Goal: Task Accomplishment & Management: Use online tool/utility

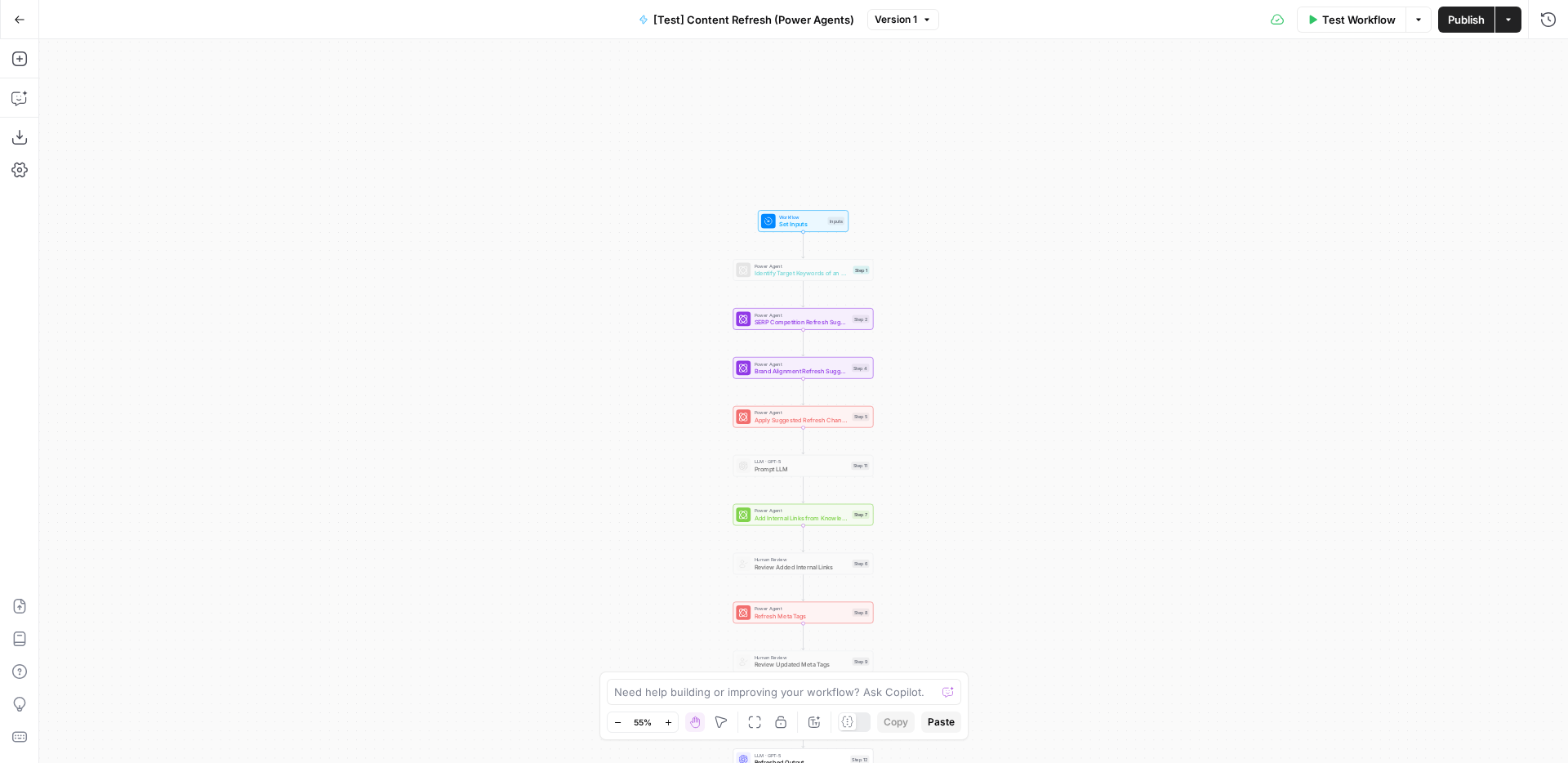
click at [30, 25] on button "Go Back" at bounding box center [19, 19] width 29 height 29
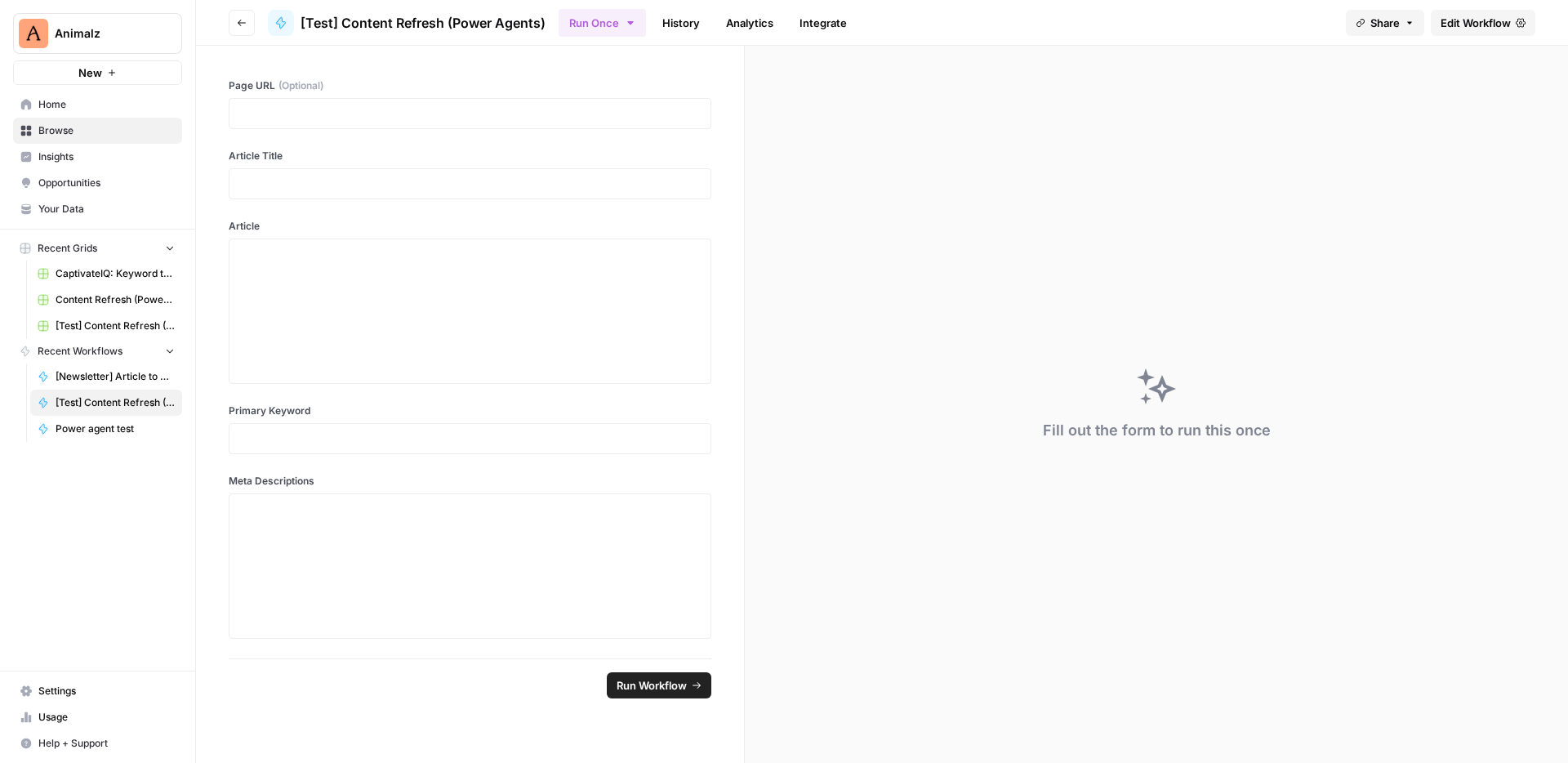
click at [245, 15] on button "Go back" at bounding box center [242, 23] width 26 height 26
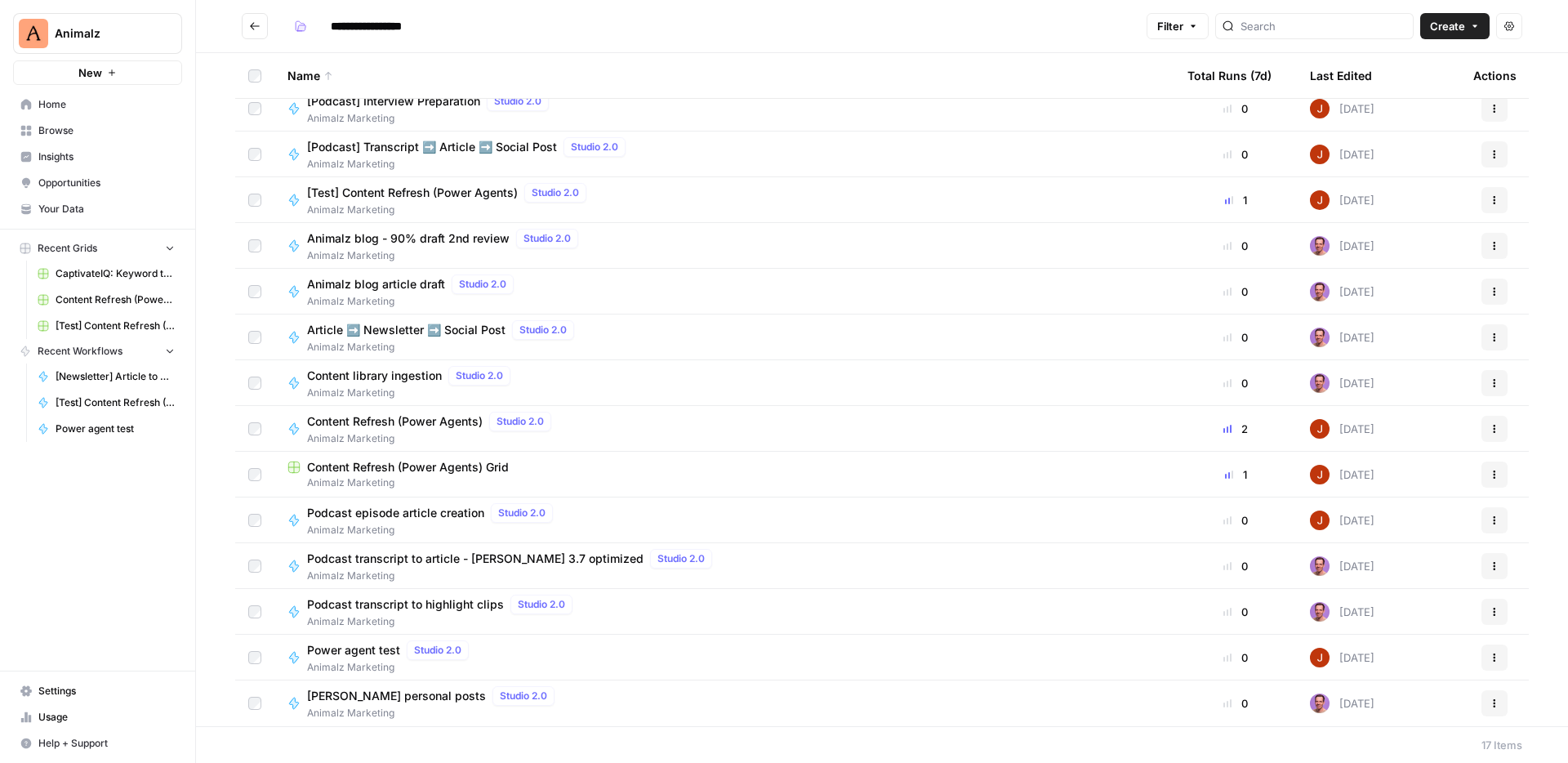
scroll to position [111, 0]
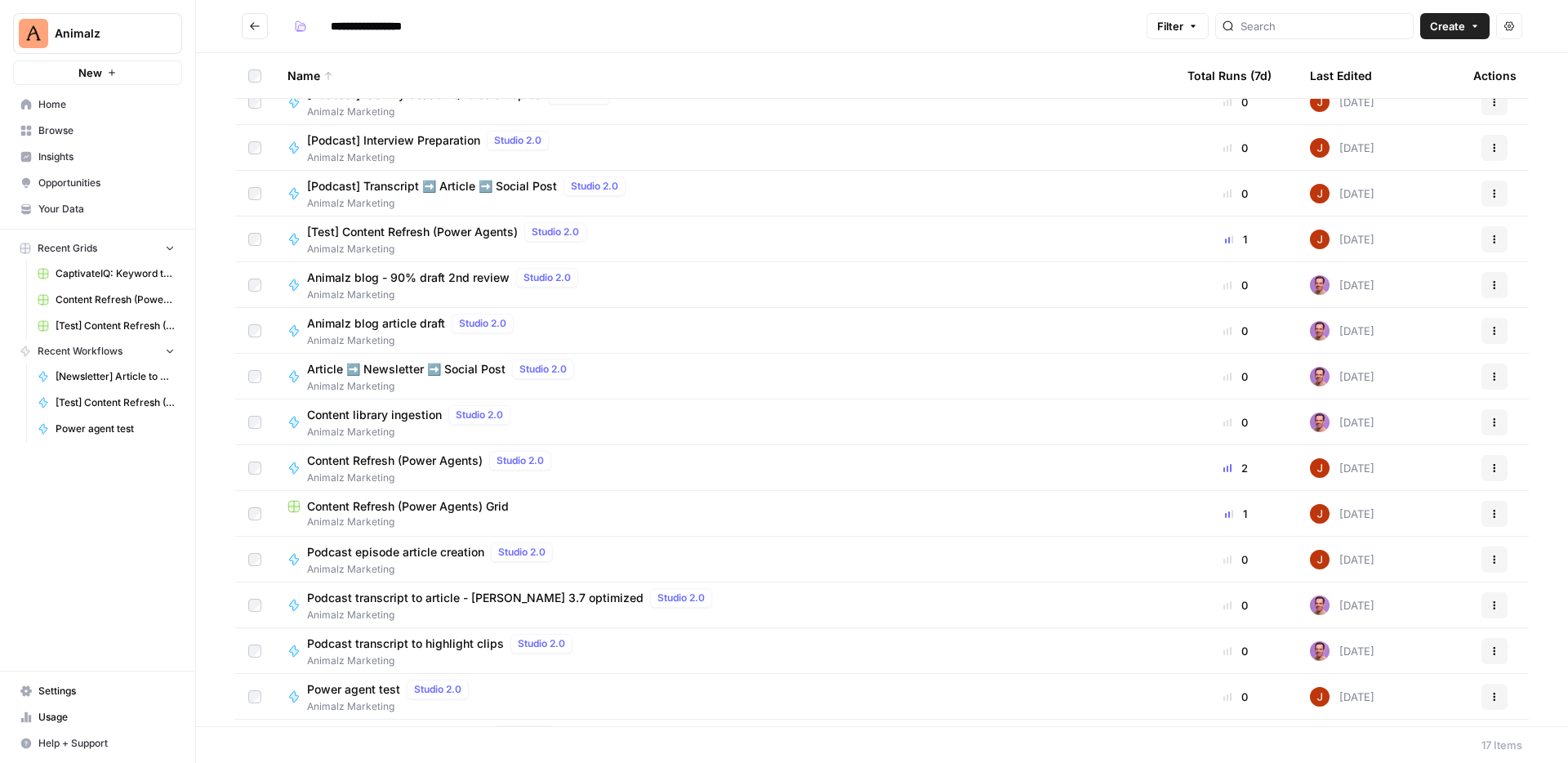
click at [452, 465] on span "Content Refresh (Power Agents)" at bounding box center [394, 461] width 175 height 16
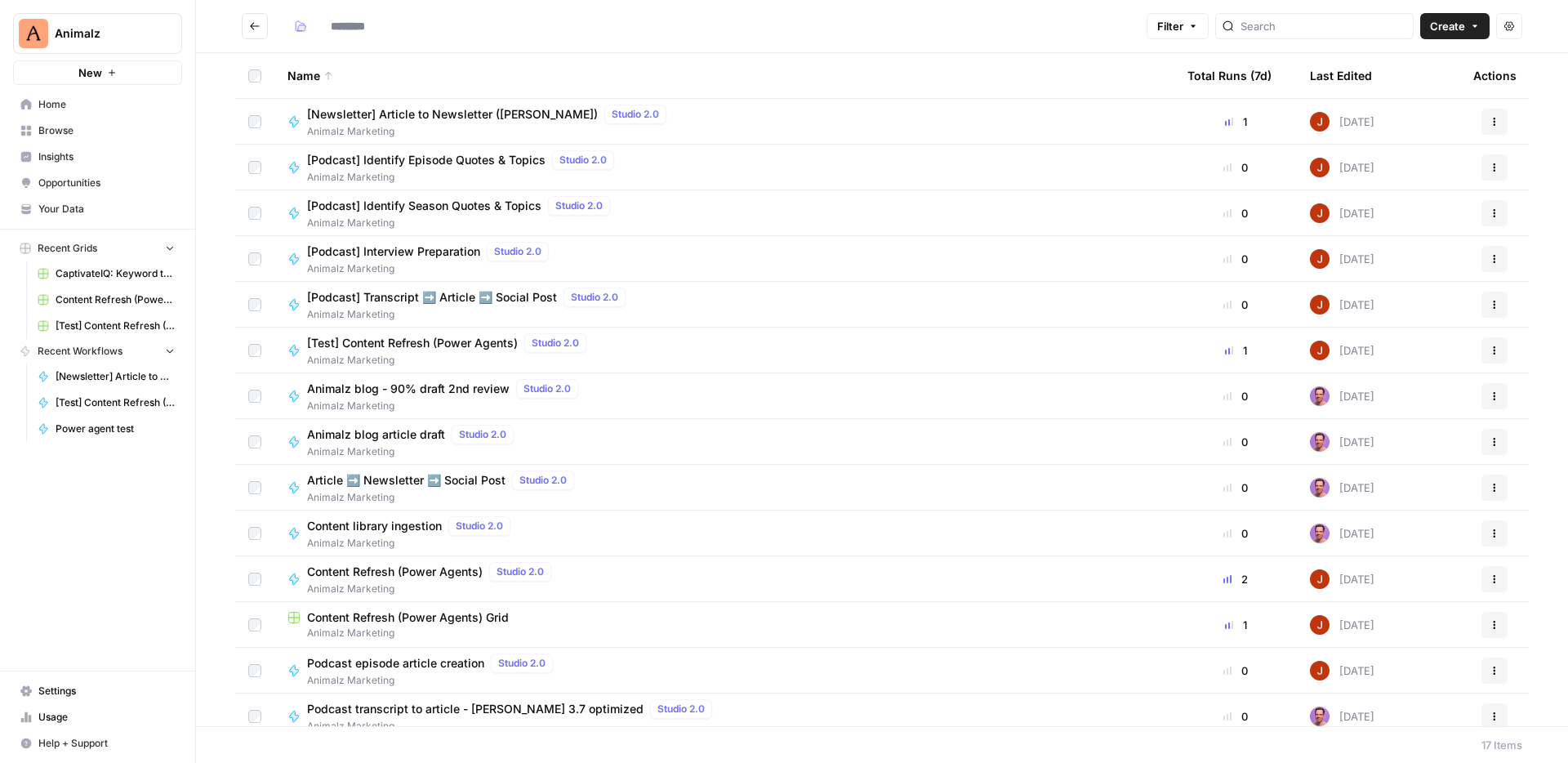
type input "**********"
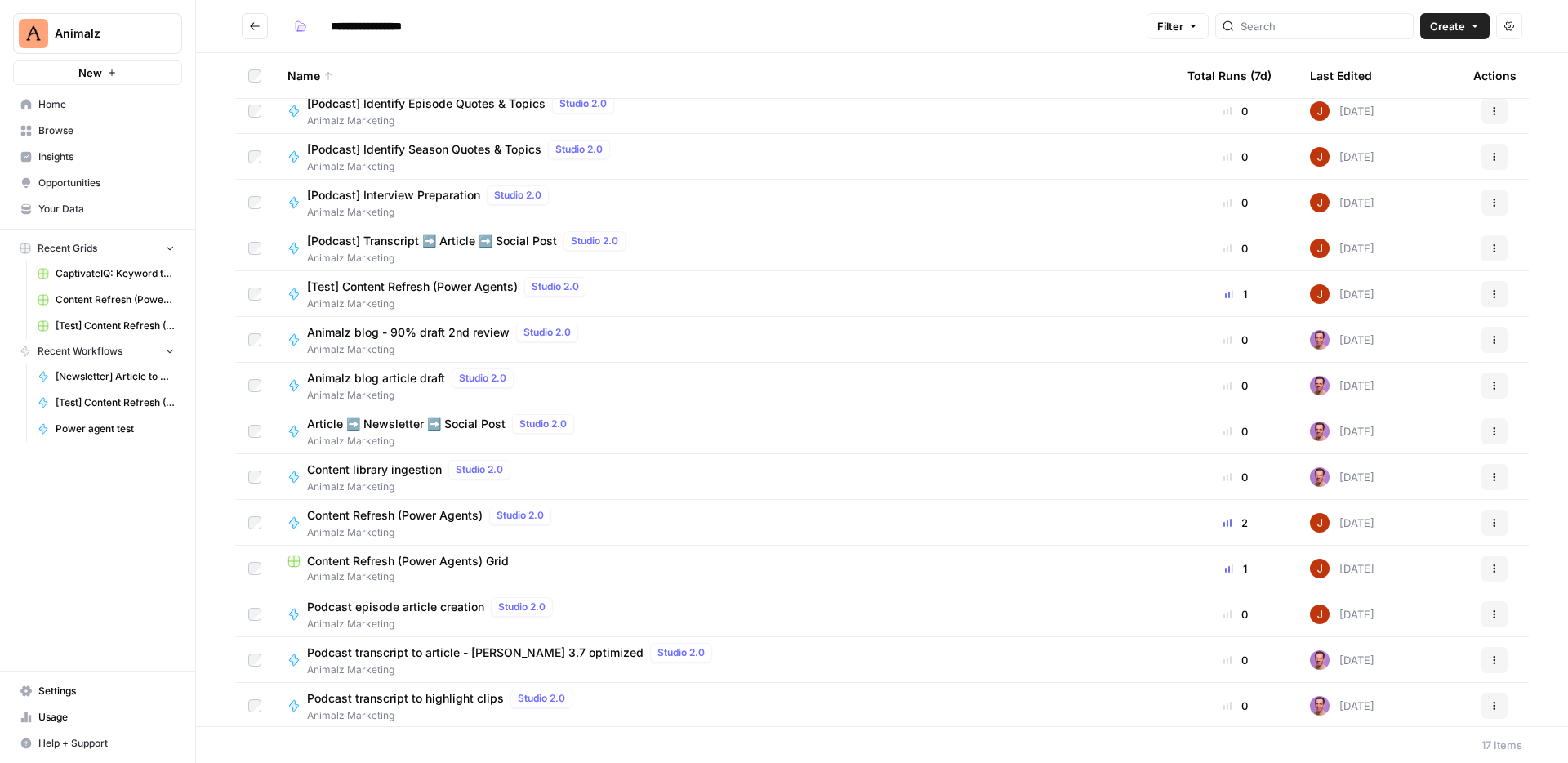
scroll to position [100, 0]
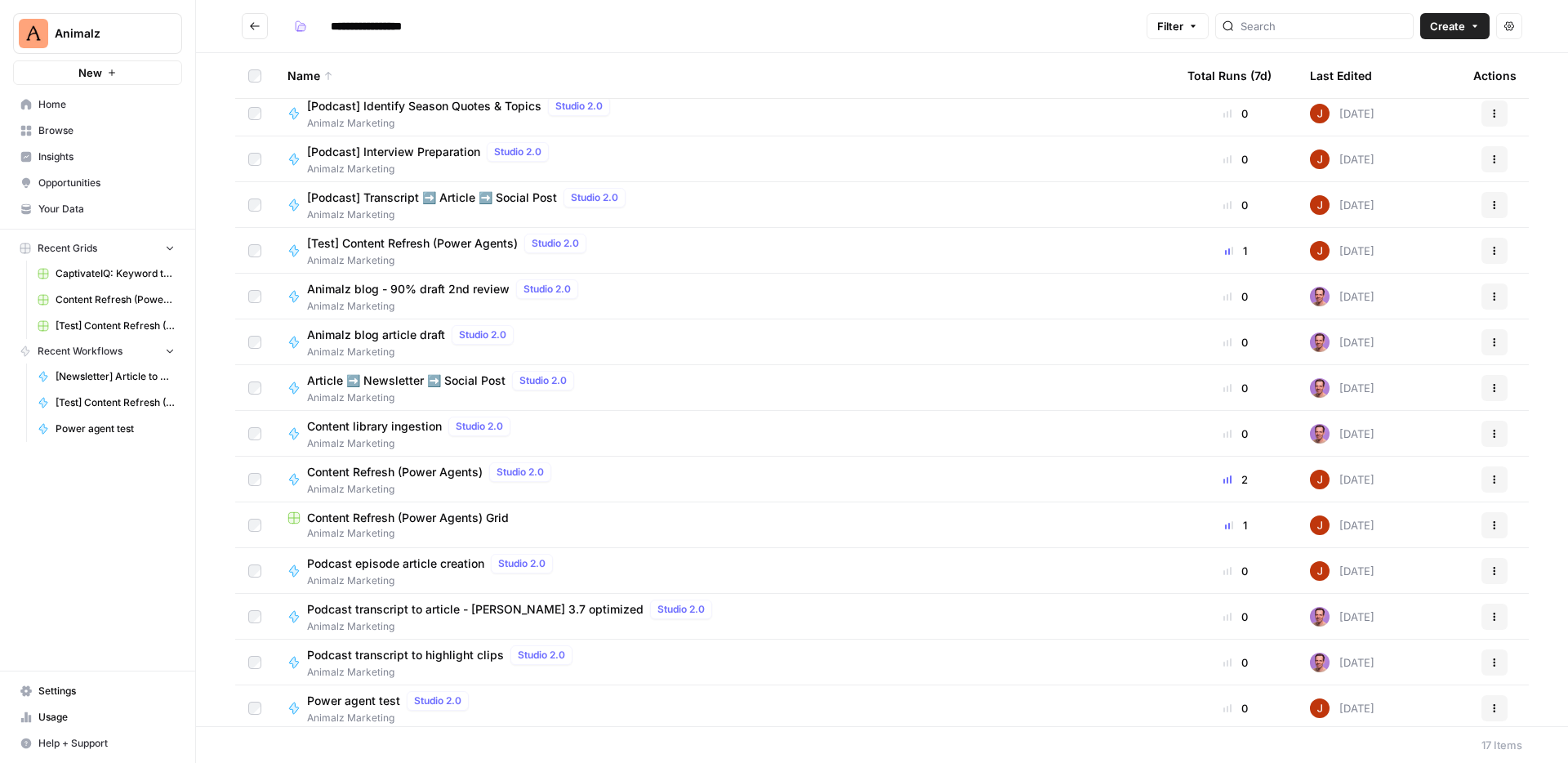
click at [424, 479] on span "Content Refresh (Power Agents)" at bounding box center [394, 472] width 175 height 16
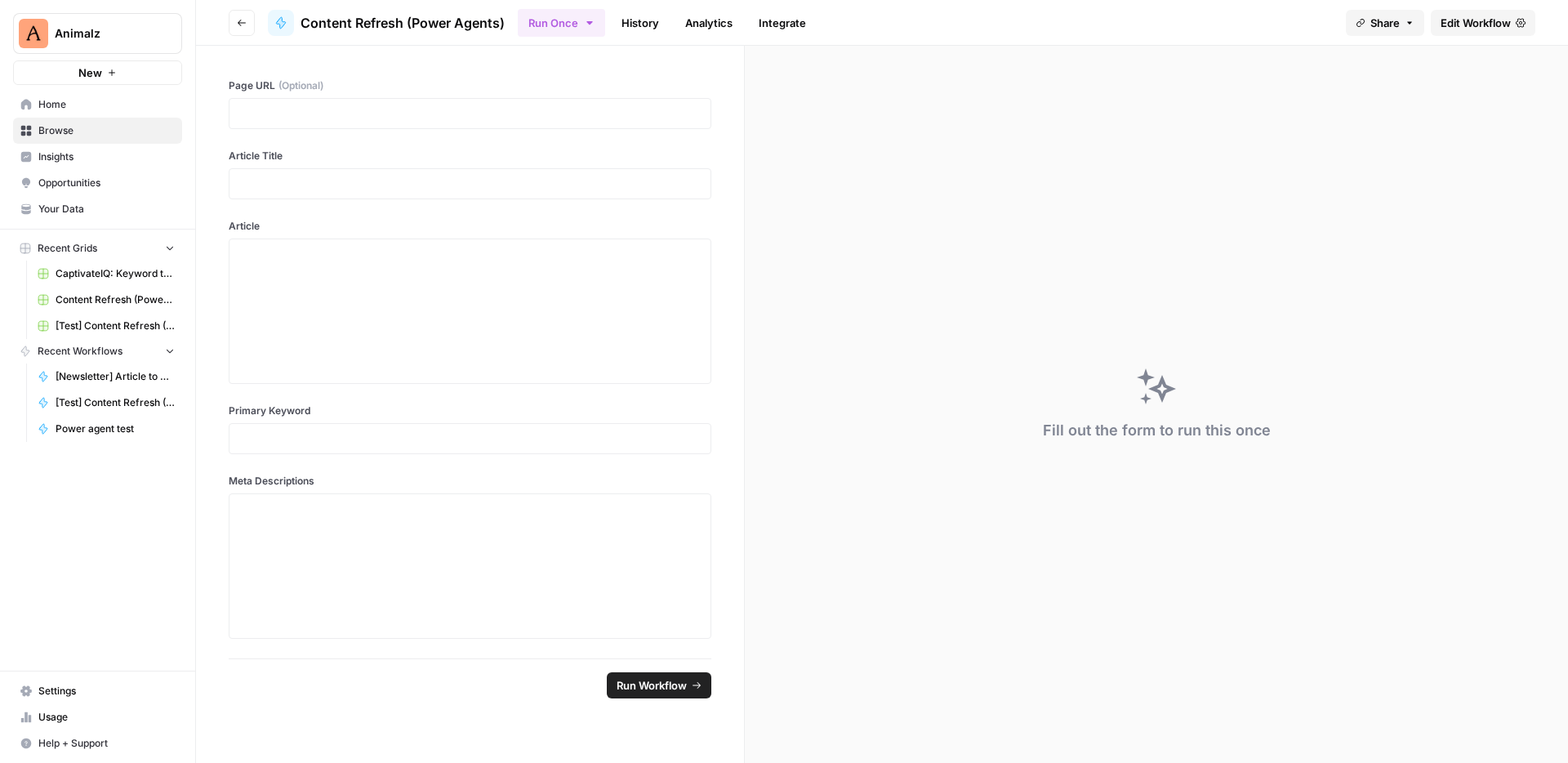
click at [1464, 21] on span "Edit Workflow" at bounding box center [1475, 23] width 70 height 16
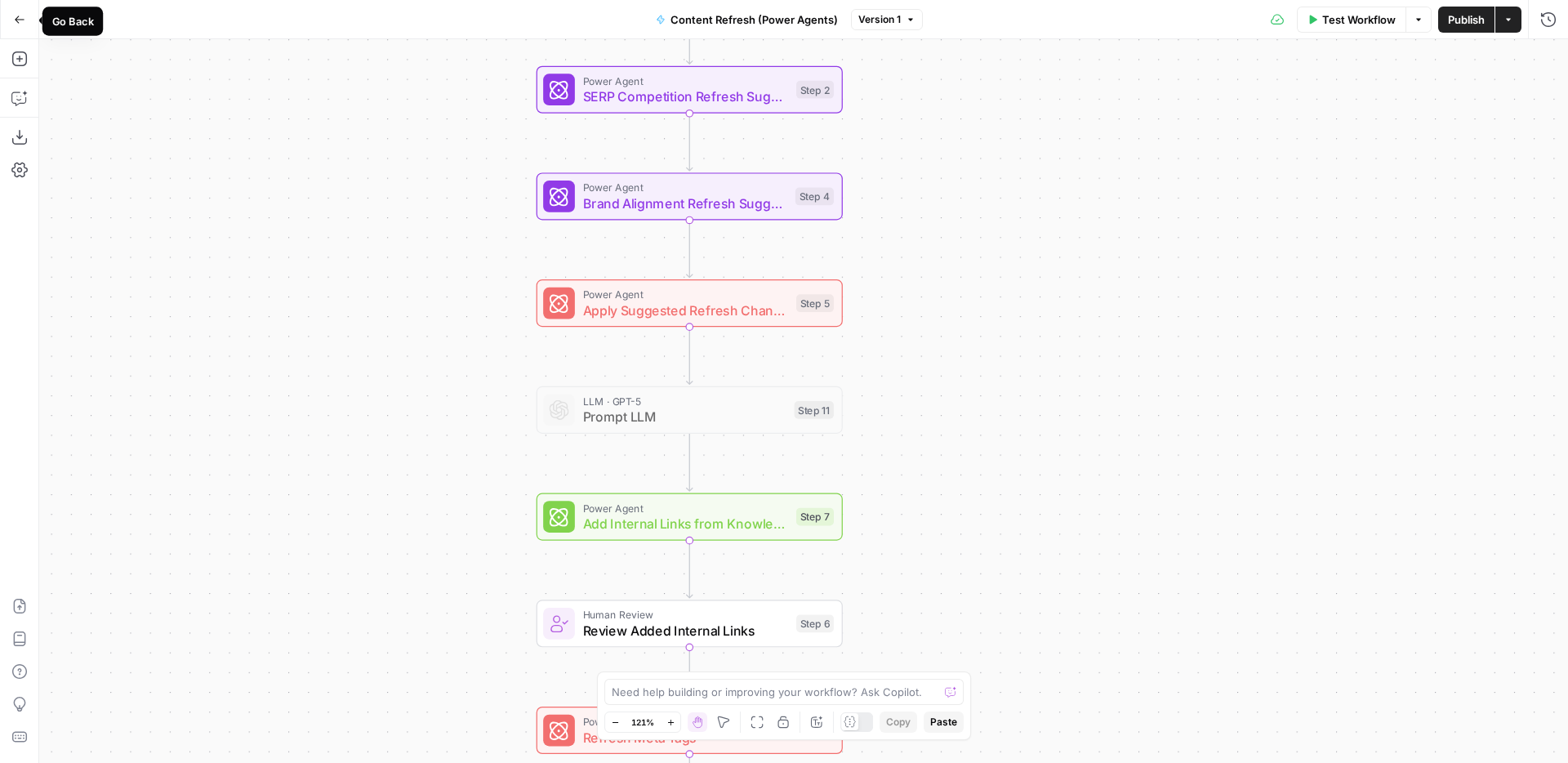
click at [25, 17] on button "Go Back" at bounding box center [19, 19] width 29 height 29
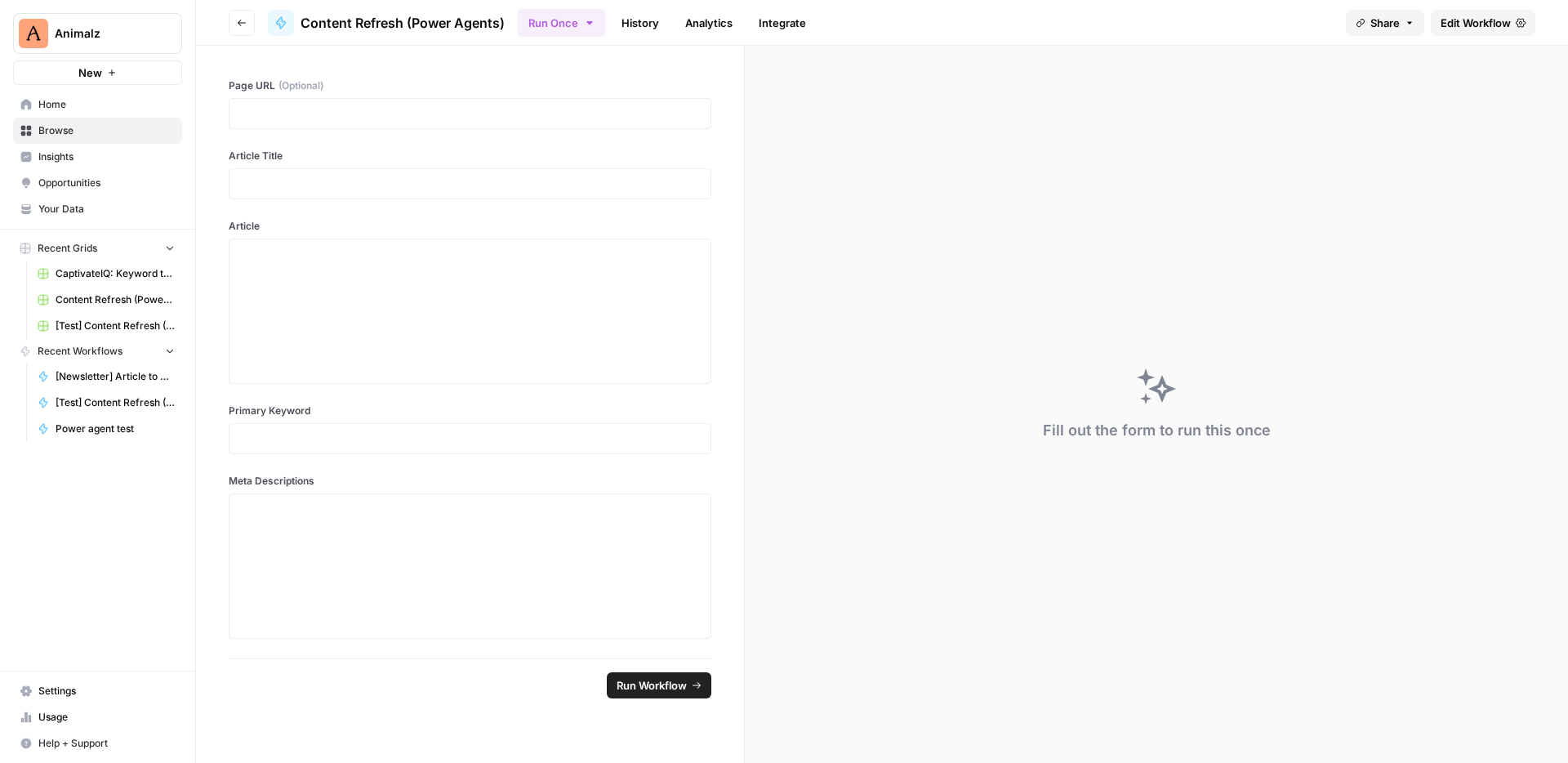
click at [418, 22] on span "Content Refresh (Power Agents)" at bounding box center [402, 23] width 204 height 20
click at [1493, 22] on span "Edit Workflow" at bounding box center [1475, 23] width 70 height 16
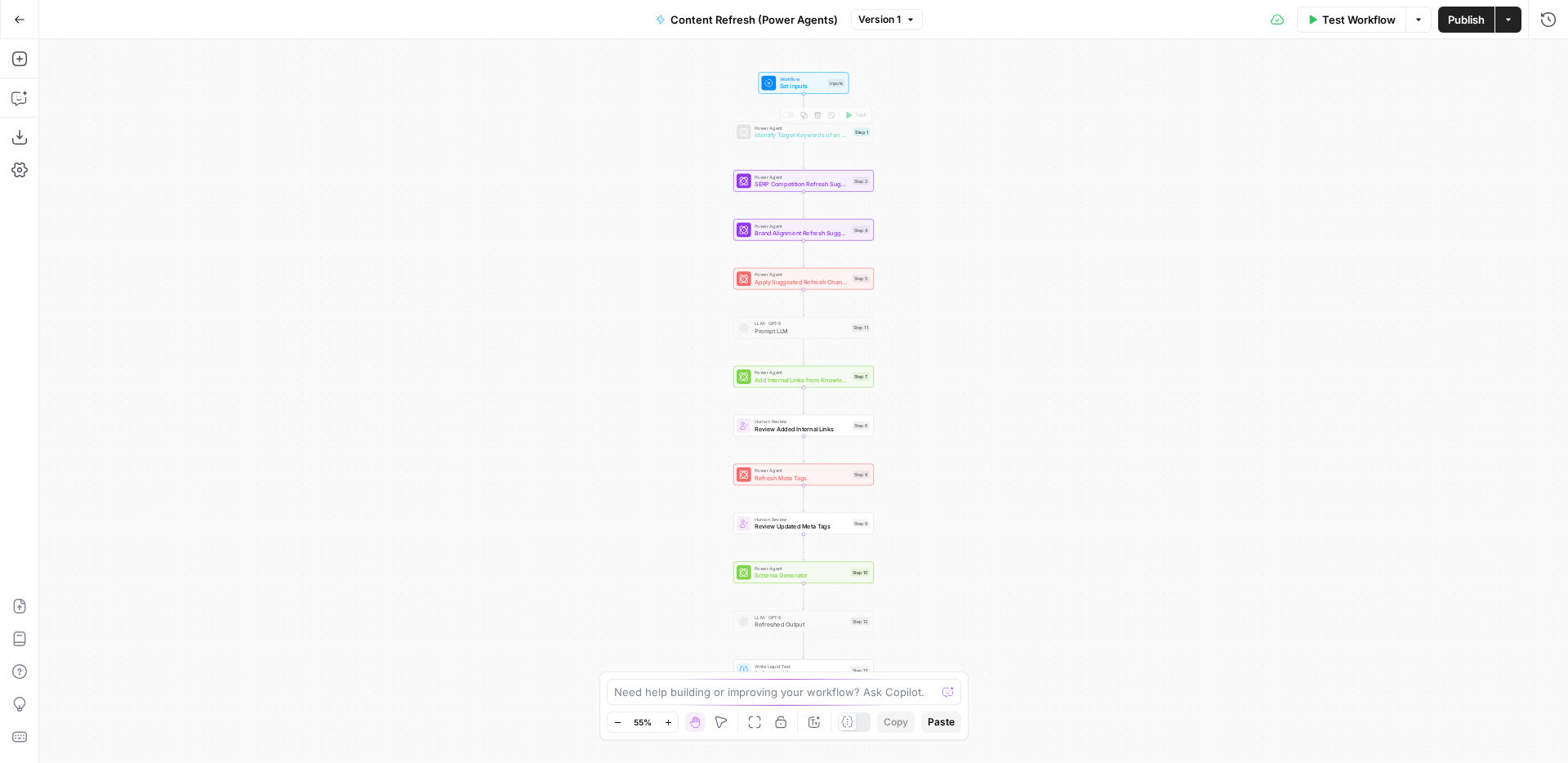
click at [798, 26] on span "Content Refresh (Power Agents)" at bounding box center [754, 20] width 167 height 16
drag, startPoint x: 145, startPoint y: 119, endPoint x: 213, endPoint y: 120, distance: 68.0
click at [213, 120] on input "Content Refresh (Power Agents)" at bounding box center [192, 123] width 271 height 16
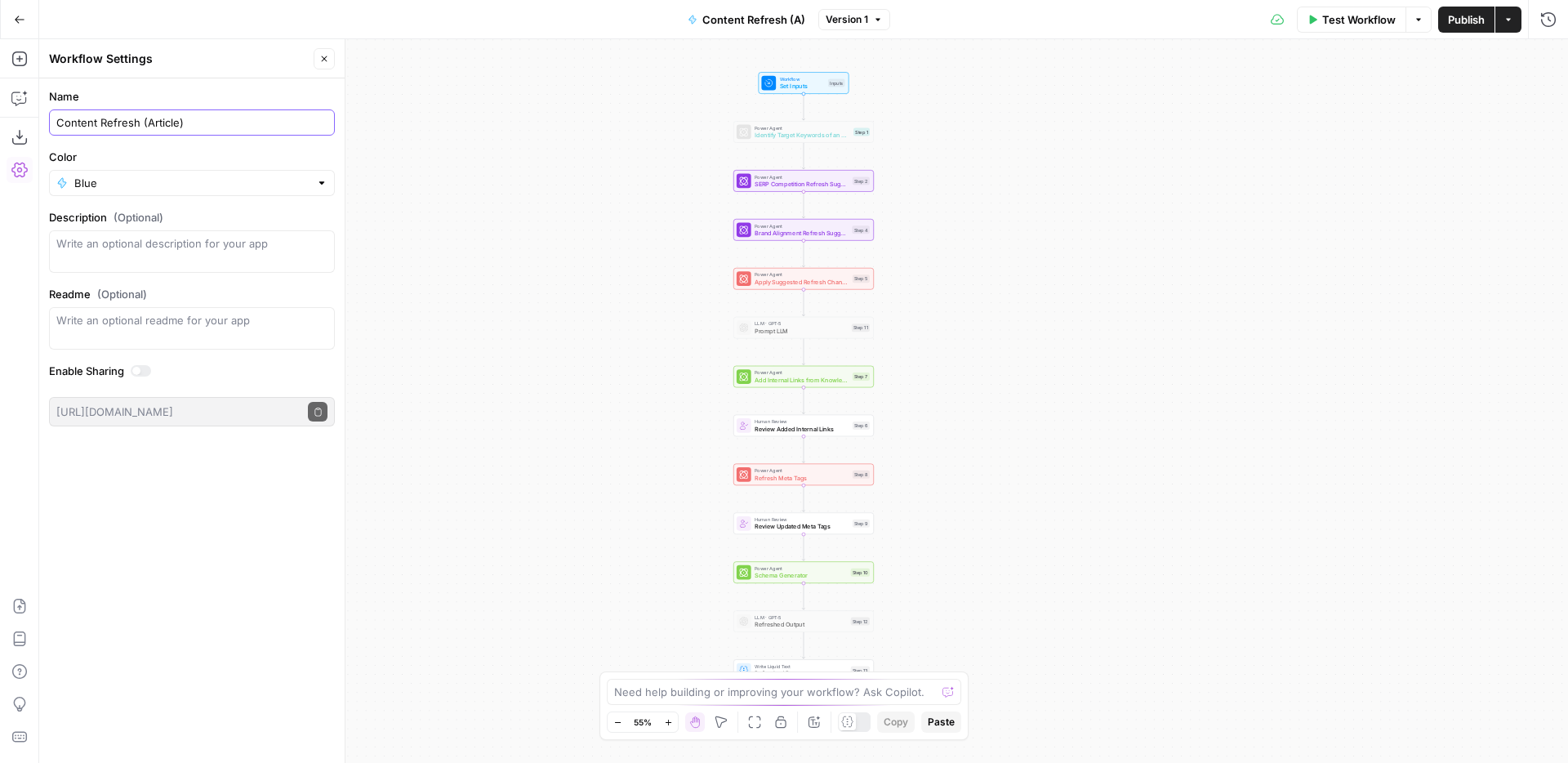
type input "Content Refresh (Article)"
click at [1086, 166] on div "Workflow Set Inputs Inputs Power Agent Identify Target Keywords of an Article S…" at bounding box center [803, 401] width 1529 height 724
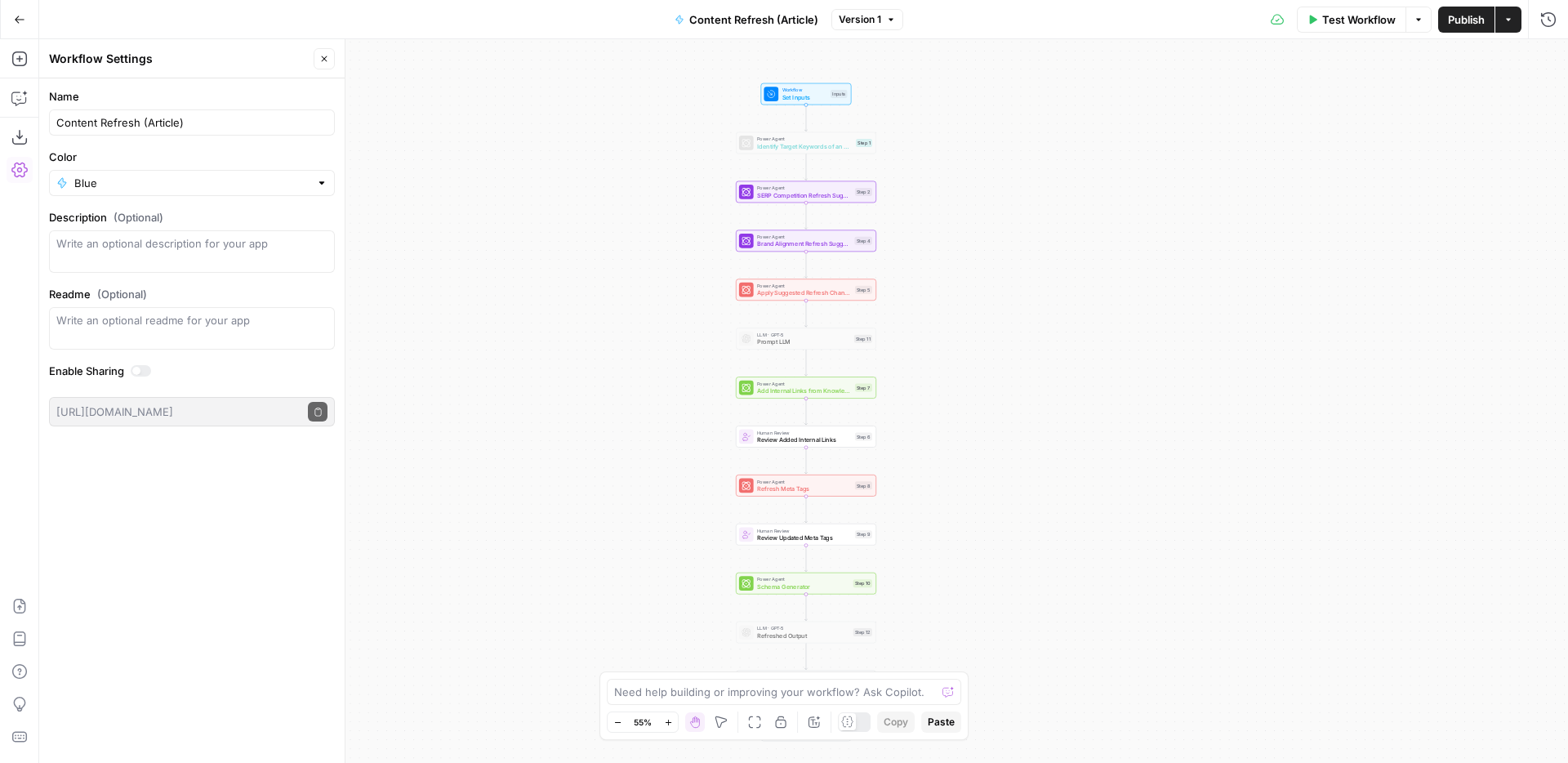
click at [965, 249] on div "Workflow Set Inputs Inputs Power Agent Identify Target Keywords of an Article S…" at bounding box center [803, 401] width 1529 height 724
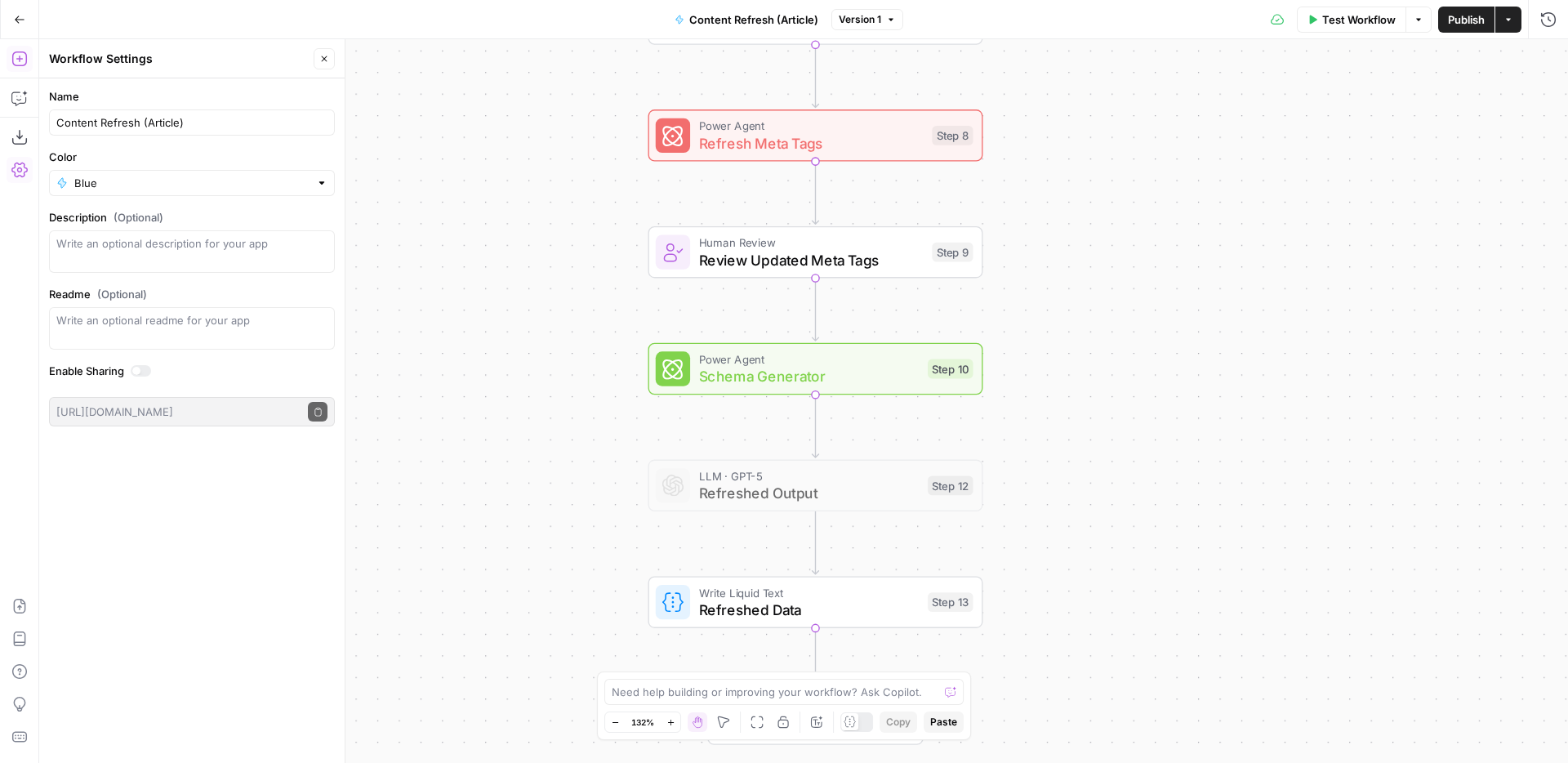
click at [22, 21] on icon "button" at bounding box center [19, 19] width 12 height 12
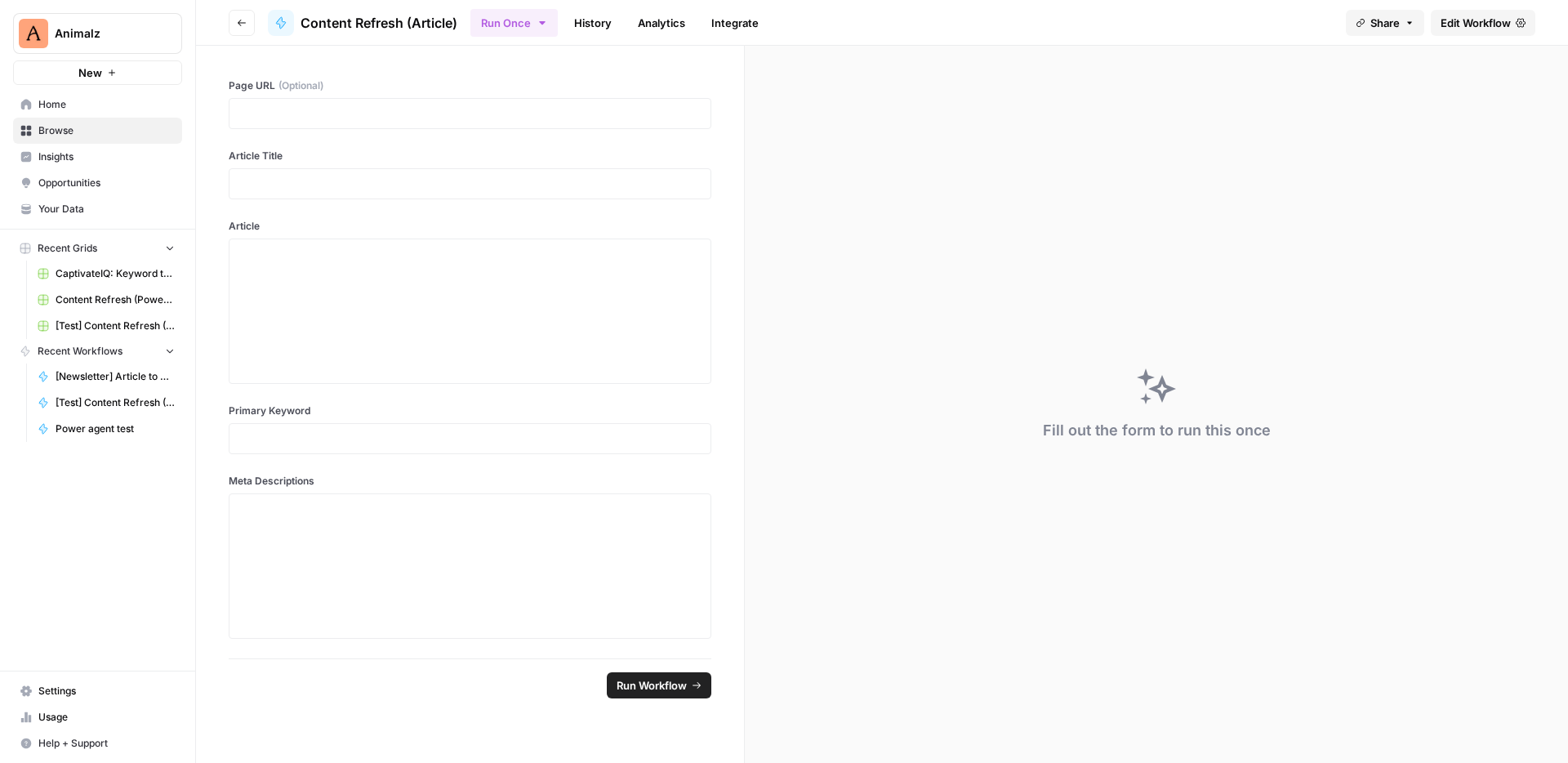
click at [245, 20] on icon "button" at bounding box center [242, 23] width 10 height 10
click at [237, 23] on icon "button" at bounding box center [242, 23] width 10 height 10
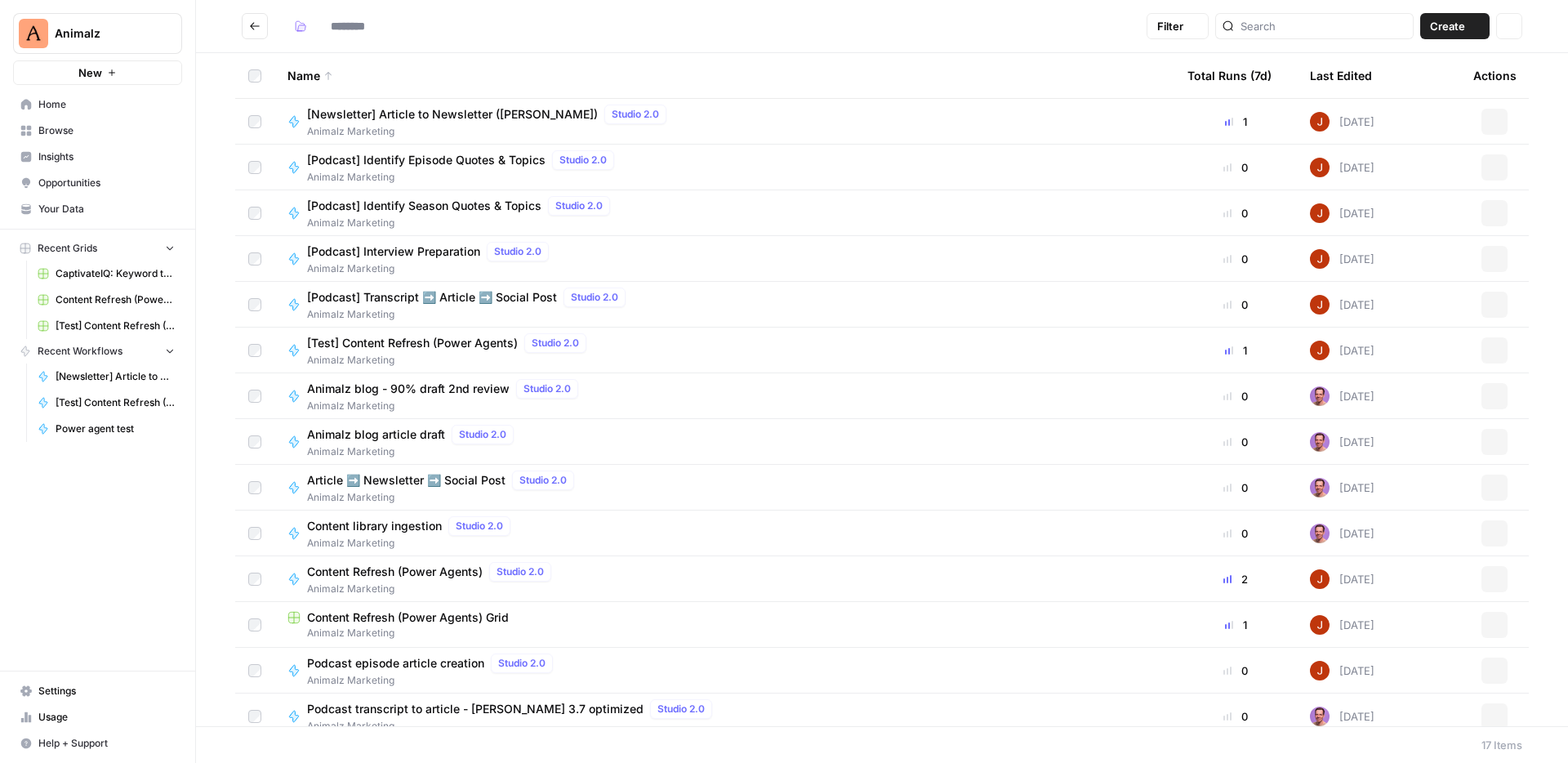
type input "**********"
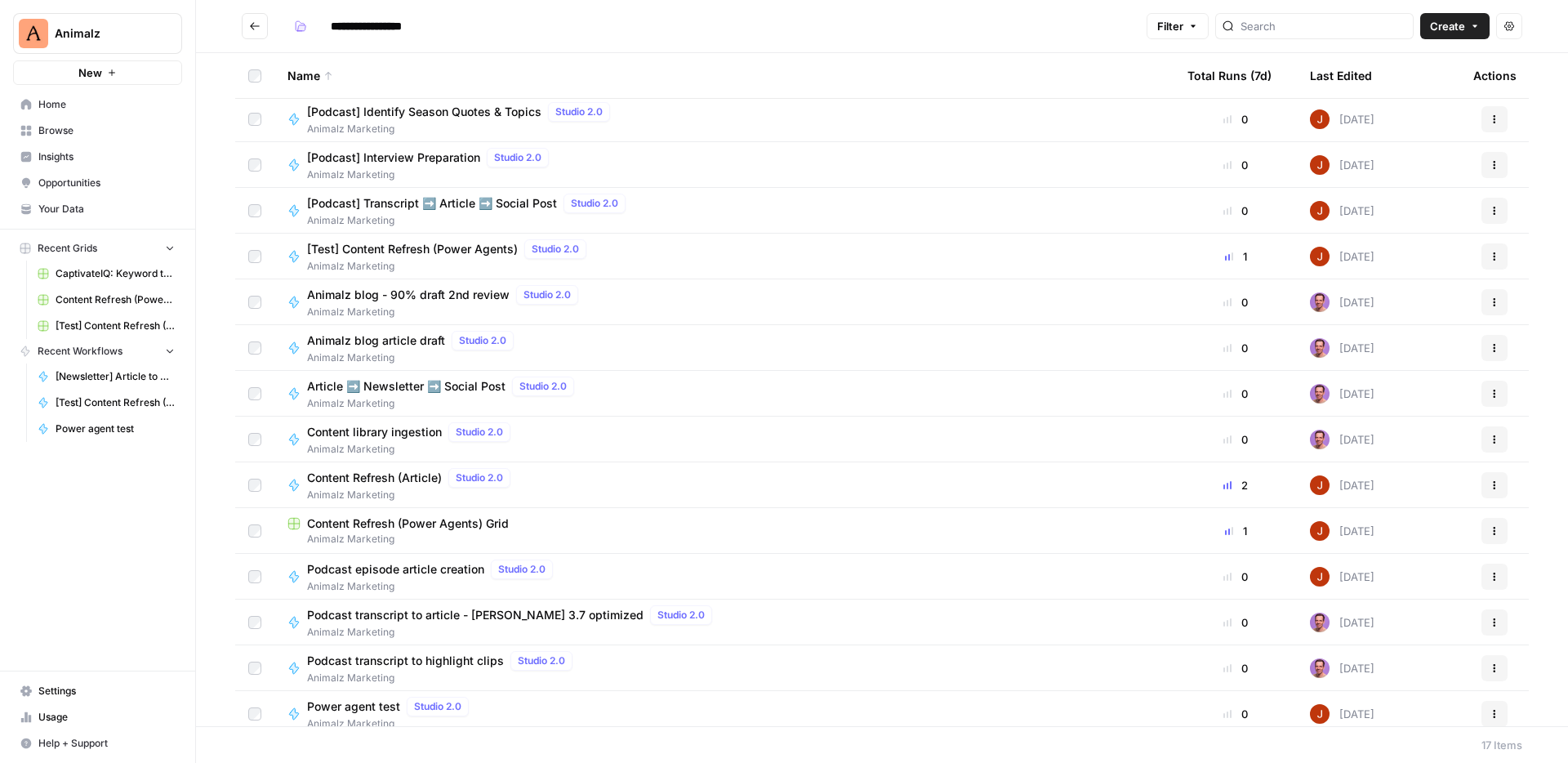
scroll to position [106, 0]
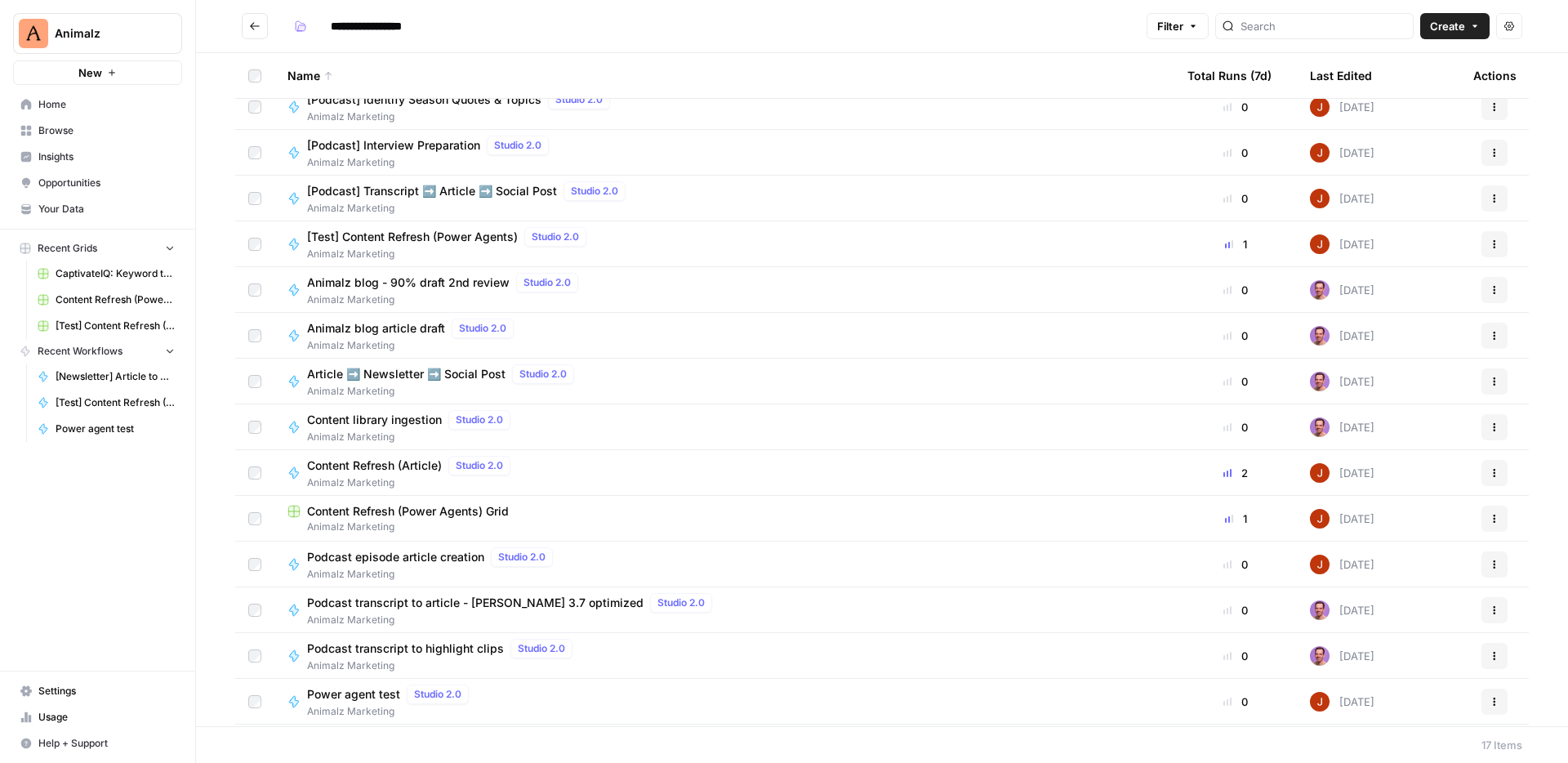
click at [452, 510] on span "Content Refresh (Power Agents) Grid" at bounding box center [408, 511] width 202 height 16
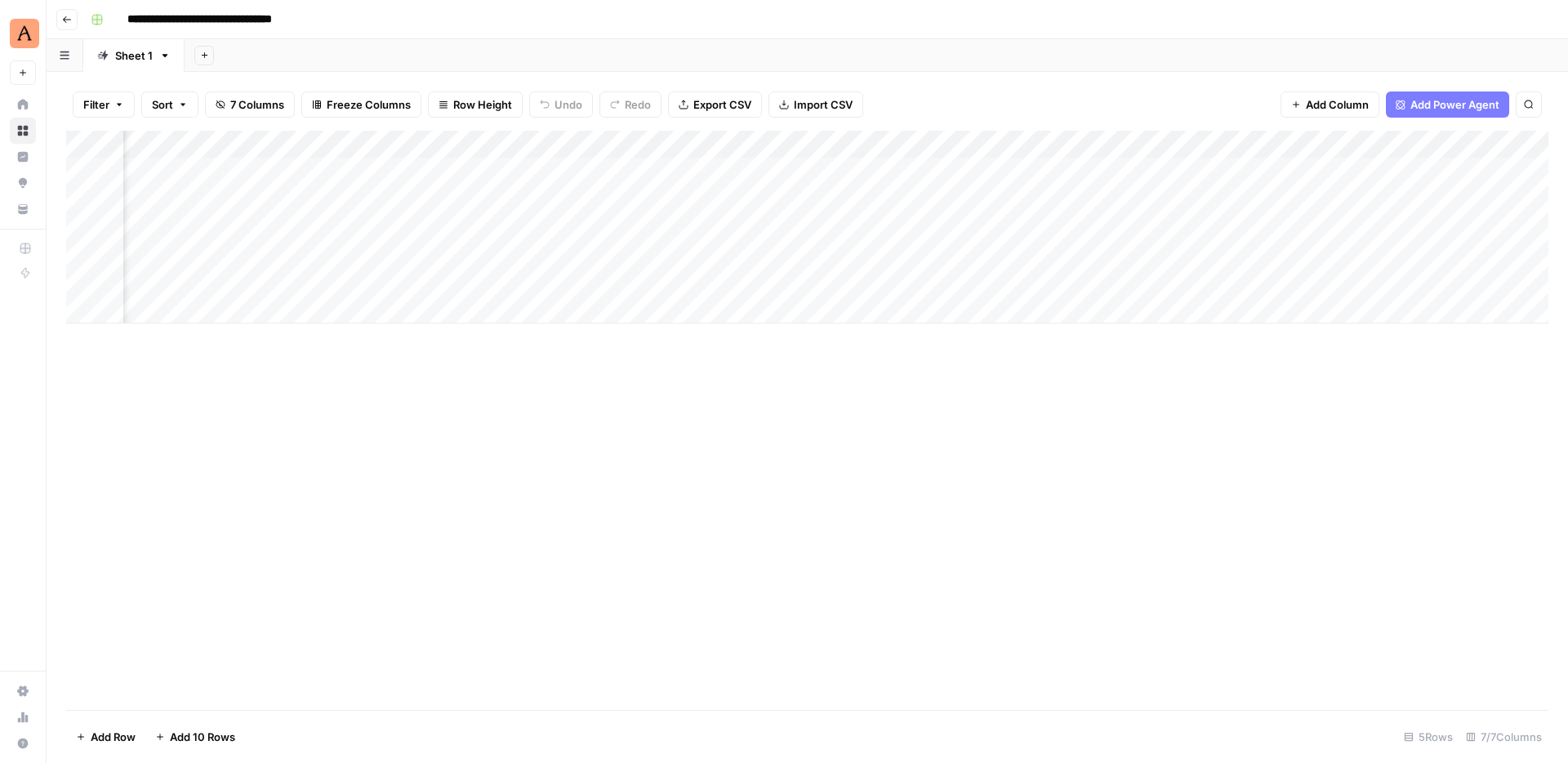
scroll to position [0, 231]
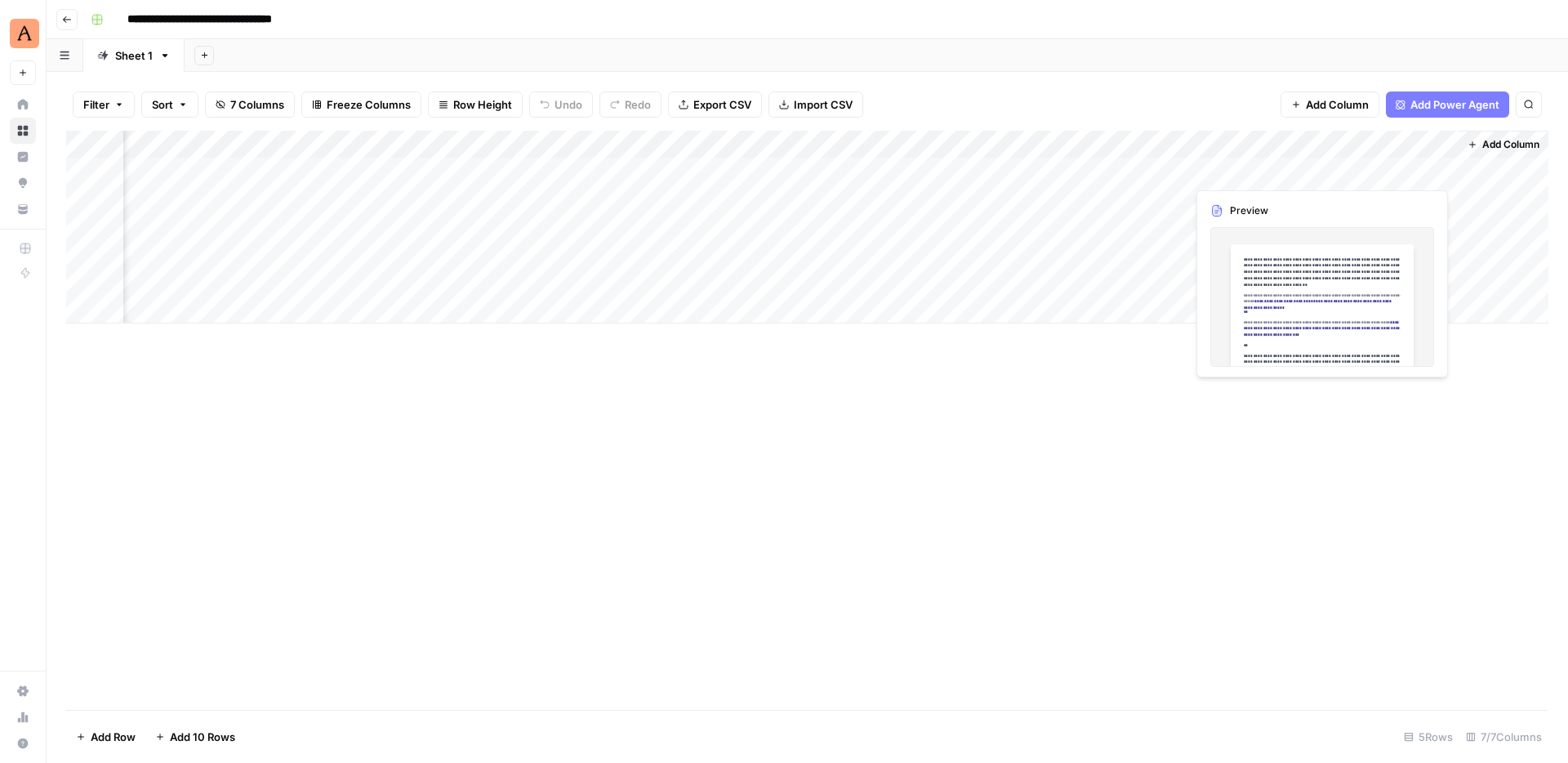
click at [1379, 167] on div "Add Column" at bounding box center [808, 227] width 1483 height 193
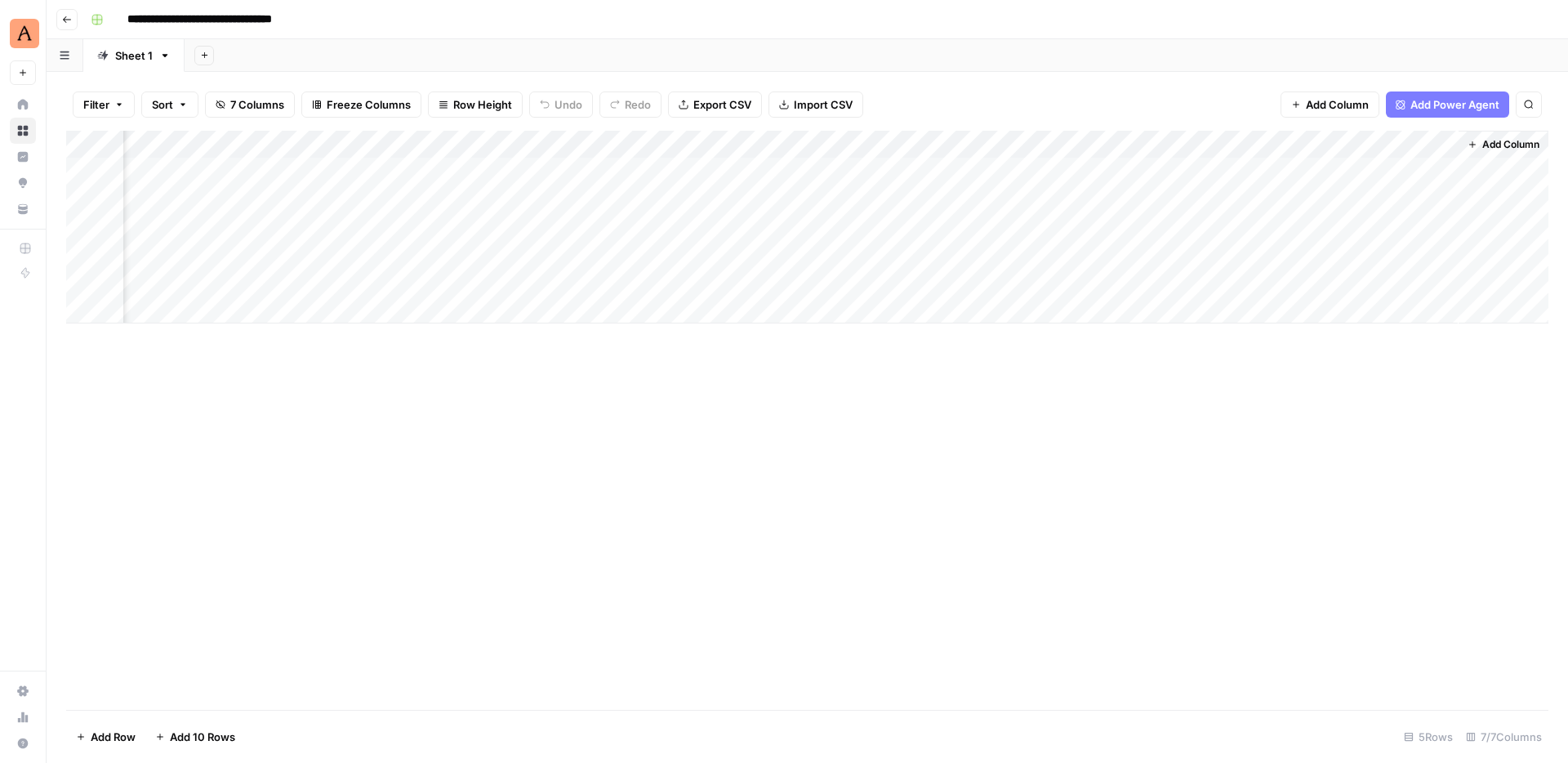
click at [1437, 167] on div "Add Column" at bounding box center [808, 227] width 1483 height 193
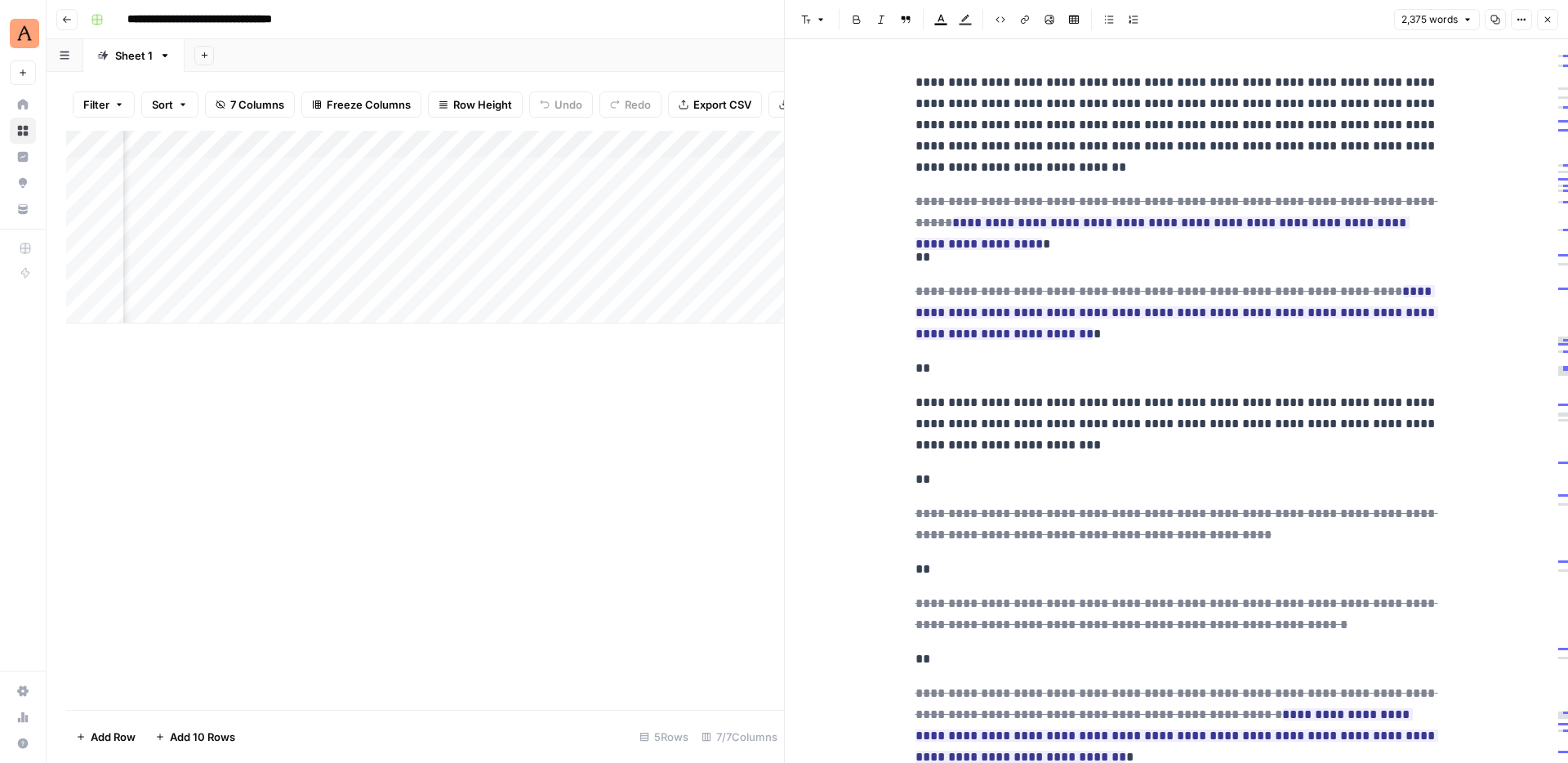
click at [1310, 103] on p "**********" at bounding box center [1176, 124] width 522 height 106
click at [1250, 206] on del "**********" at bounding box center [1176, 212] width 522 height 34
click at [1228, 221] on ins "**********" at bounding box center [1163, 233] width 494 height 34
click at [1200, 314] on ins "**********" at bounding box center [1176, 312] width 522 height 54
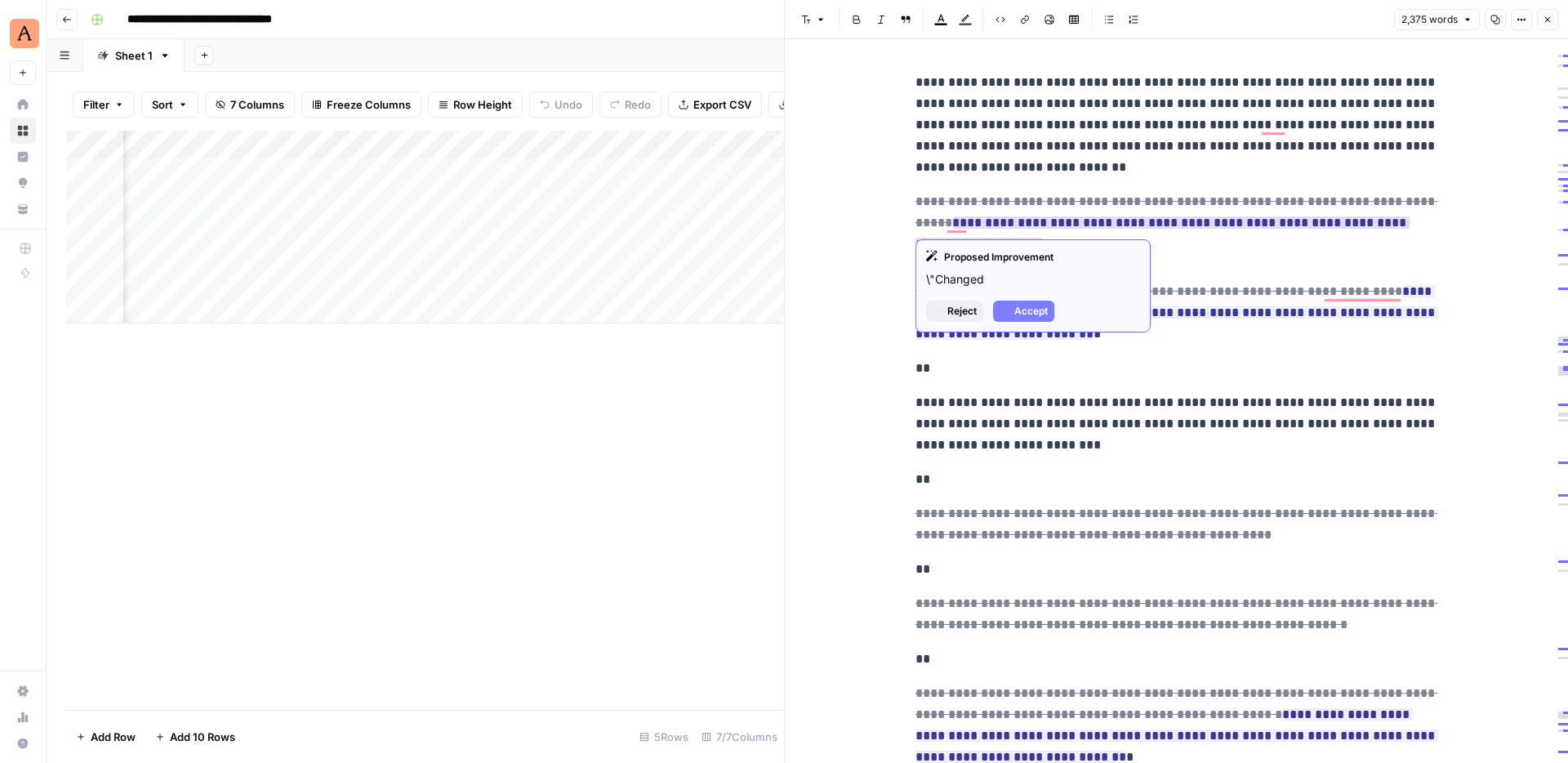
click at [1194, 225] on ins "**********" at bounding box center [1163, 233] width 494 height 34
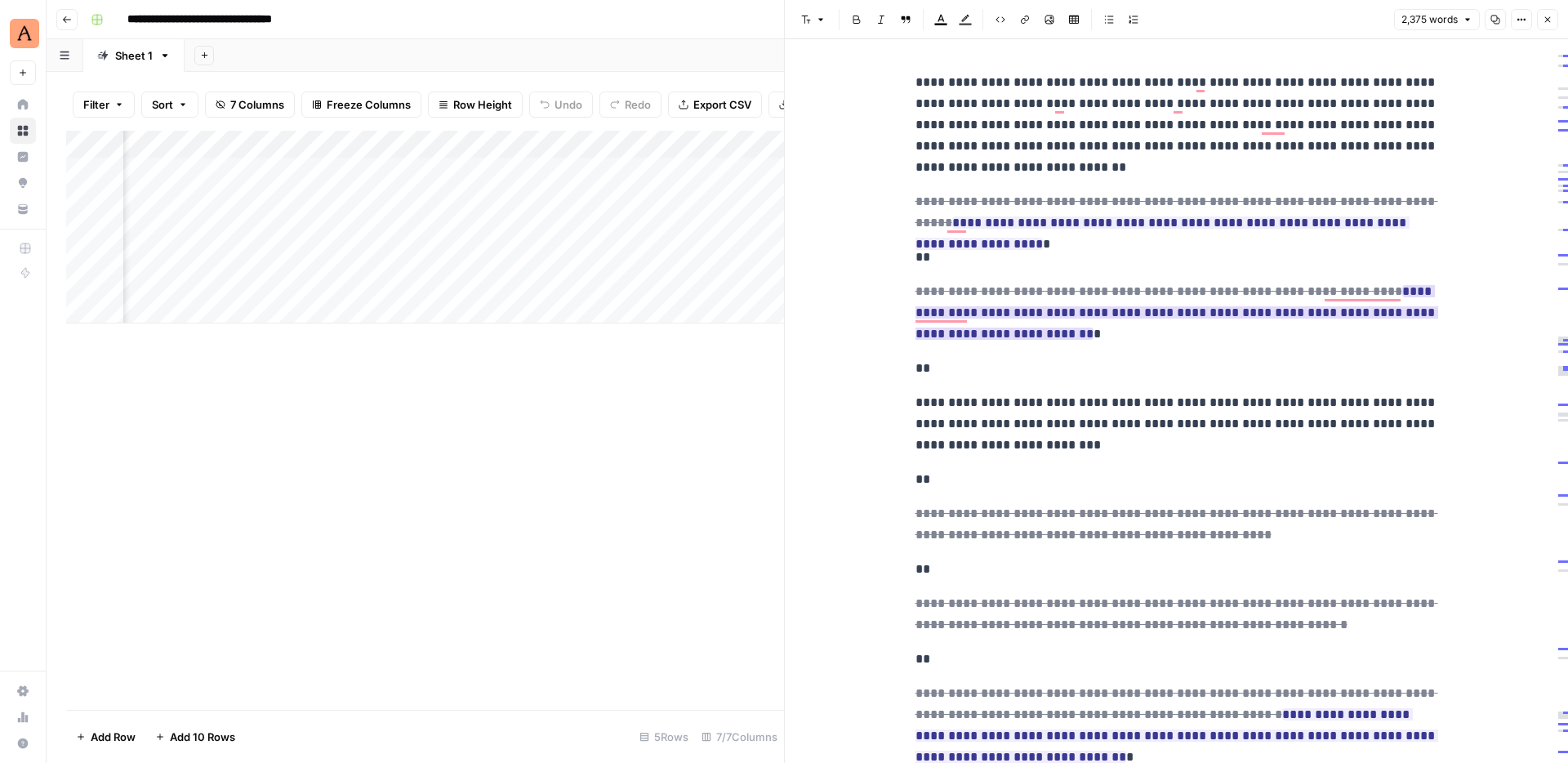
click at [1184, 324] on span "**********" at bounding box center [1176, 312] width 522 height 64
click at [1172, 413] on p "**********" at bounding box center [1176, 424] width 522 height 64
click at [1533, 18] on div "2,375 words Copy Options Close" at bounding box center [1476, 19] width 164 height 21
click at [1545, 18] on icon "button" at bounding box center [1547, 19] width 10 height 10
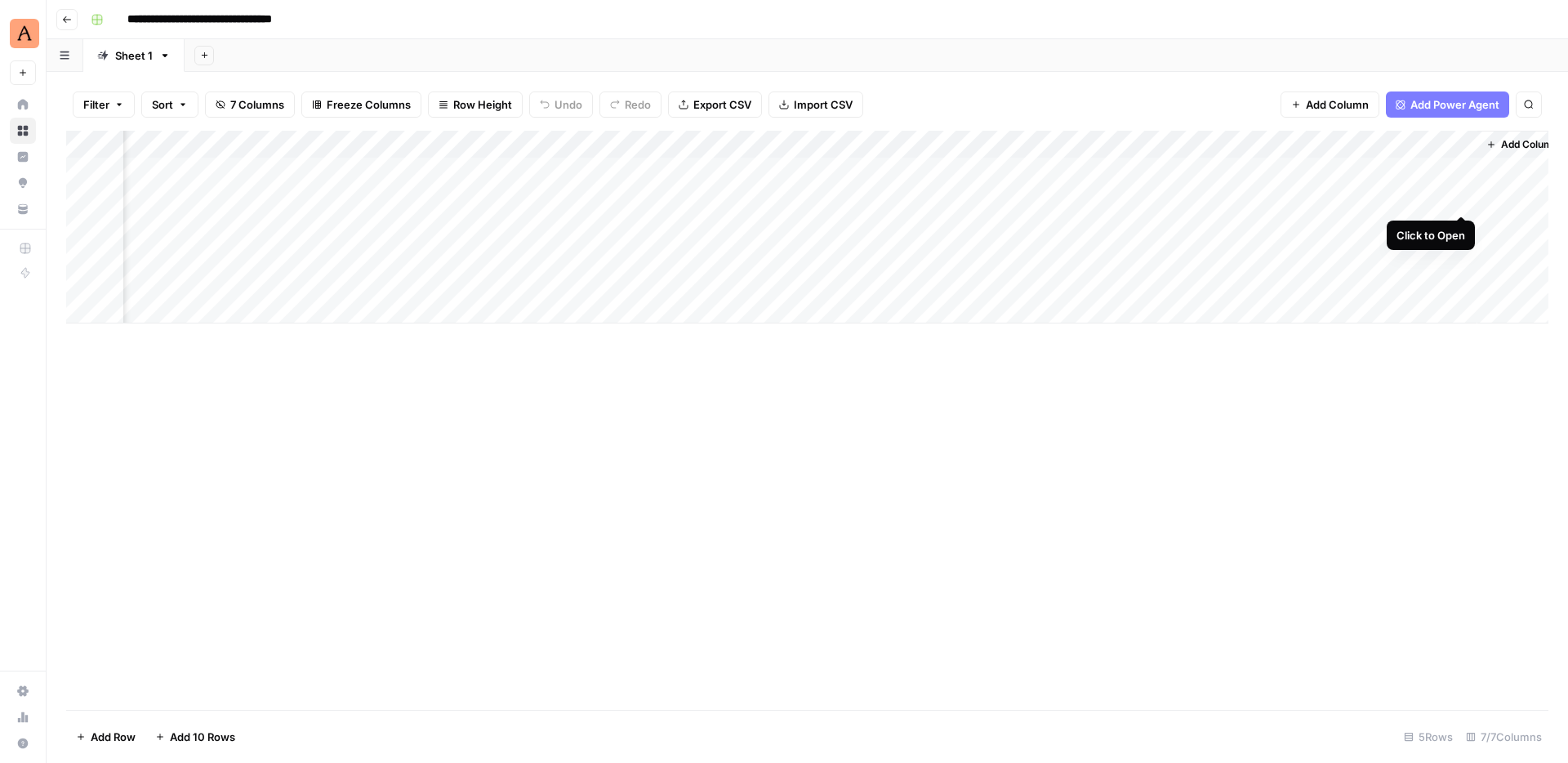
scroll to position [0, 231]
click at [1476, 143] on button "Add Column" at bounding box center [1503, 144] width 84 height 21
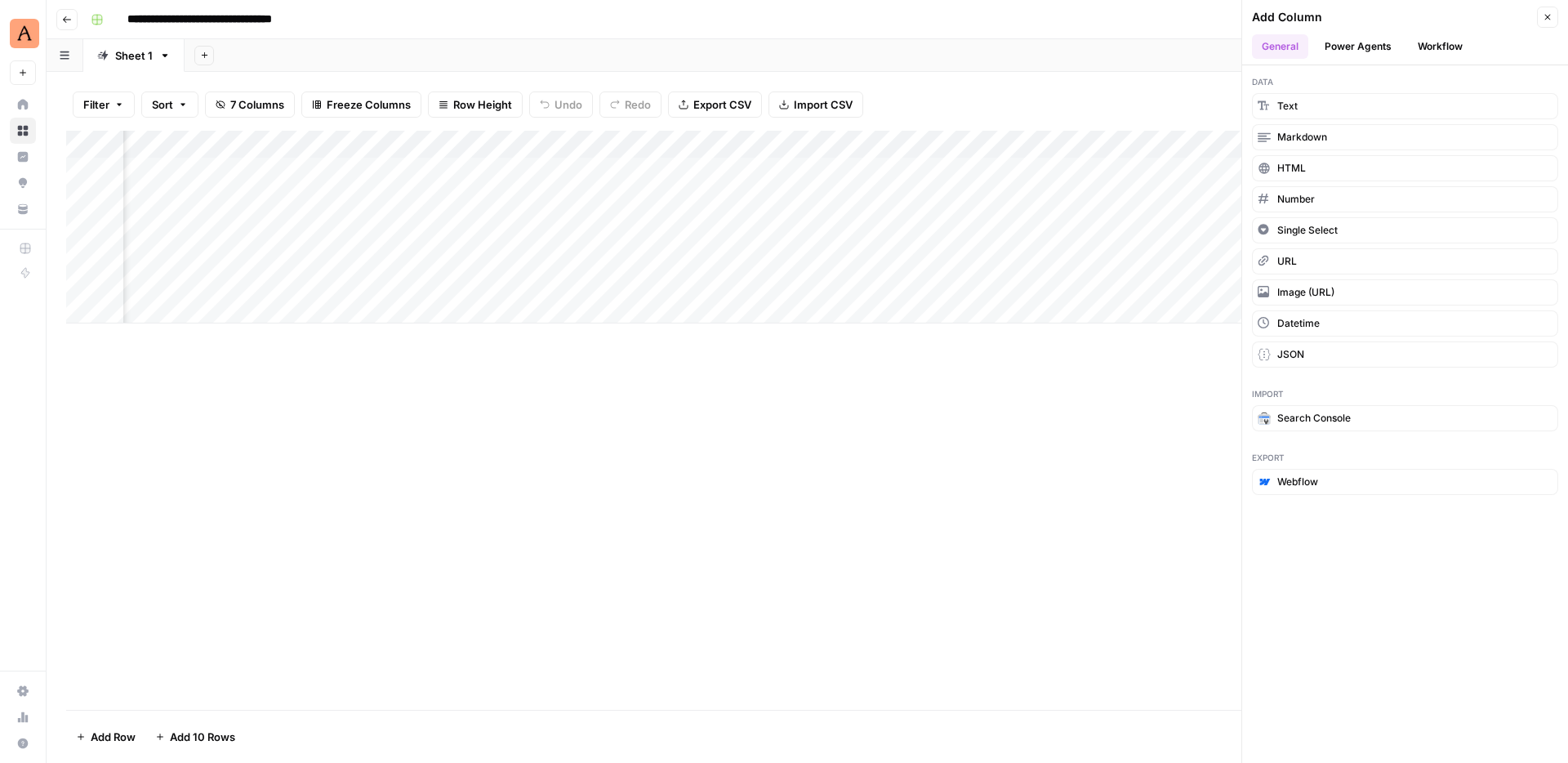
click at [1346, 45] on button "Power Agents" at bounding box center [1357, 46] width 86 height 25
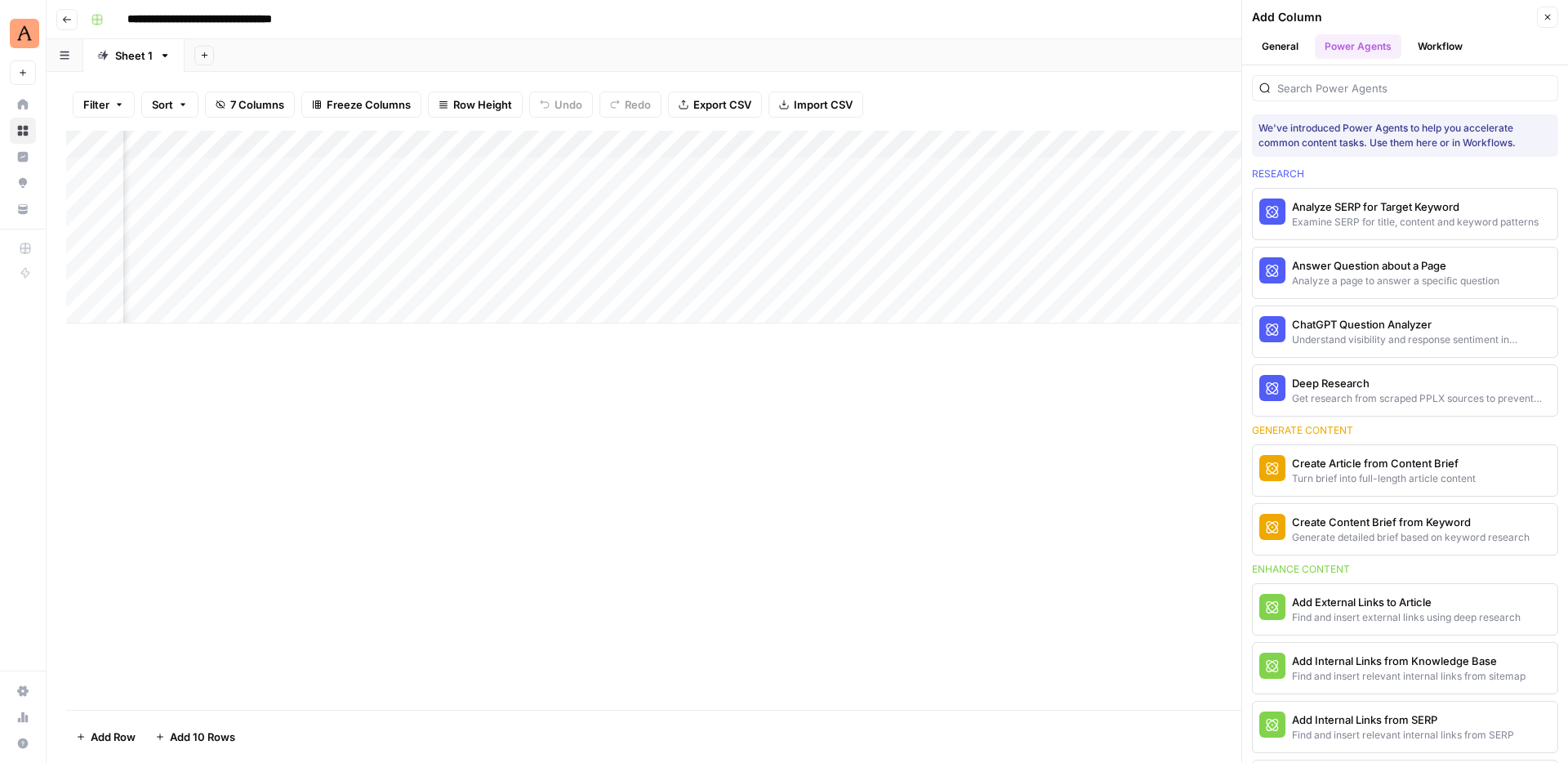
click at [1274, 54] on button "General" at bounding box center [1280, 46] width 56 height 25
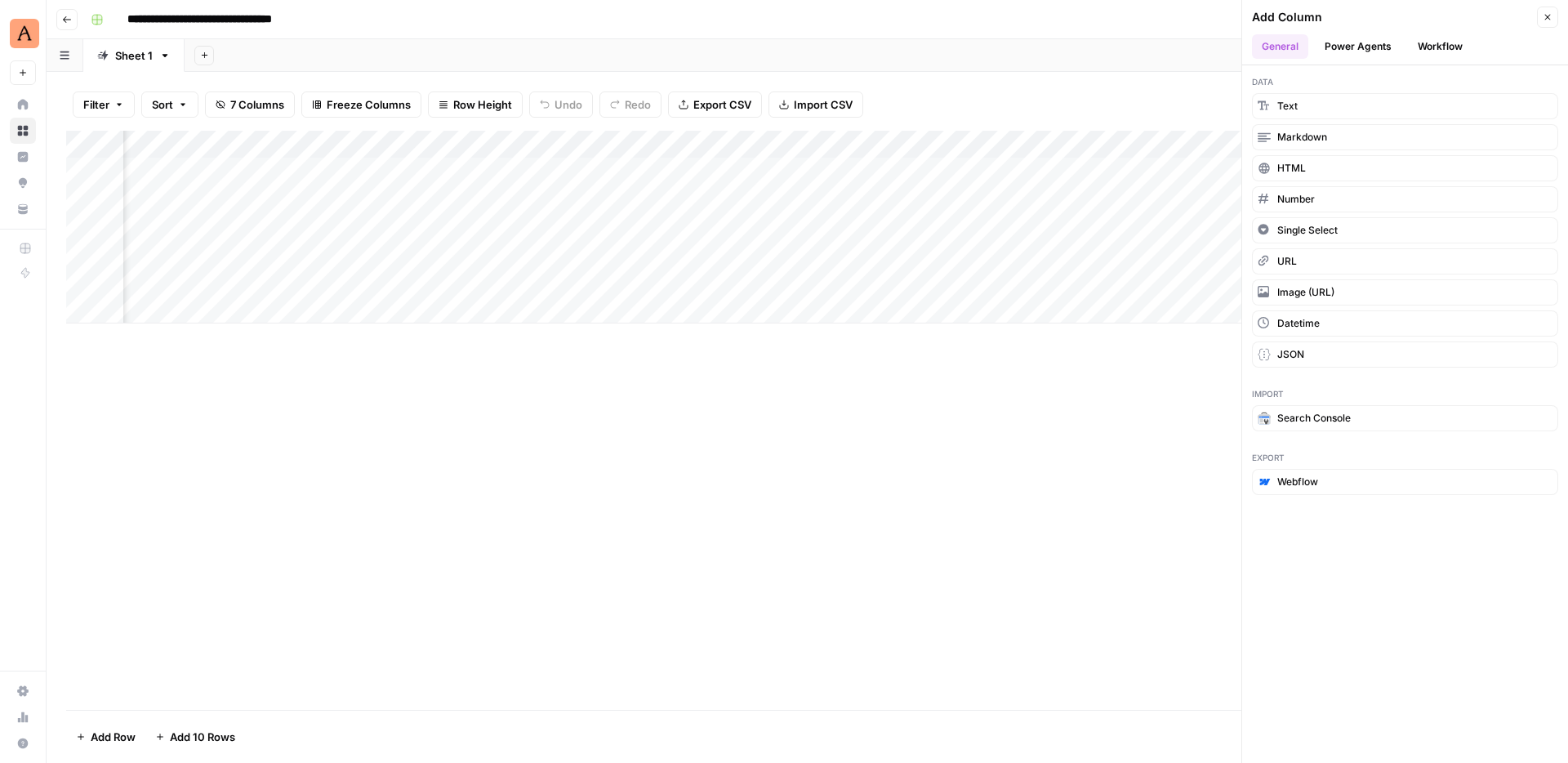
click at [1338, 54] on button "Power Agents" at bounding box center [1357, 46] width 86 height 25
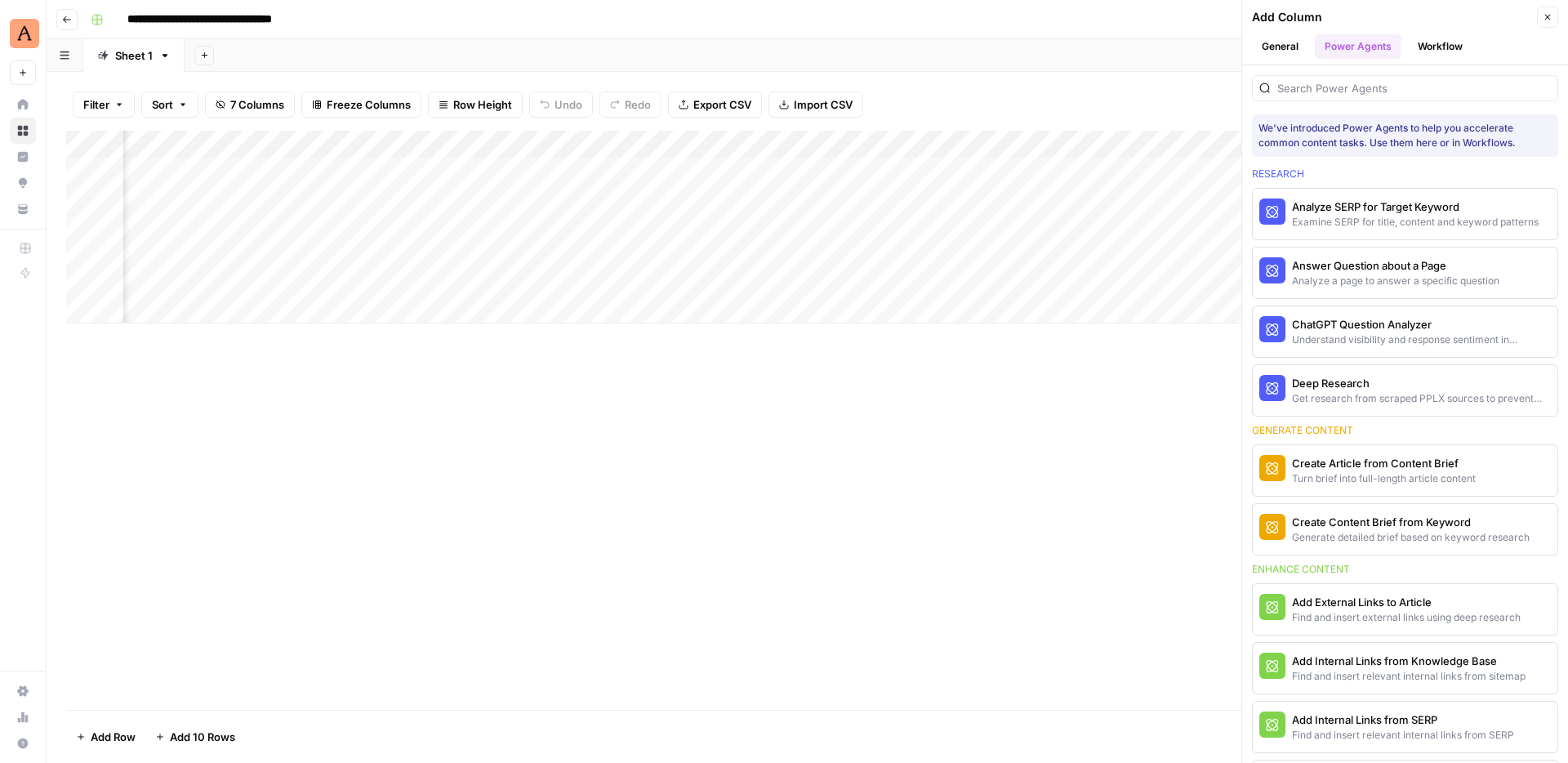
click at [1436, 45] on button "Workflow" at bounding box center [1440, 46] width 65 height 25
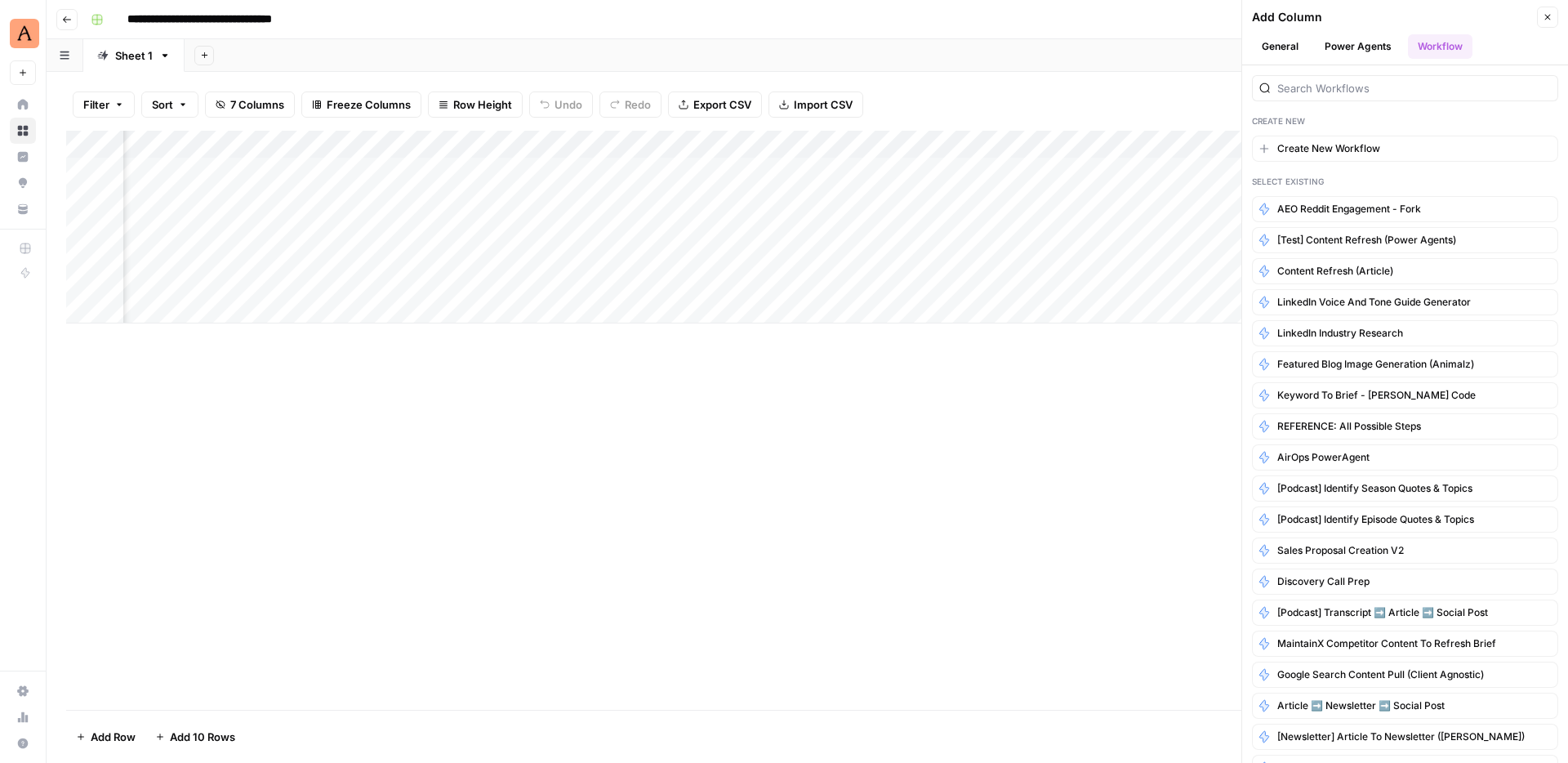
click at [1285, 53] on button "General" at bounding box center [1280, 46] width 56 height 25
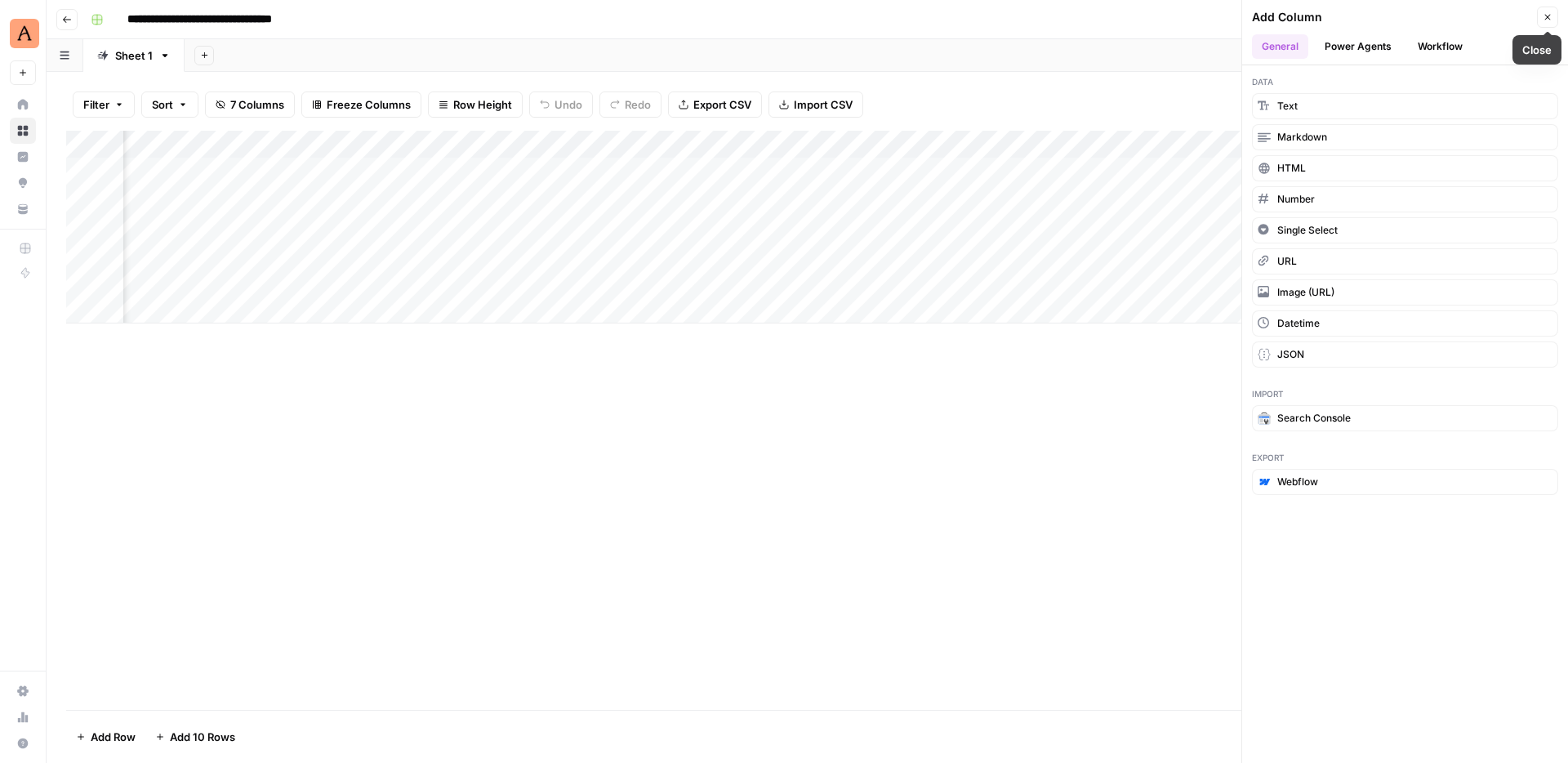
click at [1541, 21] on button "Close" at bounding box center [1547, 16] width 21 height 21
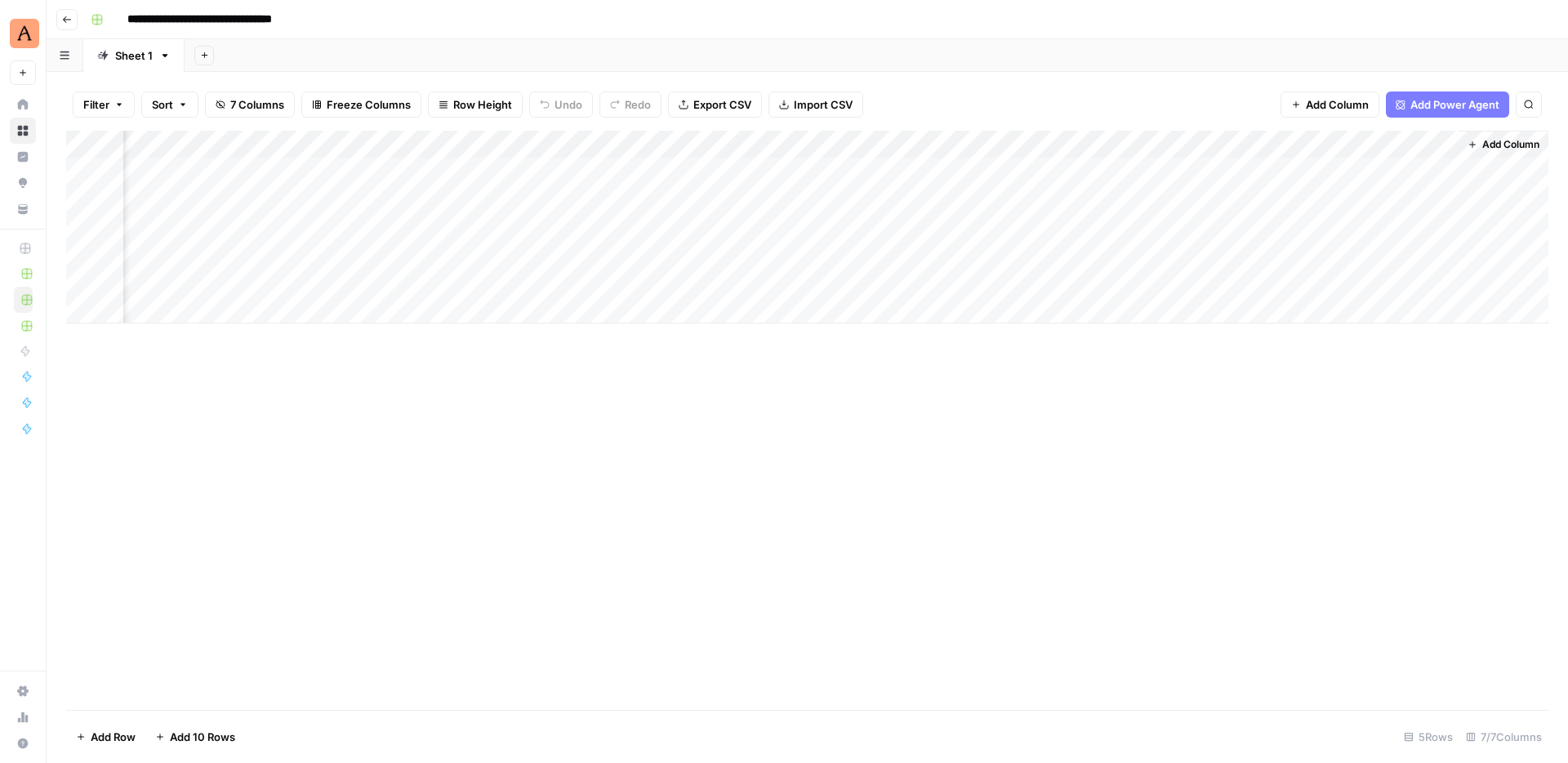
click at [65, 17] on icon "button" at bounding box center [66, 19] width 10 height 10
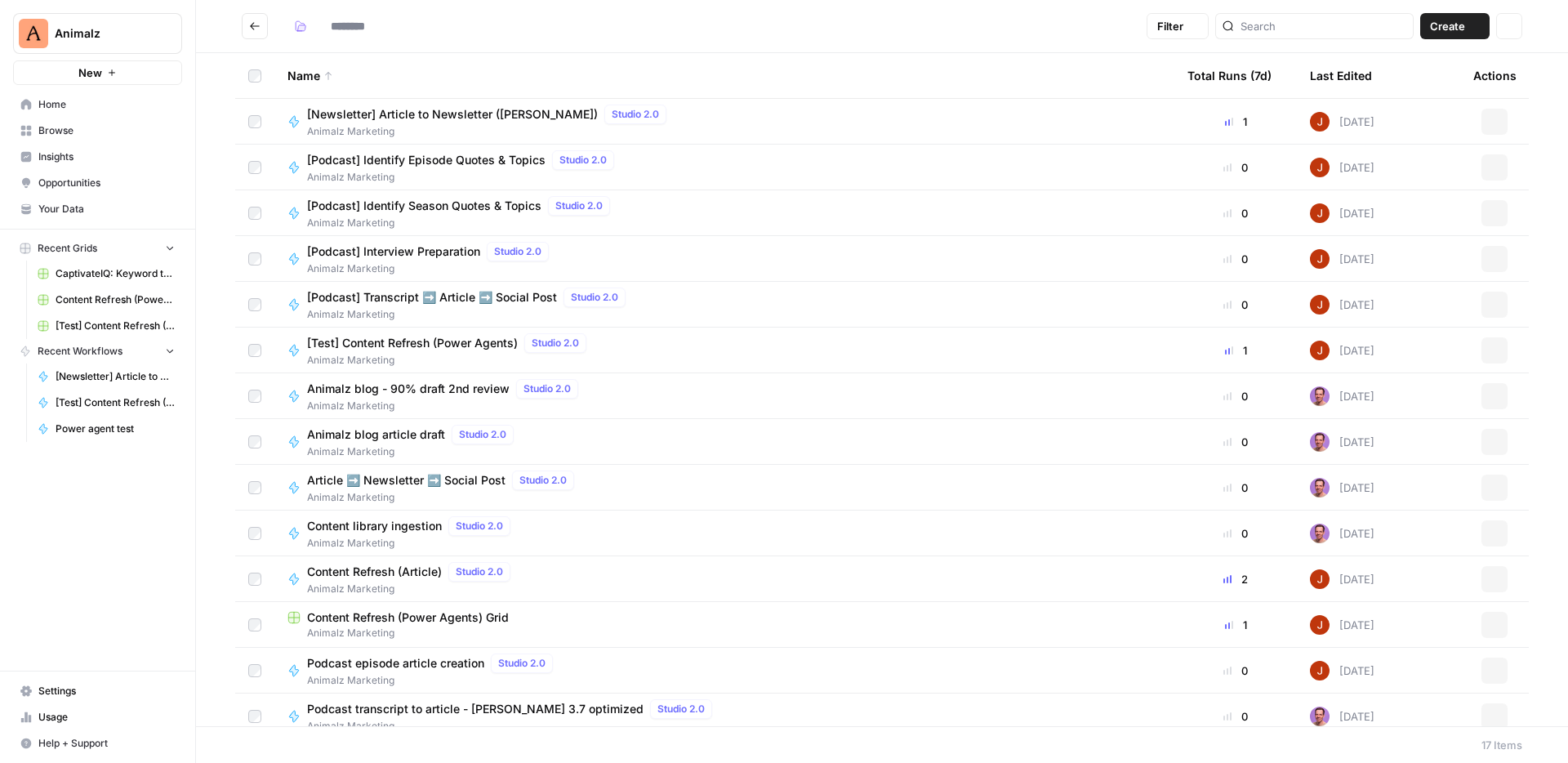
type input "**********"
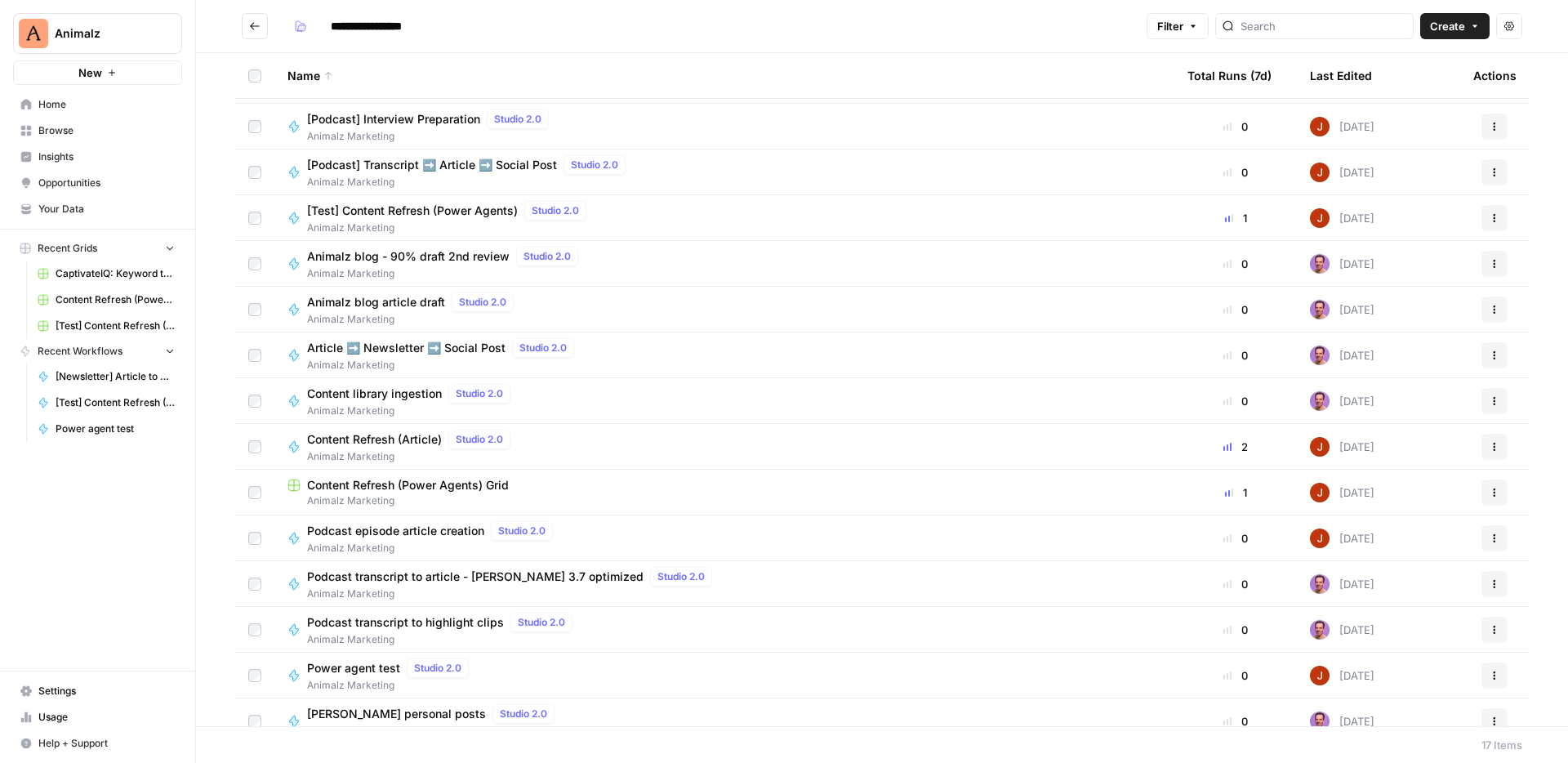
scroll to position [85, 0]
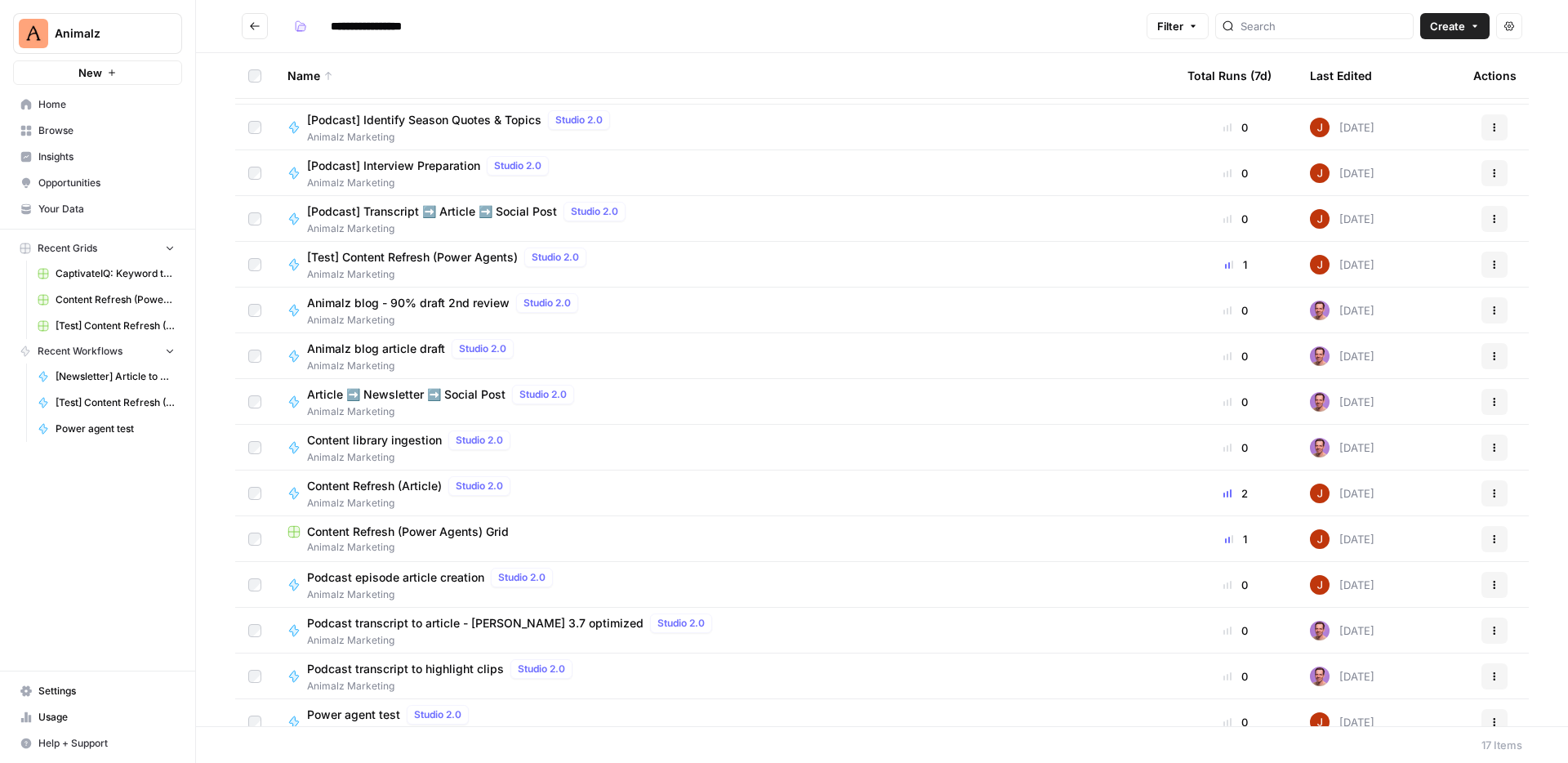
click at [422, 268] on span "Animalz Marketing" at bounding box center [450, 274] width 286 height 15
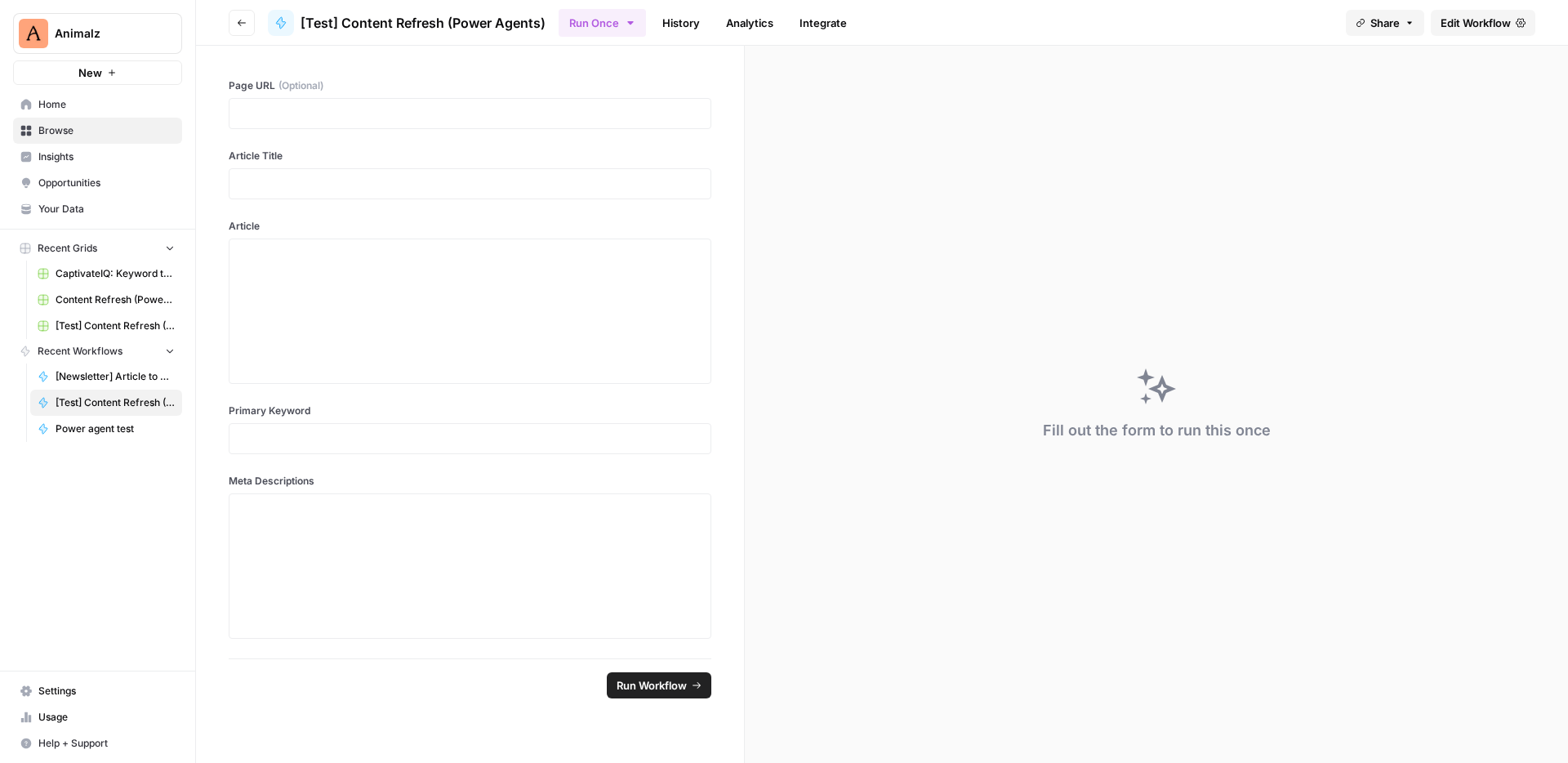
click at [1501, 17] on span "Edit Workflow" at bounding box center [1475, 23] width 70 height 16
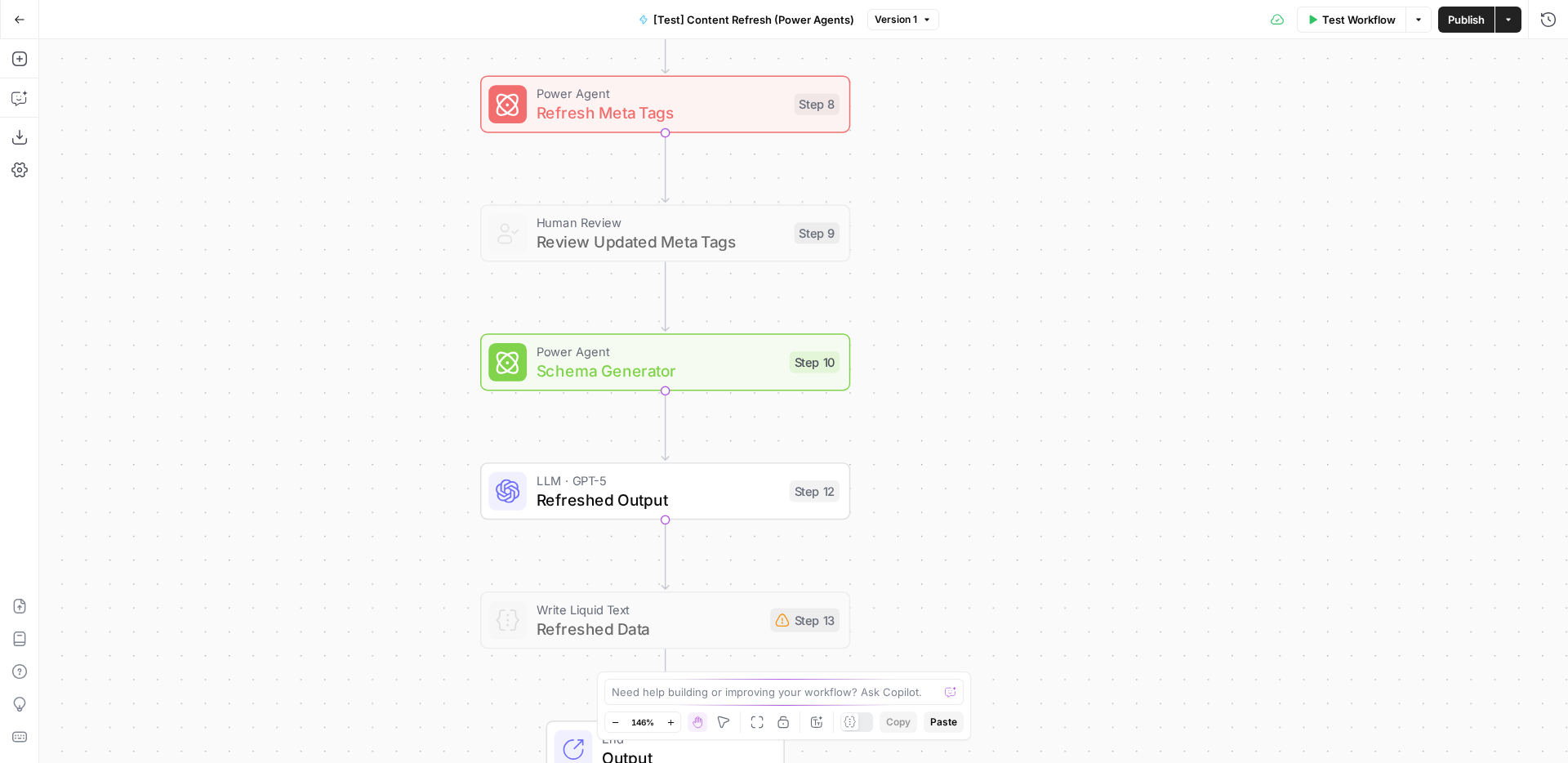
click at [937, 510] on div "Workflow Set Inputs Inputs Power Agent Identify Target Keywords of an Article S…" at bounding box center [803, 401] width 1529 height 724
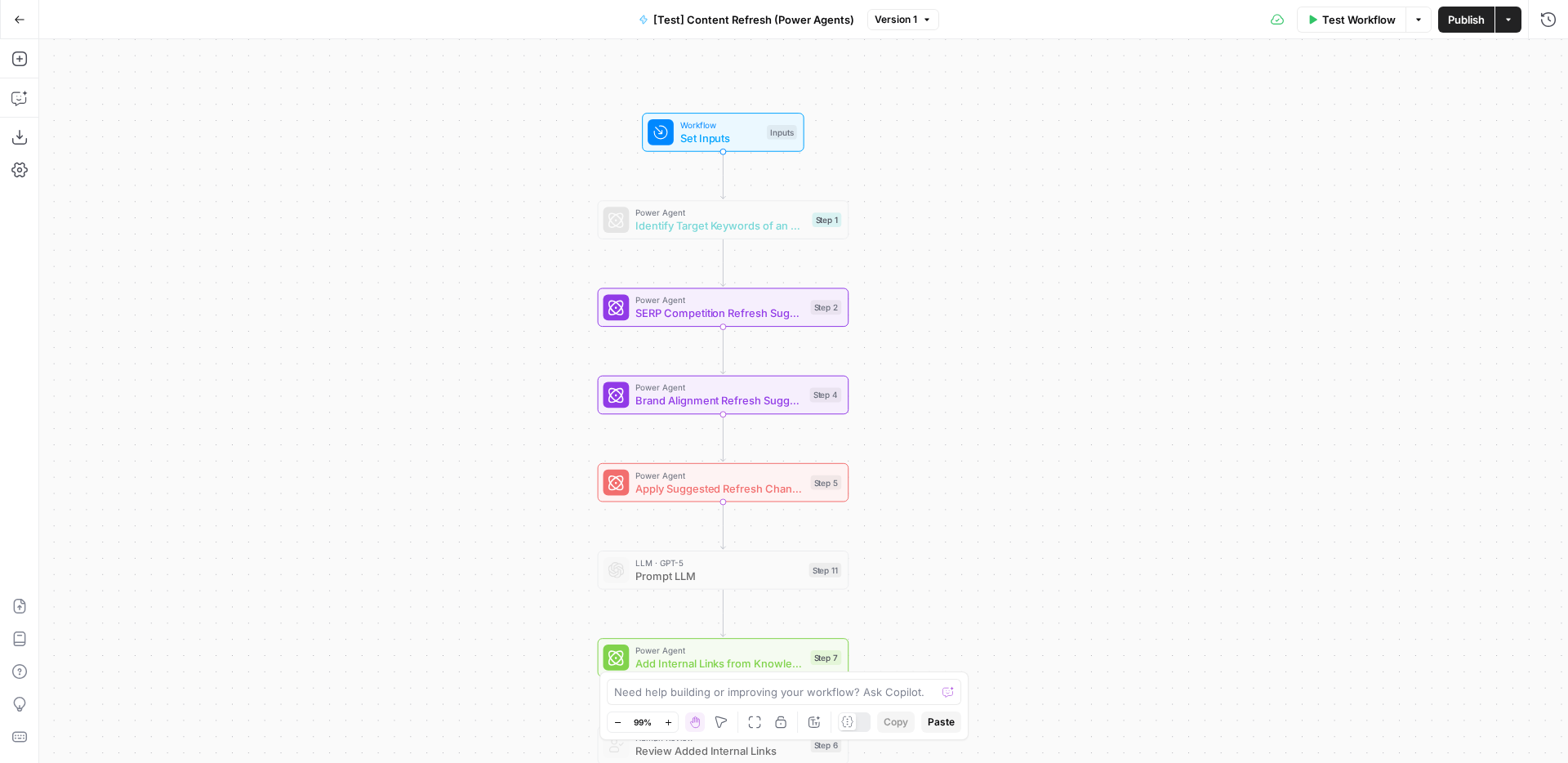
click at [22, 19] on icon "button" at bounding box center [19, 19] width 10 height 7
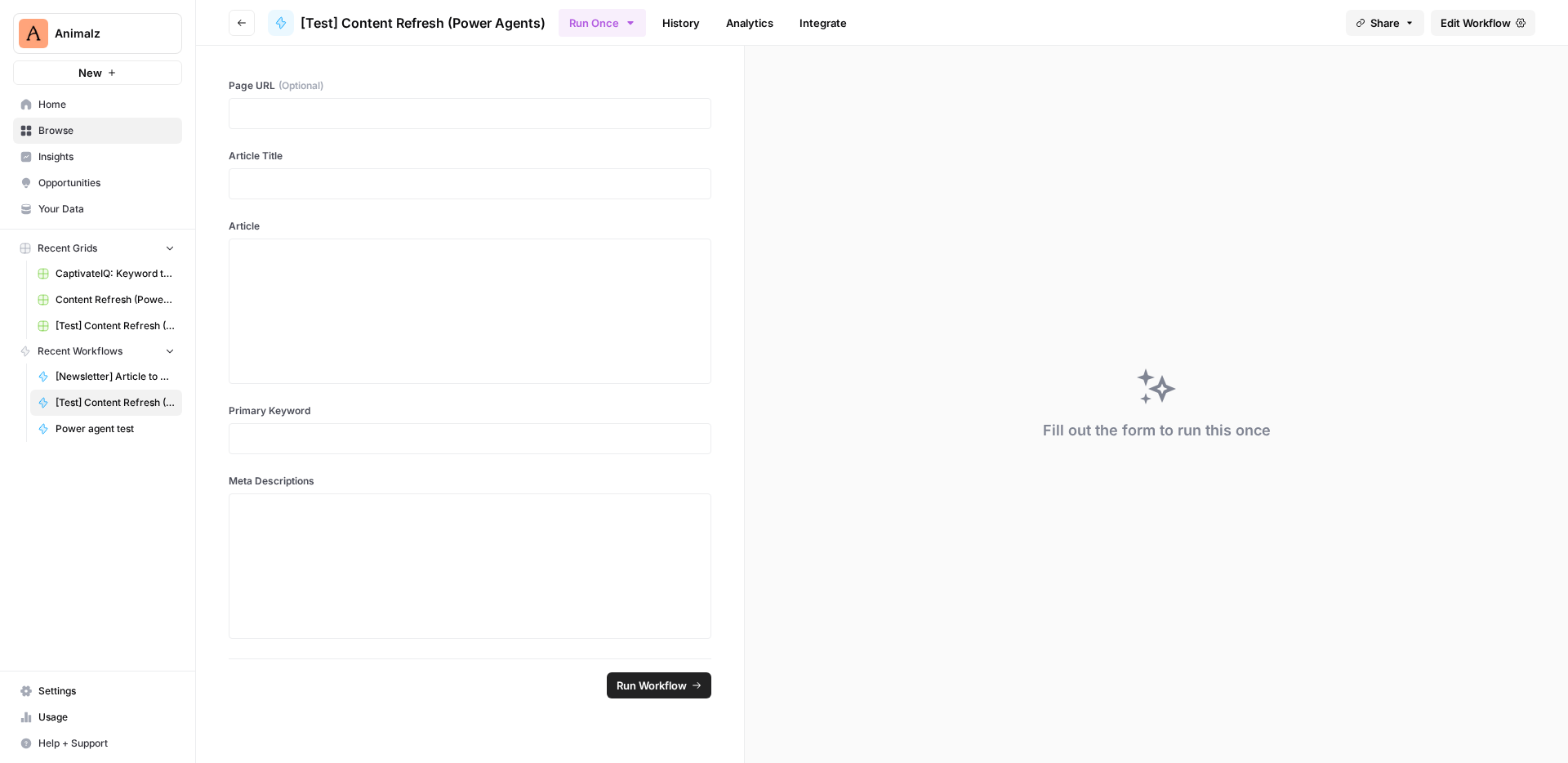
click at [239, 25] on icon "button" at bounding box center [242, 23] width 10 height 10
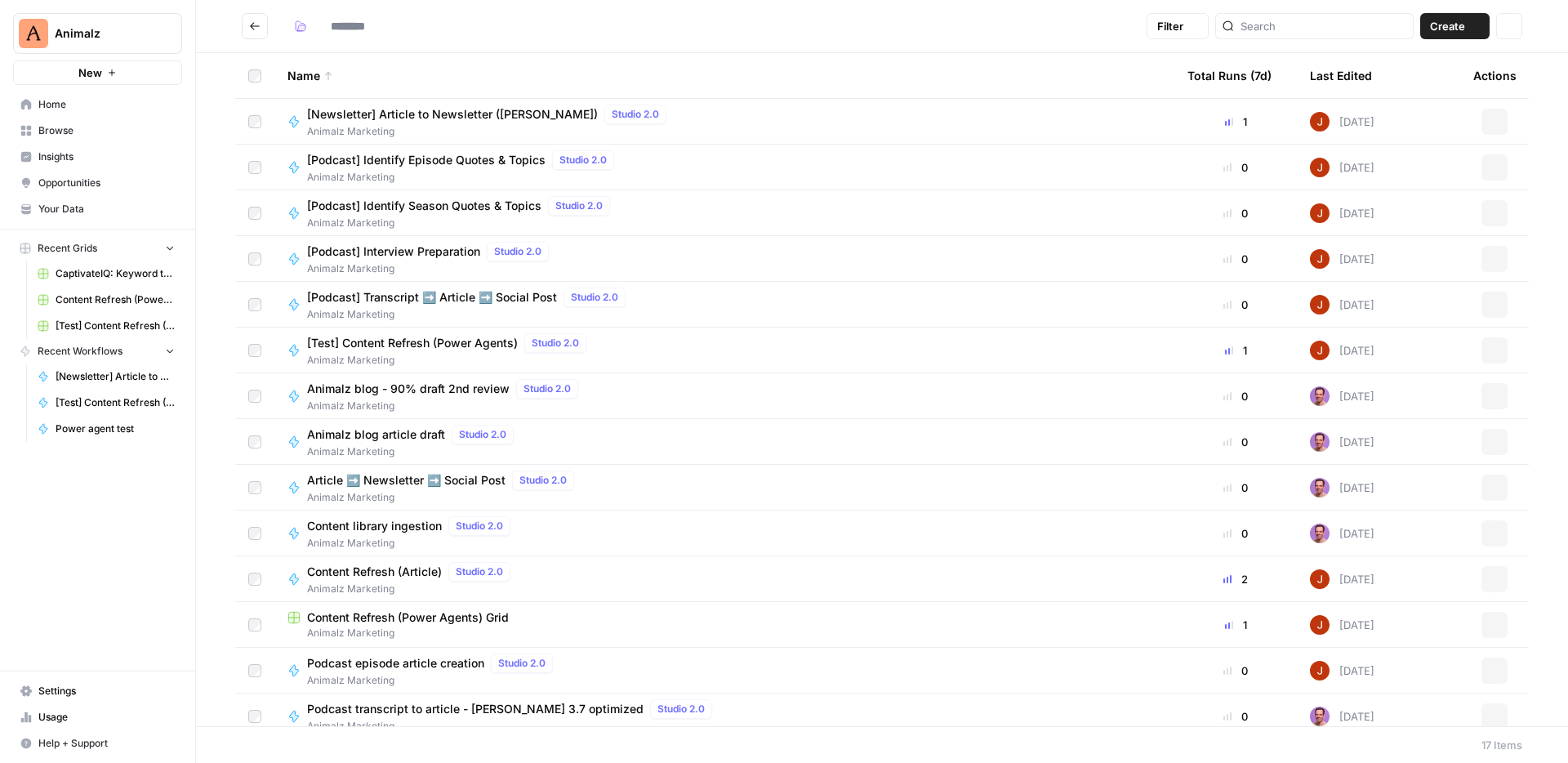
type input "**********"
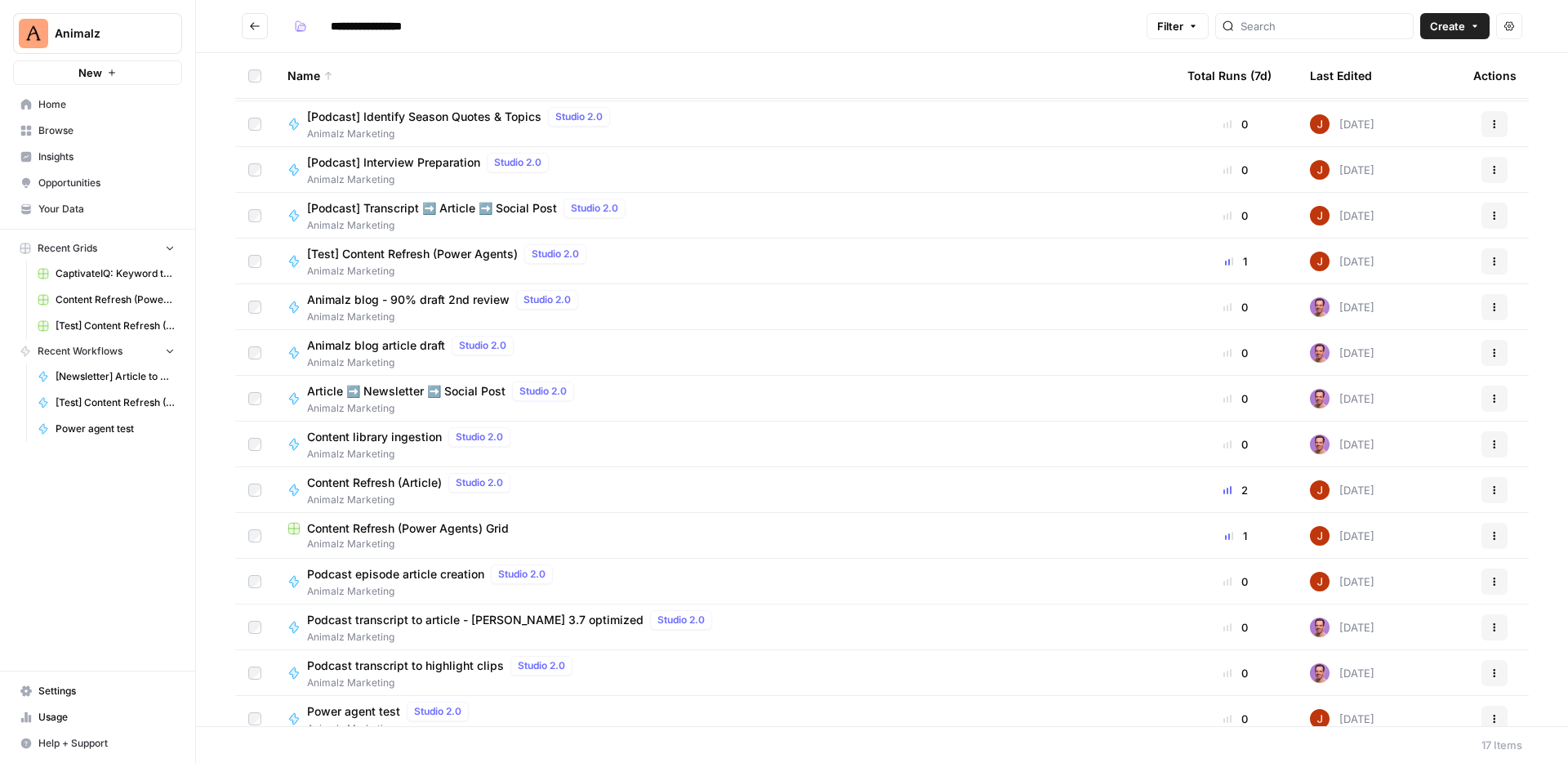
click at [409, 483] on span "Content Refresh (Article)" at bounding box center [374, 482] width 134 height 16
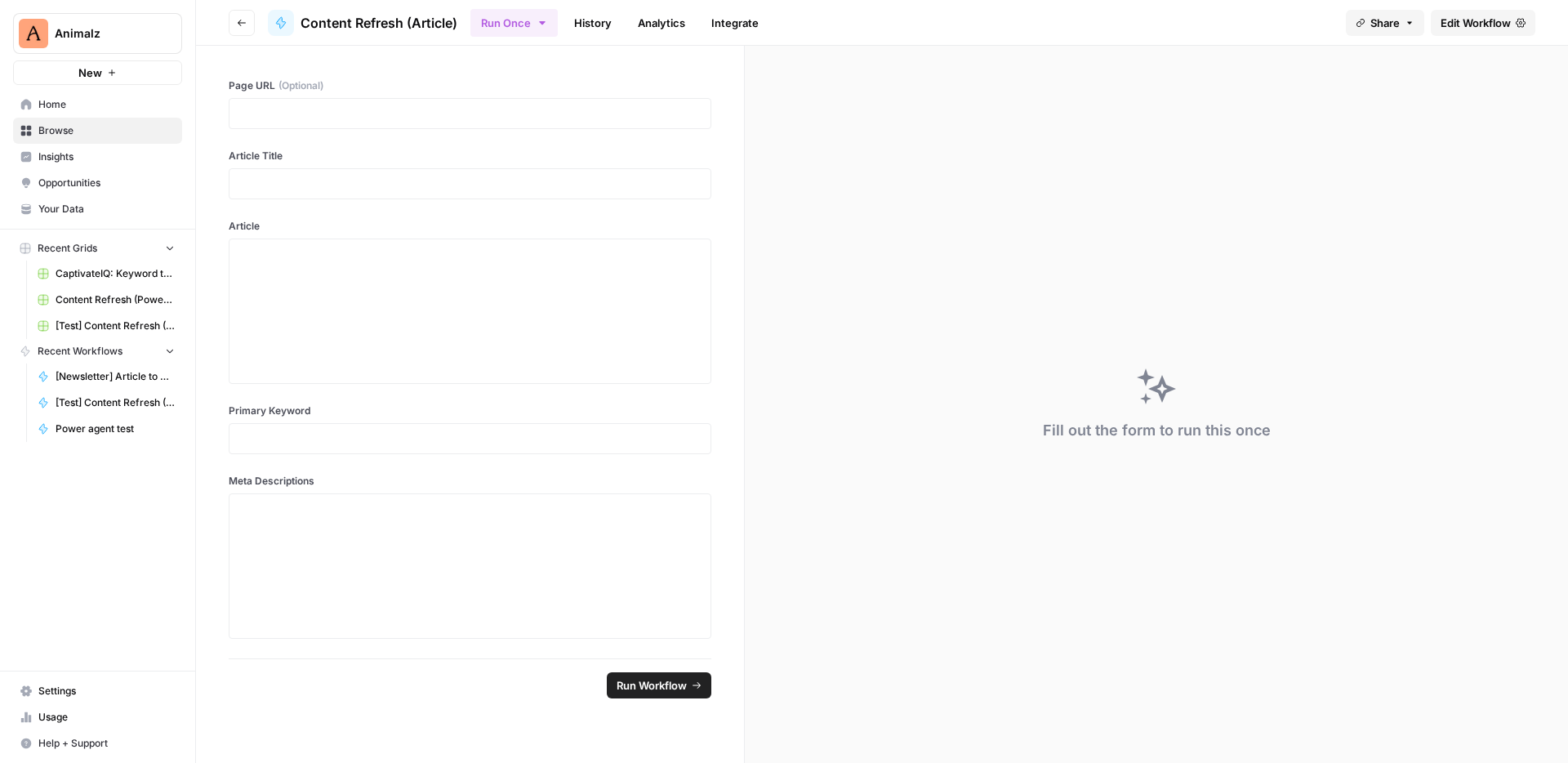
click at [1486, 15] on span "Edit Workflow" at bounding box center [1475, 23] width 70 height 16
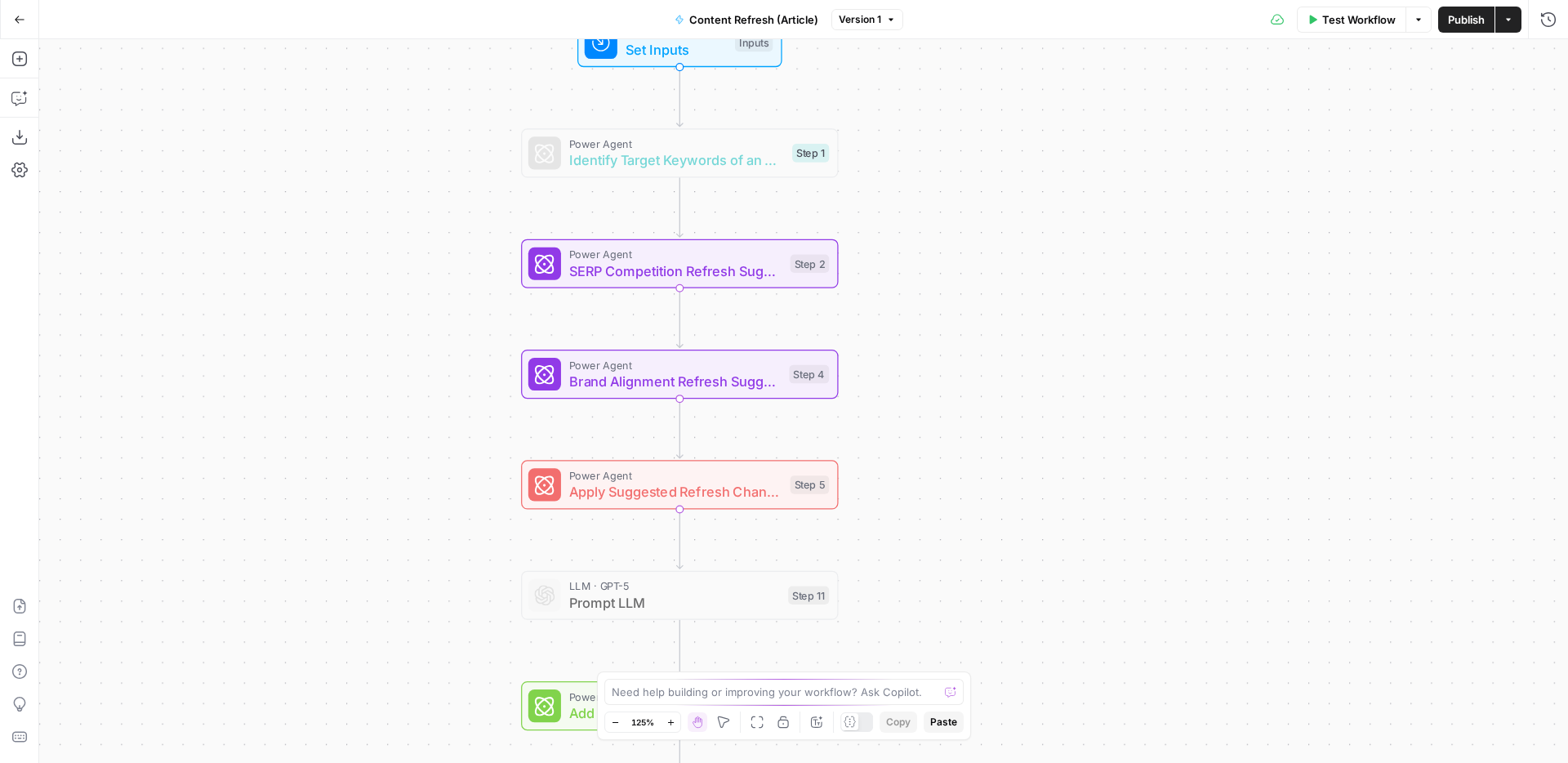
click at [751, 265] on span "SERP Competition Refresh Suggestions" at bounding box center [676, 271] width 213 height 20
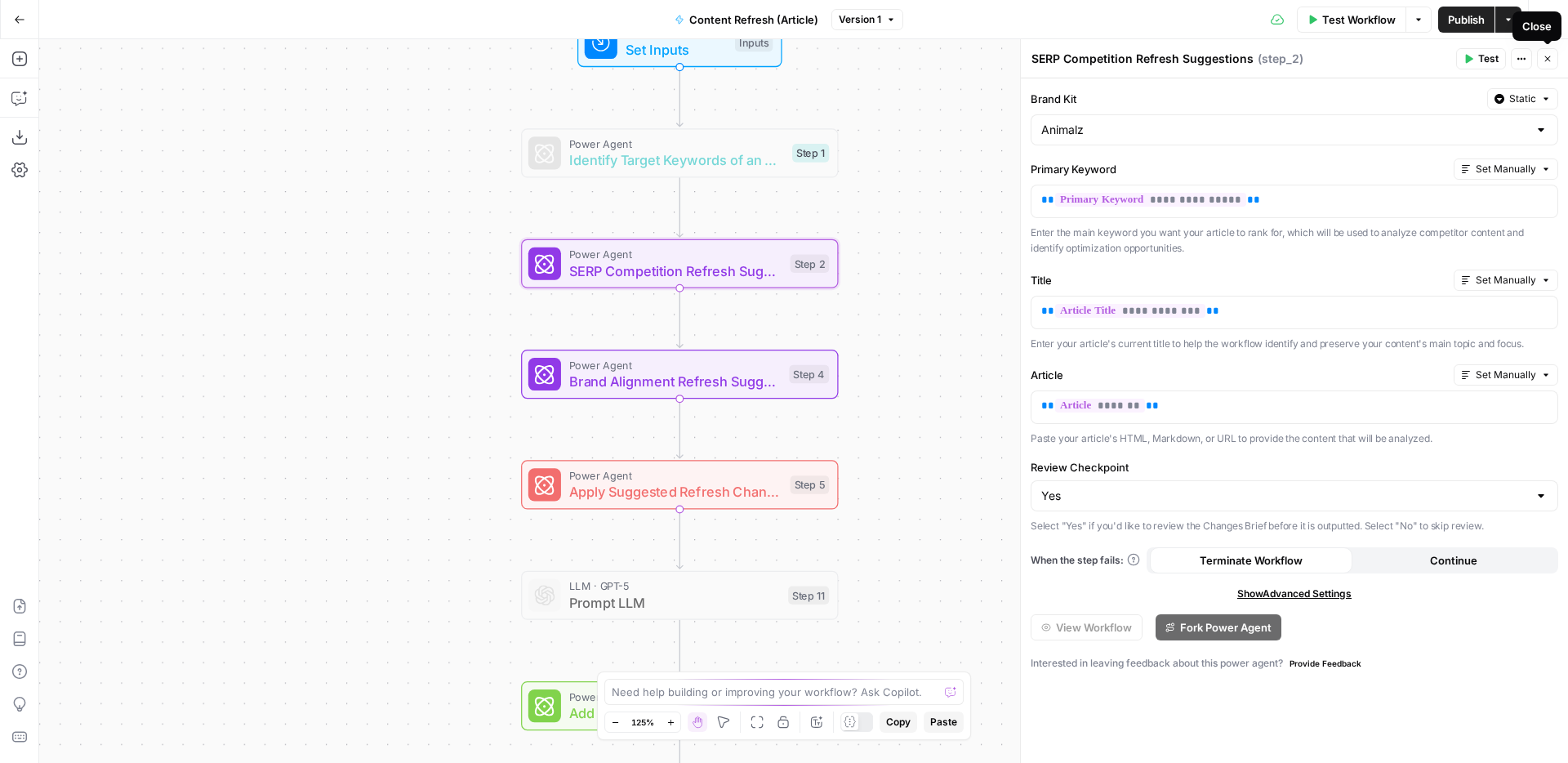
click at [1543, 20] on div "Close" at bounding box center [1537, 26] width 29 height 16
click at [1553, 64] on button "Close" at bounding box center [1547, 58] width 21 height 21
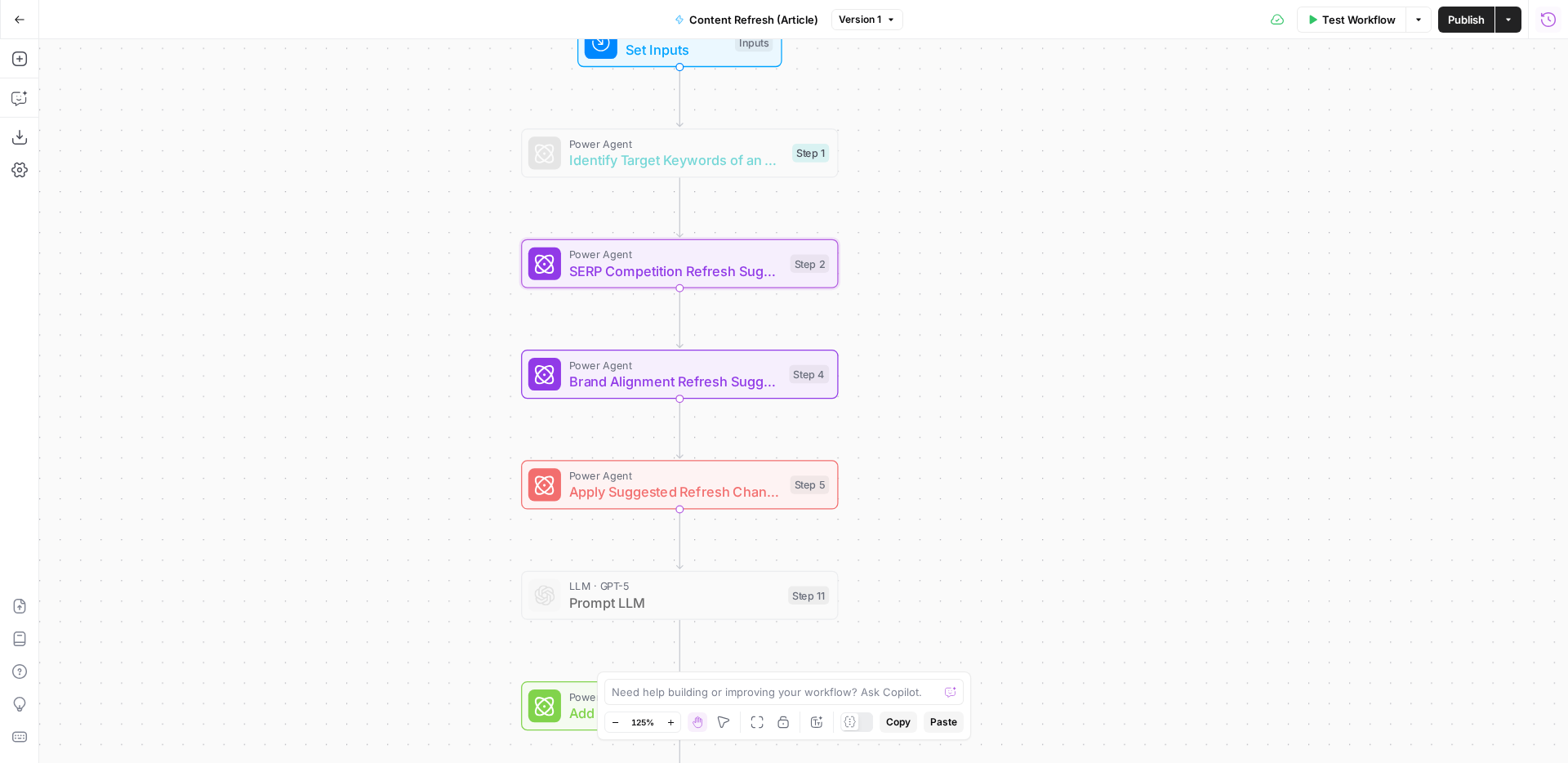
click at [1551, 21] on icon "button" at bounding box center [1549, 20] width 16 height 16
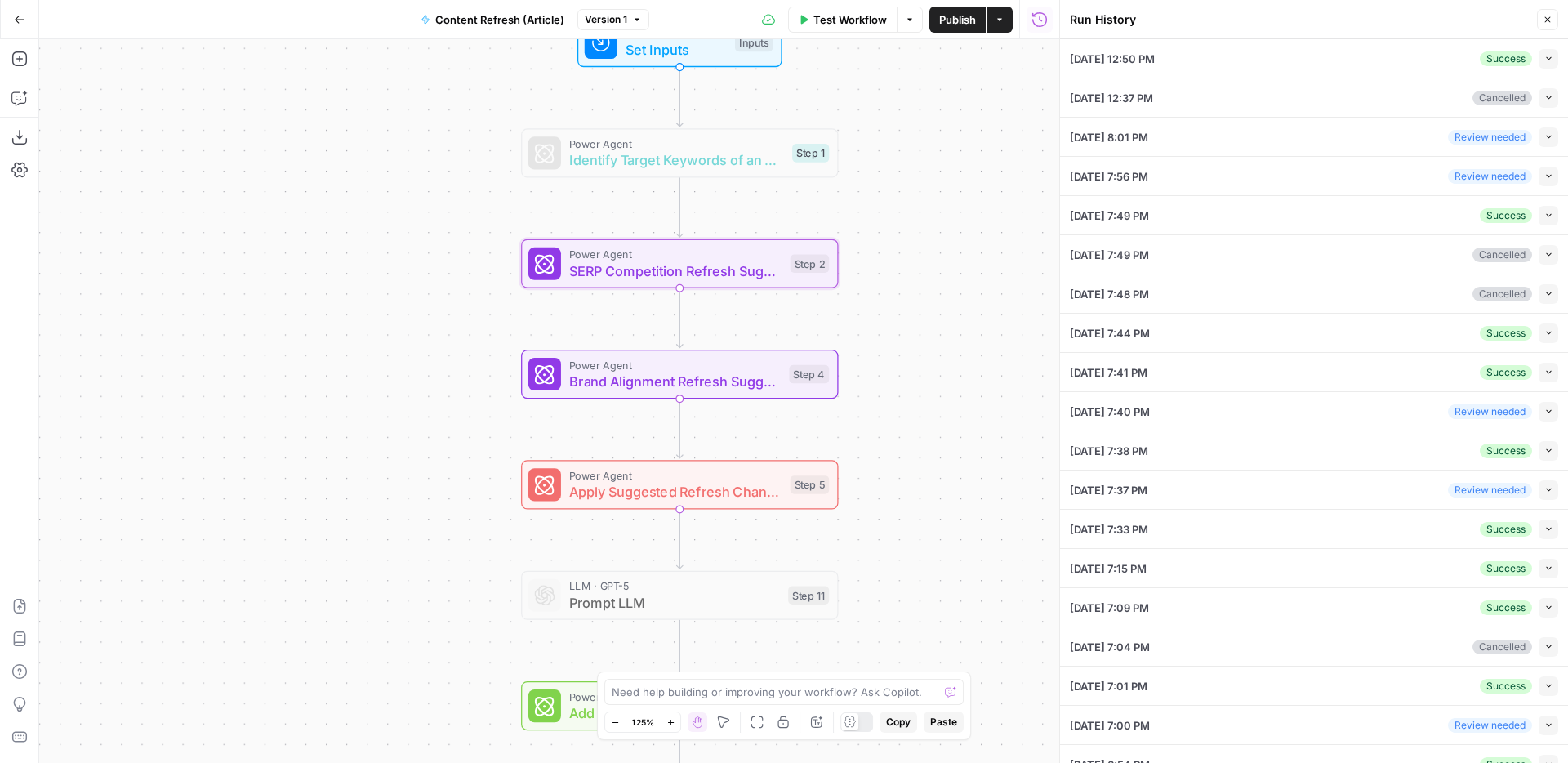
click at [1544, 139] on icon "button" at bounding box center [1549, 137] width 9 height 9
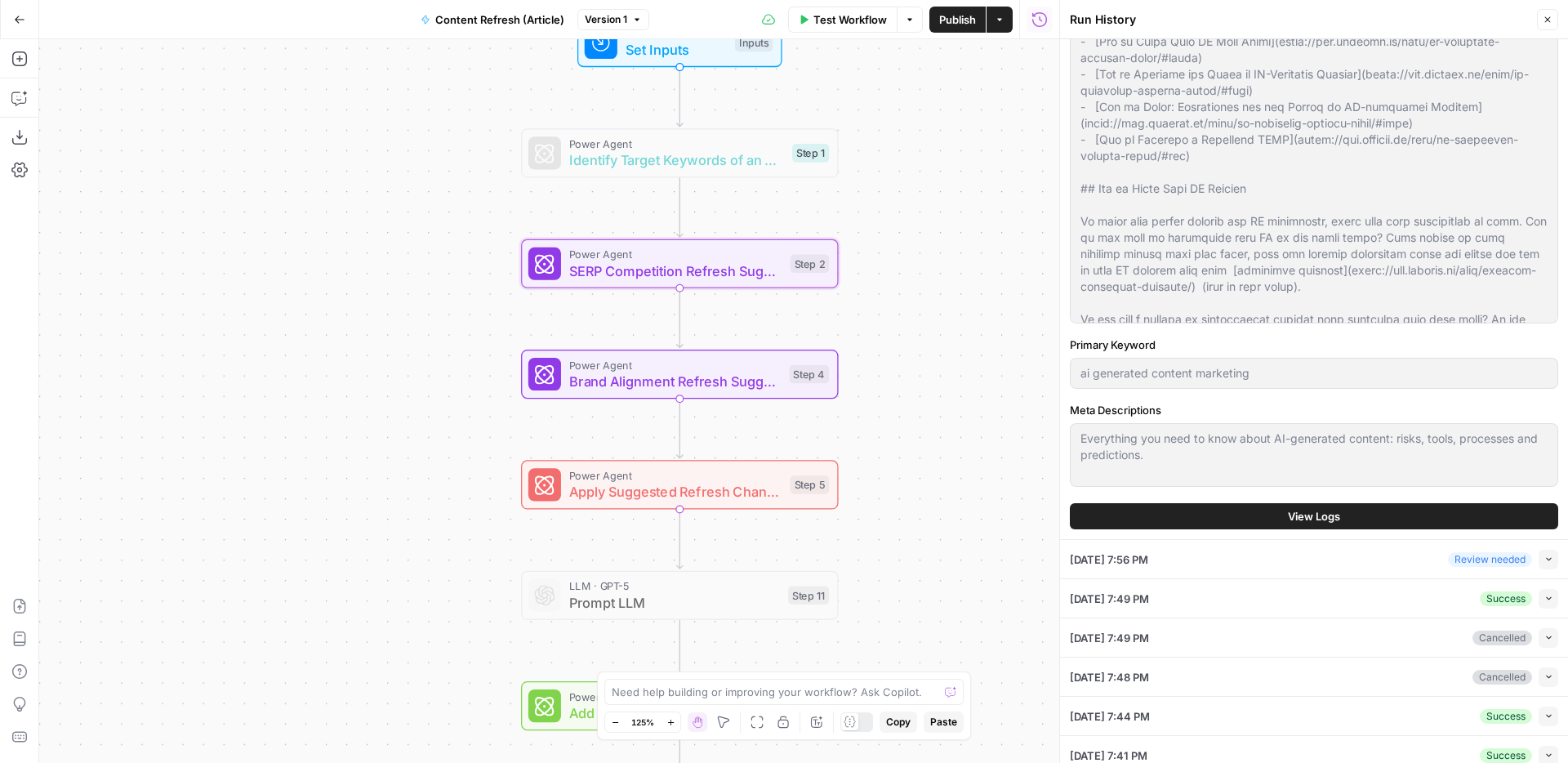
scroll to position [360, 0]
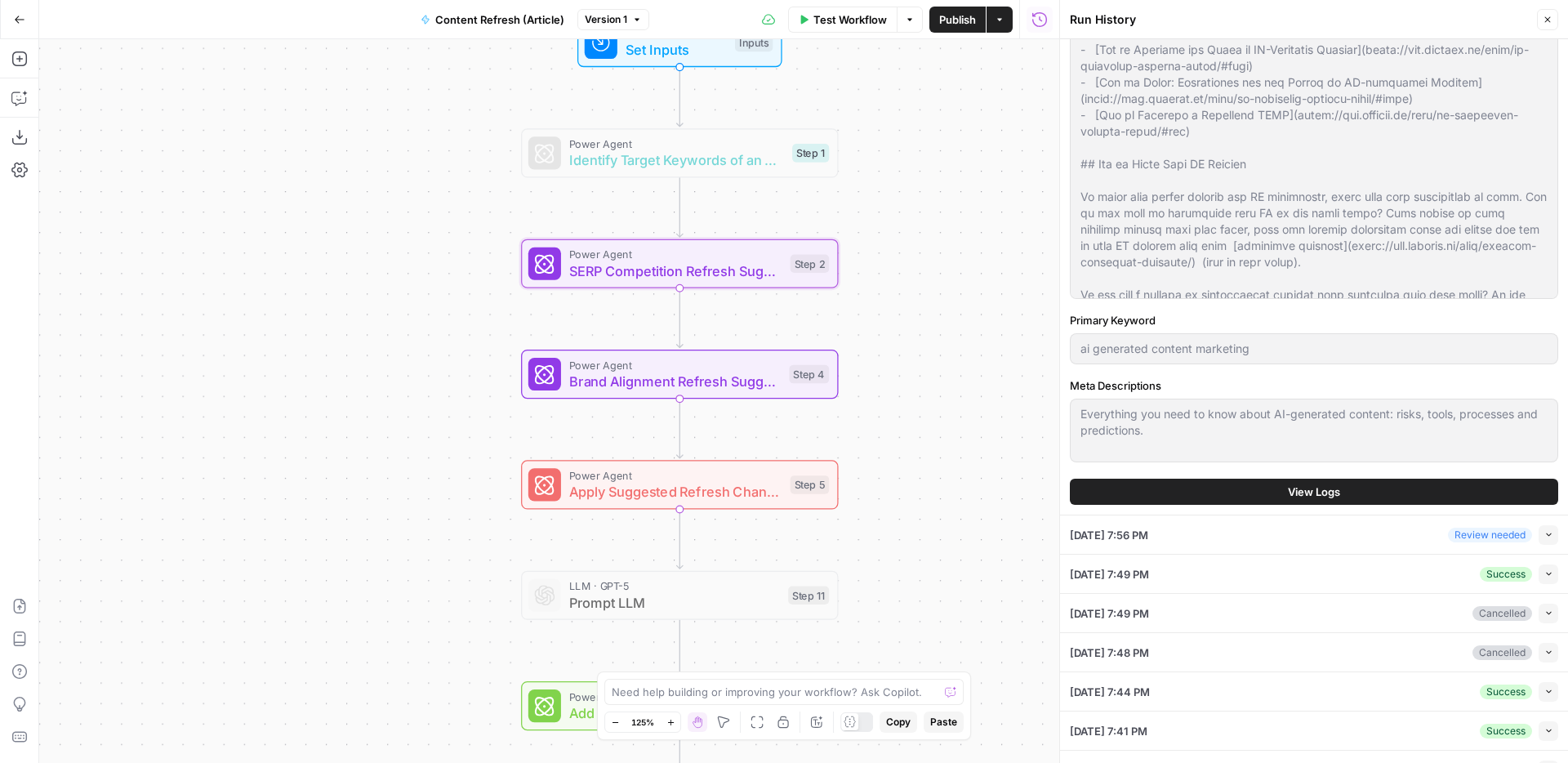
click at [1285, 501] on button "View Logs" at bounding box center [1315, 491] width 489 height 26
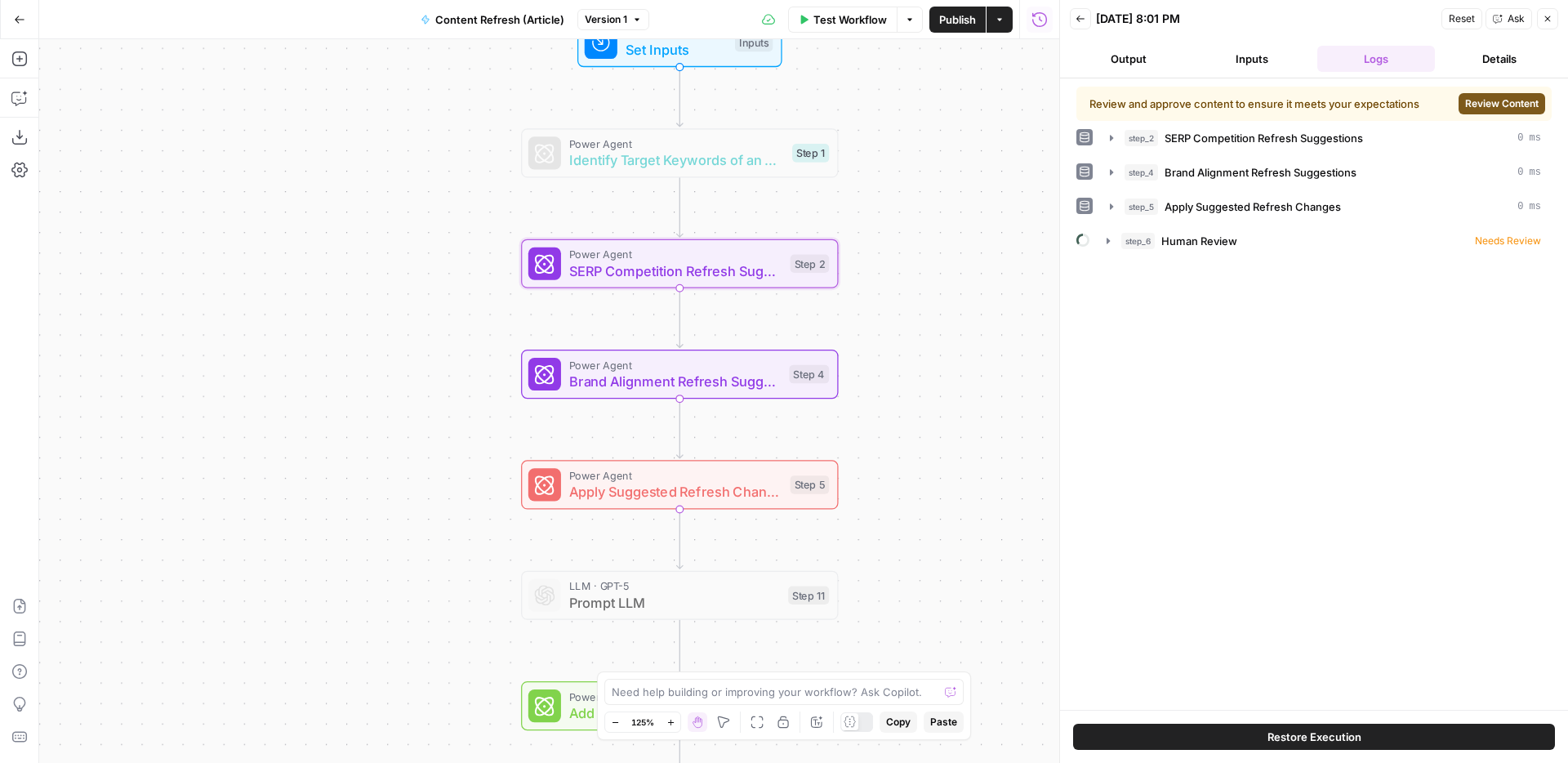
click at [1469, 109] on span "Review Content" at bounding box center [1502, 104] width 74 height 15
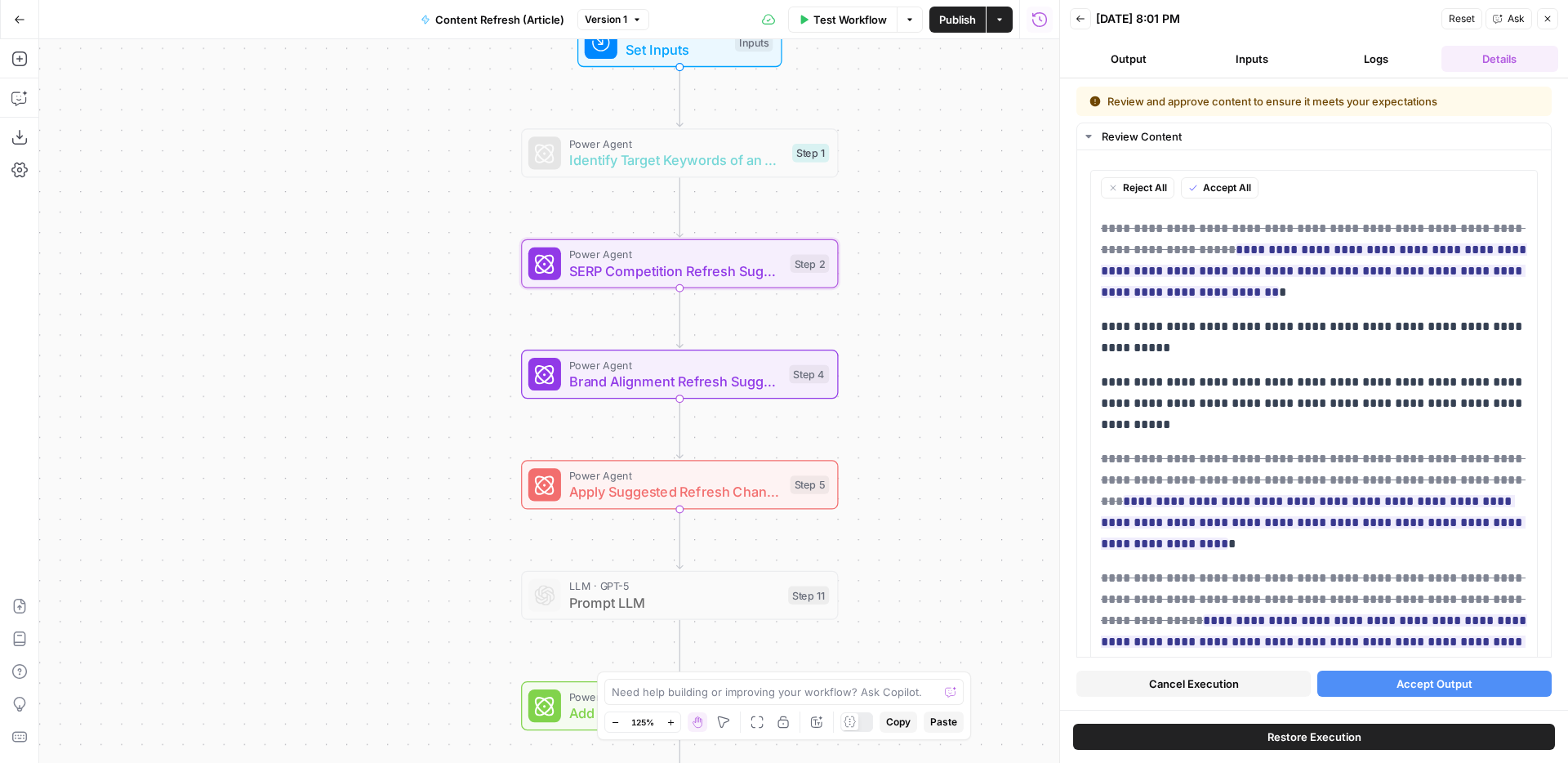
click at [1083, 25] on button "Back" at bounding box center [1080, 18] width 21 height 21
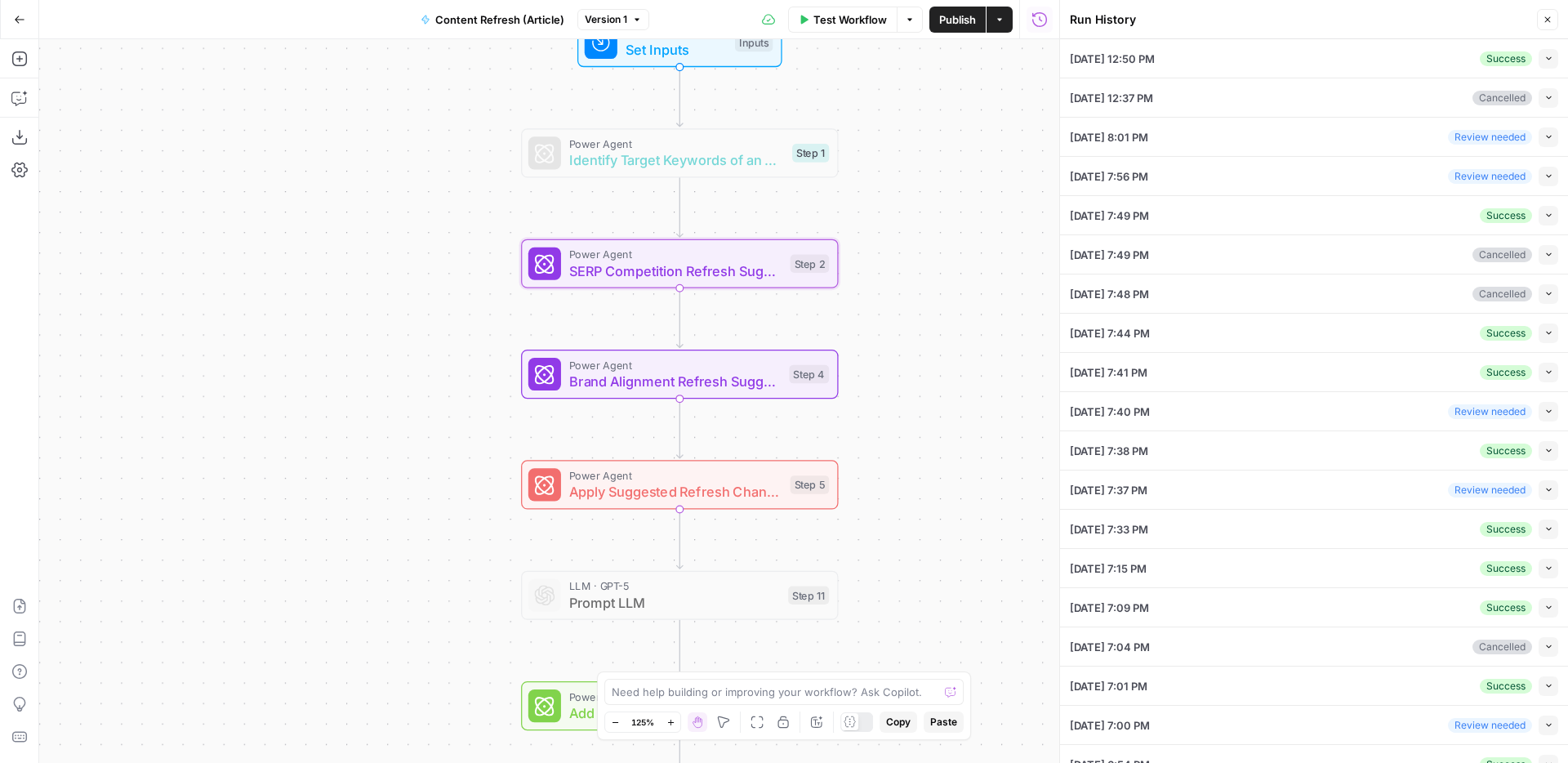
click at [1549, 144] on button "Collapse" at bounding box center [1549, 137] width 20 height 20
type textarea "You and I are at the dawn of a new era in content marketing: the age of generat…"
type textarea "Everything you need to know about AI-generated content: risks, tools, processes…"
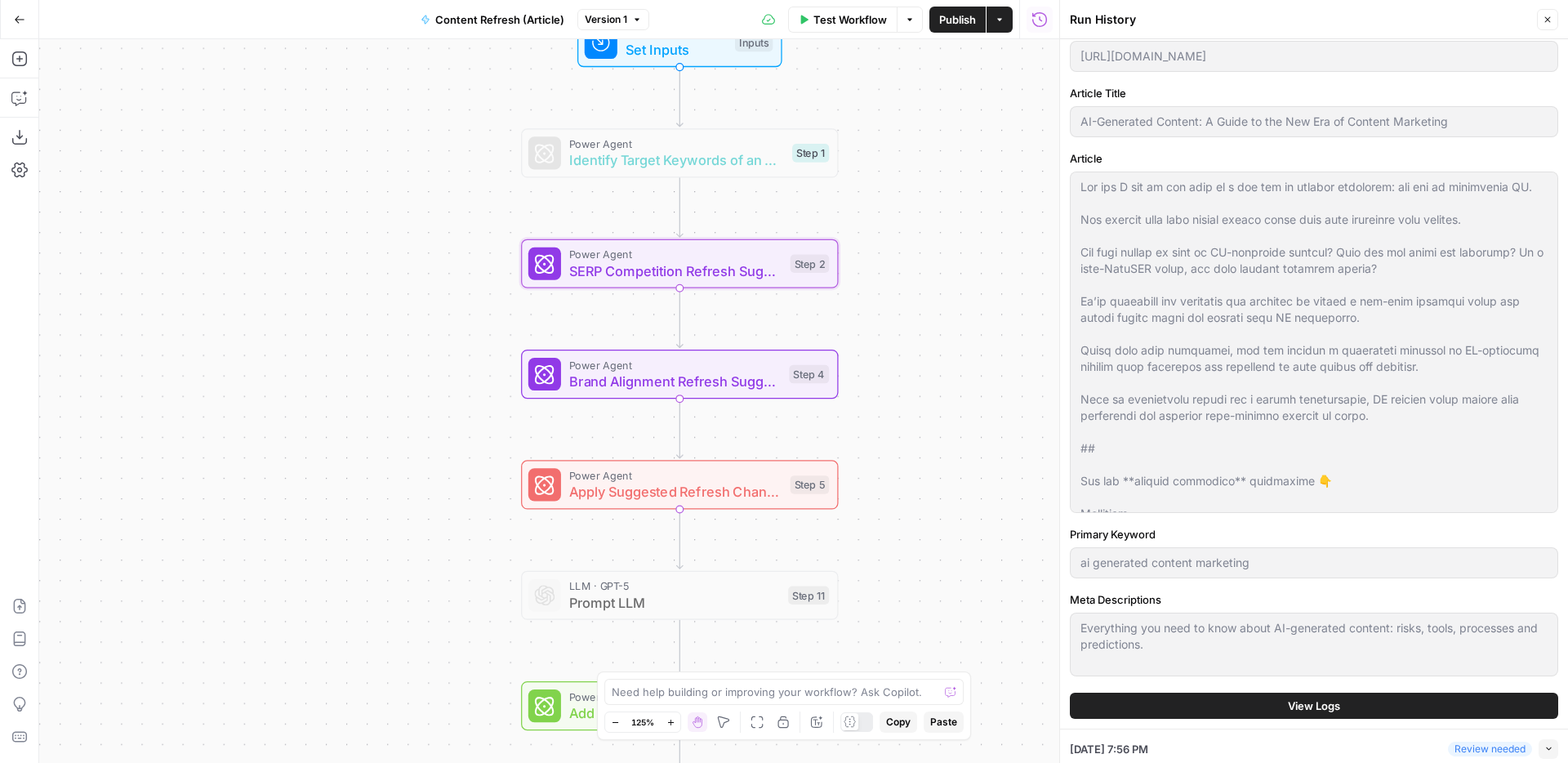
scroll to position [280, 0]
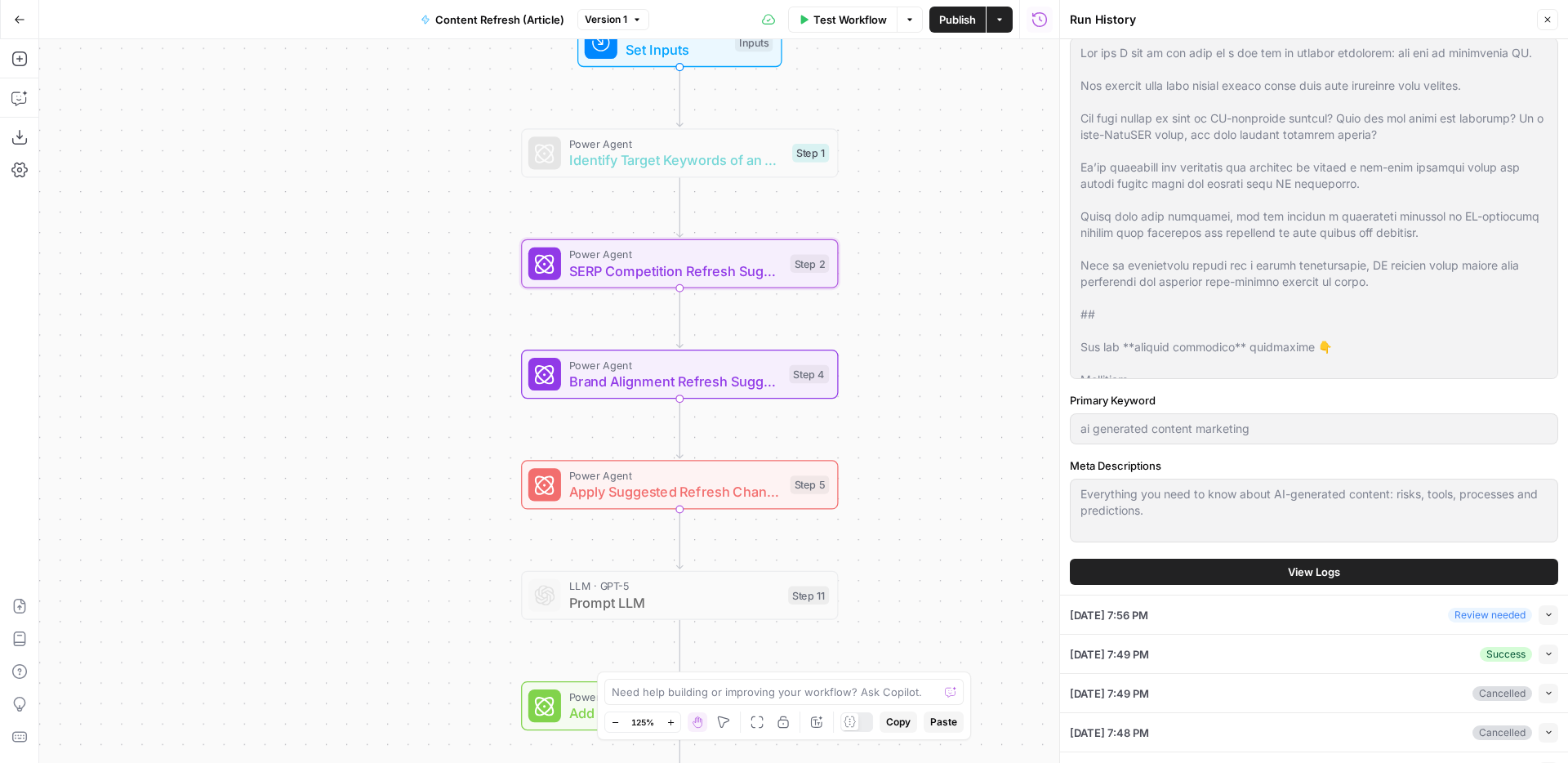
click at [1304, 570] on span "View Logs" at bounding box center [1315, 571] width 53 height 16
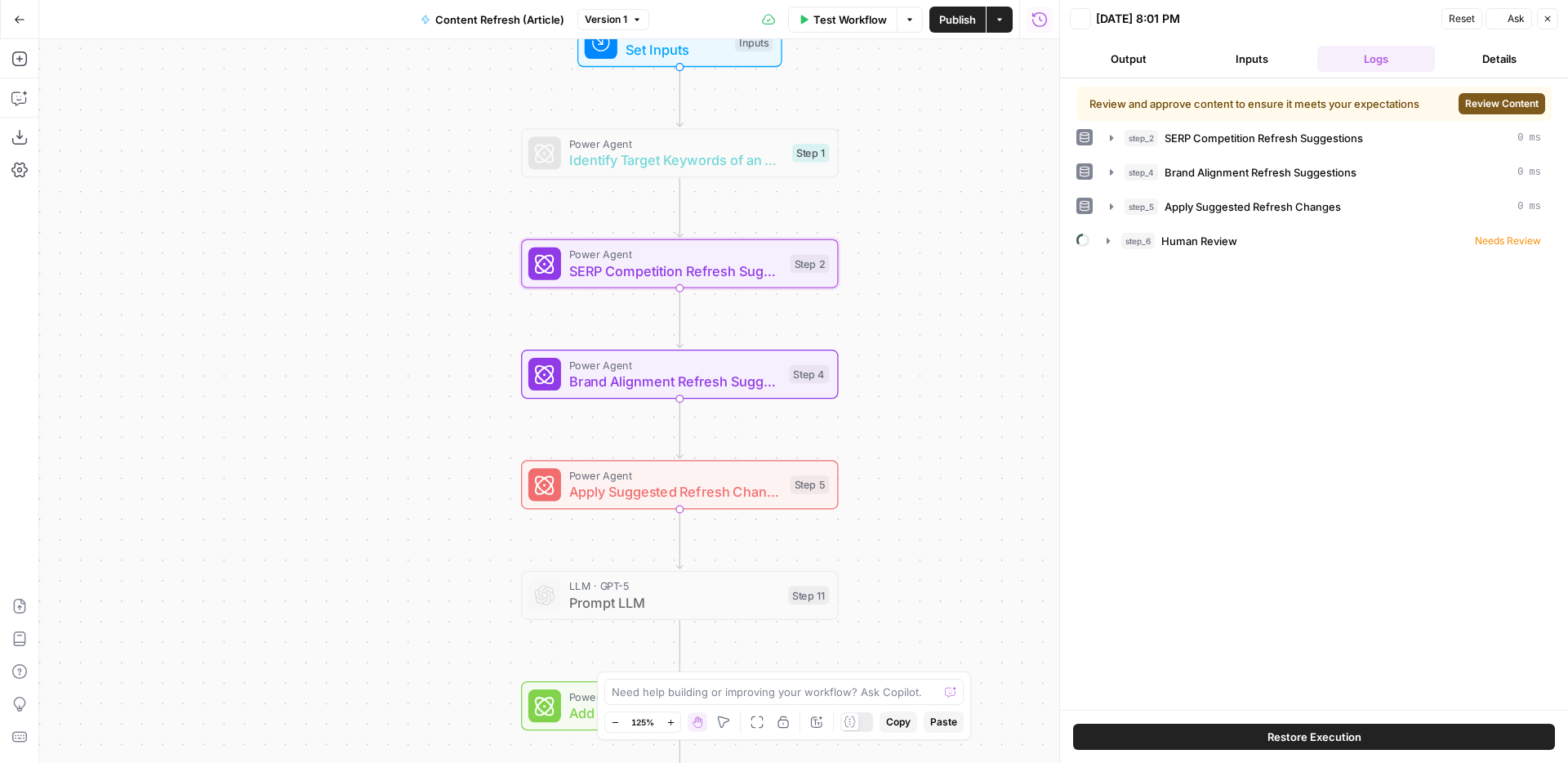
scroll to position [0, 0]
click at [1306, 238] on div "step_6 Human Review Needs Review" at bounding box center [1331, 241] width 420 height 16
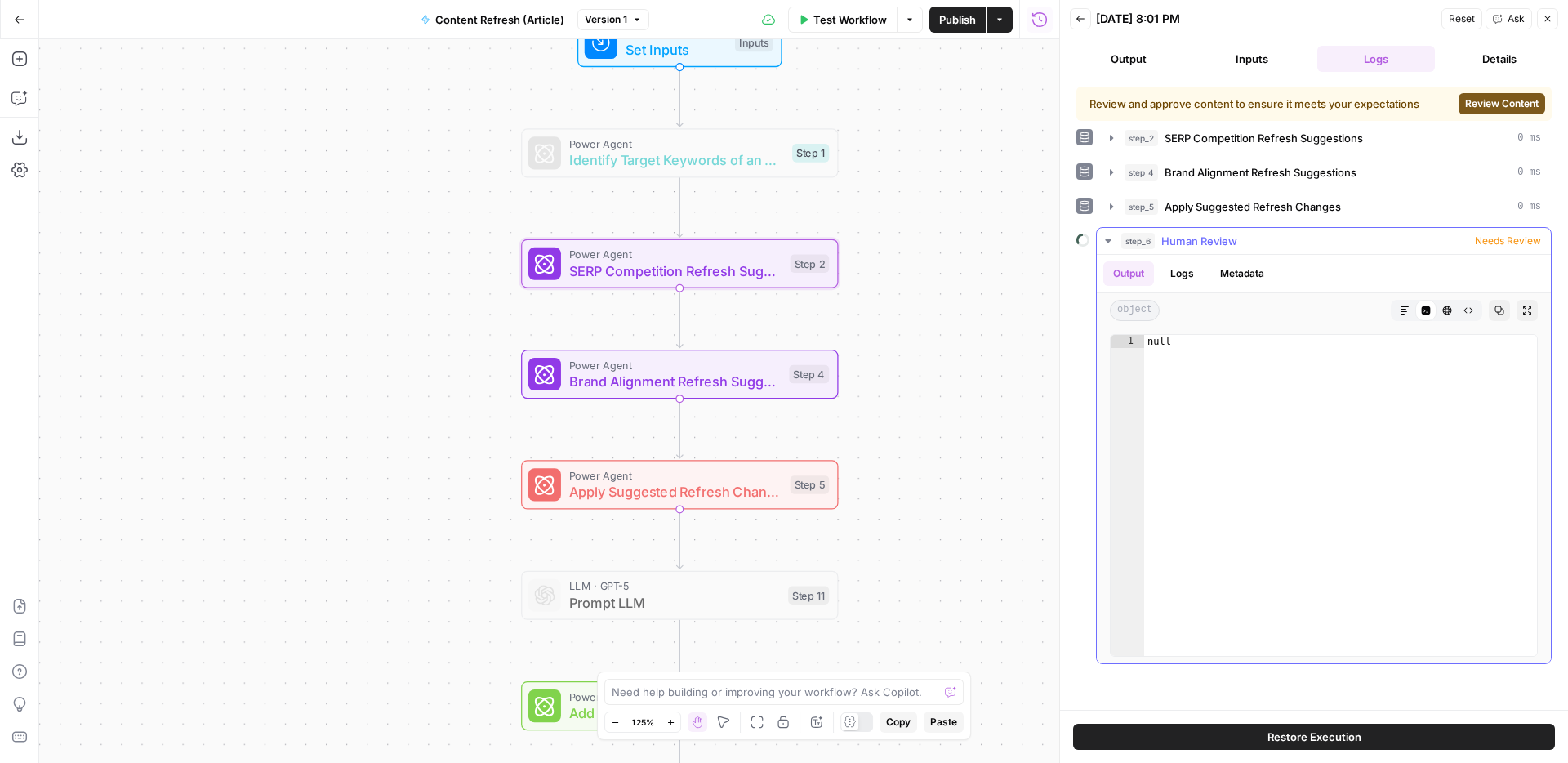
click at [1355, 242] on div "step_6 Human Review Needs Review" at bounding box center [1331, 241] width 420 height 16
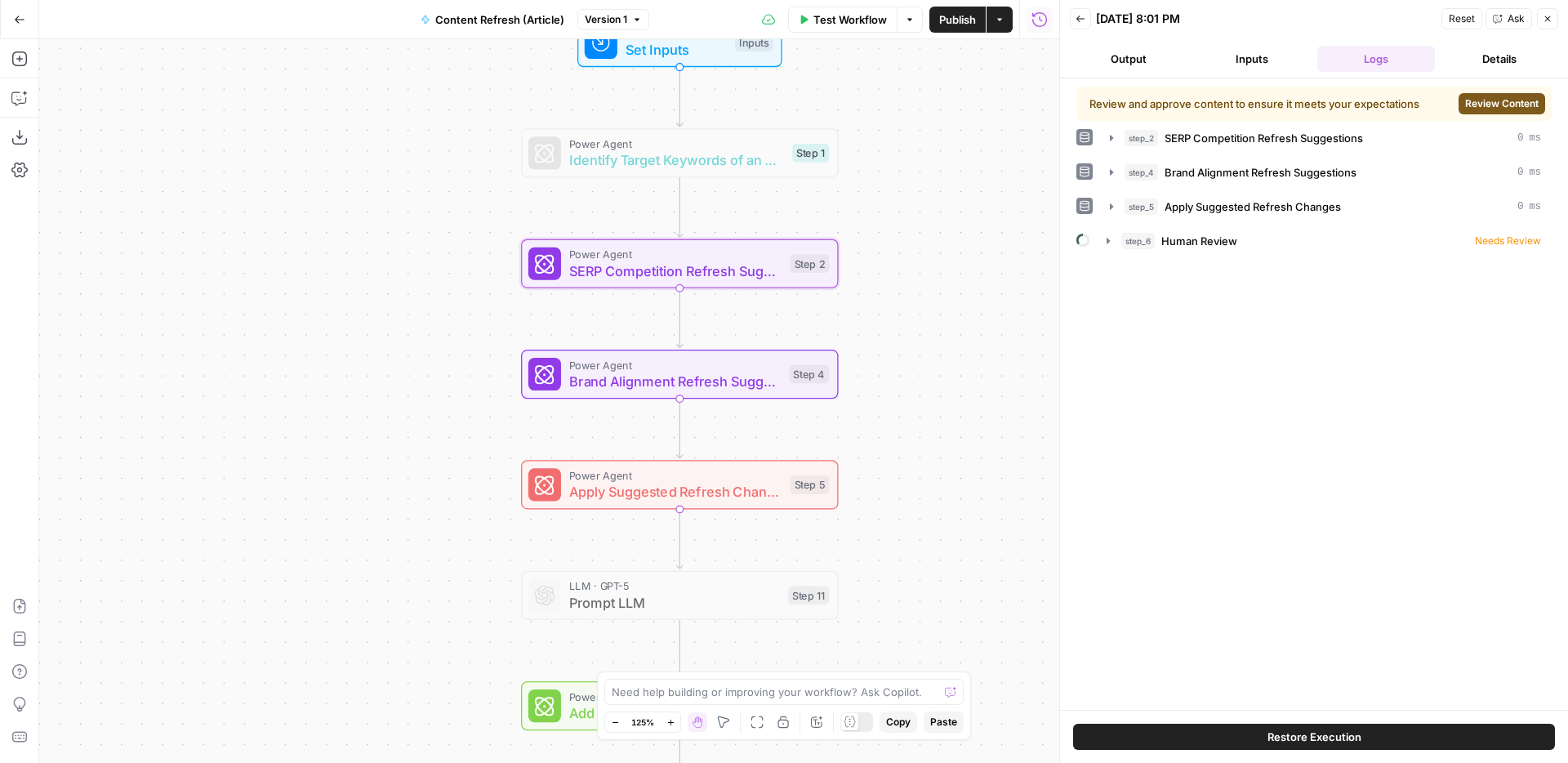
click at [1493, 114] on div "Review and approve content to ensure it meets your expectations Review Content" at bounding box center [1314, 104] width 475 height 35
click at [1486, 108] on span "Review Content" at bounding box center [1502, 104] width 74 height 15
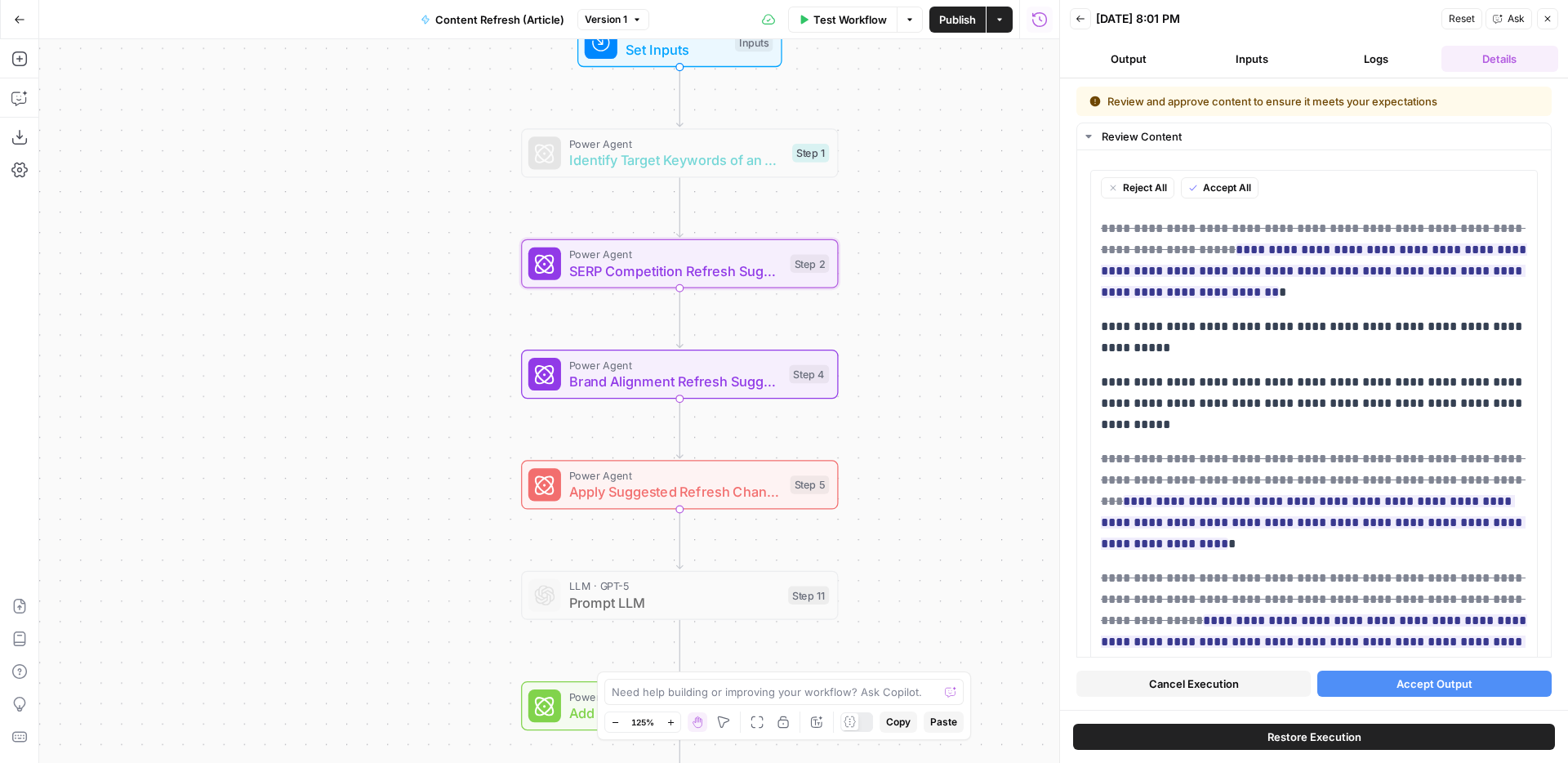
click at [1083, 20] on icon "button" at bounding box center [1080, 18] width 10 height 10
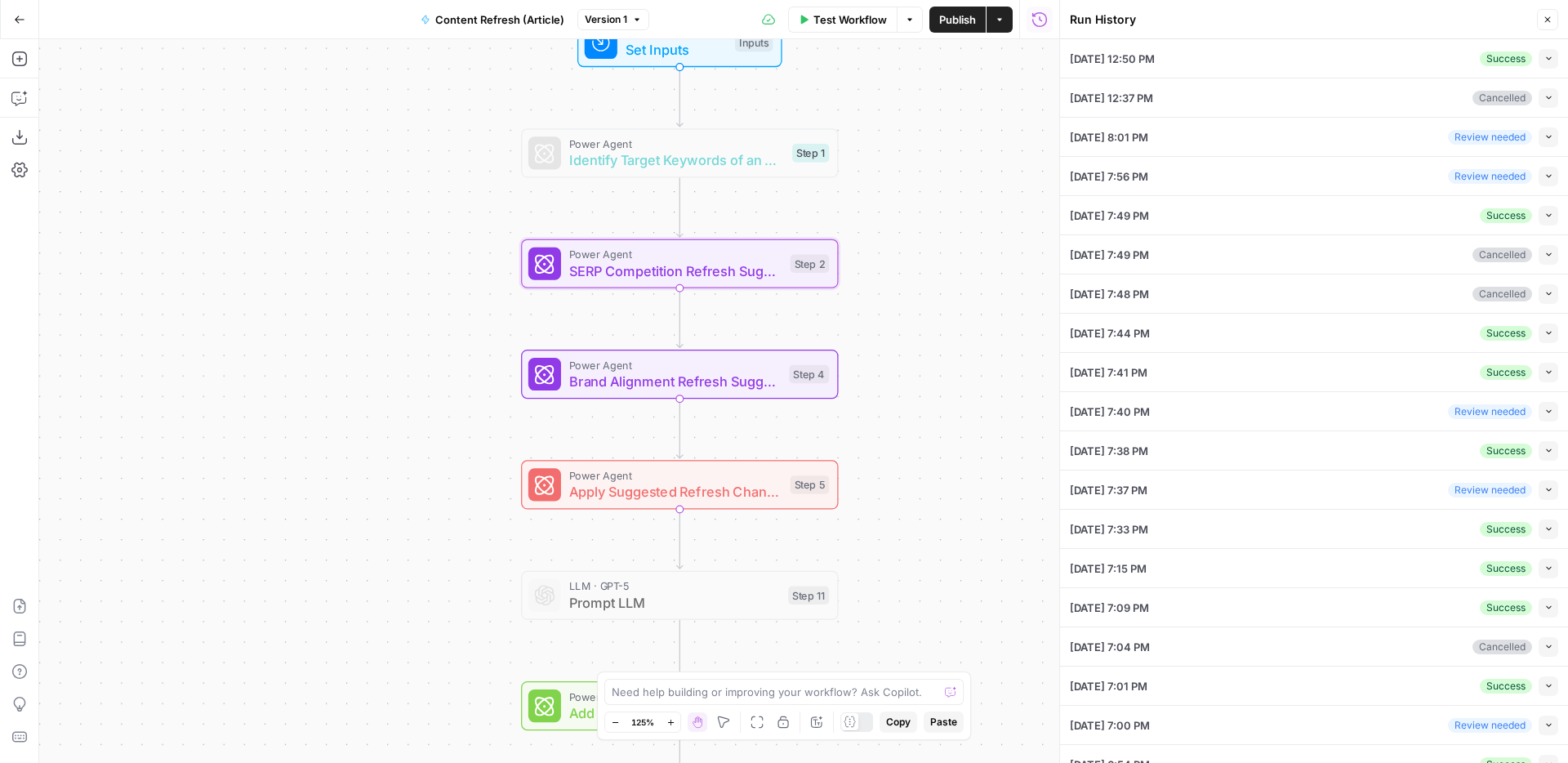
click at [1546, 133] on icon "button" at bounding box center [1549, 137] width 9 height 9
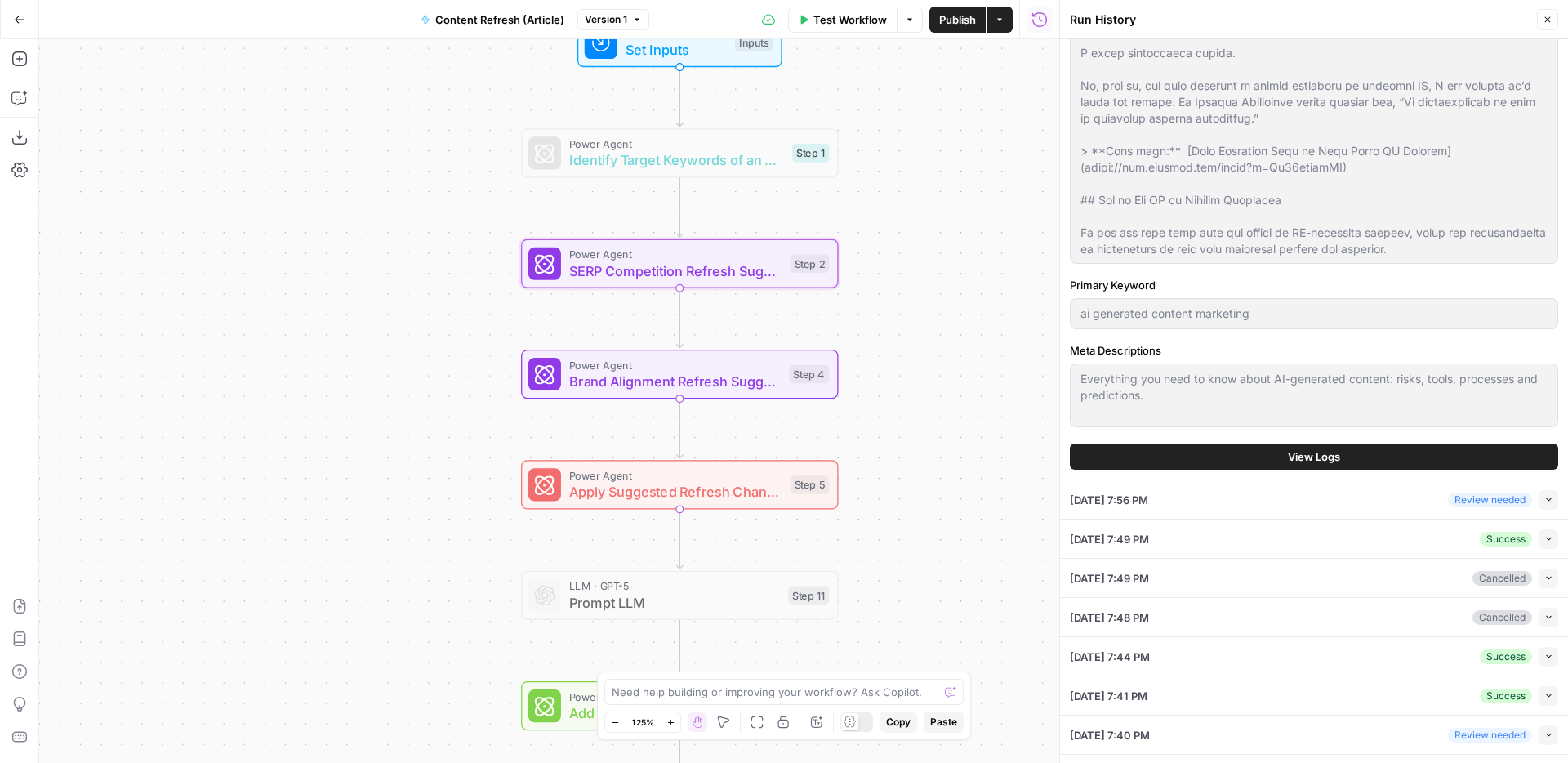
scroll to position [411, 0]
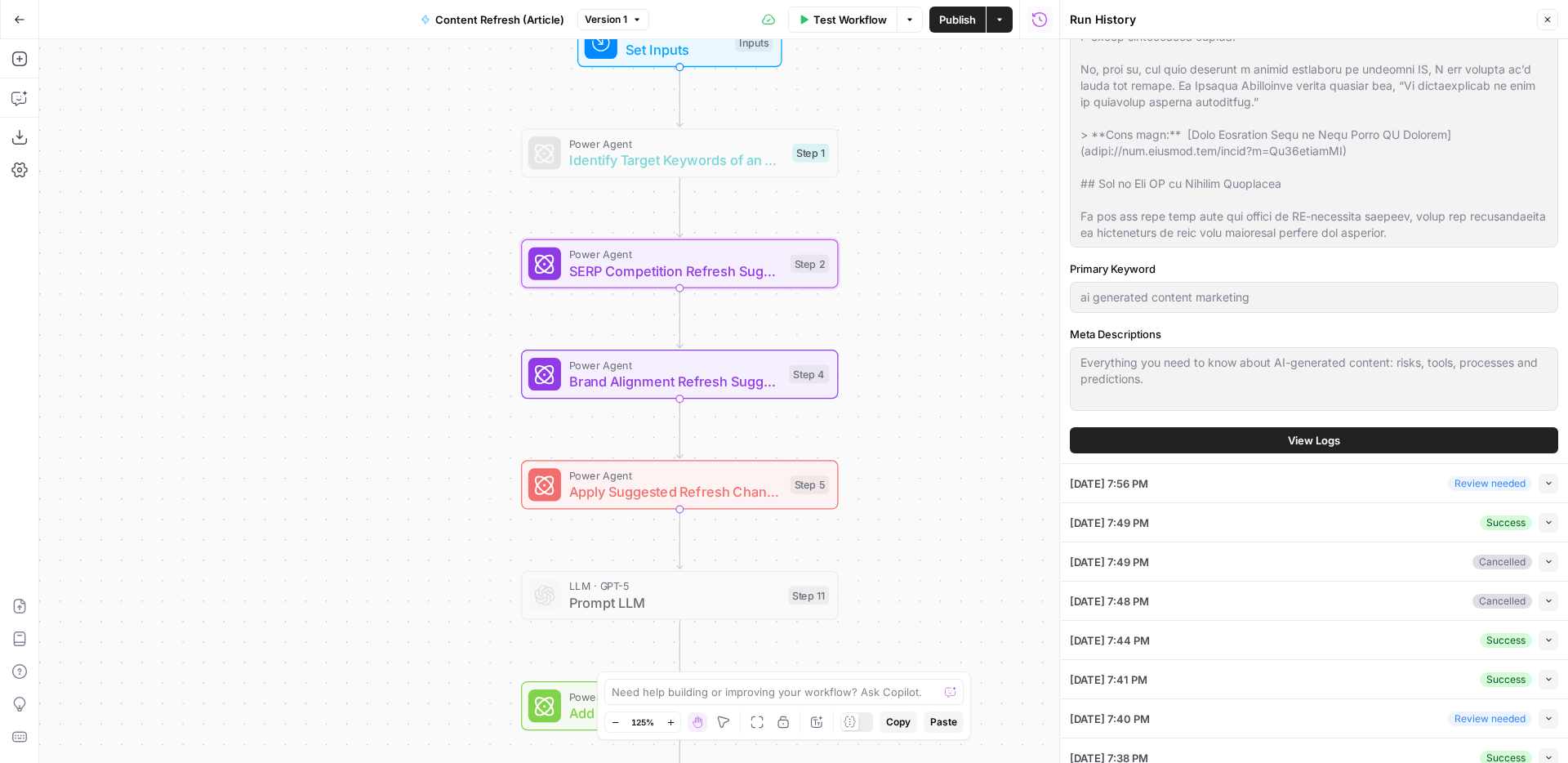
click at [1296, 434] on span "View Logs" at bounding box center [1315, 441] width 53 height 16
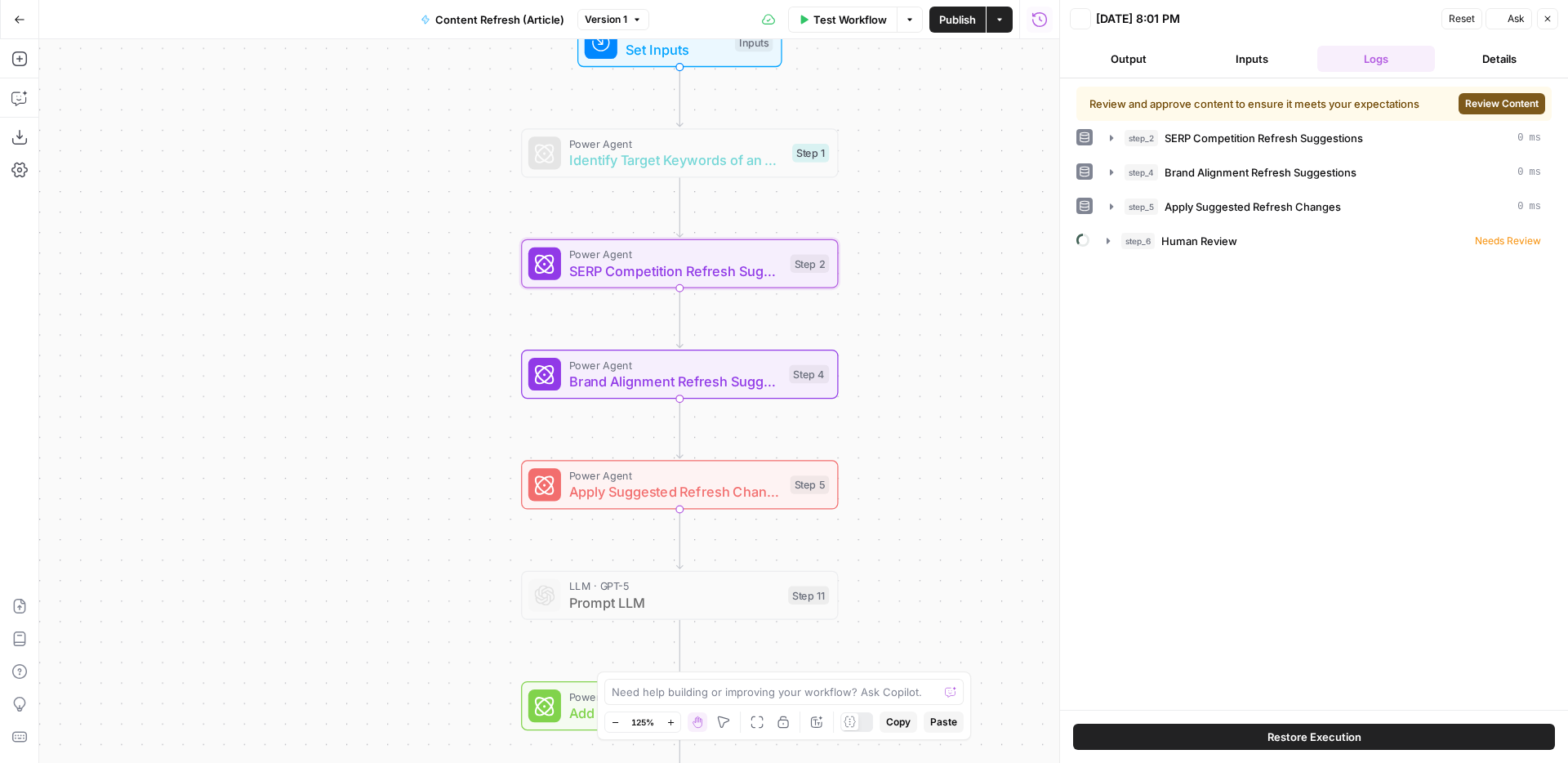
scroll to position [0, 0]
click at [1256, 142] on span "SERP Competition Refresh Suggestions" at bounding box center [1264, 138] width 198 height 16
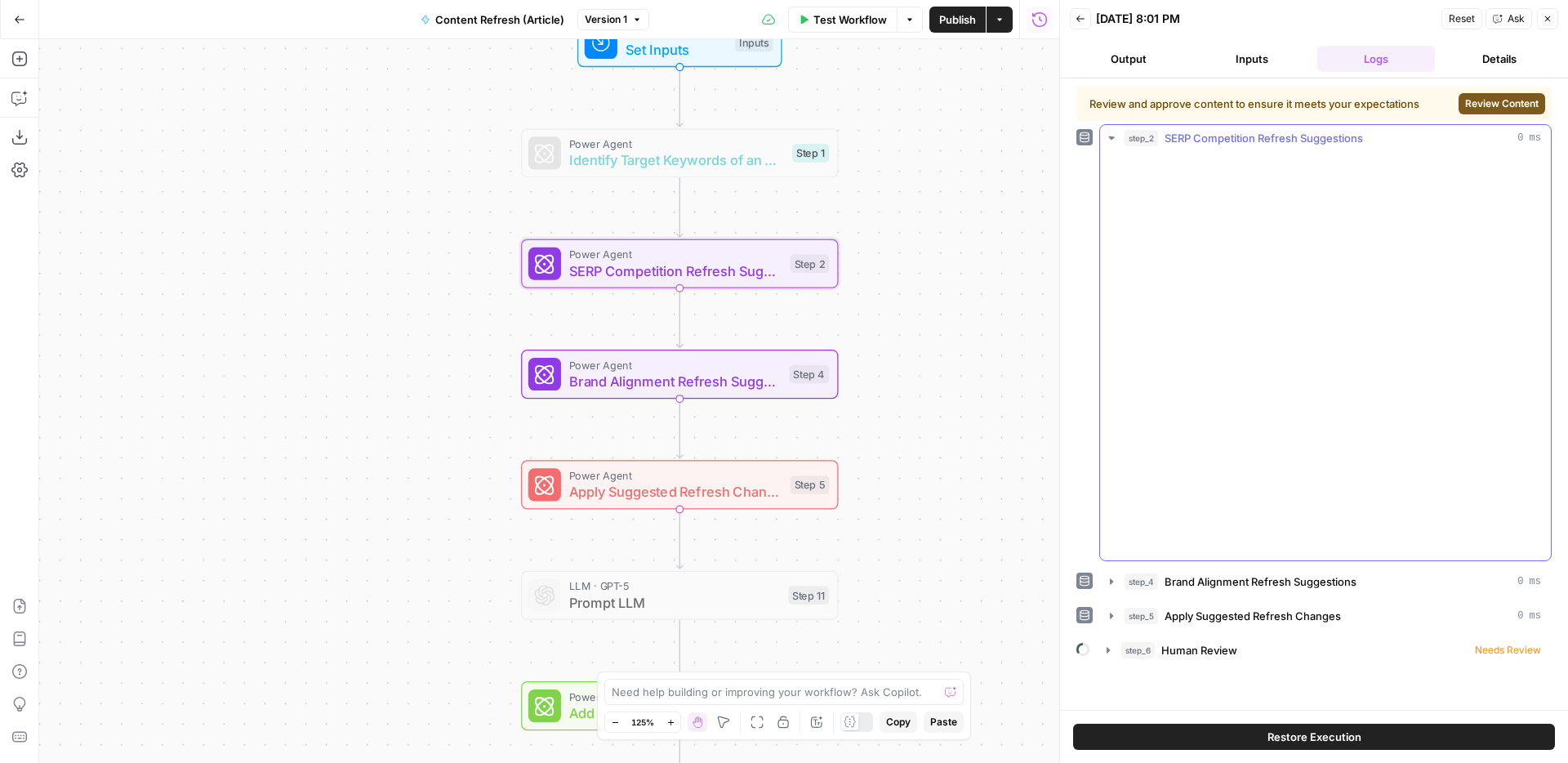
click at [1256, 142] on span "SERP Competition Refresh Suggestions" at bounding box center [1264, 138] width 198 height 16
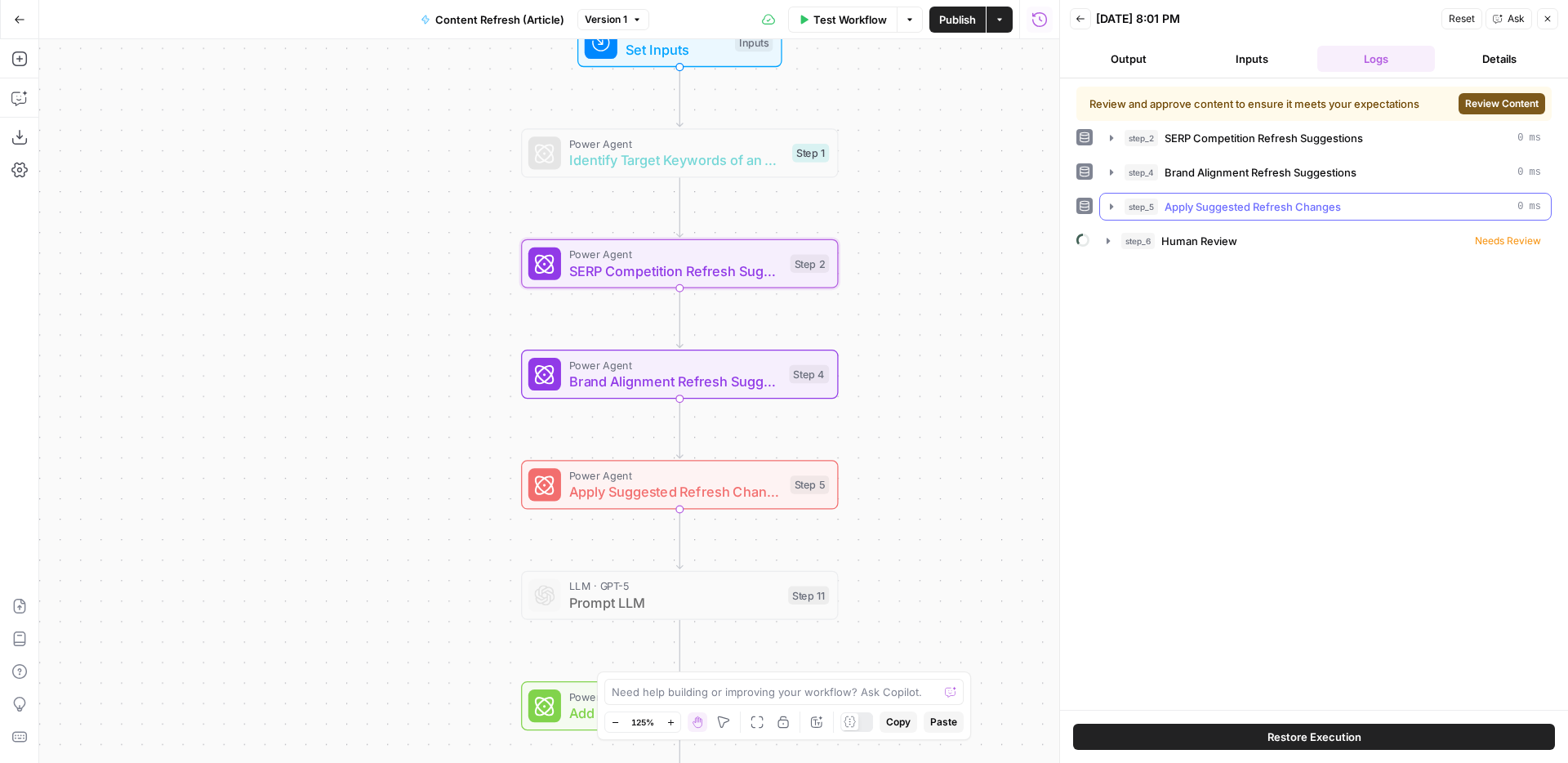
click at [1255, 194] on button "step_5 Apply Suggested Refresh Changes 0 ms" at bounding box center [1325, 206] width 451 height 26
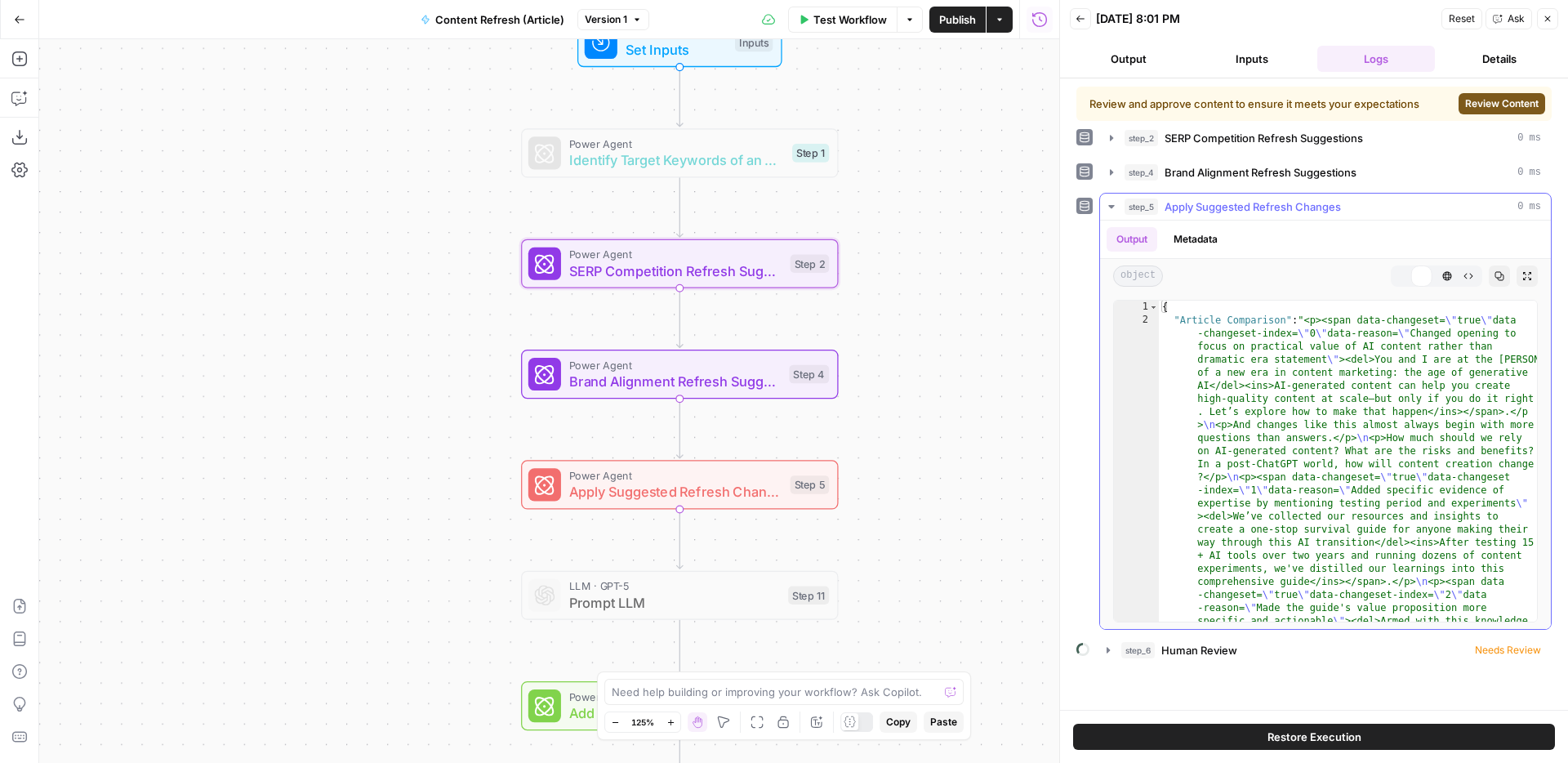
click at [1255, 194] on button "step_5 Apply Suggested Refresh Changes 0 ms" at bounding box center [1325, 206] width 451 height 26
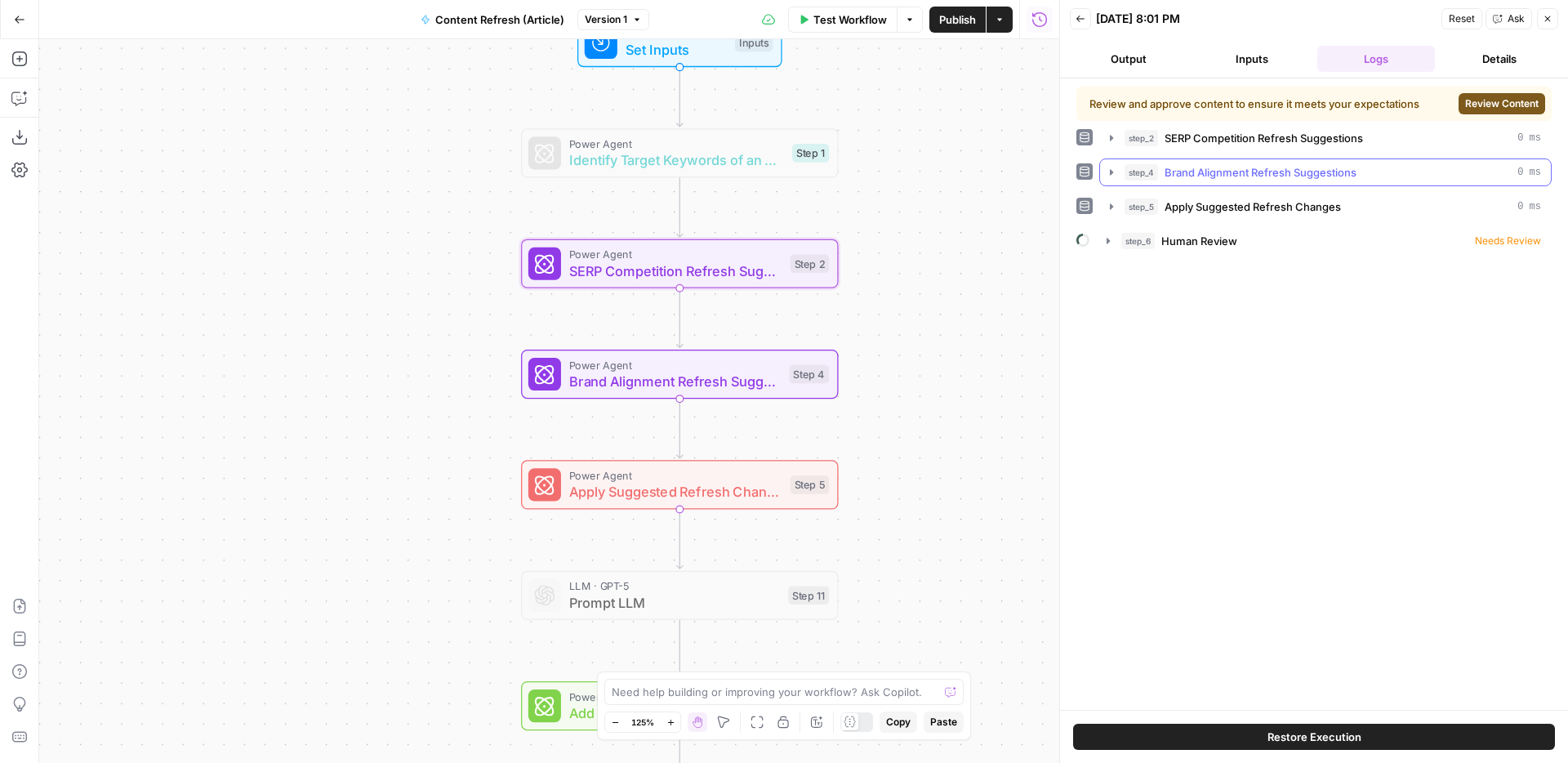
click at [1255, 180] on span "Brand Alignment Refresh Suggestions" at bounding box center [1260, 173] width 192 height 16
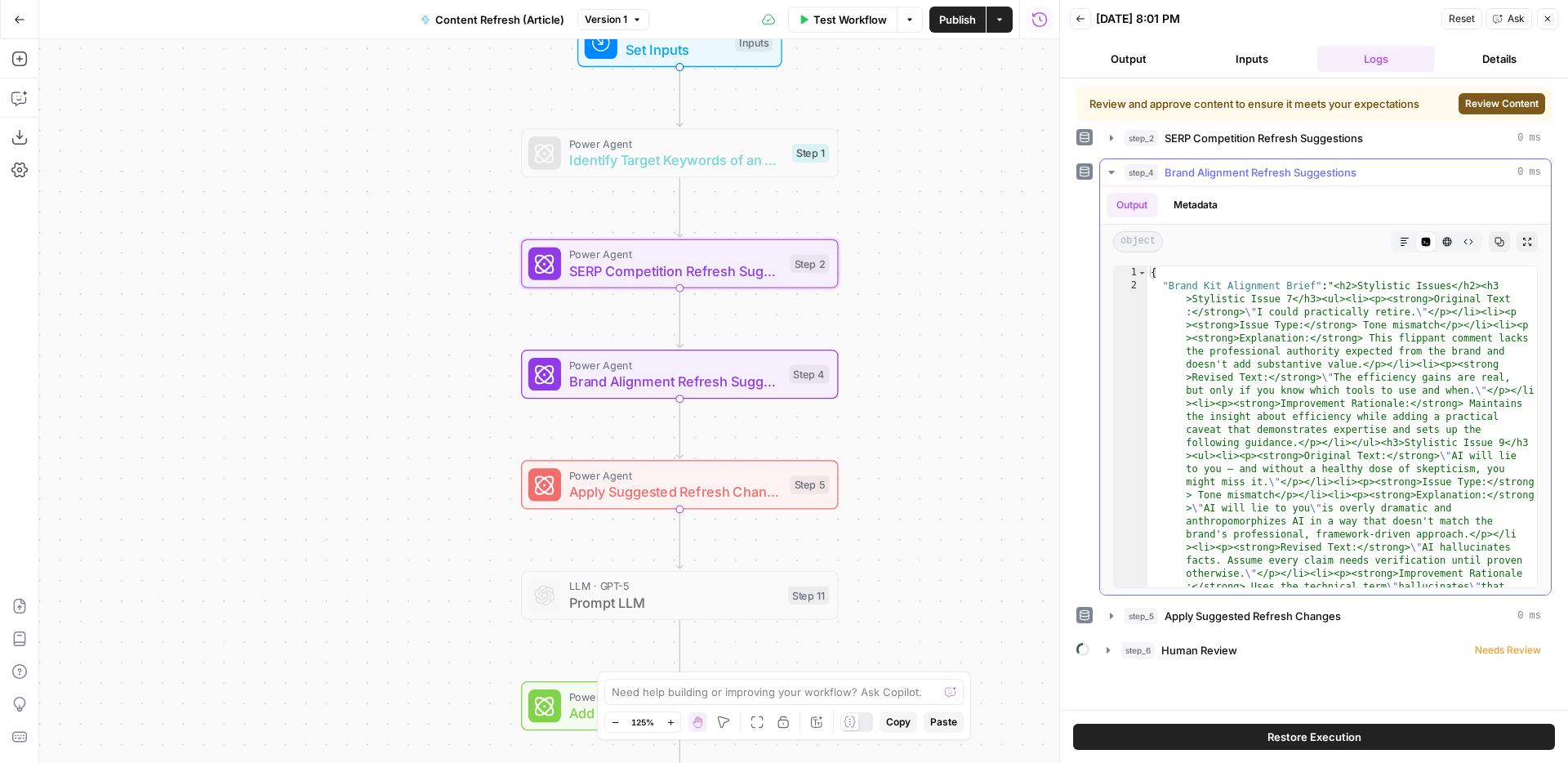
click at [1255, 180] on span "Brand Alignment Refresh Suggestions" at bounding box center [1260, 173] width 192 height 16
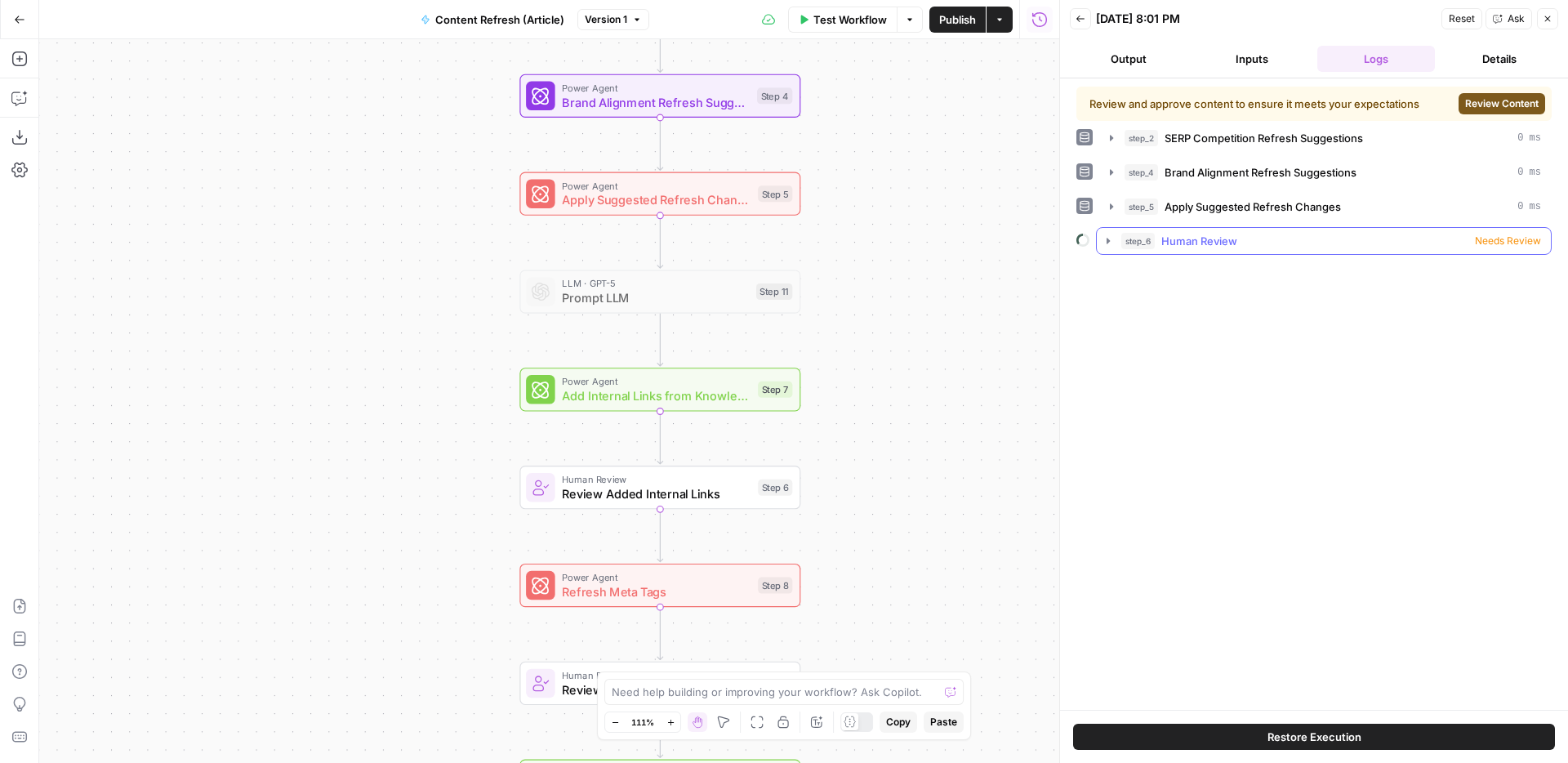
click at [1315, 239] on div "step_6 Human Review Needs Review" at bounding box center [1331, 241] width 420 height 16
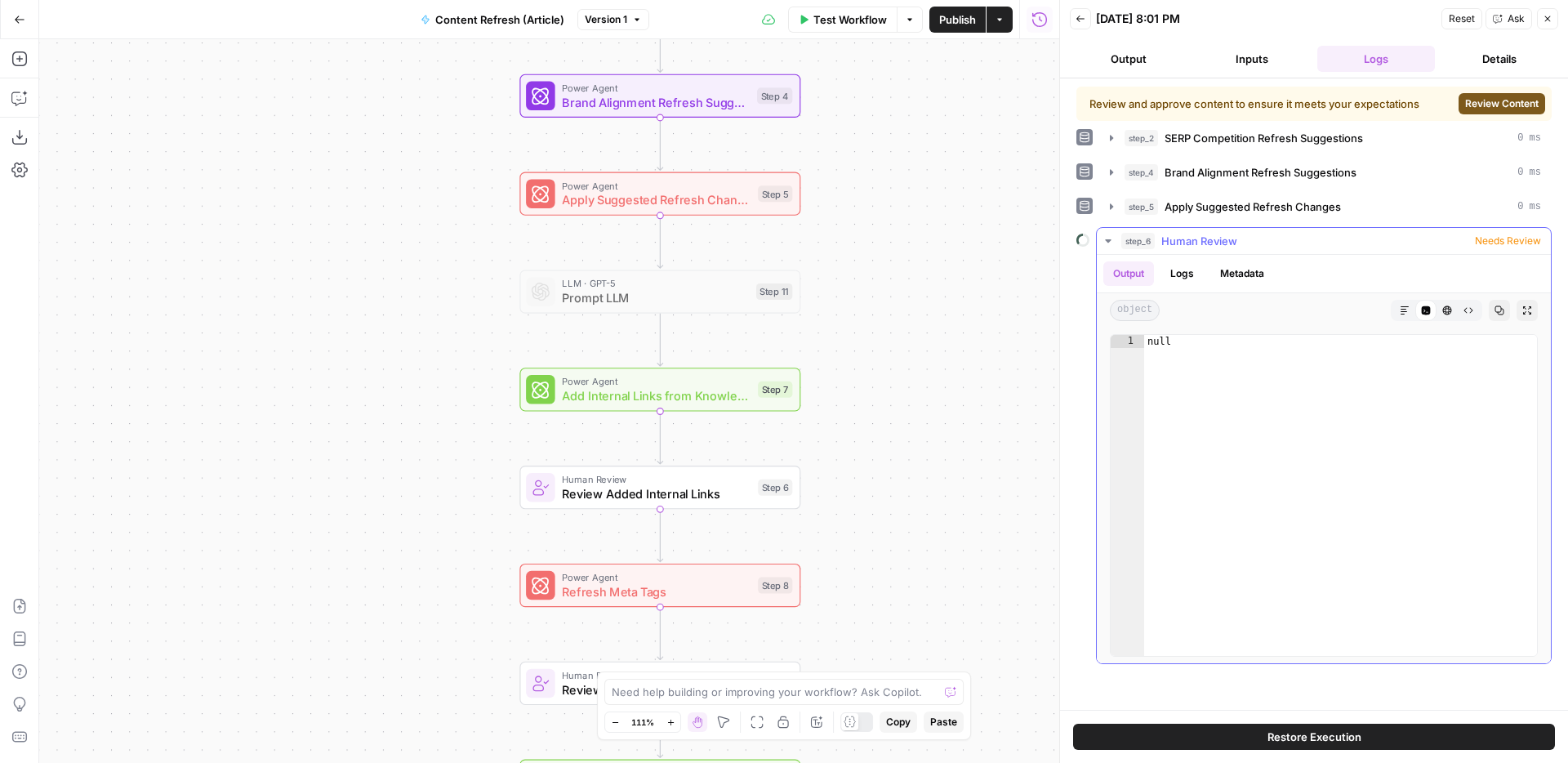
click at [1354, 233] on div "step_6 Human Review Needs Review" at bounding box center [1331, 241] width 420 height 16
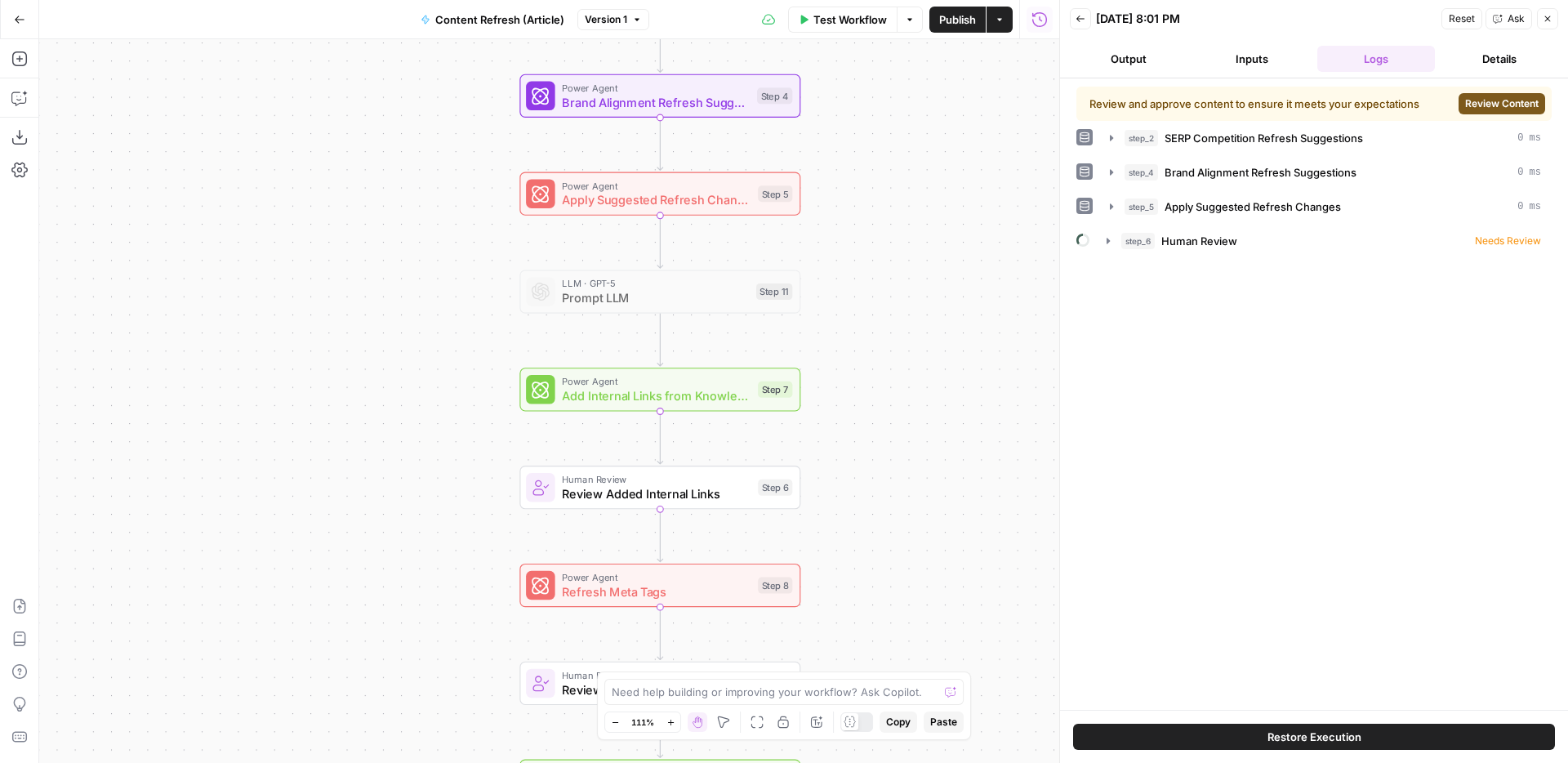
click at [1493, 96] on span "Review Content" at bounding box center [1502, 104] width 74 height 15
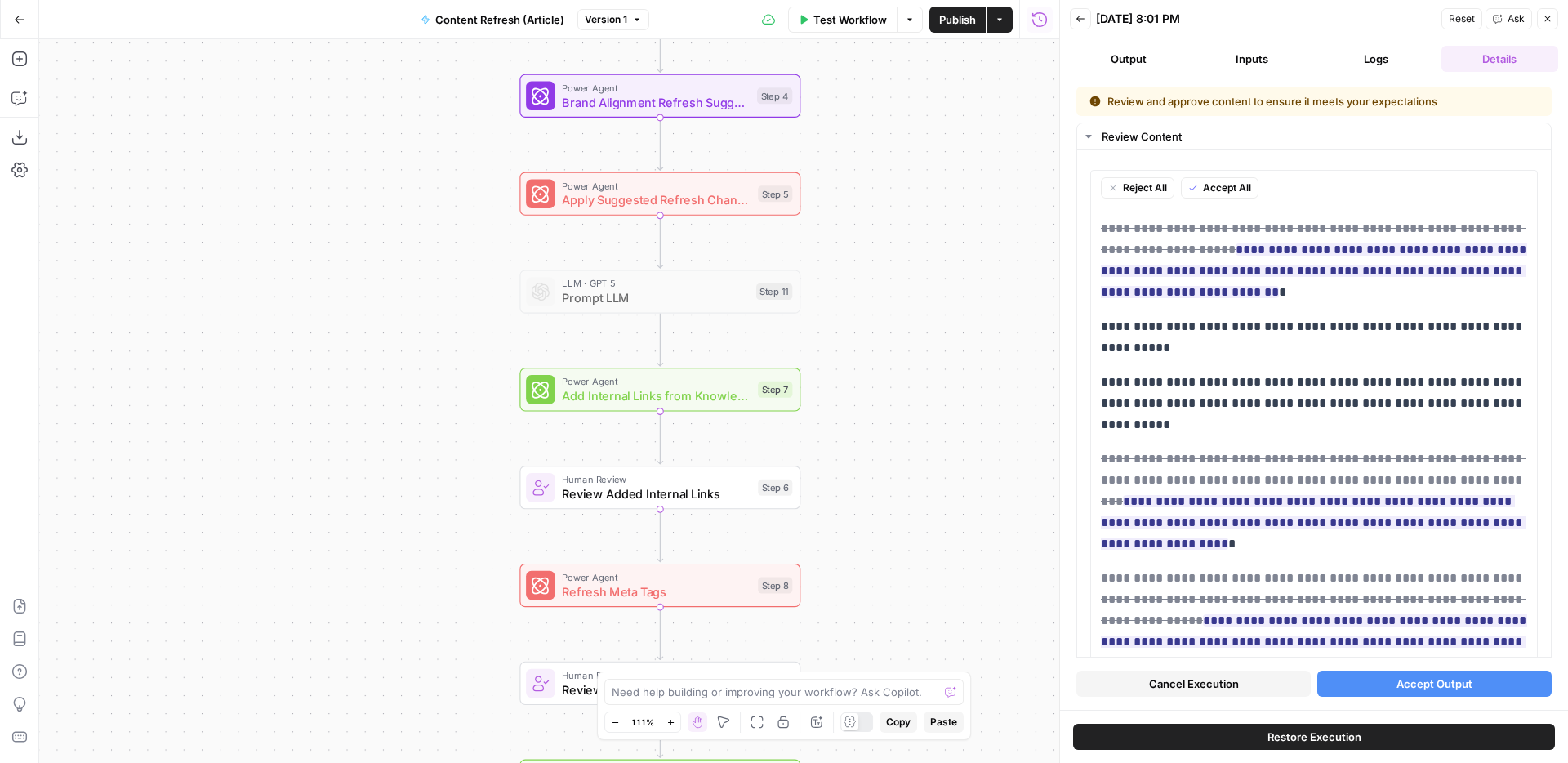
click at [1553, 13] on button "Close" at bounding box center [1547, 18] width 21 height 21
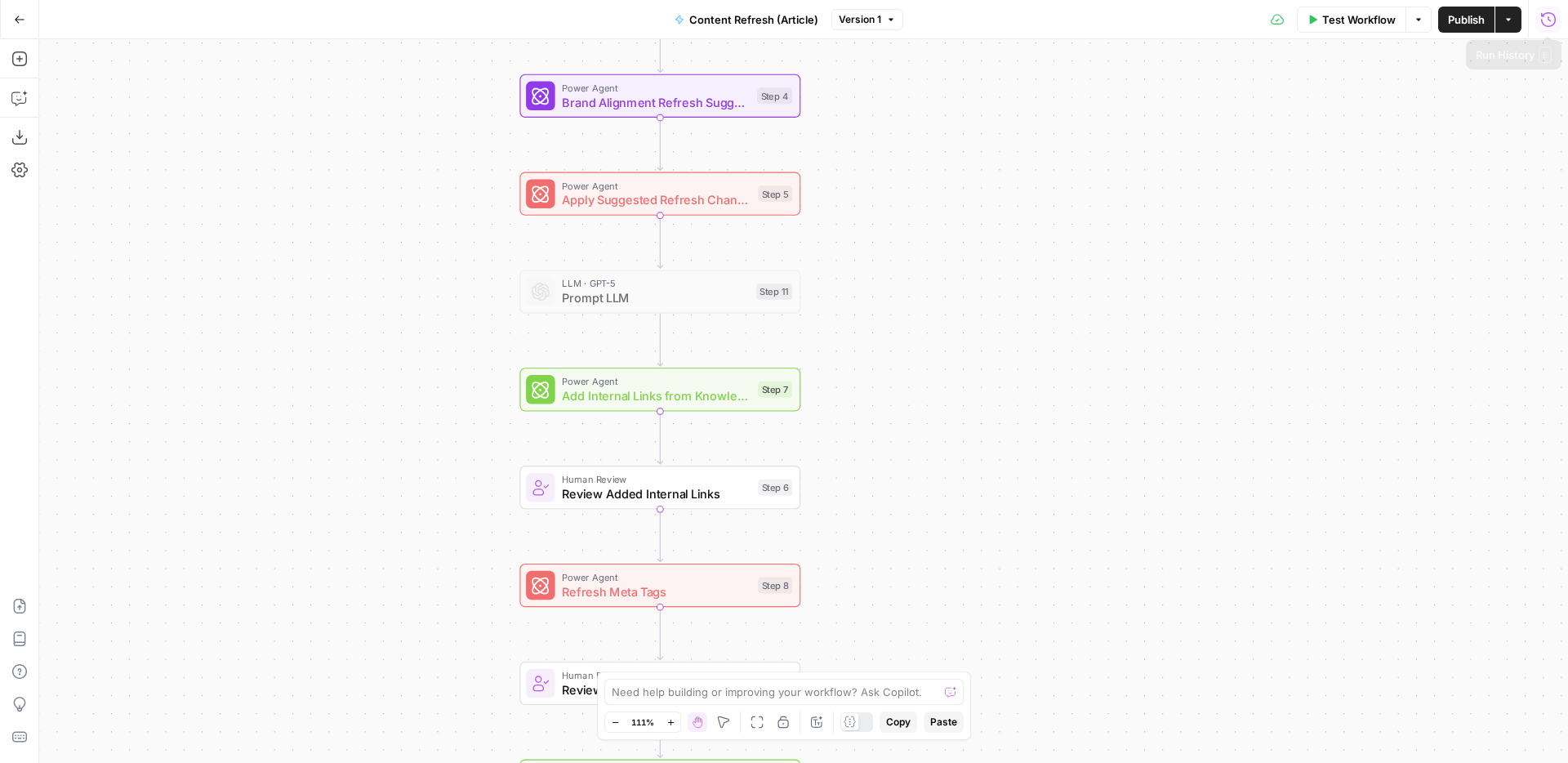
click at [1550, 17] on icon "button" at bounding box center [1549, 20] width 16 height 16
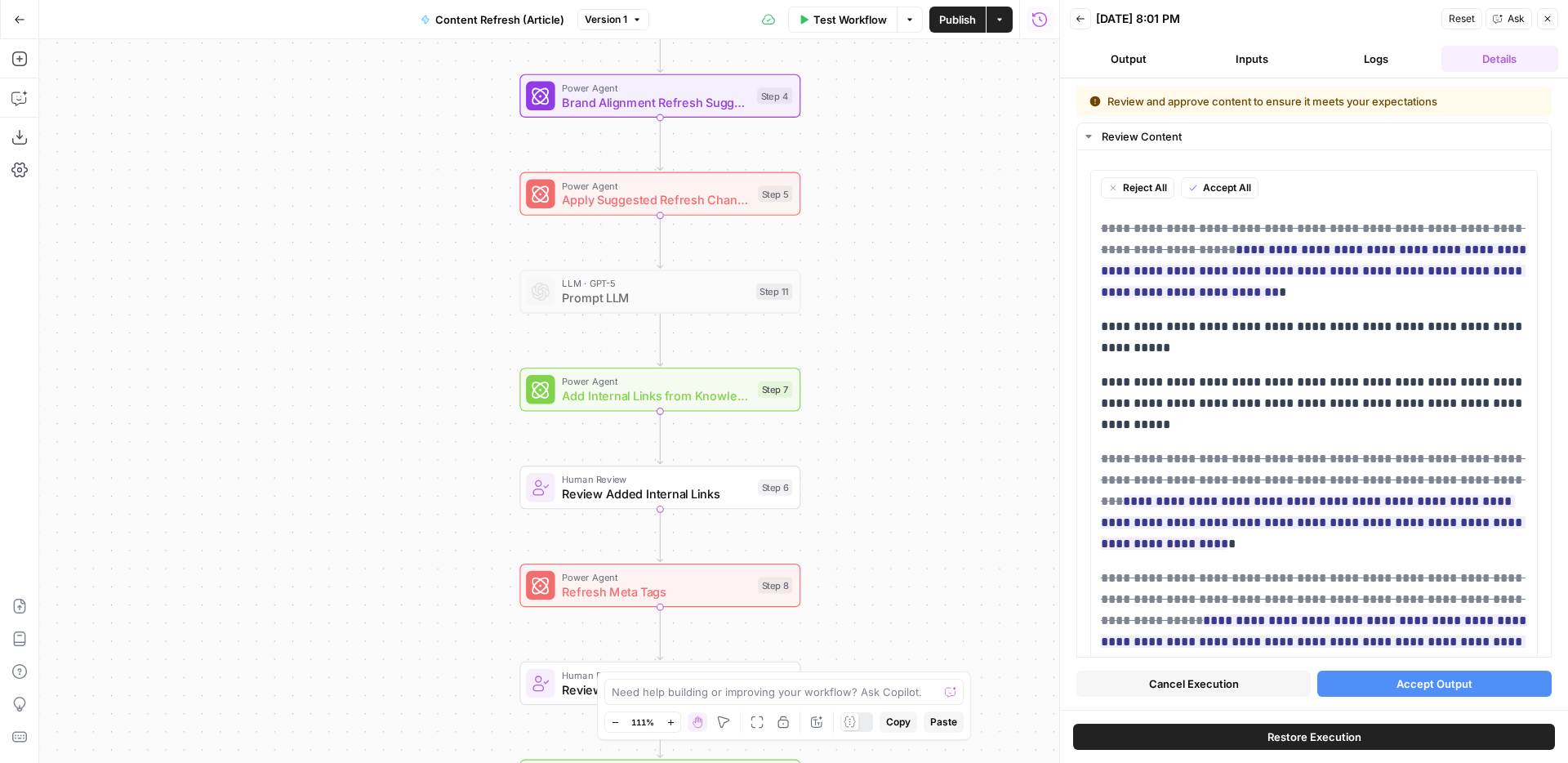
click at [1551, 15] on icon "button" at bounding box center [1547, 18] width 10 height 10
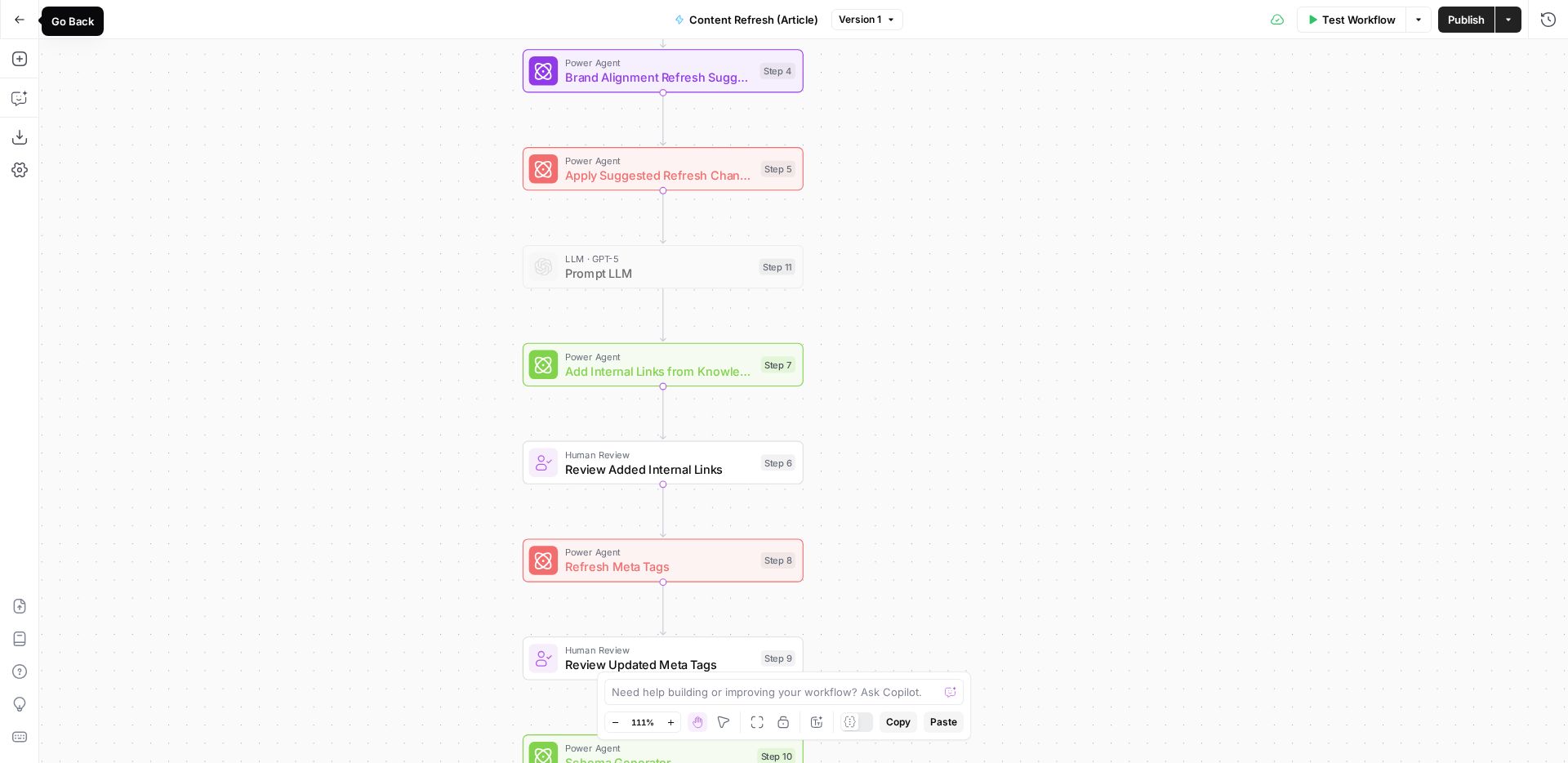
click at [18, 14] on icon "button" at bounding box center [19, 19] width 12 height 12
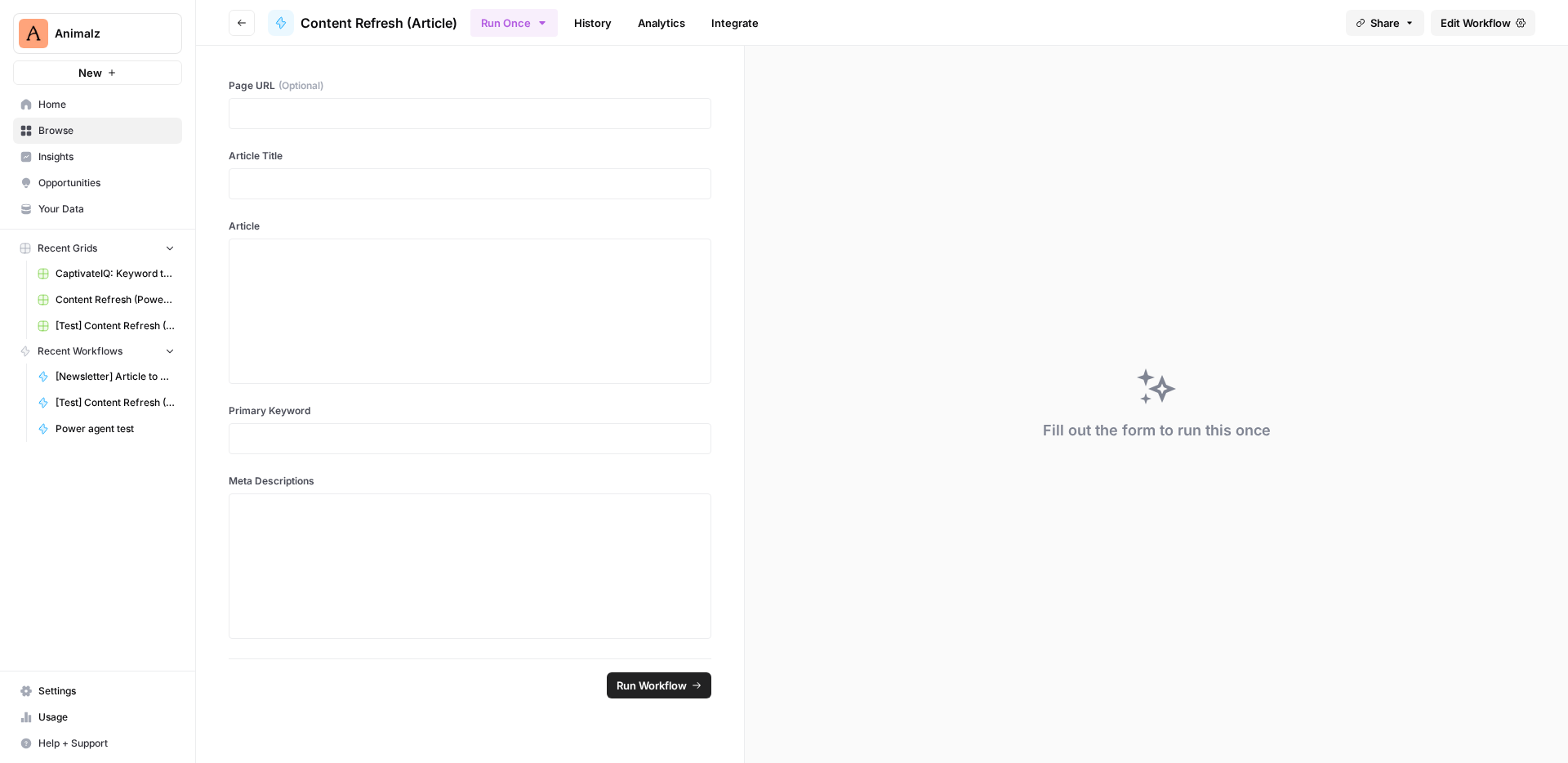
click at [237, 28] on button "Go back" at bounding box center [242, 23] width 26 height 26
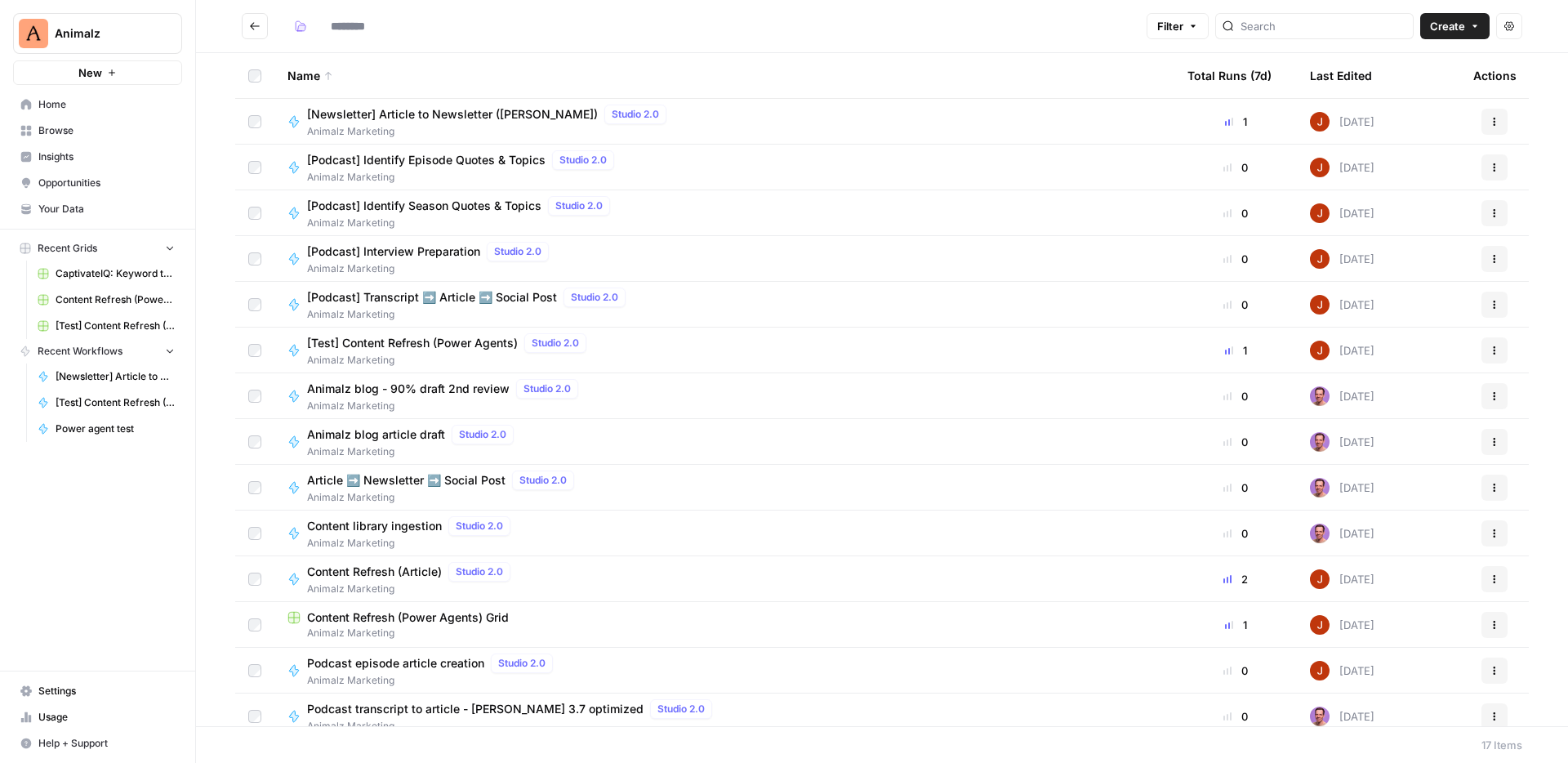
type input "**********"
click at [506, 345] on span "[Test] Content Refresh (Power Agents)" at bounding box center [412, 343] width 211 height 16
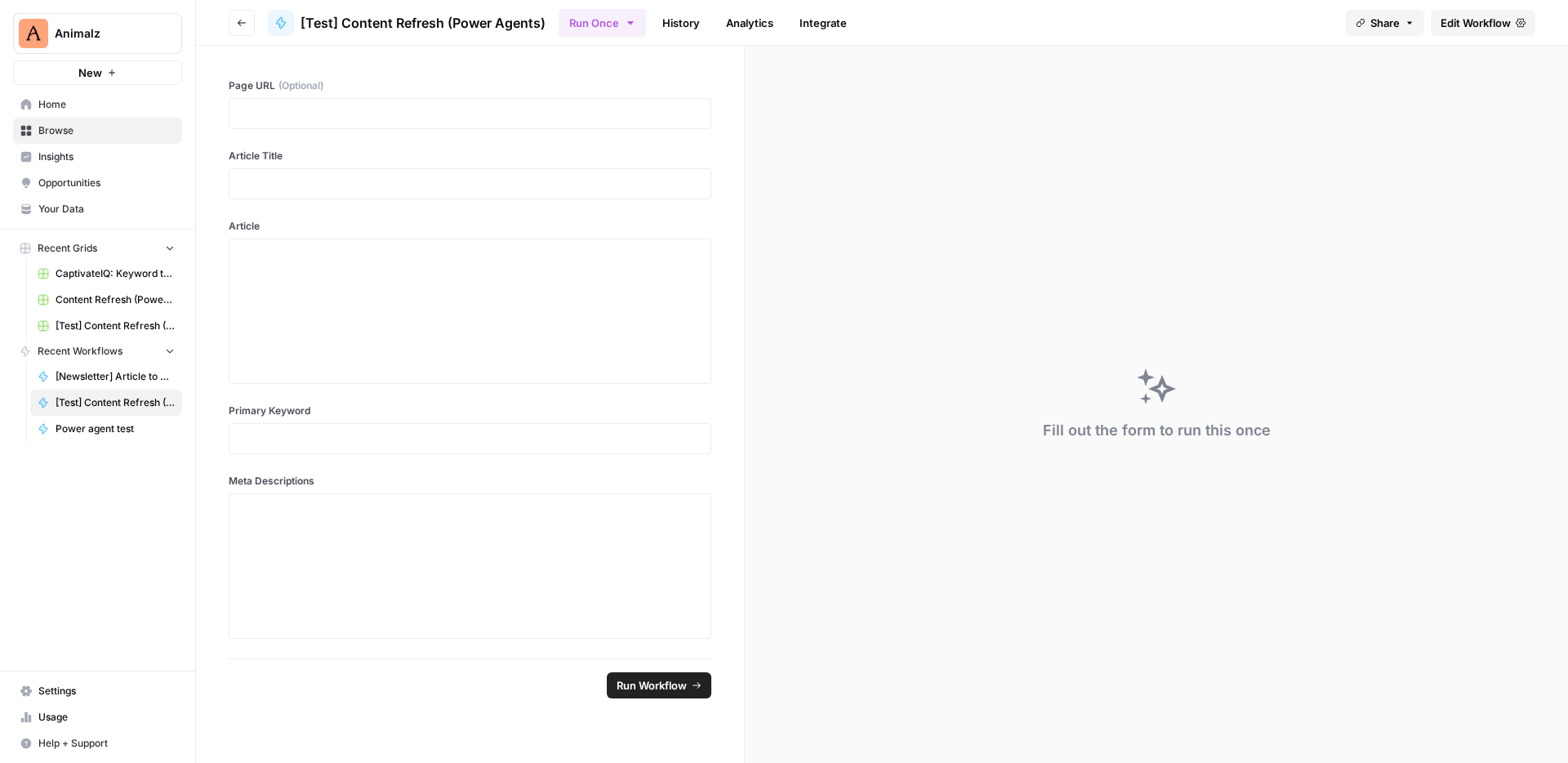
click at [1520, 28] on link "Edit Workflow" at bounding box center [1483, 23] width 104 height 26
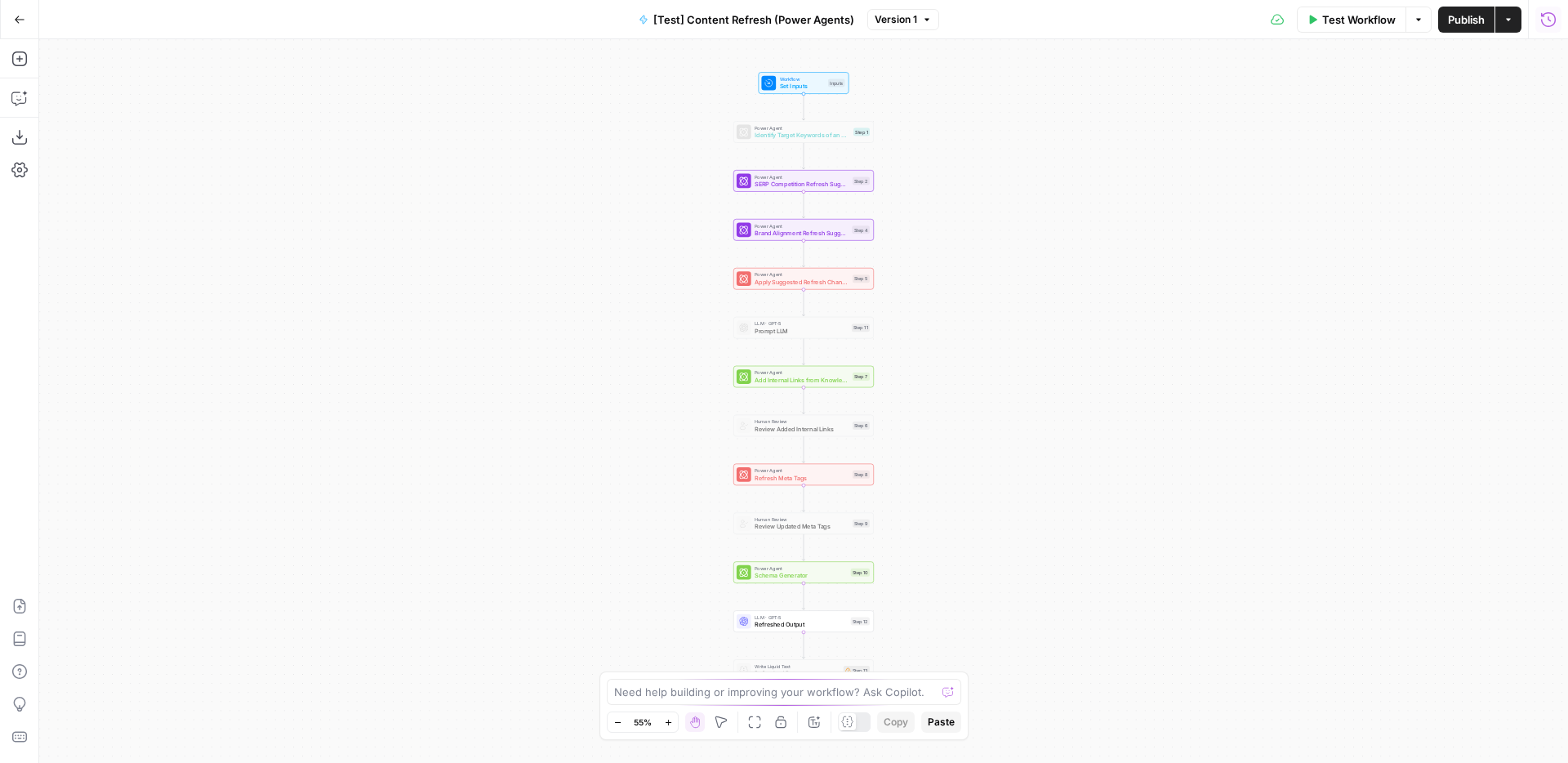
click at [1554, 15] on icon "button" at bounding box center [1548, 19] width 15 height 15
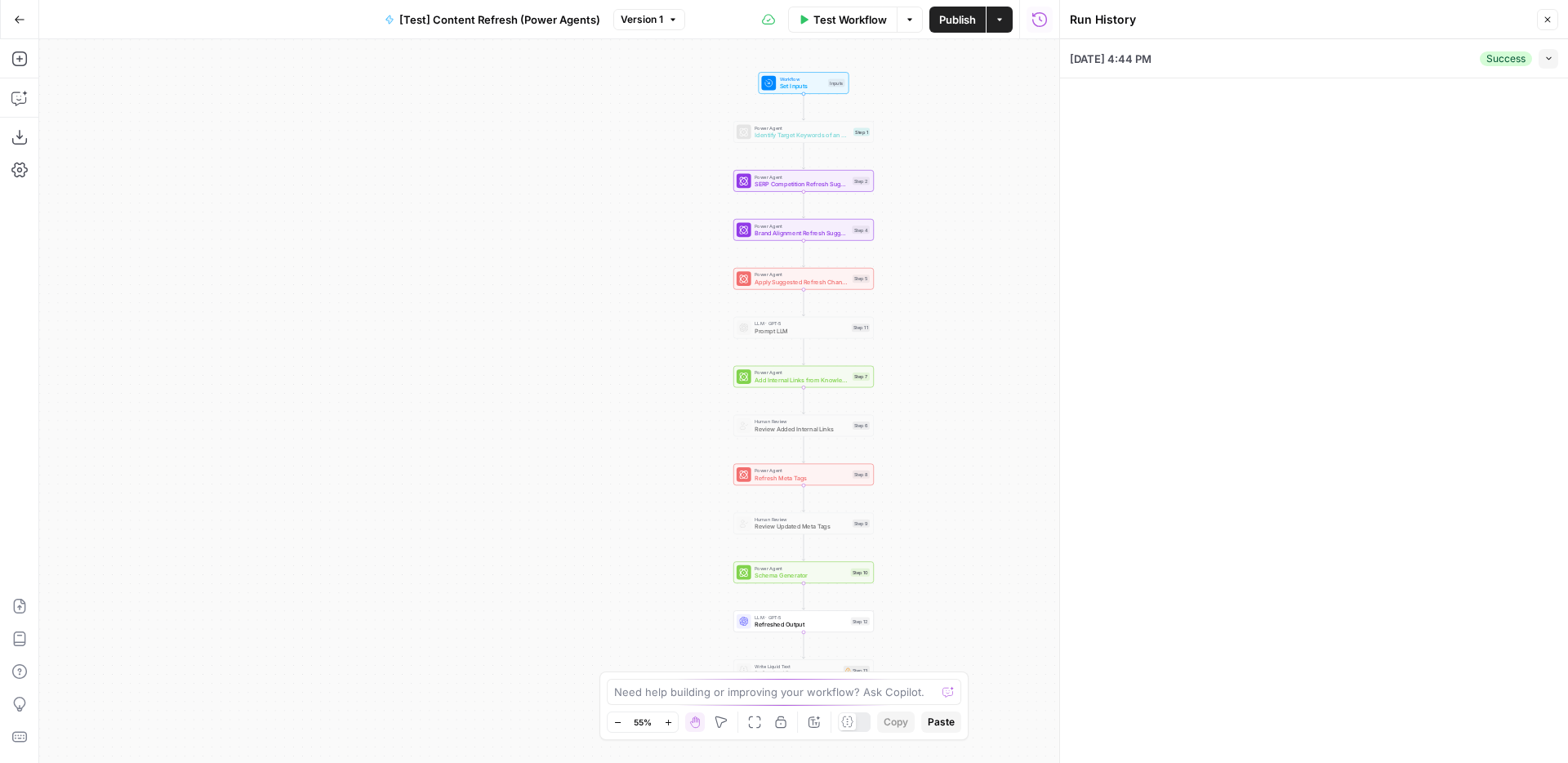
click at [1548, 60] on icon "button" at bounding box center [1549, 58] width 9 height 9
click at [1345, 70] on div "09/04/25 at 4:44 PM Success Expand" at bounding box center [1315, 58] width 489 height 38
click at [1445, 65] on div "09/04/25 at 4:44 PM Success Expand" at bounding box center [1315, 58] width 489 height 38
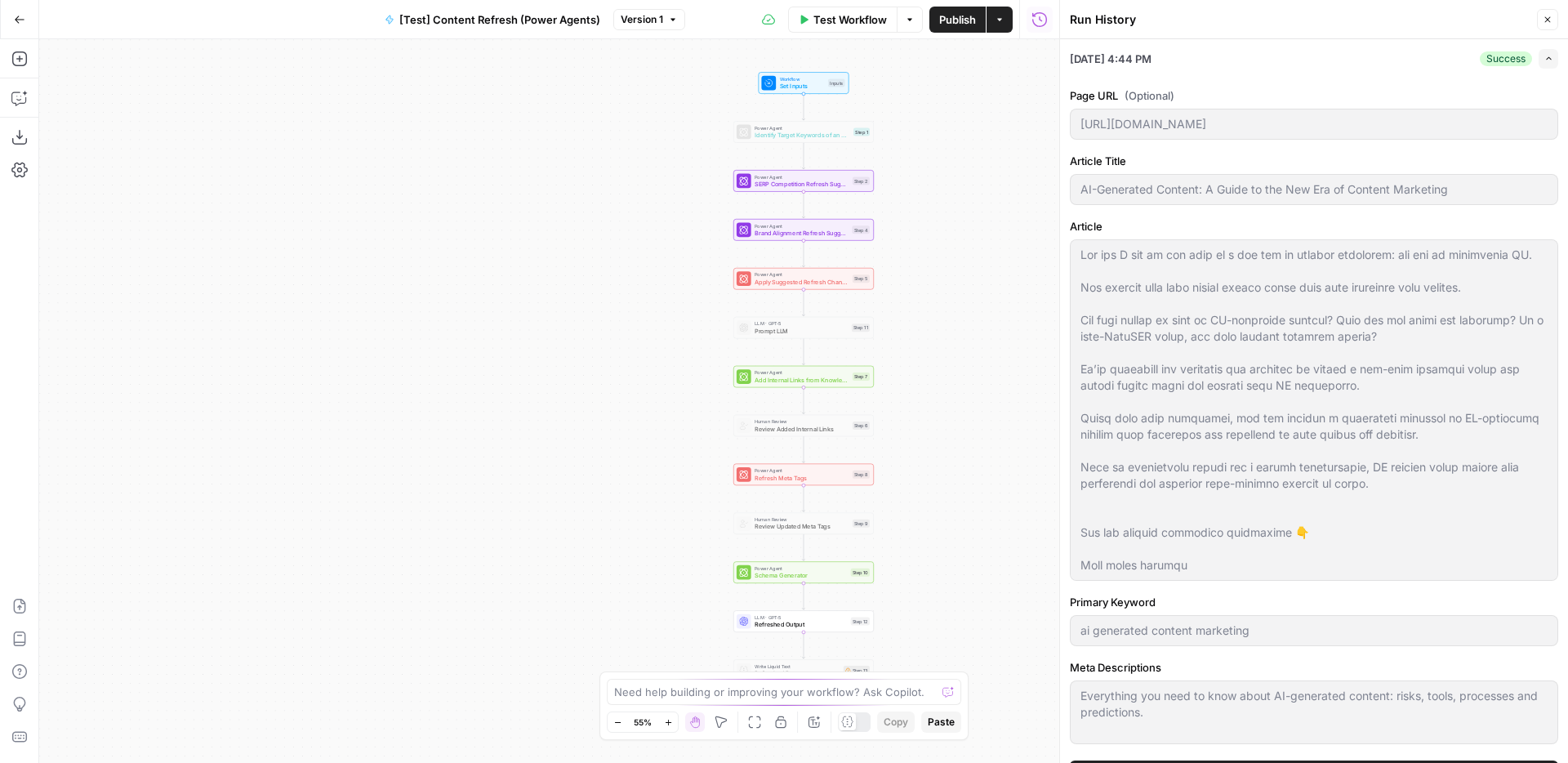
scroll to position [35, 0]
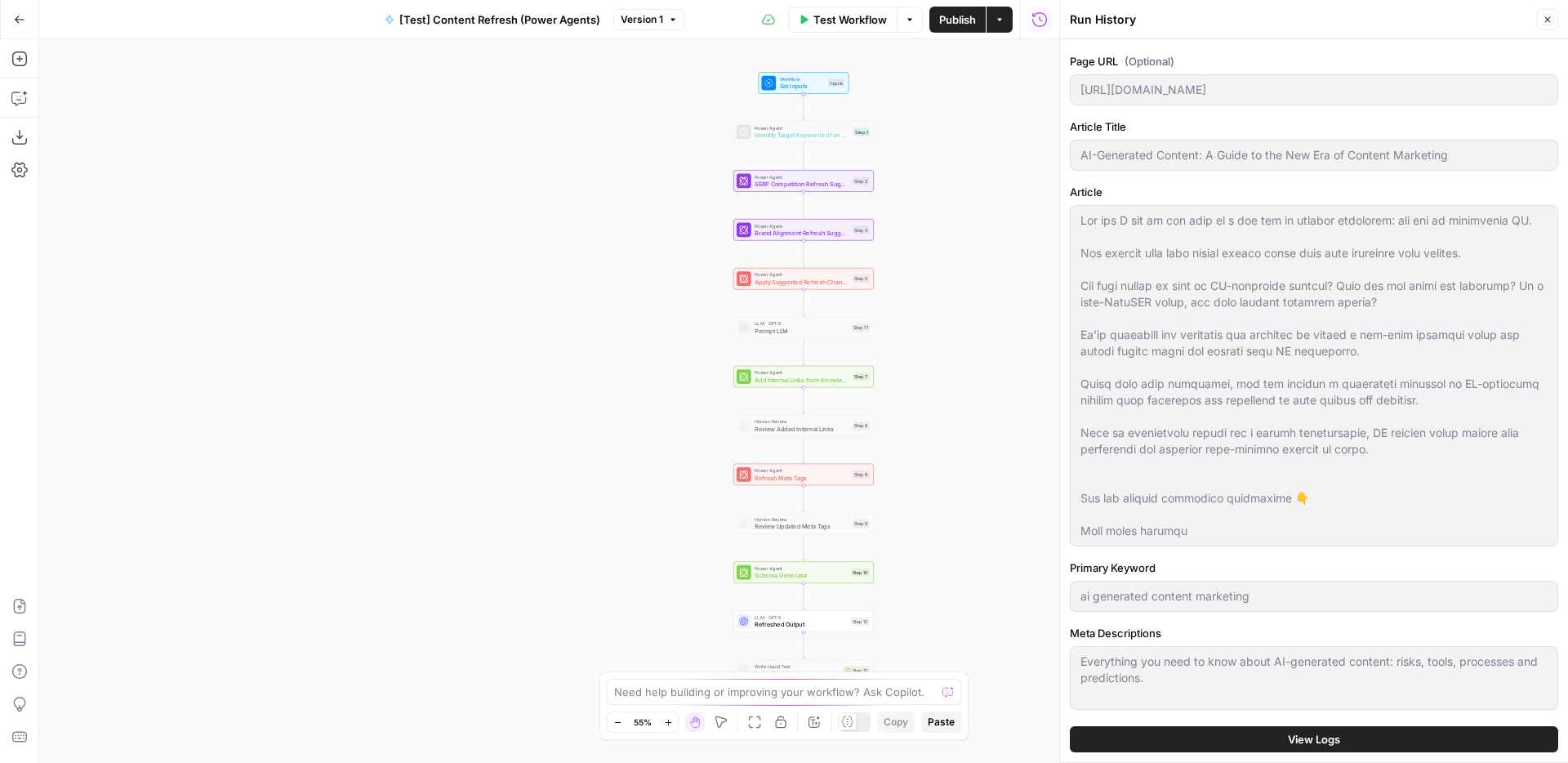
click at [1321, 733] on span "View Logs" at bounding box center [1315, 739] width 53 height 16
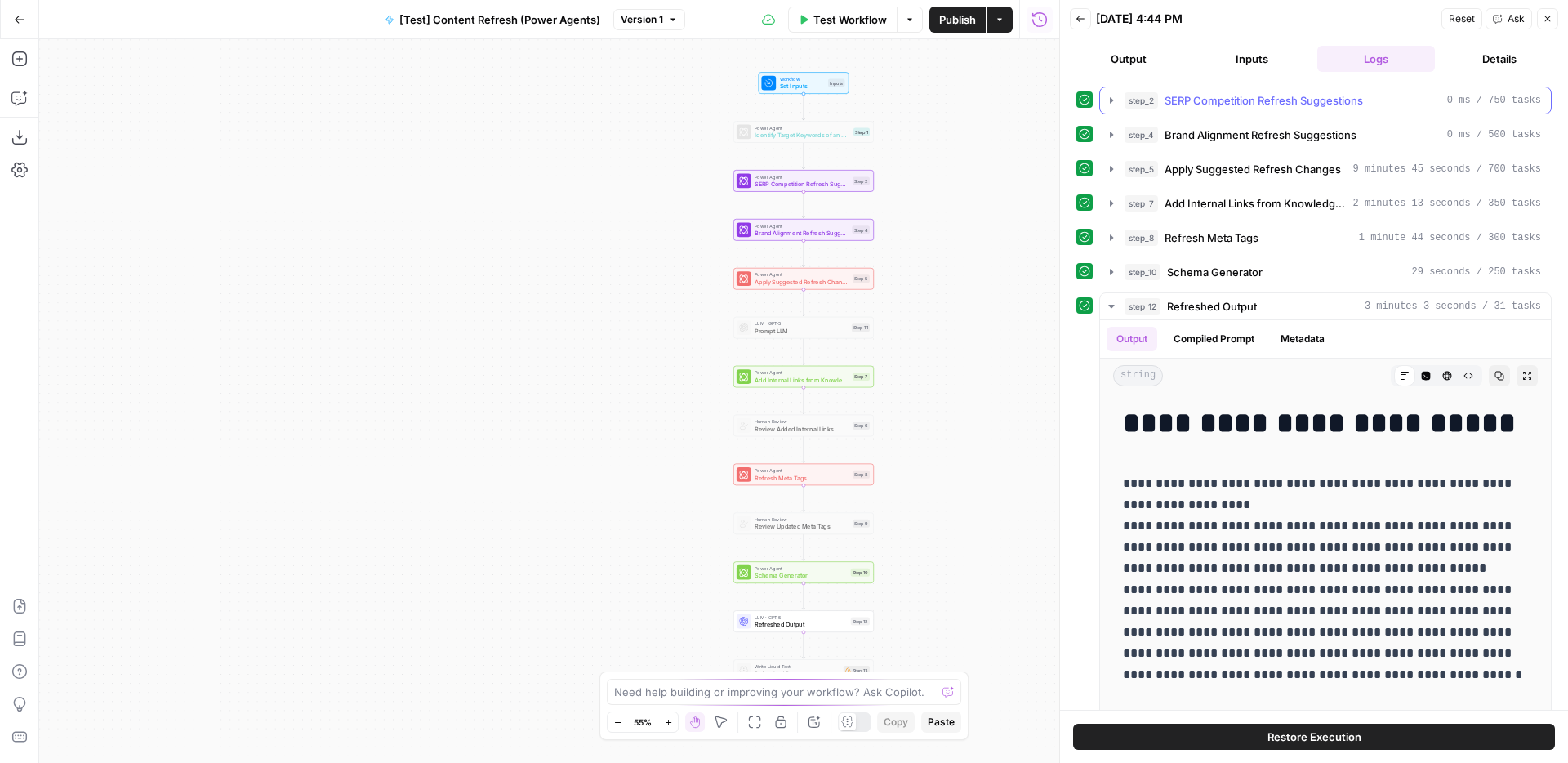
click at [1275, 122] on button "step_4 Brand Alignment Refresh Suggestions 0 ms / 500 tasks" at bounding box center [1325, 134] width 451 height 26
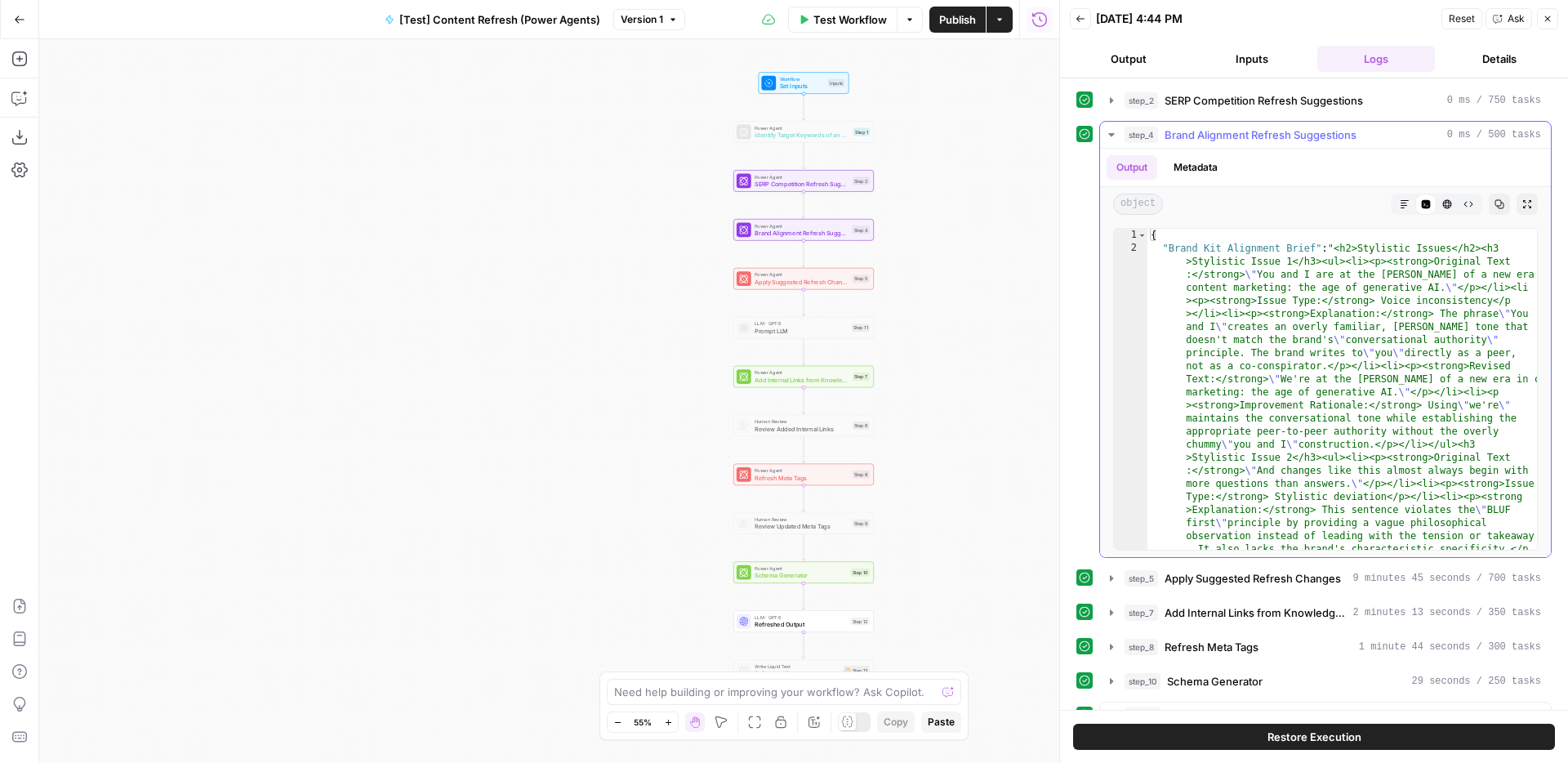
click at [1275, 123] on button "step_4 Brand Alignment Refresh Suggestions 0 ms / 500 tasks" at bounding box center [1325, 134] width 451 height 26
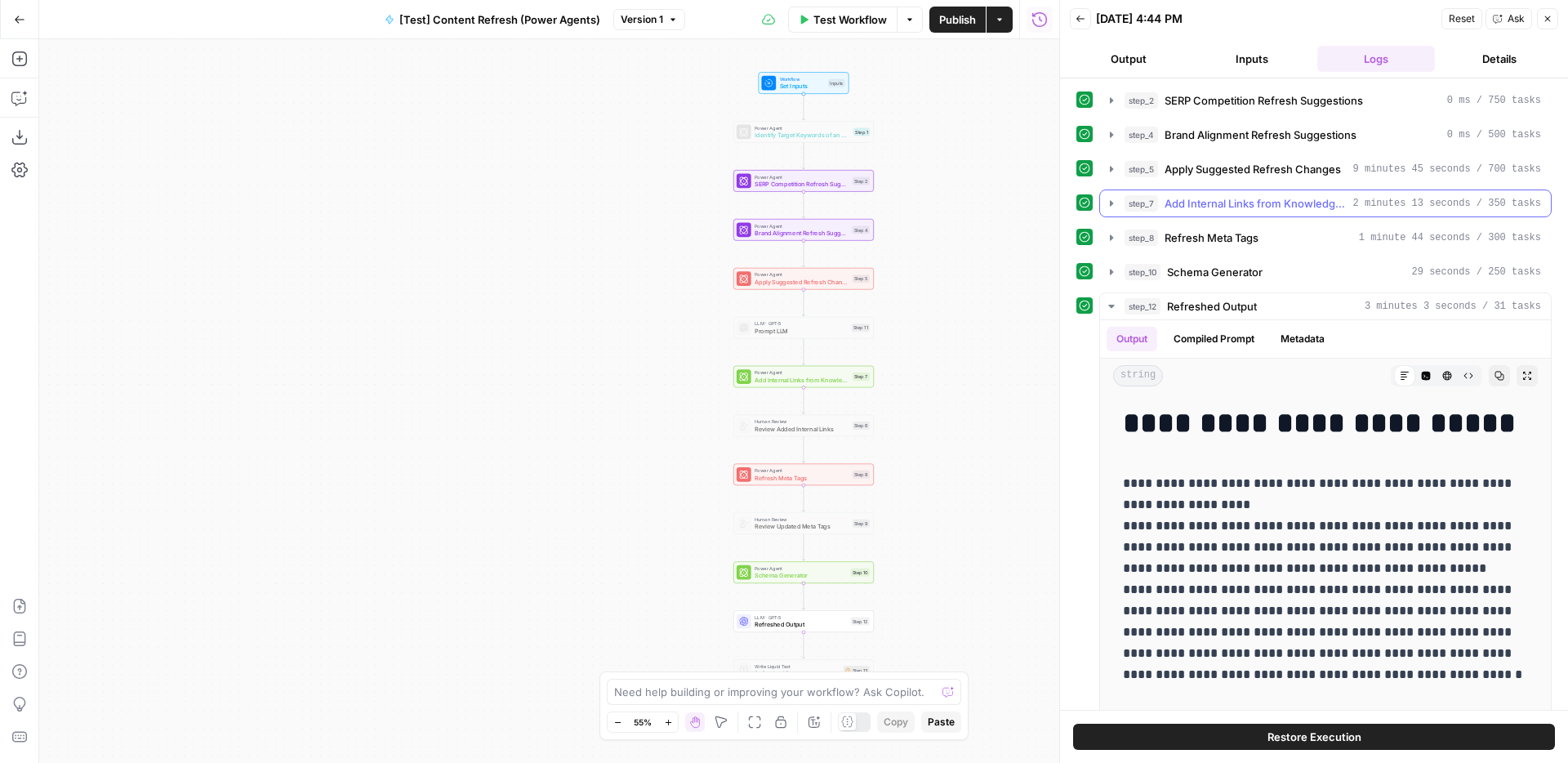
click at [1262, 203] on span "Add Internal Links from Knowledge Base" at bounding box center [1255, 203] width 182 height 16
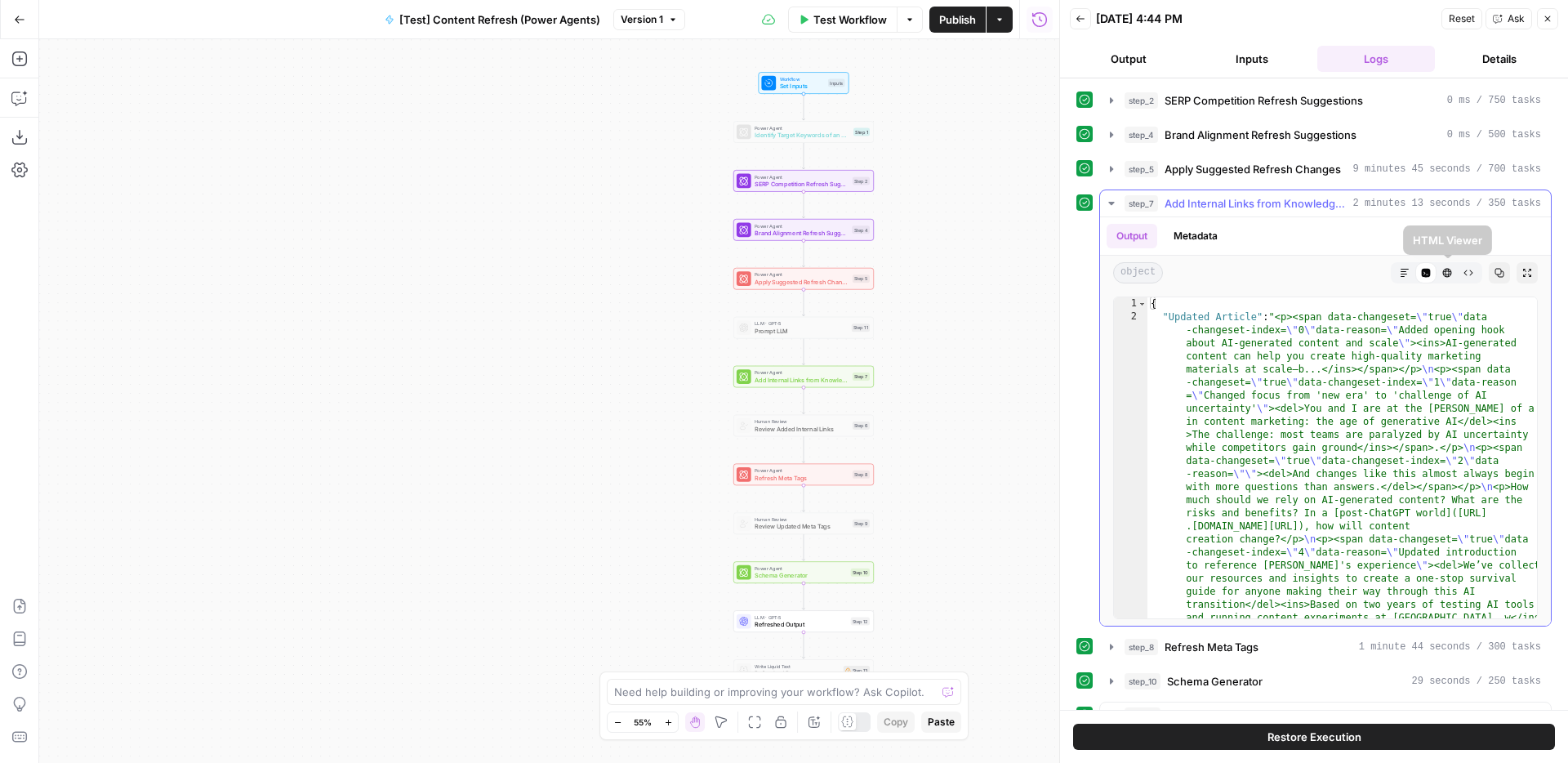
click at [1404, 272] on icon "button" at bounding box center [1404, 272] width 10 height 10
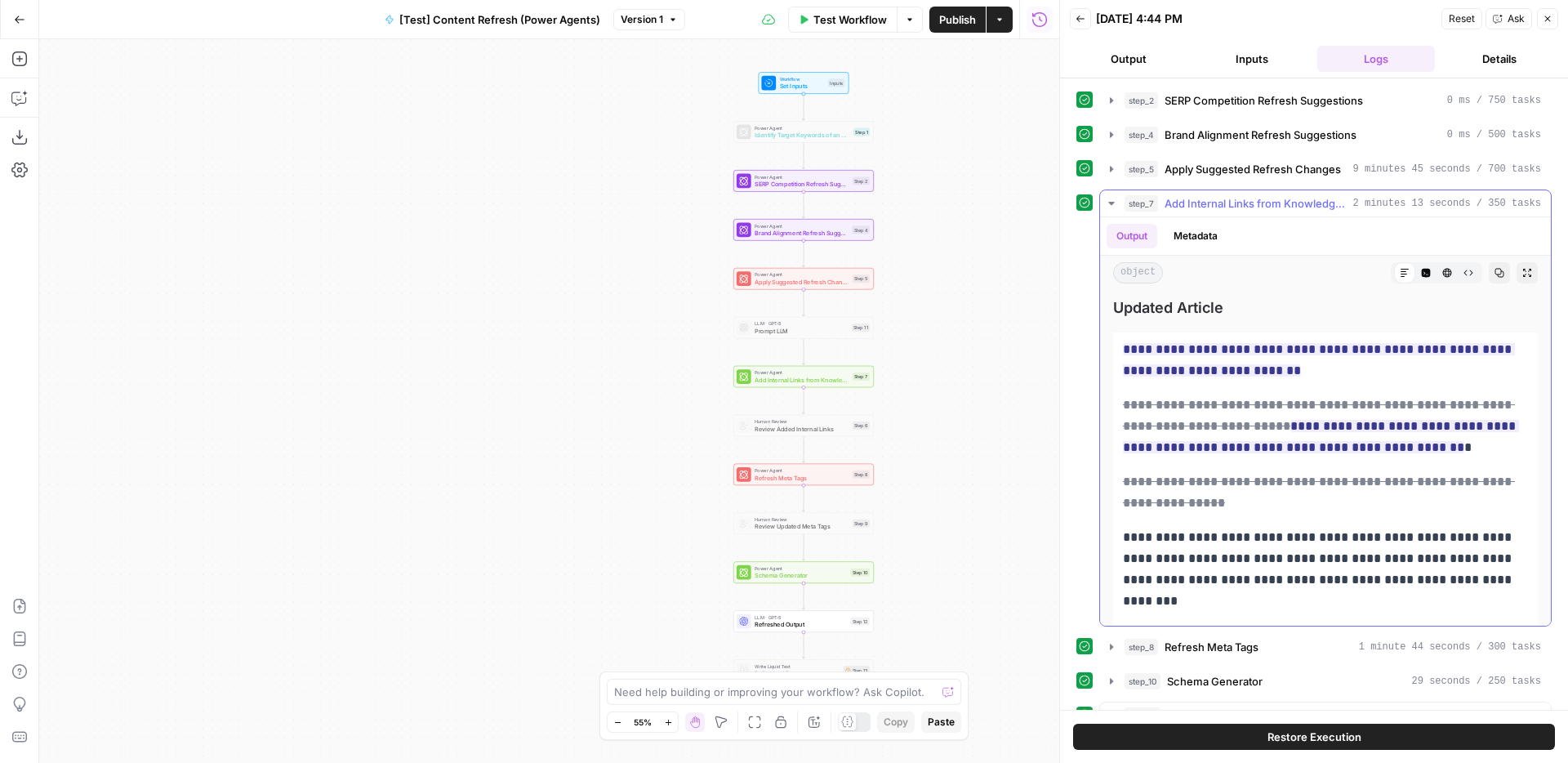
click at [1282, 210] on span "Add Internal Links from Knowledge Base" at bounding box center [1255, 203] width 182 height 16
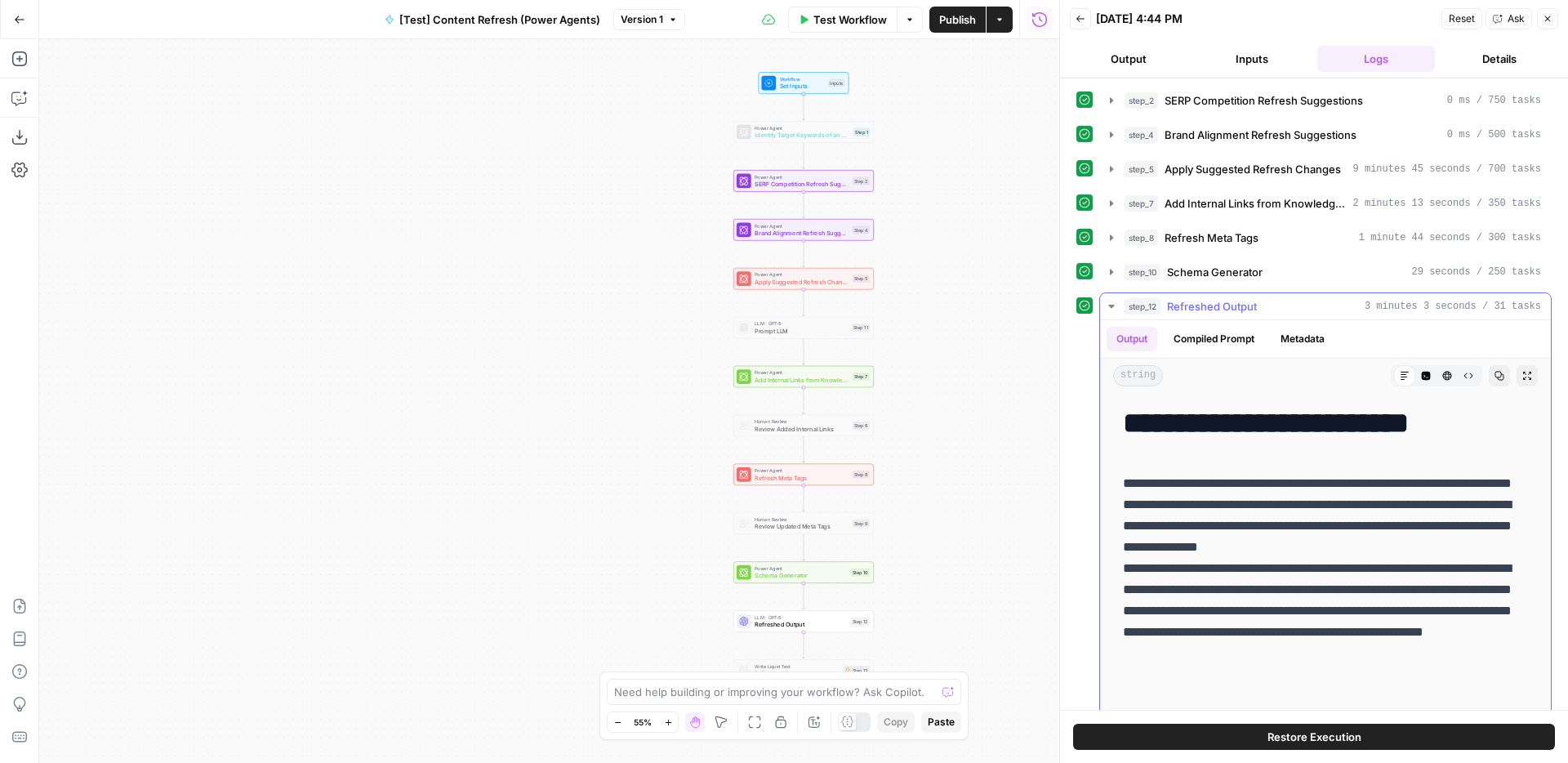
scroll to position [187, 0]
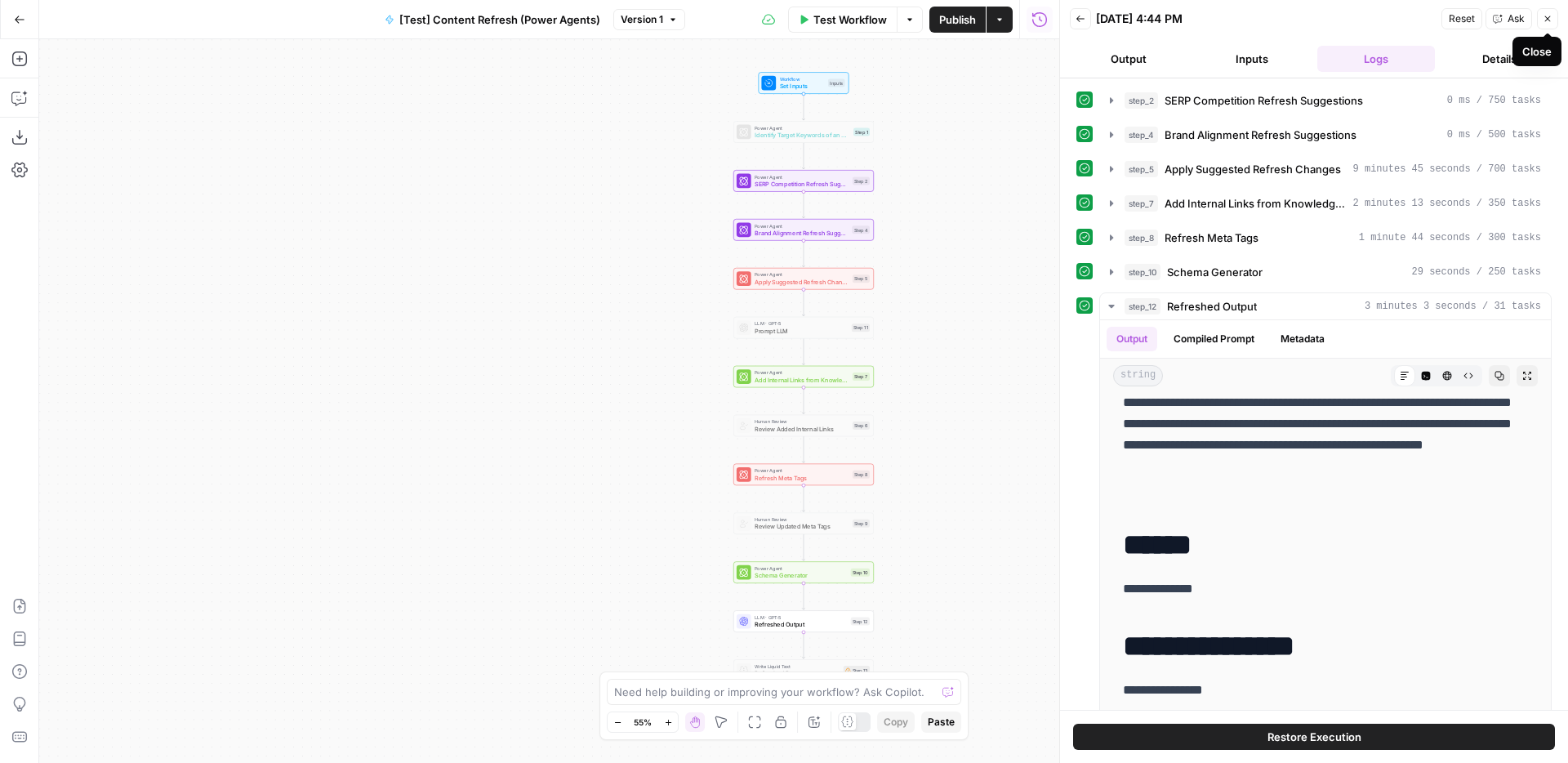
click at [1543, 18] on icon "button" at bounding box center [1547, 18] width 10 height 10
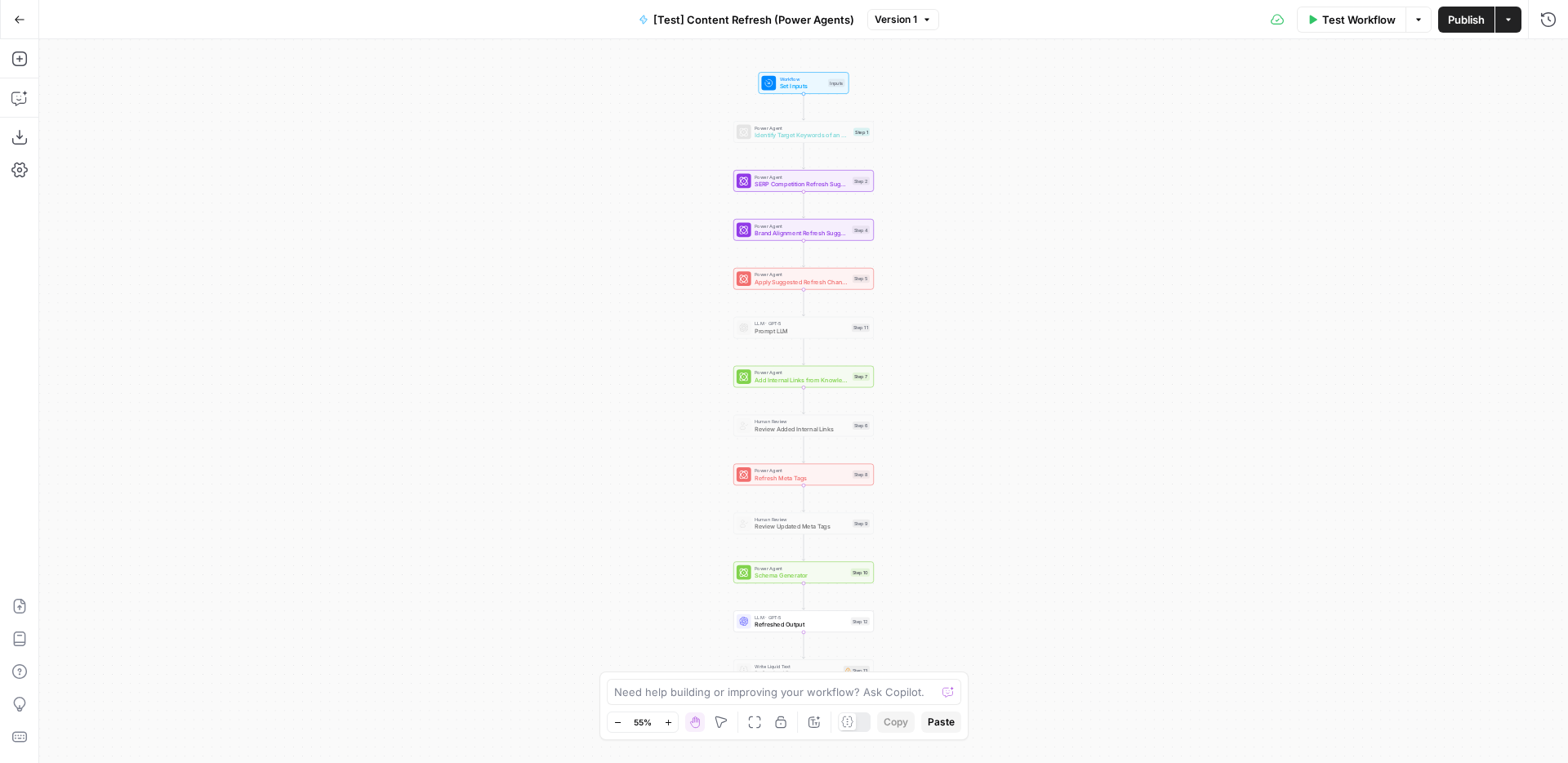
click at [20, 21] on icon "button" at bounding box center [19, 19] width 12 height 12
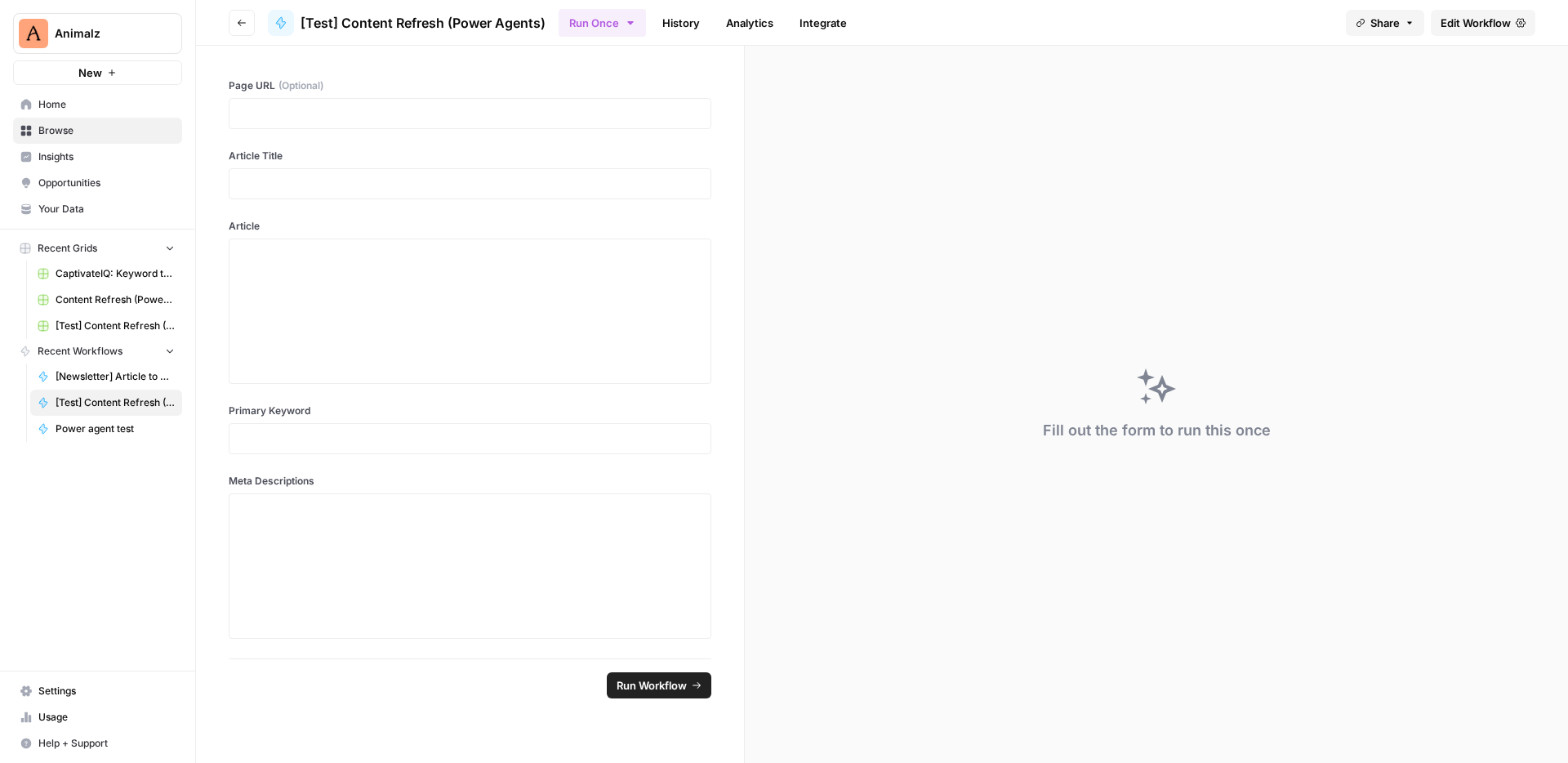
click at [241, 20] on icon "button" at bounding box center [242, 23] width 10 height 10
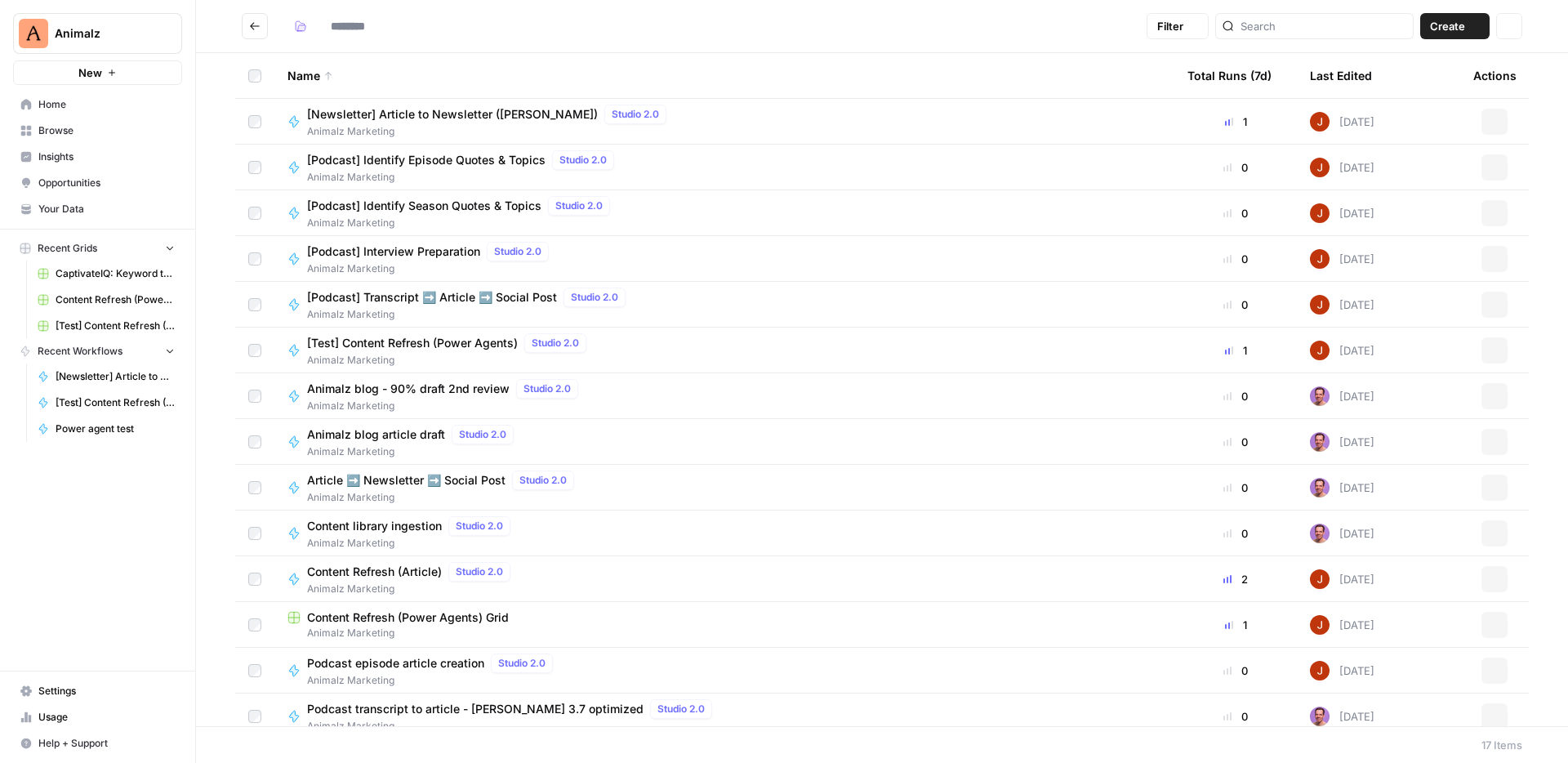
type input "**********"
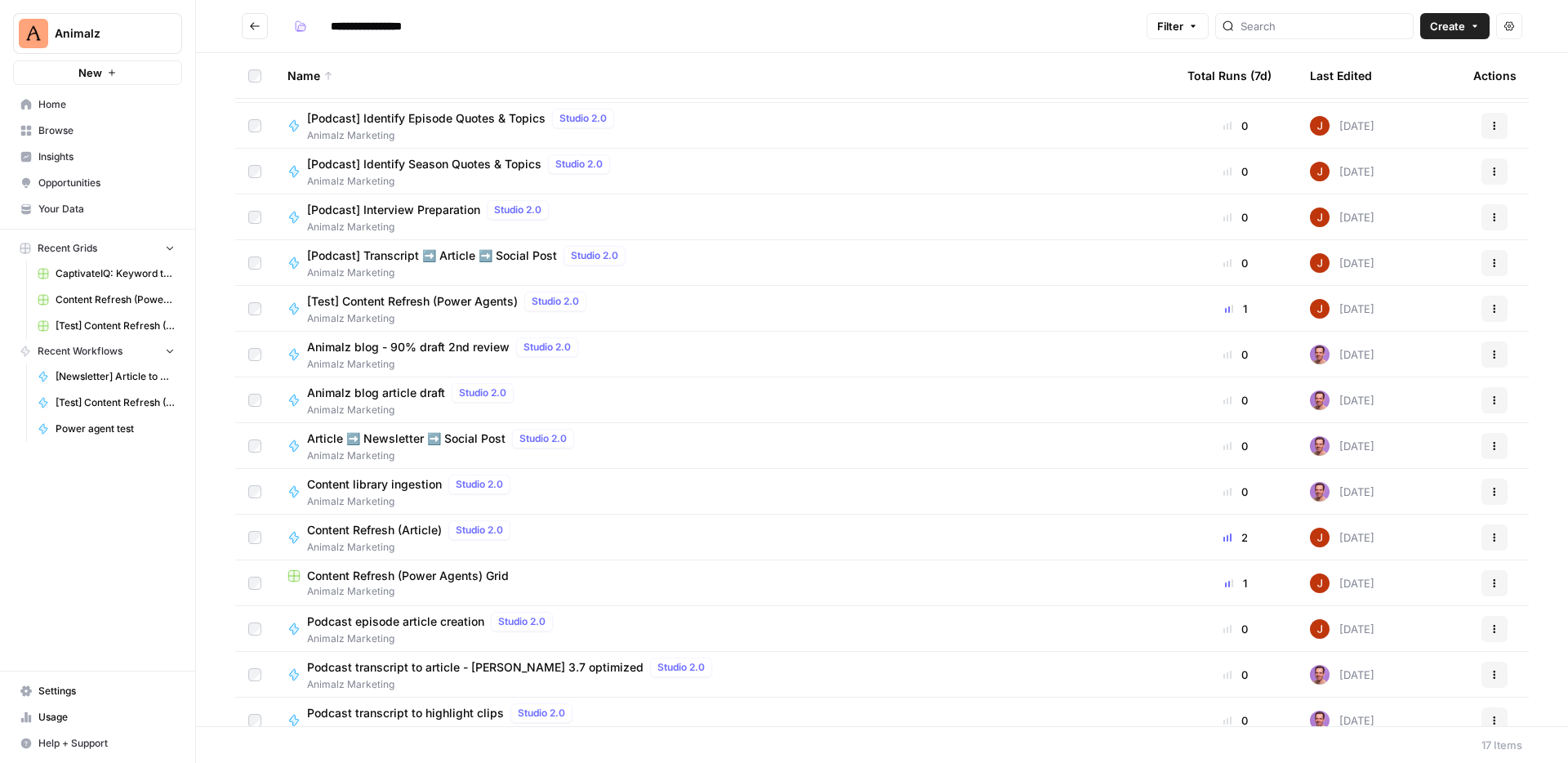
scroll to position [81, 0]
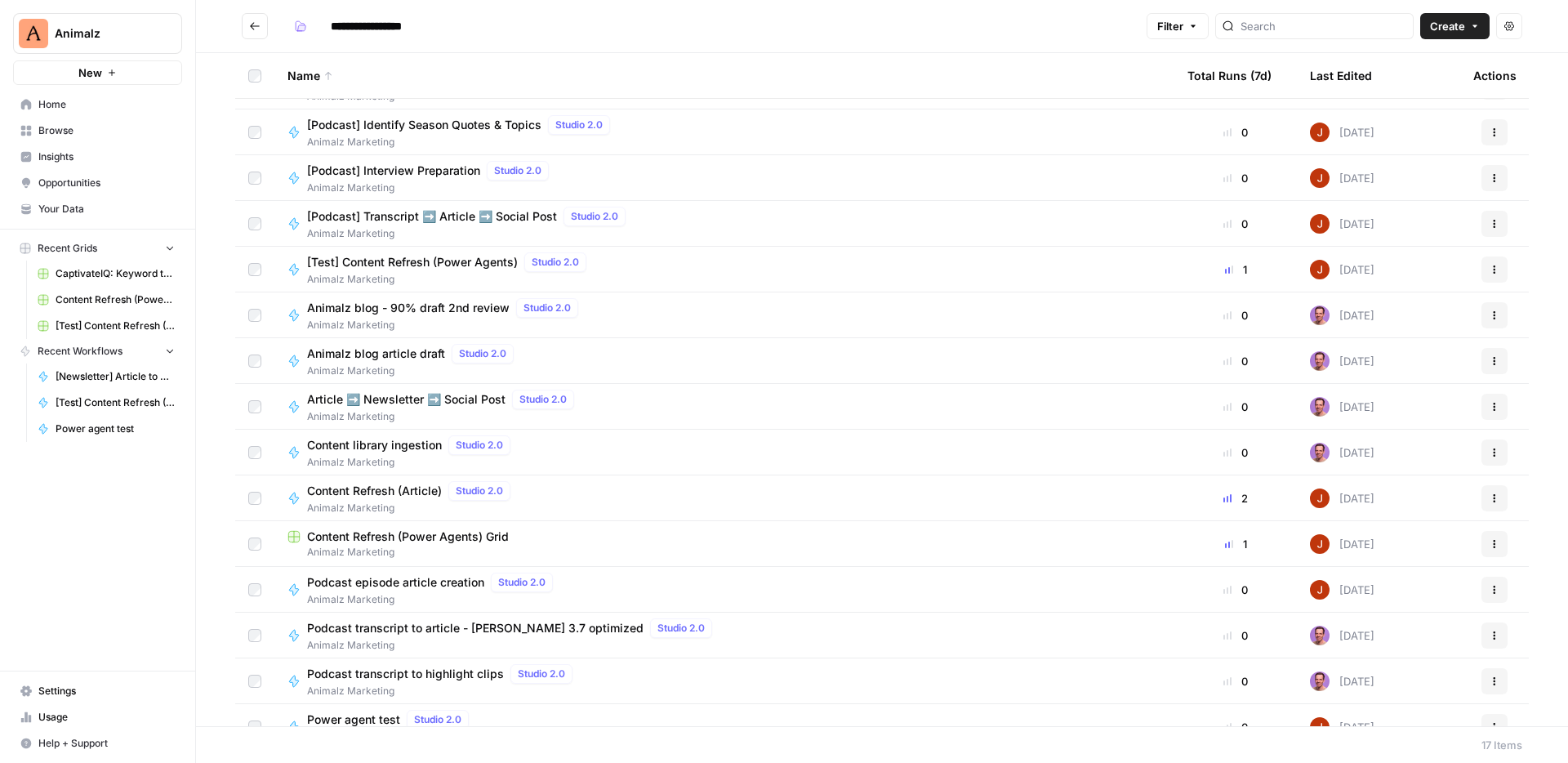
click at [438, 540] on span "Content Refresh (Power Agents) Grid" at bounding box center [408, 537] width 202 height 16
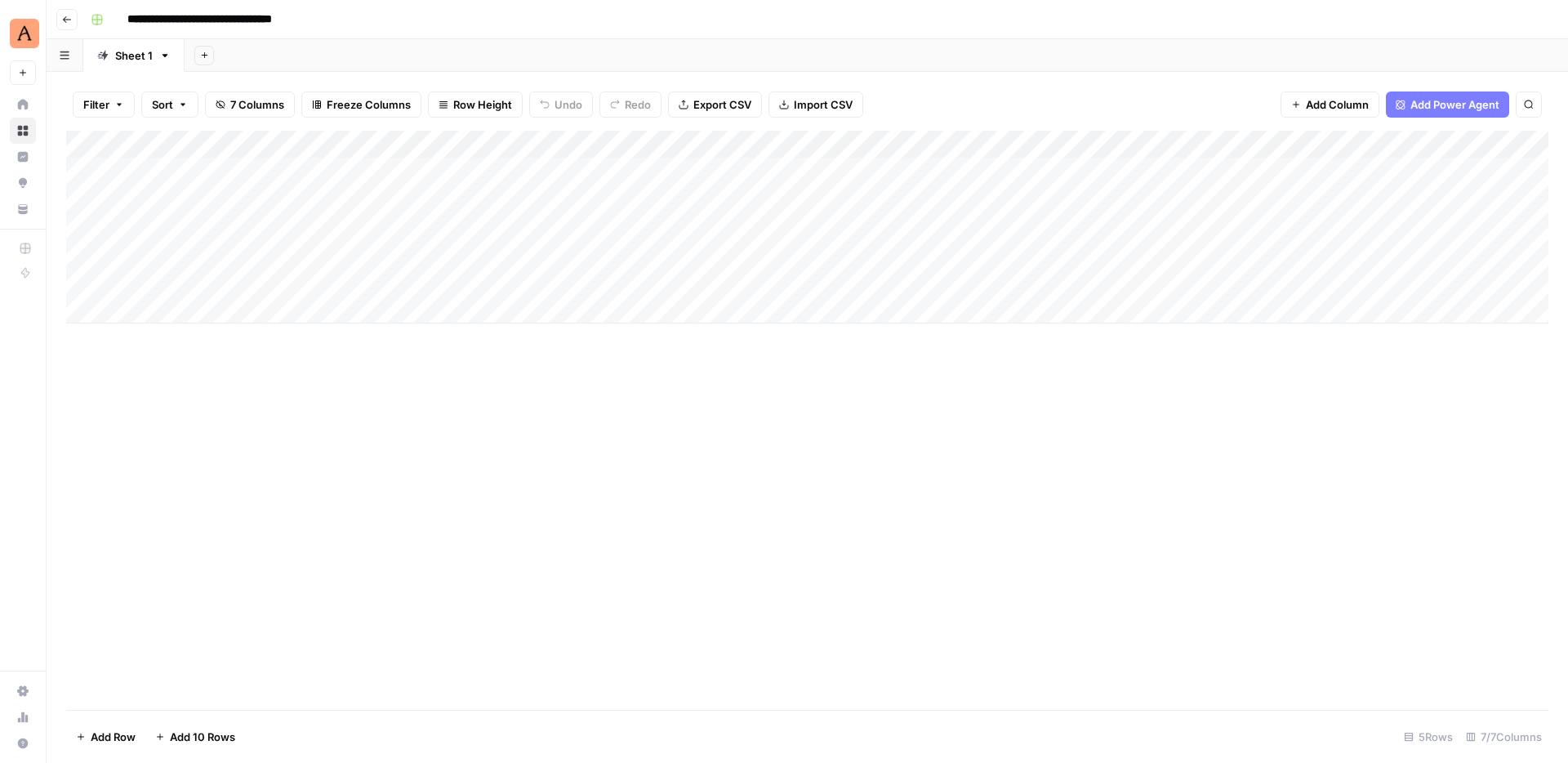
click at [56, 14] on button "Go back" at bounding box center [66, 19] width 21 height 21
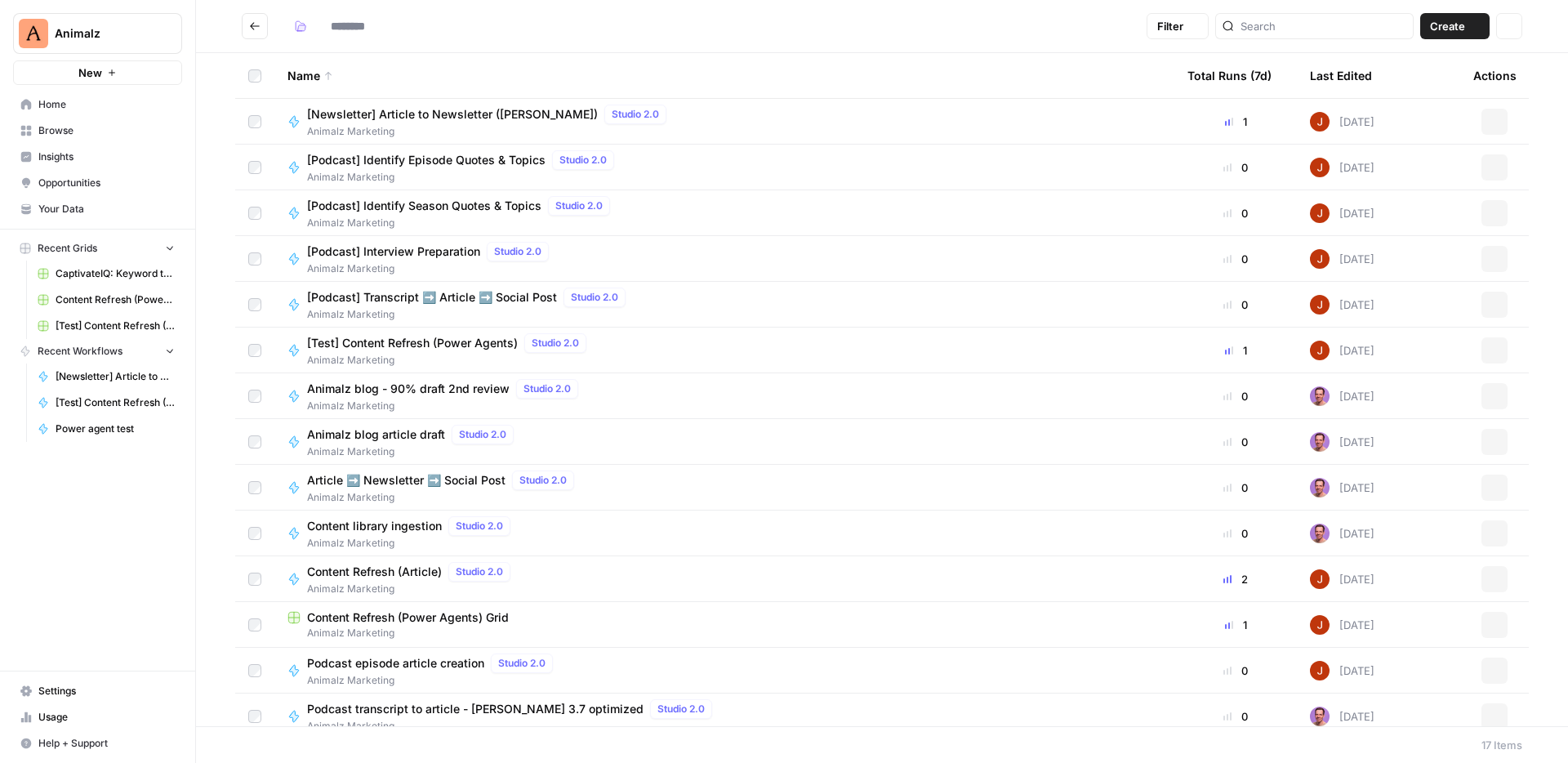
type input "**********"
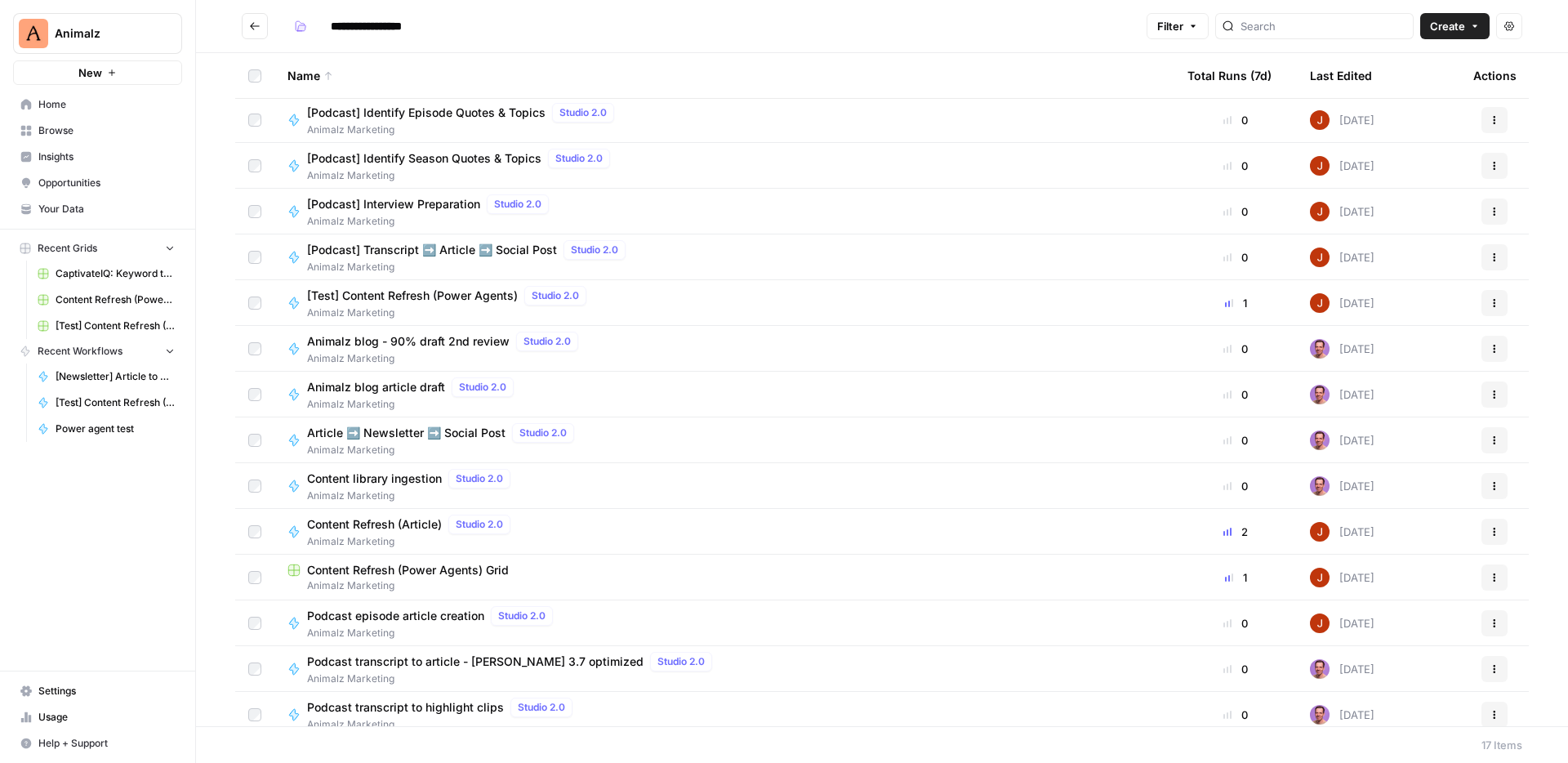
click at [413, 526] on span "Content Refresh (Article)" at bounding box center [374, 524] width 134 height 16
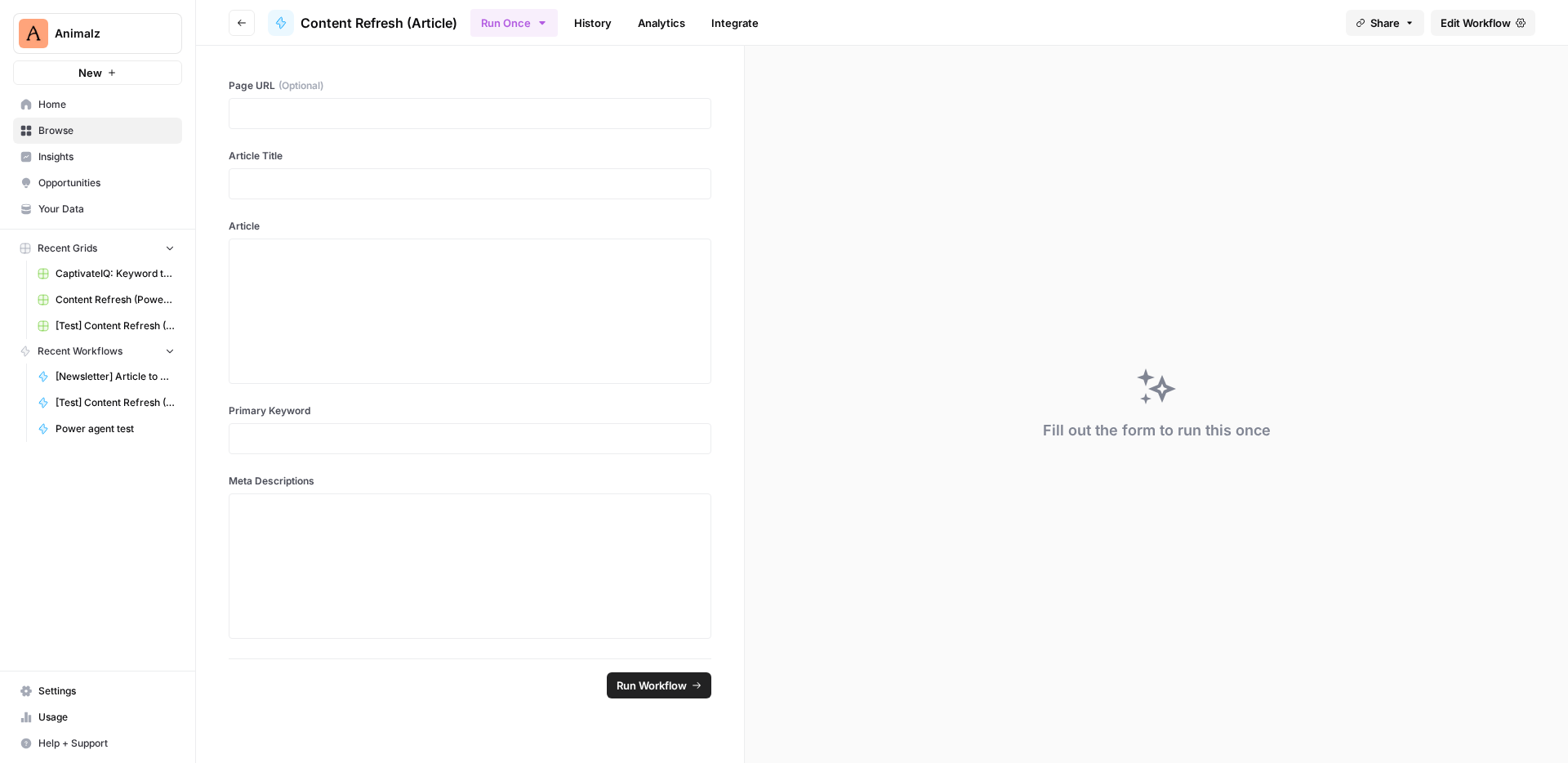
click at [1494, 25] on span "Edit Workflow" at bounding box center [1475, 23] width 70 height 16
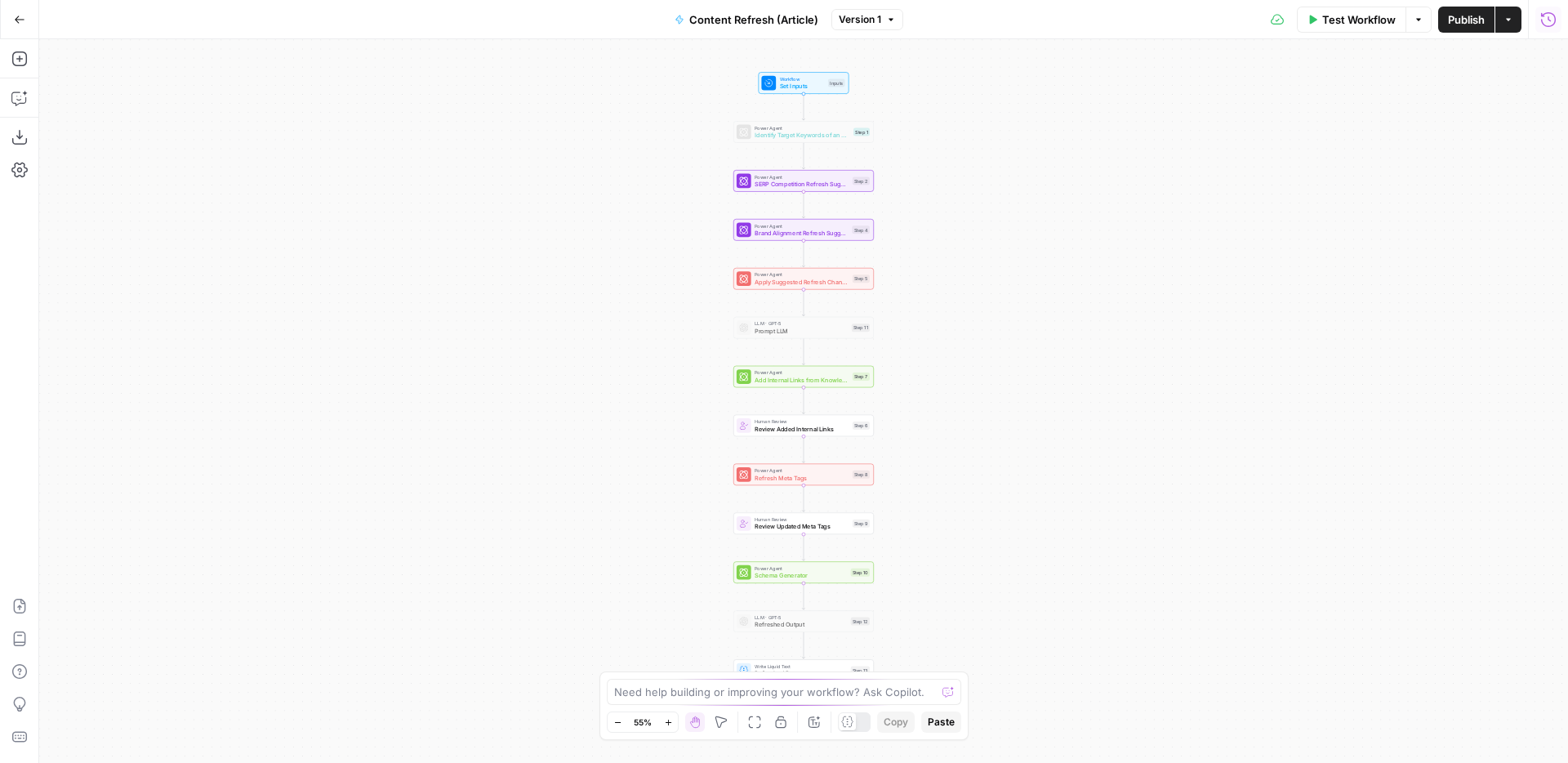
click at [1552, 20] on icon "button" at bounding box center [1549, 20] width 16 height 16
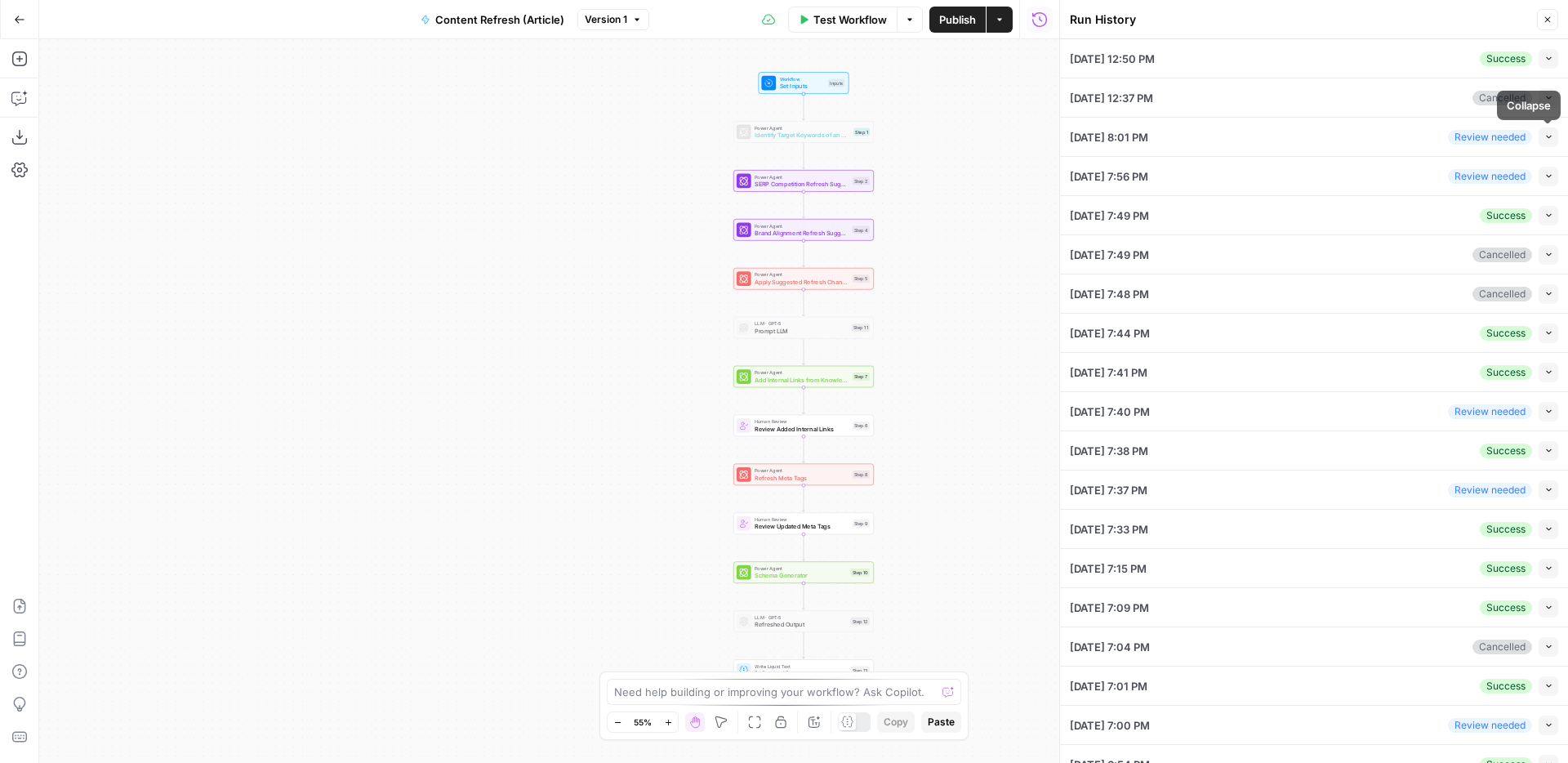
click at [1547, 168] on button "Collapse" at bounding box center [1549, 176] width 20 height 20
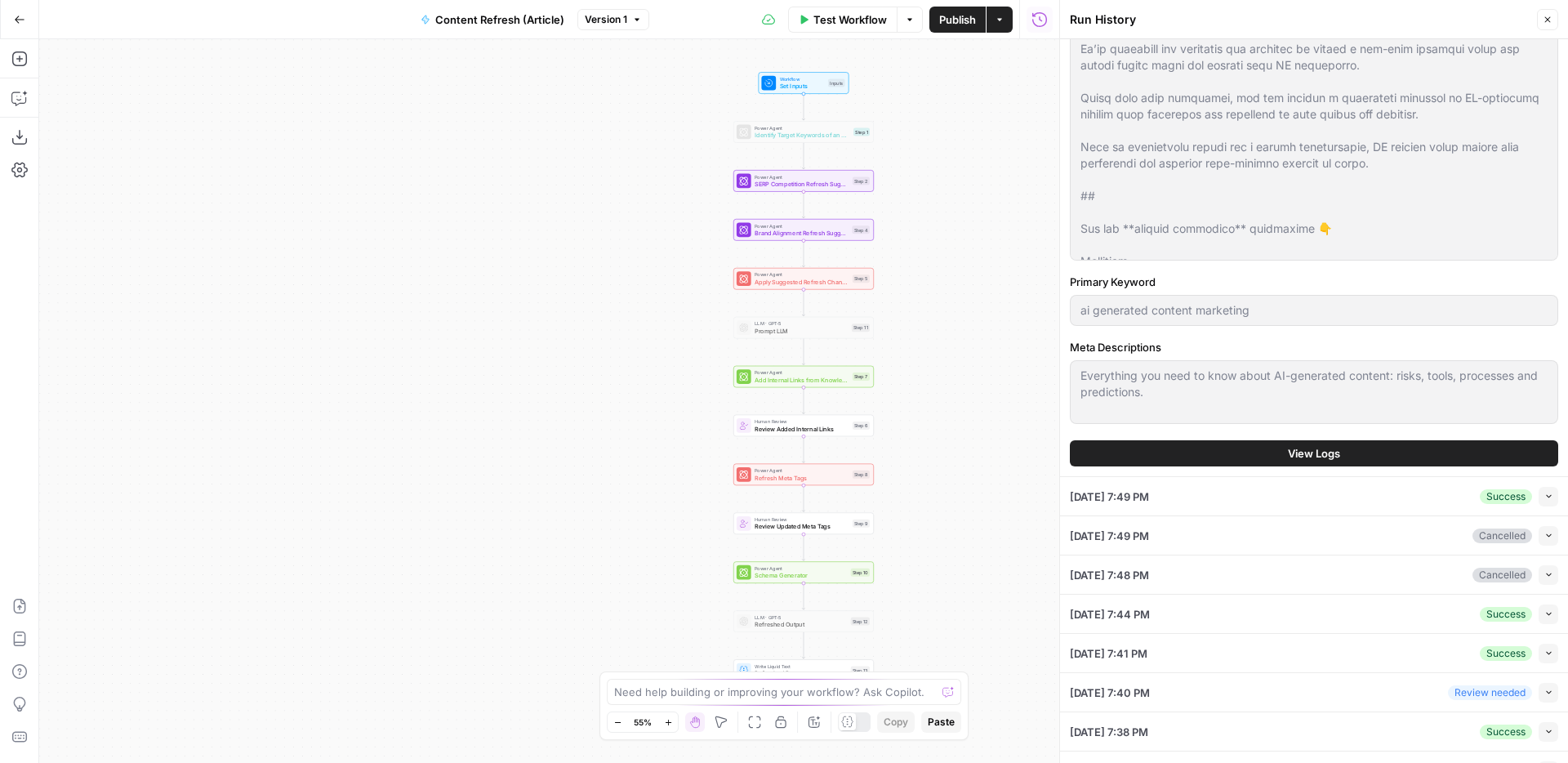
scroll to position [461, 0]
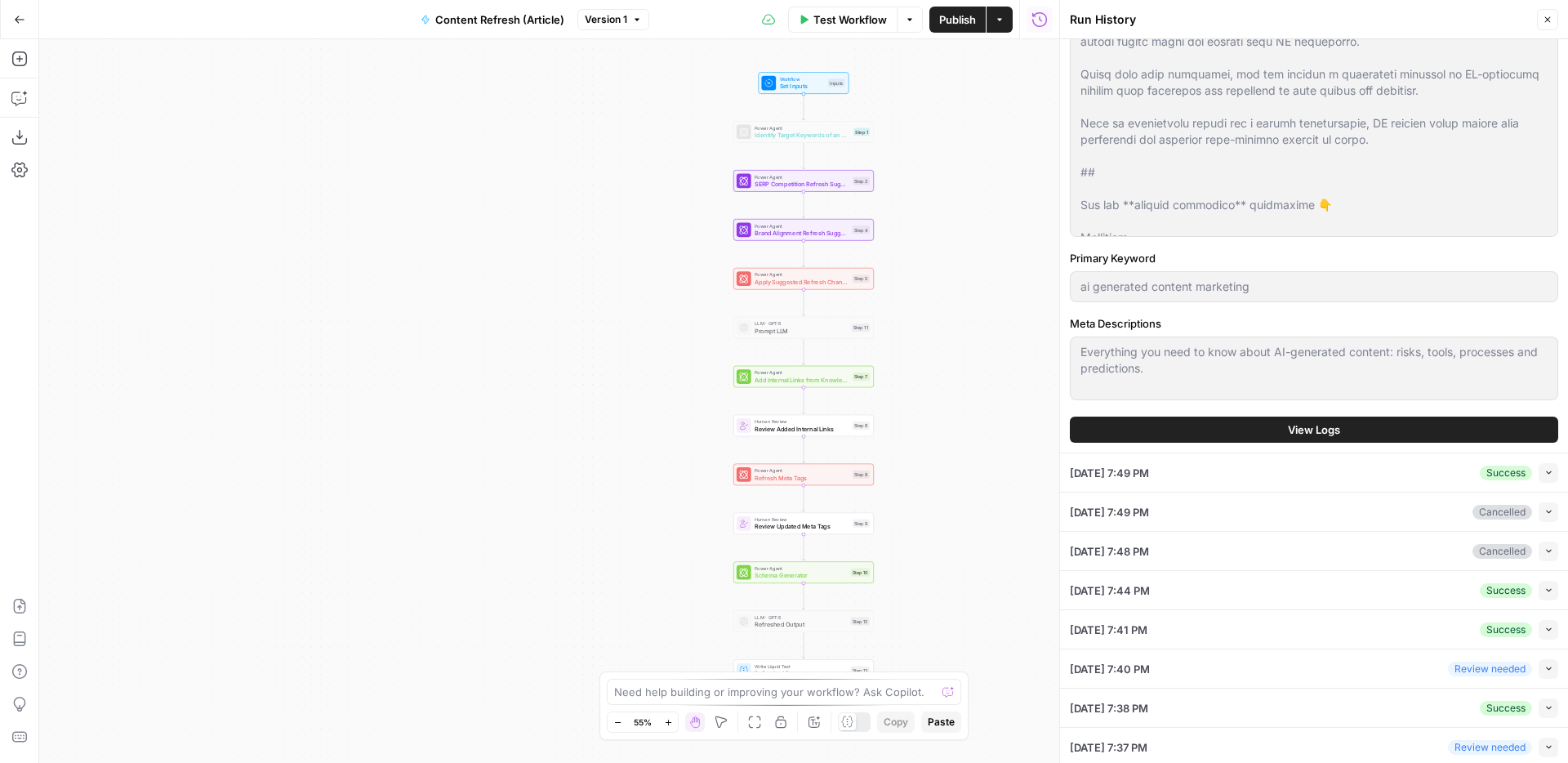
click at [1307, 433] on span "View Logs" at bounding box center [1315, 430] width 53 height 16
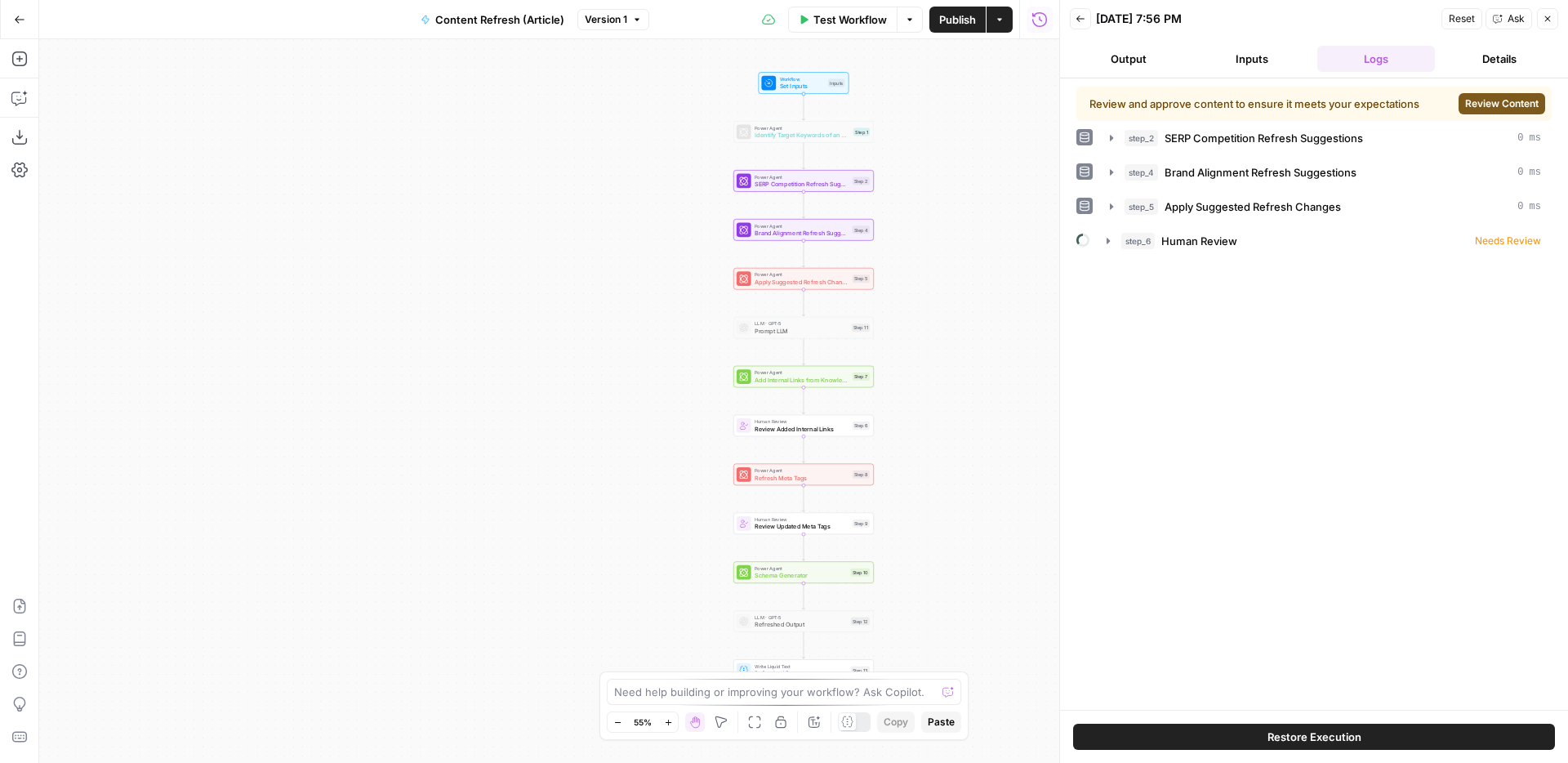
click at [1488, 107] on span "Review Content" at bounding box center [1502, 104] width 74 height 15
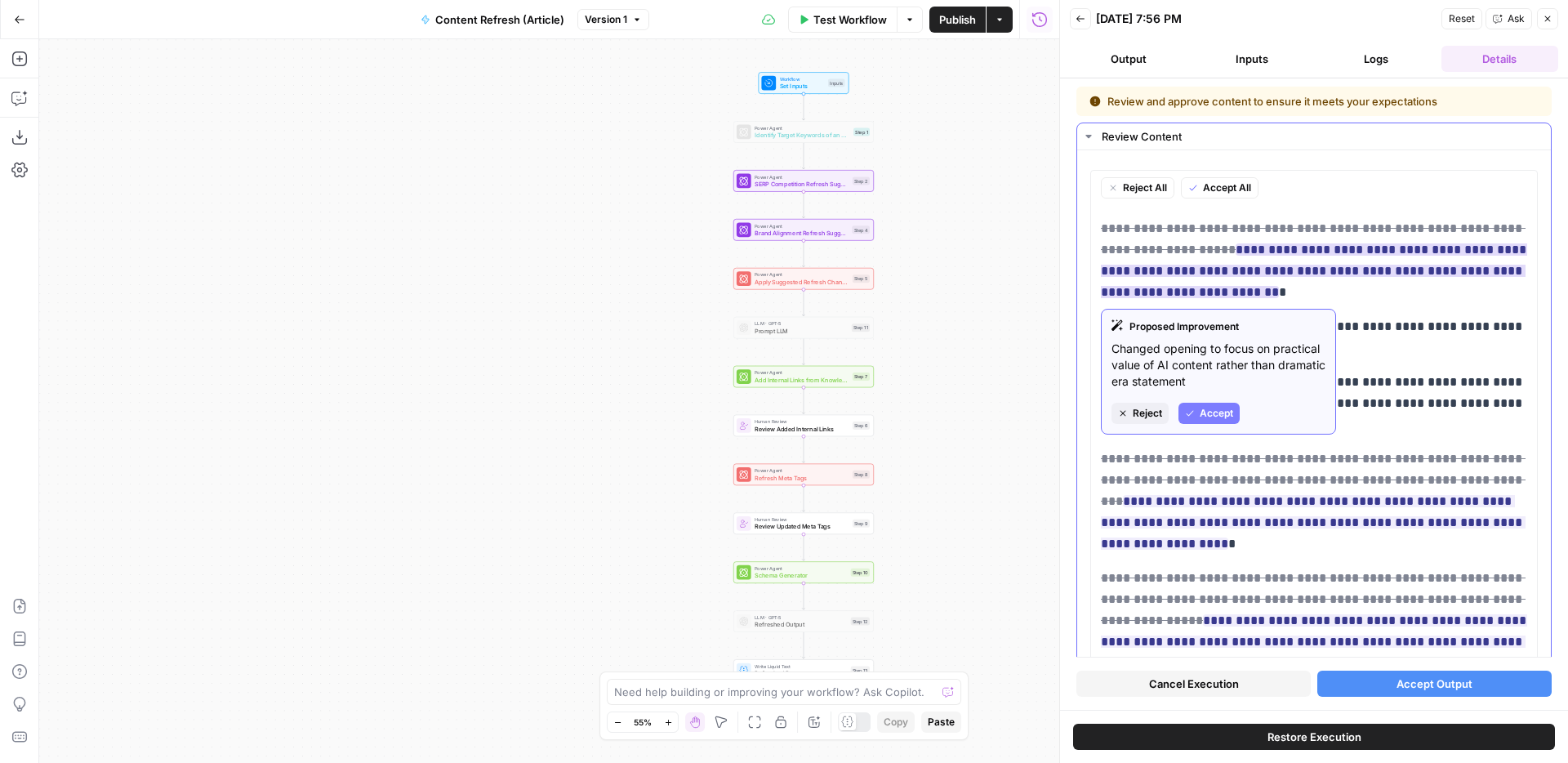
click at [1217, 412] on span "Accept" at bounding box center [1216, 413] width 34 height 15
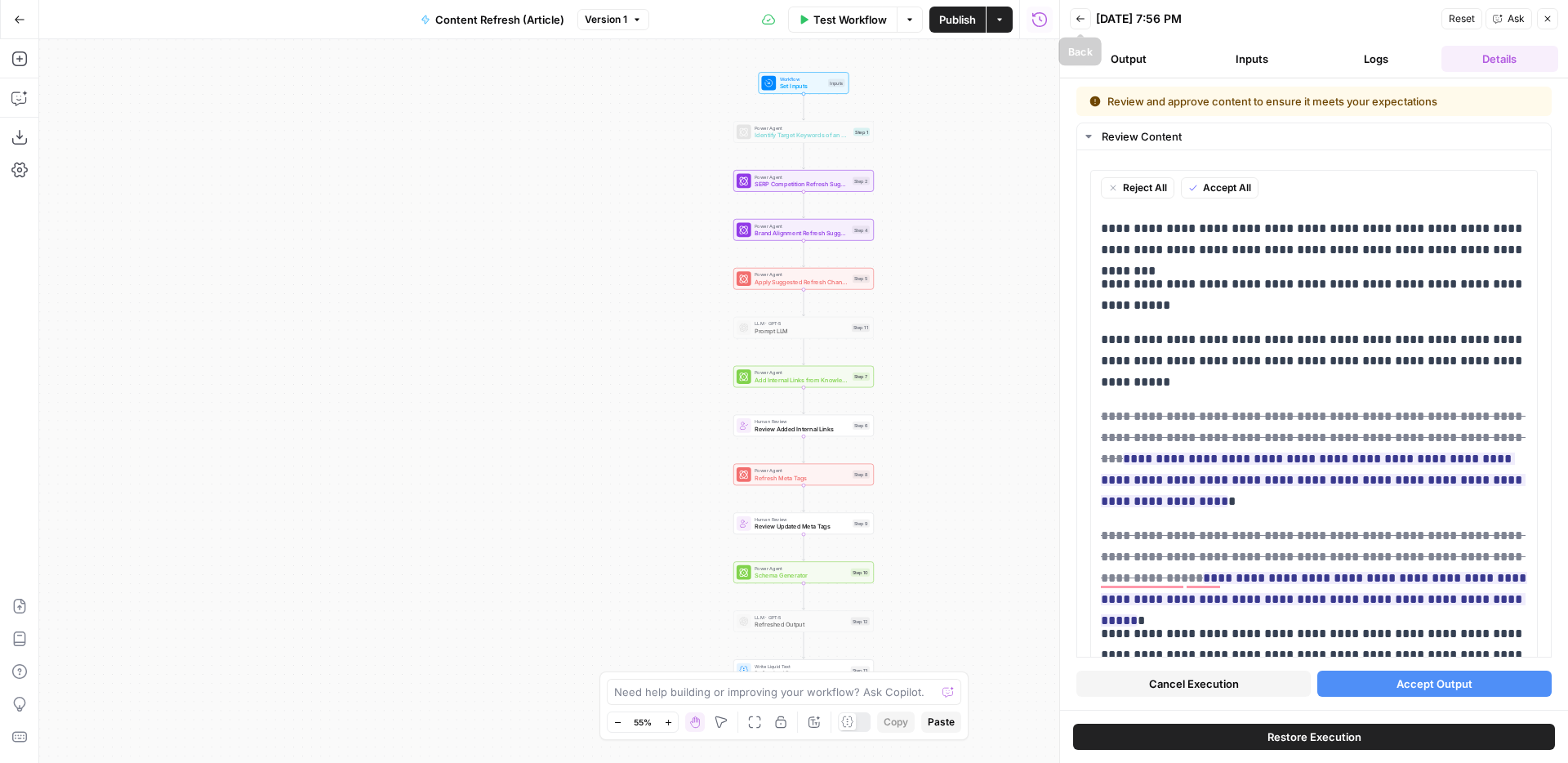
click at [1085, 19] on span "Back" at bounding box center [1085, 19] width 1 height 1
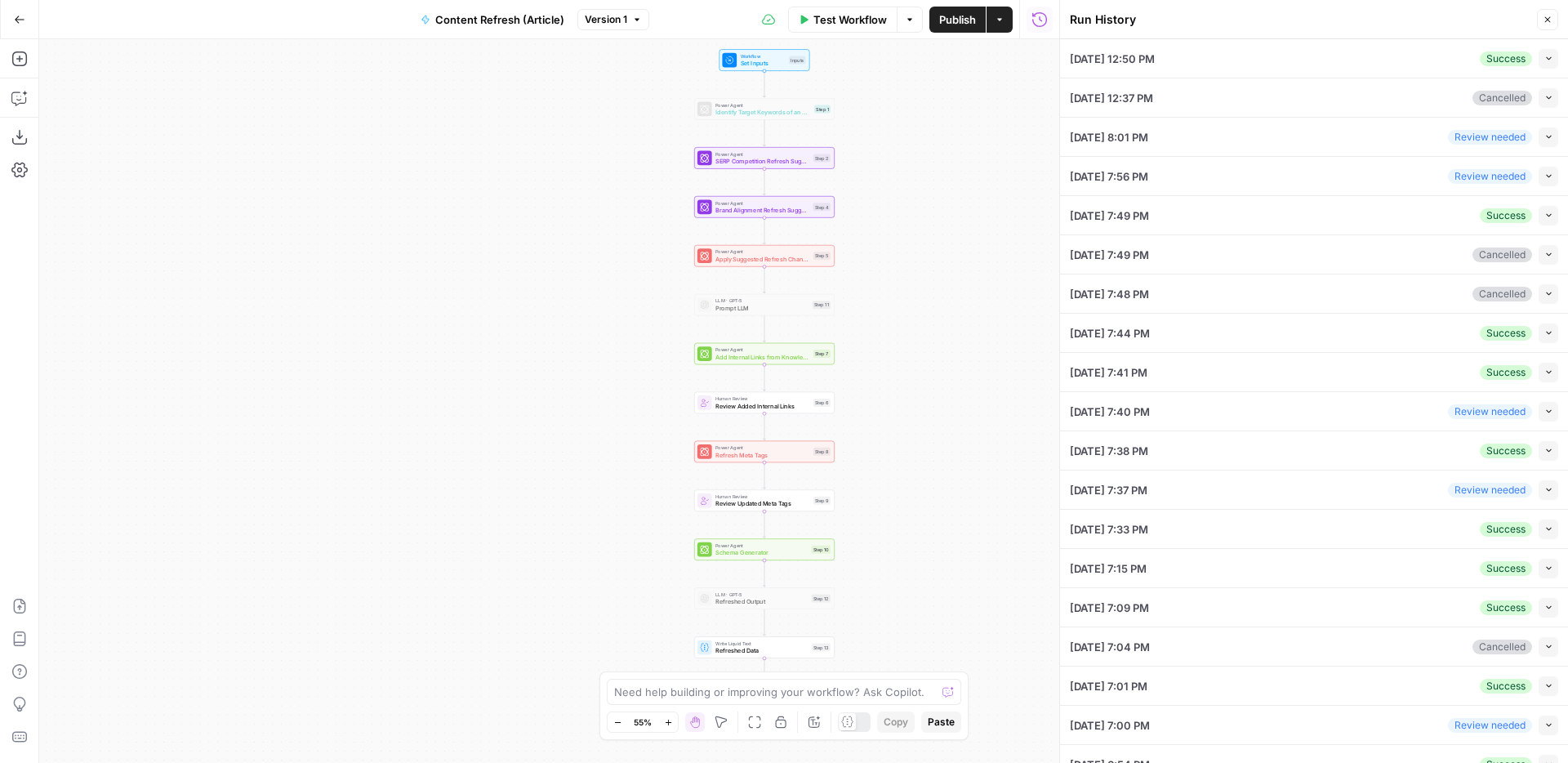
click at [966, 342] on div "Workflow Set Inputs Inputs Power Agent Identify Target Keywords of an Article S…" at bounding box center [549, 401] width 1020 height 724
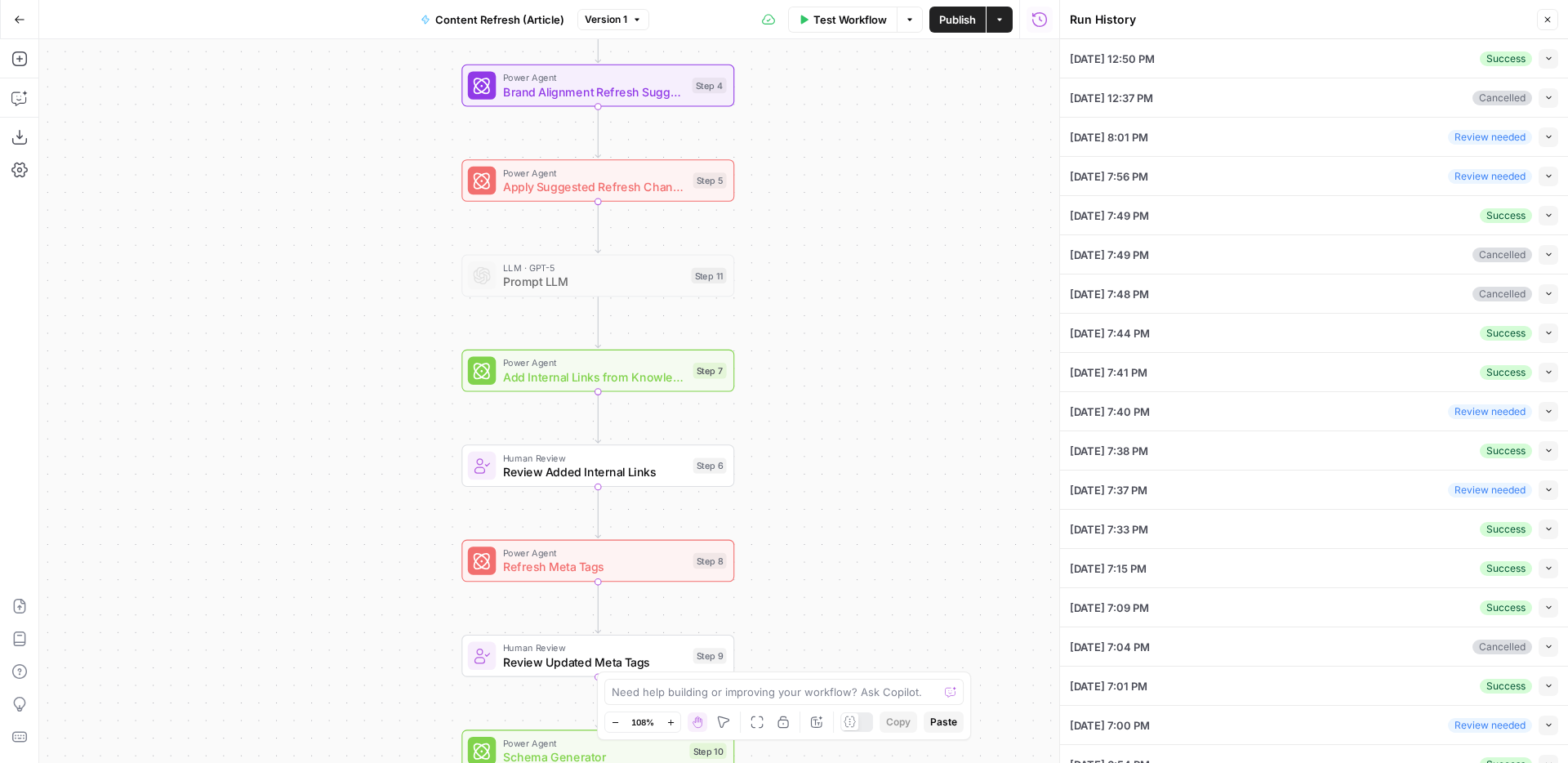
click at [1548, 12] on button "Close" at bounding box center [1547, 19] width 21 height 21
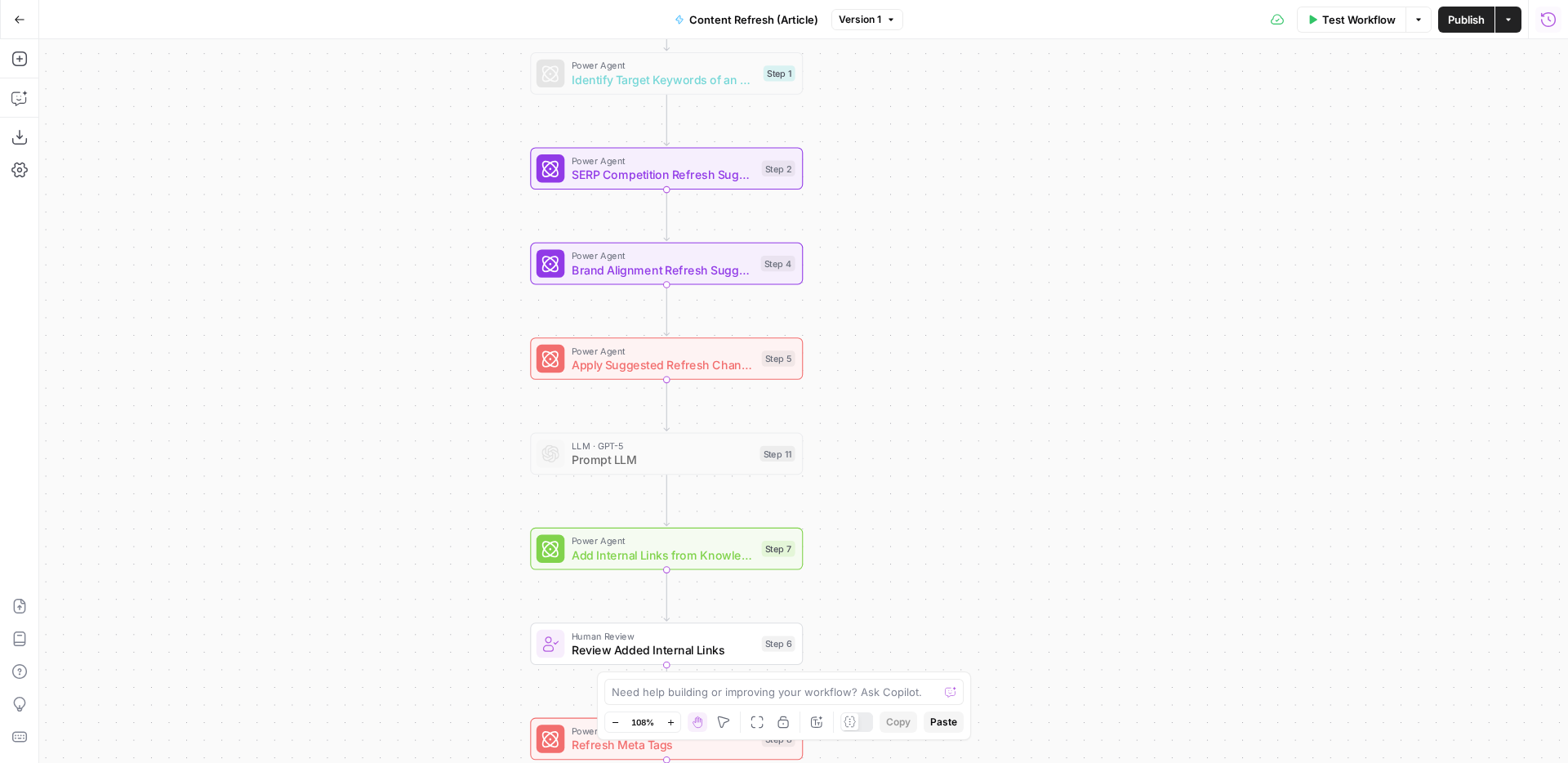
click at [1553, 12] on icon "button" at bounding box center [1549, 20] width 16 height 16
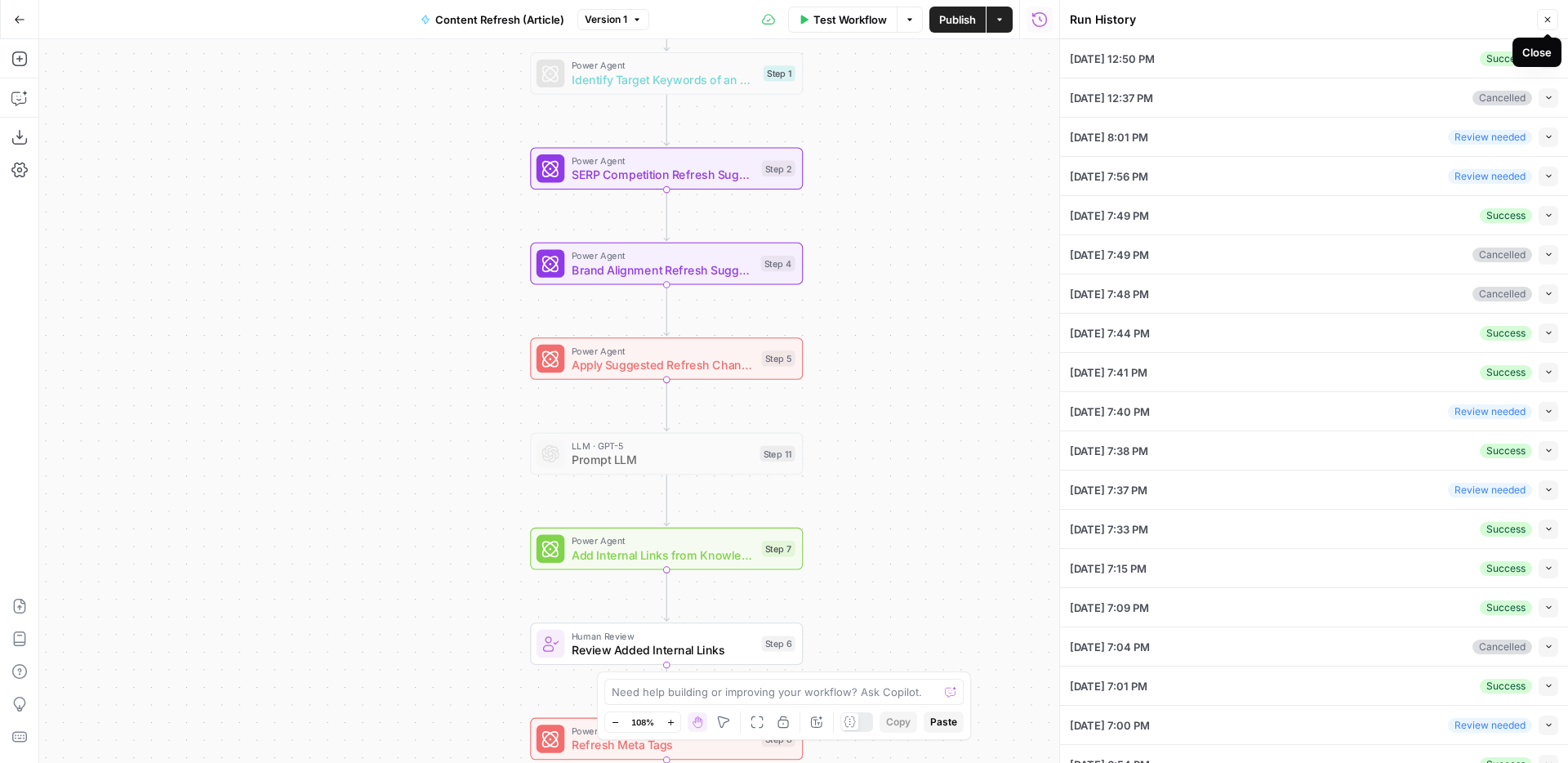
click at [1545, 18] on icon "button" at bounding box center [1547, 19] width 10 height 10
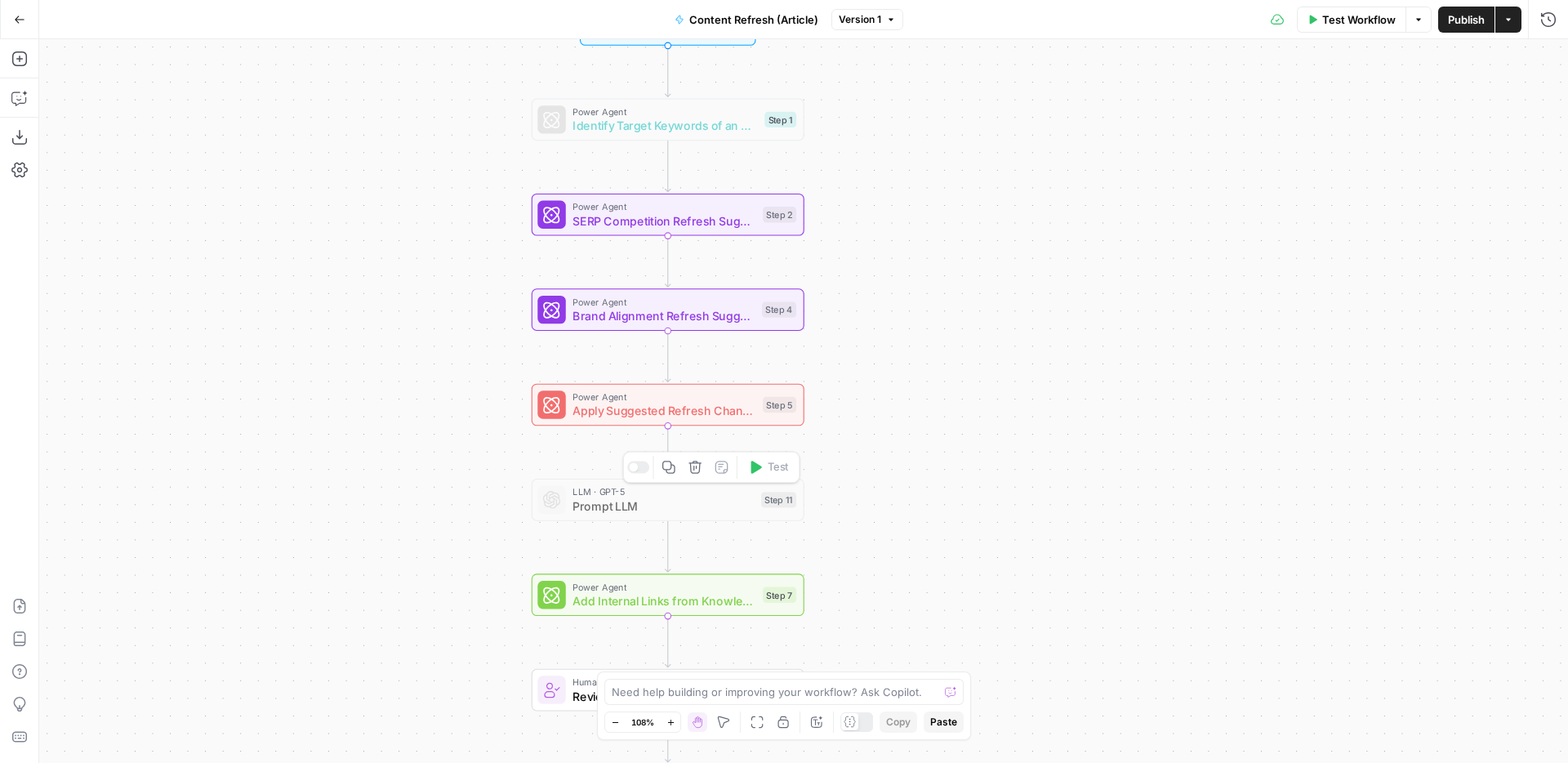
click at [944, 449] on div "Workflow Set Inputs Inputs Power Agent Identify Target Keywords of an Article S…" at bounding box center [803, 401] width 1529 height 724
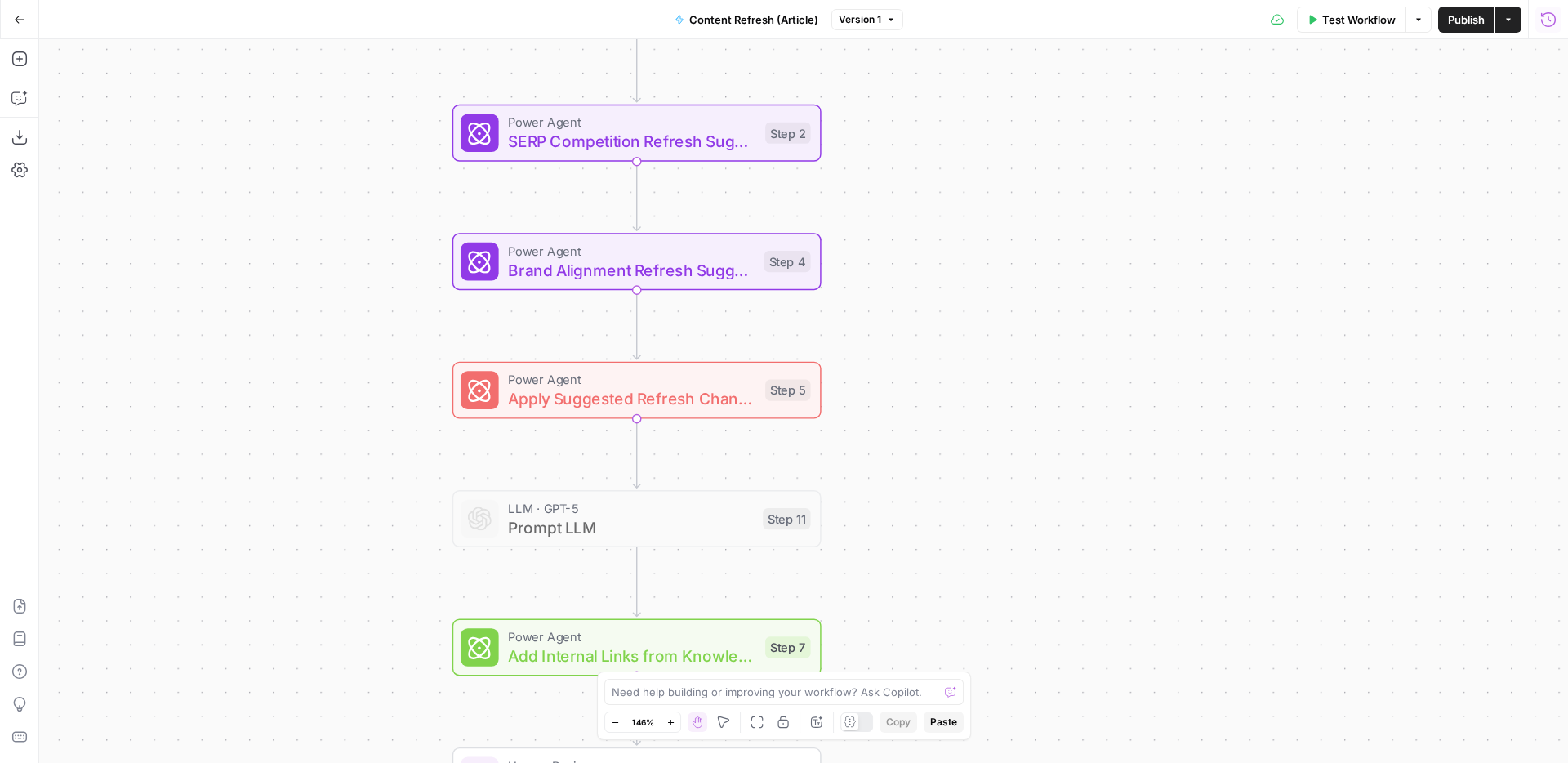
click at [1543, 16] on icon "button" at bounding box center [1548, 19] width 15 height 15
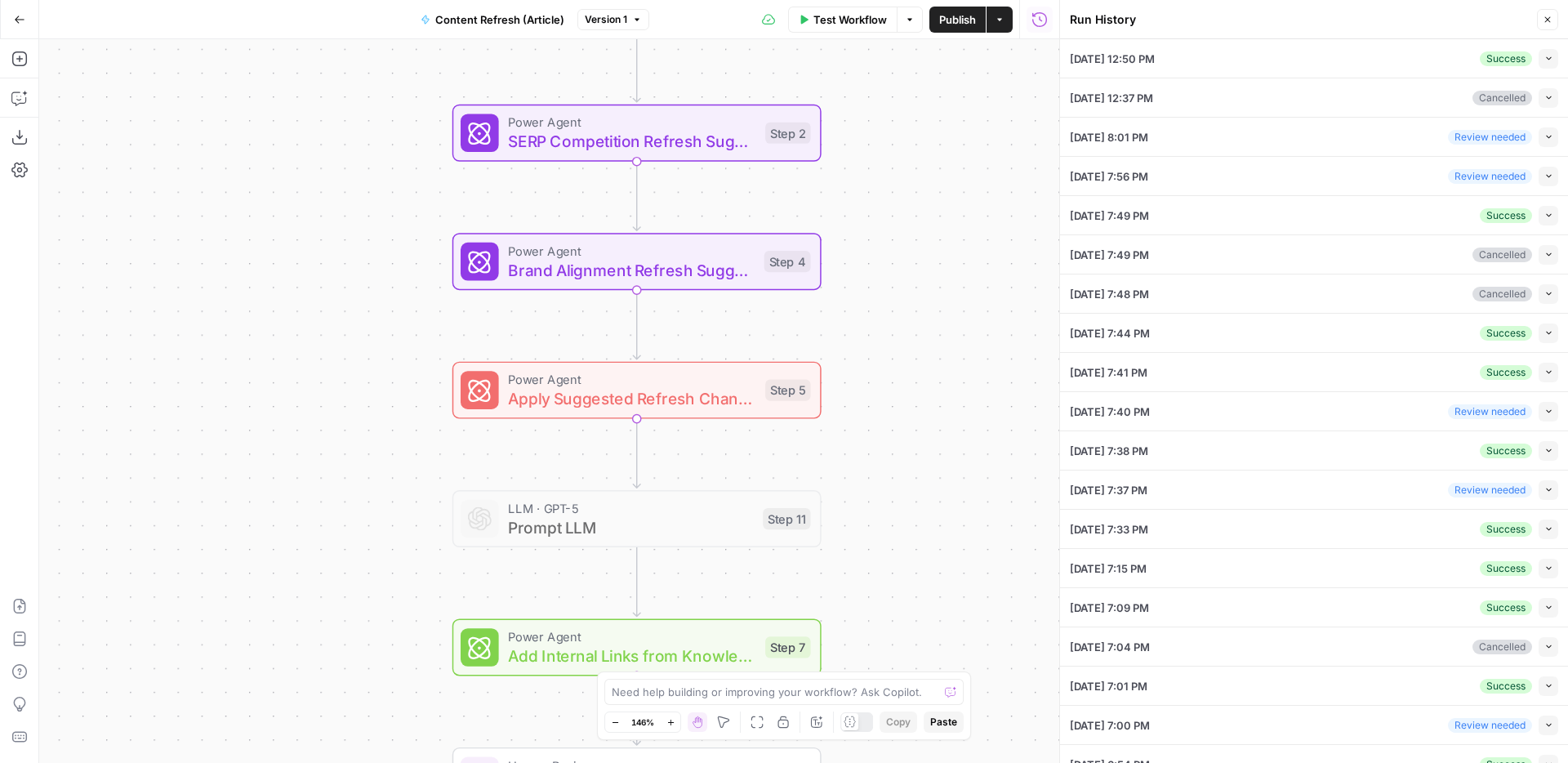
click at [1547, 142] on button "Collapse" at bounding box center [1549, 137] width 20 height 20
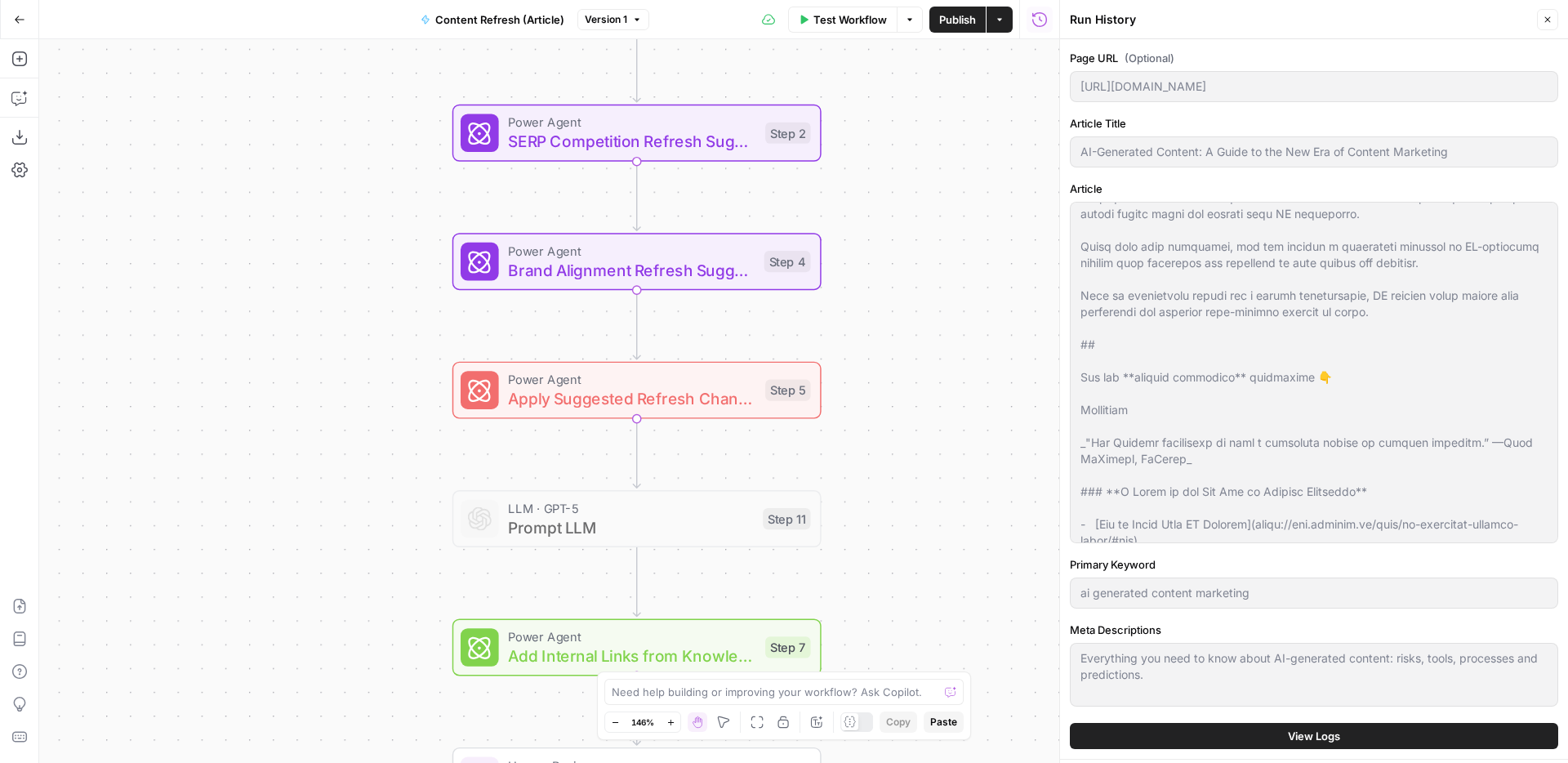
scroll to position [177, 0]
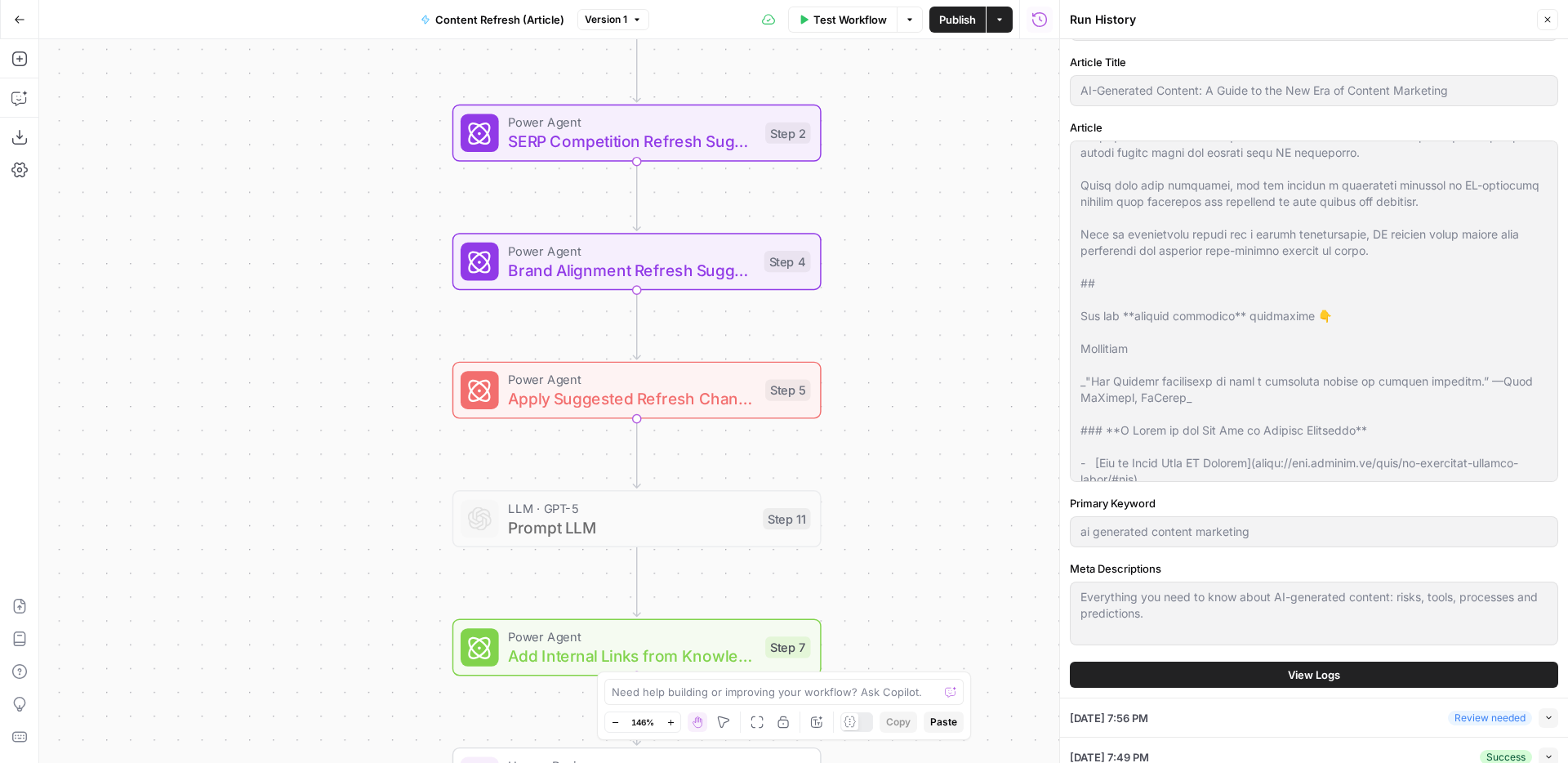
click at [1270, 670] on button "View Logs" at bounding box center [1315, 674] width 489 height 26
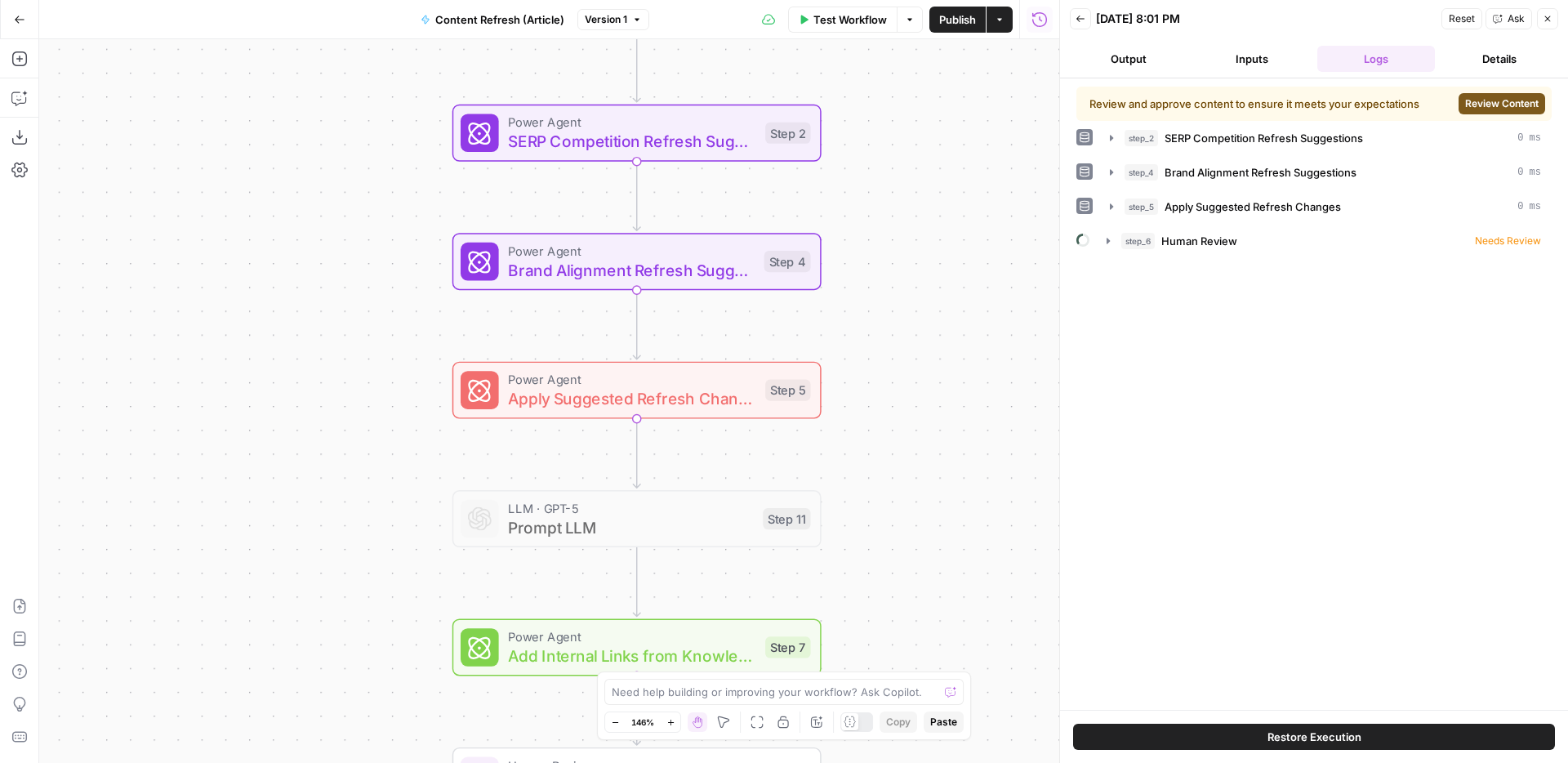
click at [984, 570] on div "Workflow Set Inputs Inputs Power Agent Identify Target Keywords of an Article S…" at bounding box center [549, 401] width 1020 height 724
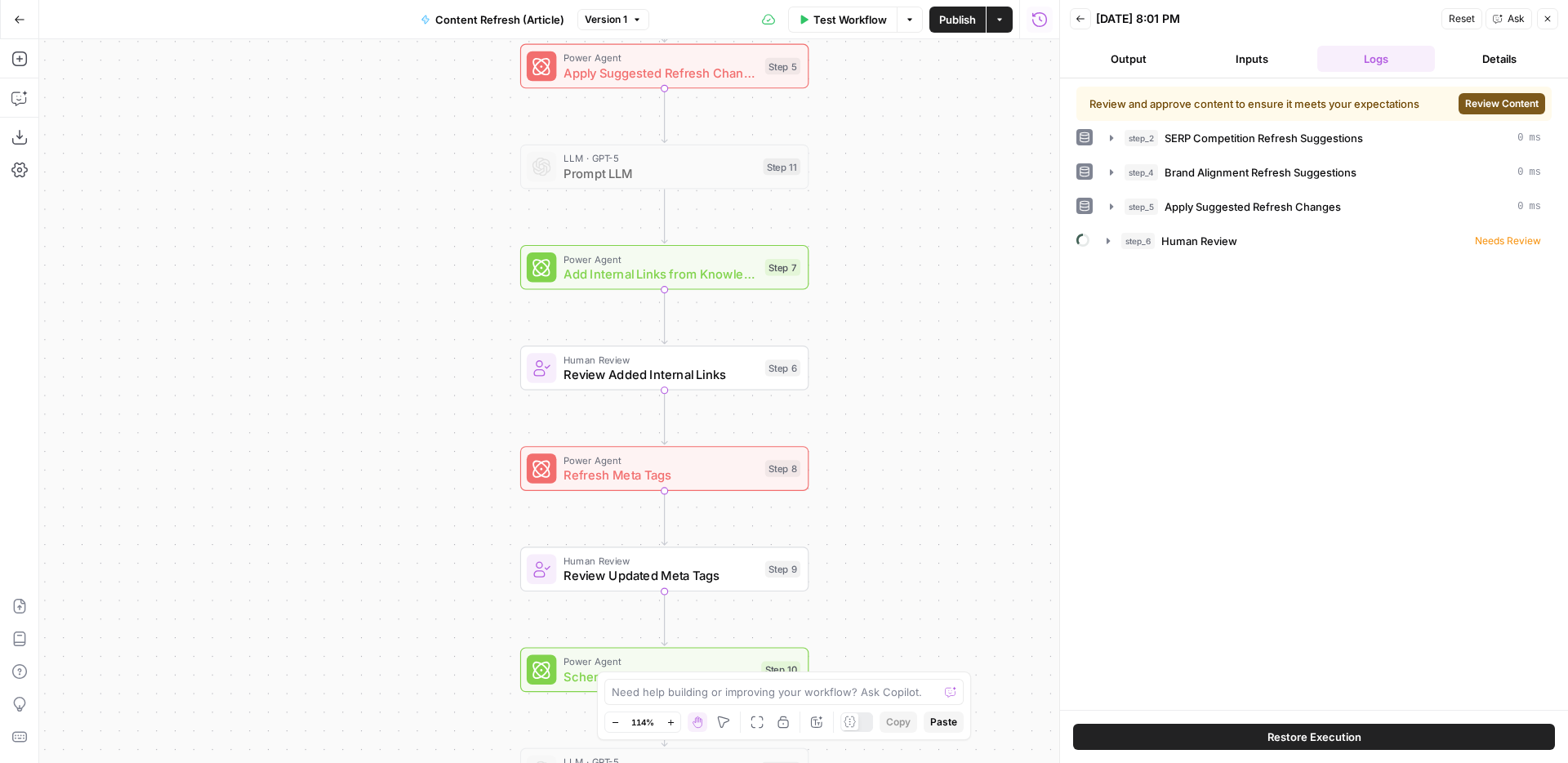
click at [1489, 101] on span "Review Content" at bounding box center [1502, 104] width 74 height 15
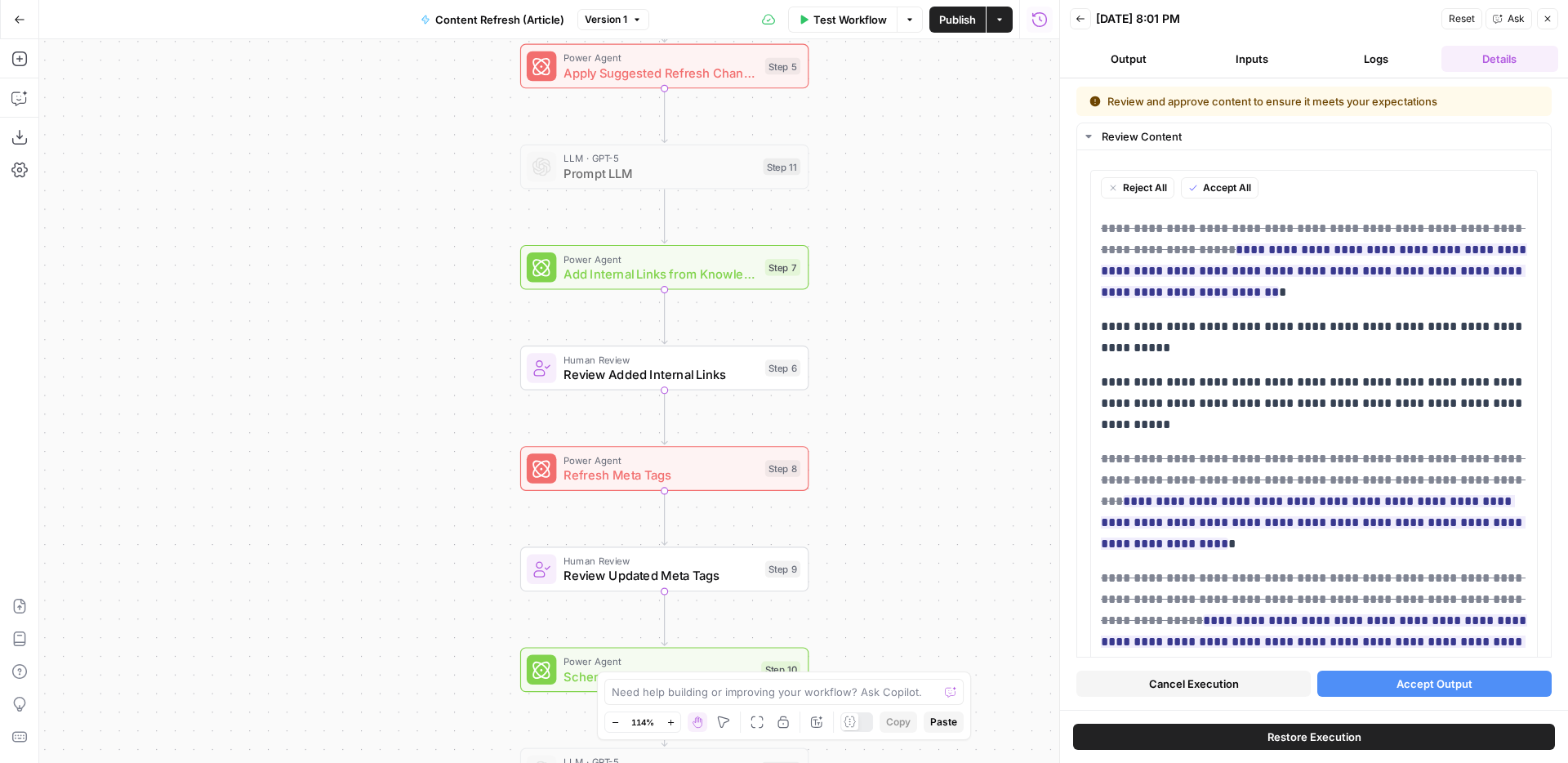
click at [1547, 20] on icon "button" at bounding box center [1547, 18] width 10 height 10
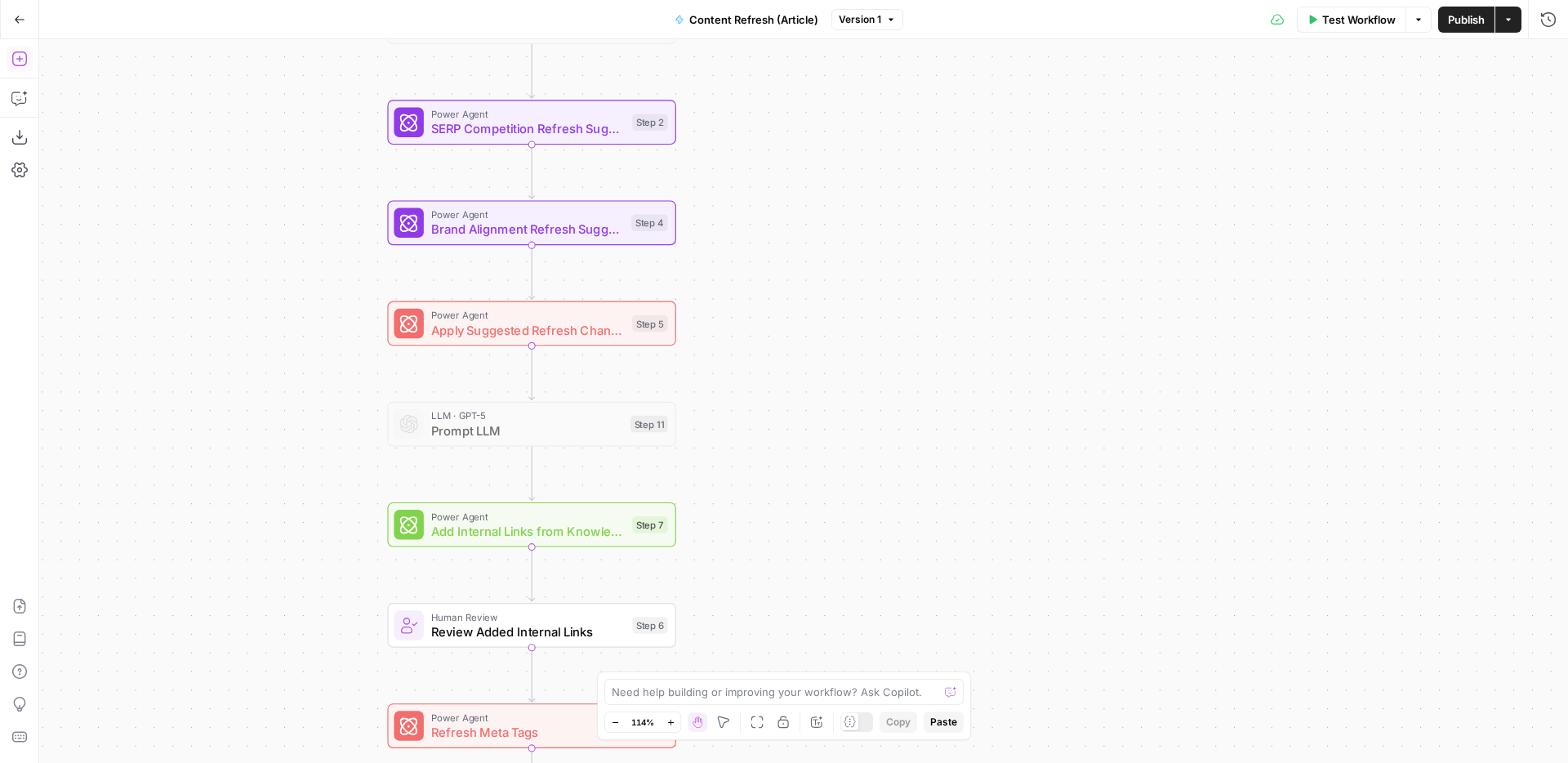
click at [26, 61] on icon "button" at bounding box center [19, 59] width 15 height 15
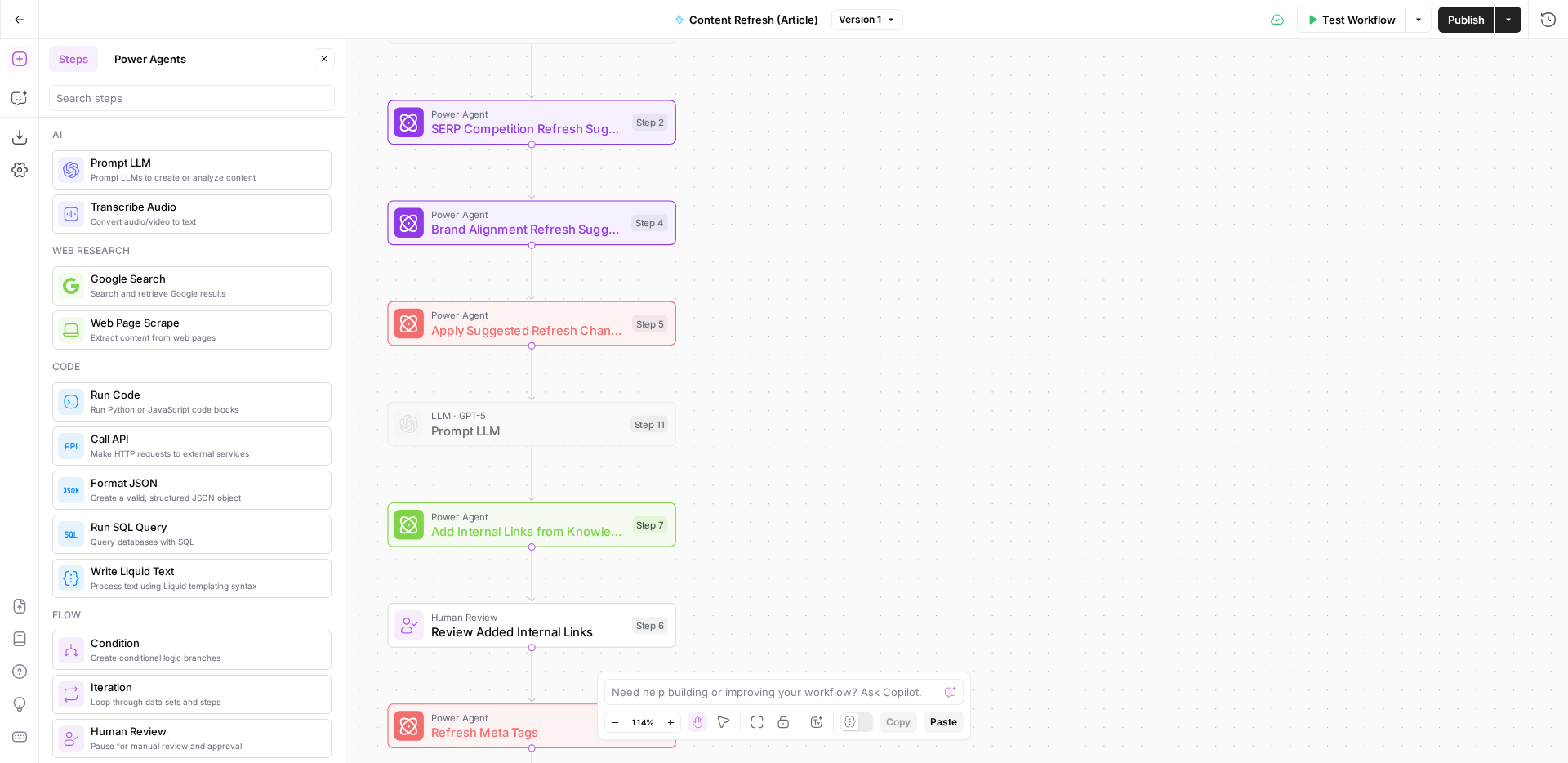
click at [567, 635] on span "Review Added Internal Links" at bounding box center [528, 631] width 194 height 19
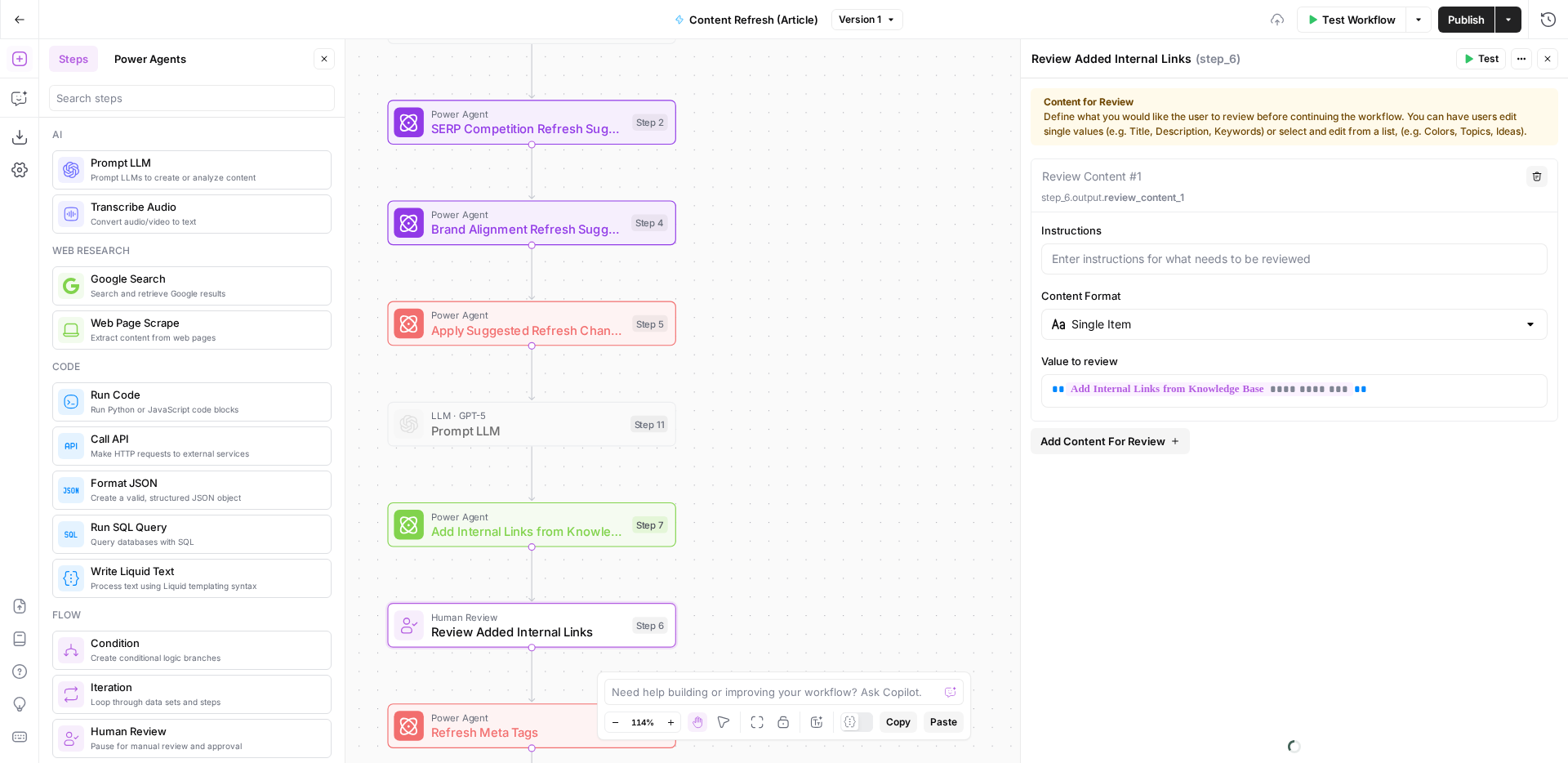
click at [1548, 57] on icon "button" at bounding box center [1547, 58] width 10 height 10
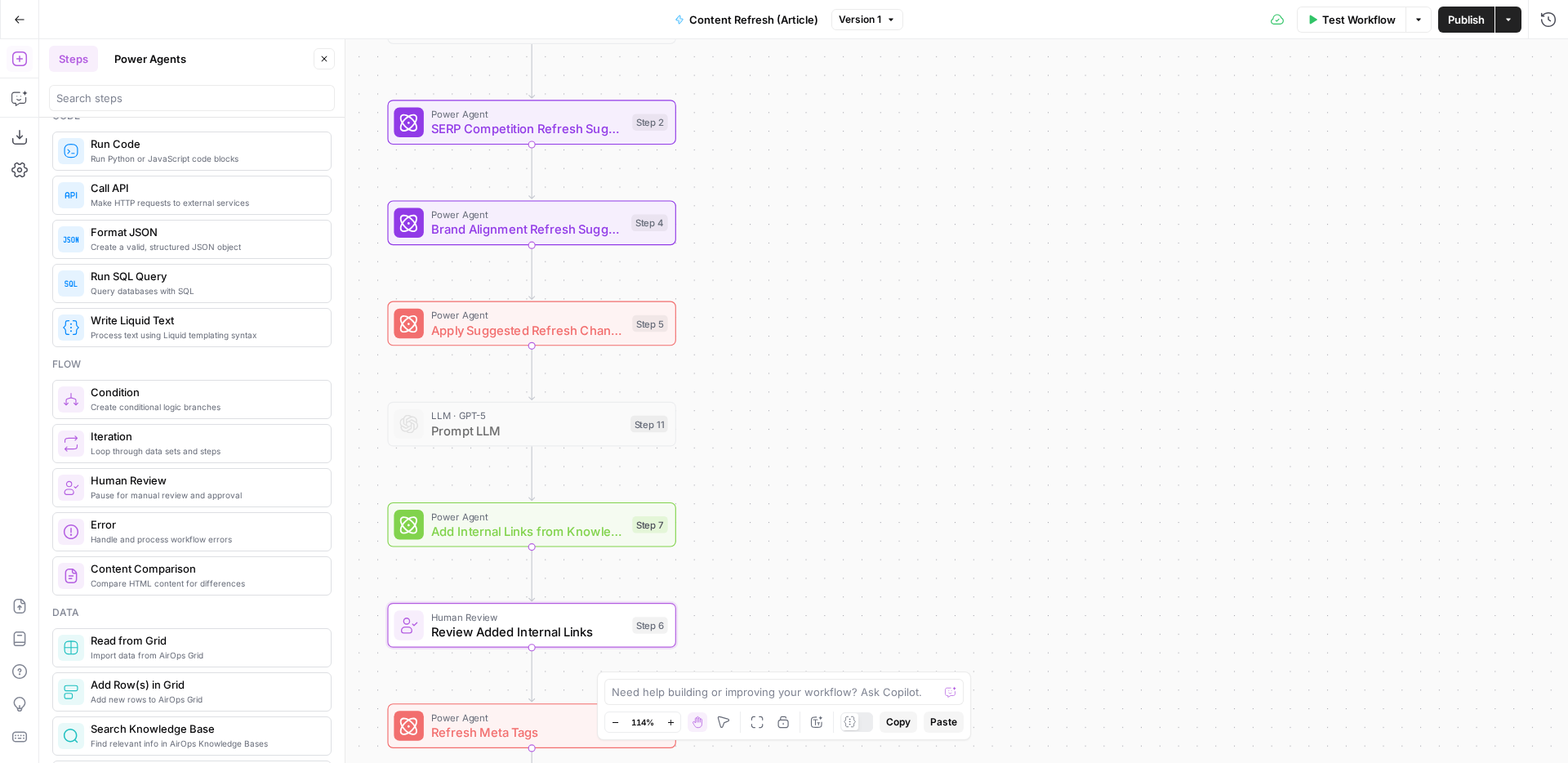
scroll to position [257, 0]
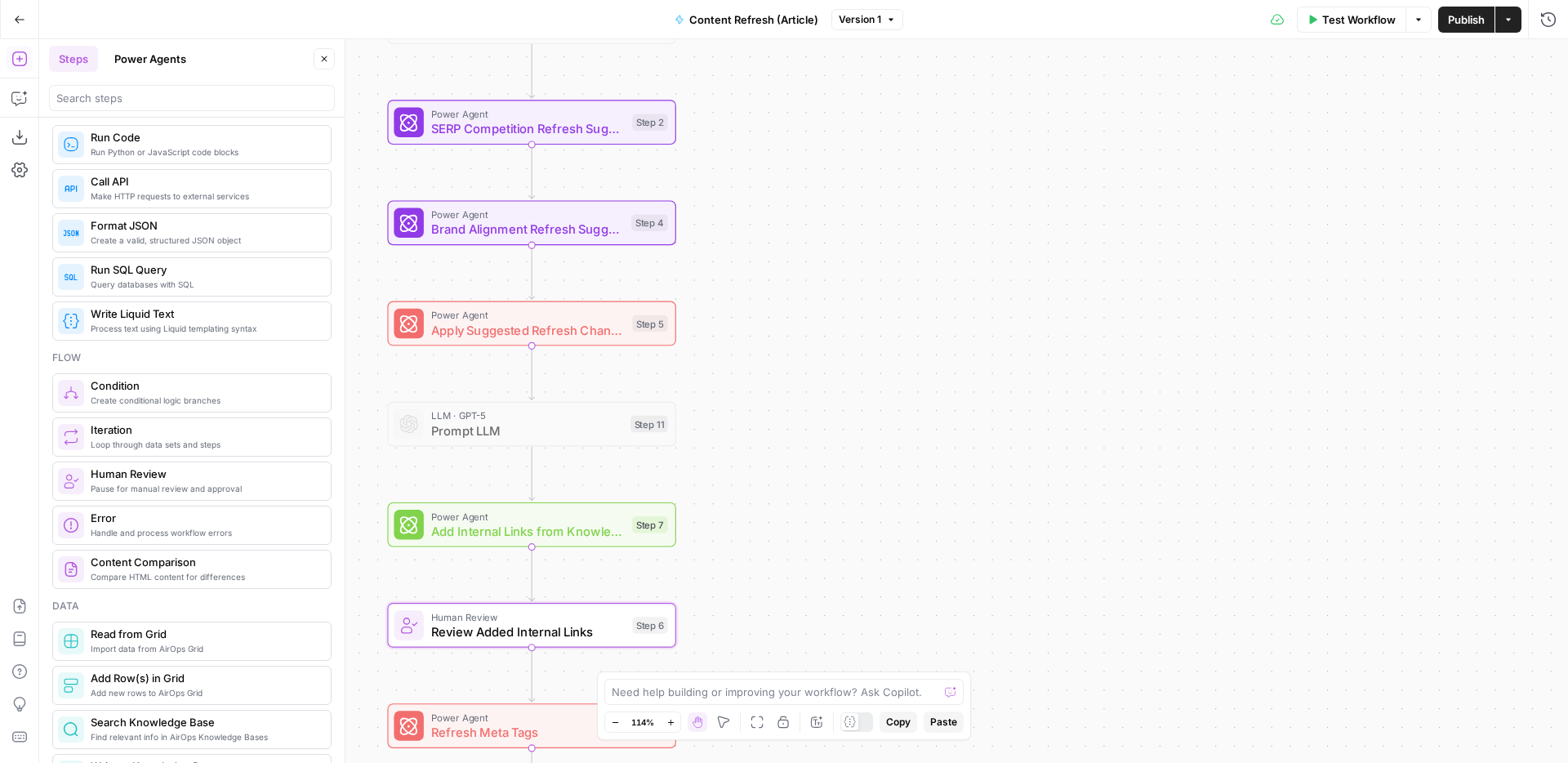
click at [196, 482] on span "Pause for manual review and approval" at bounding box center [204, 488] width 227 height 13
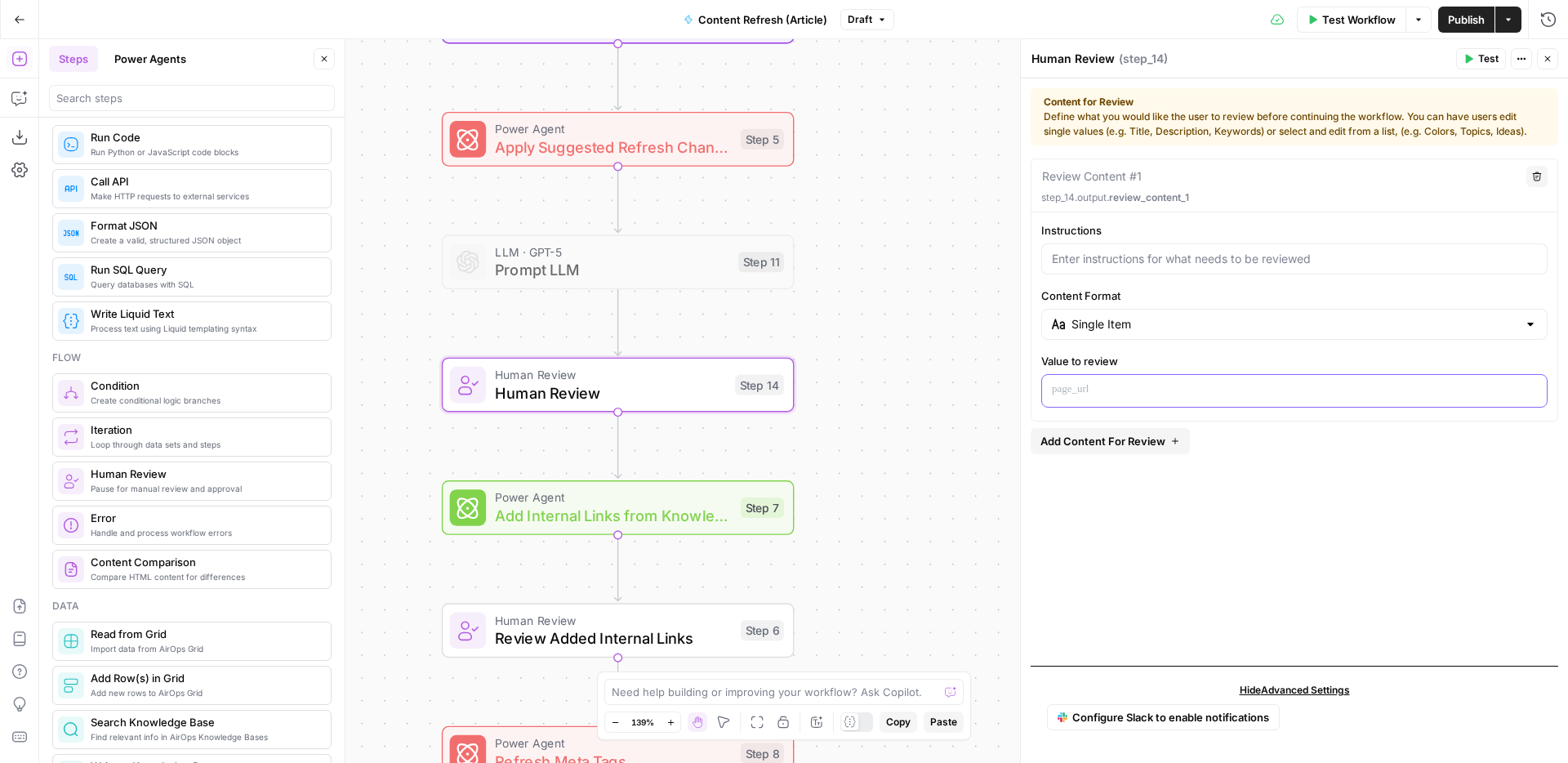
click at [1266, 385] on p at bounding box center [1295, 390] width 485 height 16
click at [1531, 390] on icon "button" at bounding box center [1532, 389] width 8 height 8
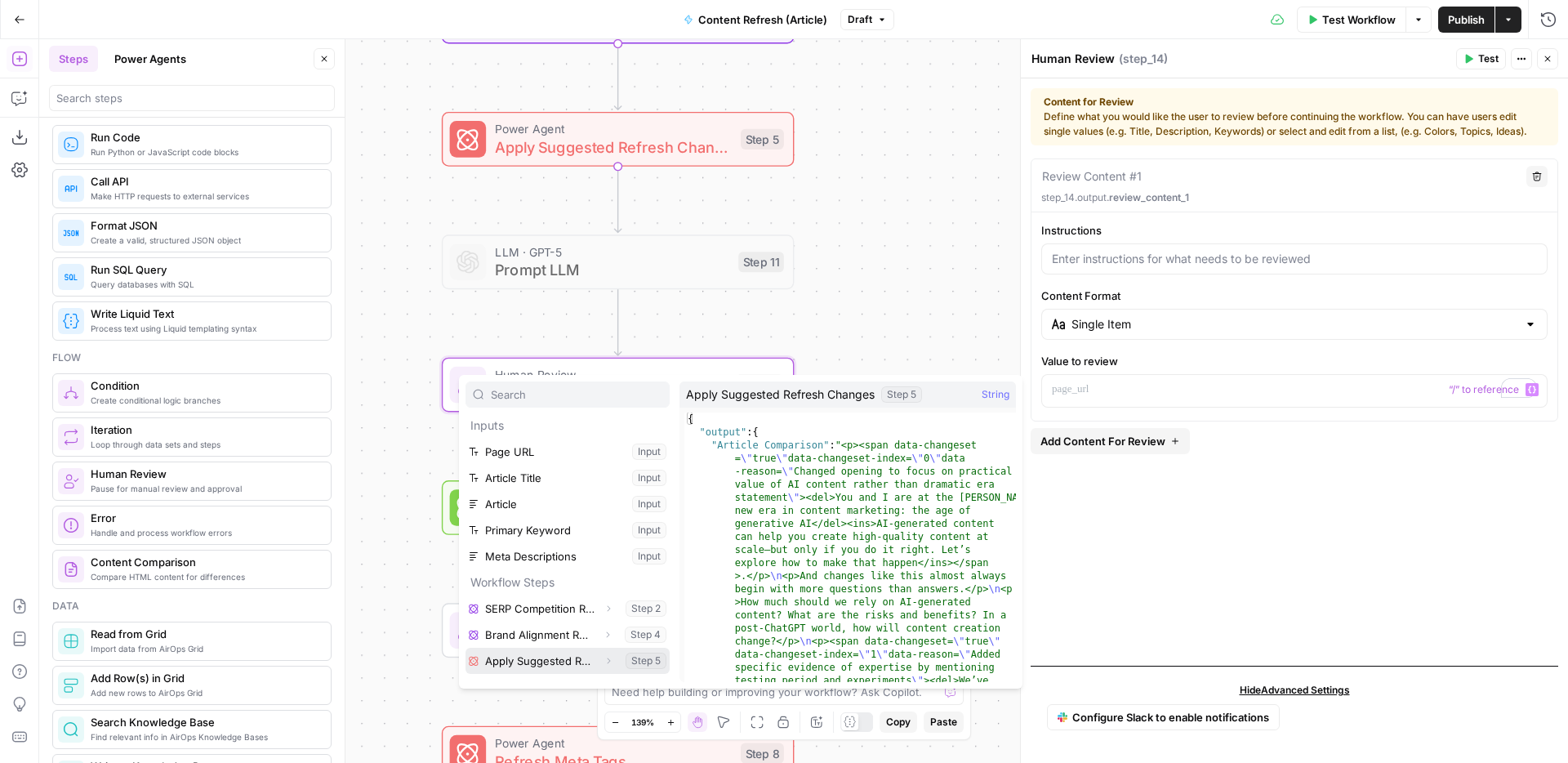
click at [610, 658] on icon "button" at bounding box center [608, 660] width 10 height 10
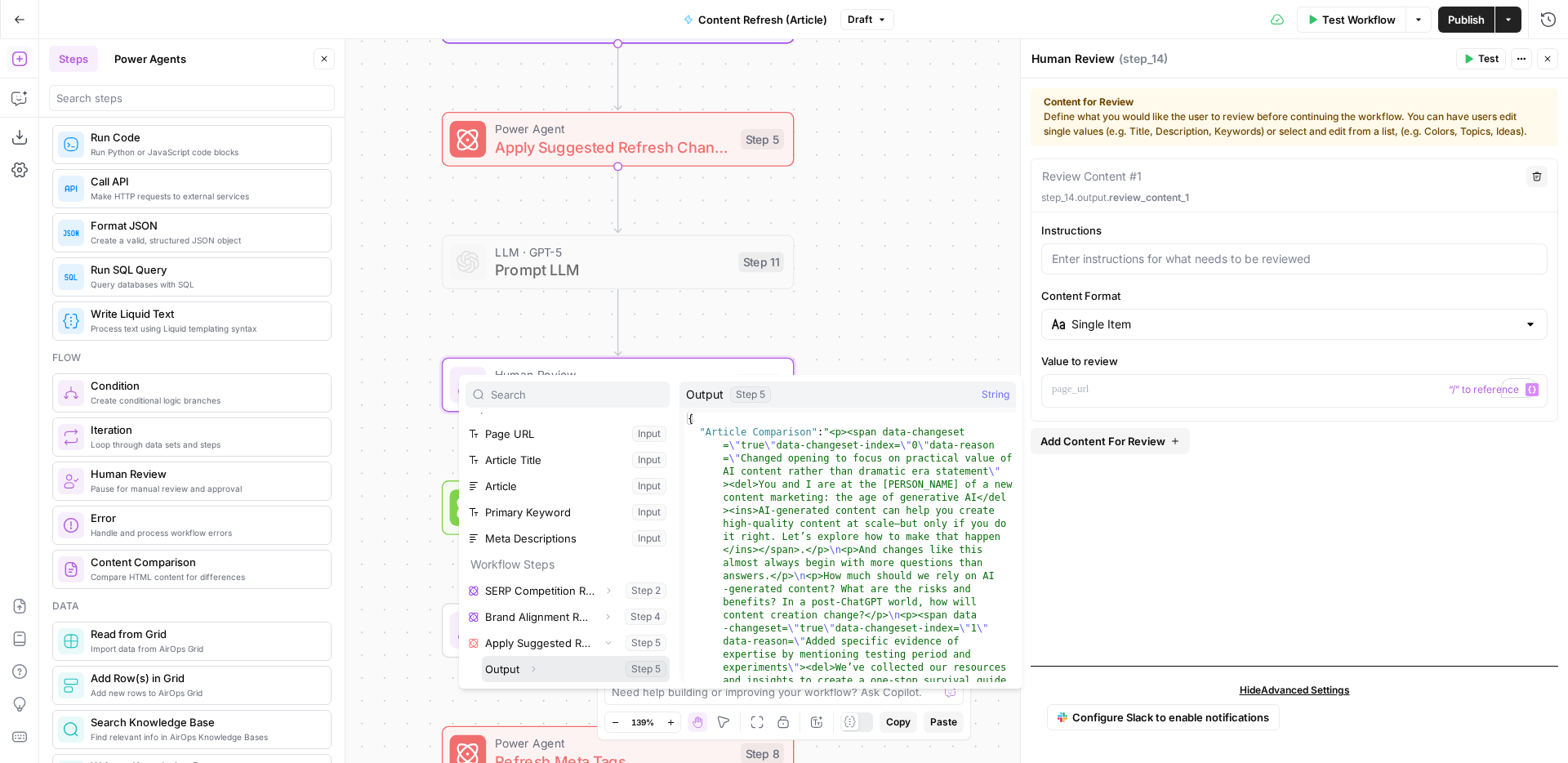
click at [534, 668] on icon "button" at bounding box center [533, 669] width 10 height 10
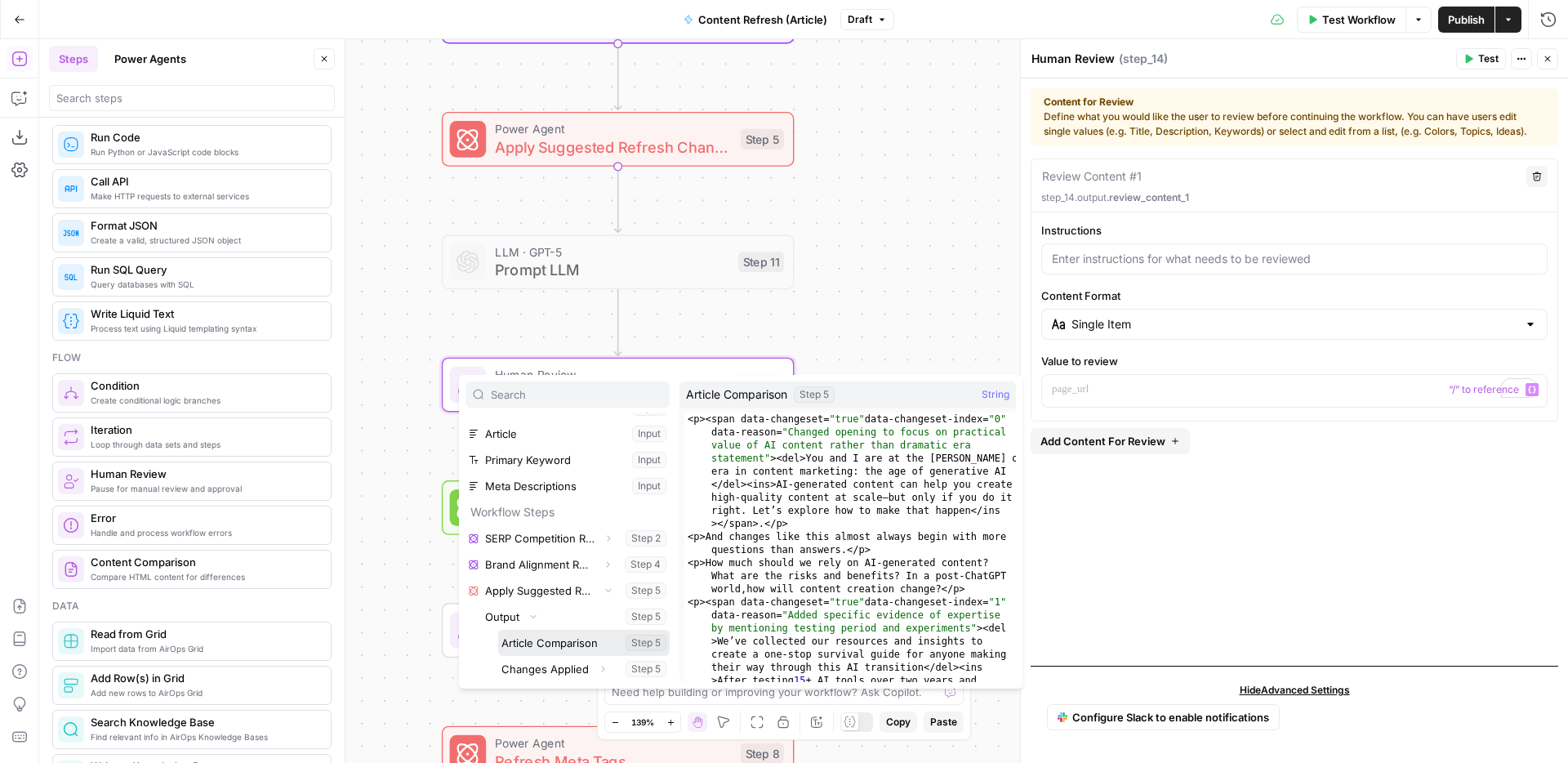
click at [579, 643] on button "Select variable Article Comparison" at bounding box center [583, 642] width 172 height 26
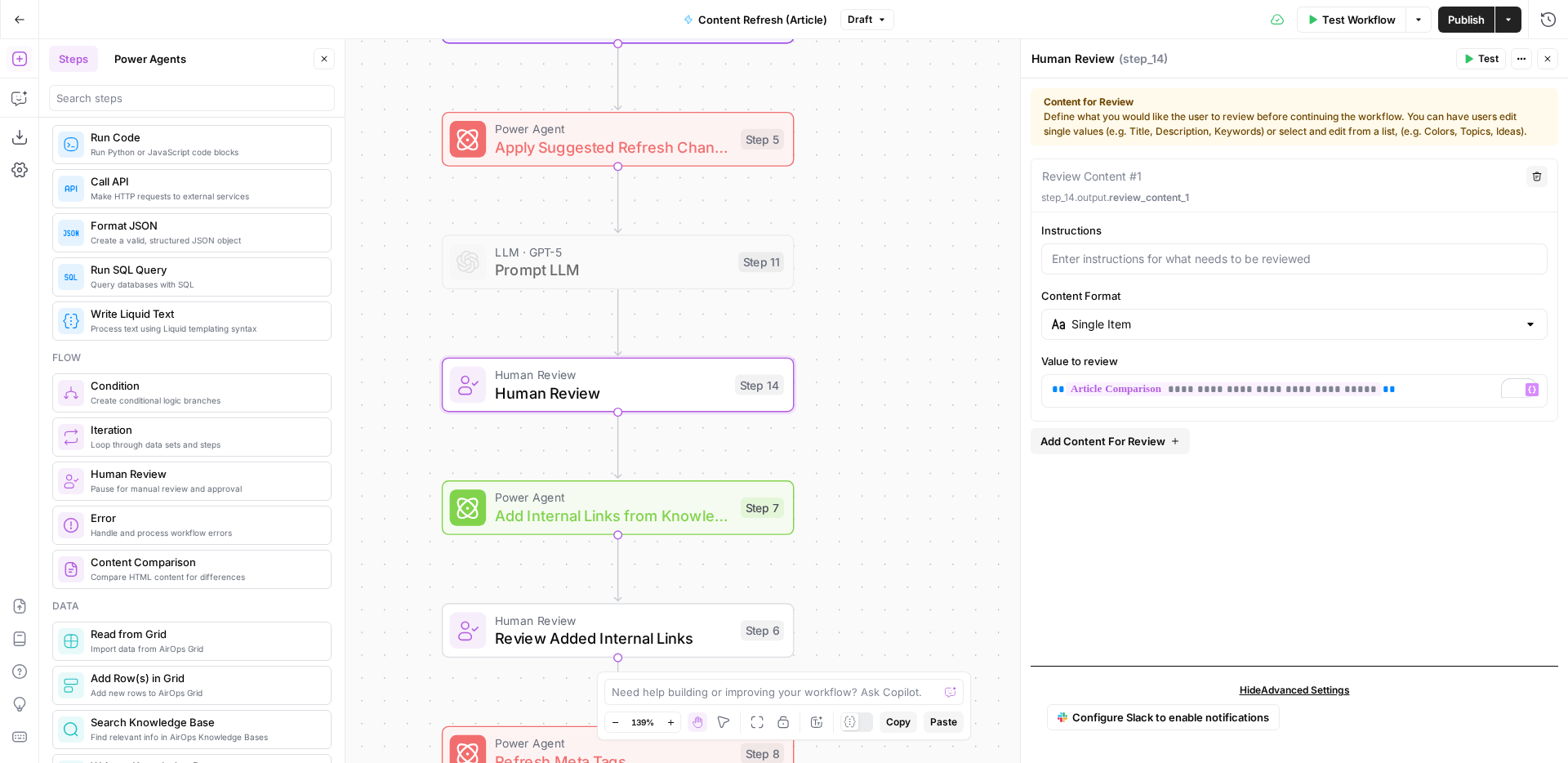
click at [1483, 55] on span "Test" at bounding box center [1488, 59] width 20 height 15
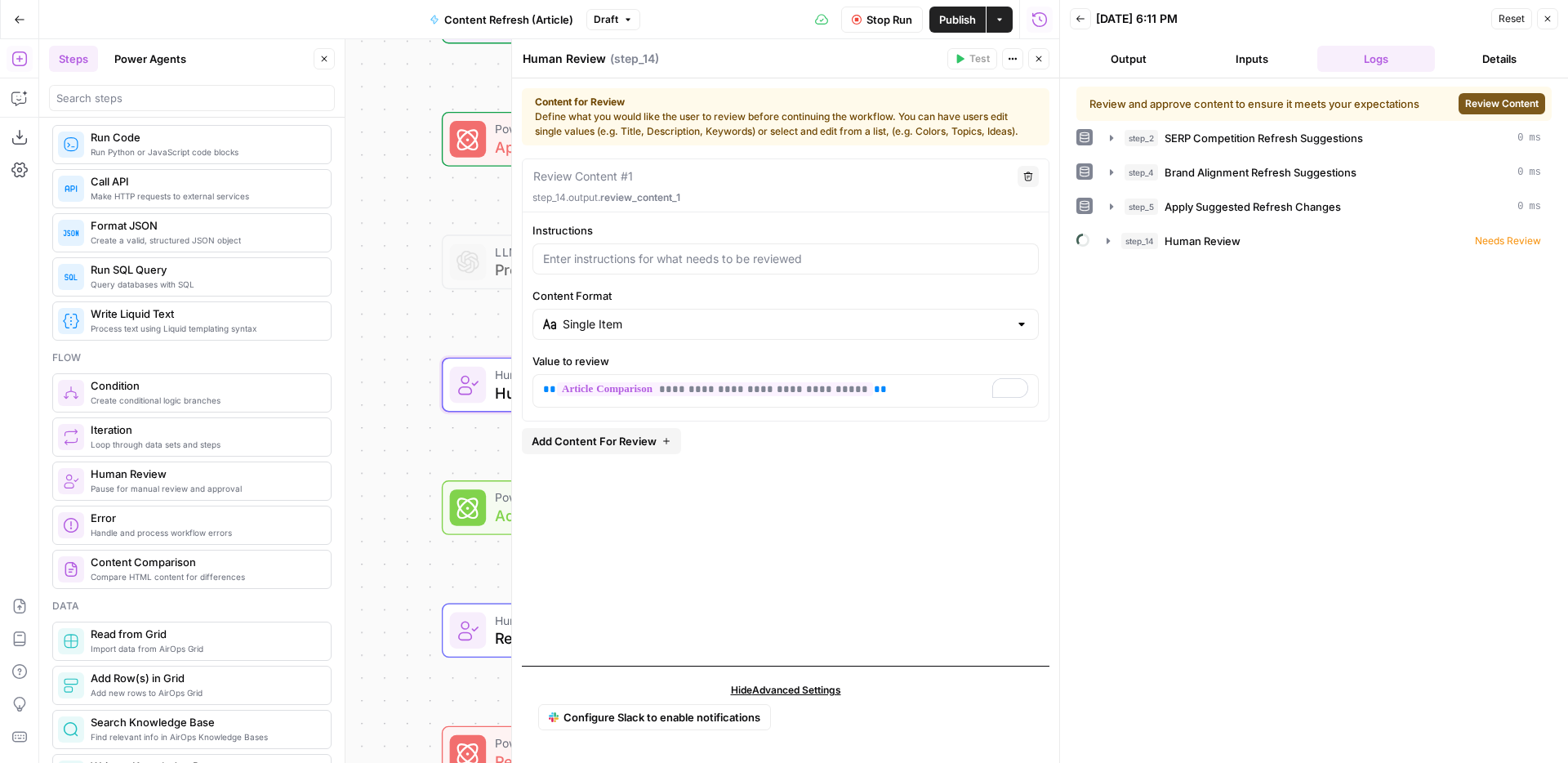
click at [1479, 105] on span "Review Content" at bounding box center [1502, 104] width 74 height 15
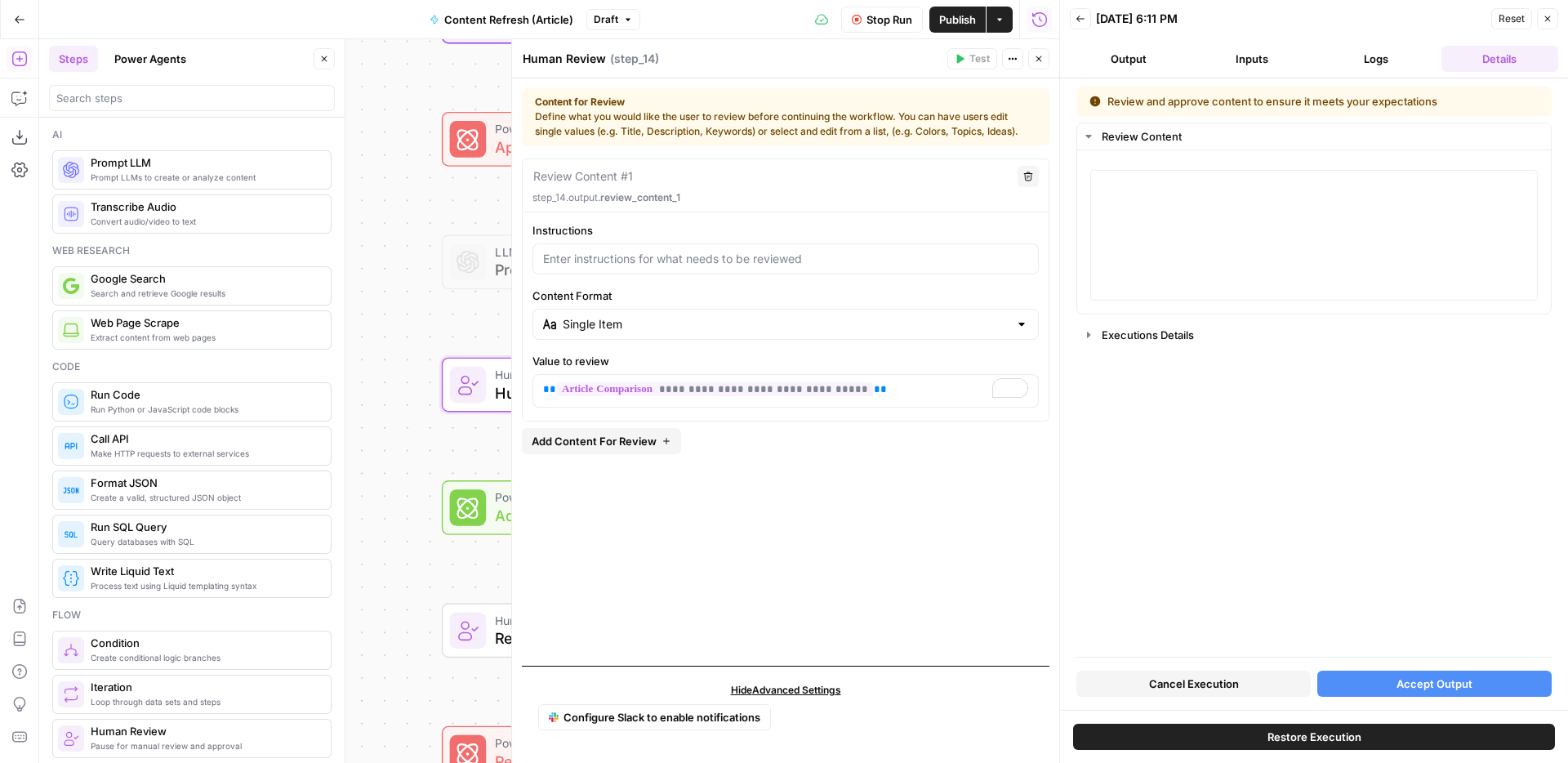
click at [1239, 692] on button "Cancel Execution" at bounding box center [1194, 683] width 234 height 26
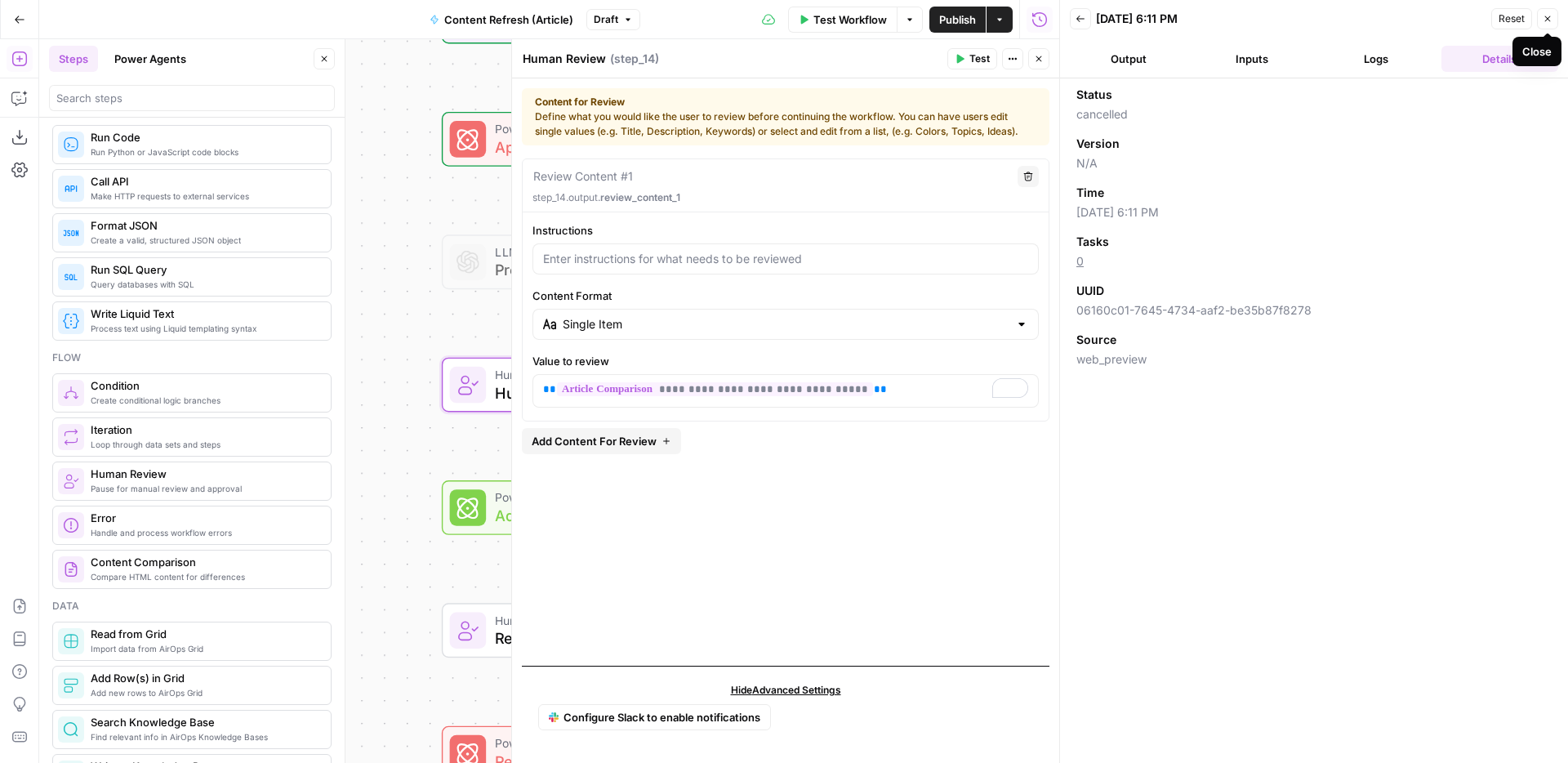
click at [1549, 12] on button "Close" at bounding box center [1547, 18] width 21 height 21
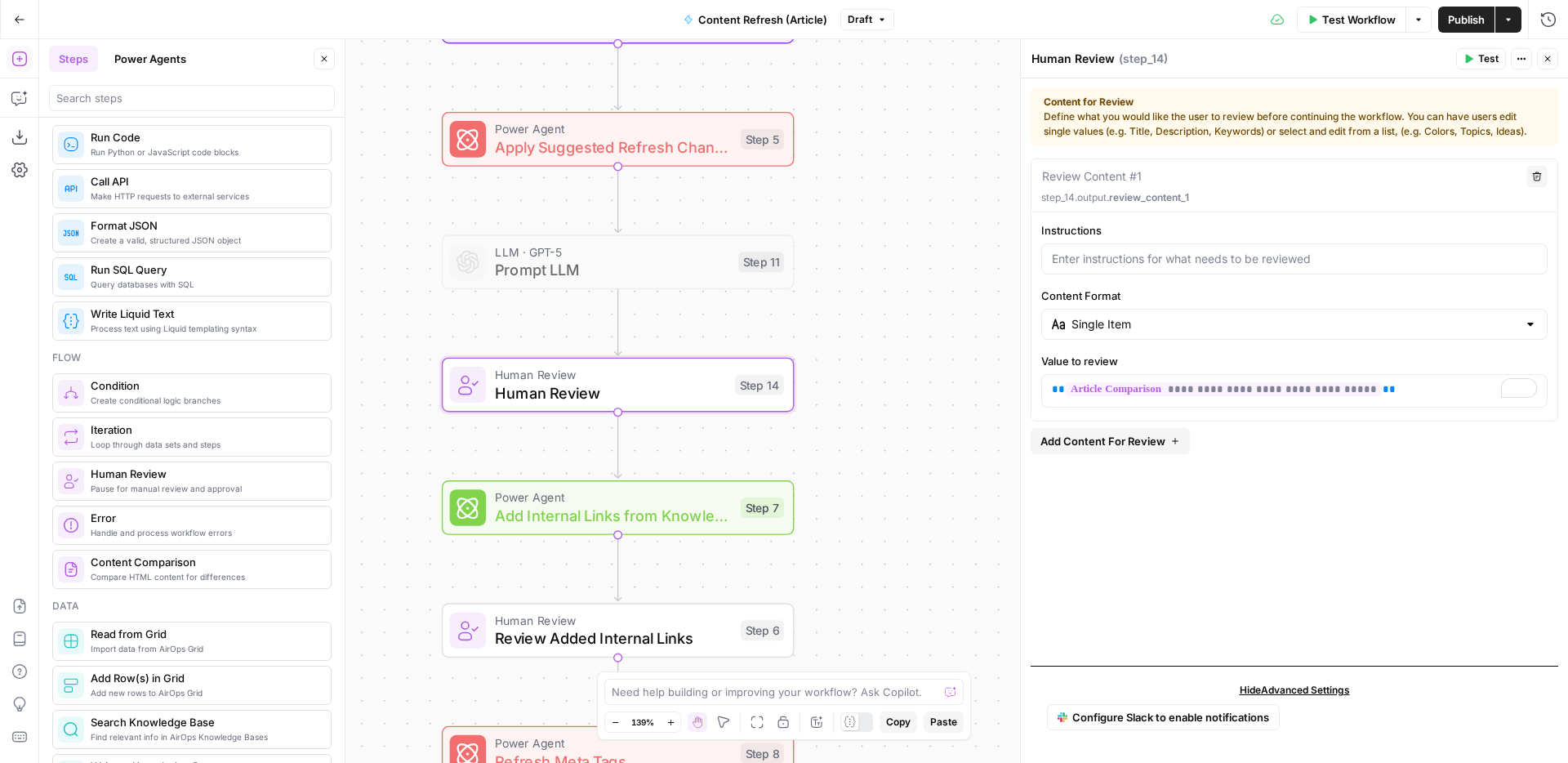
click at [1547, 54] on icon "button" at bounding box center [1547, 58] width 10 height 10
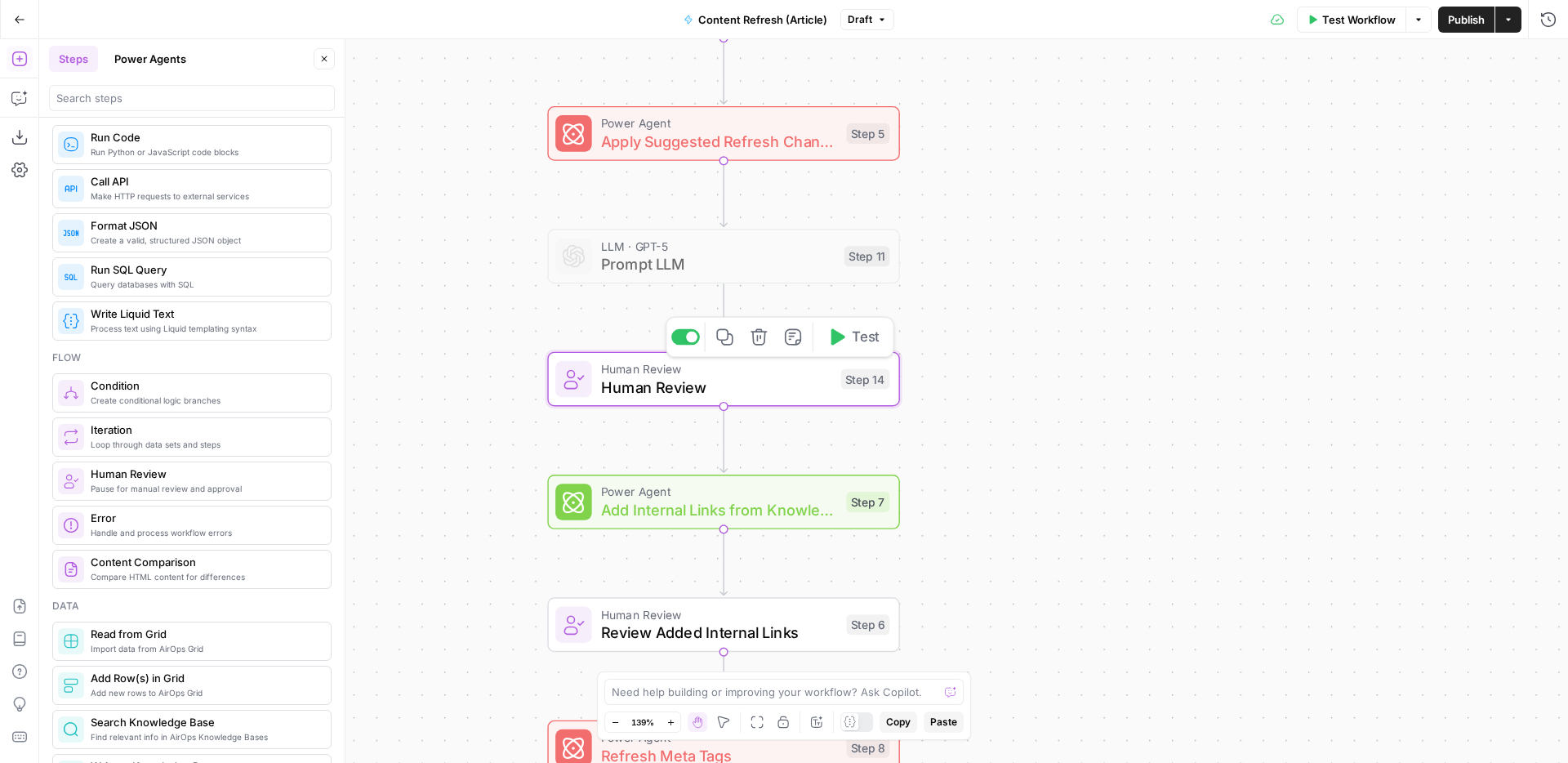
click at [761, 338] on icon "button" at bounding box center [759, 337] width 18 height 18
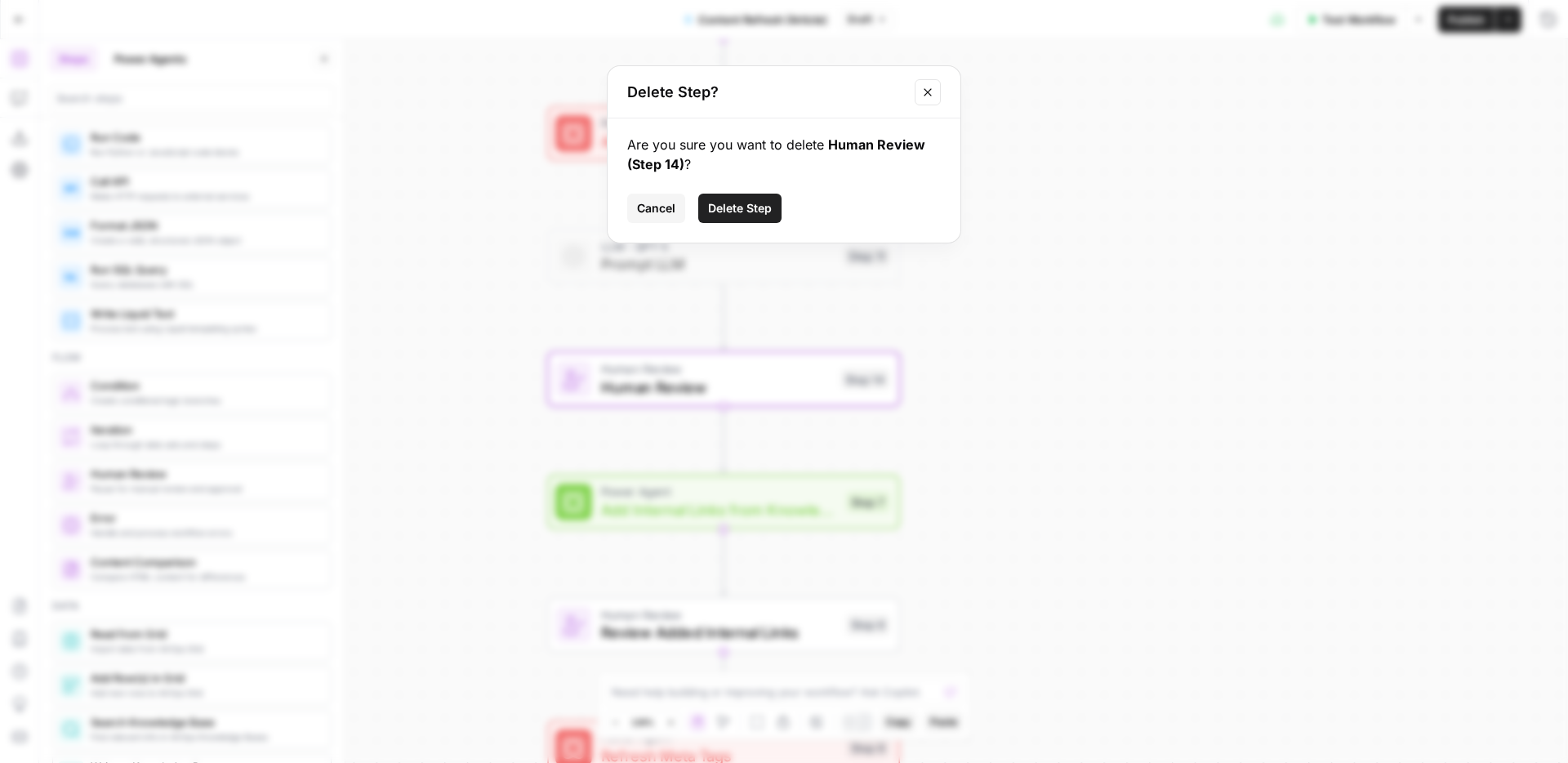
click at [758, 189] on div "Are you sure you want to delete Human Review (Step 14) ? Cancel Delete Step" at bounding box center [784, 180] width 352 height 124
click at [757, 203] on span "Delete Step" at bounding box center [739, 208] width 64 height 16
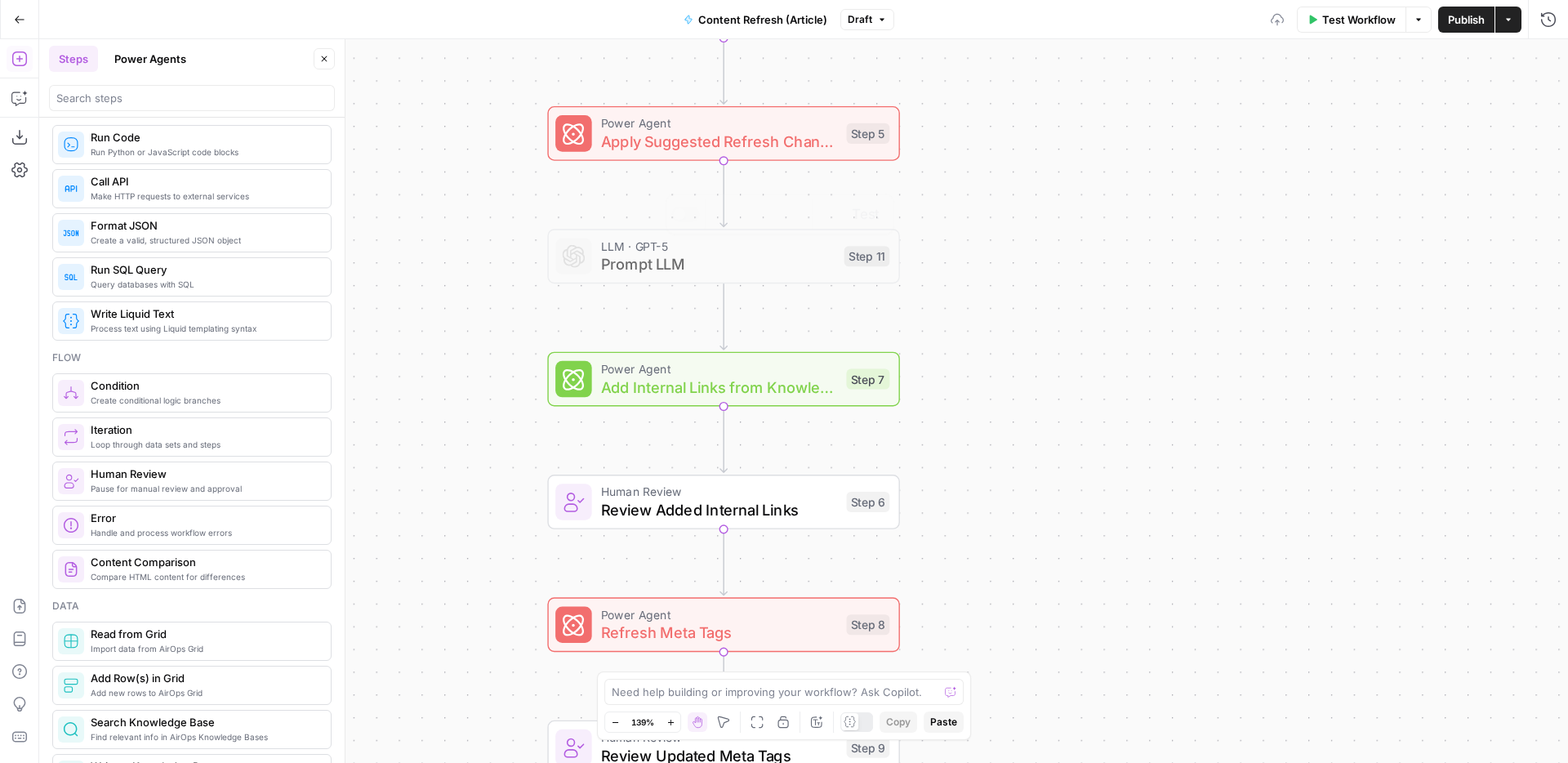
click at [987, 289] on div "Workflow Set Inputs Inputs Power Agent Identify Target Keywords of an Article S…" at bounding box center [803, 401] width 1529 height 724
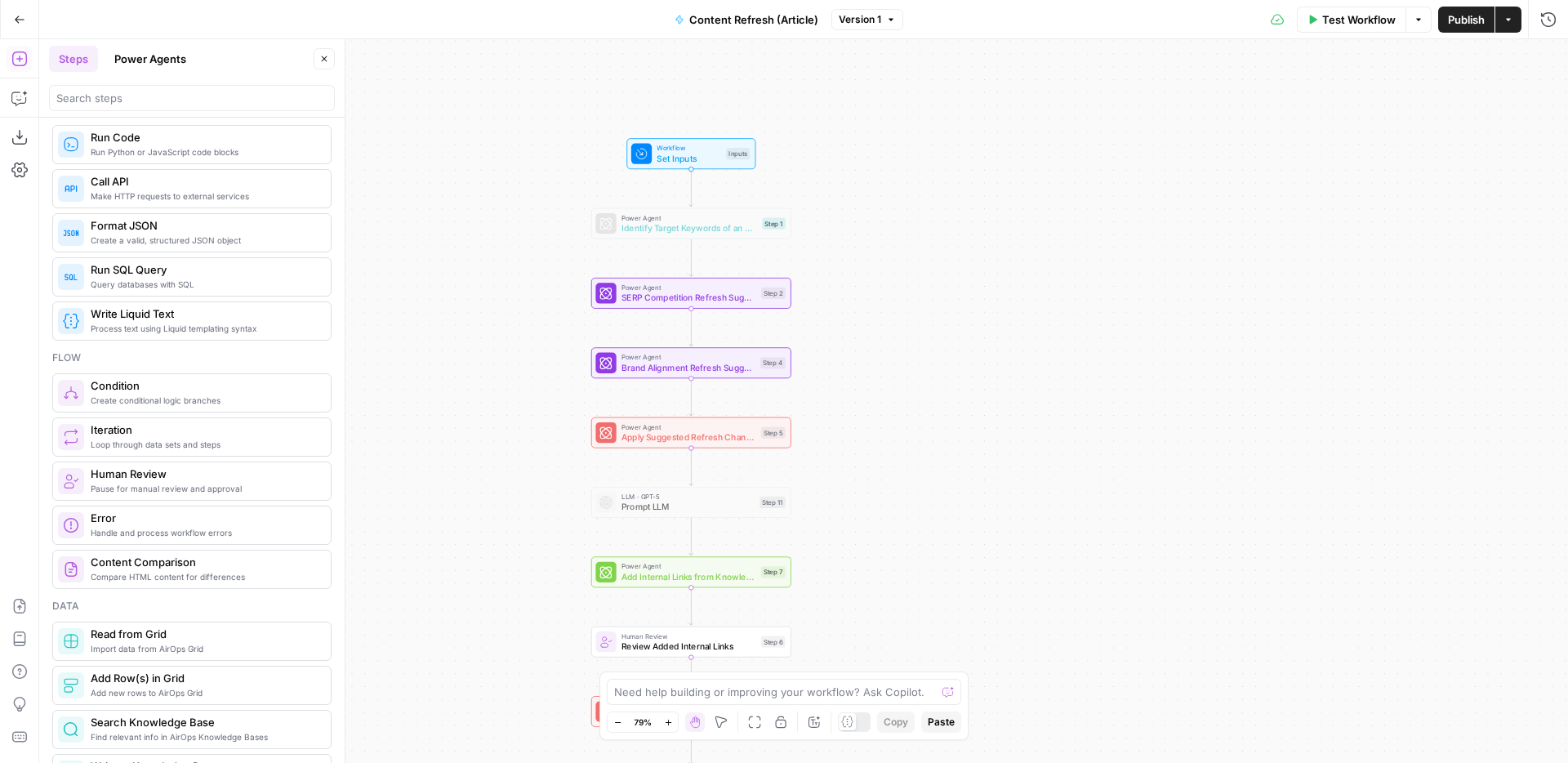
click at [717, 229] on span "Identify Target Keywords of an Article" at bounding box center [689, 228] width 135 height 13
click at [1180, 157] on div "Workflow Set Inputs Inputs Power Agent Identify Target Keywords of an Article S…" at bounding box center [803, 401] width 1529 height 724
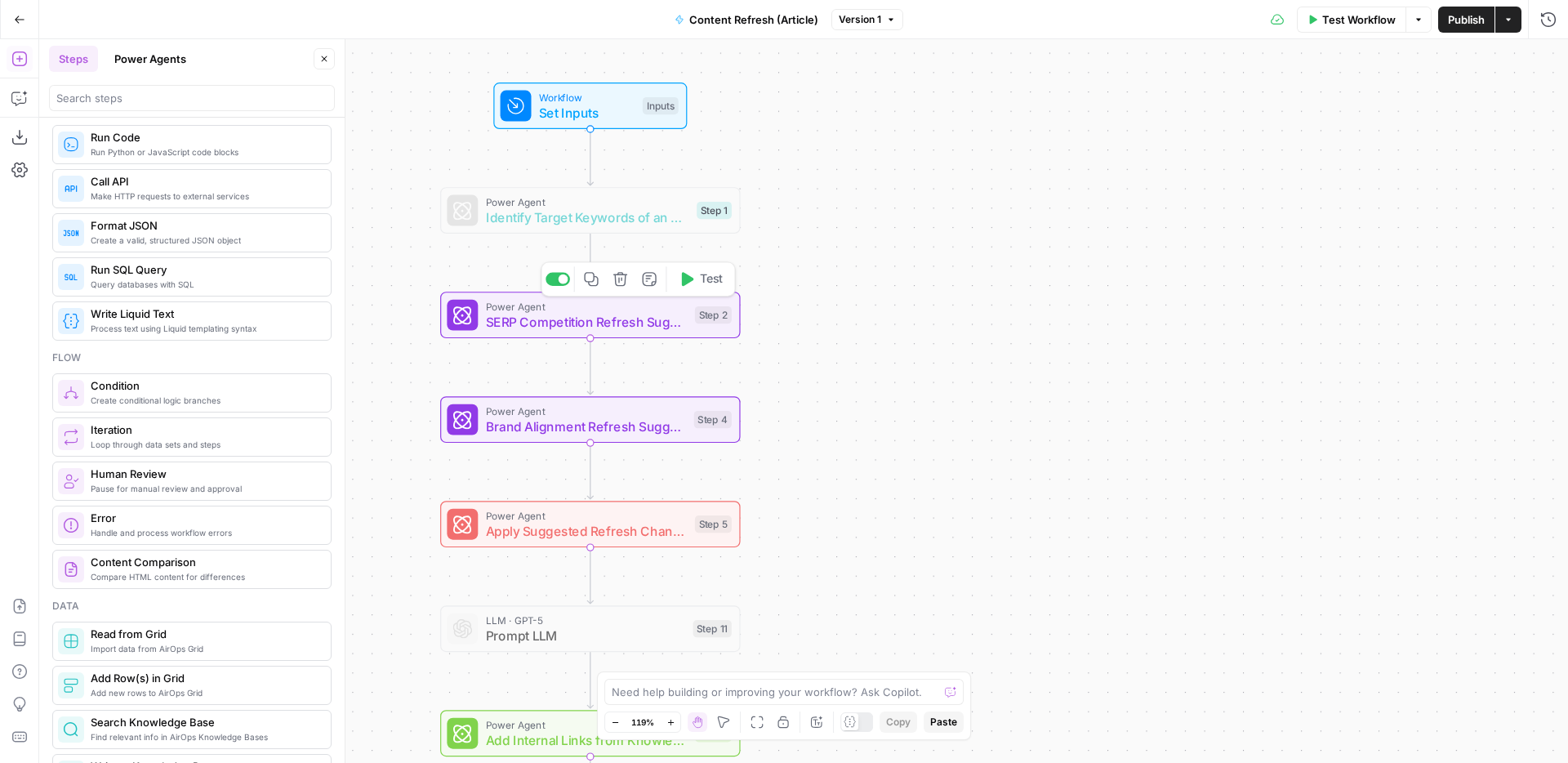
click at [632, 315] on span "SERP Competition Refresh Suggestions" at bounding box center [587, 322] width 202 height 20
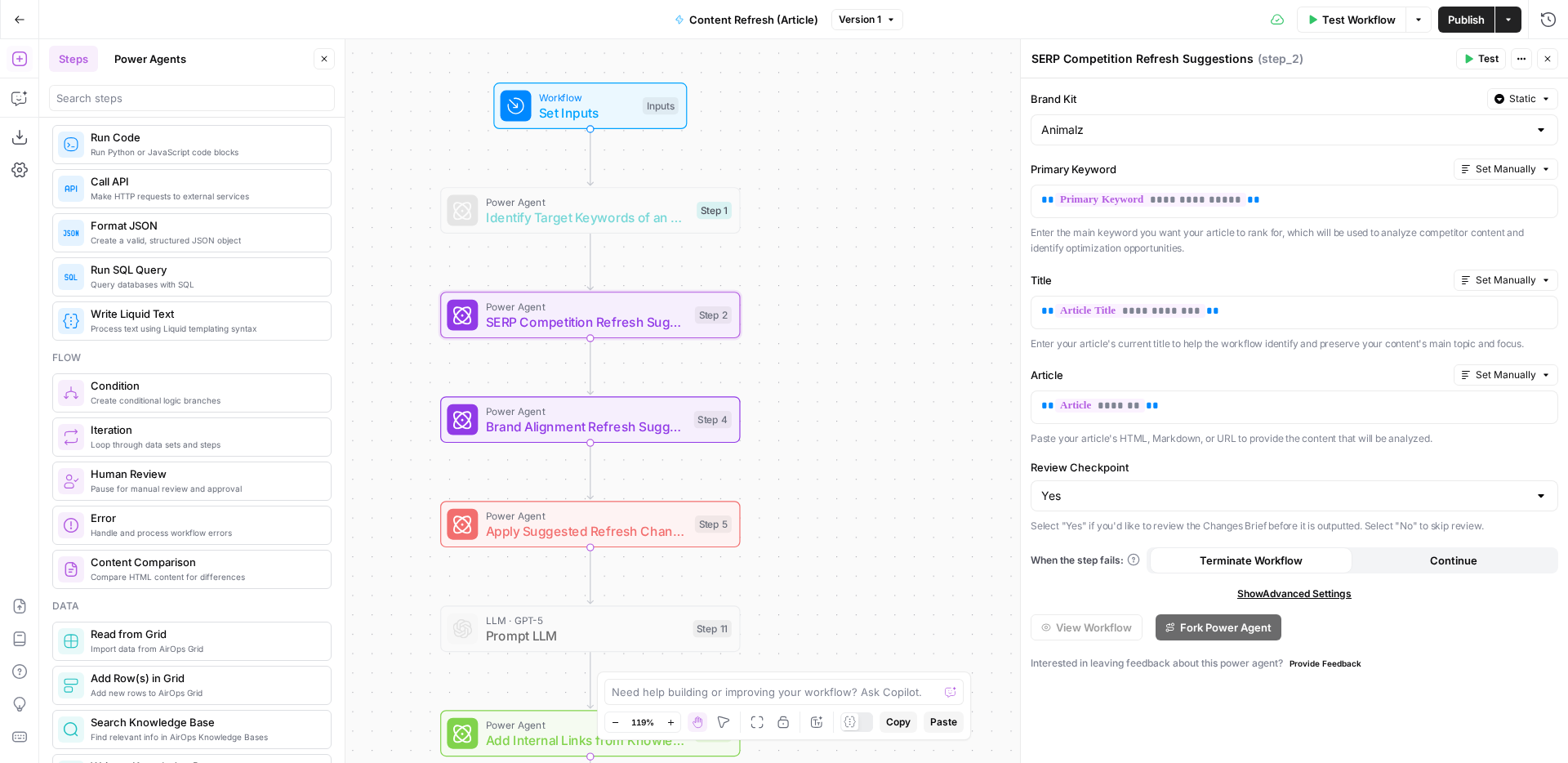
click at [635, 435] on div "Power Agent Brand Alignment Refresh Suggestions Step 4 Copy step Delete step Ad…" at bounding box center [590, 419] width 300 height 46
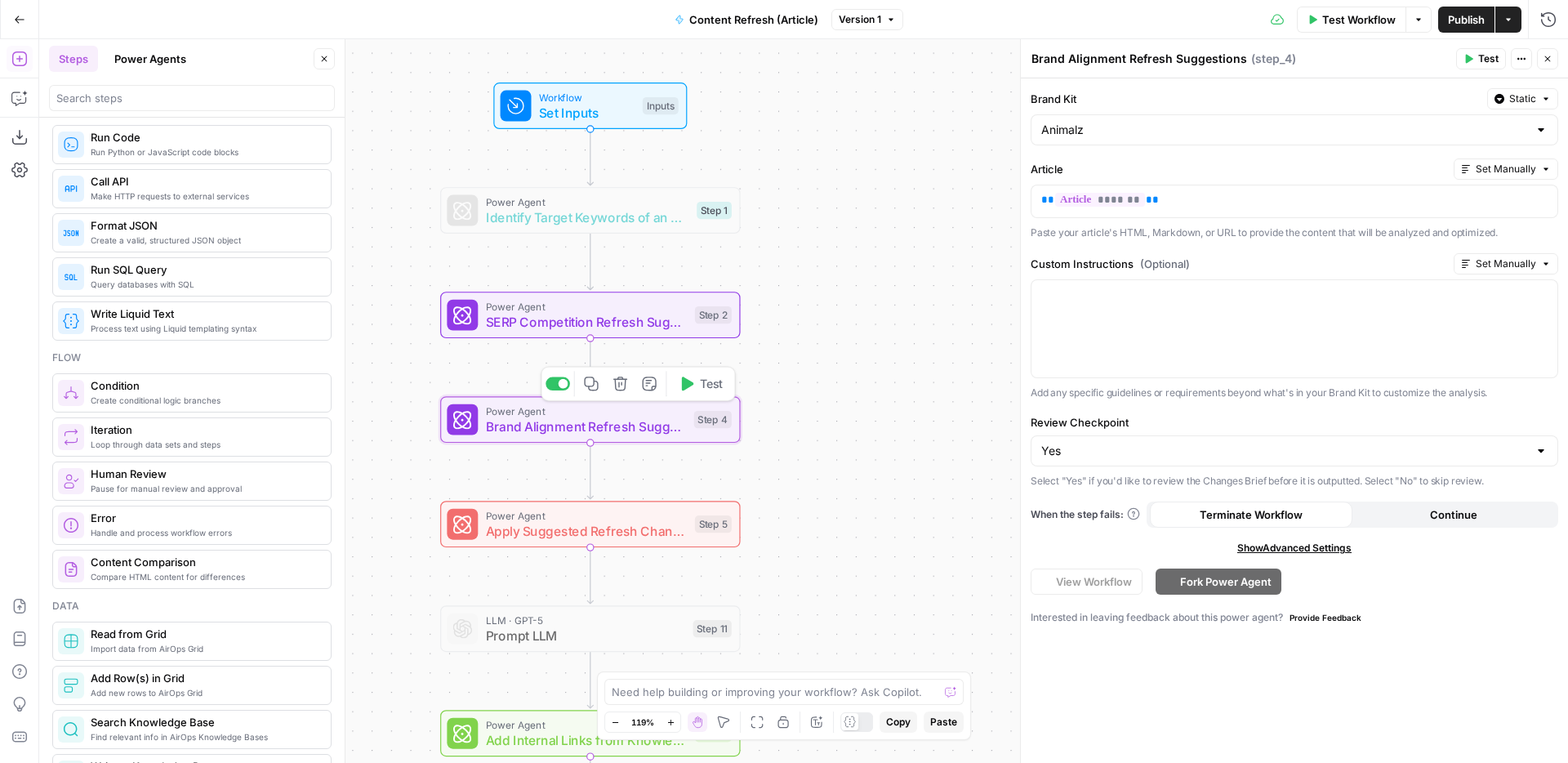
click at [656, 415] on span "Power Agent" at bounding box center [586, 410] width 200 height 15
click at [657, 322] on span "SERP Competition Refresh Suggestions" at bounding box center [587, 322] width 202 height 20
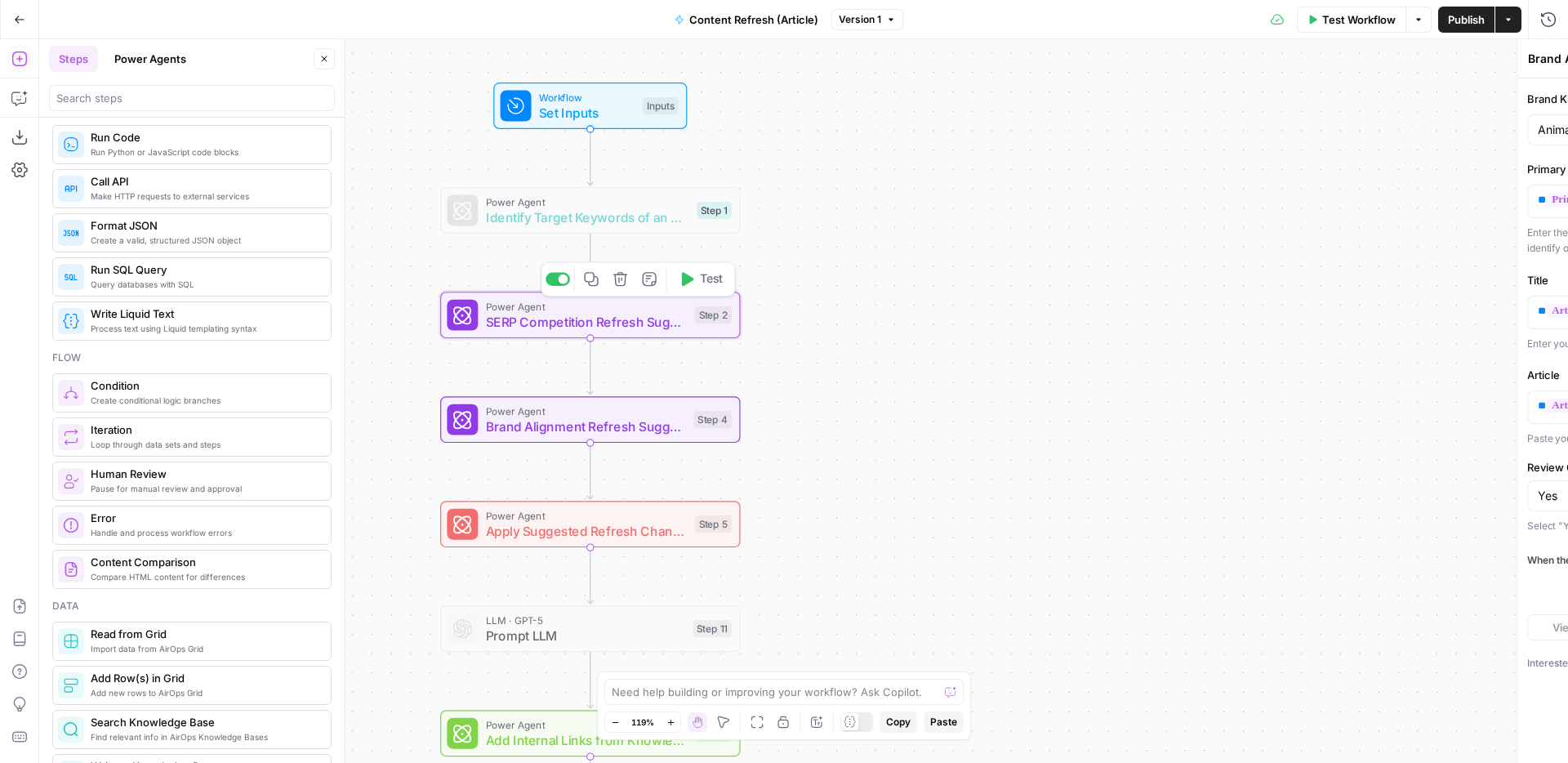
type textarea "SERP Competition Refresh Suggestions"
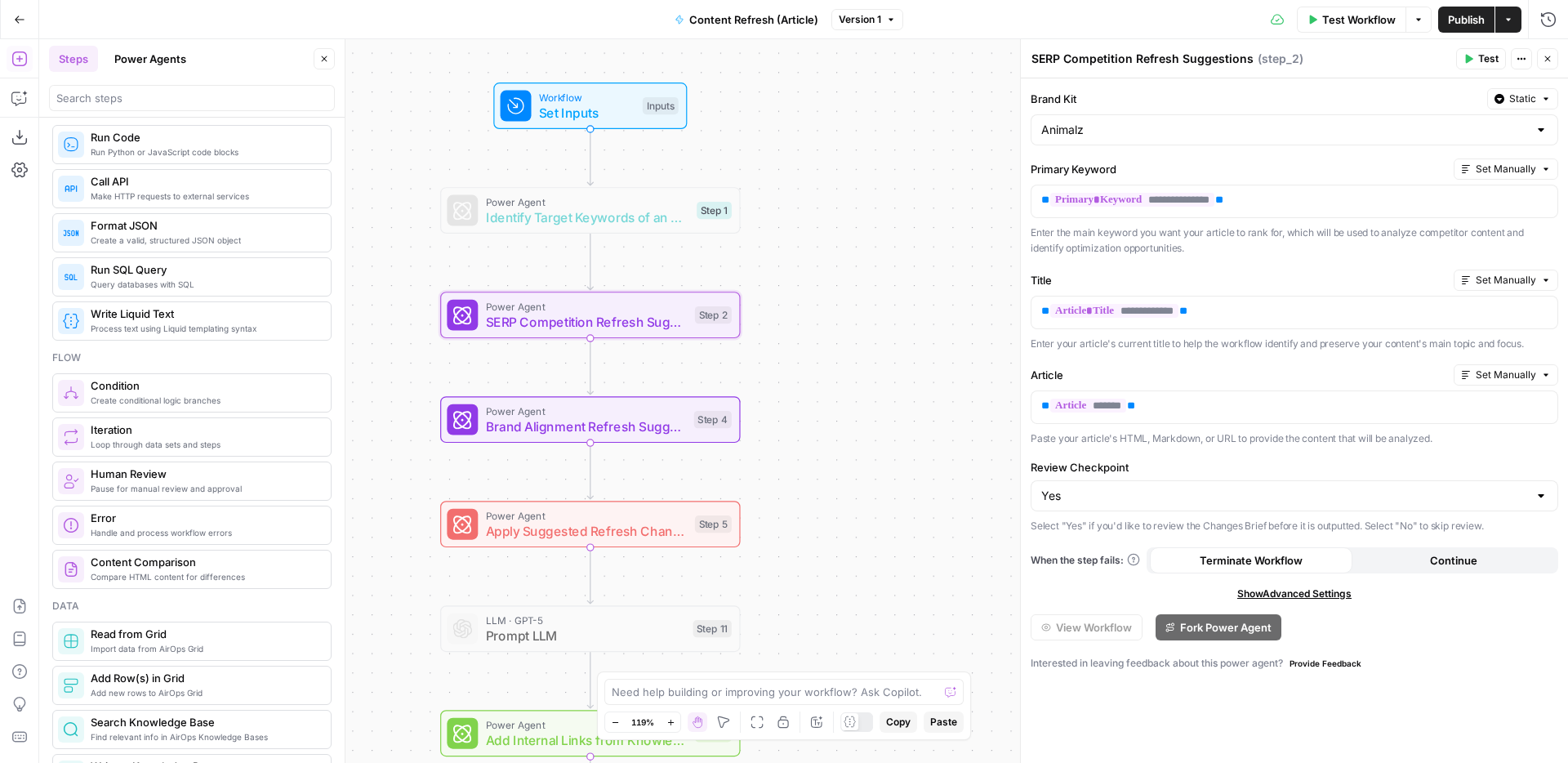
click at [640, 430] on span "Brand Alignment Refresh Suggestions" at bounding box center [586, 427] width 200 height 20
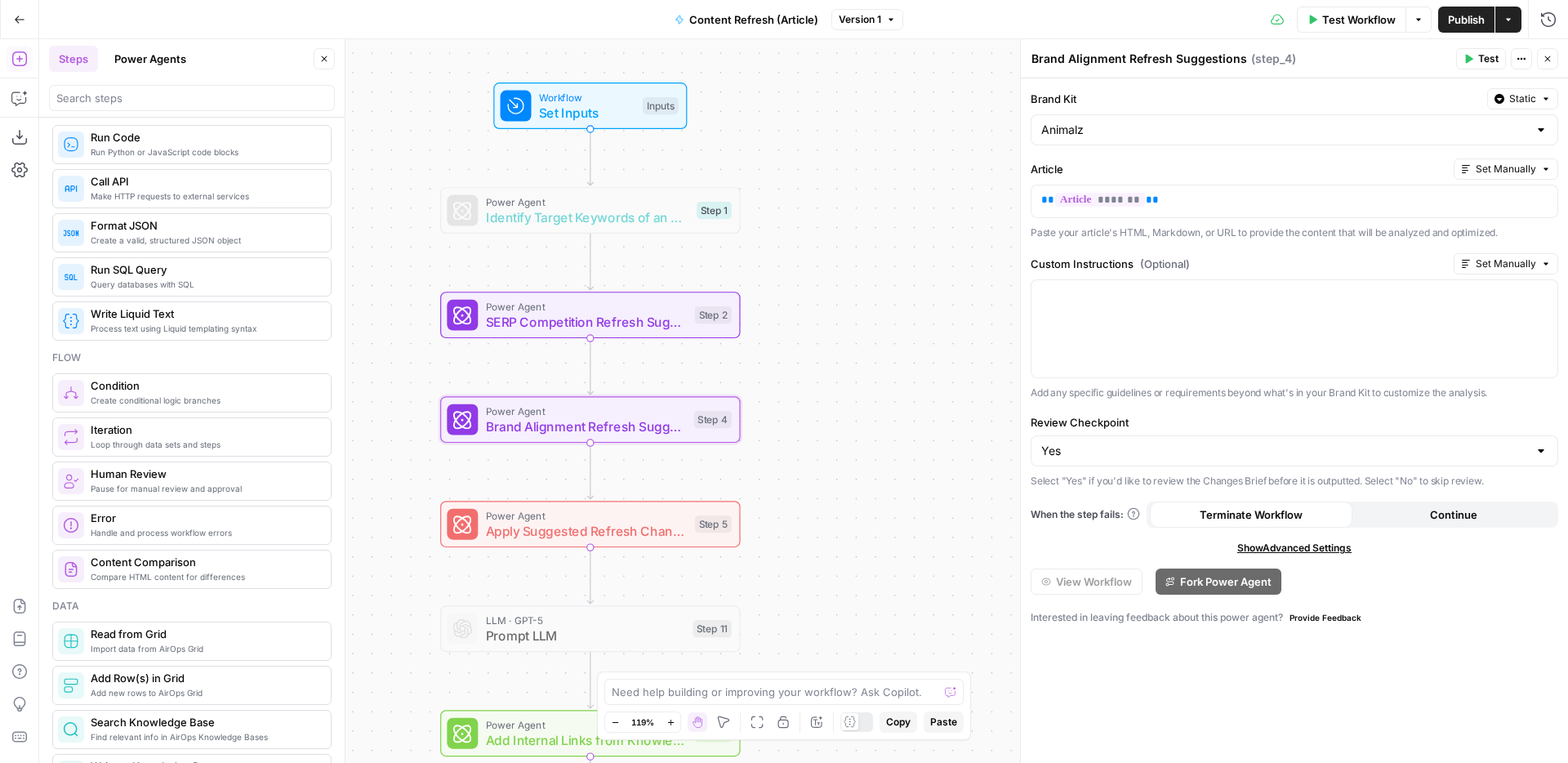
click at [634, 535] on span "Apply Suggested Refresh Changes" at bounding box center [587, 531] width 202 height 20
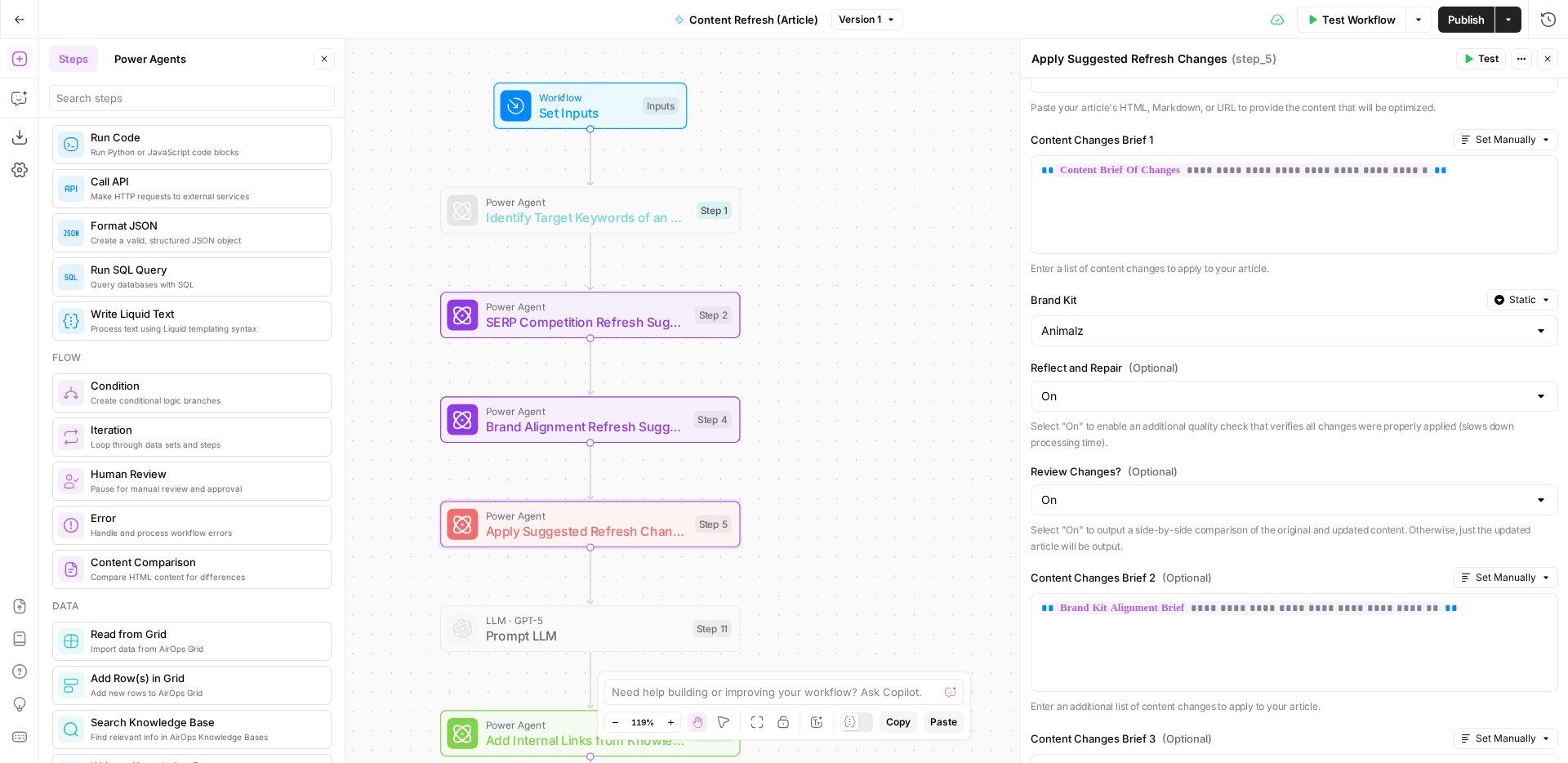
scroll to position [142, 0]
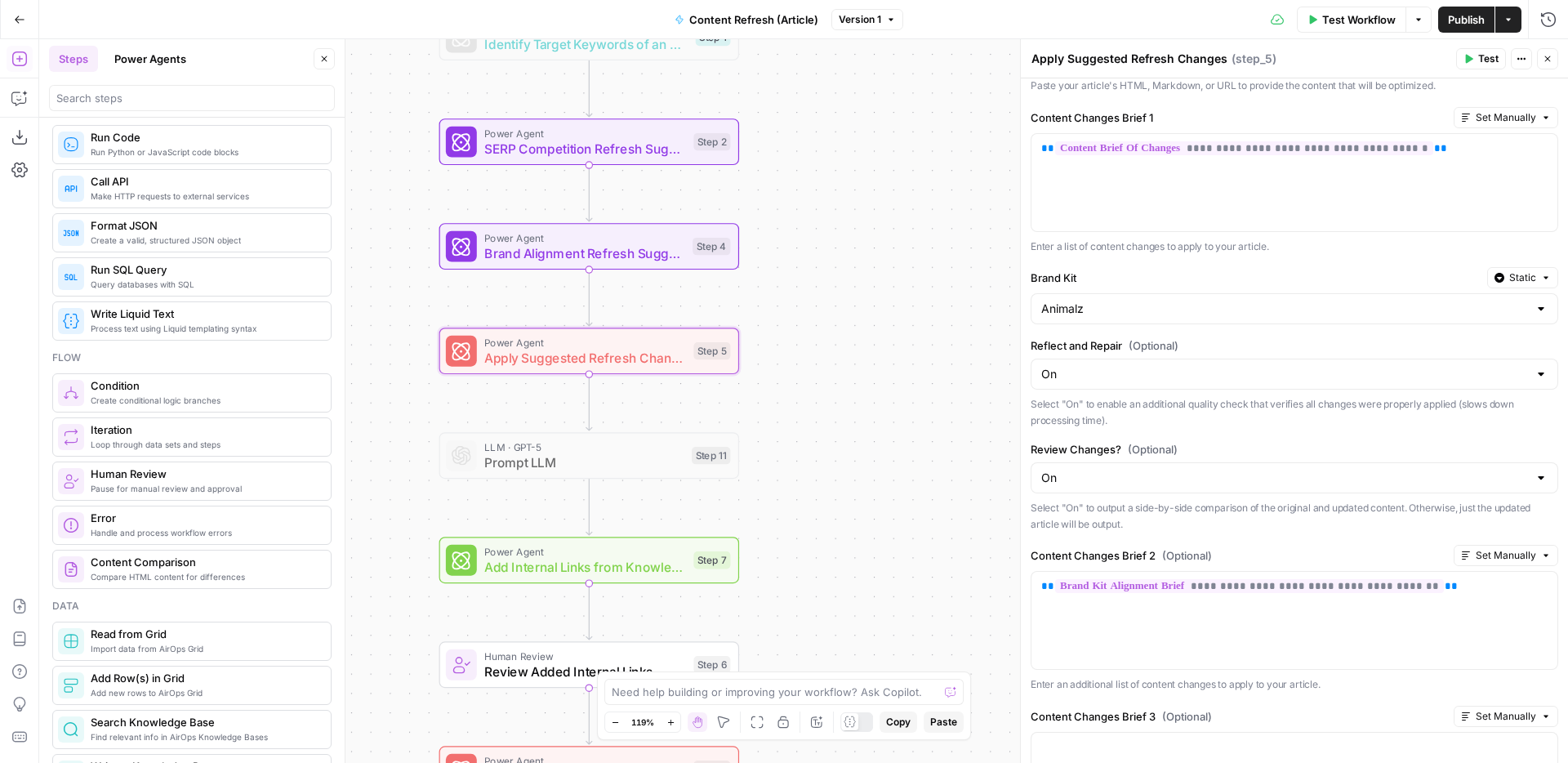
click at [1551, 57] on icon "button" at bounding box center [1547, 58] width 10 height 10
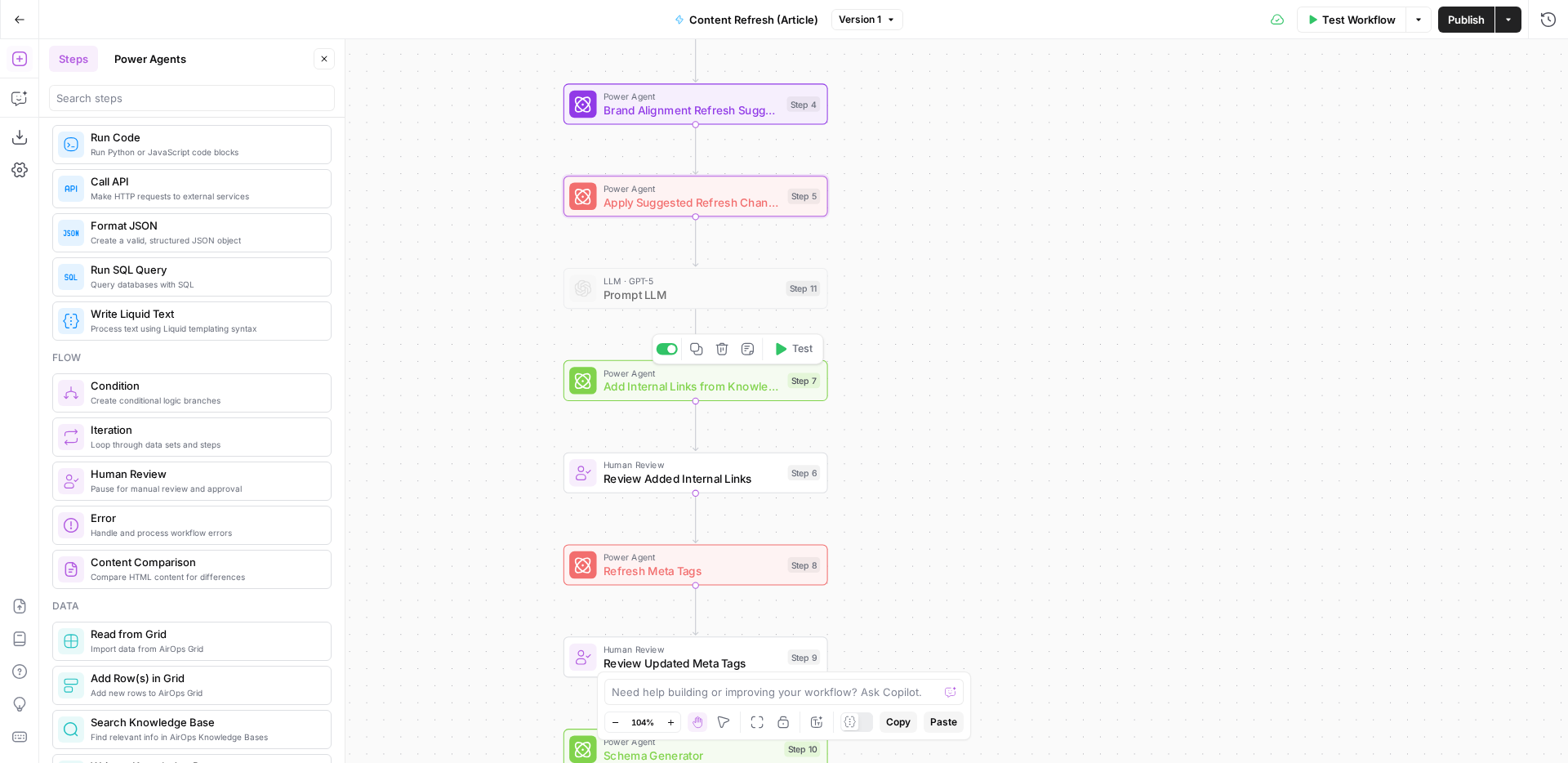
click at [733, 393] on span "Add Internal Links from Knowledge Base" at bounding box center [691, 386] width 177 height 17
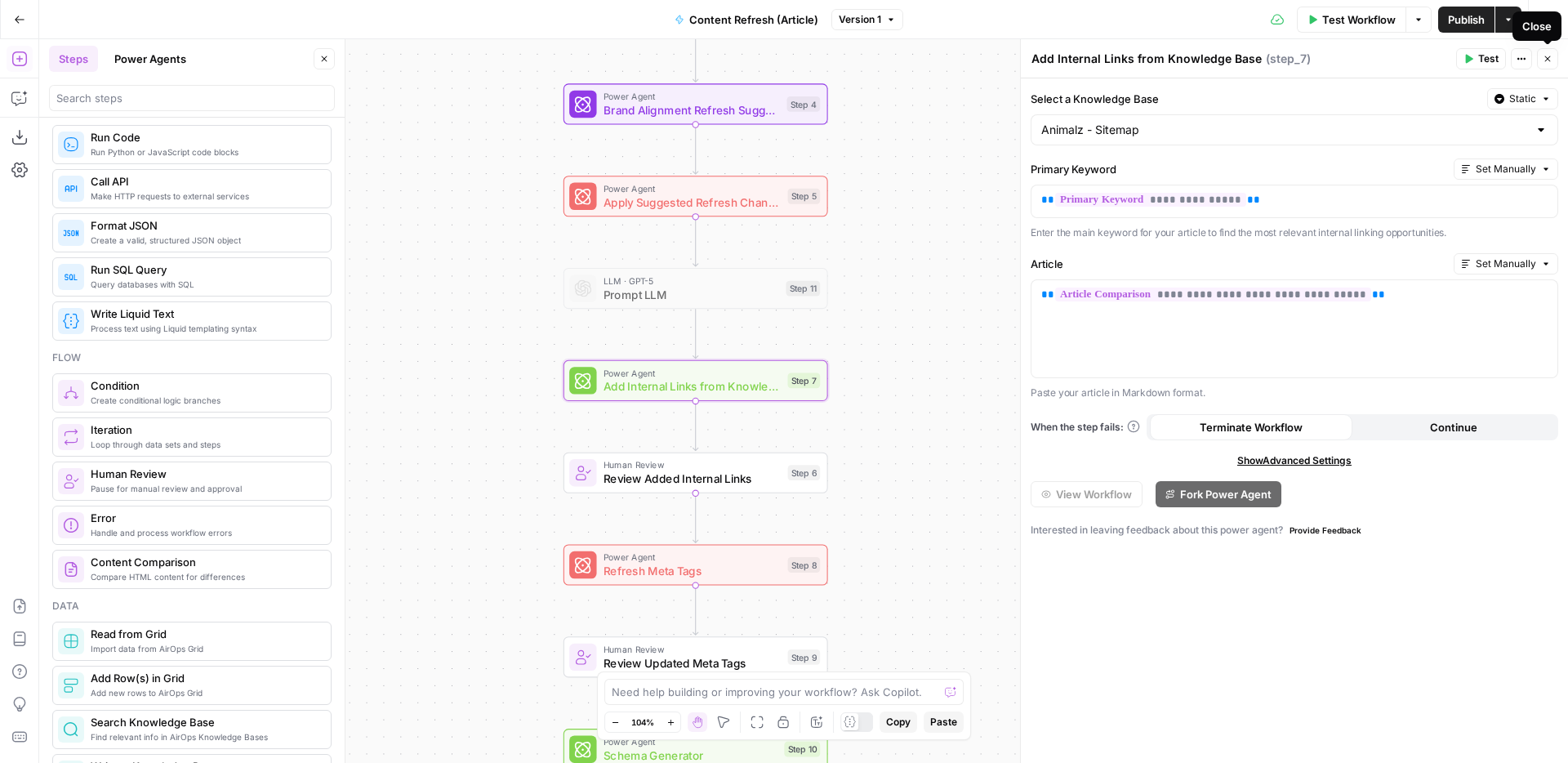
click at [1547, 56] on icon "button" at bounding box center [1547, 58] width 10 height 10
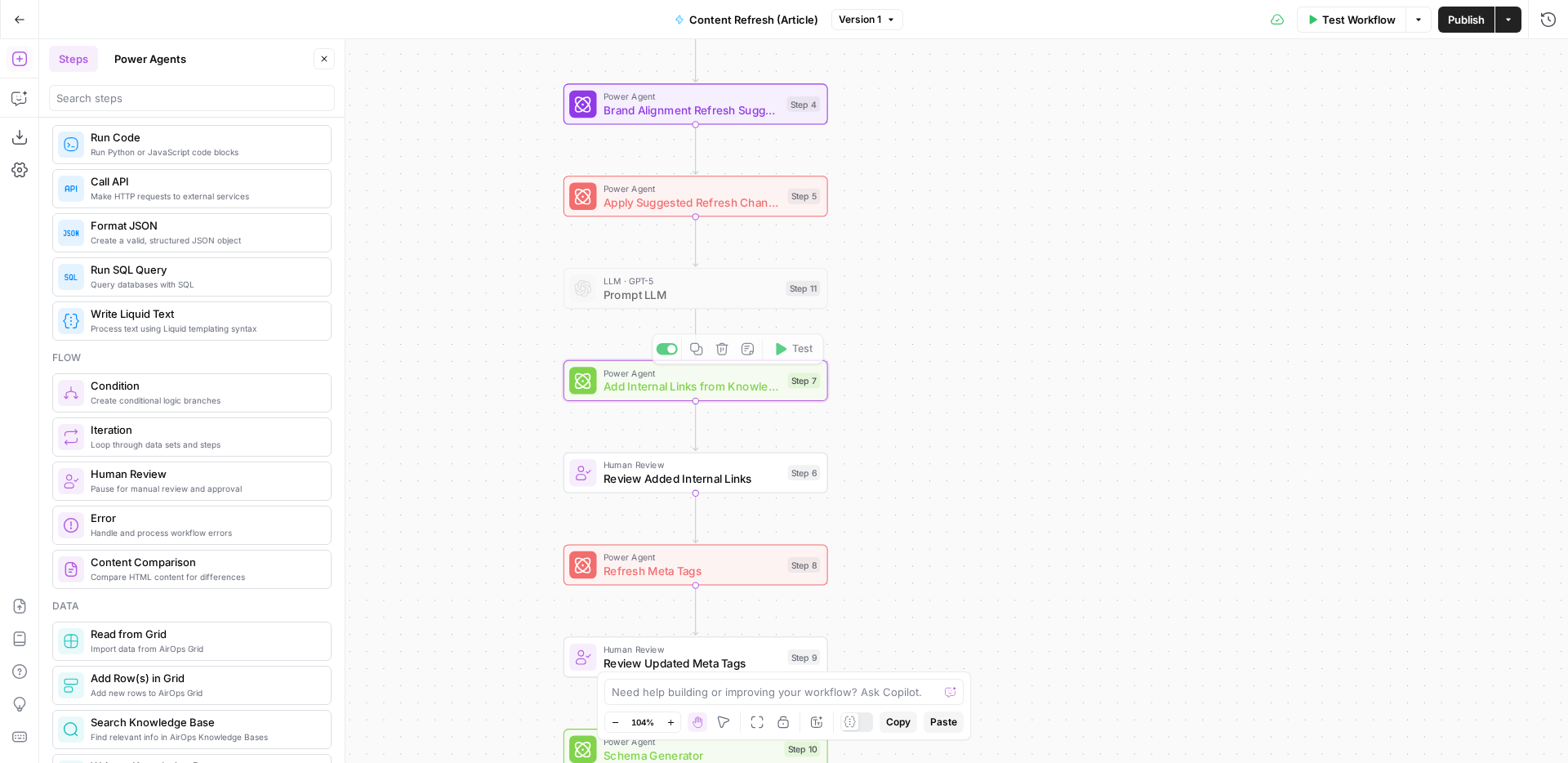
click at [870, 376] on div "Workflow Set Inputs Inputs Power Agent Identify Target Keywords of an Article S…" at bounding box center [803, 401] width 1529 height 724
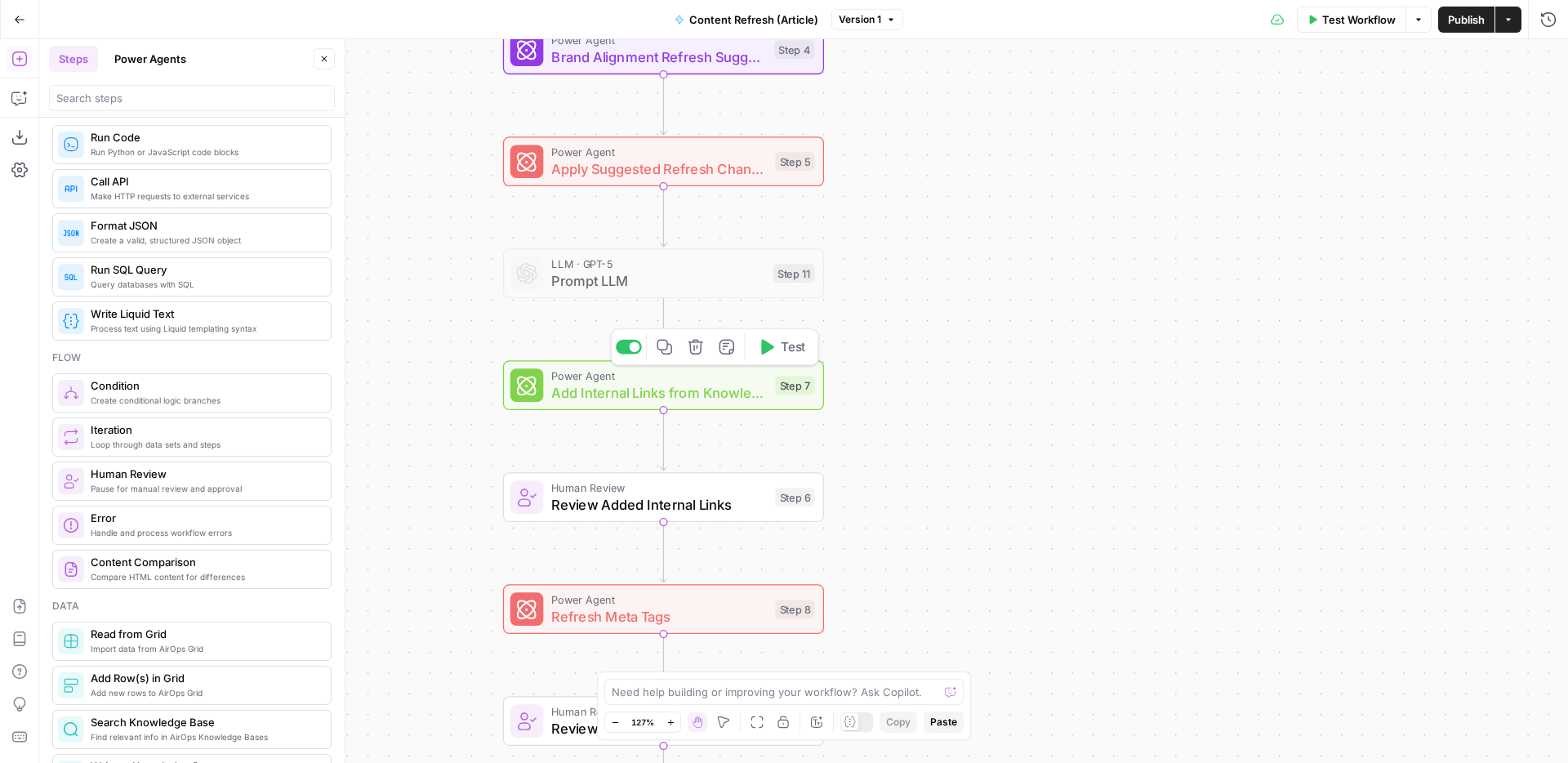
click at [629, 340] on div at bounding box center [629, 347] width 26 height 15
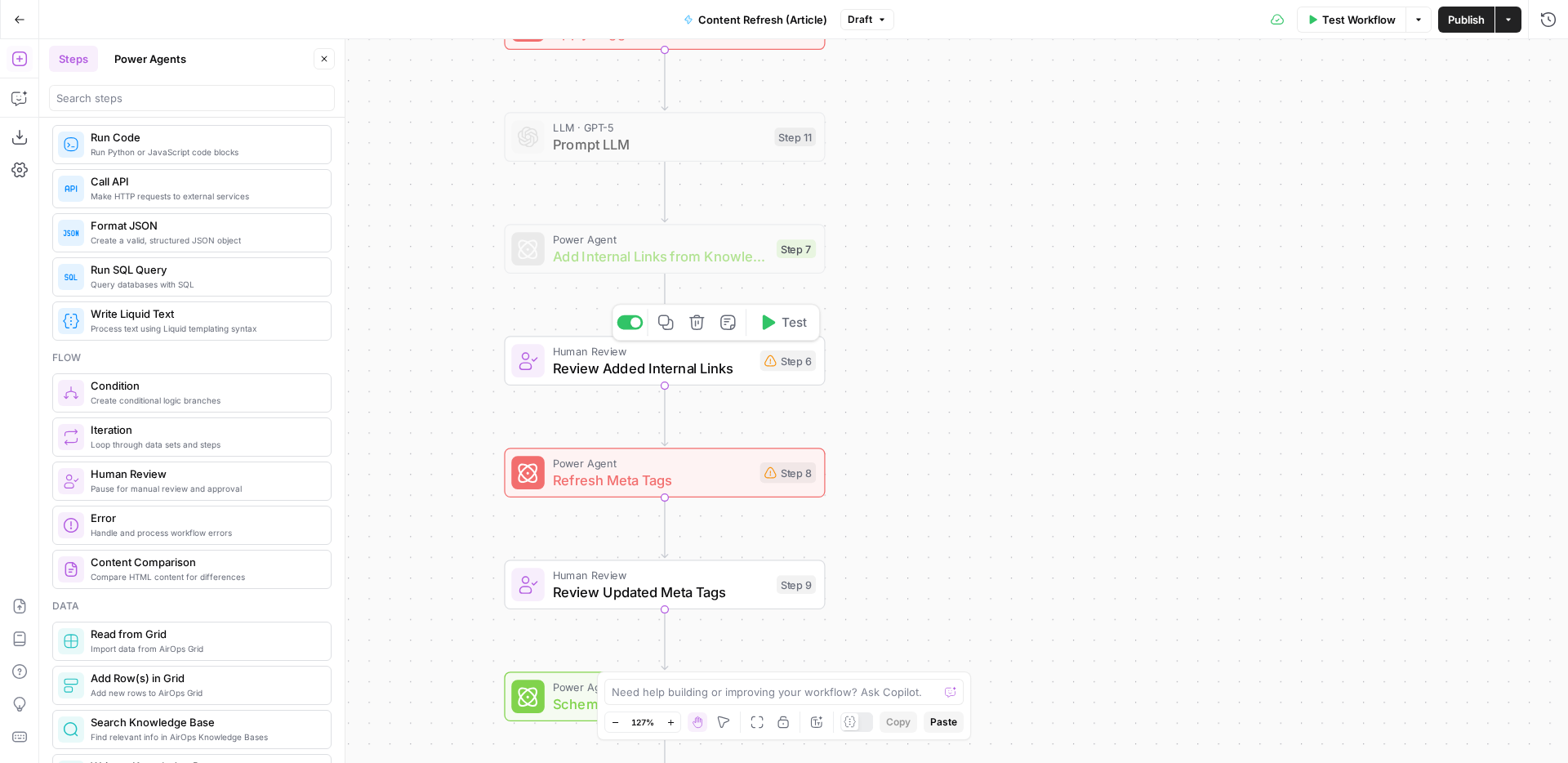
click at [633, 325] on div at bounding box center [636, 322] width 11 height 11
click at [638, 440] on div at bounding box center [630, 434] width 26 height 15
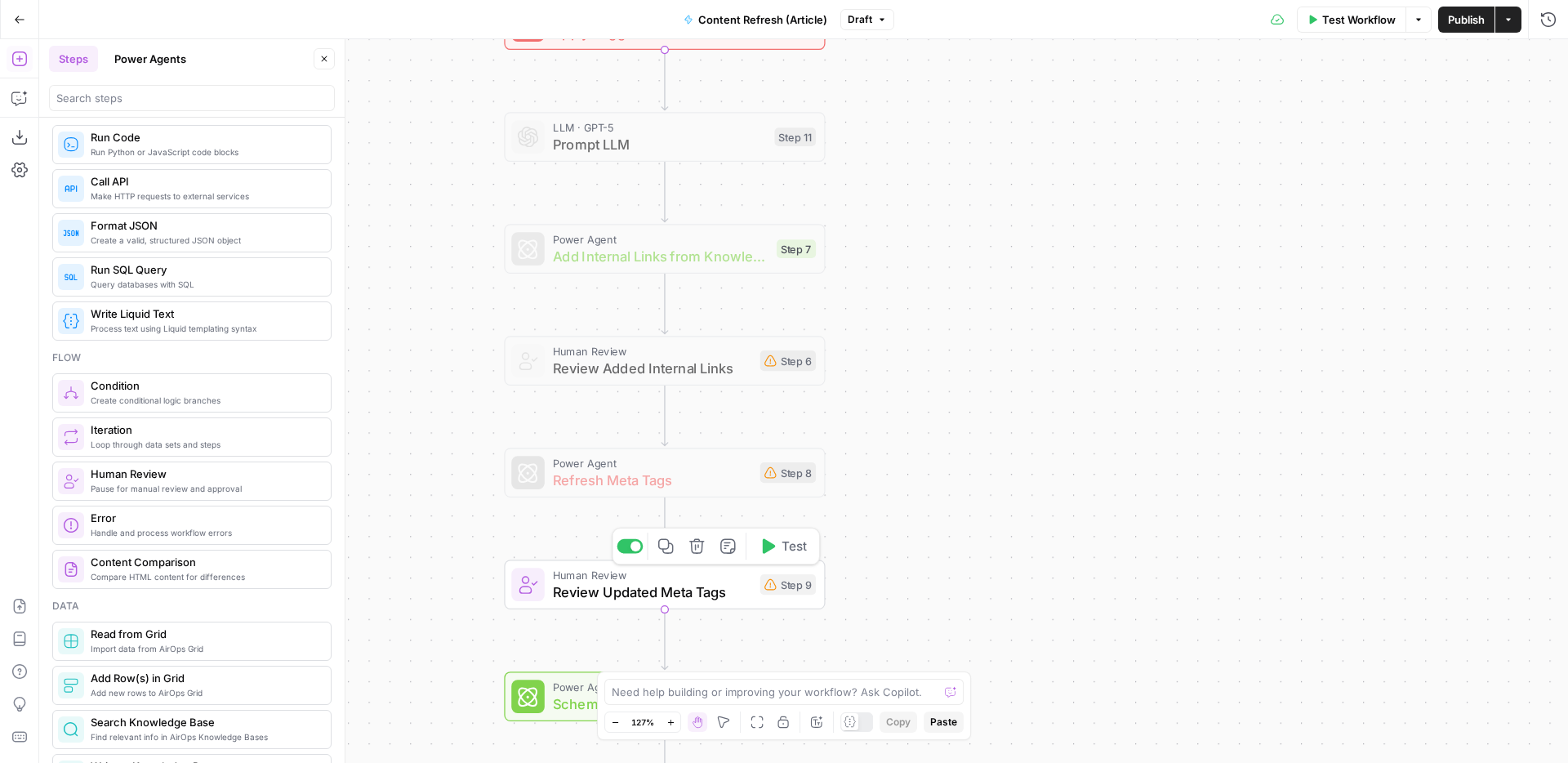
click at [630, 547] on div at bounding box center [636, 546] width 11 height 11
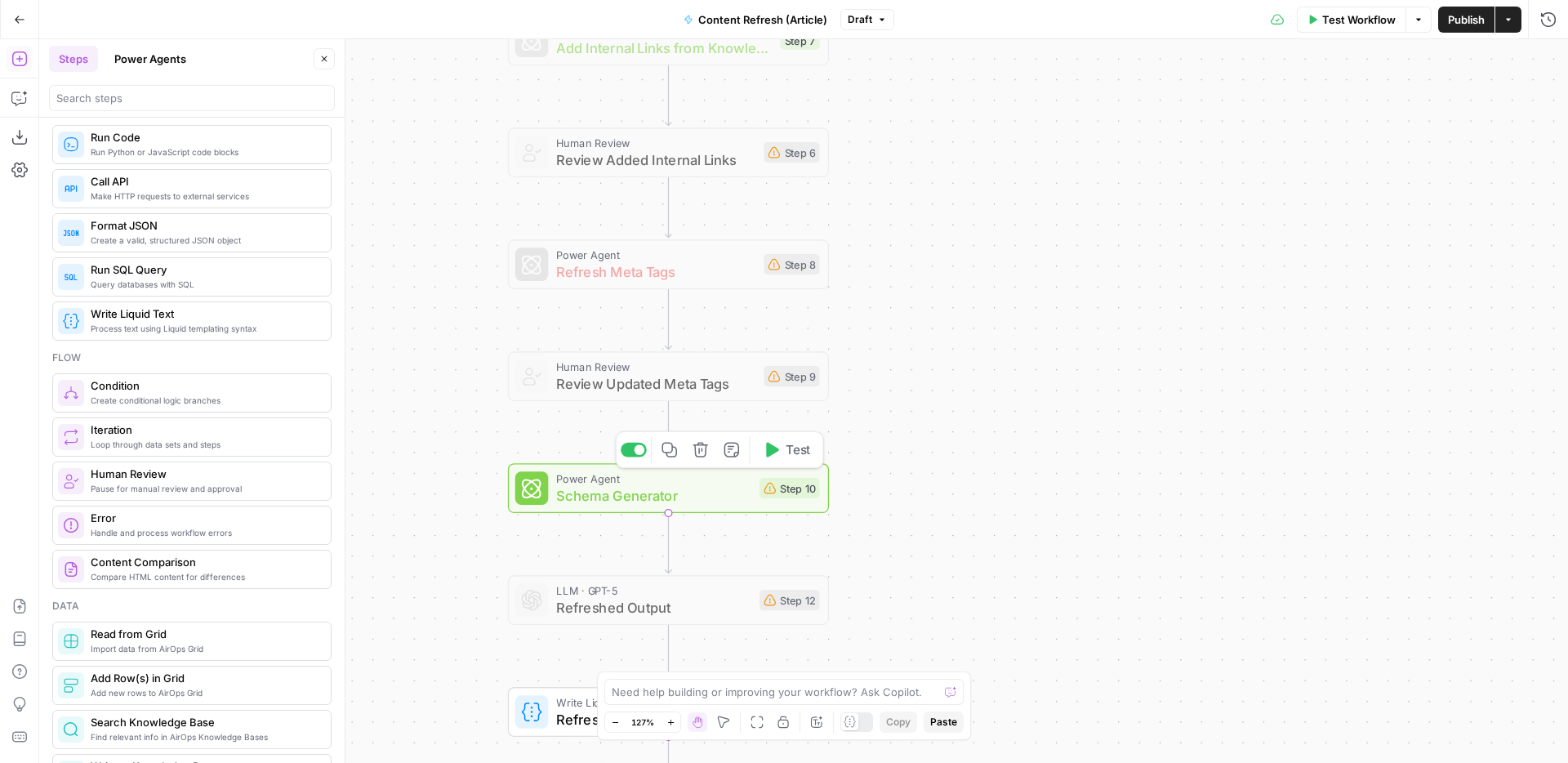
click at [716, 511] on div "Power Agent Schema Generator Step 10 Copy step Delete step Add Note Test" at bounding box center [668, 488] width 321 height 50
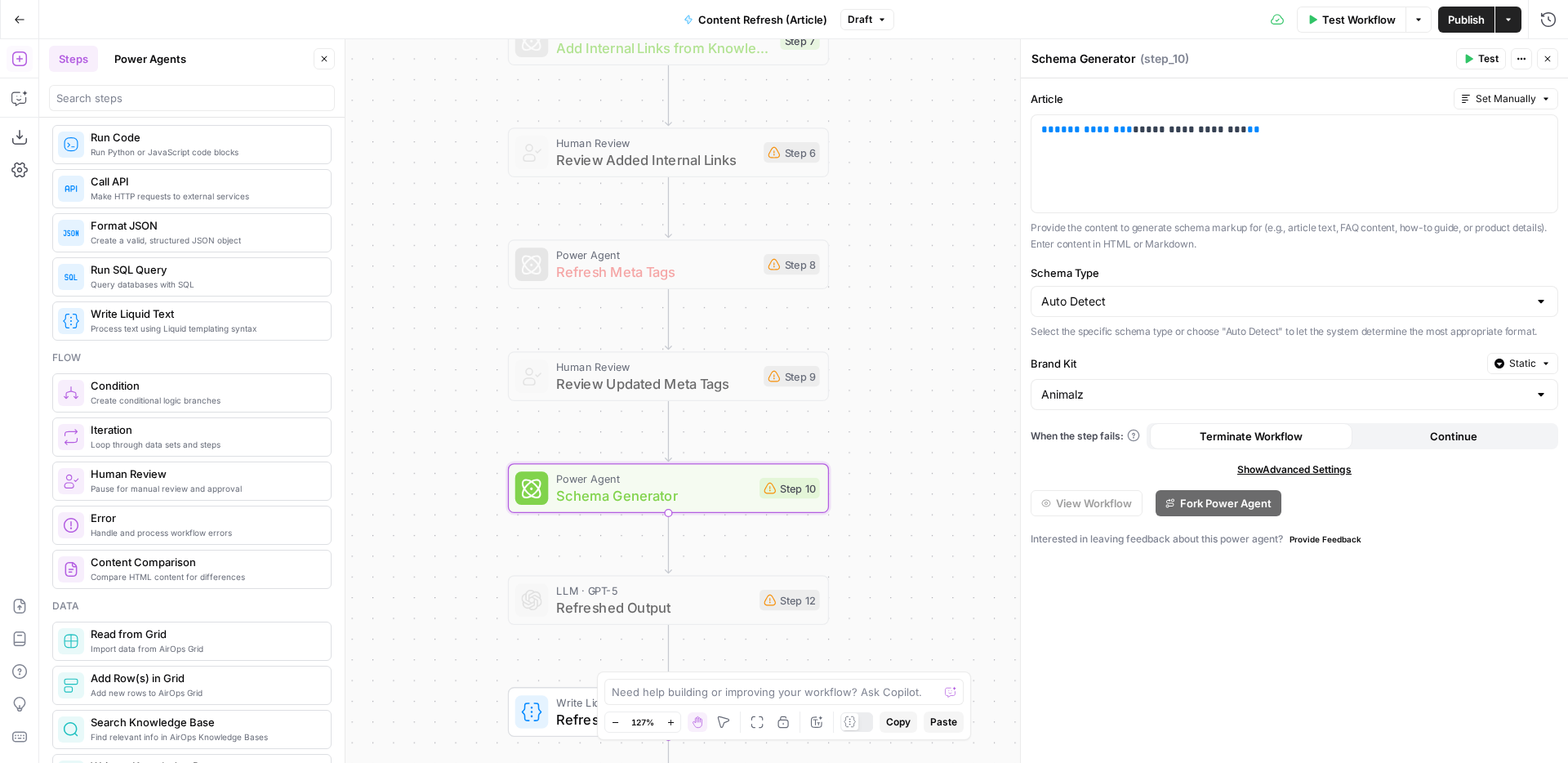
click at [1543, 54] on icon "button" at bounding box center [1547, 58] width 10 height 10
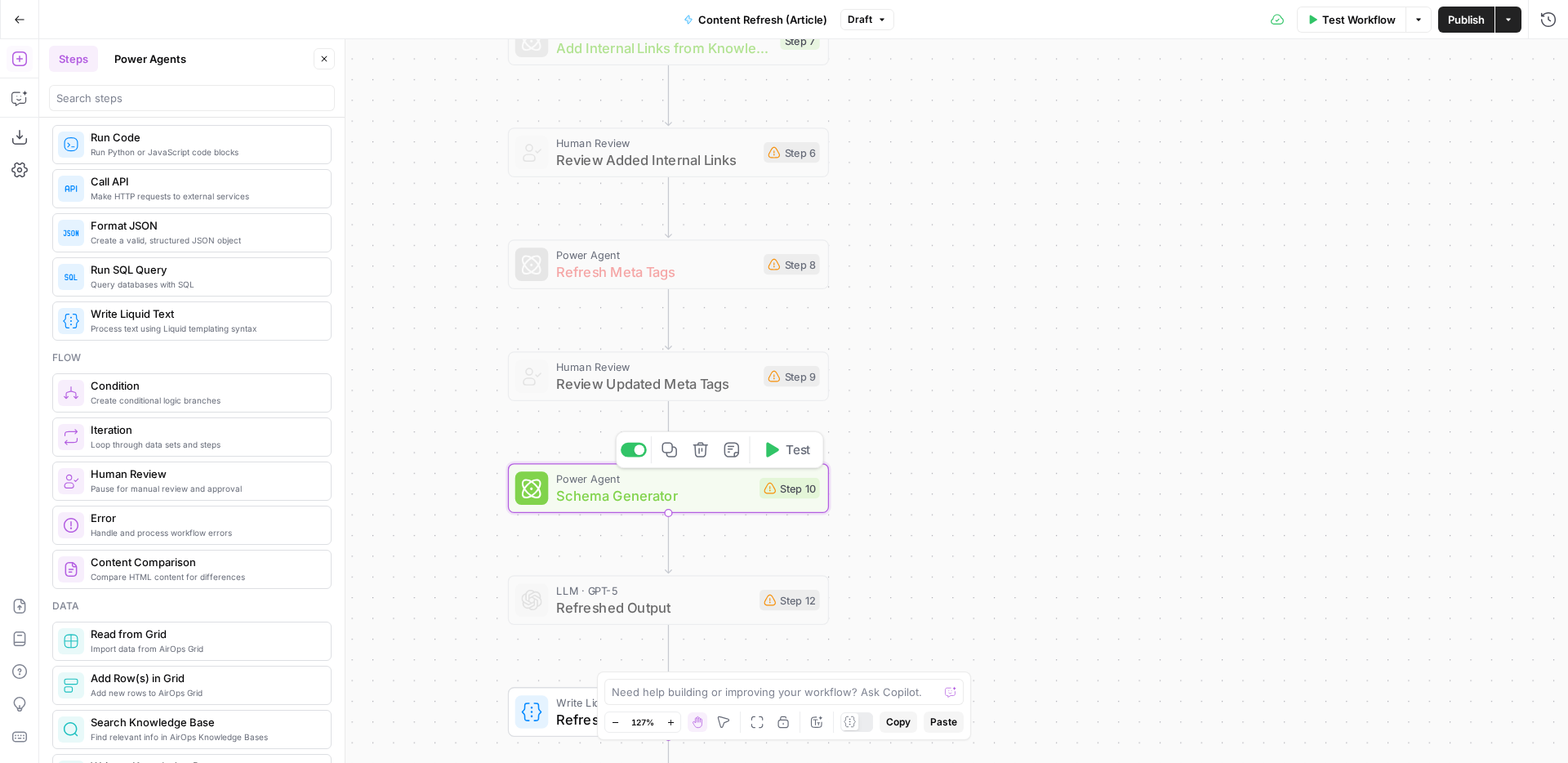
click at [635, 449] on div at bounding box center [640, 450] width 11 height 11
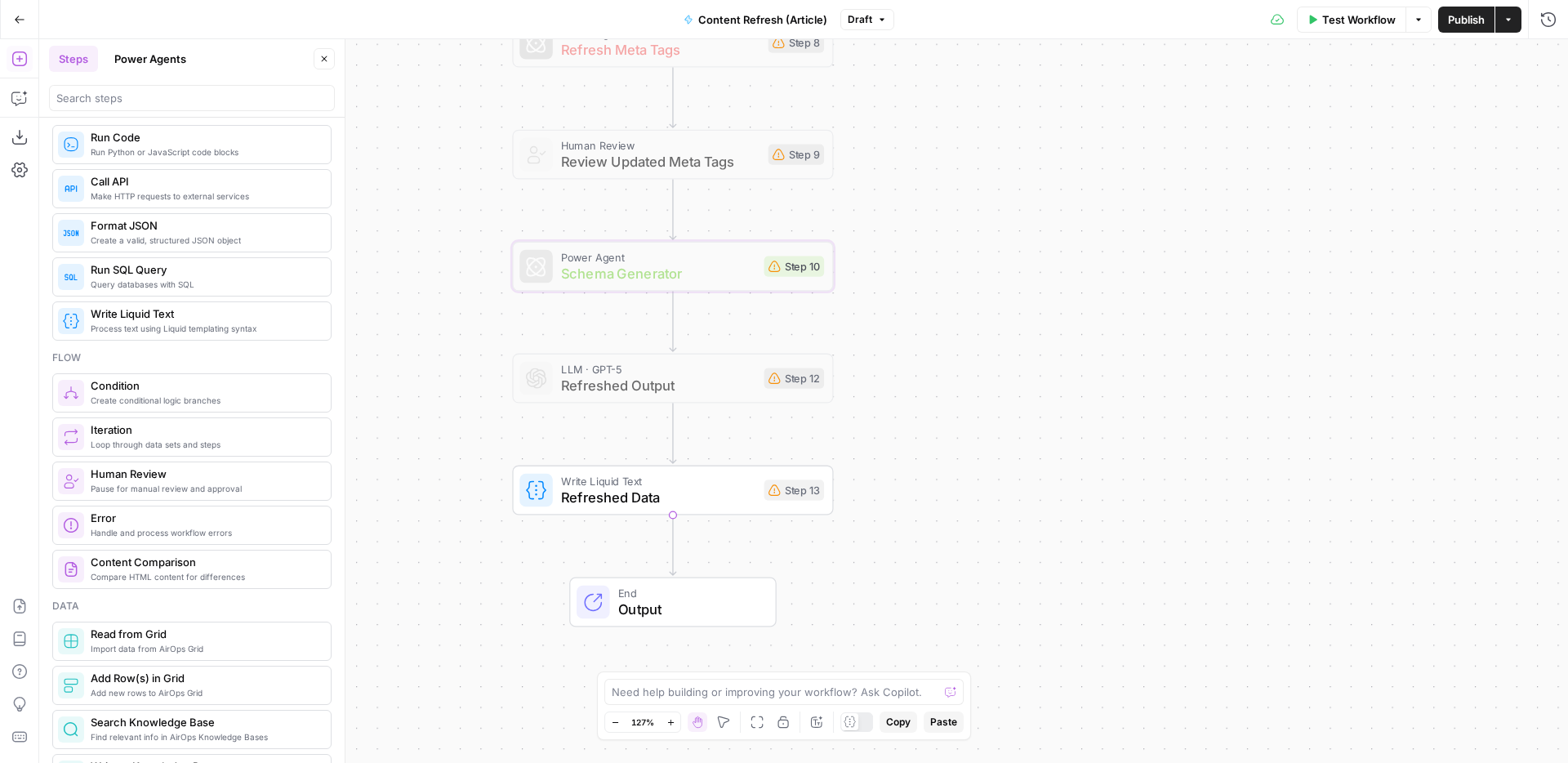
click at [731, 513] on div "Write Liquid Text Refreshed Data Step 13" at bounding box center [672, 490] width 321 height 50
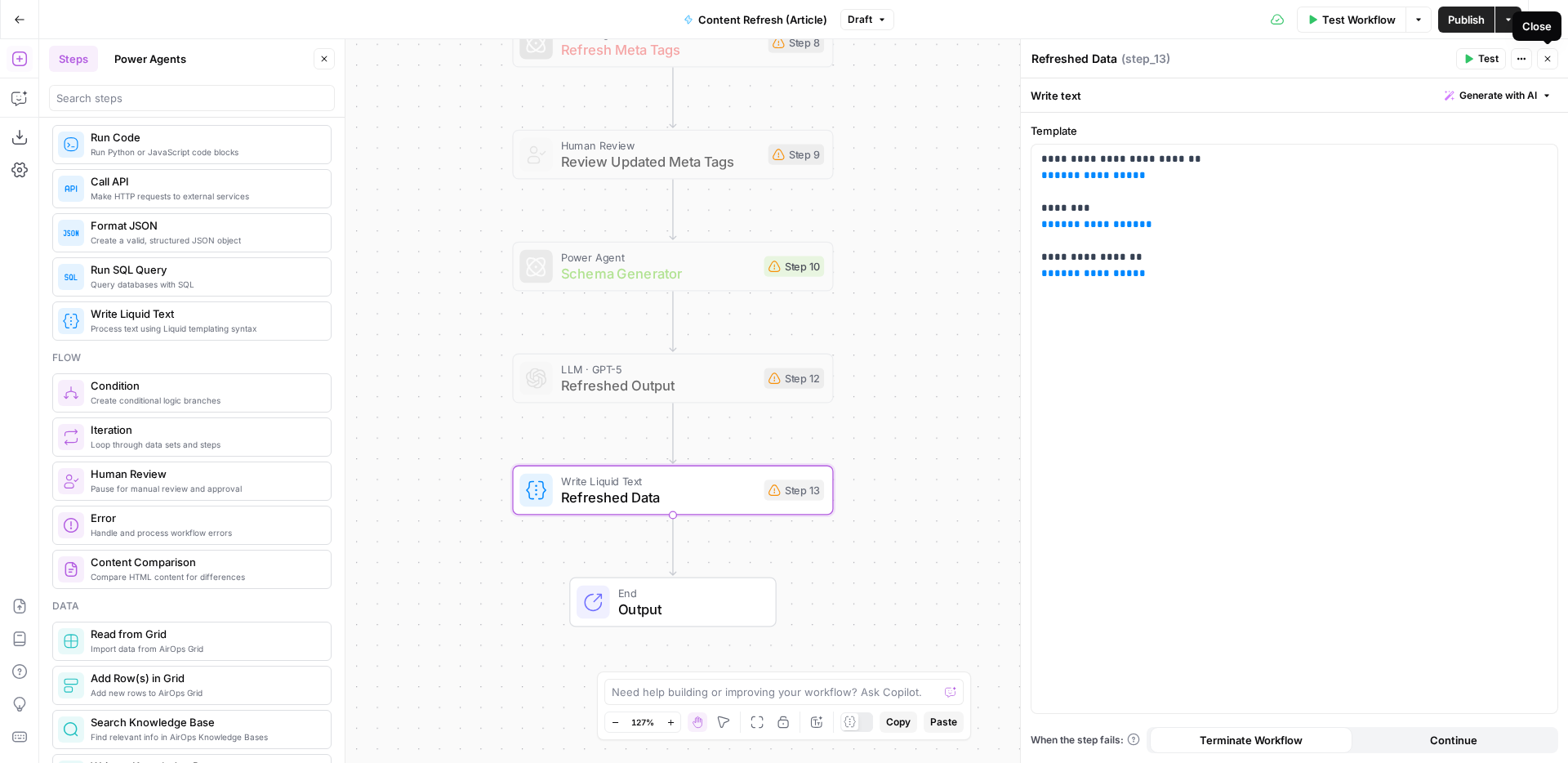
click at [1546, 57] on icon "button" at bounding box center [1548, 59] width 5 height 5
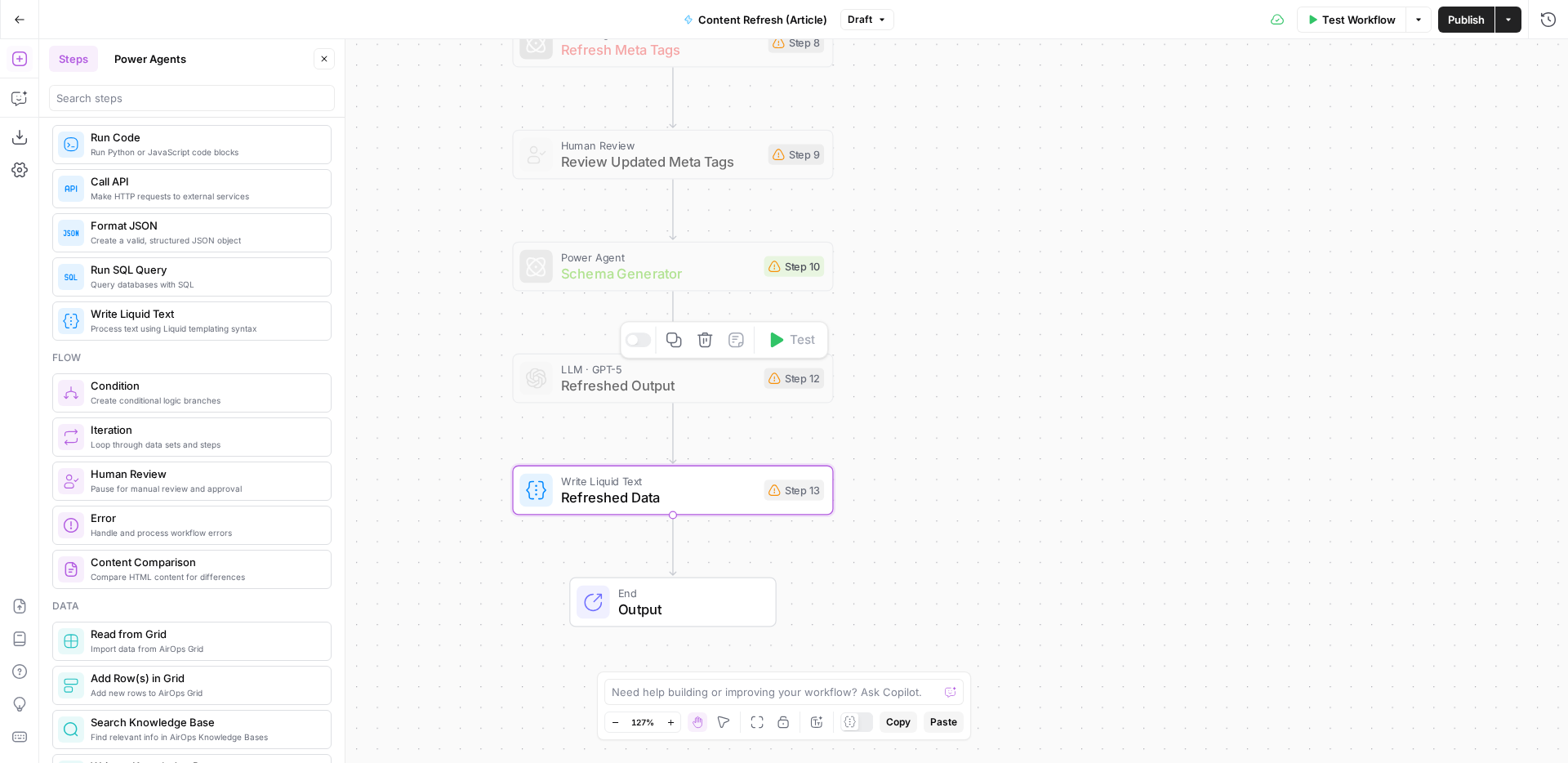
click at [635, 338] on div at bounding box center [632, 341] width 11 height 11
click at [640, 452] on div at bounding box center [644, 452] width 11 height 11
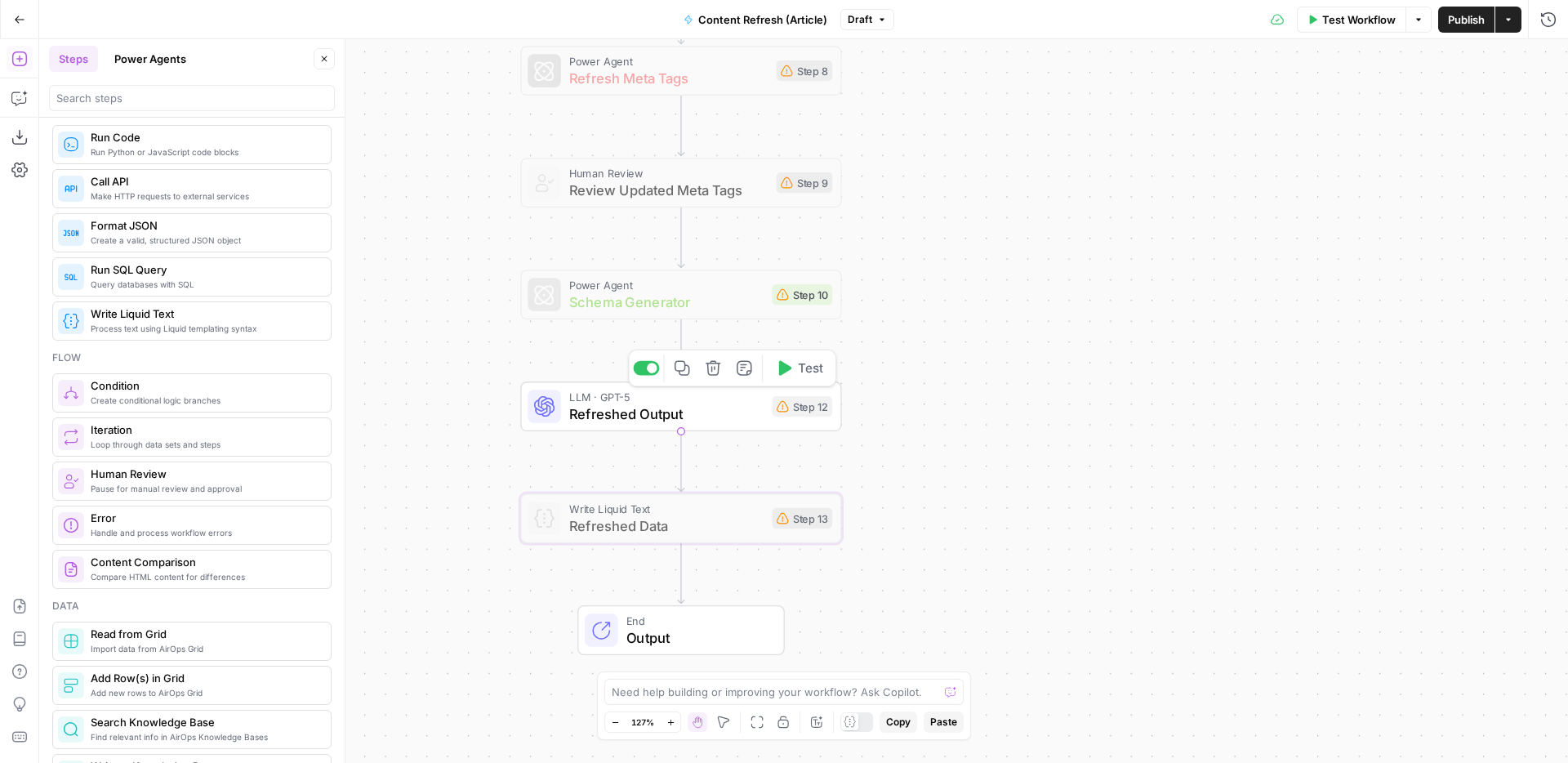
click at [650, 366] on div at bounding box center [652, 368] width 11 height 11
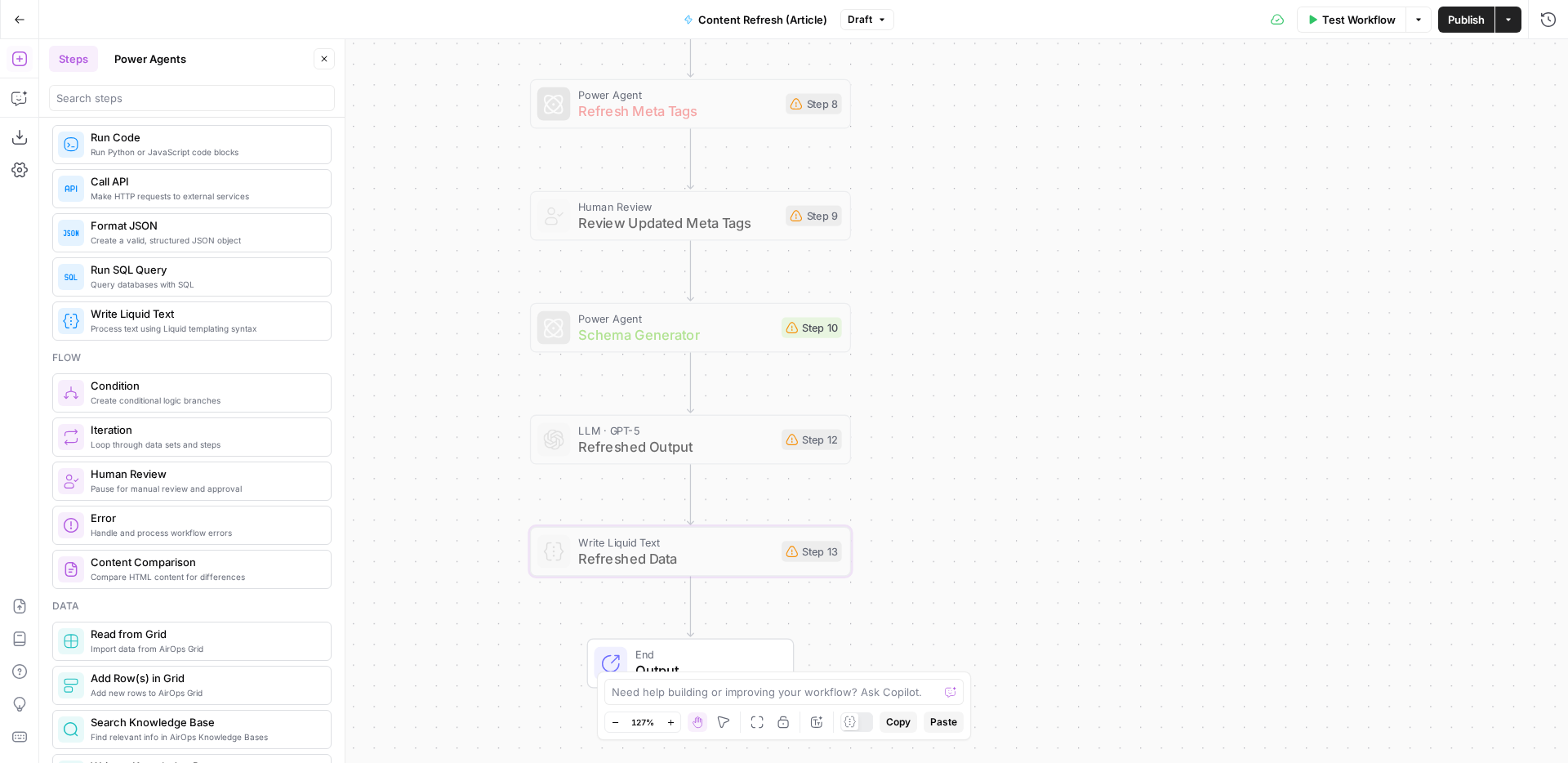
click at [710, 669] on span "Output" at bounding box center [705, 669] width 141 height 20
click at [1550, 53] on button "Close" at bounding box center [1547, 58] width 21 height 21
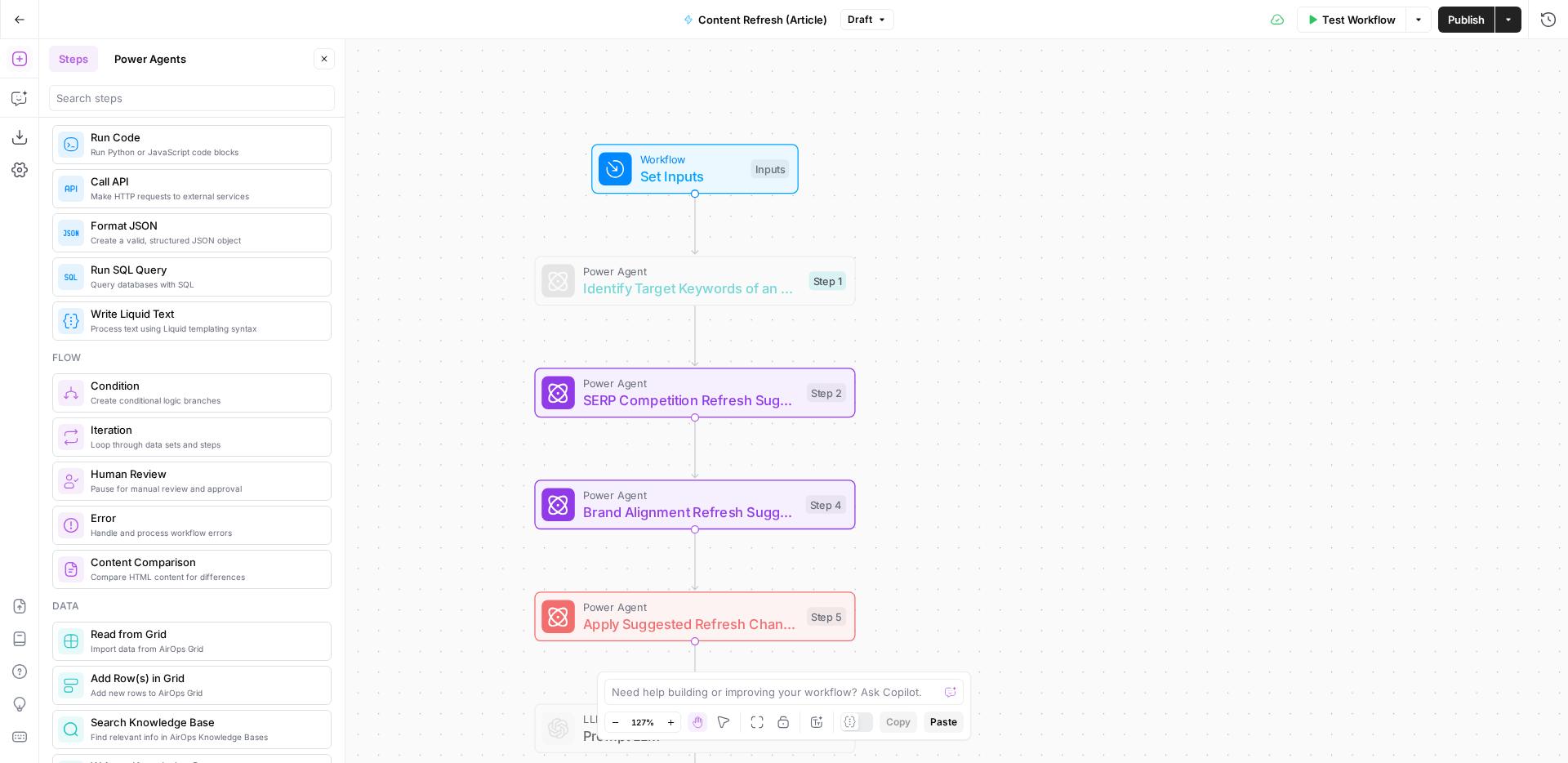
click at [780, 392] on span "SERP Competition Refresh Suggestions" at bounding box center [690, 400] width 215 height 20
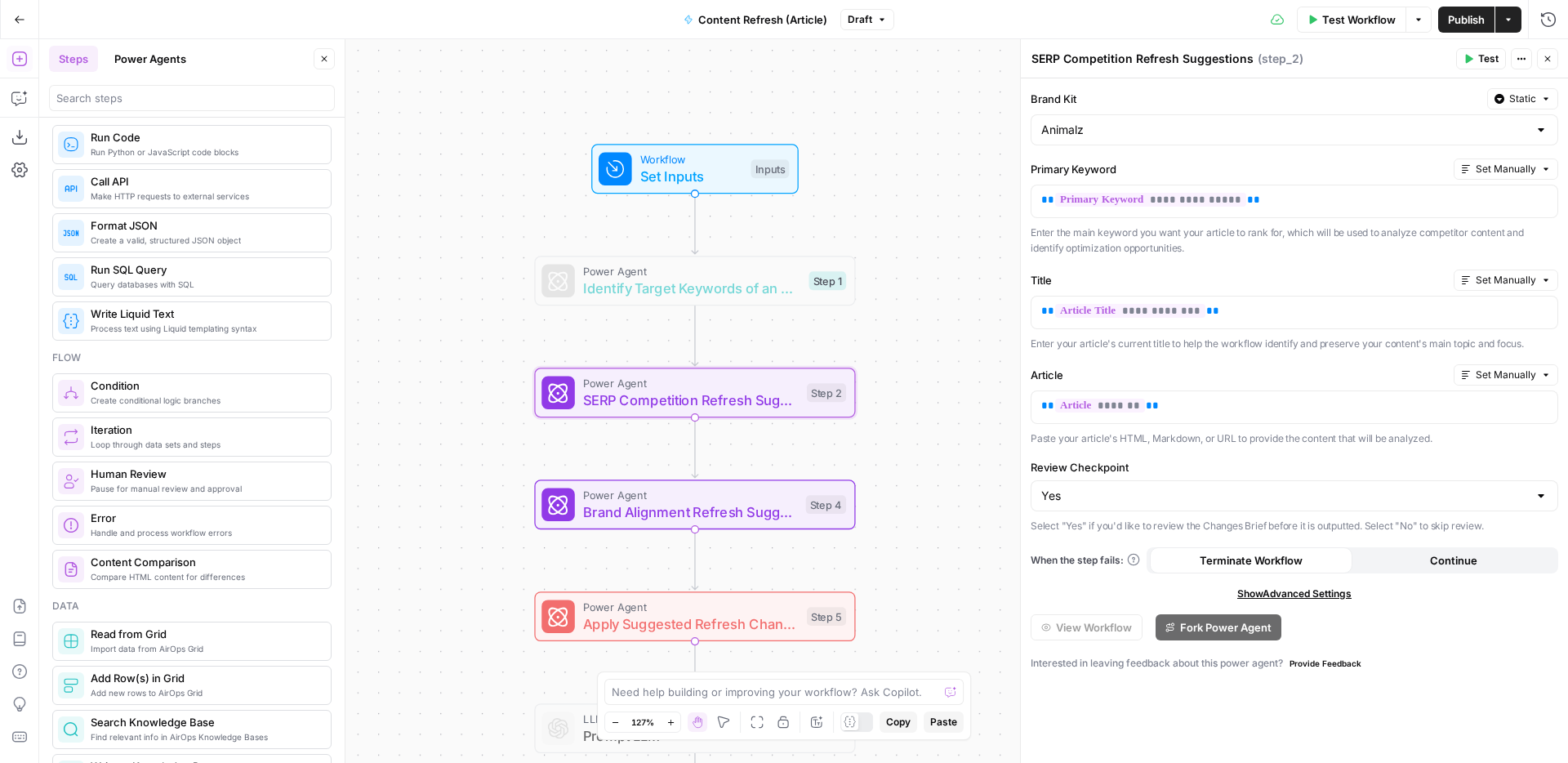
click at [1557, 61] on button "Close" at bounding box center [1547, 58] width 21 height 21
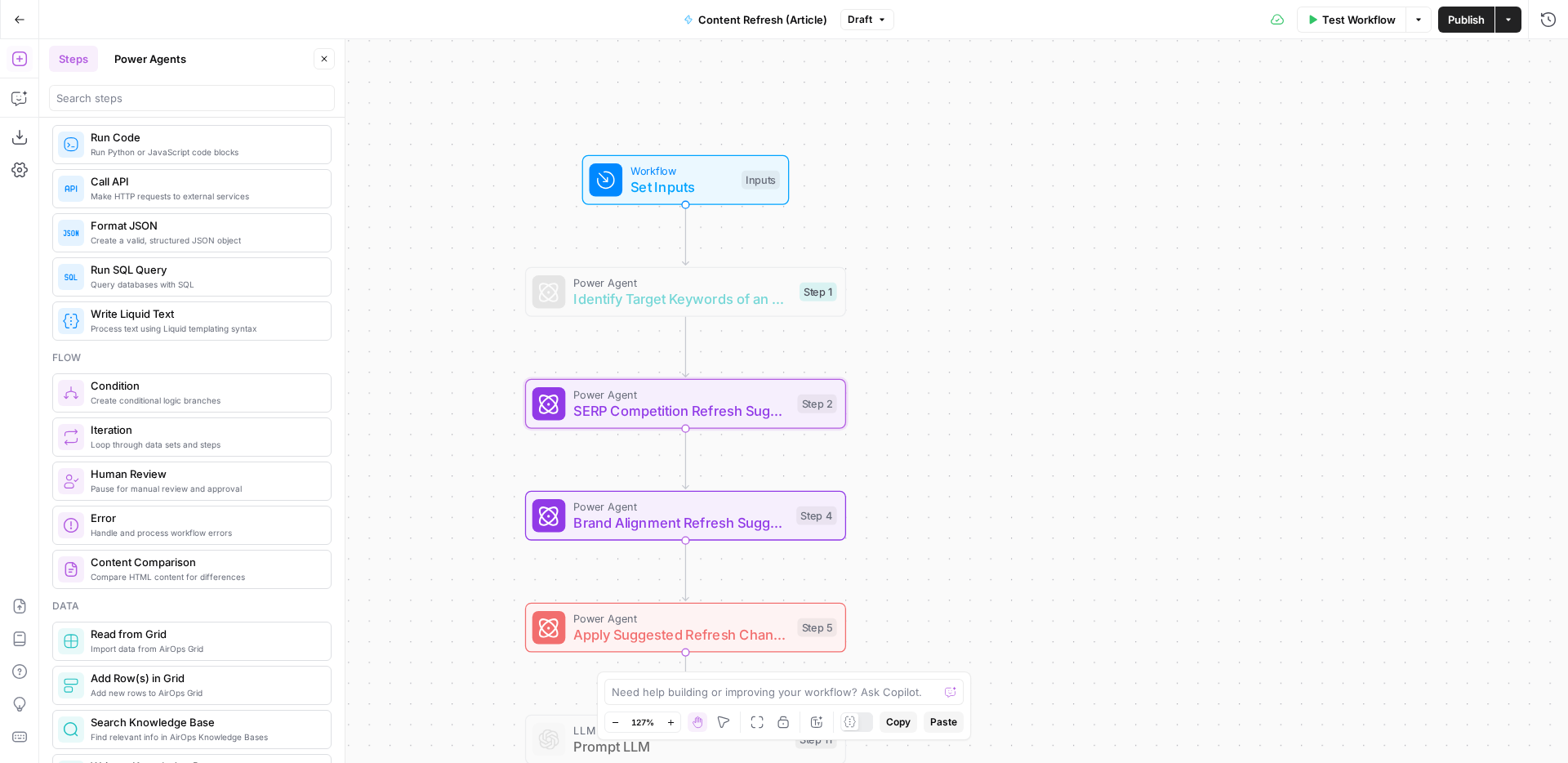
click at [719, 198] on div "Workflow Set Inputs Inputs" at bounding box center [686, 180] width 207 height 50
click at [739, 198] on div "Workflow Set Inputs Inputs Test Step" at bounding box center [685, 179] width 207 height 50
click at [698, 182] on span "Set Inputs" at bounding box center [680, 185] width 103 height 20
click at [1549, 63] on icon "button" at bounding box center [1547, 58] width 10 height 10
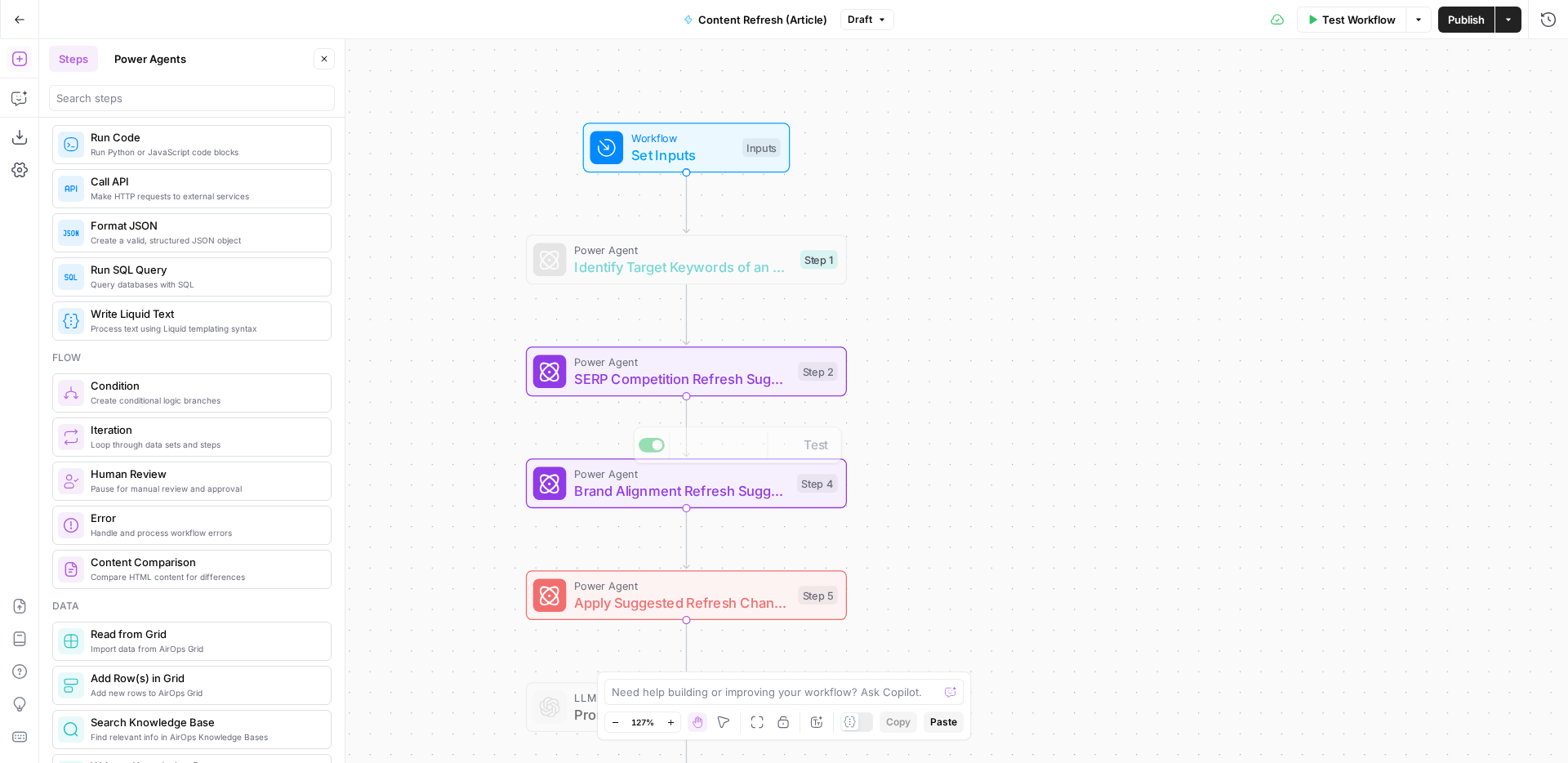
click at [769, 395] on div "Power Agent SERP Competition Refresh Suggestions Step 2" at bounding box center [686, 371] width 321 height 50
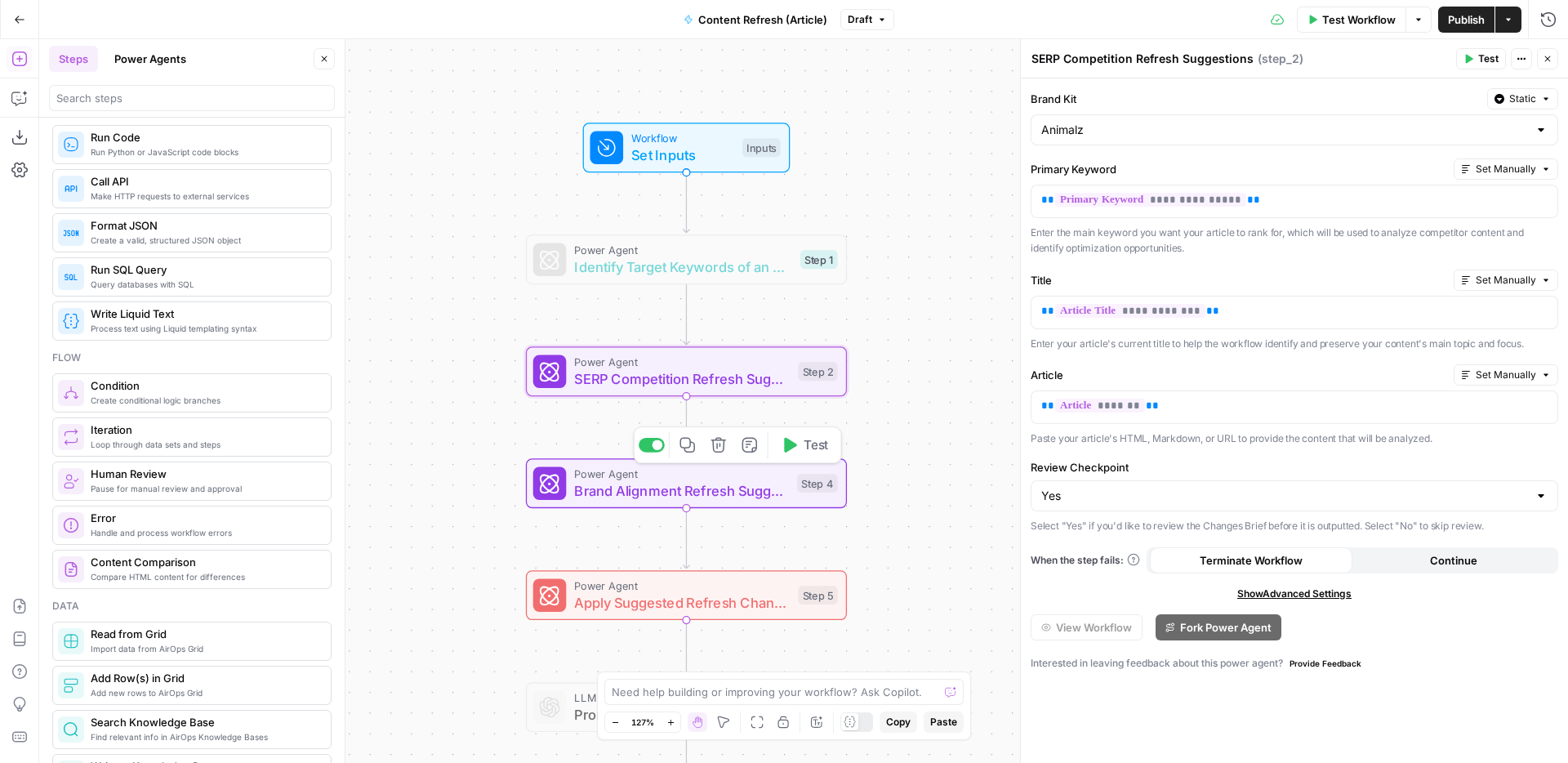
click at [769, 492] on span "Brand Alignment Refresh Suggestions" at bounding box center [681, 490] width 214 height 20
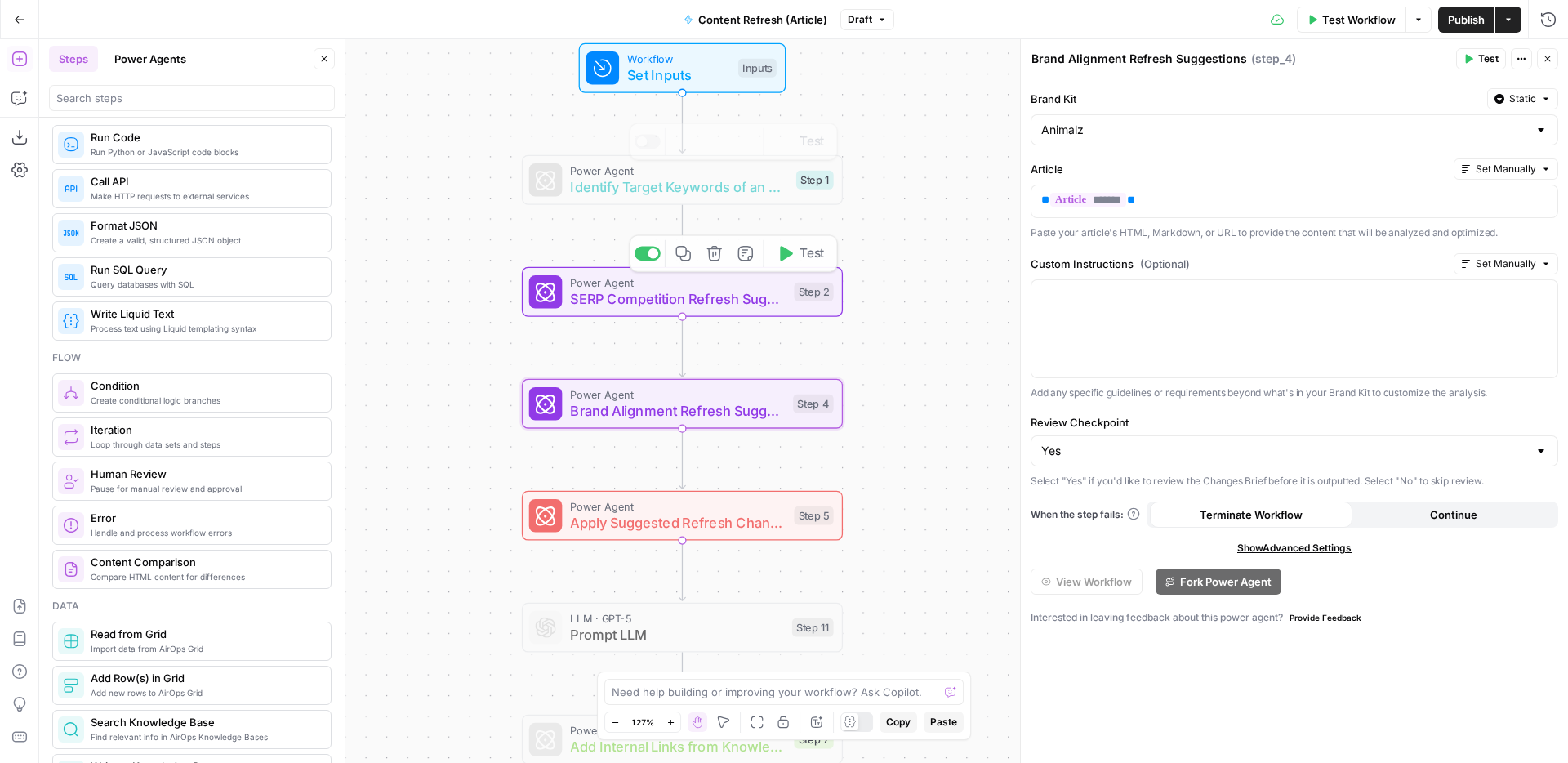
click at [716, 84] on span "Set Inputs" at bounding box center [678, 74] width 103 height 20
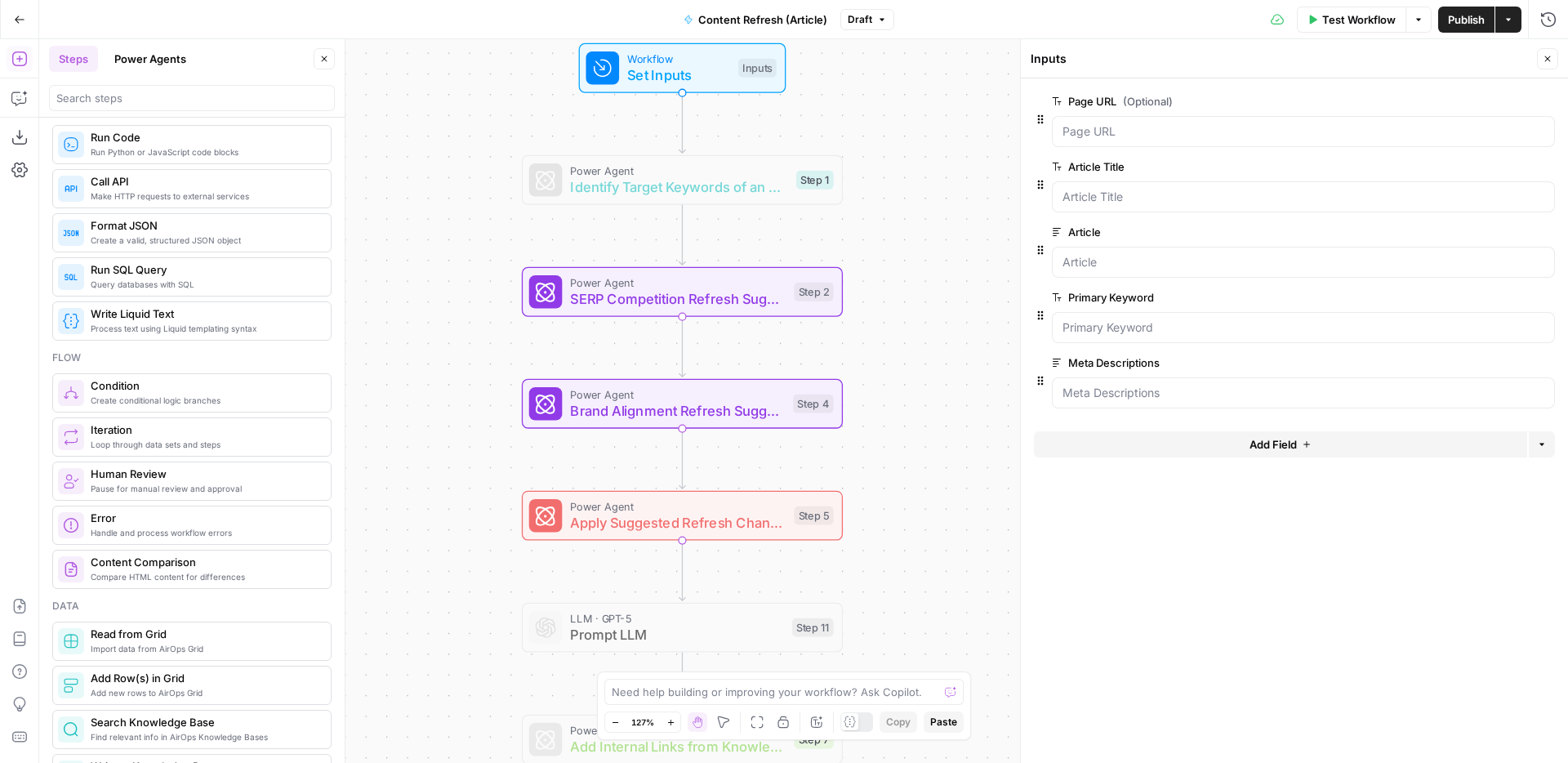
click at [736, 310] on div "Power Agent SERP Competition Refresh Suggestions Step 2 Copy step Delete step A…" at bounding box center [681, 292] width 321 height 50
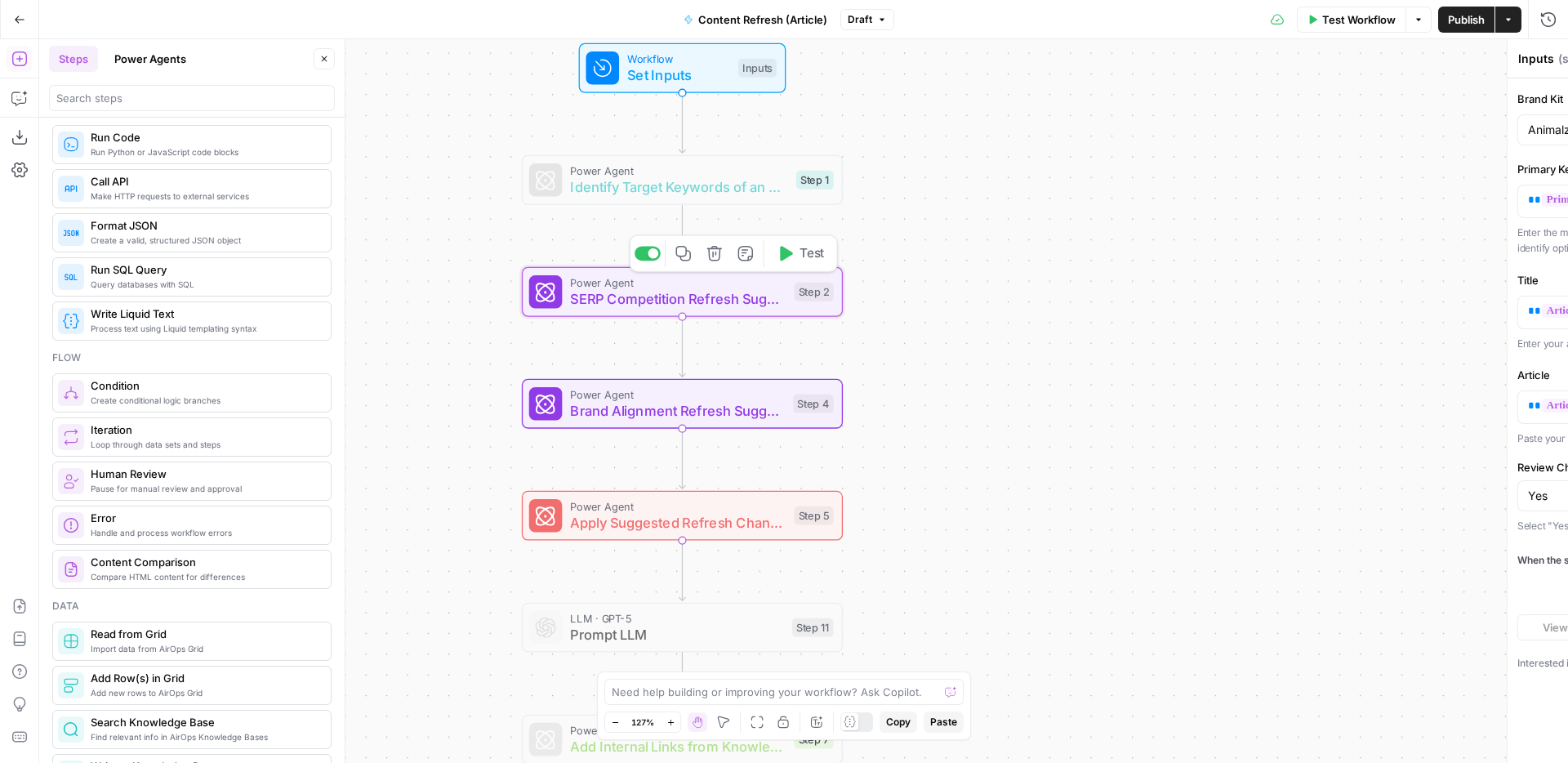
type textarea "SERP Competition Refresh Suggestions"
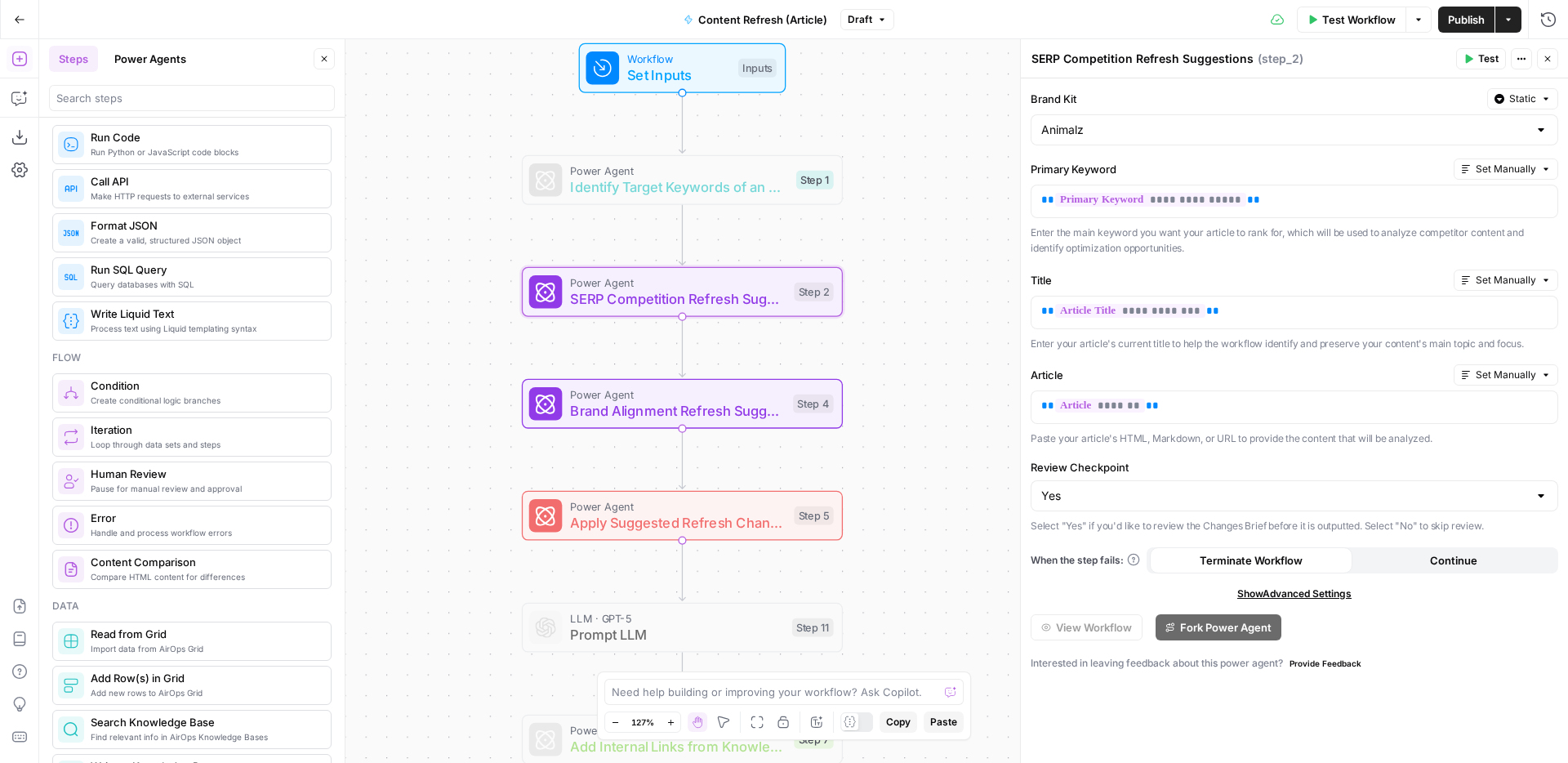
click at [742, 412] on span "Brand Alignment Refresh Suggestions" at bounding box center [678, 411] width 214 height 20
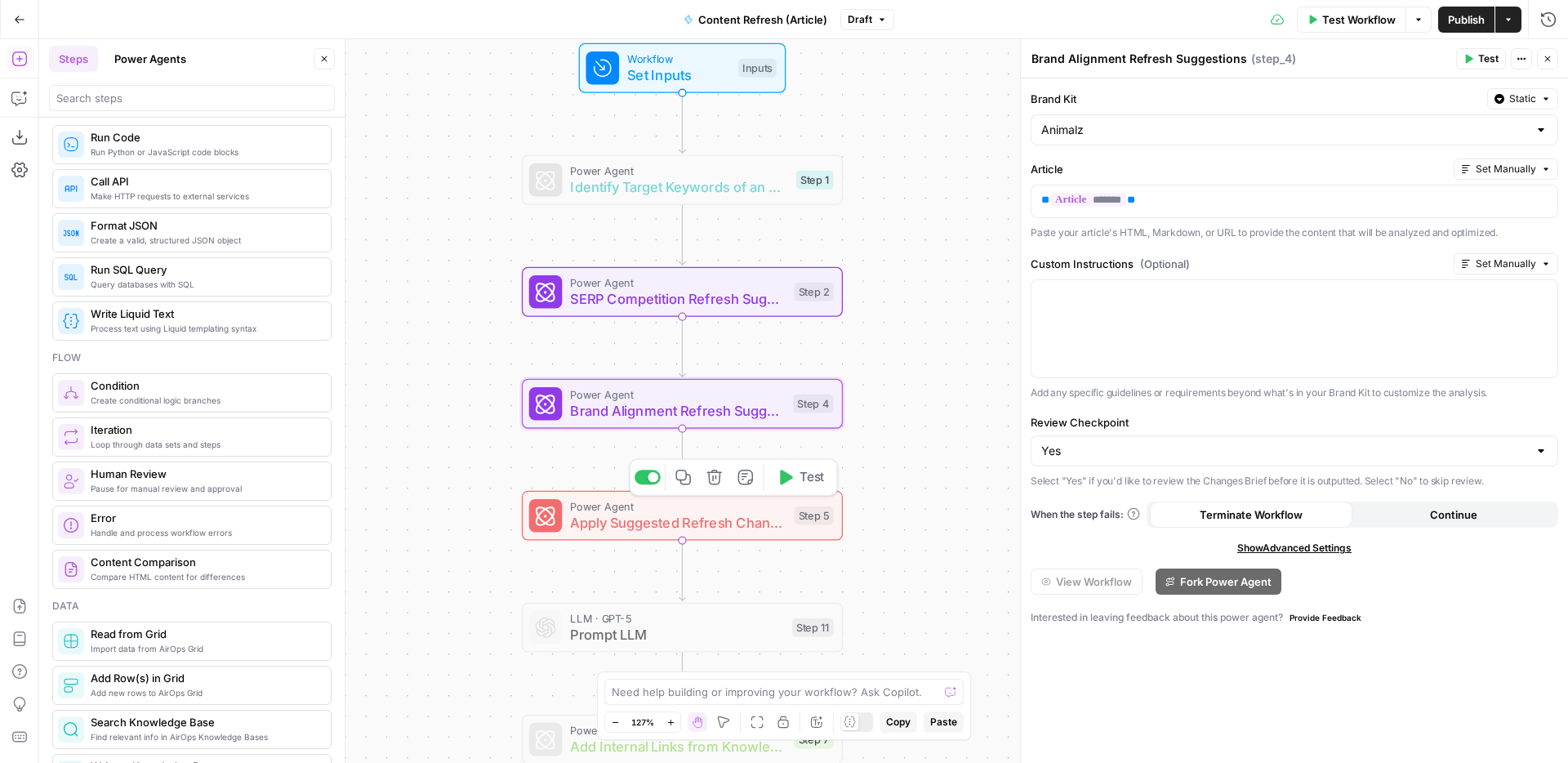
click at [745, 515] on span "Apply Suggested Refresh Changes" at bounding box center [678, 522] width 215 height 20
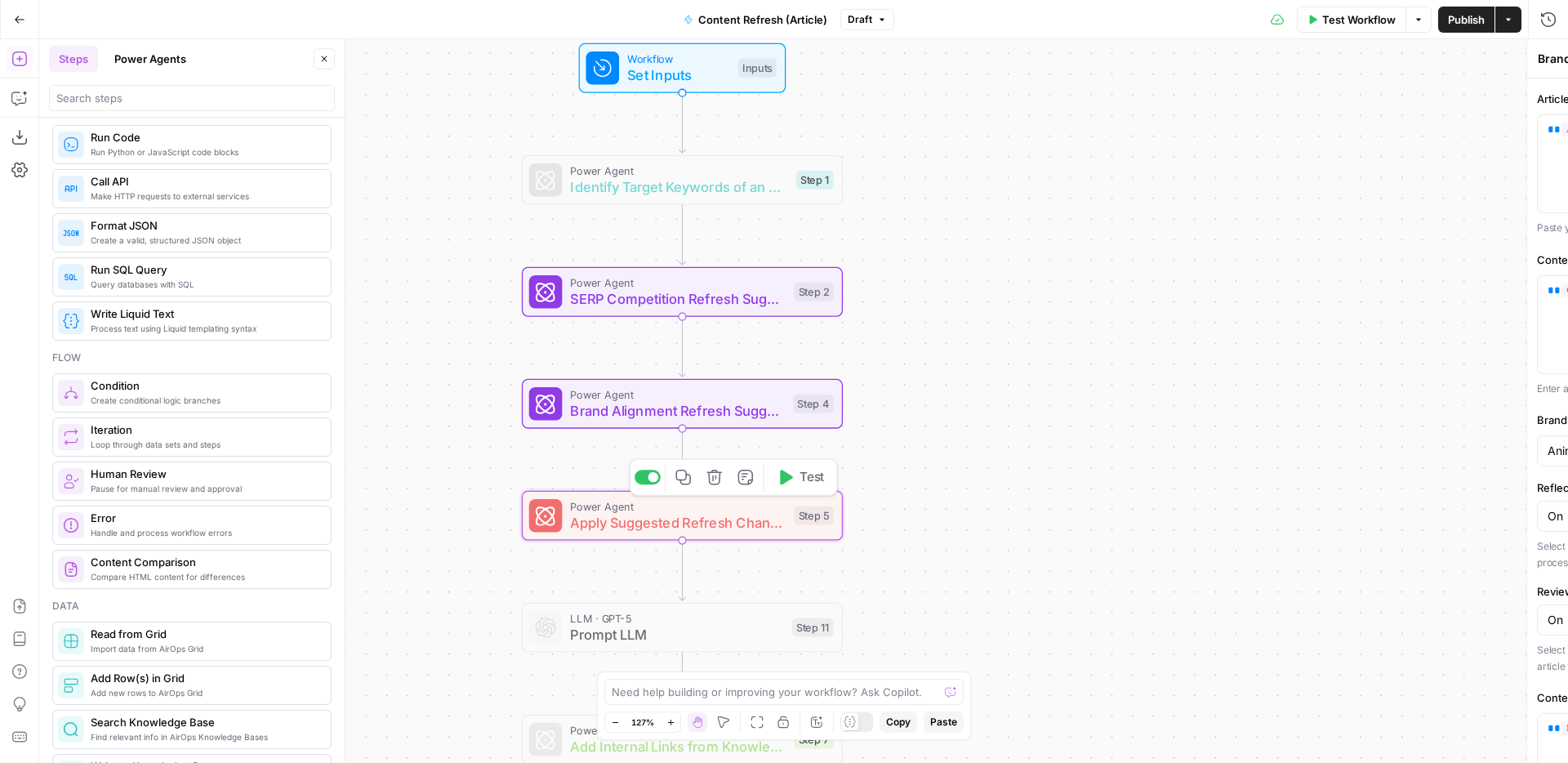
type textarea "Apply Suggested Refresh Changes"
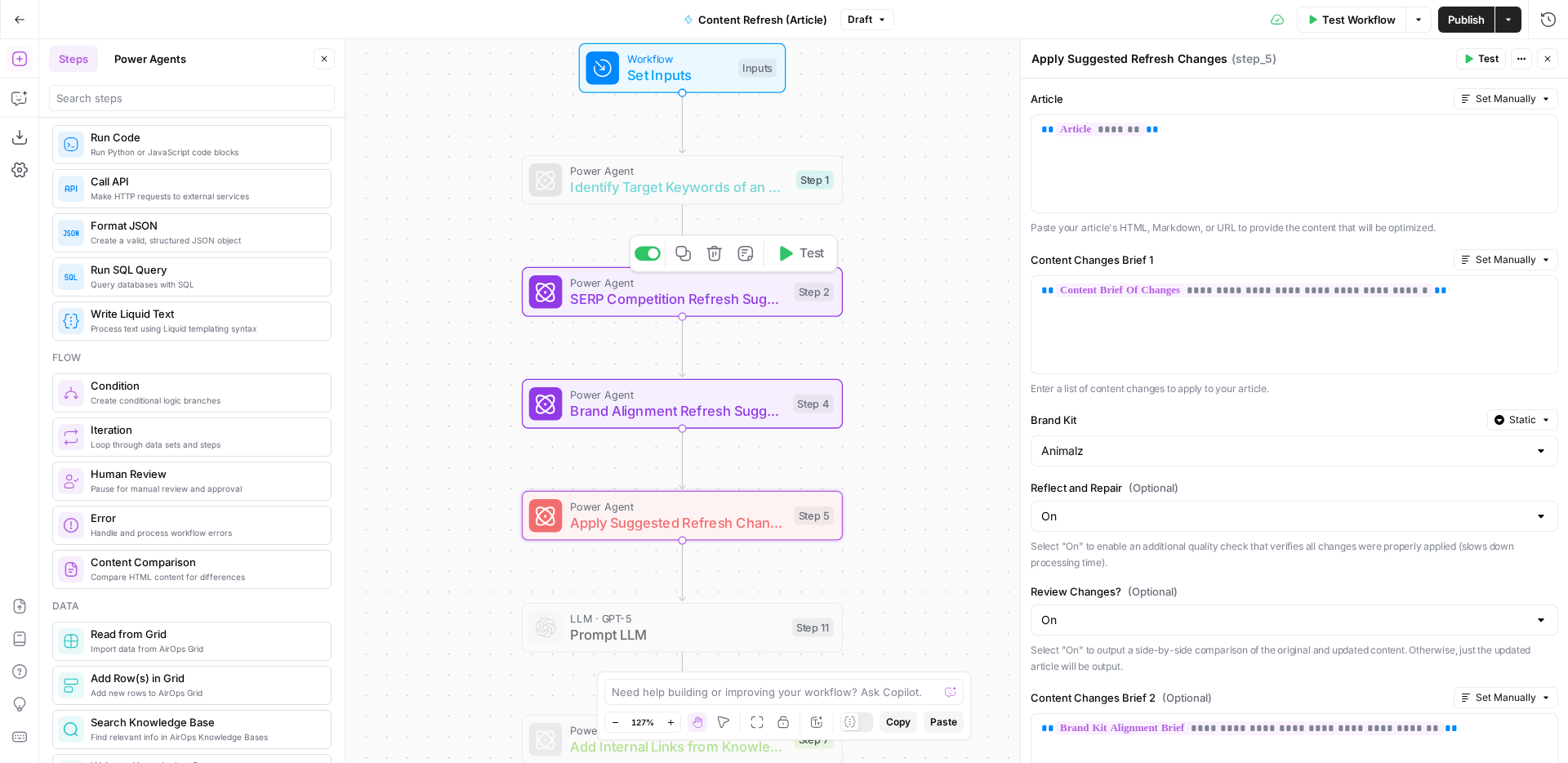
click at [724, 421] on span "Brand Alignment Refresh Suggestions" at bounding box center [678, 411] width 214 height 20
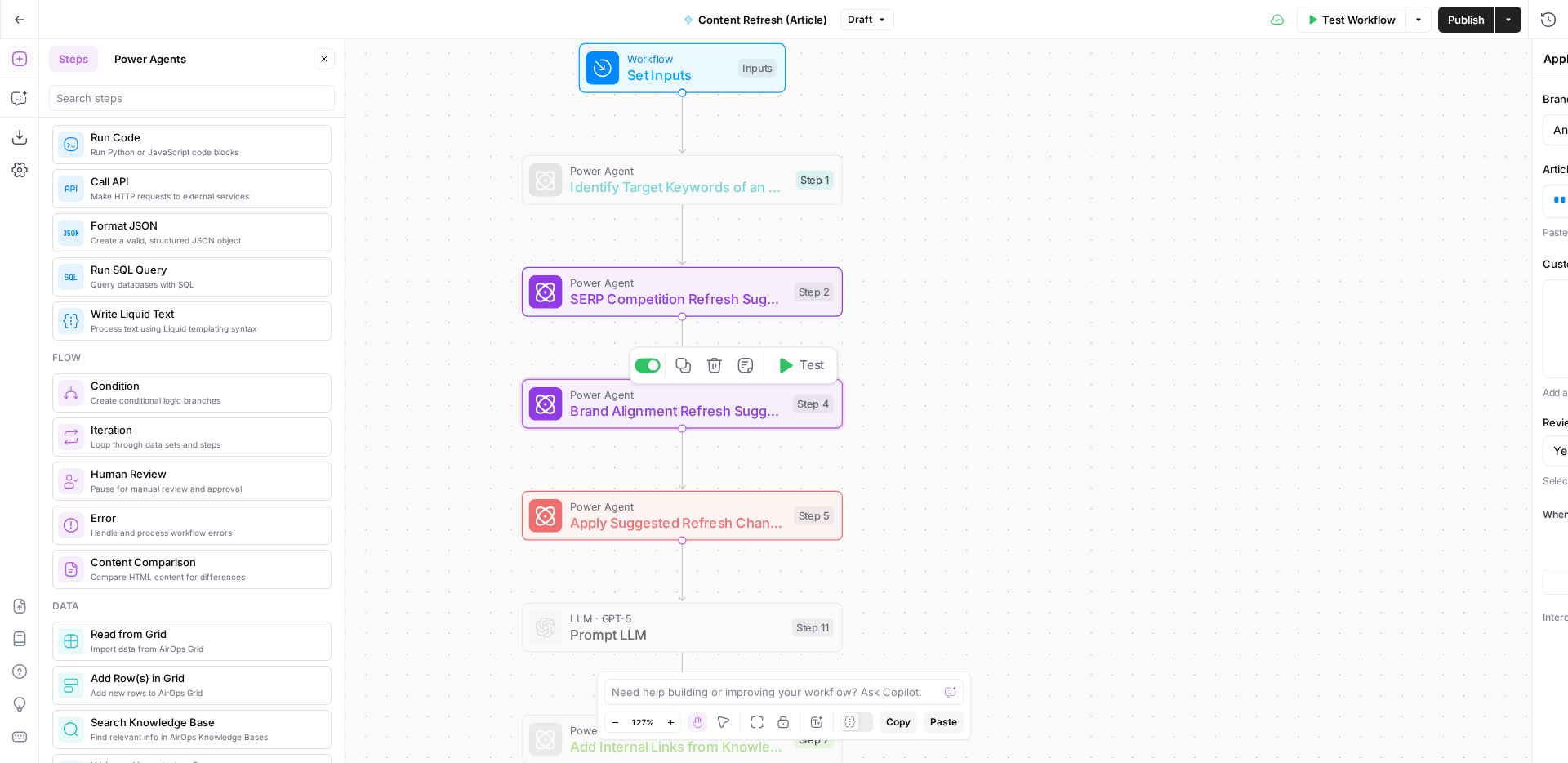
type textarea "Brand Alignment Refresh Suggestions"
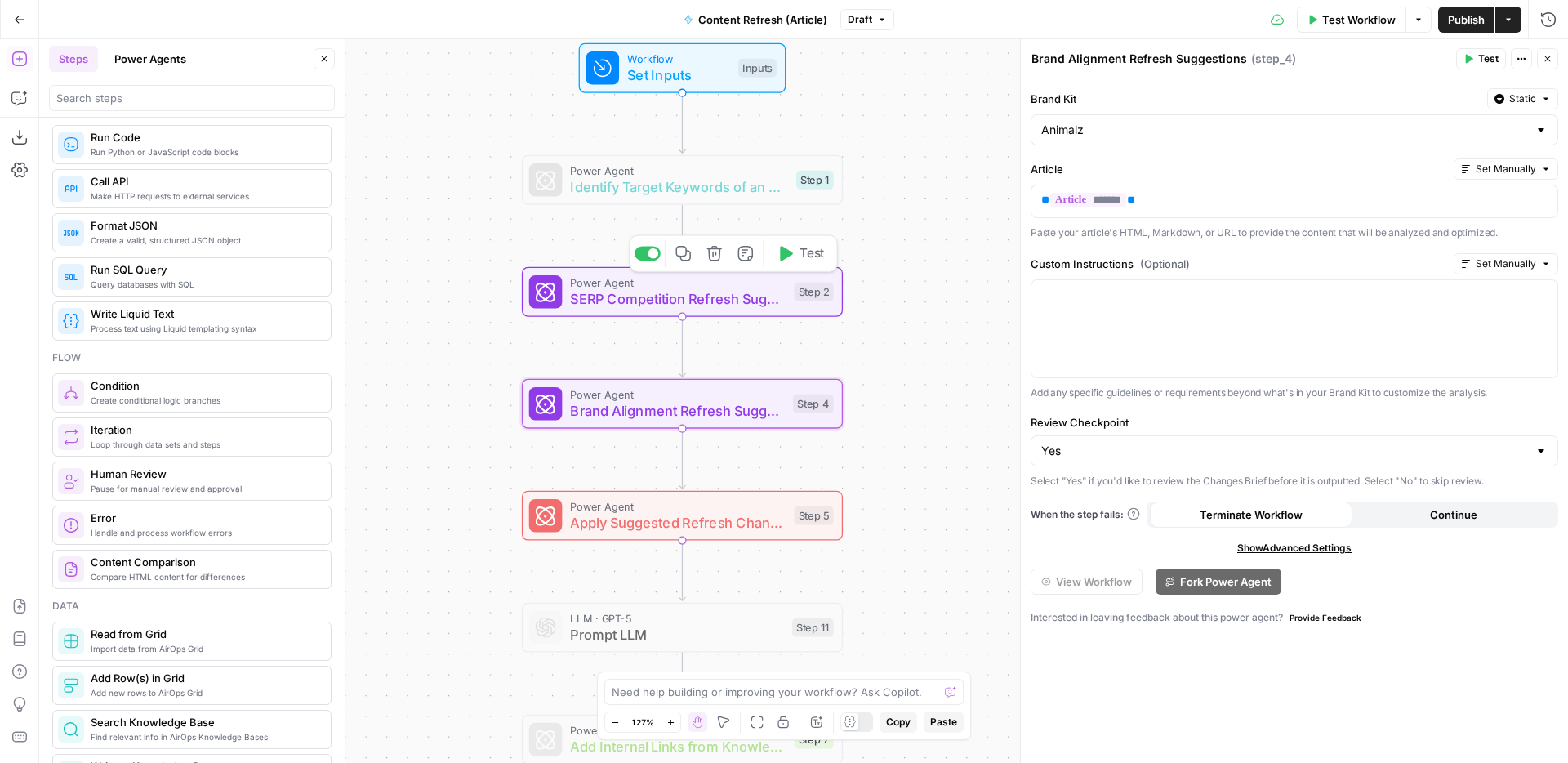
click at [745, 295] on span "SERP Competition Refresh Suggestions" at bounding box center [678, 298] width 215 height 20
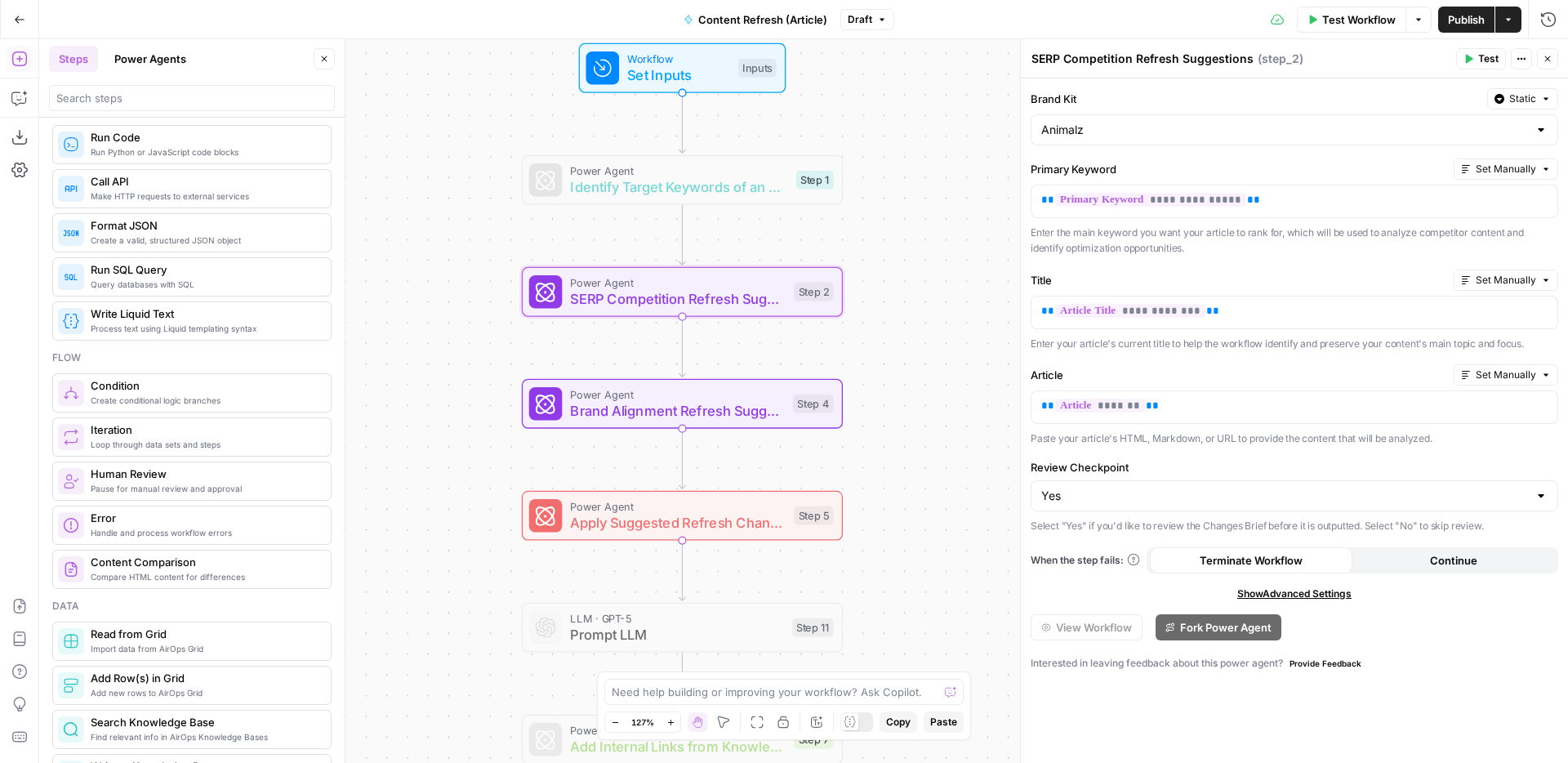
click at [724, 409] on span "Brand Alignment Refresh Suggestions" at bounding box center [678, 411] width 214 height 20
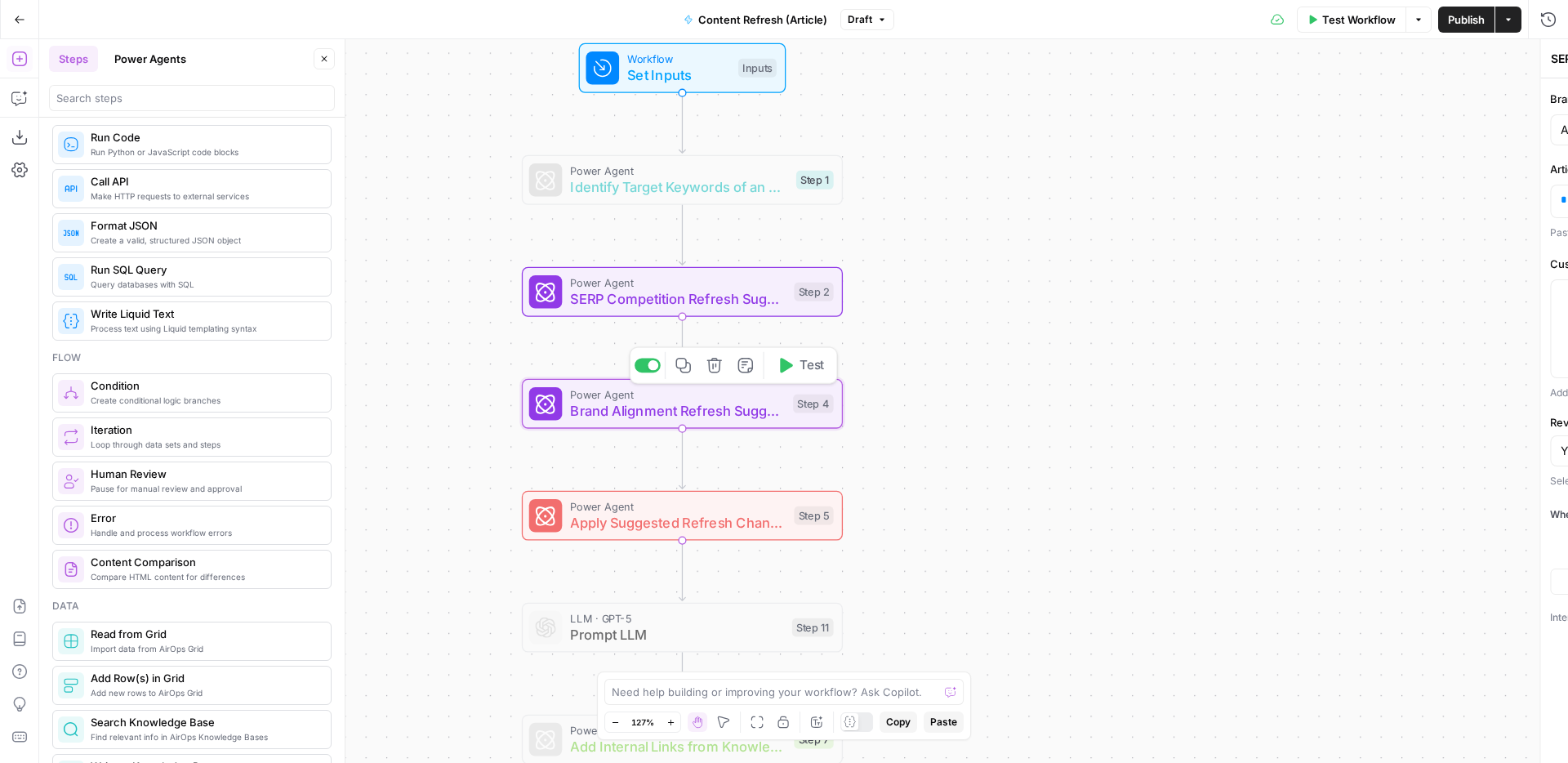
type textarea "Brand Alignment Refresh Suggestions"
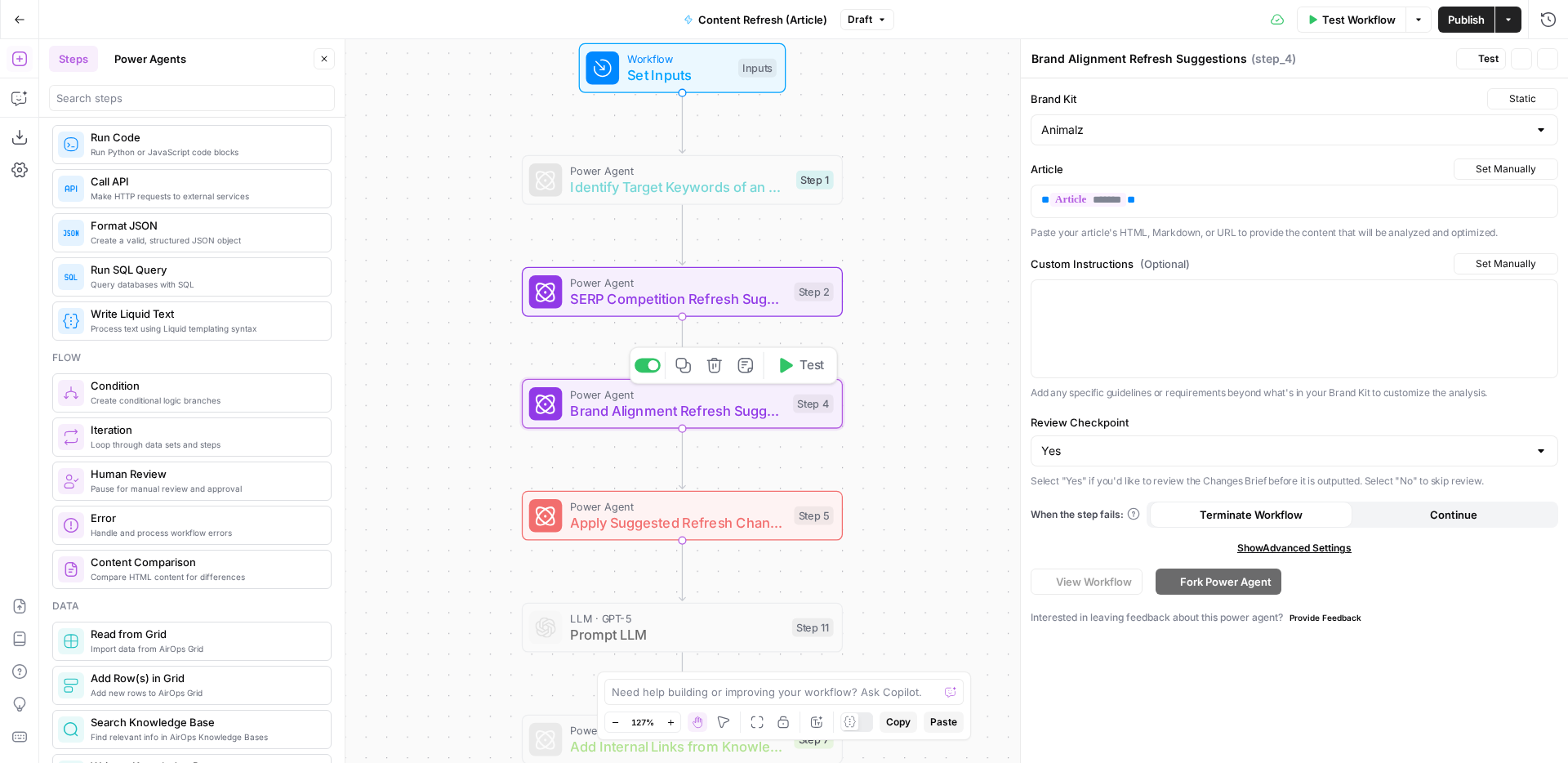
click at [732, 510] on span "Power Agent" at bounding box center [678, 506] width 215 height 16
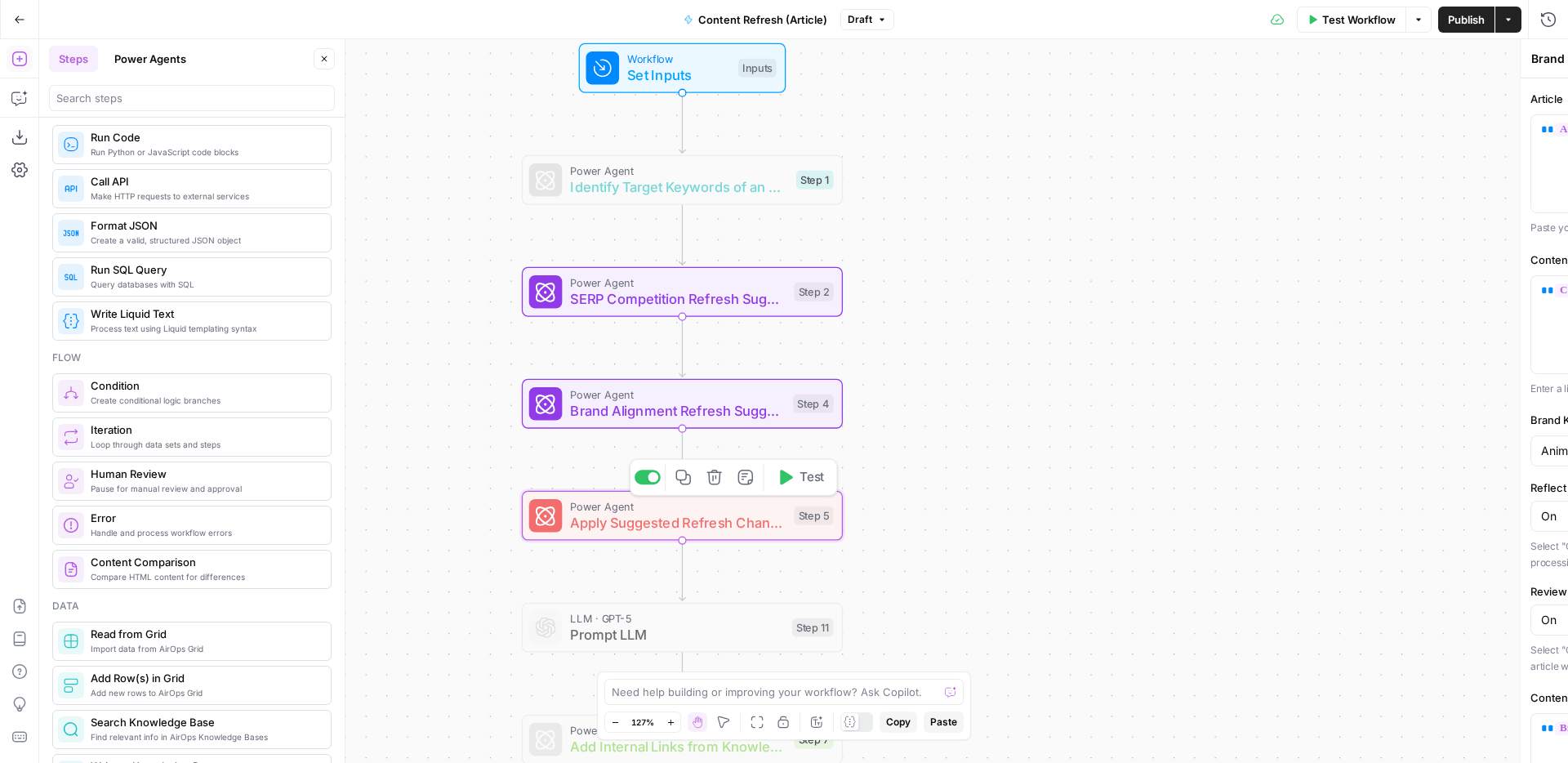
type textarea "Apply Suggested Refresh Changes"
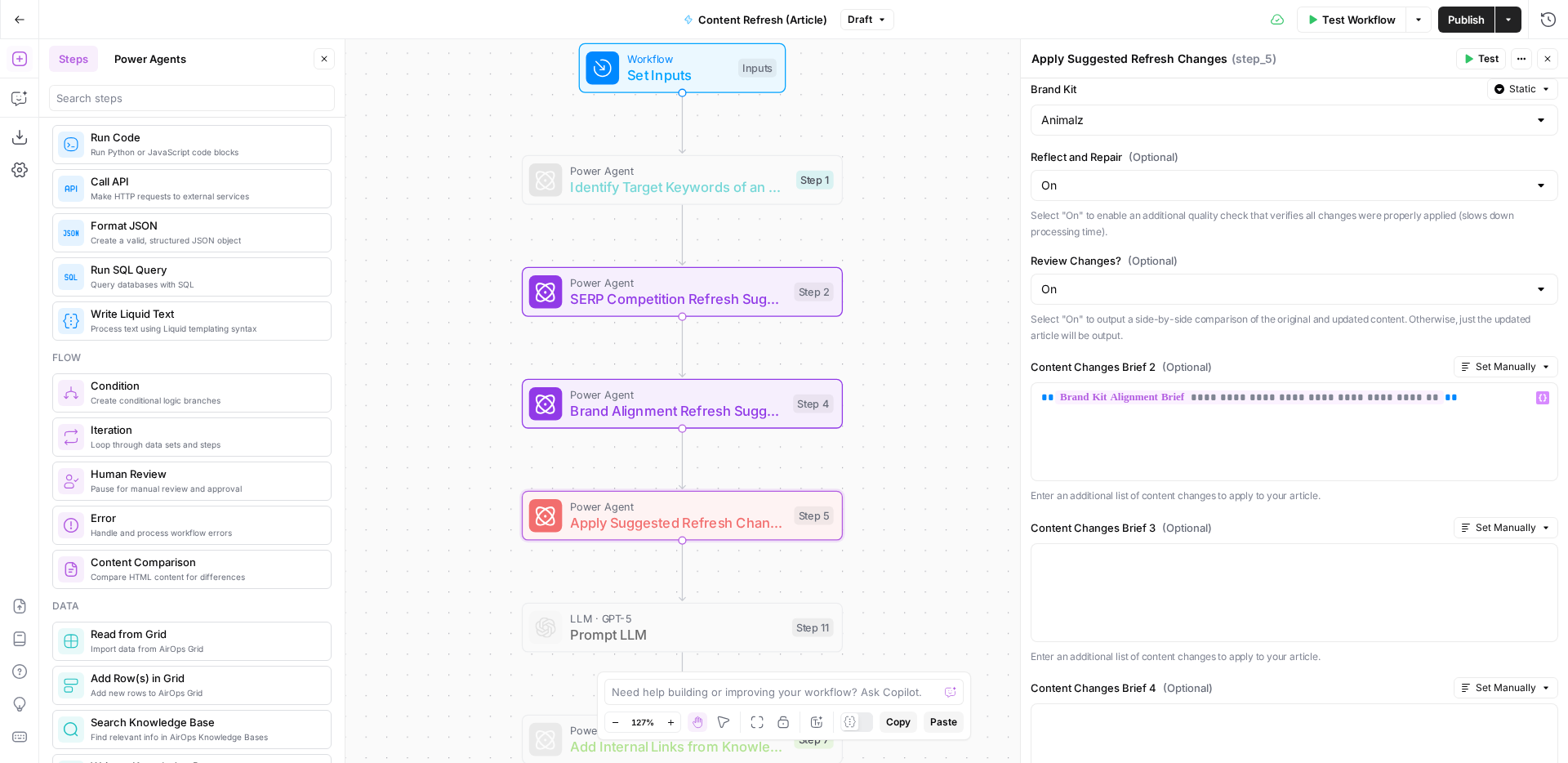
scroll to position [112, 0]
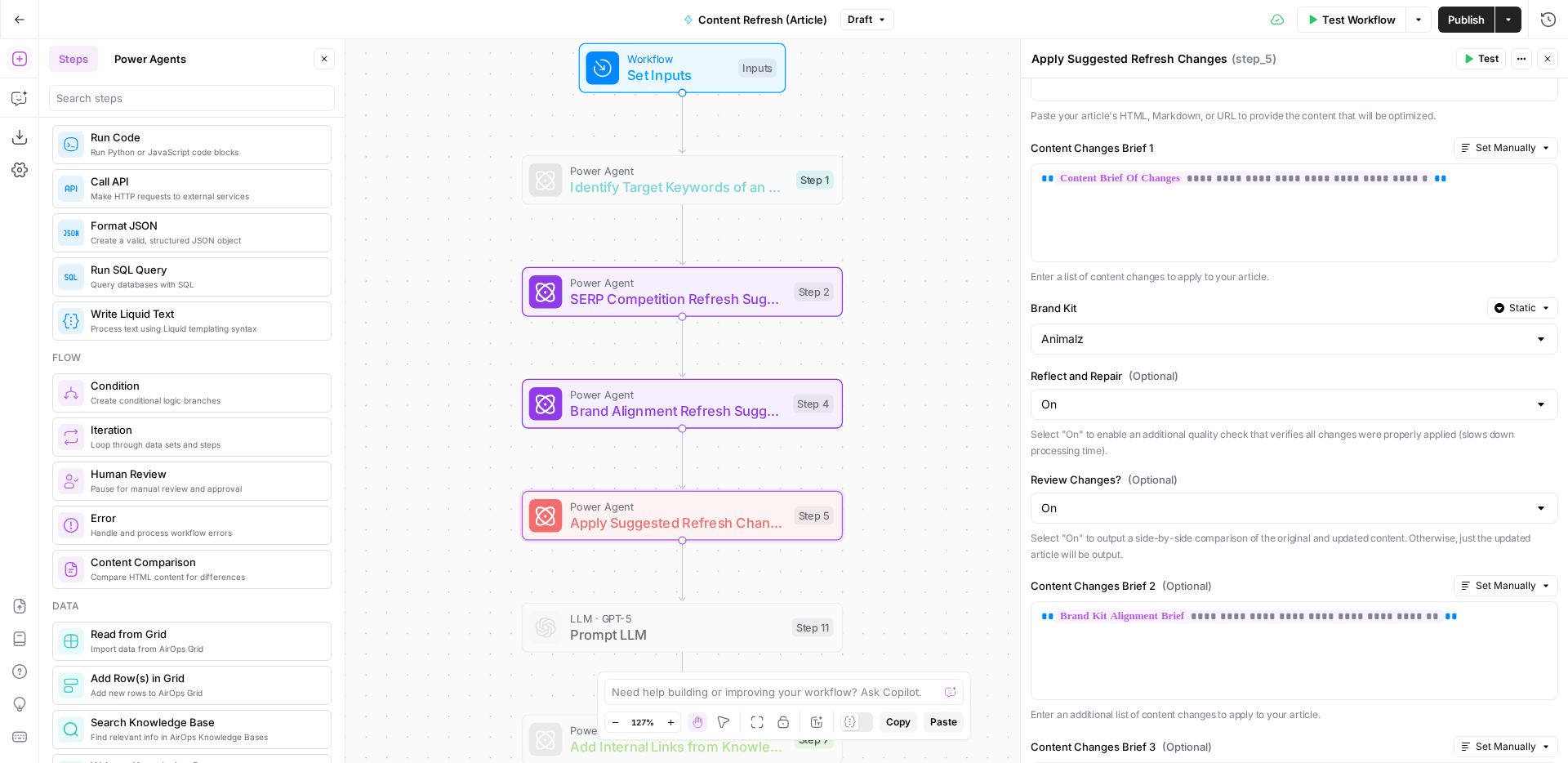
click at [1548, 54] on icon "button" at bounding box center [1547, 58] width 10 height 10
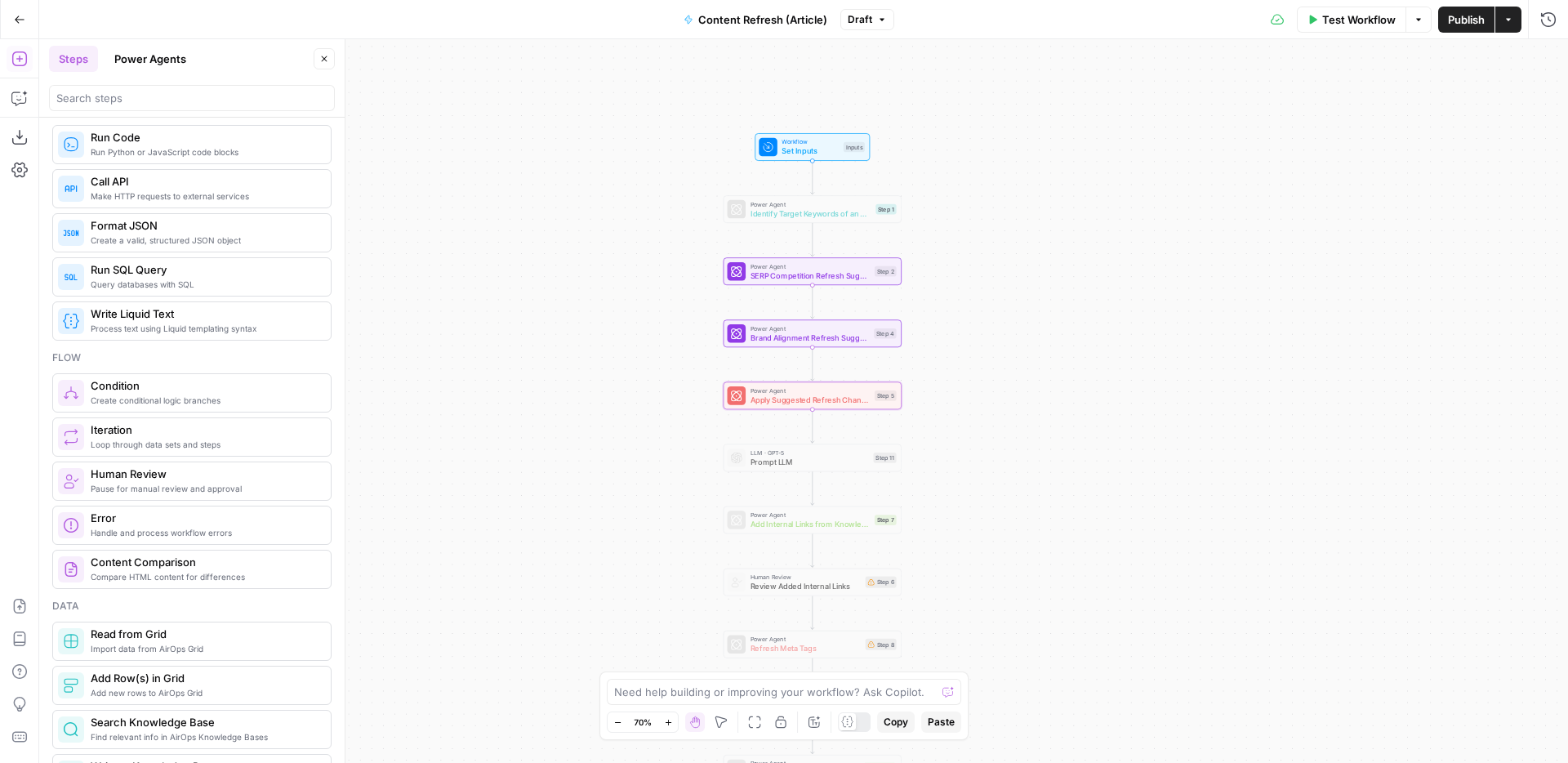
click at [15, 23] on icon "button" at bounding box center [19, 19] width 12 height 12
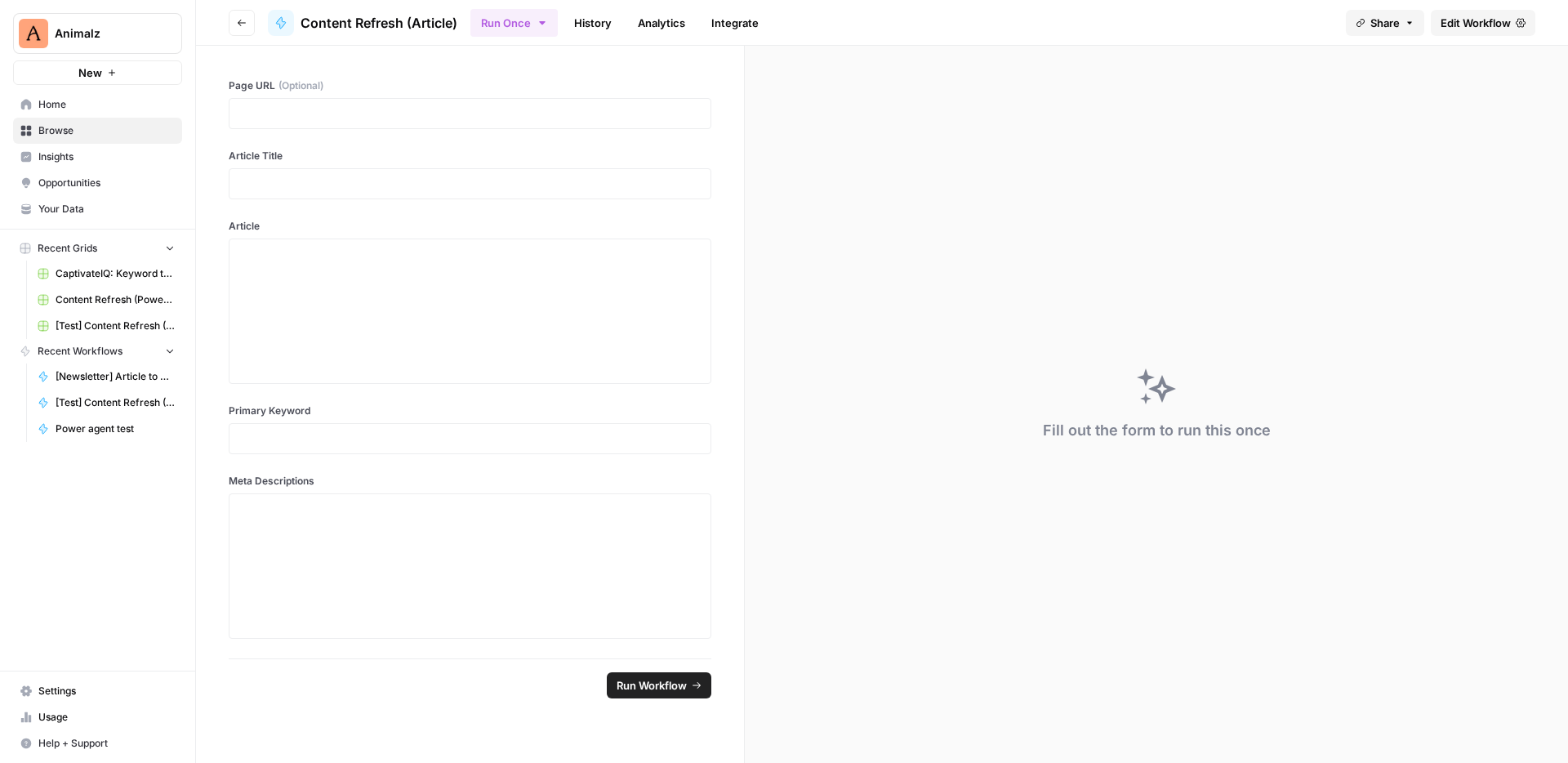
click at [1488, 10] on div "Share Edit Workflow" at bounding box center [1441, 23] width 190 height 26
click at [1480, 20] on span "Edit Workflow" at bounding box center [1475, 23] width 70 height 16
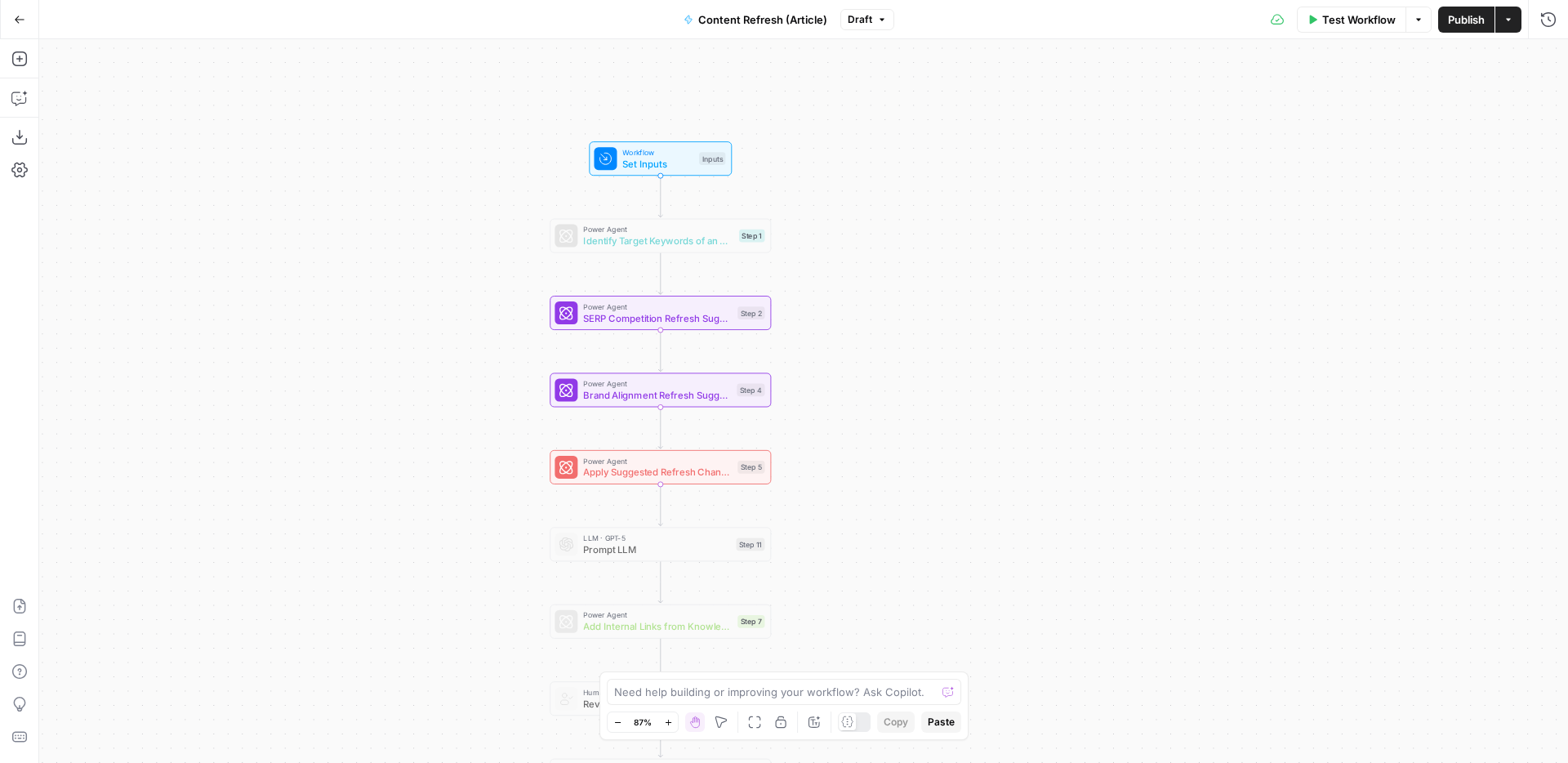
click at [1466, 16] on span "Publish" at bounding box center [1466, 20] width 36 height 16
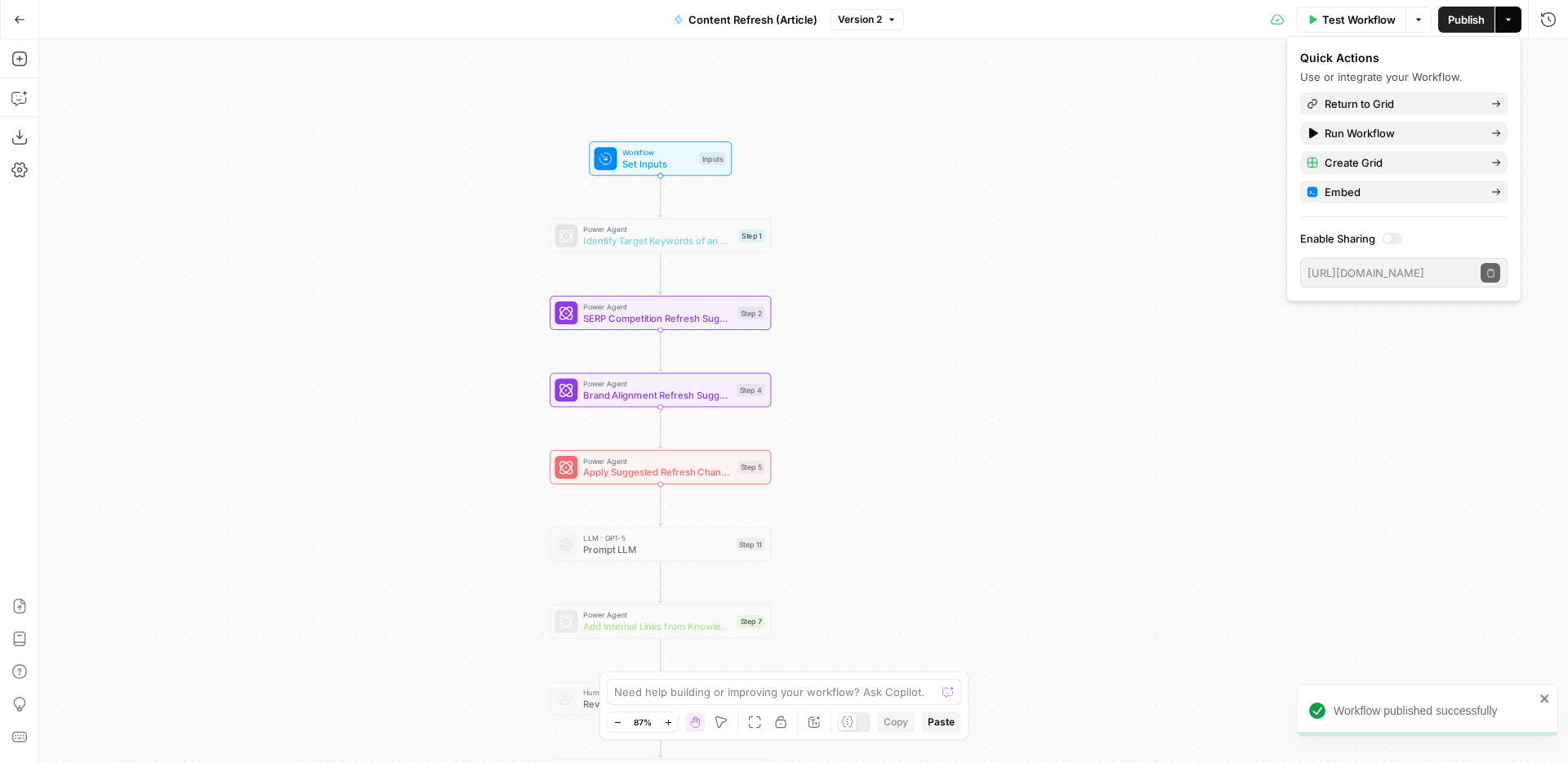
click at [1031, 231] on div "Workflow Set Inputs Inputs Power Agent Identify Target Keywords of an Article S…" at bounding box center [803, 401] width 1529 height 724
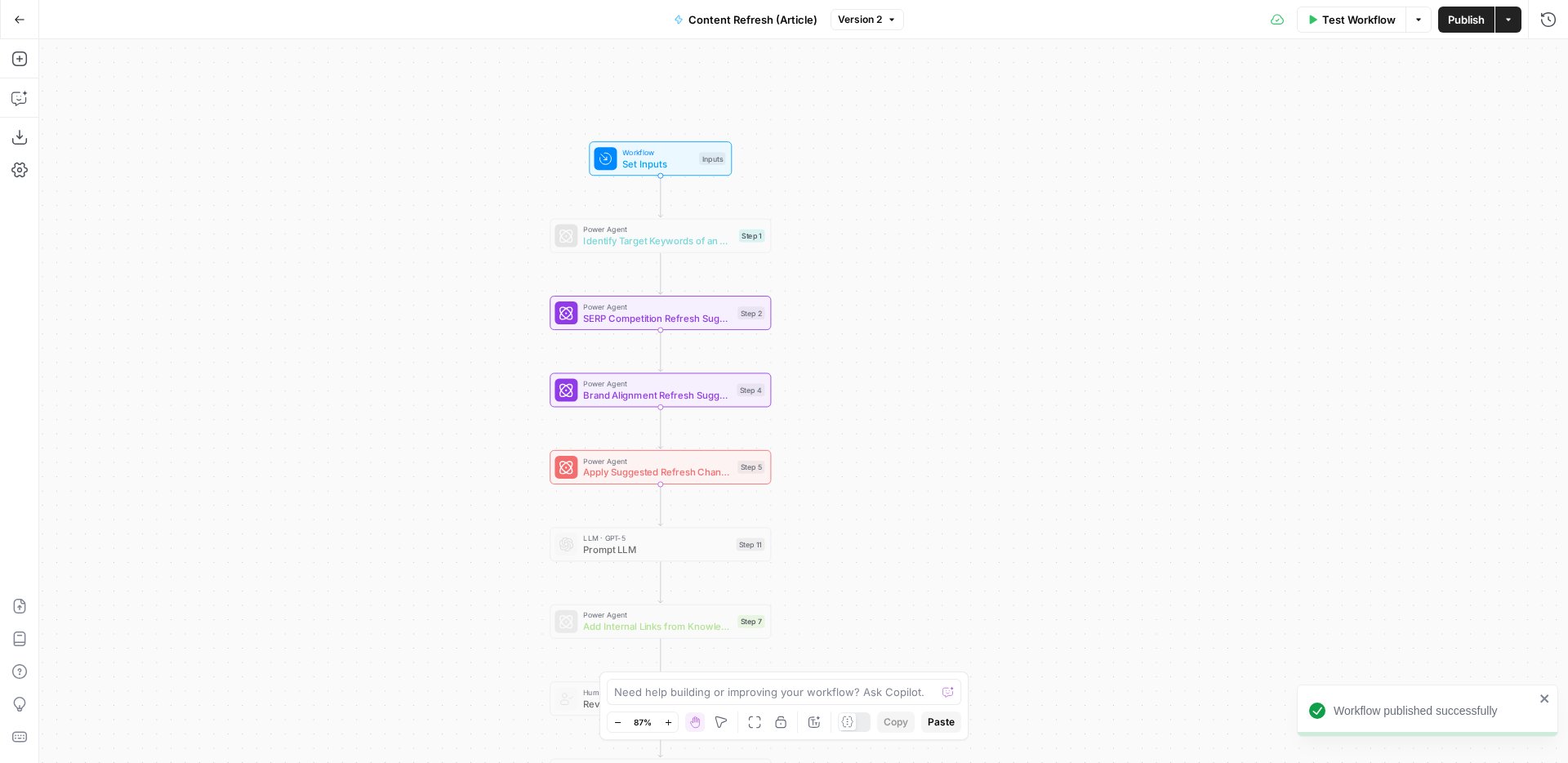
click at [22, 16] on icon "button" at bounding box center [19, 19] width 12 height 12
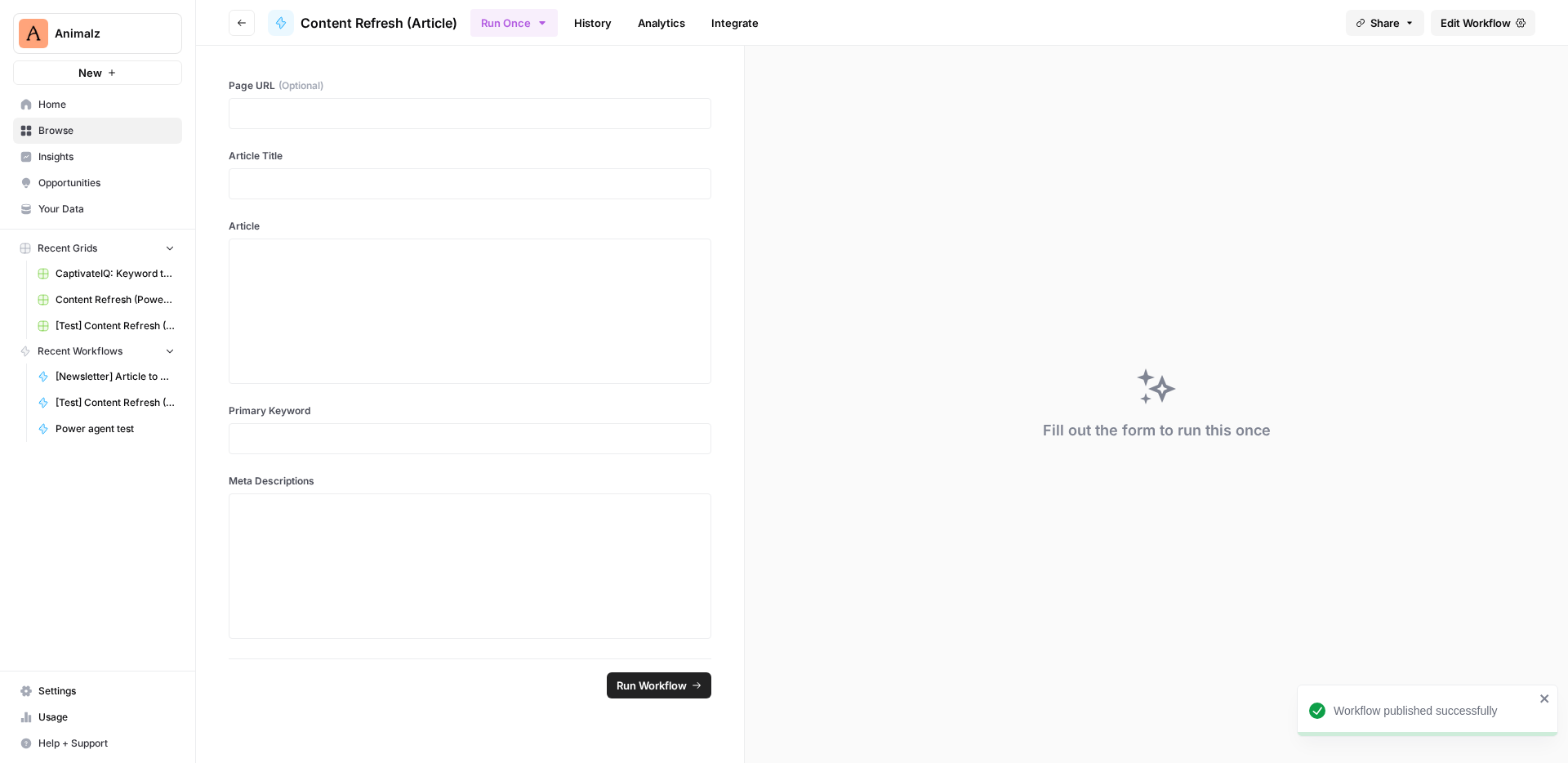
click at [238, 22] on icon "button" at bounding box center [242, 23] width 8 height 6
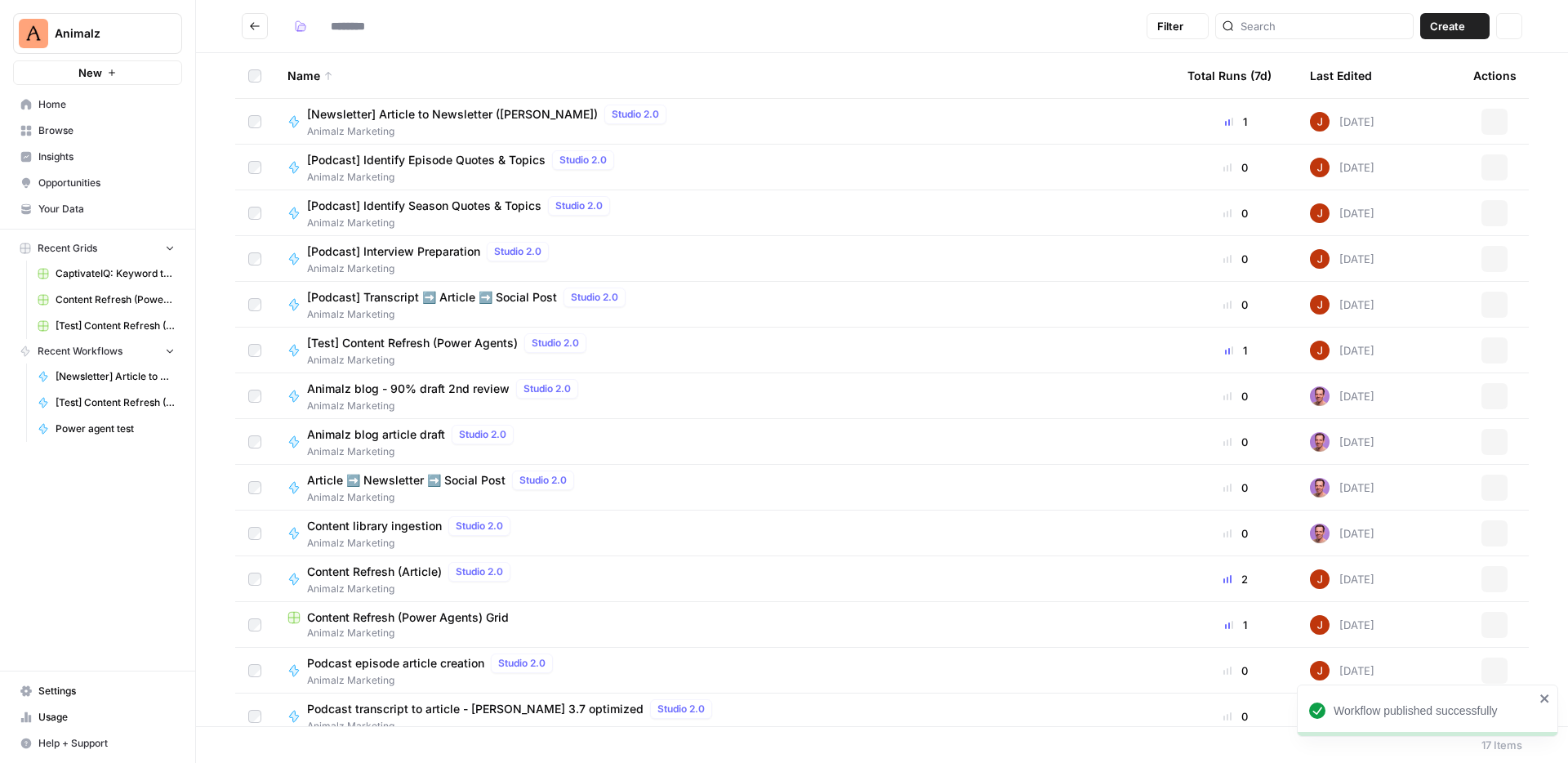
type input "**********"
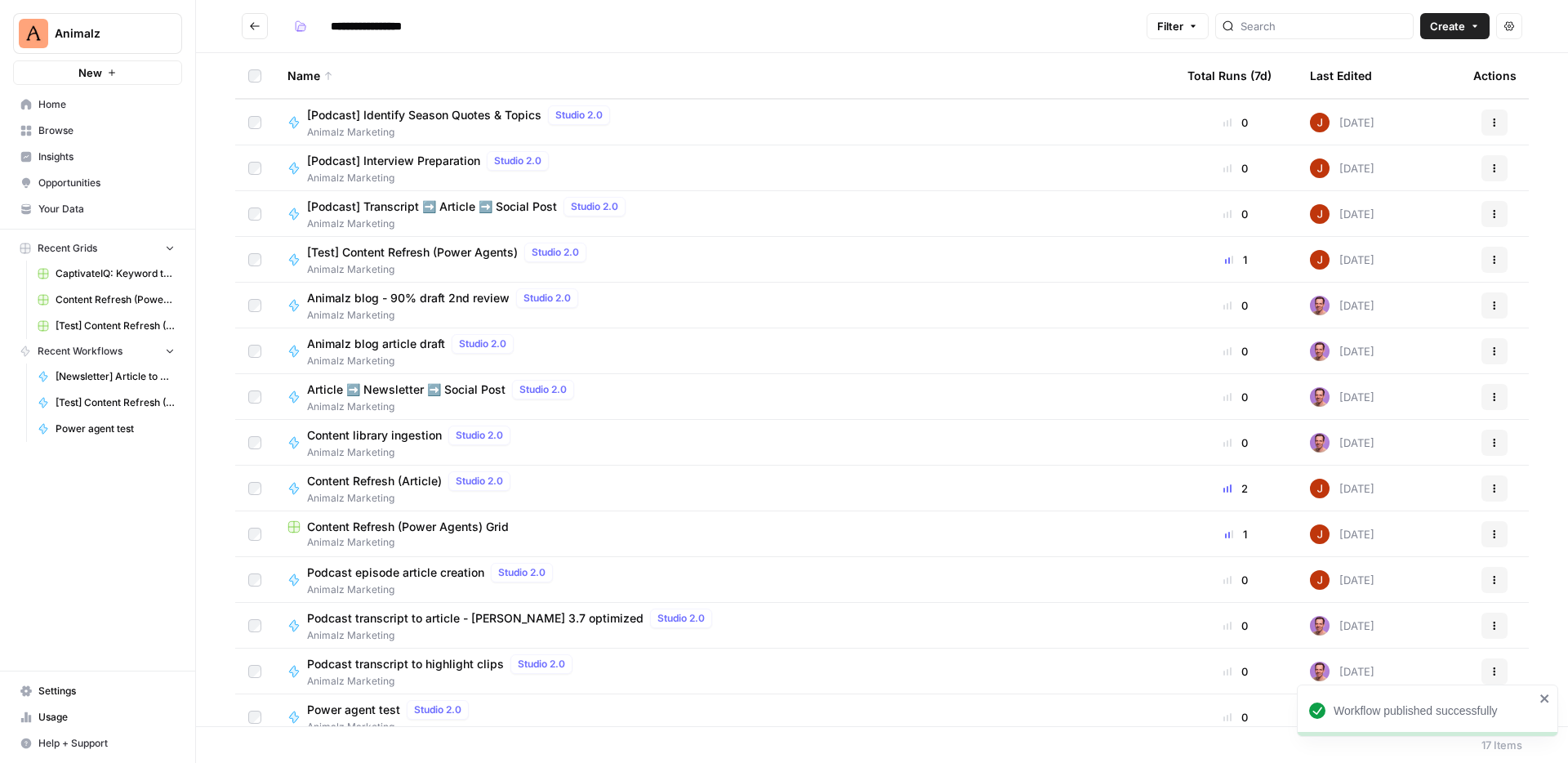
scroll to position [78, 0]
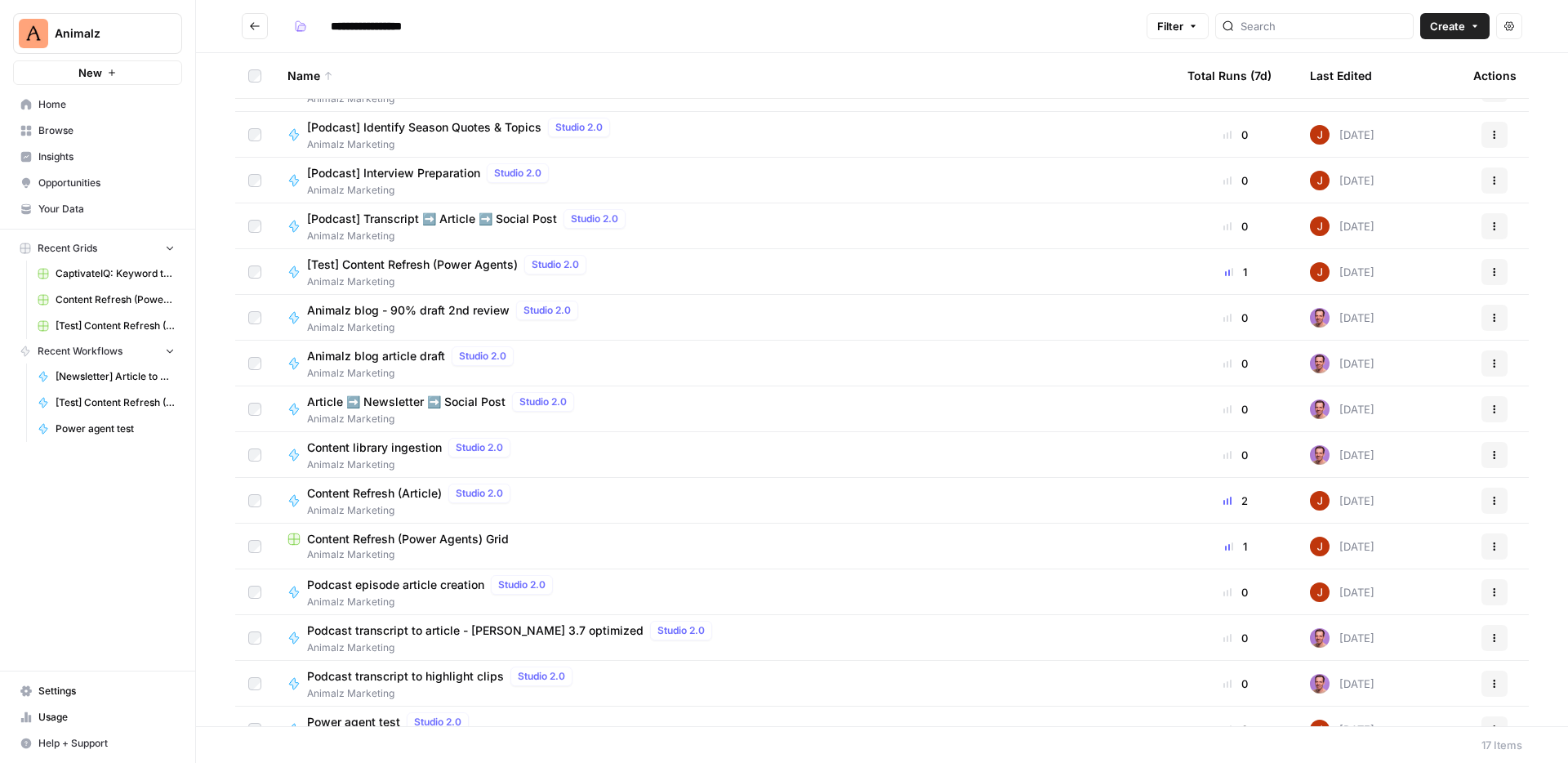
click at [434, 267] on span "[Test] Content Refresh (Power Agents)" at bounding box center [412, 264] width 211 height 16
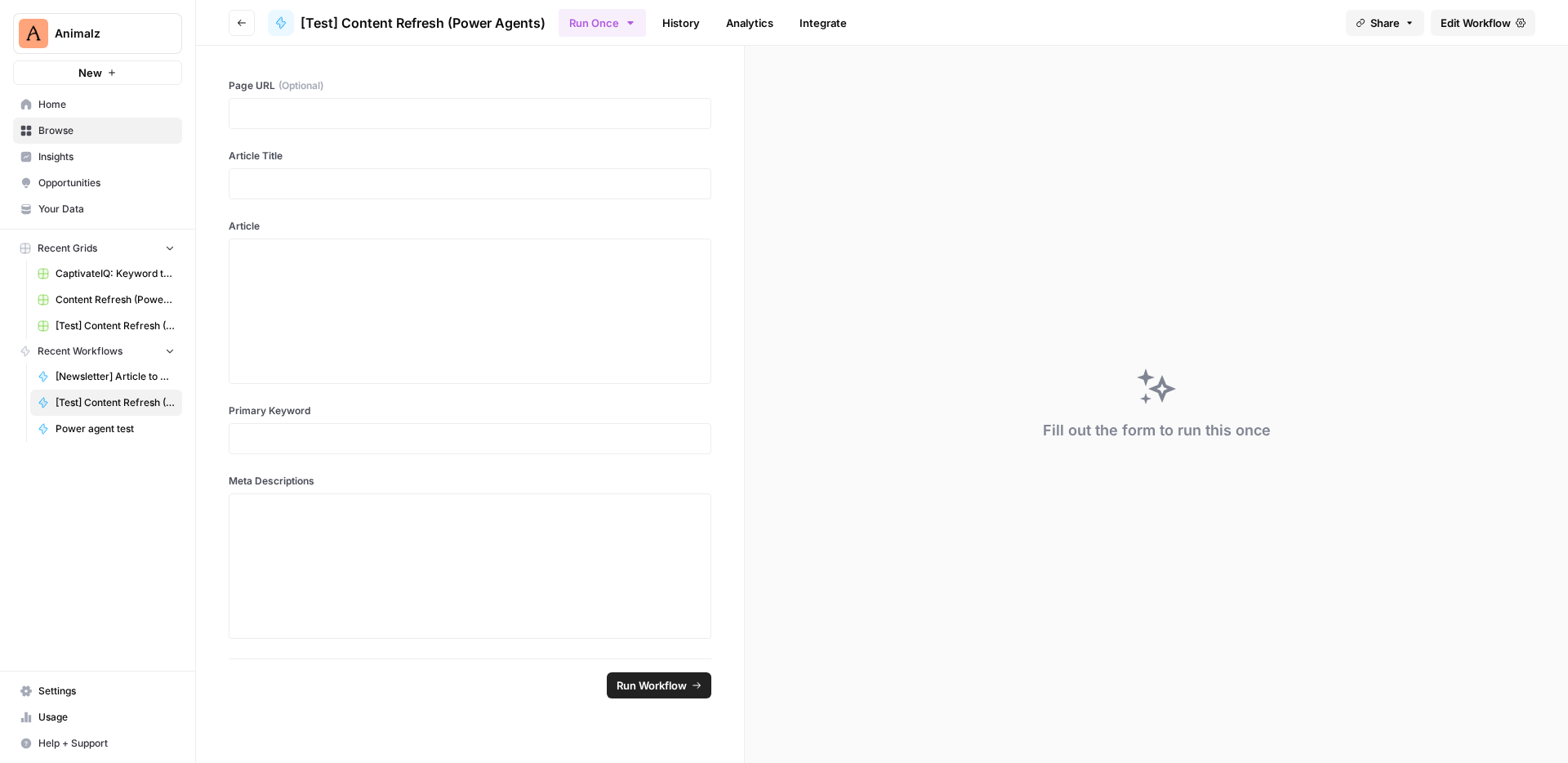
click at [1503, 22] on span "Edit Workflow" at bounding box center [1475, 23] width 70 height 16
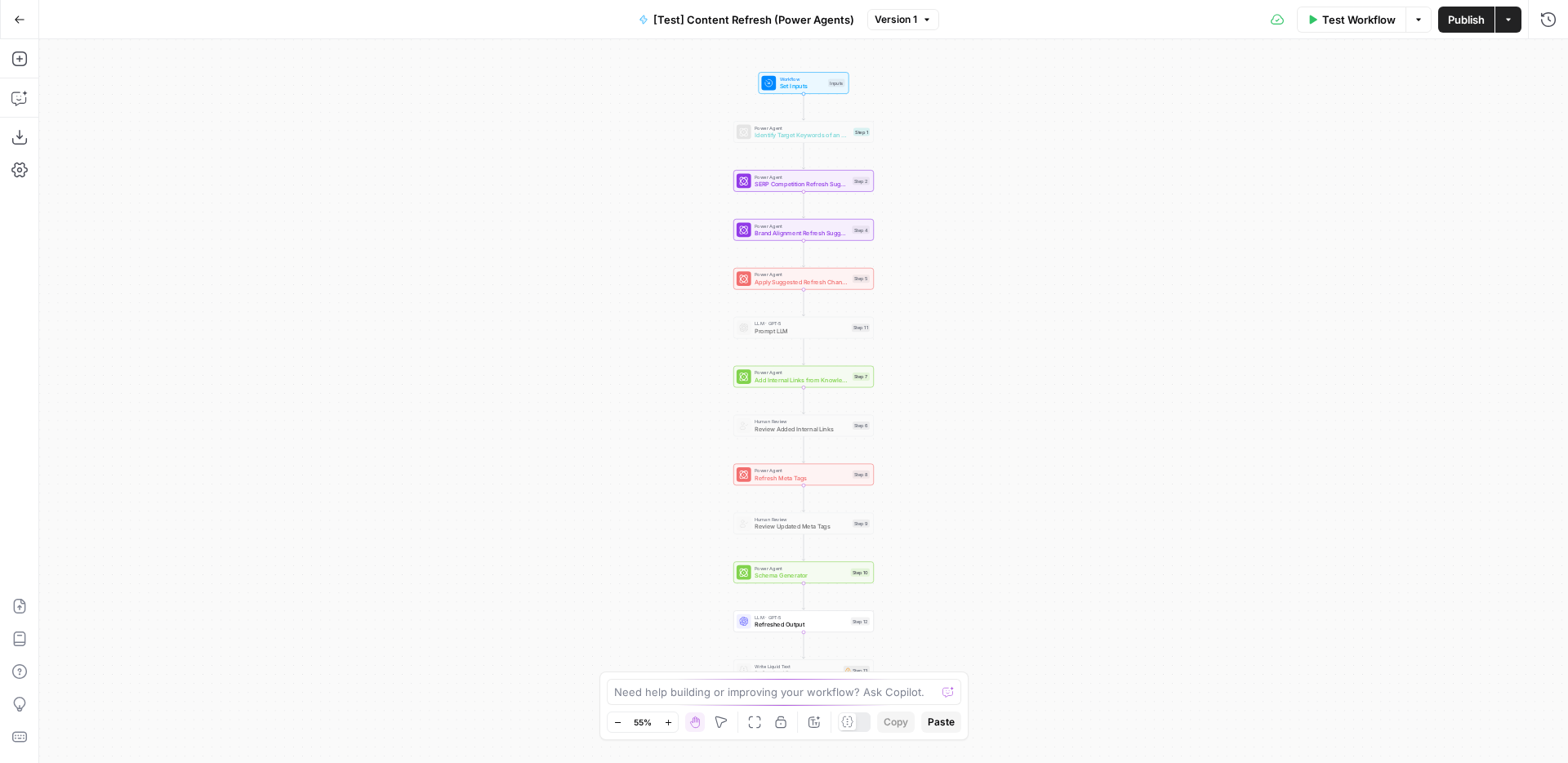
click at [709, 25] on span "[Test] Content Refresh (Power Agents)" at bounding box center [753, 20] width 201 height 16
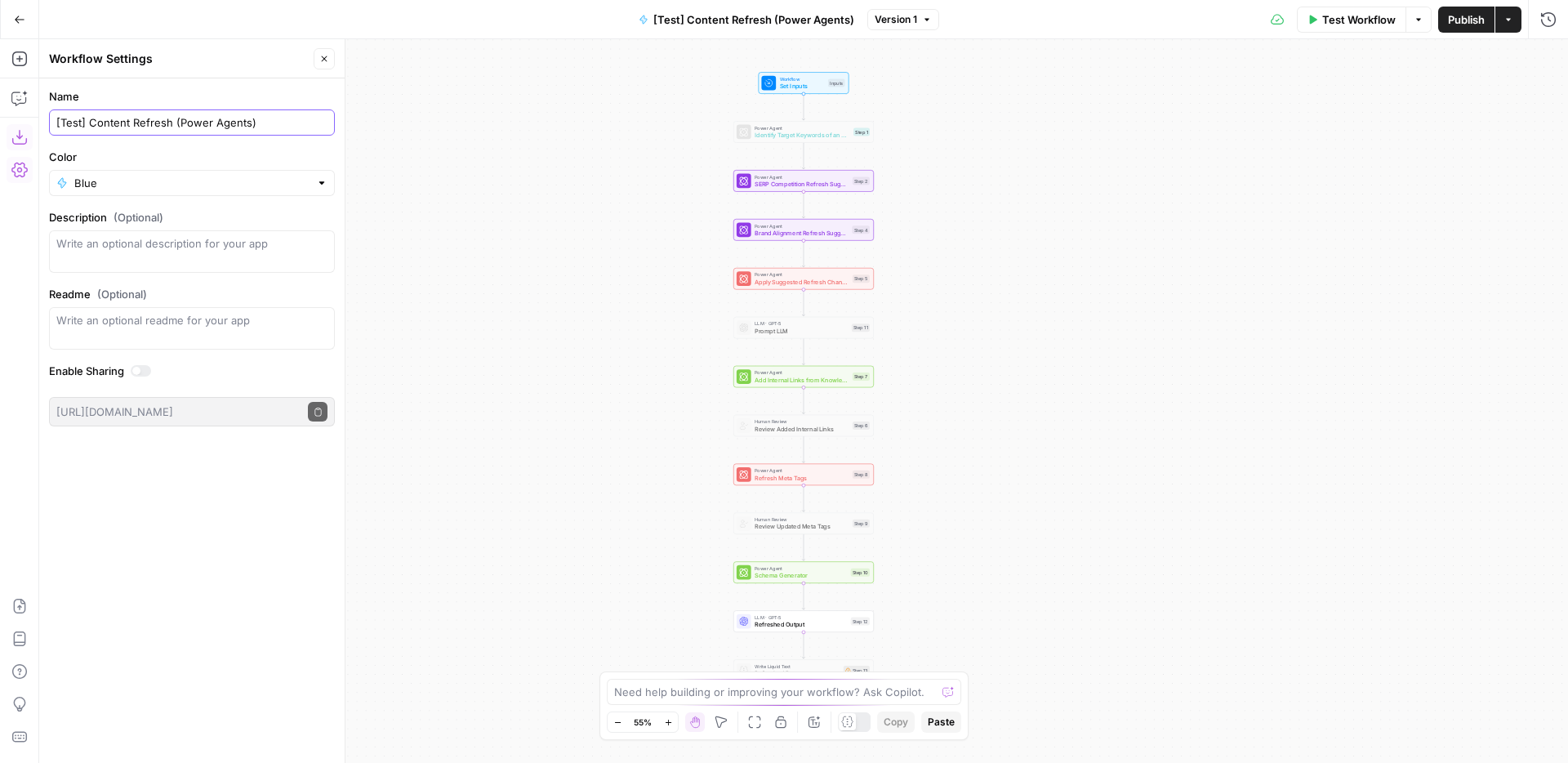
drag, startPoint x: 91, startPoint y: 122, endPoint x: 19, endPoint y: 124, distance: 72.0
click at [19, 124] on body "Animalz New Home Browse Insights Opportunities Your Data Recent Grids Captivate…" at bounding box center [784, 382] width 1568 height 763
click at [223, 115] on input "Content Refresh (Power Agents)" at bounding box center [192, 123] width 271 height 16
drag, startPoint x: 215, startPoint y: 123, endPoint x: 150, endPoint y: 122, distance: 65.0
click at [150, 122] on input "Content Refresh (Power Agents)" at bounding box center [192, 123] width 271 height 16
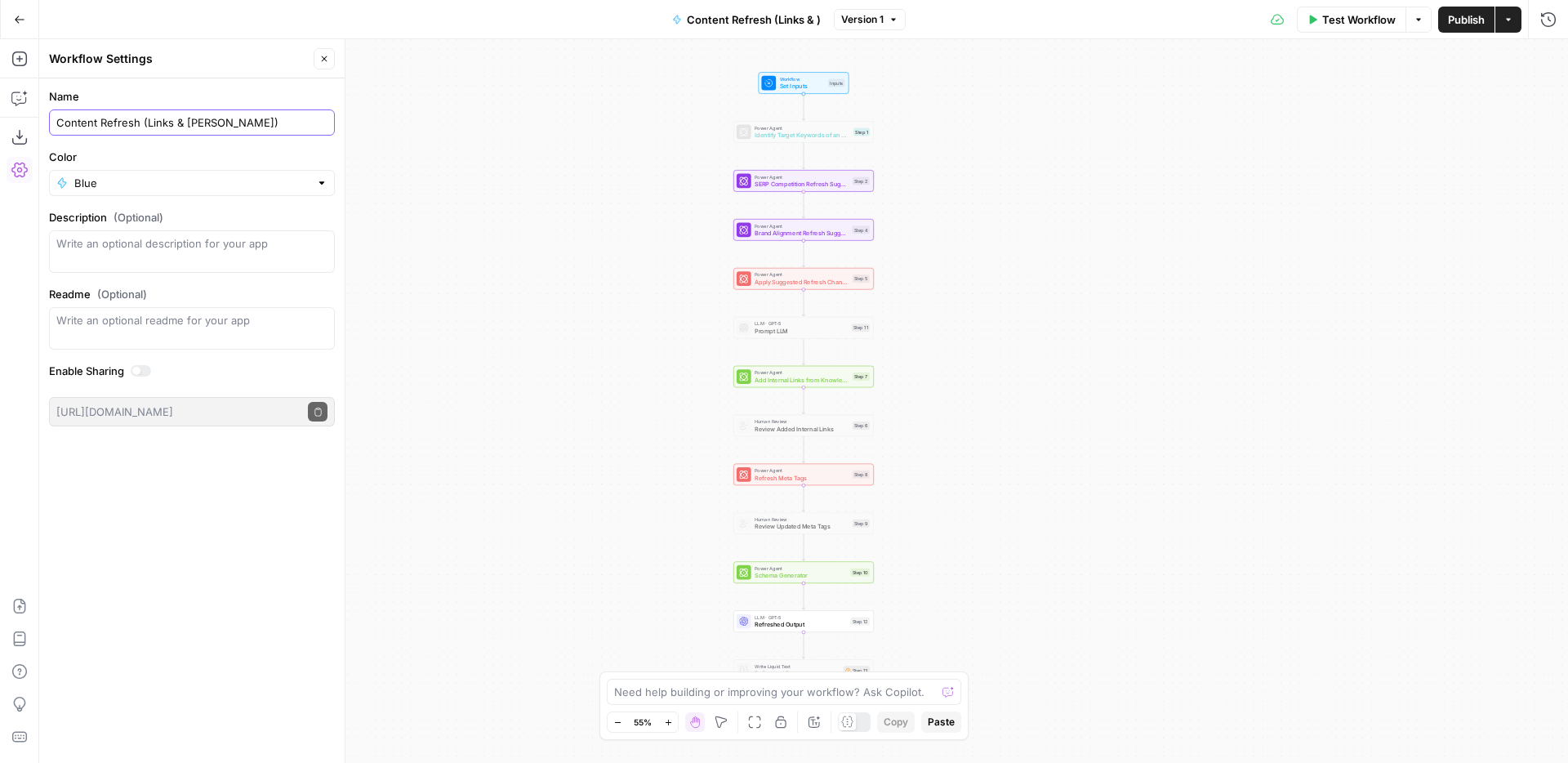
click at [150, 122] on input "Content Refresh (Links & Neta)" at bounding box center [192, 123] width 271 height 16
click at [190, 118] on input "Content Refresh (Links & Neta)" at bounding box center [192, 123] width 271 height 16
click at [145, 120] on input "Content Refresh (Links & Meta)" at bounding box center [192, 123] width 271 height 16
click at [242, 117] on input "Content Refresh (Internal Links & Meta)" at bounding box center [192, 123] width 271 height 16
click at [103, 117] on input "Content Refresh (Internal Links & Meta)" at bounding box center [192, 123] width 271 height 16
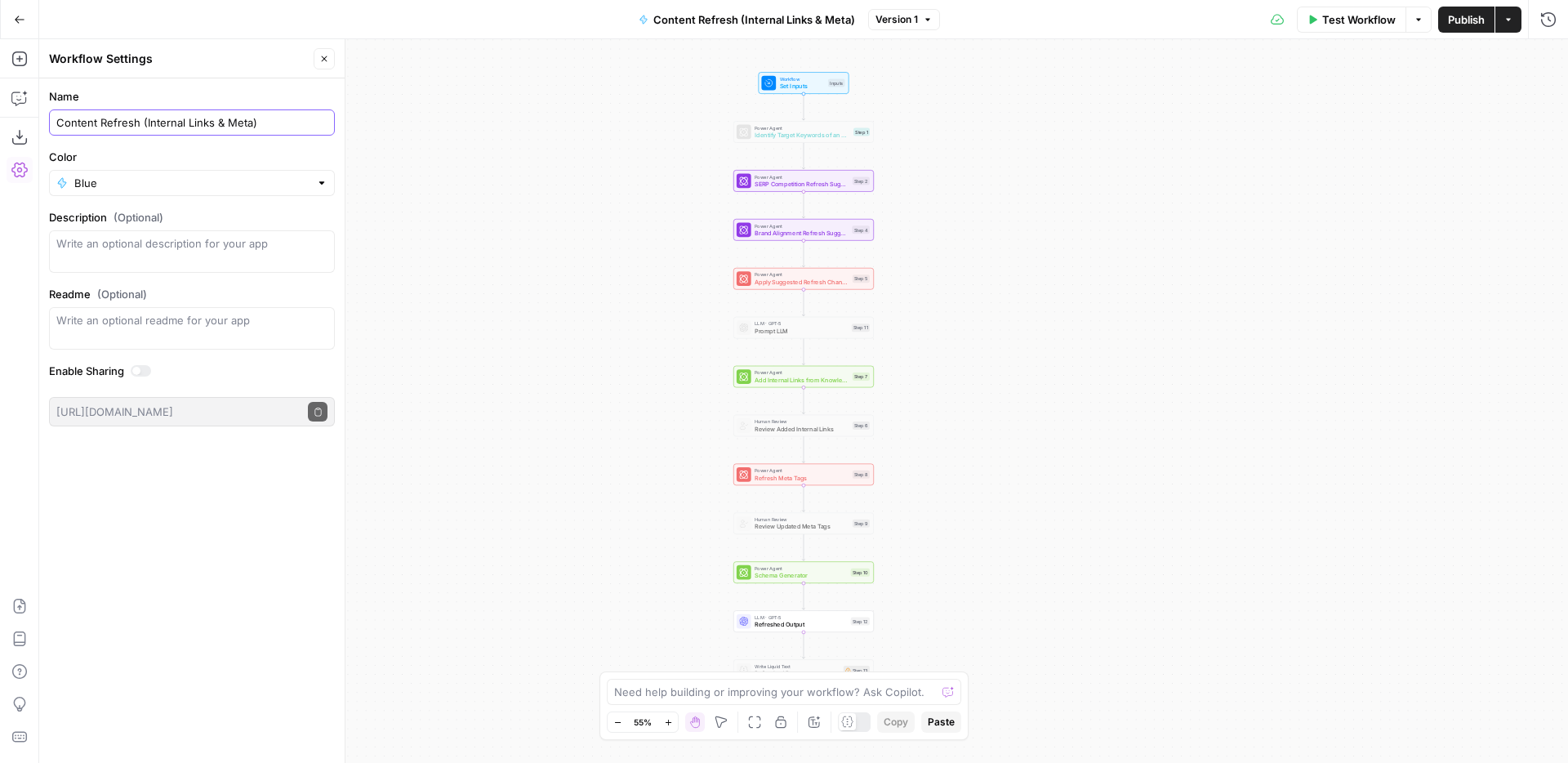
click at [69, 124] on input "Content Refresh (Internal Links & Meta)" at bounding box center [192, 123] width 271 height 16
click at [198, 127] on input "Content Refresh (Internal Links & Meta)" at bounding box center [192, 123] width 271 height 16
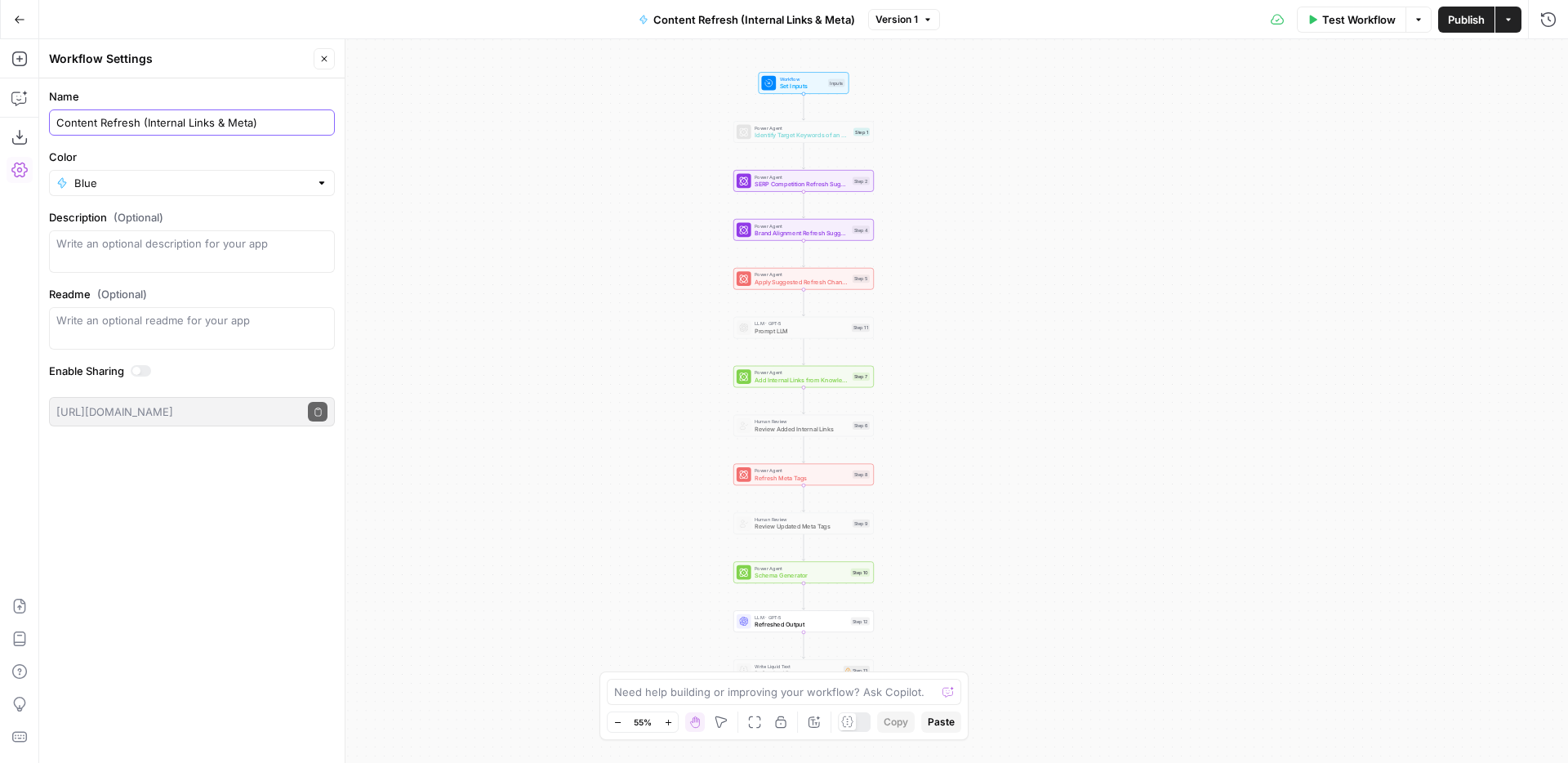
drag, startPoint x: 60, startPoint y: 124, endPoint x: 274, endPoint y: 120, distance: 214.0
click at [274, 120] on input "Content Refresh (Internal Links & Meta)" at bounding box center [192, 123] width 271 height 16
type input "Content Refresh (Internal Links & Meta)"
click at [144, 134] on div "Content Refresh (Internal Links & Meta)" at bounding box center [192, 122] width 286 height 26
click at [69, 125] on input "Content Refresh (Internal Links & Meta)" at bounding box center [192, 123] width 271 height 16
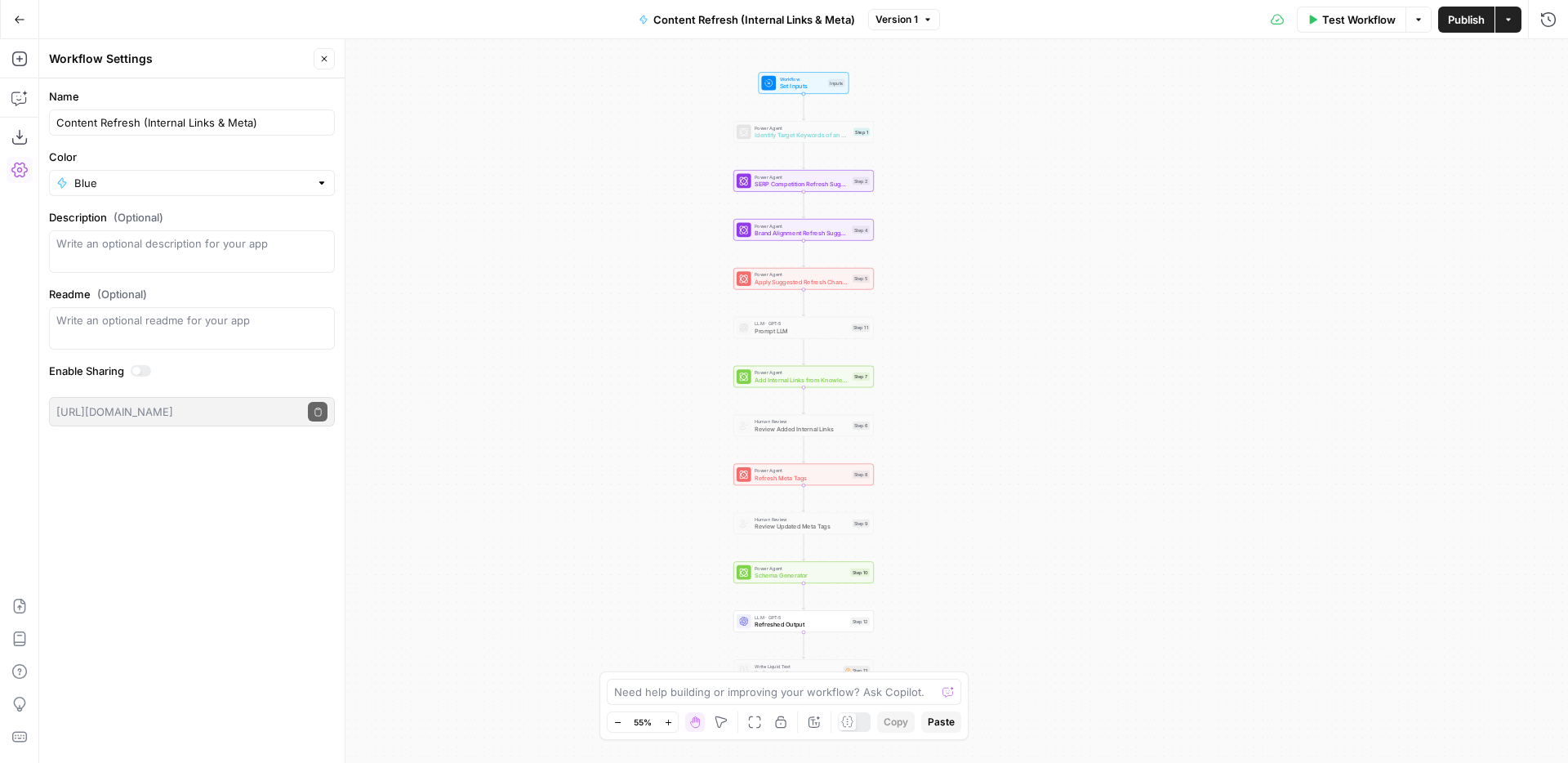
drag, startPoint x: 54, startPoint y: 118, endPoint x: 254, endPoint y: 132, distance: 200.5
click at [254, 132] on div "Content Refresh (Internal Links & Meta)" at bounding box center [192, 122] width 286 height 26
click at [1162, 251] on div "Workflow Set Inputs Inputs Power Agent Identify Target Keywords of an Article S…" at bounding box center [803, 401] width 1529 height 724
click at [1236, 164] on div "Workflow Set Inputs Inputs Power Agent Identify Target Keywords of an Article S…" at bounding box center [803, 401] width 1529 height 724
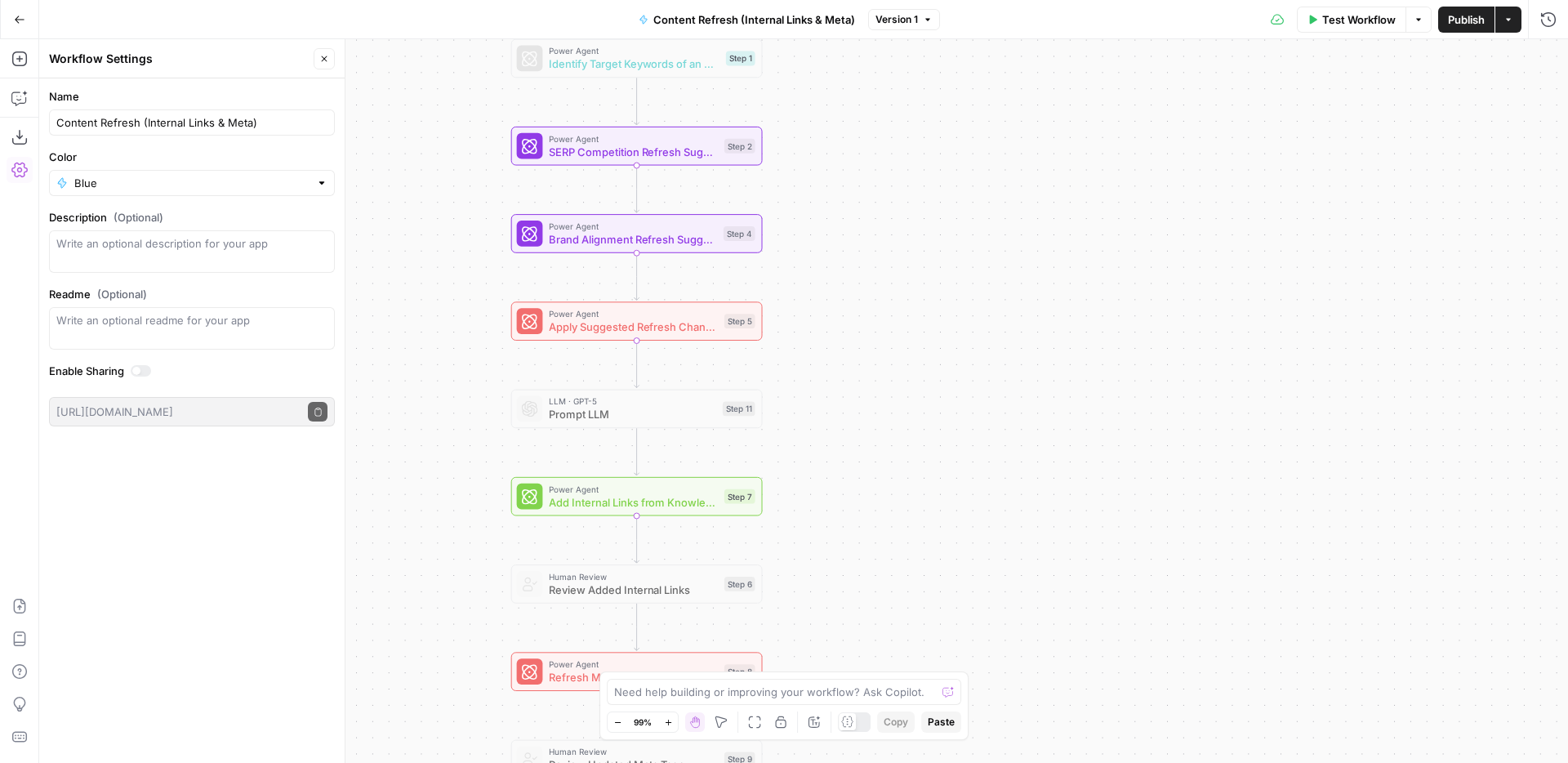
click at [324, 58] on icon "button" at bounding box center [324, 59] width 5 height 5
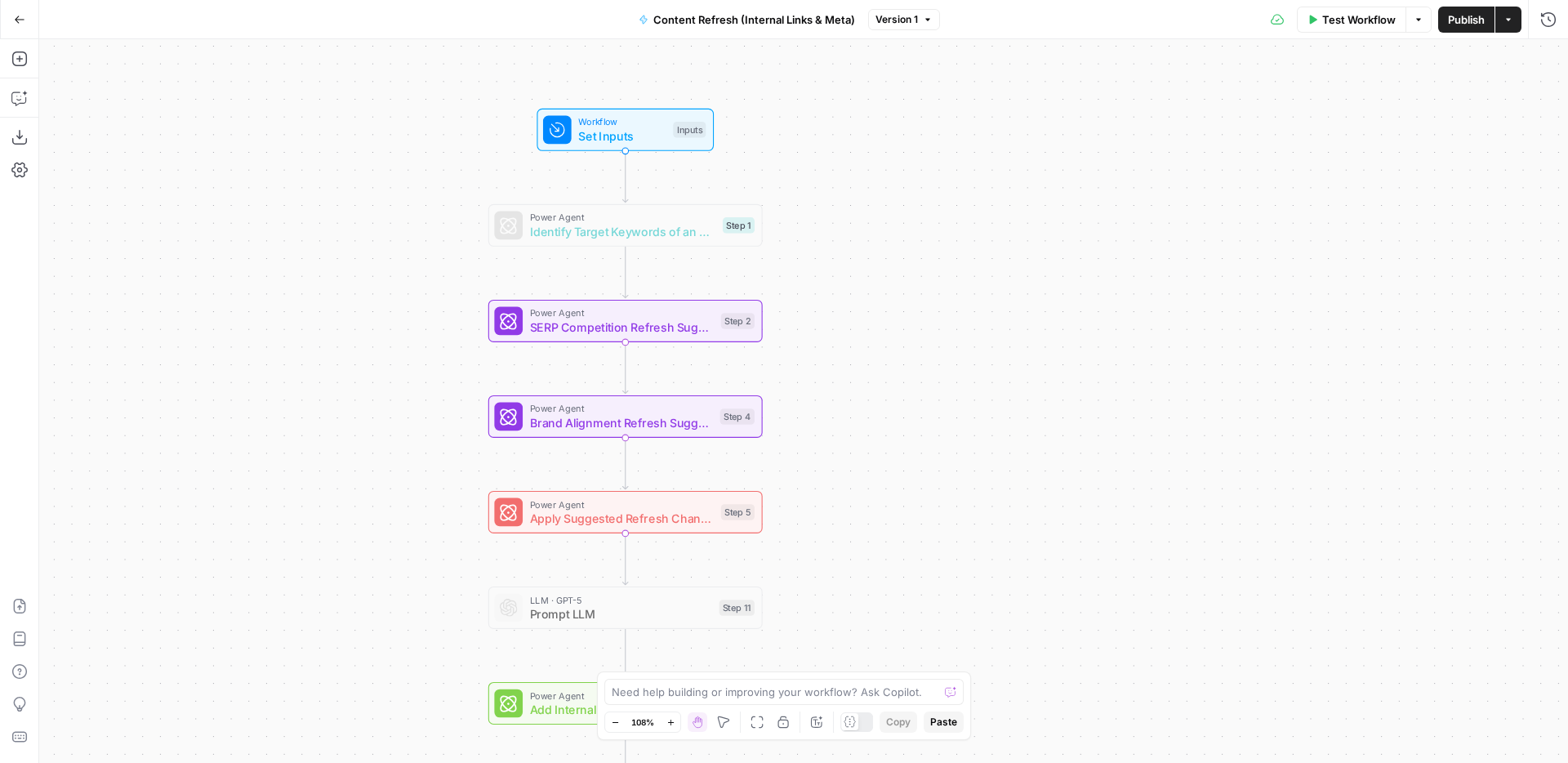
click at [640, 135] on span "Set Inputs" at bounding box center [622, 136] width 87 height 18
click at [1547, 60] on icon "button" at bounding box center [1547, 58] width 10 height 10
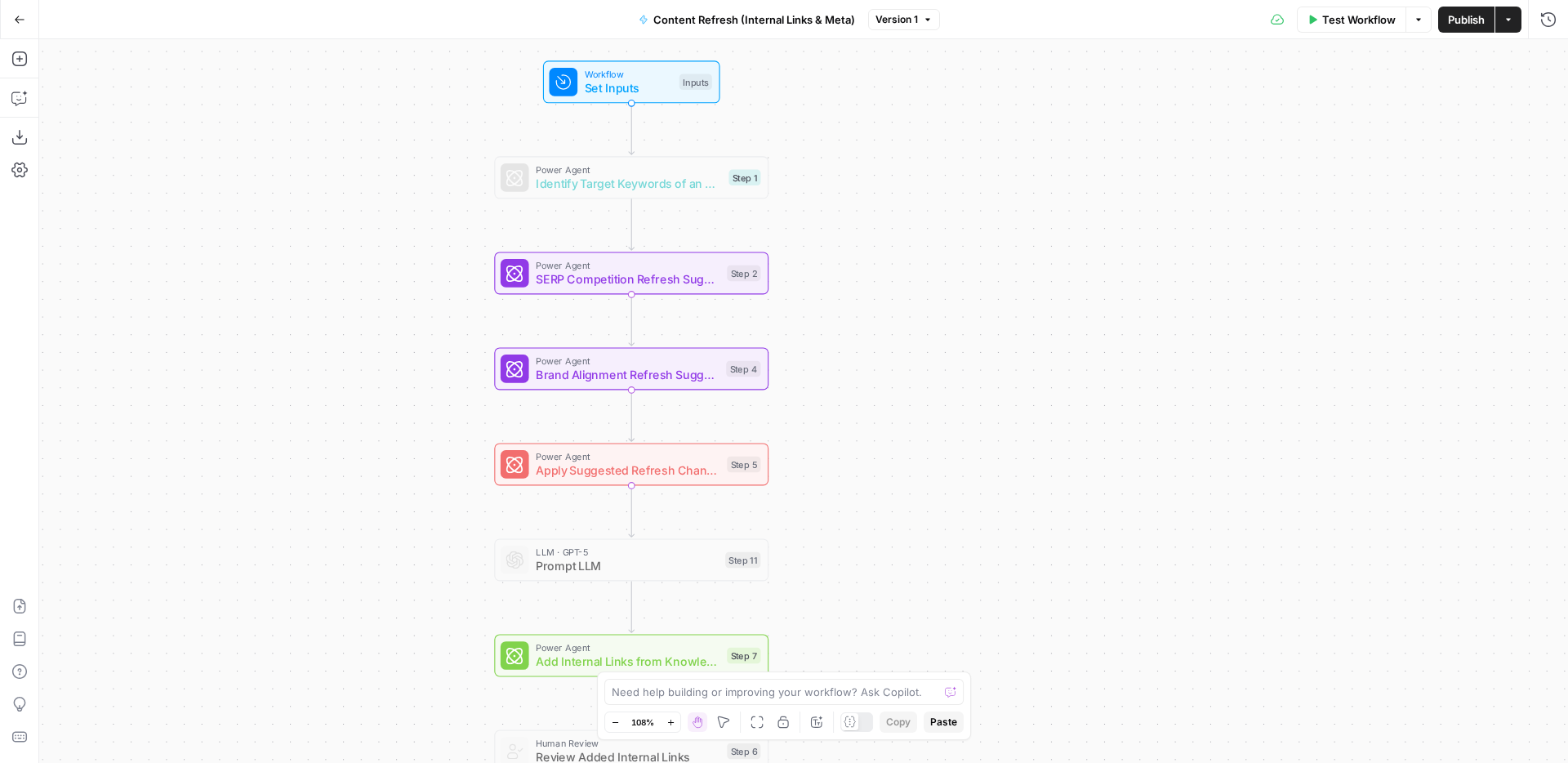
click at [652, 282] on span "SERP Competition Refresh Suggestions" at bounding box center [628, 280] width 184 height 18
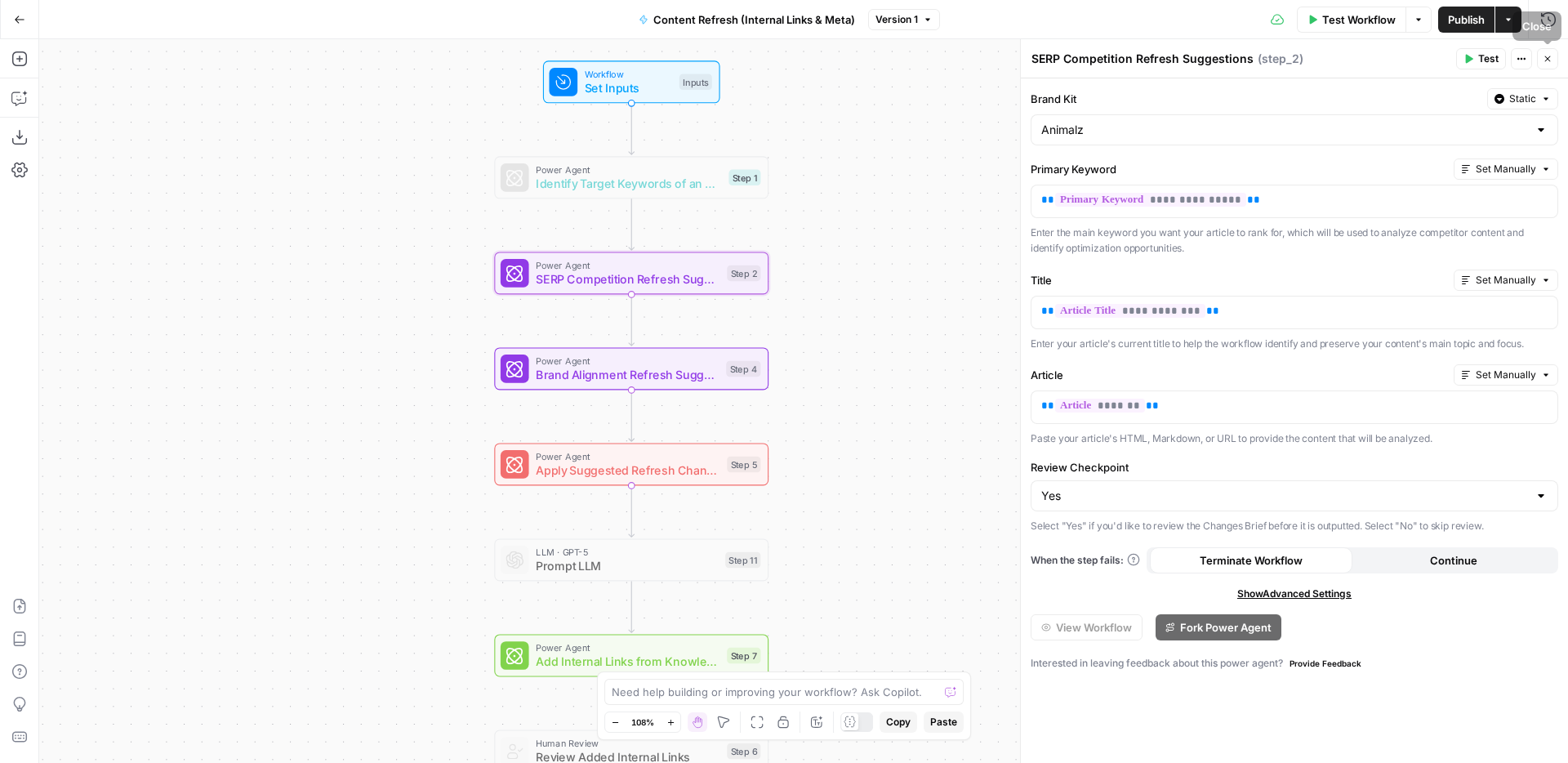
click at [1551, 61] on icon "button" at bounding box center [1547, 58] width 10 height 10
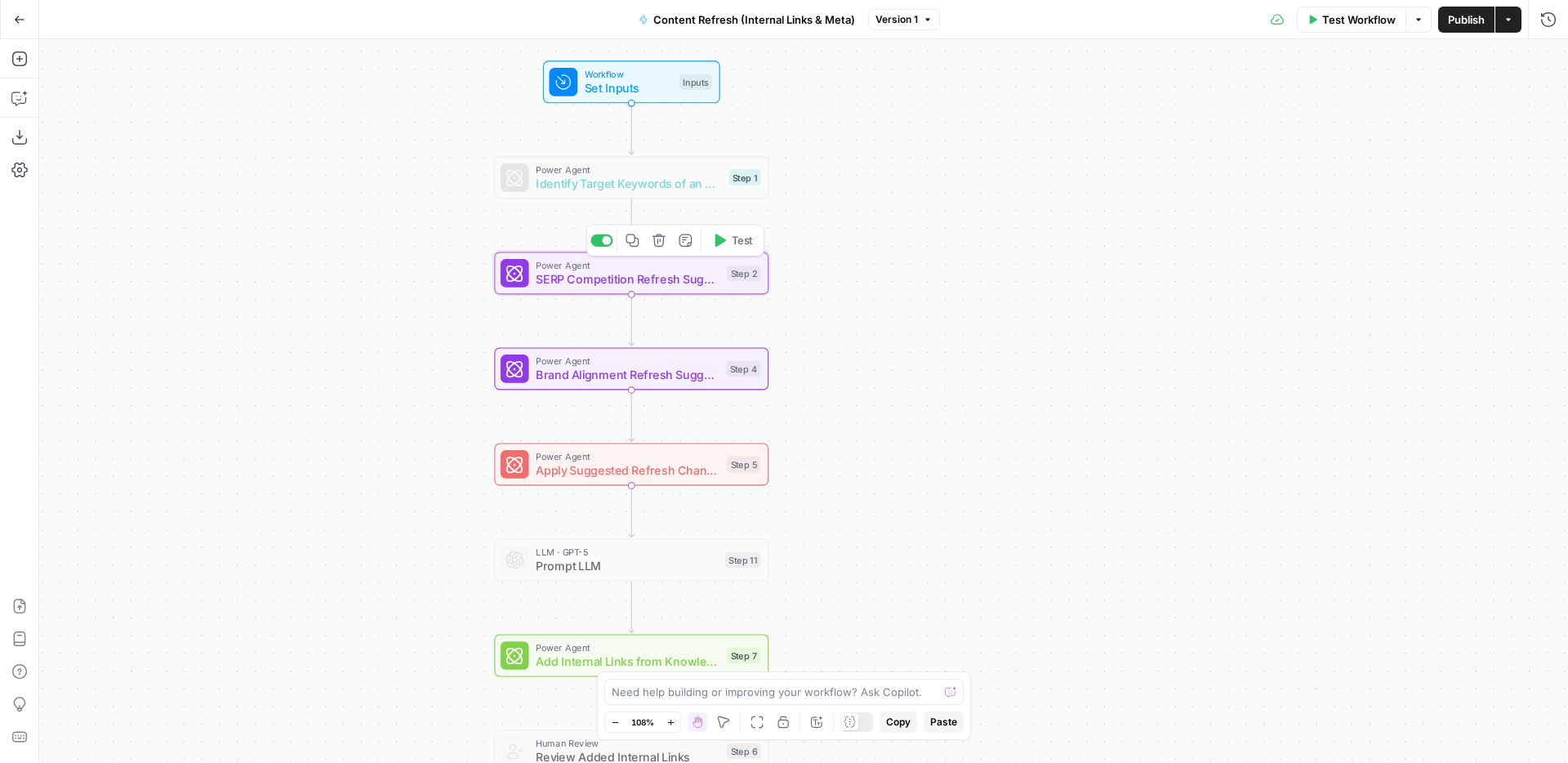
click at [605, 239] on div at bounding box center [607, 241] width 9 height 9
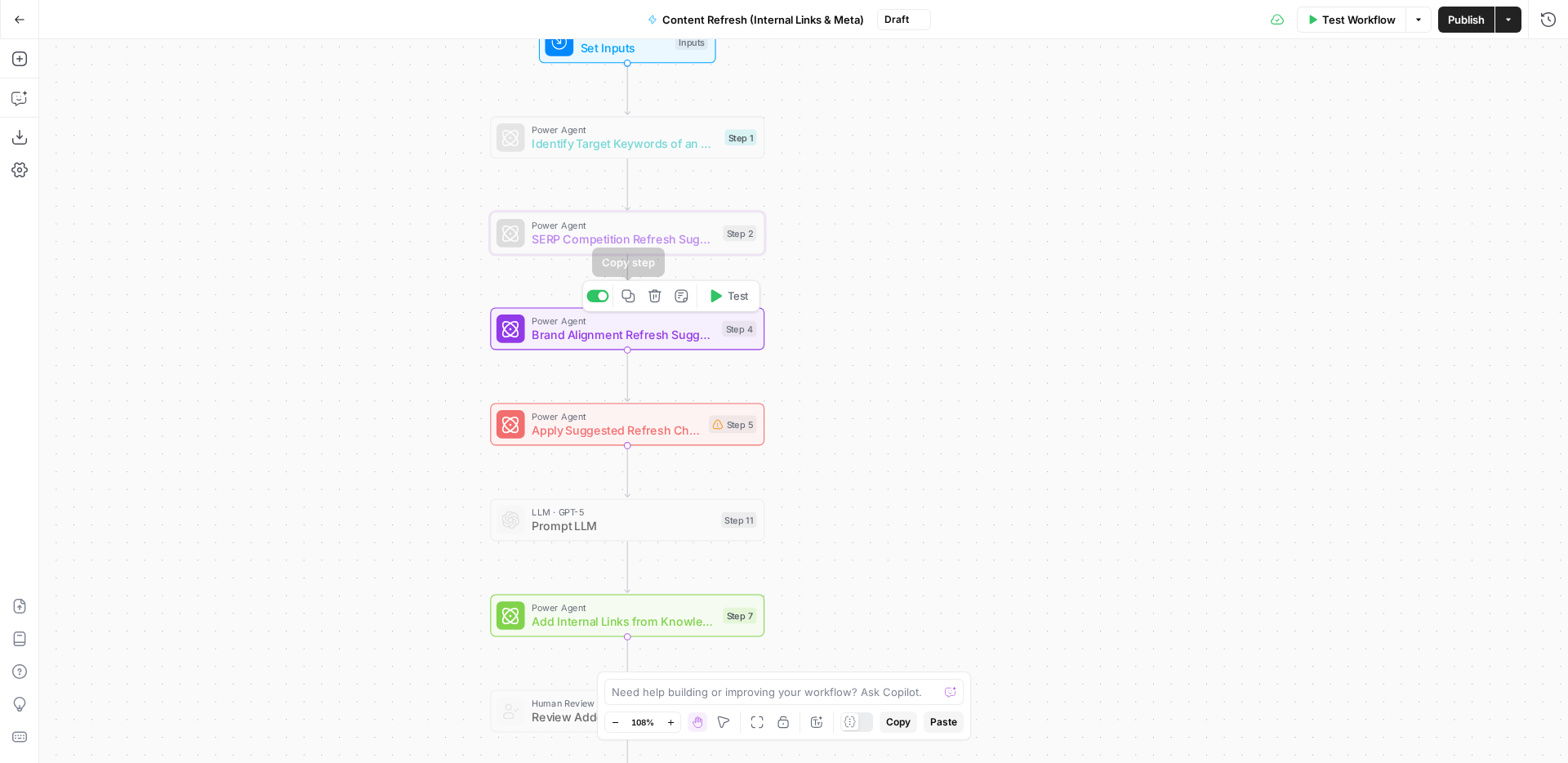
click at [601, 297] on div at bounding box center [602, 296] width 9 height 9
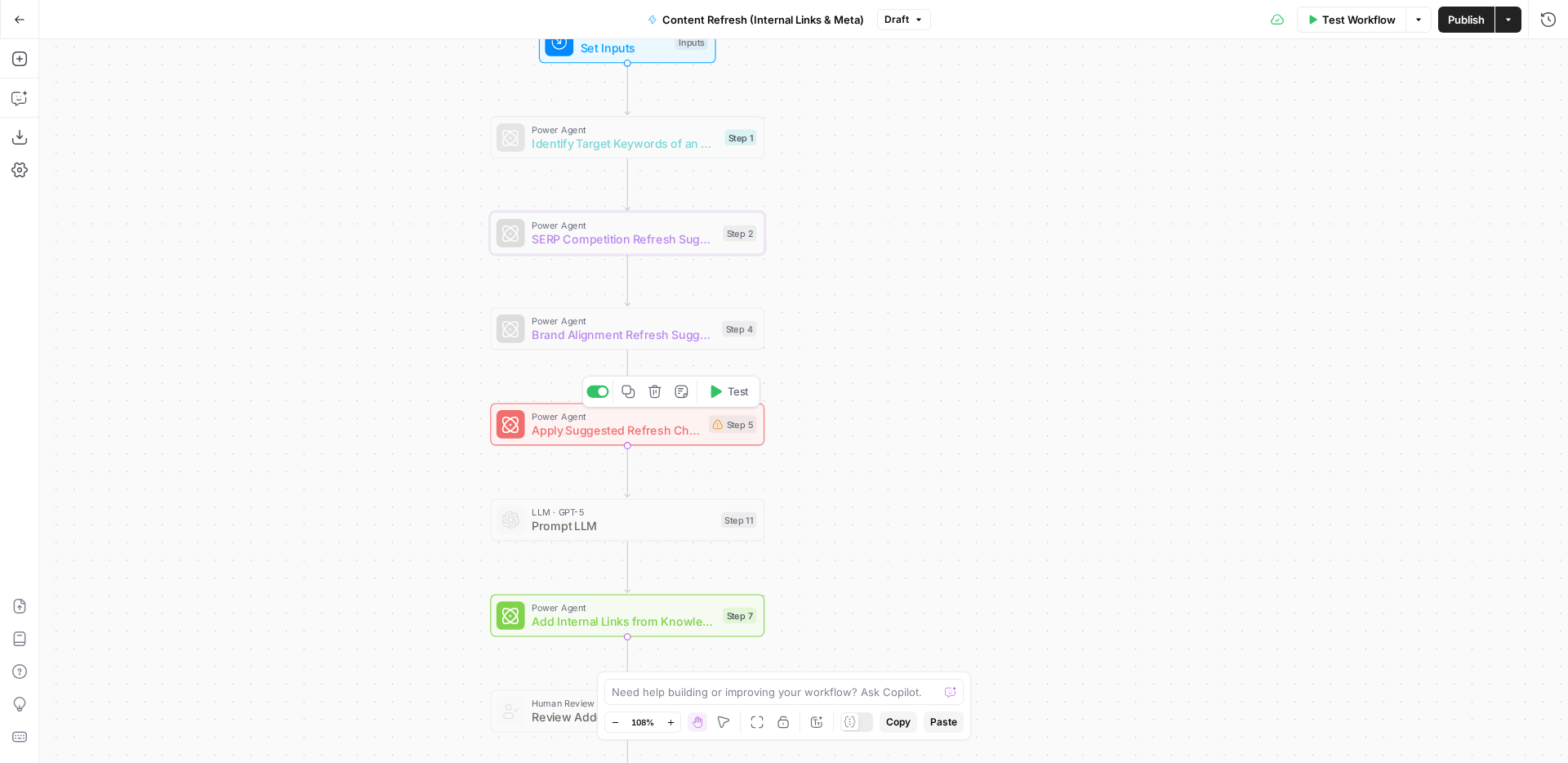
click at [603, 396] on div at bounding box center [598, 391] width 22 height 12
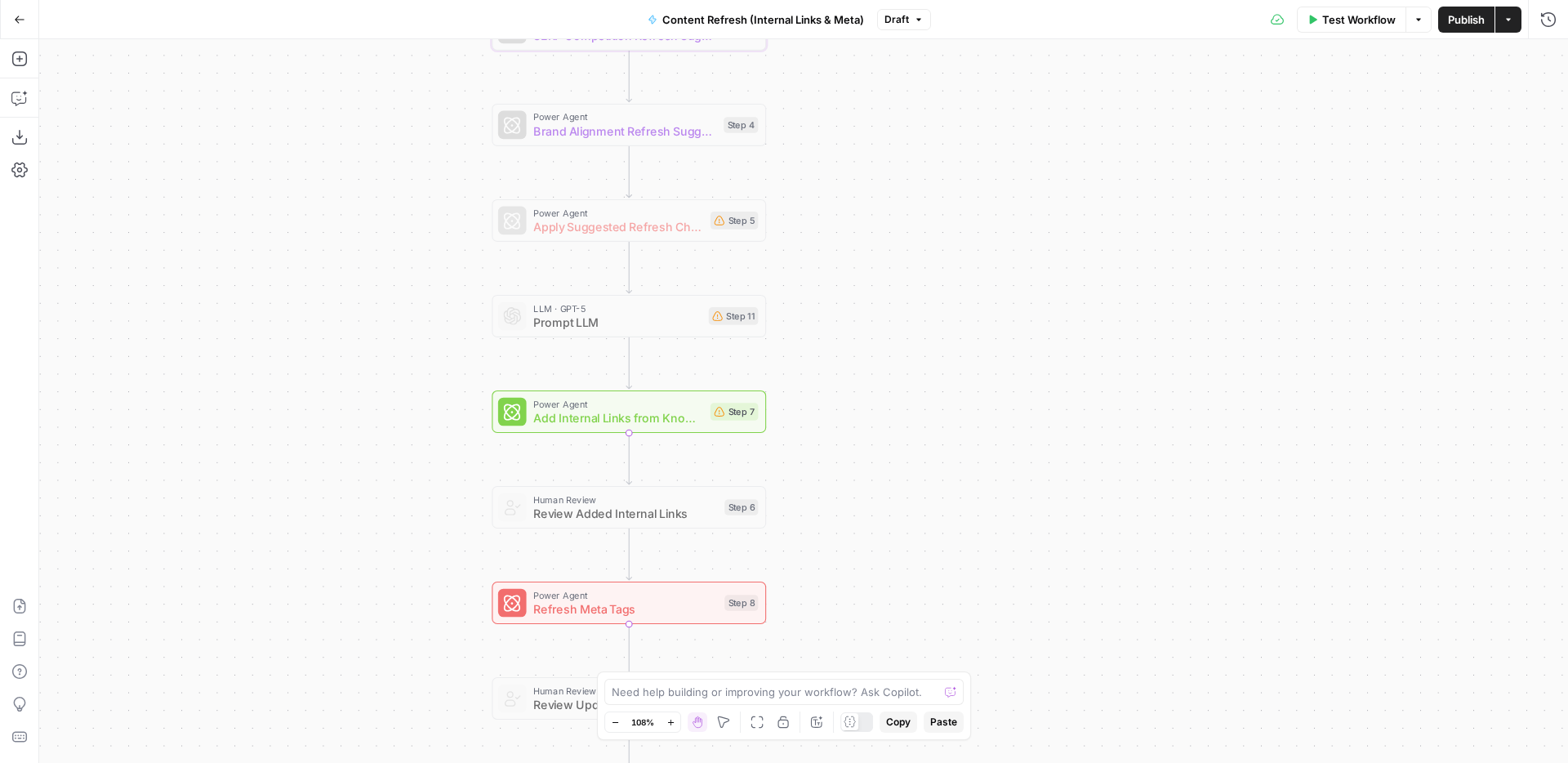
click at [687, 420] on span "Add Internal Links from Knowledge Base" at bounding box center [618, 418] width 170 height 18
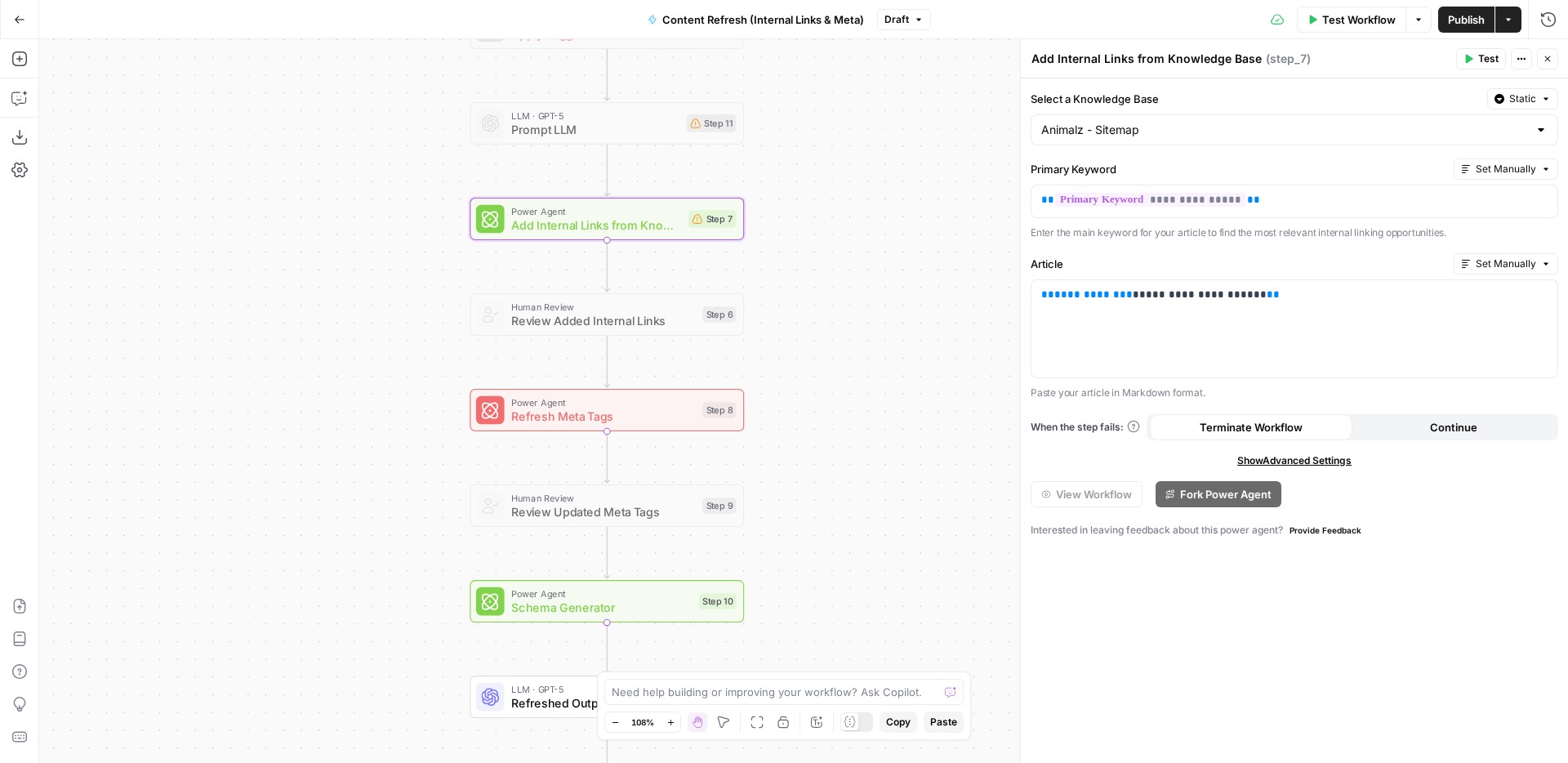
click at [878, 401] on div "Workflow Set Inputs Inputs Power Agent Identify Target Keywords of an Article S…" at bounding box center [803, 401] width 1529 height 724
click at [672, 429] on div "Power Agent Refresh Meta Tags Step 8 Copy step Delete step Add Note Test" at bounding box center [607, 410] width 274 height 43
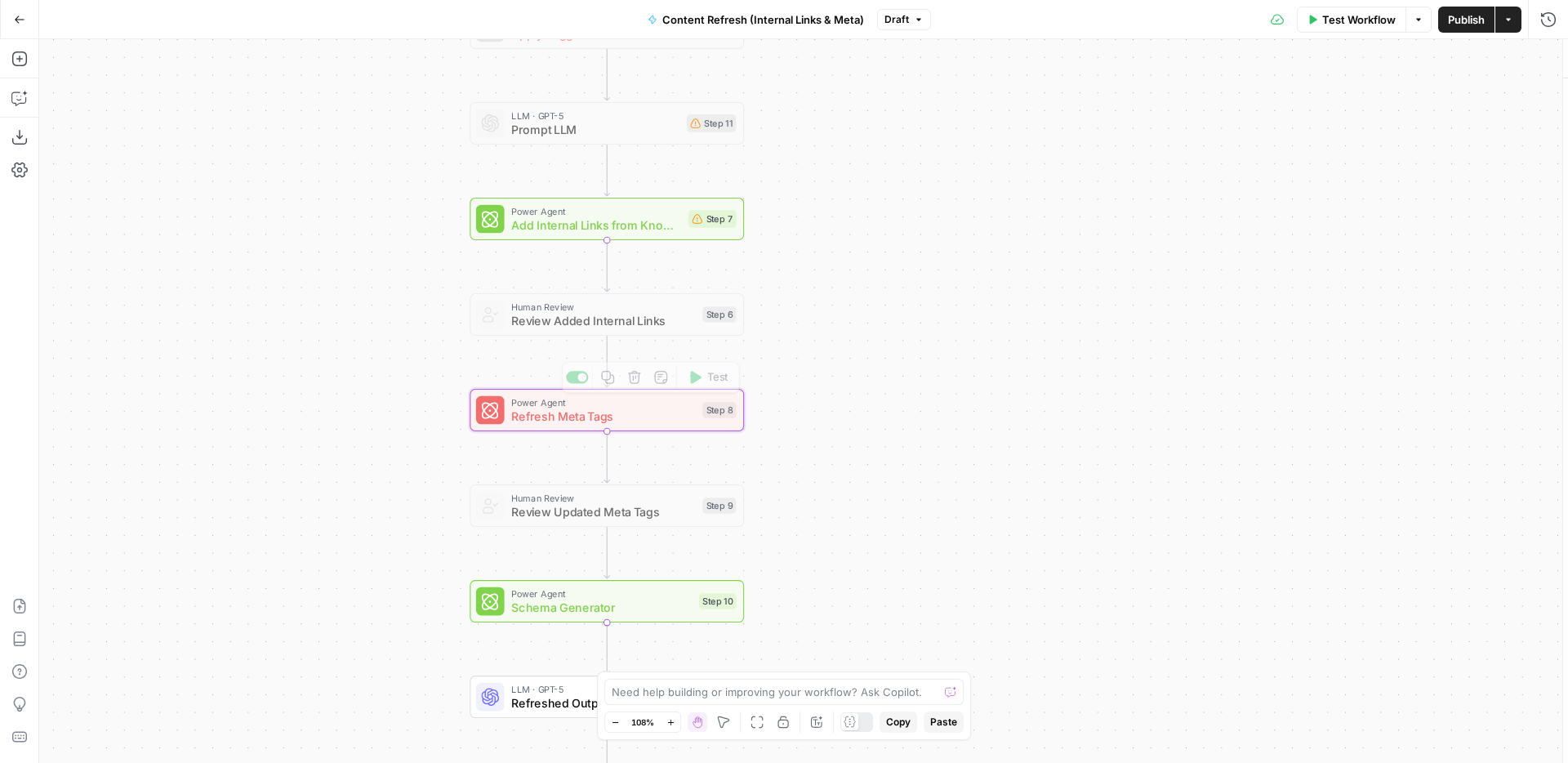
type textarea "Refresh Meta Tags"
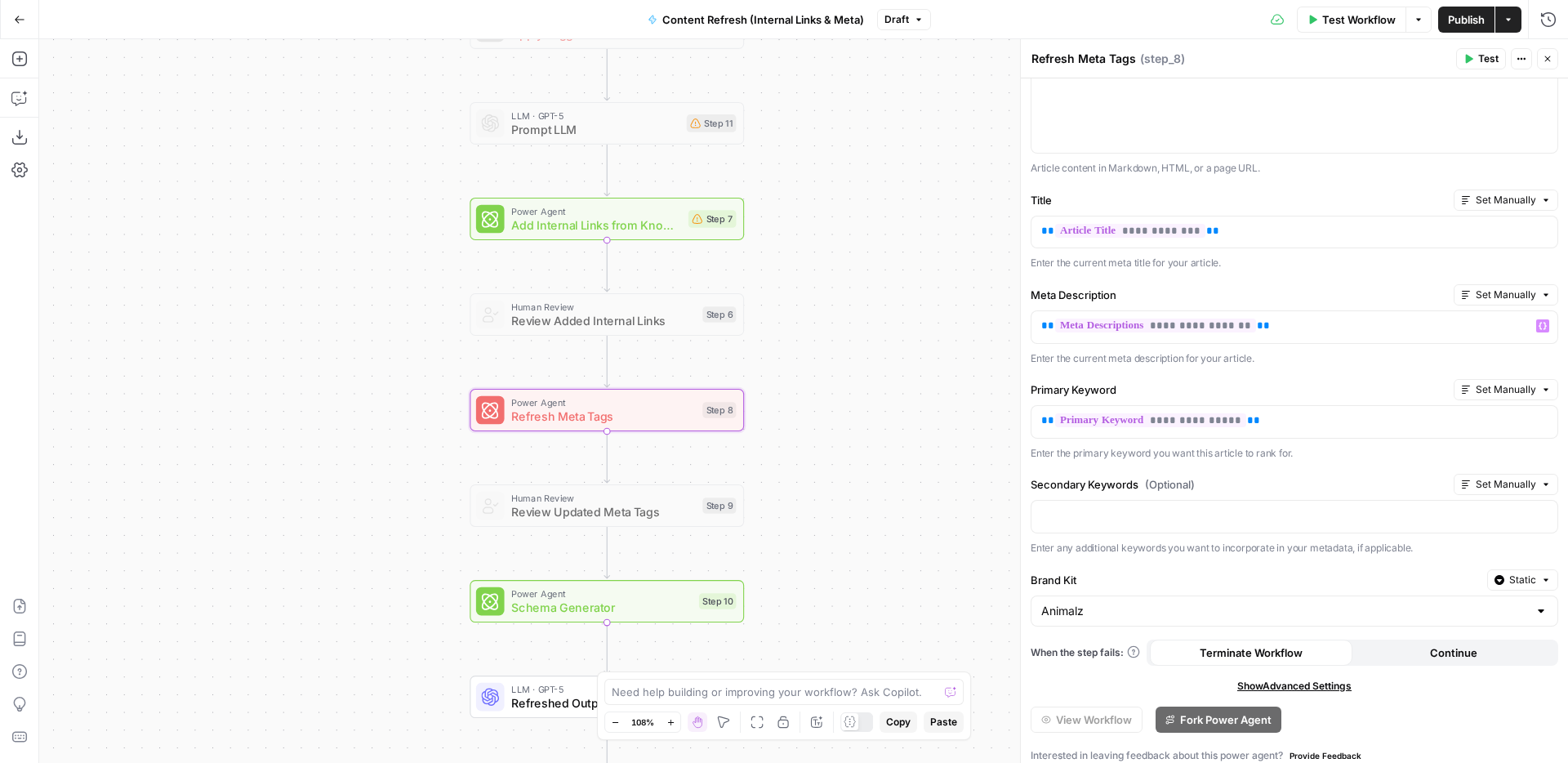
scroll to position [72, 0]
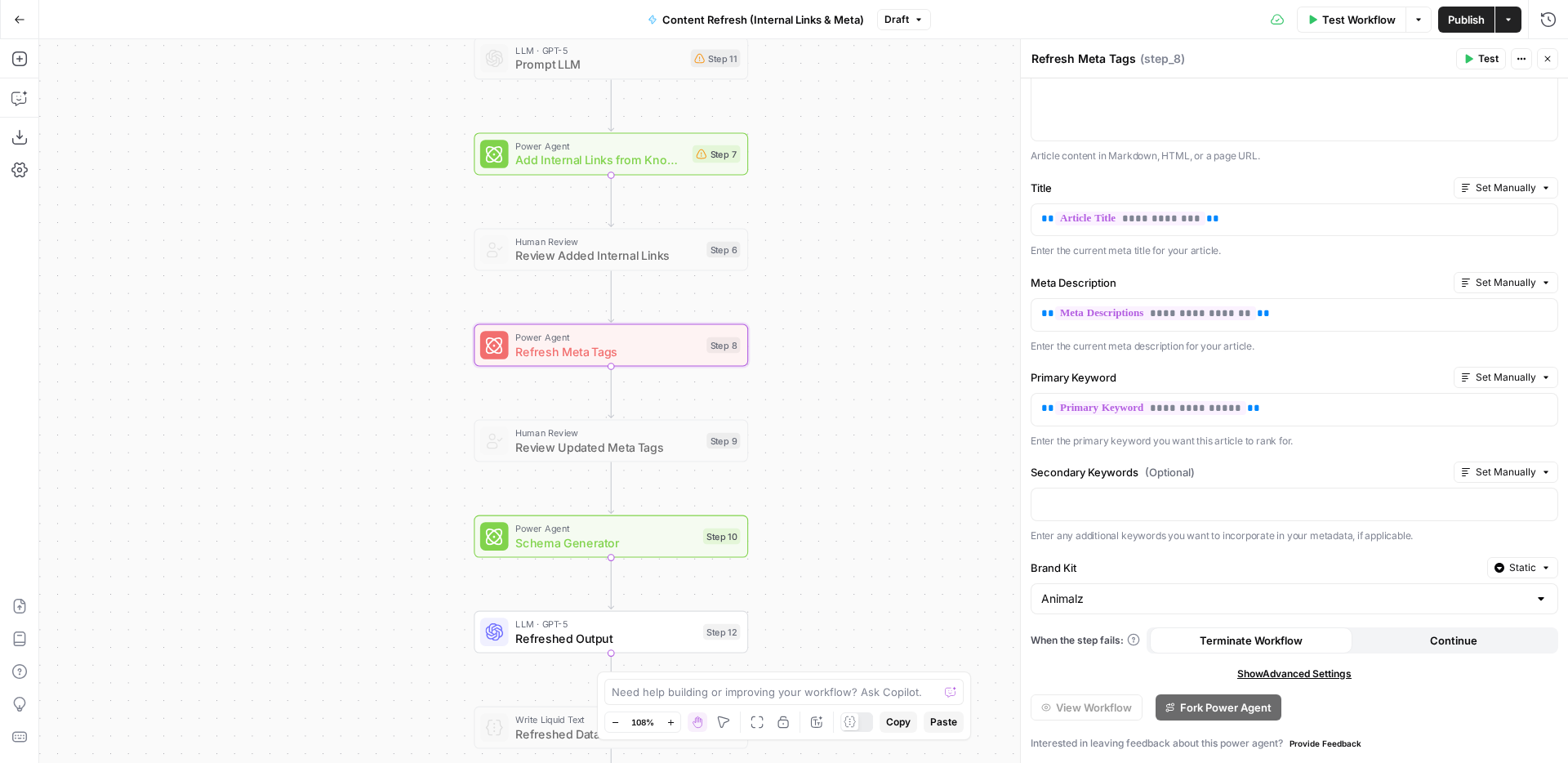
click at [660, 546] on span "Schema Generator" at bounding box center [605, 542] width 181 height 18
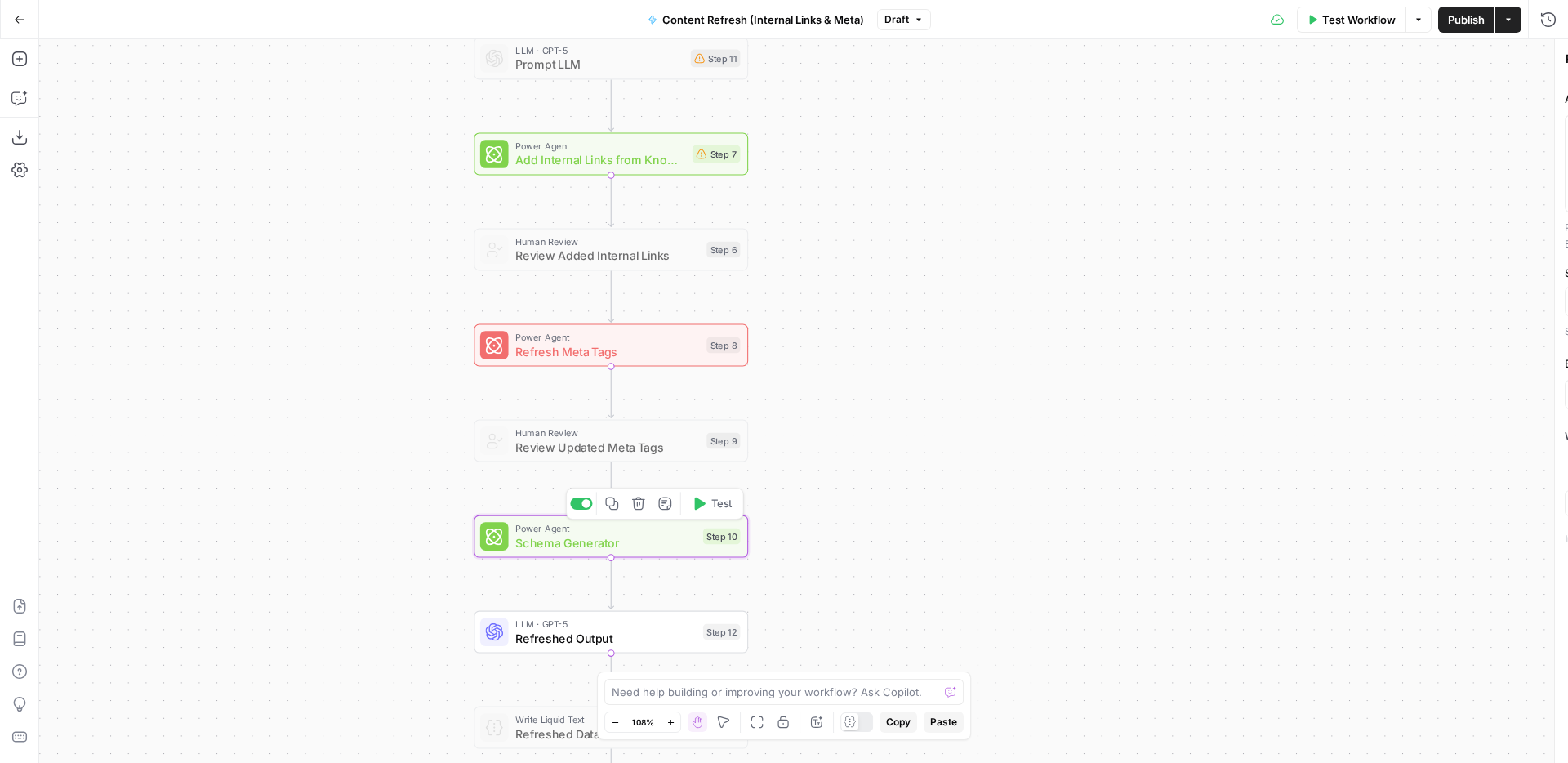
type textarea "Schema Generator"
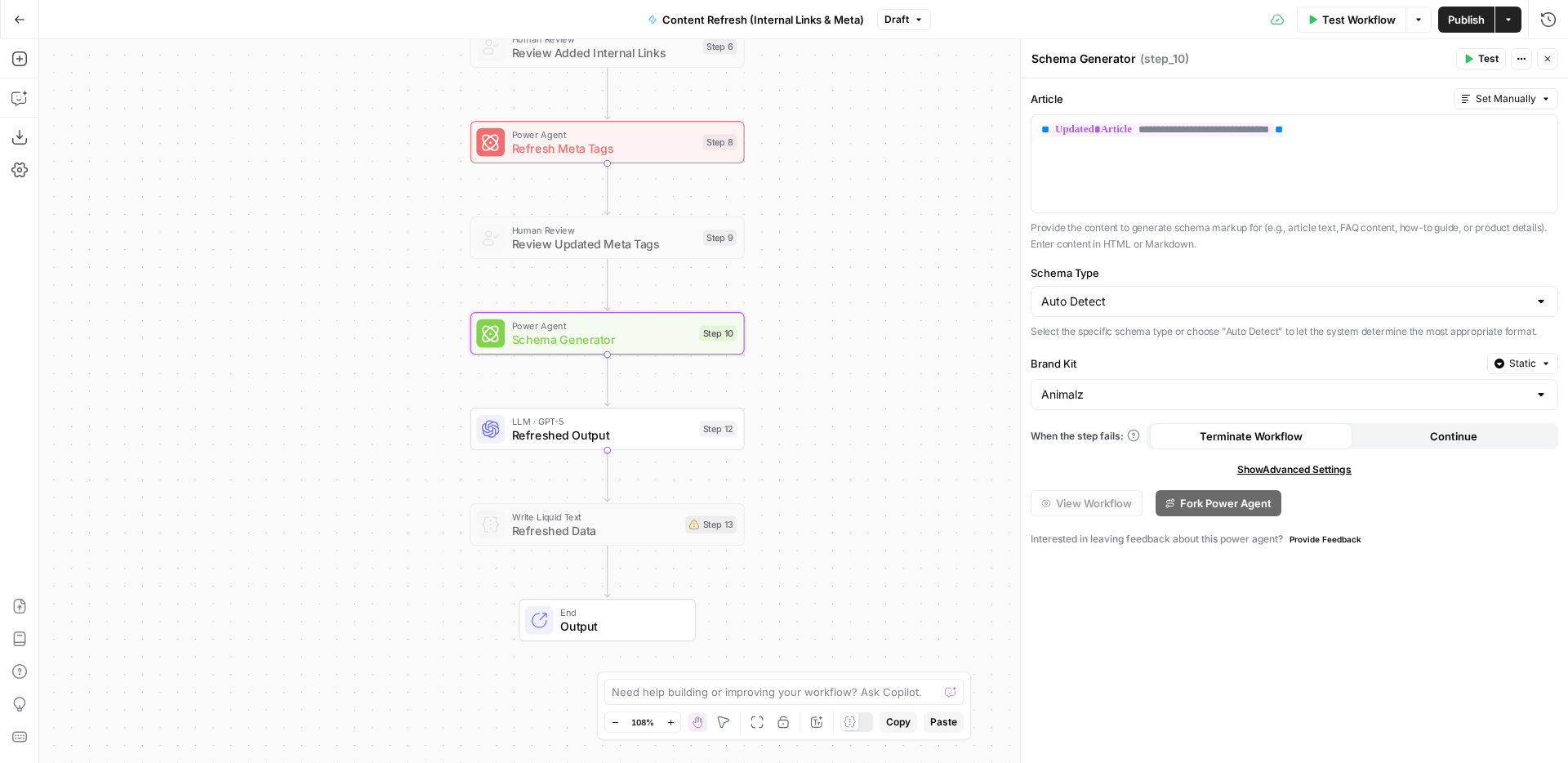
click at [651, 441] on span "Refreshed Output" at bounding box center [602, 435] width 181 height 18
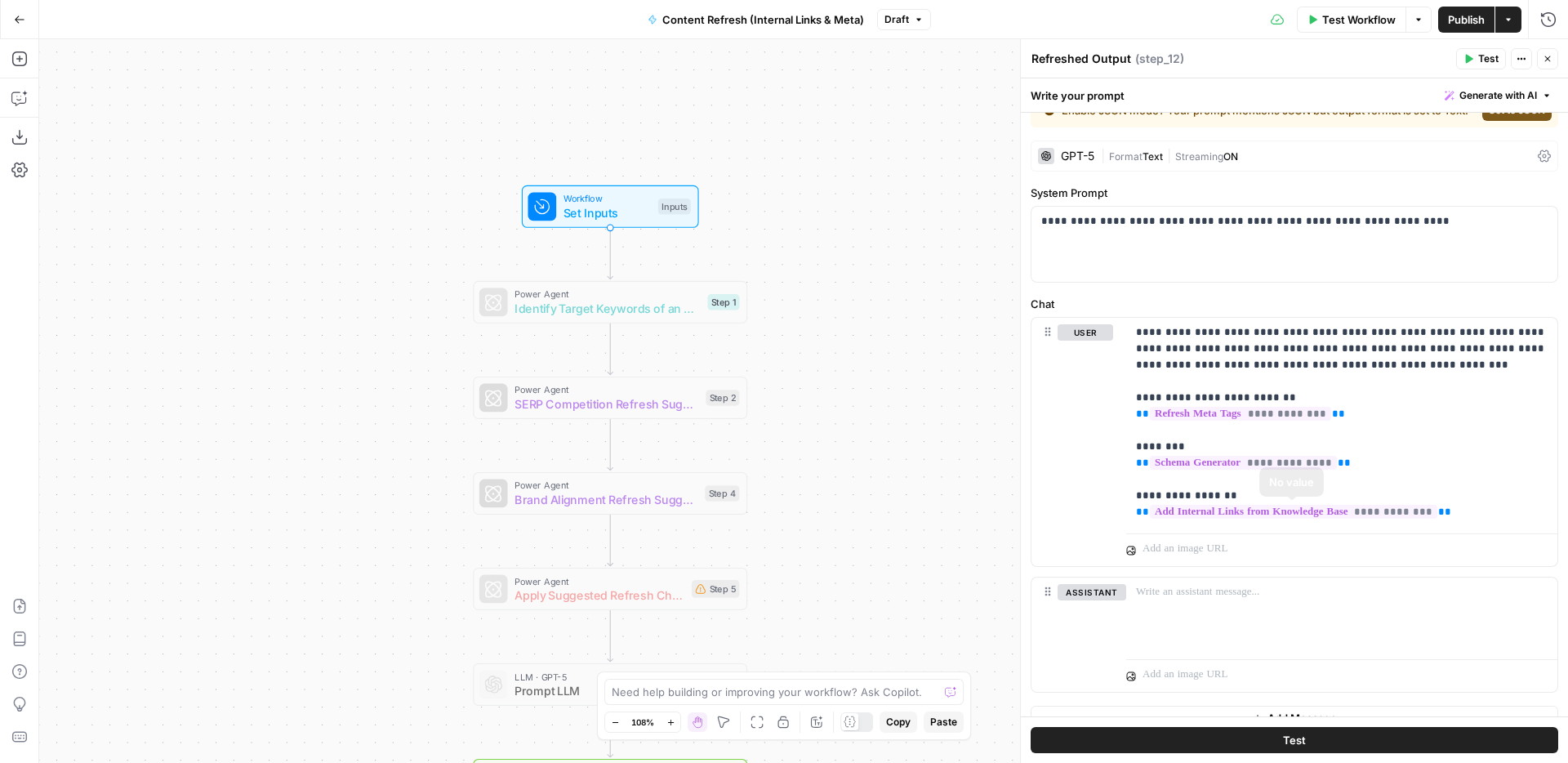
scroll to position [0, 0]
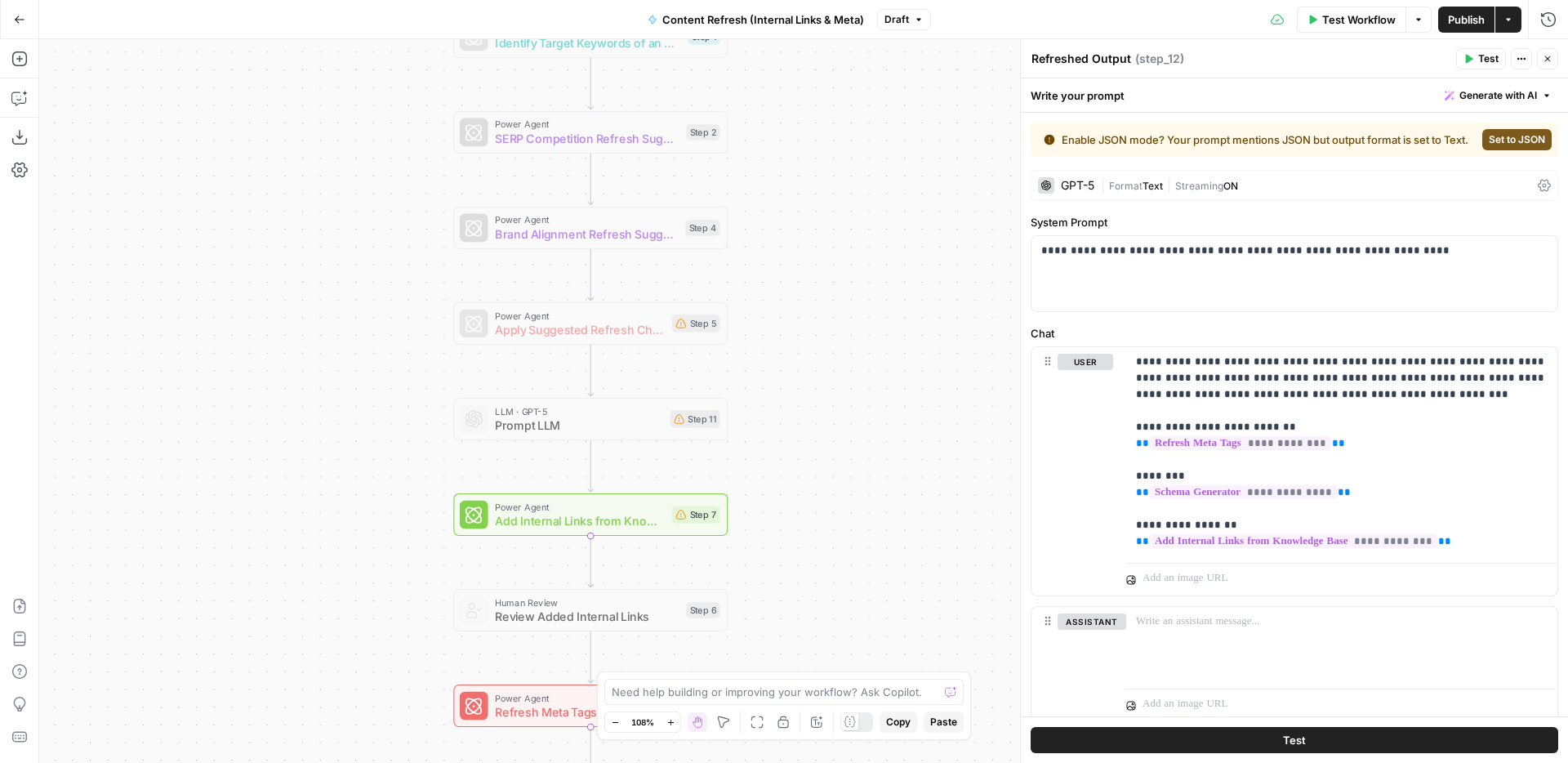
click at [1552, 48] on button "Close" at bounding box center [1547, 58] width 21 height 21
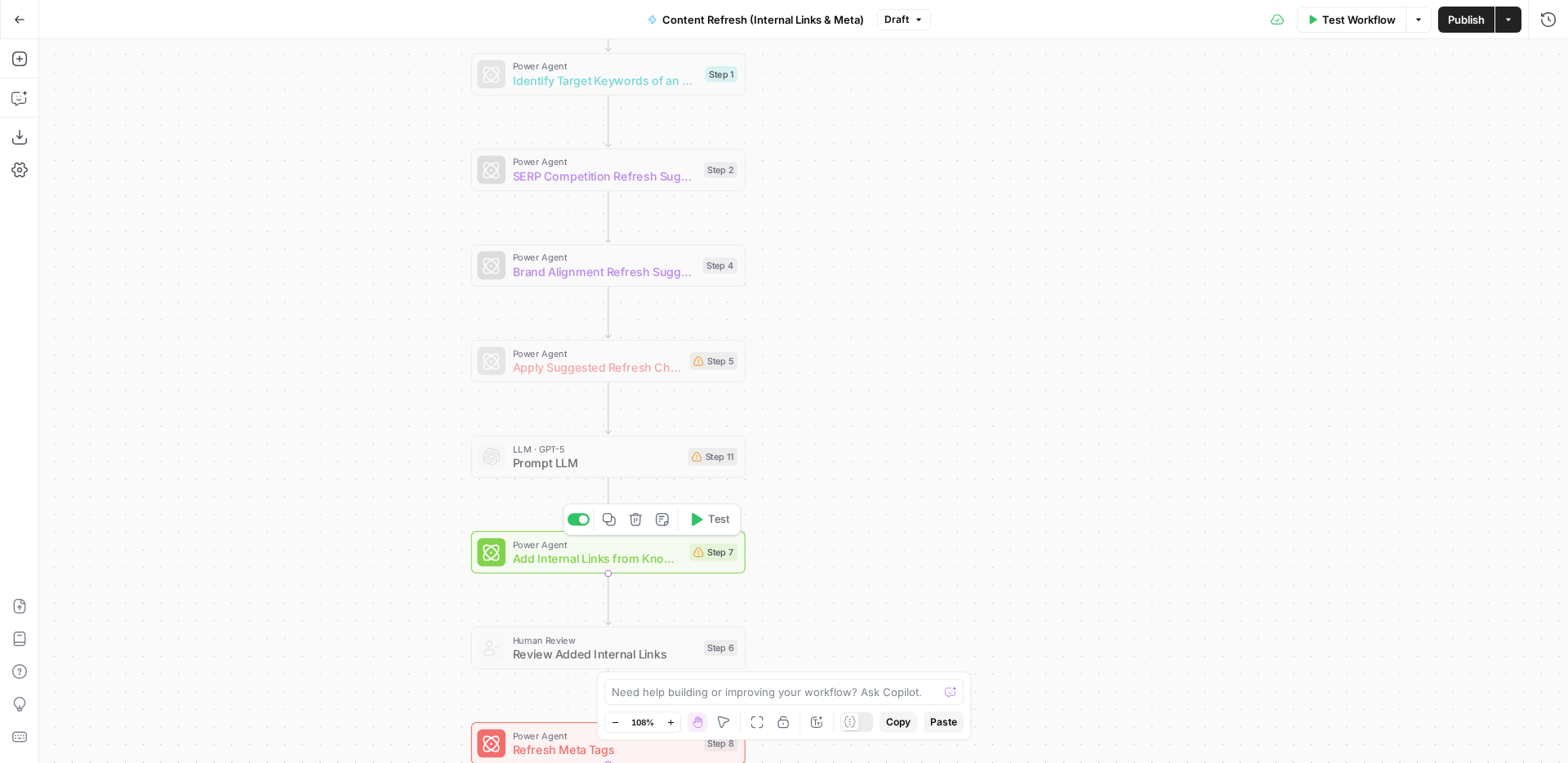
click at [651, 553] on span "Add Internal Links from Knowledge Base" at bounding box center [598, 559] width 170 height 18
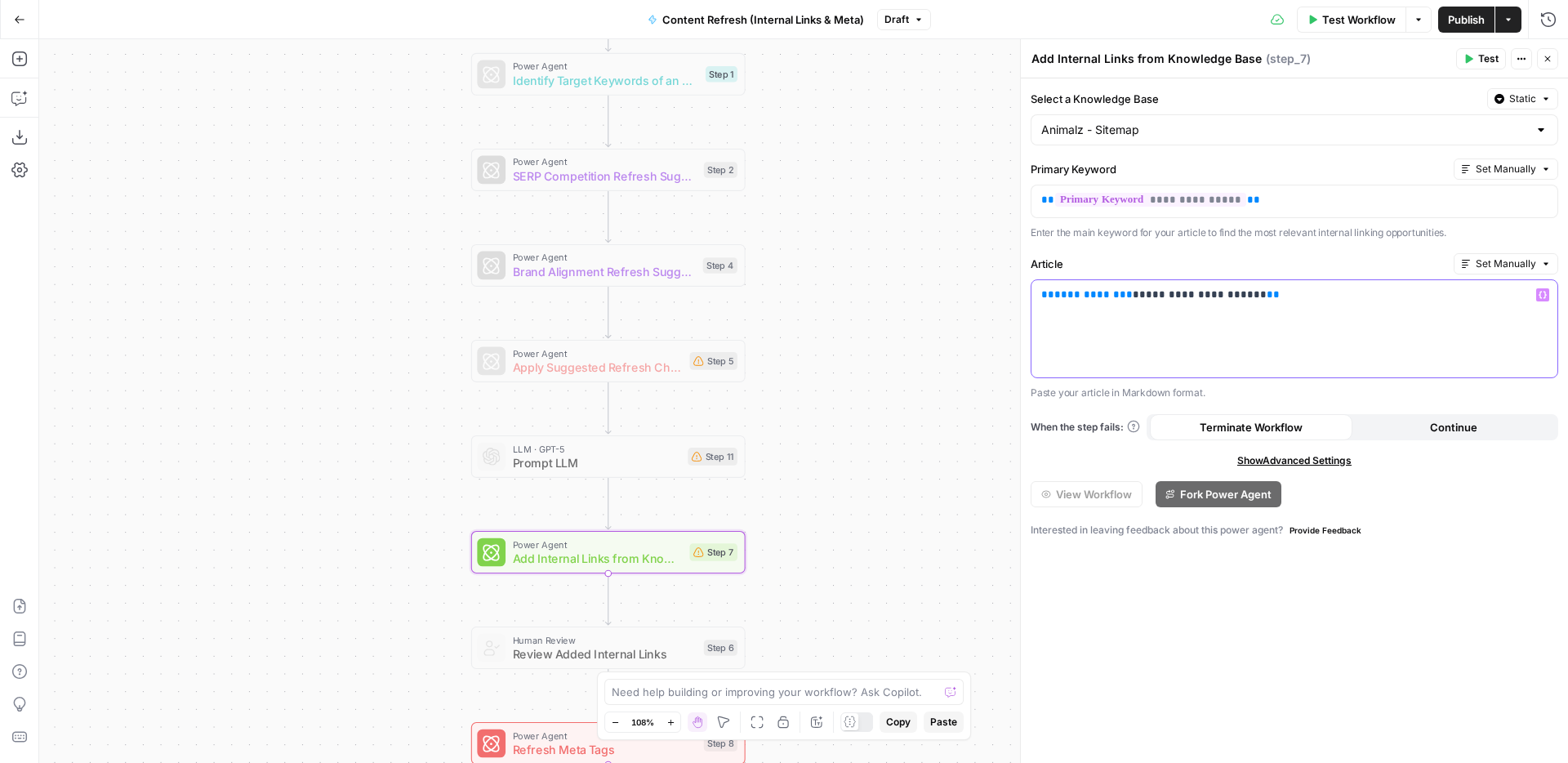
click at [1263, 292] on p "**********" at bounding box center [1294, 295] width 506 height 16
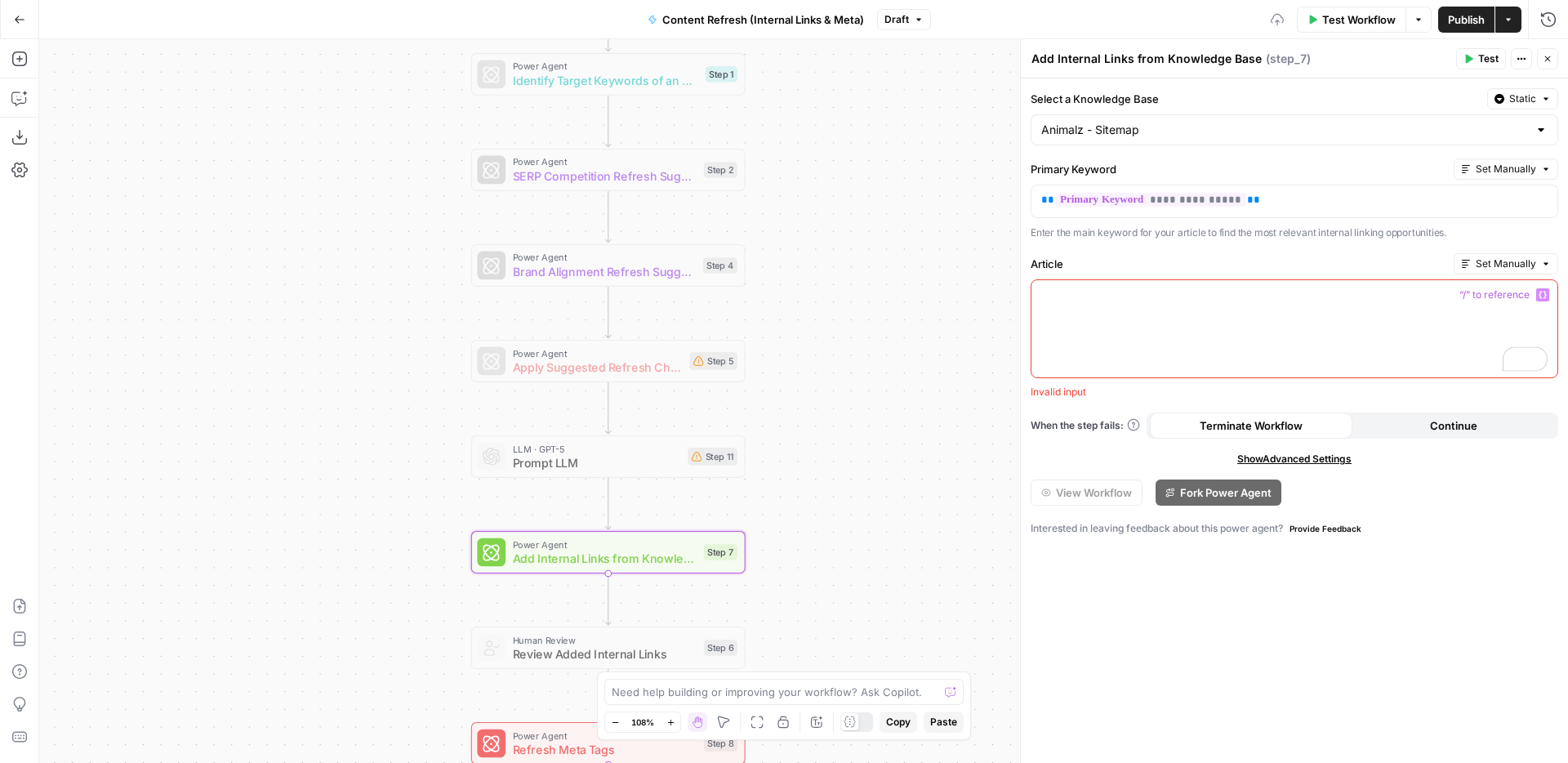
click at [1539, 291] on icon "button" at bounding box center [1543, 294] width 8 height 8
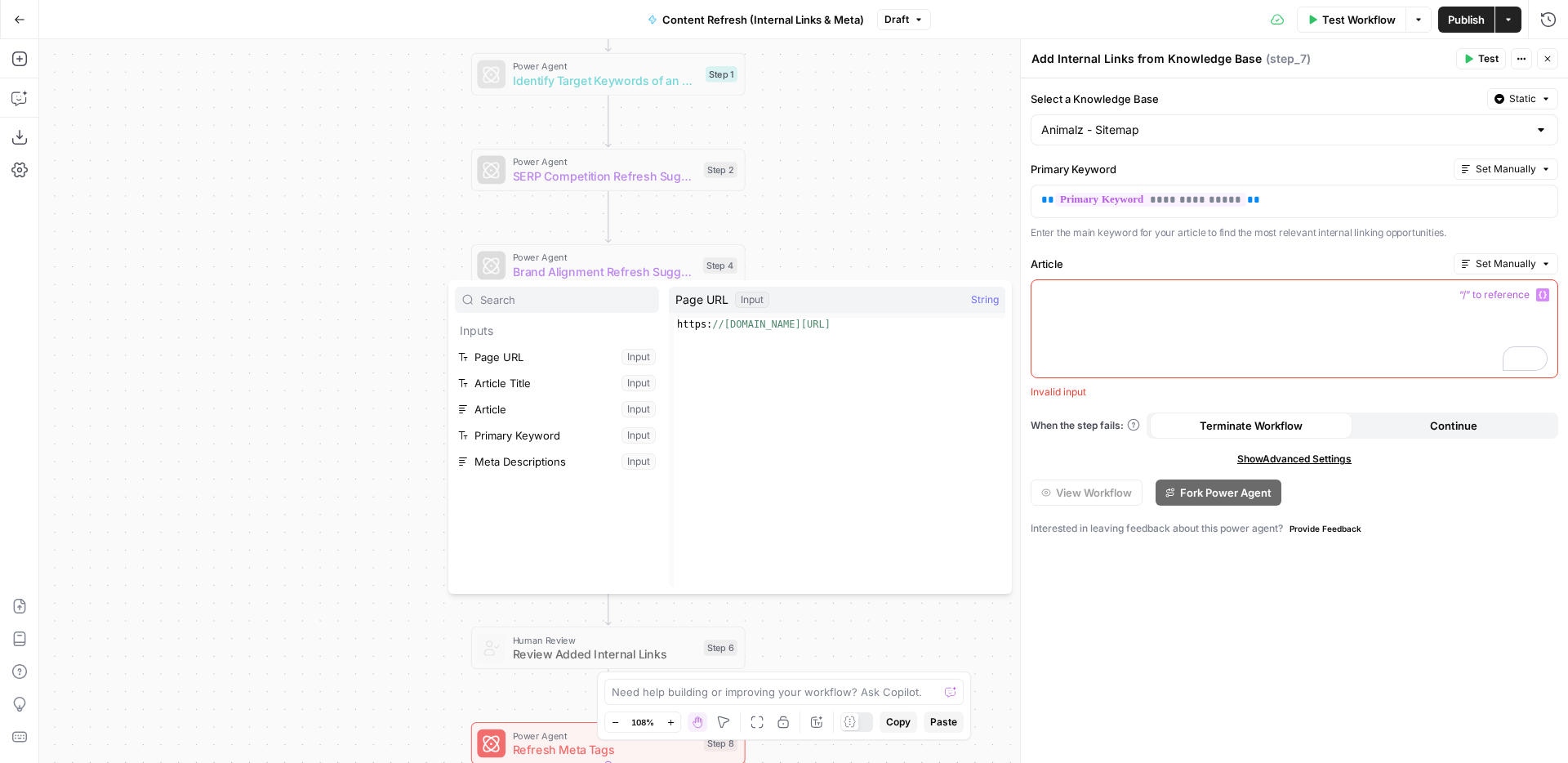
click at [842, 201] on div "Workflow Set Inputs Inputs Power Agent Identify Target Keywords of an Article S…" at bounding box center [803, 401] width 1529 height 724
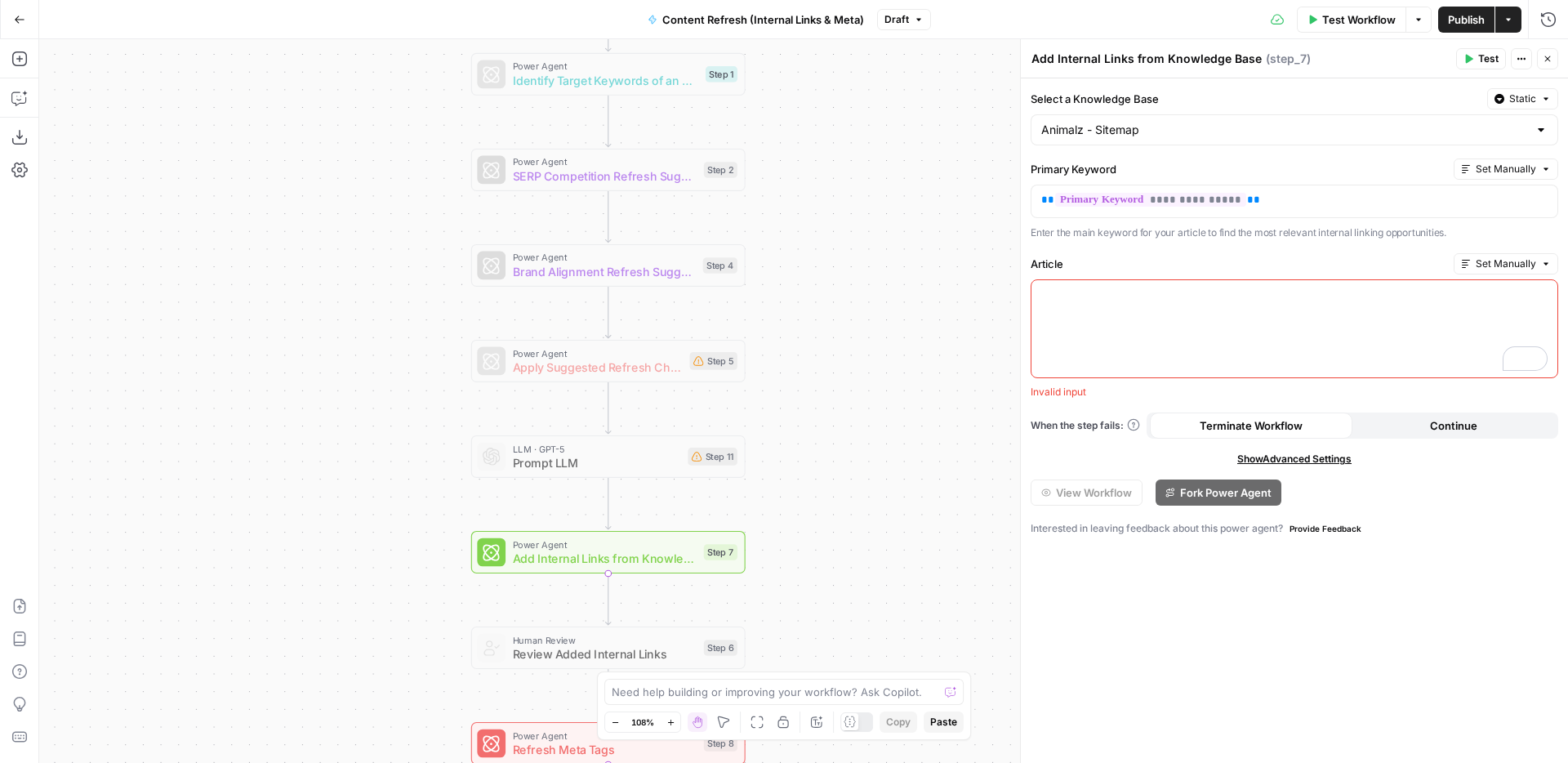
click at [862, 248] on div "Workflow Set Inputs Inputs Power Agent Identify Target Keywords of an Article S…" at bounding box center [803, 401] width 1529 height 724
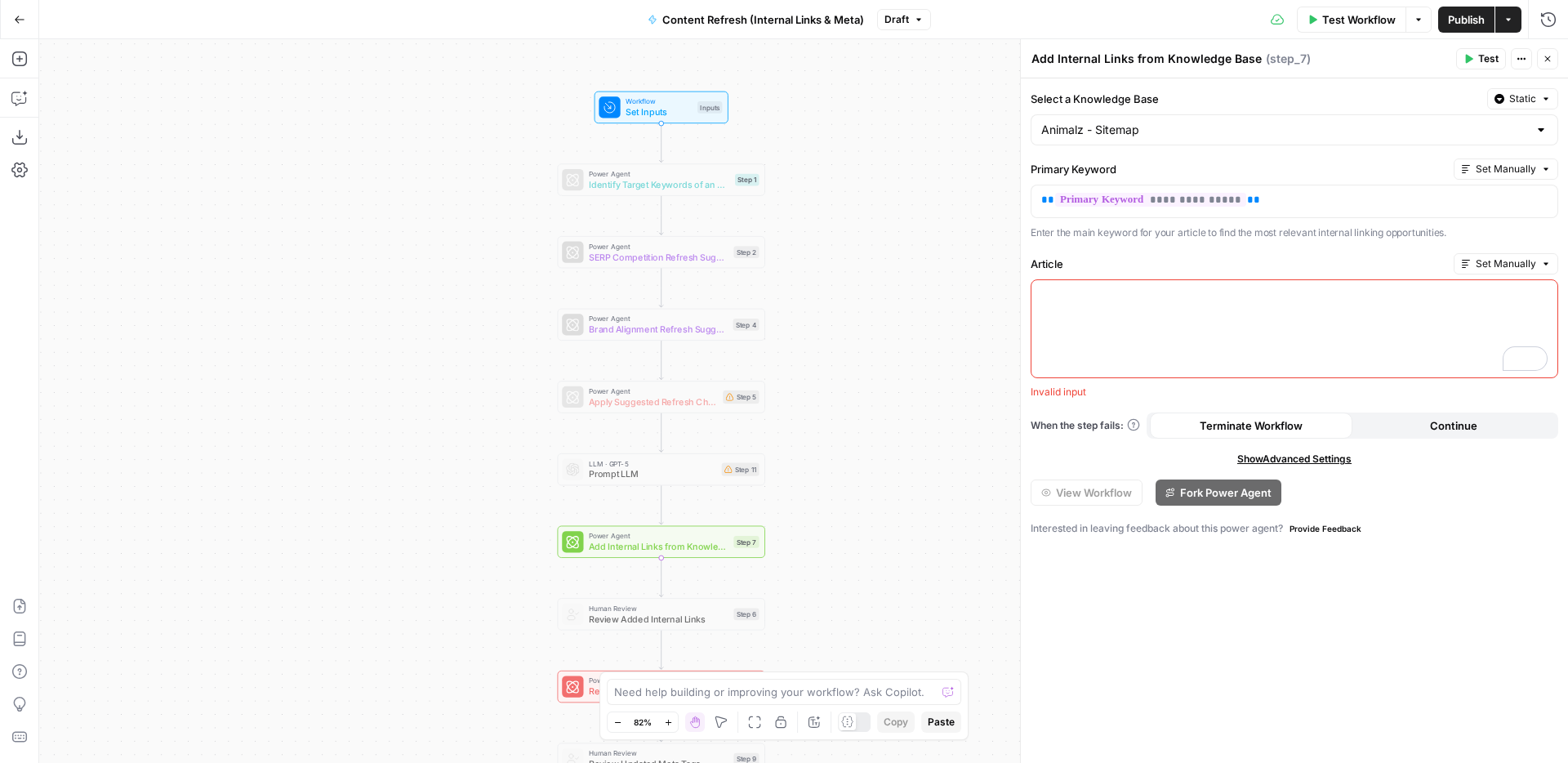
click at [929, 325] on div "Workflow Set Inputs Inputs Power Agent Identify Target Keywords of an Article S…" at bounding box center [803, 401] width 1529 height 724
click at [1199, 358] on div "To enrich screen reader interactions, please activate Accessibility in Grammarl…" at bounding box center [1294, 328] width 526 height 97
click at [928, 198] on div "Workflow Set Inputs Inputs Power Agent Identify Target Keywords of an Article S…" at bounding box center [803, 401] width 1529 height 724
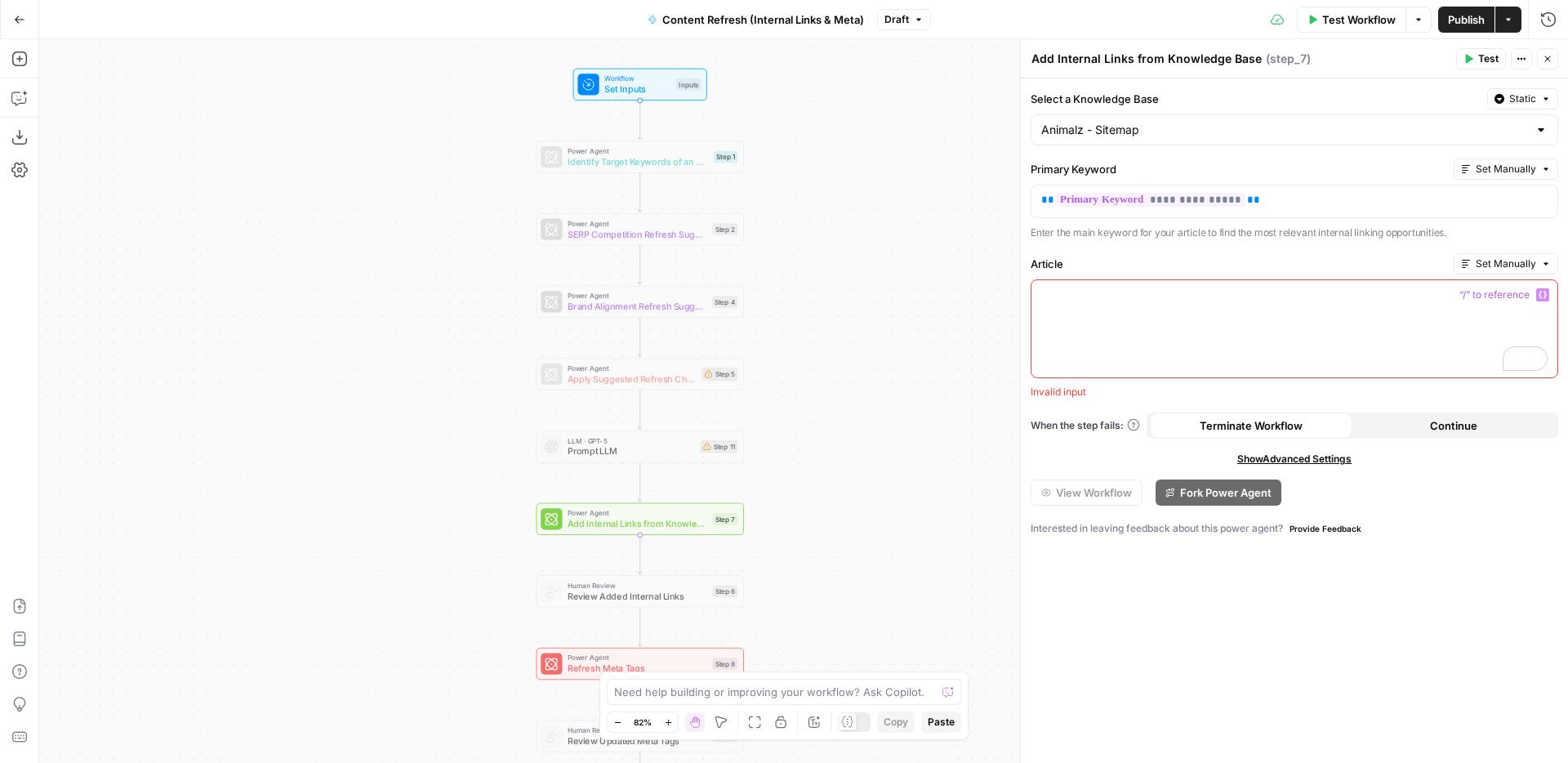
click at [17, 18] on icon "button" at bounding box center [19, 19] width 12 height 12
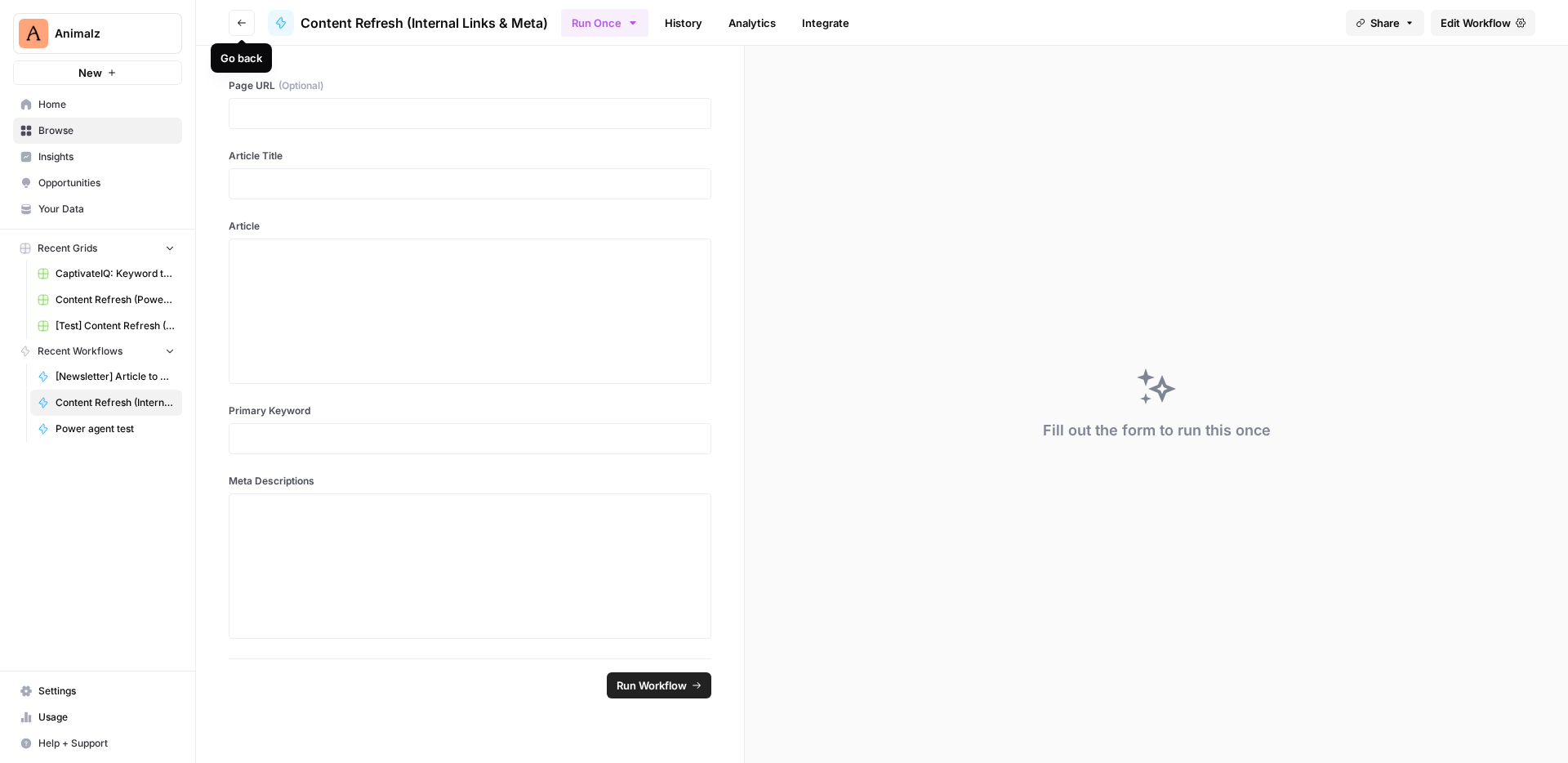
click at [241, 24] on icon "button" at bounding box center [242, 23] width 10 height 10
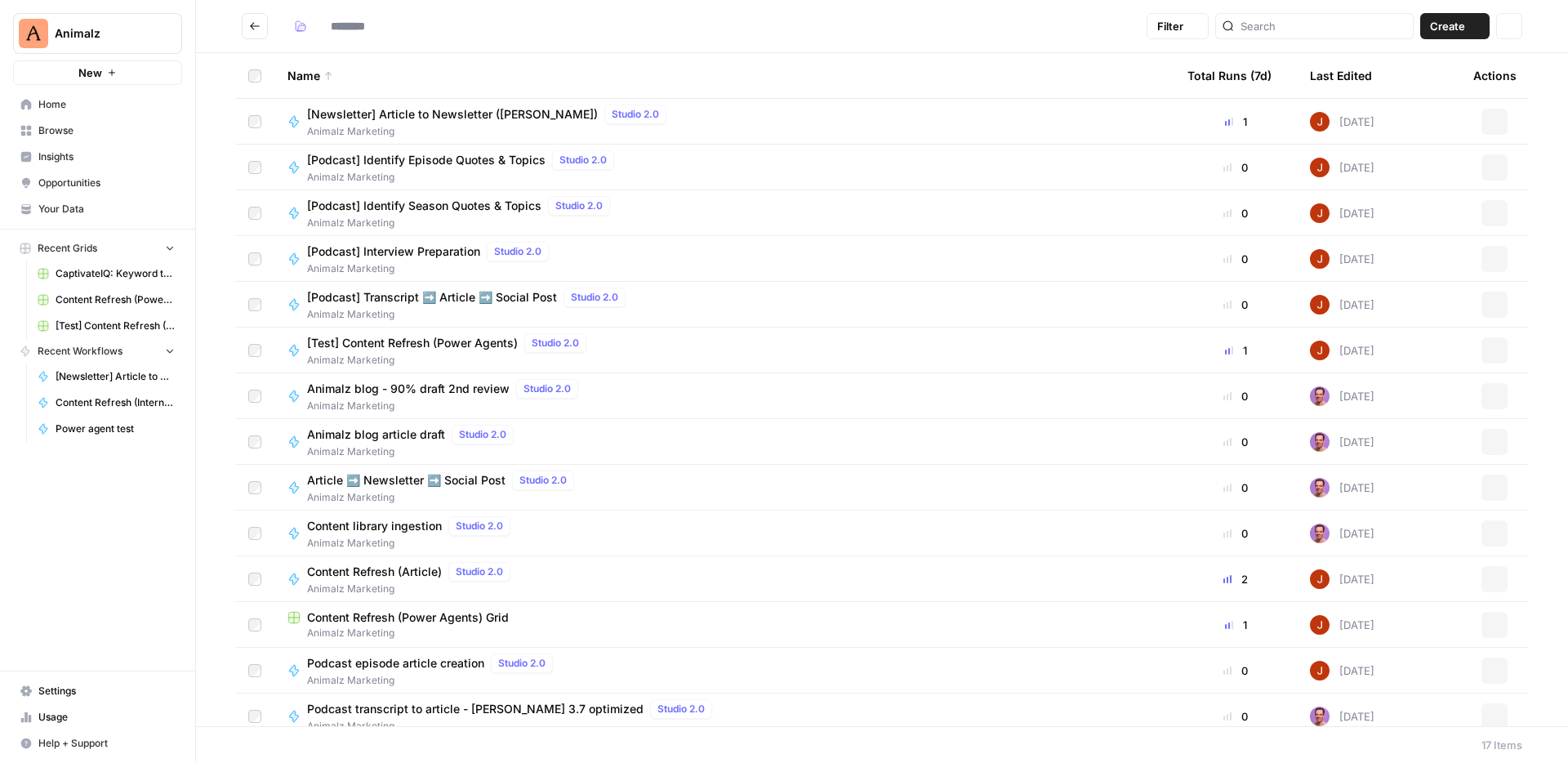
type input "**********"
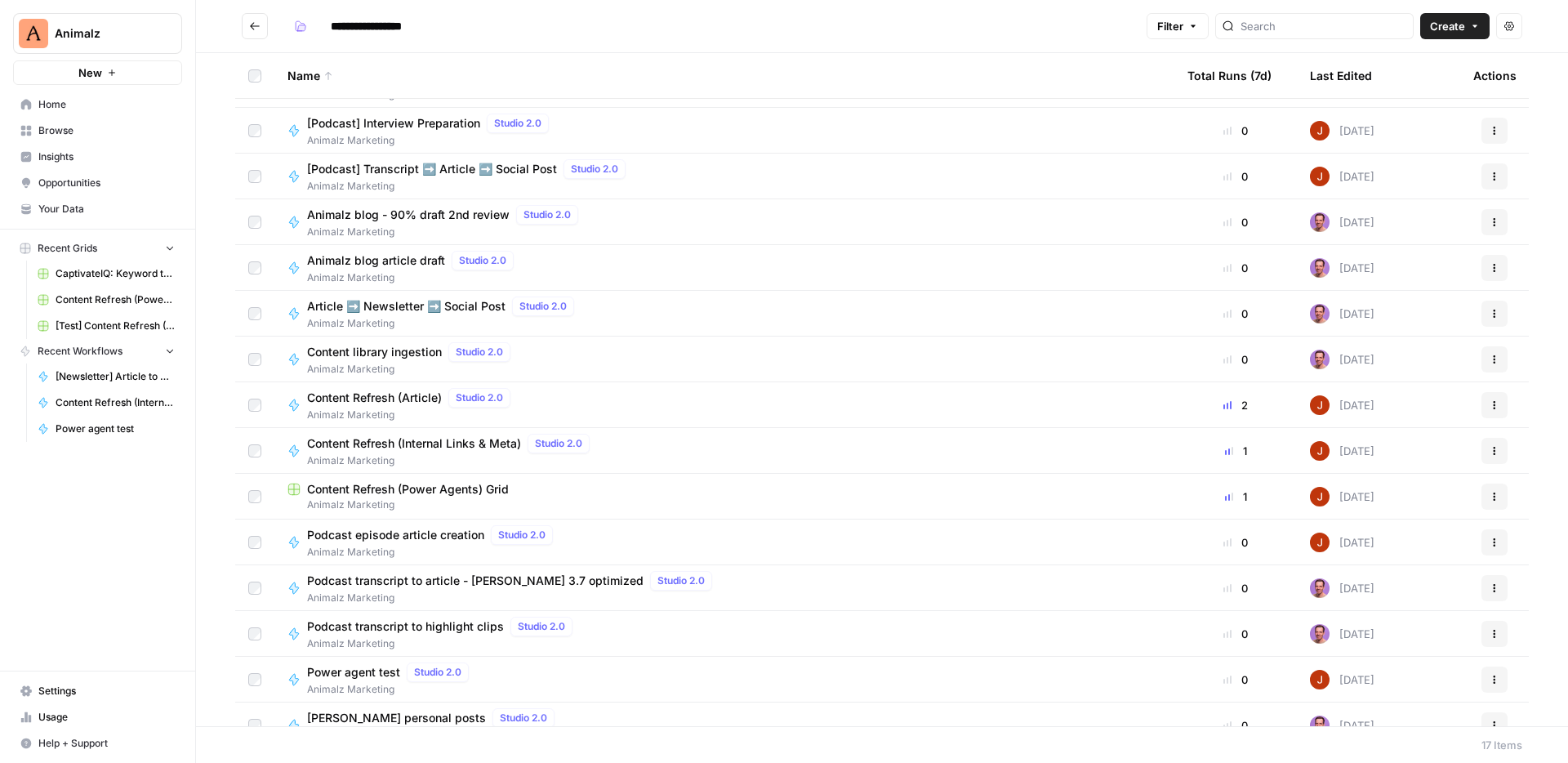
scroll to position [150, 0]
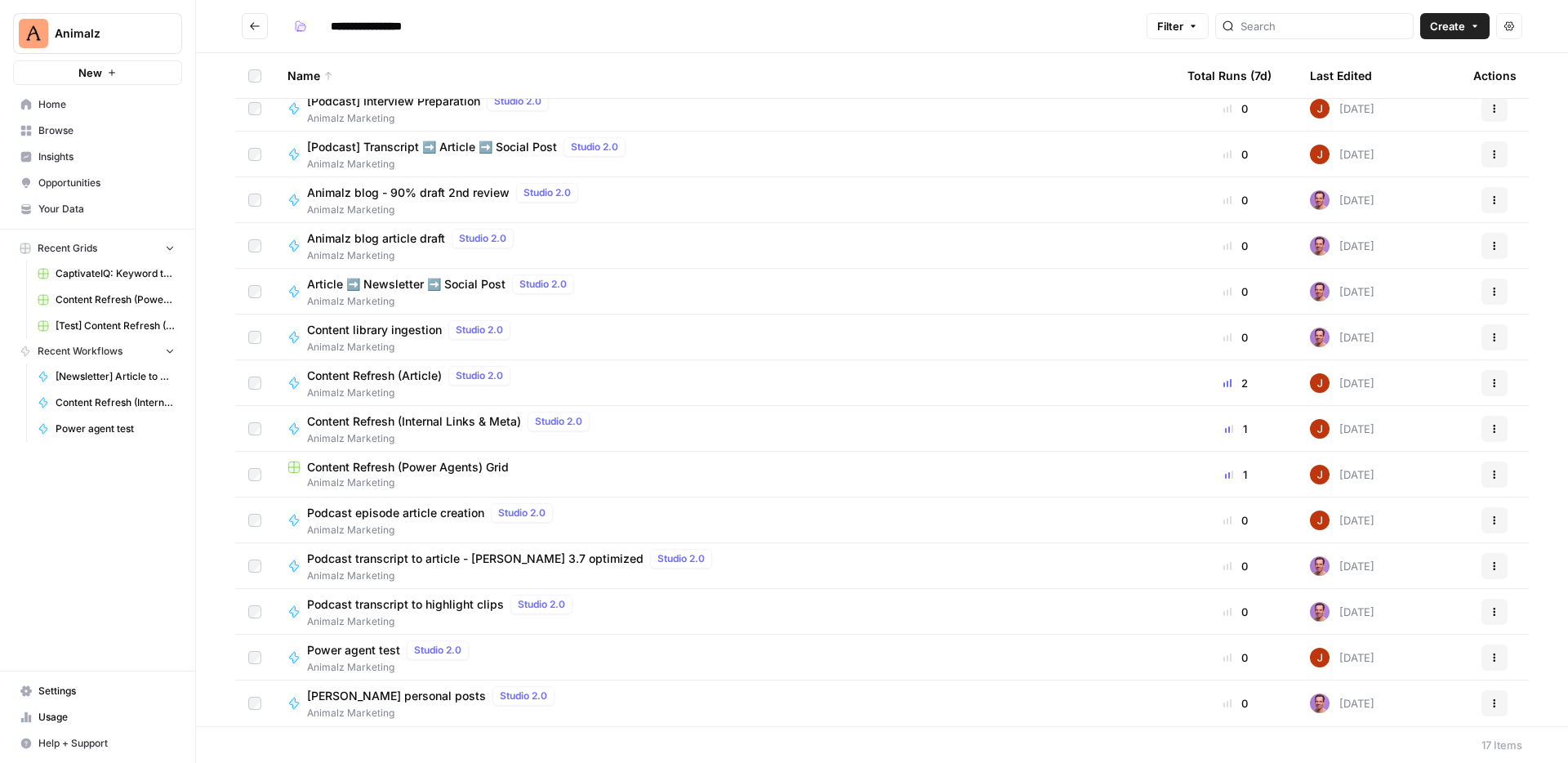
click at [79, 130] on span "Browse" at bounding box center [106, 131] width 136 height 15
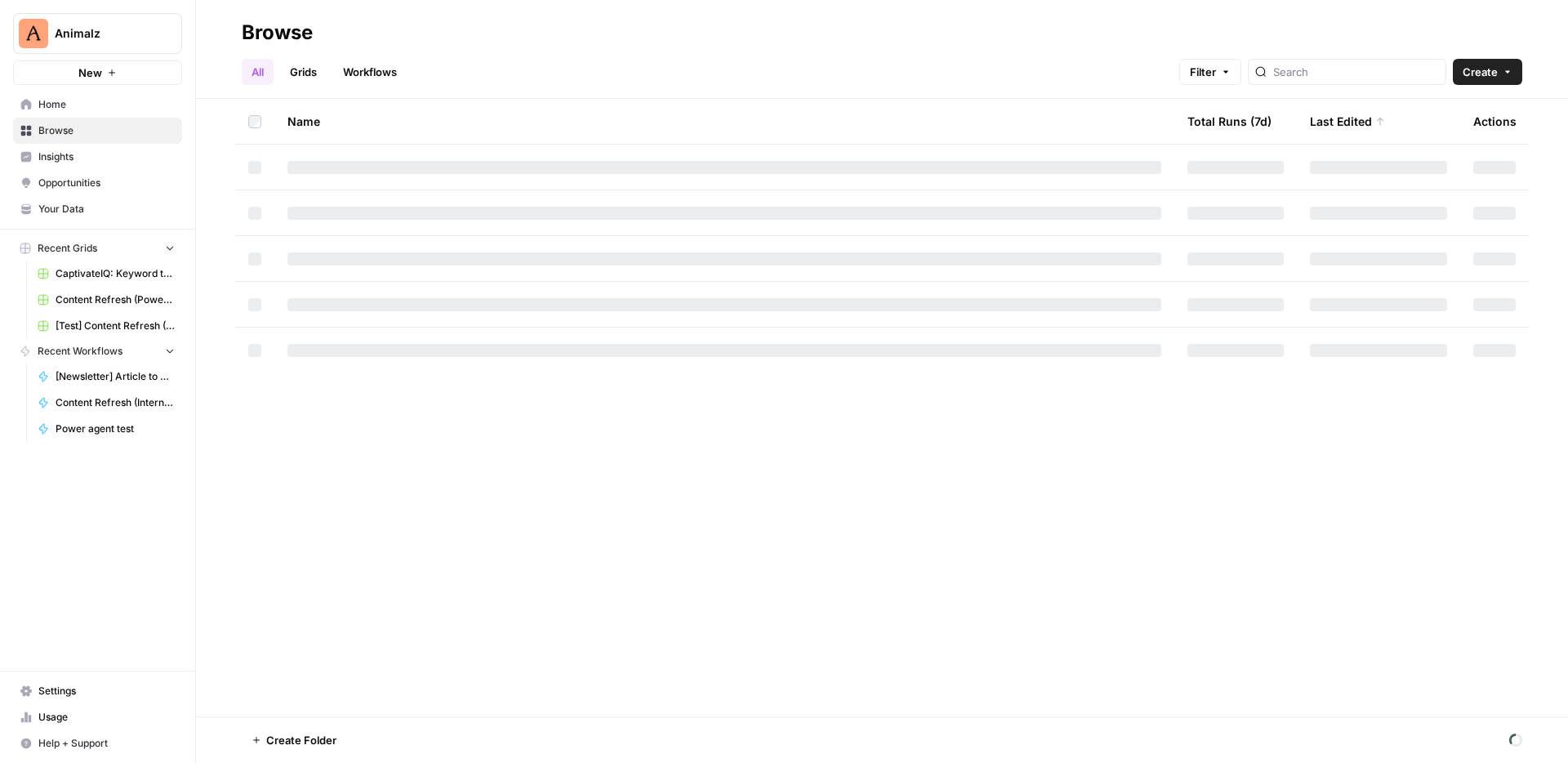
click at [79, 109] on span "Home" at bounding box center [106, 104] width 136 height 15
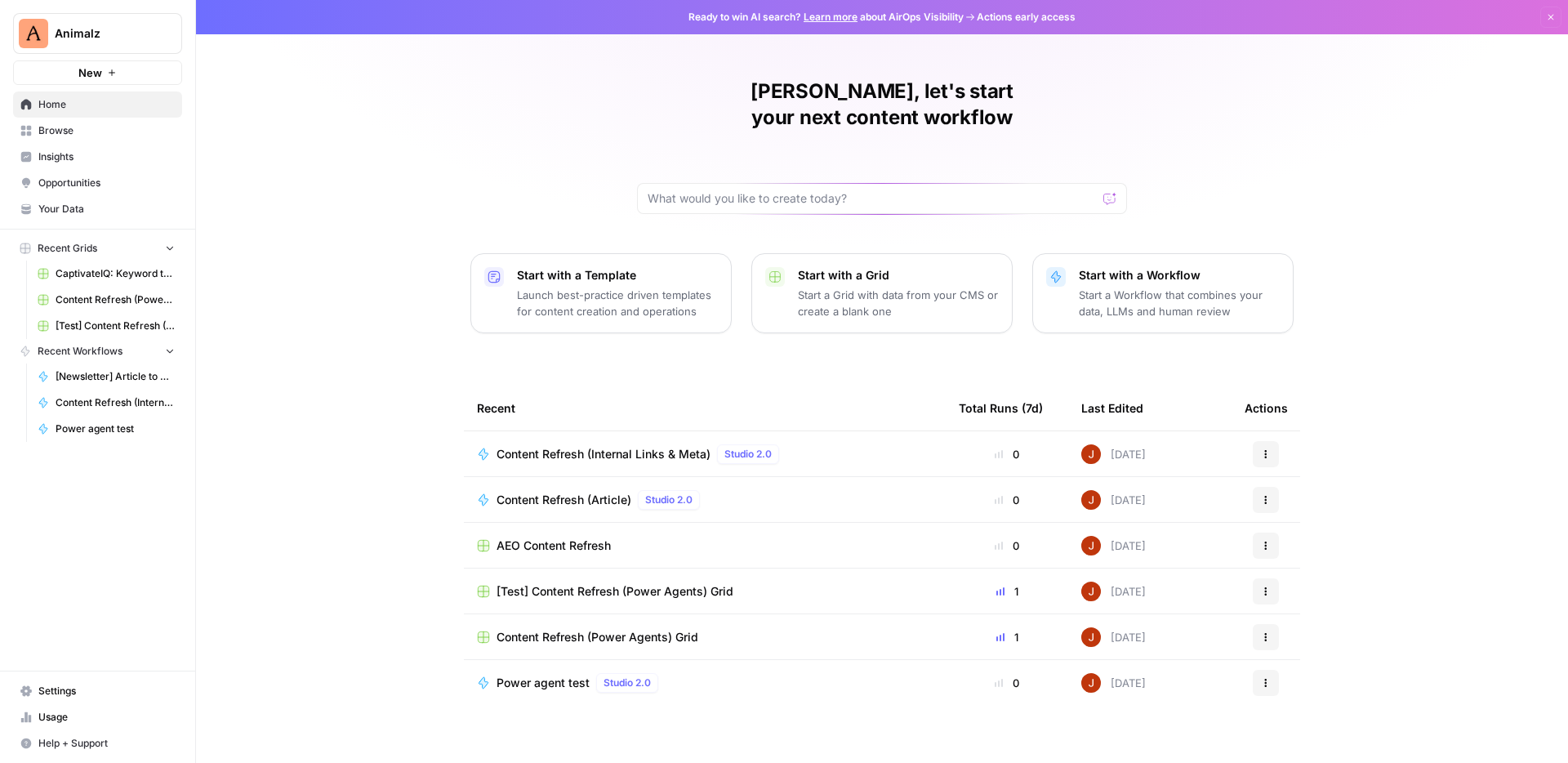
click at [1268, 587] on icon "button" at bounding box center [1265, 591] width 10 height 10
click at [1298, 641] on span "Delete" at bounding box center [1350, 640] width 131 height 16
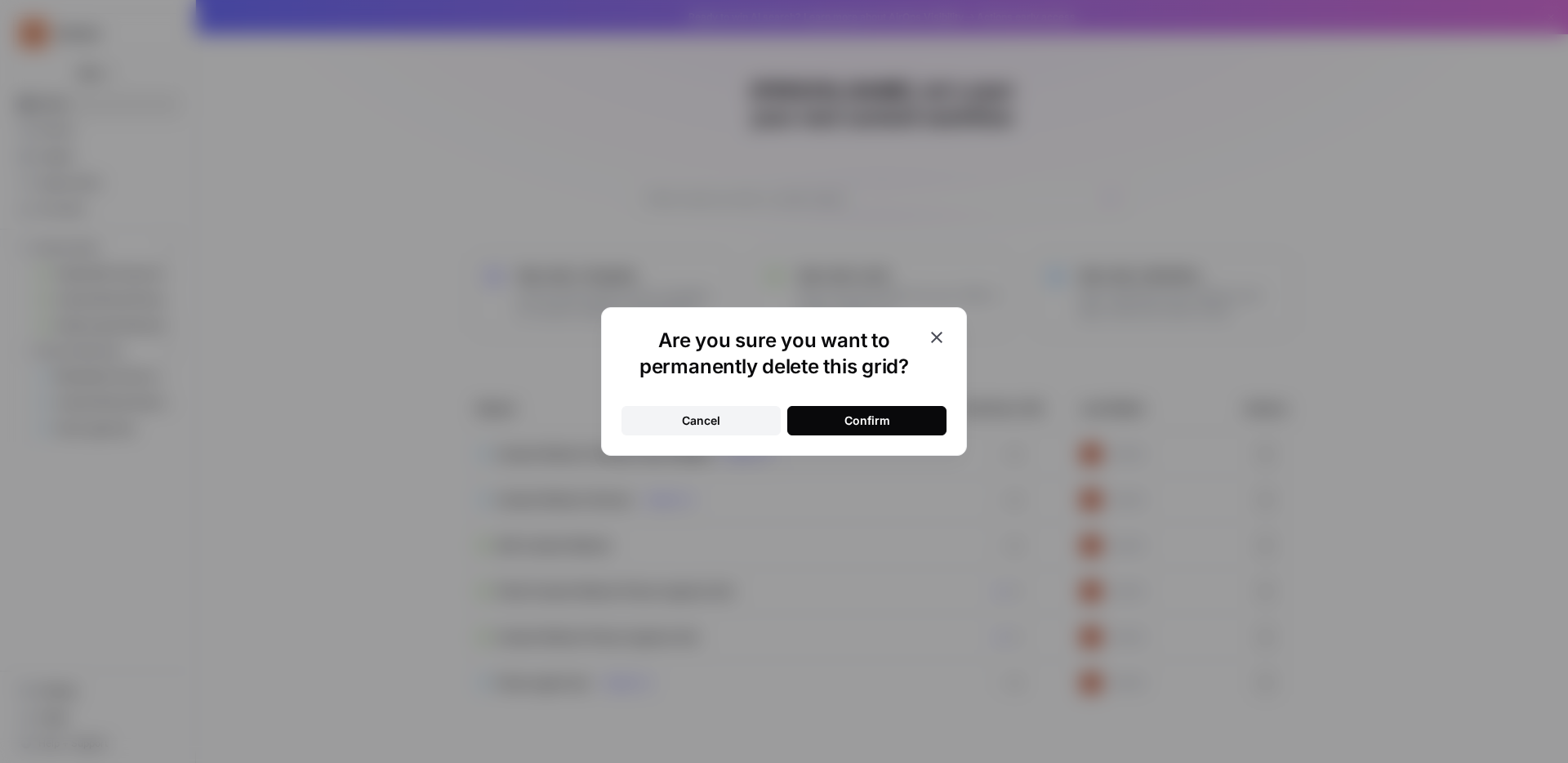
click at [887, 424] on div "Confirm" at bounding box center [868, 421] width 45 height 16
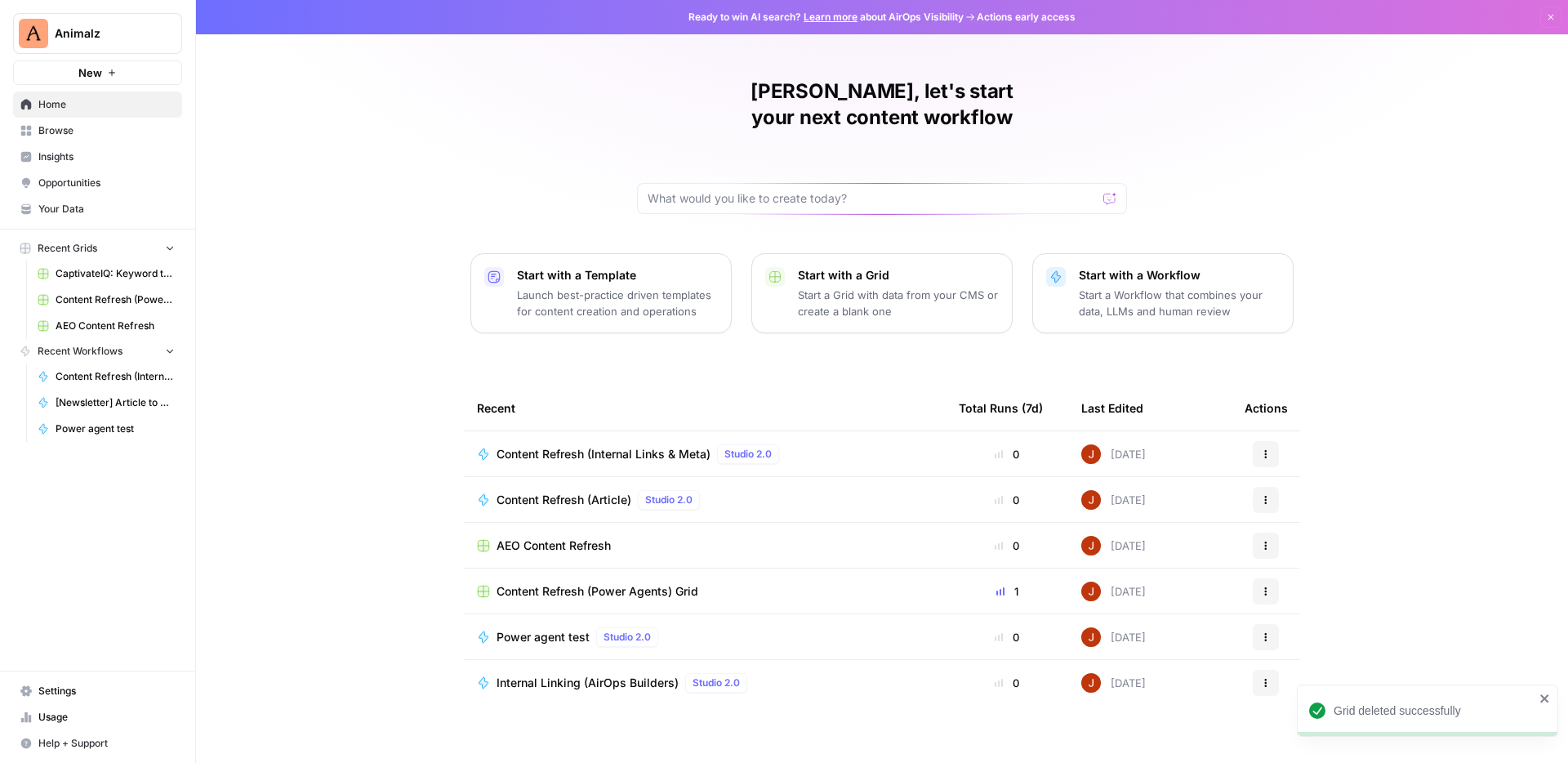
click at [549, 583] on span "Content Refresh (Power Agents) Grid" at bounding box center [598, 591] width 202 height 16
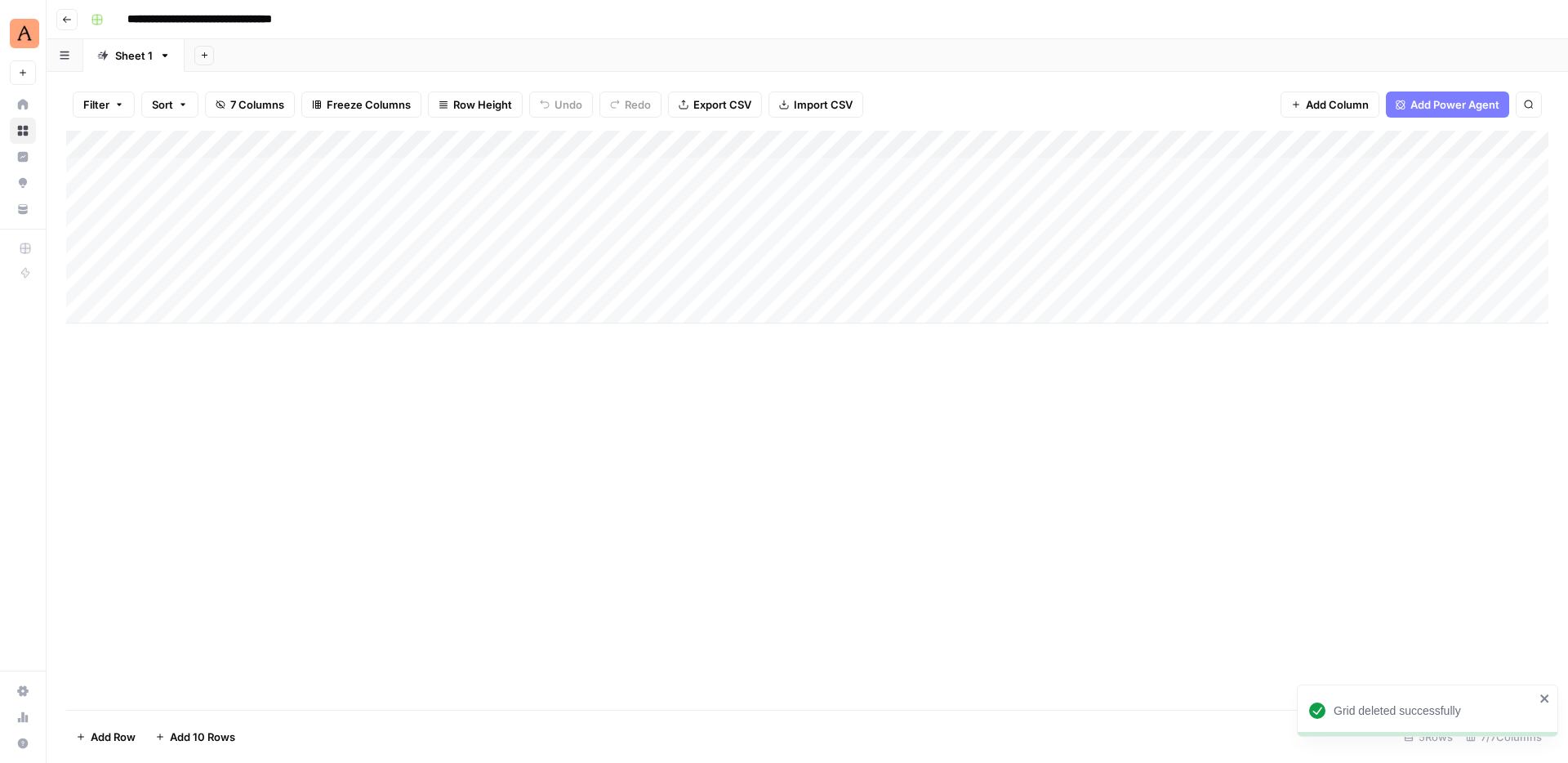
click at [275, 172] on div "Add Column" at bounding box center [808, 227] width 1483 height 193
click at [454, 162] on div "Add Column" at bounding box center [808, 227] width 1483 height 193
click at [260, 171] on div "Add Column" at bounding box center [808, 227] width 1483 height 193
click at [417, 166] on div "Add Column" at bounding box center [808, 227] width 1483 height 193
click at [600, 172] on div "Add Column" at bounding box center [808, 227] width 1483 height 193
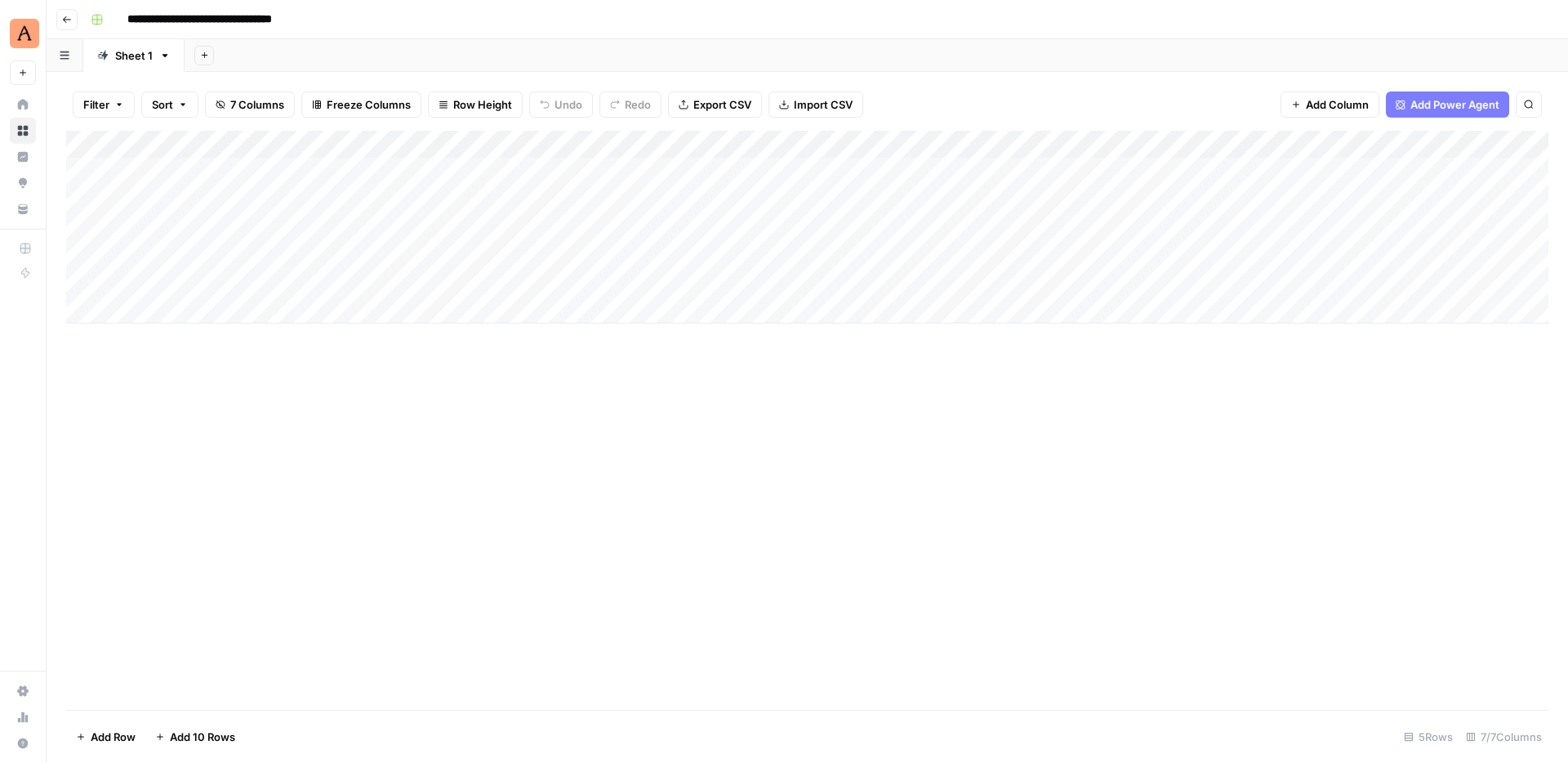
click at [275, 168] on div "Add Column" at bounding box center [808, 227] width 1483 height 193
click at [449, 227] on div "Add Column" at bounding box center [808, 227] width 1483 height 193
click at [297, 166] on div "Add Column" at bounding box center [808, 227] width 1483 height 193
click at [453, 165] on div "Add Column" at bounding box center [808, 227] width 1483 height 193
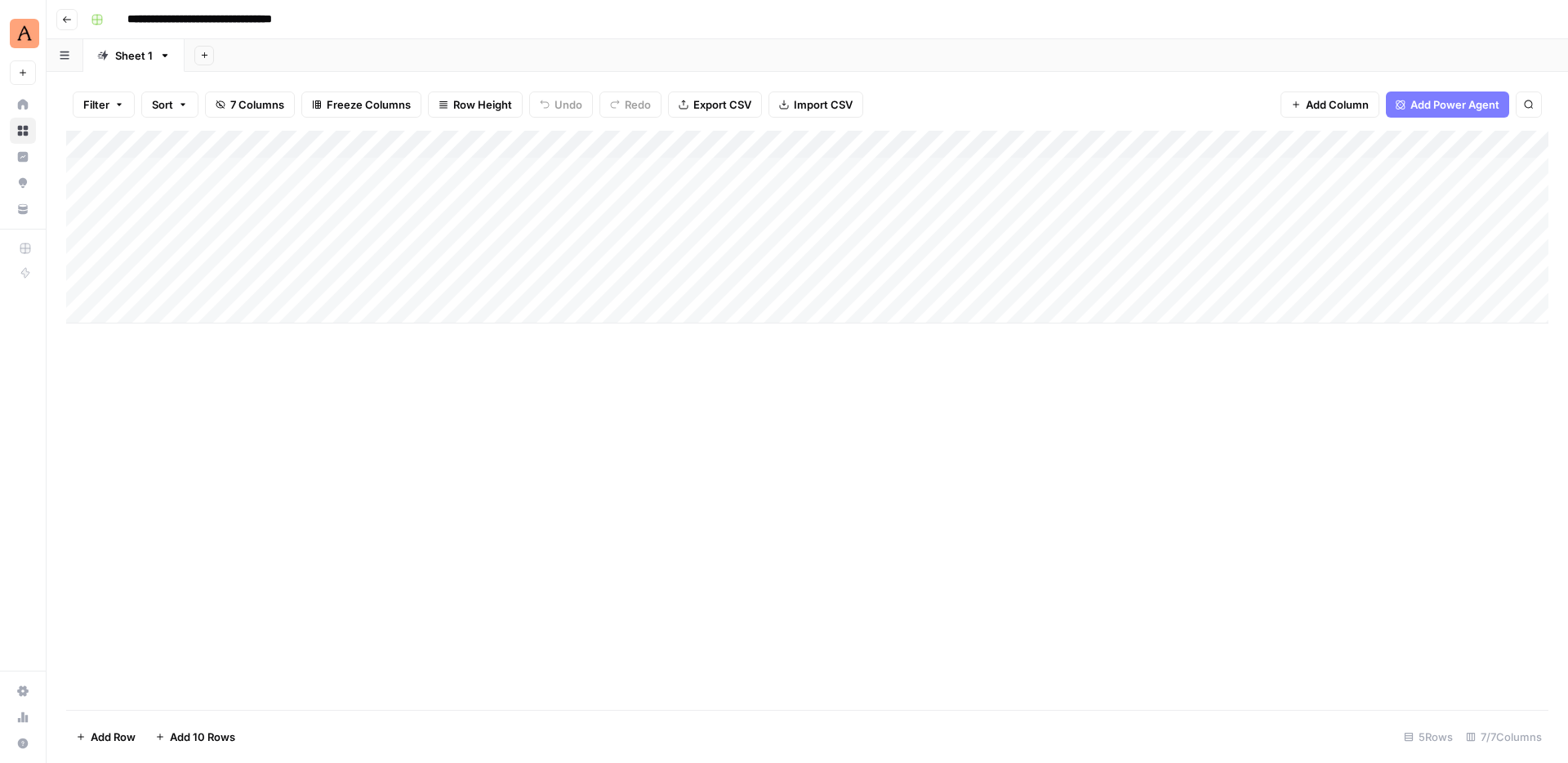
click at [491, 170] on div "Add Column" at bounding box center [808, 227] width 1483 height 193
click at [728, 169] on div "Add Column" at bounding box center [808, 227] width 1483 height 193
click at [740, 167] on div "Add Column" at bounding box center [808, 227] width 1483 height 193
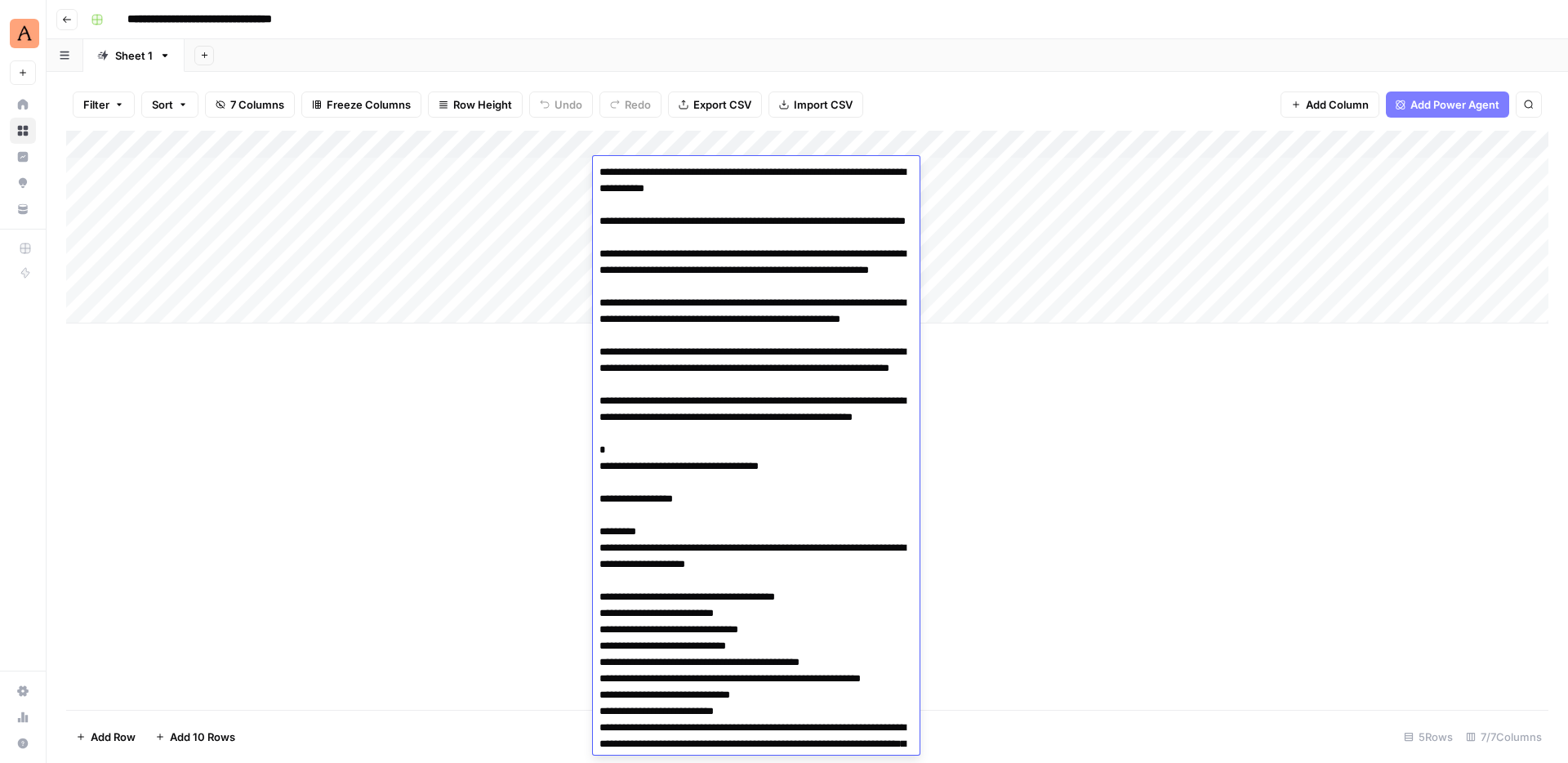
scroll to position [4215, 0]
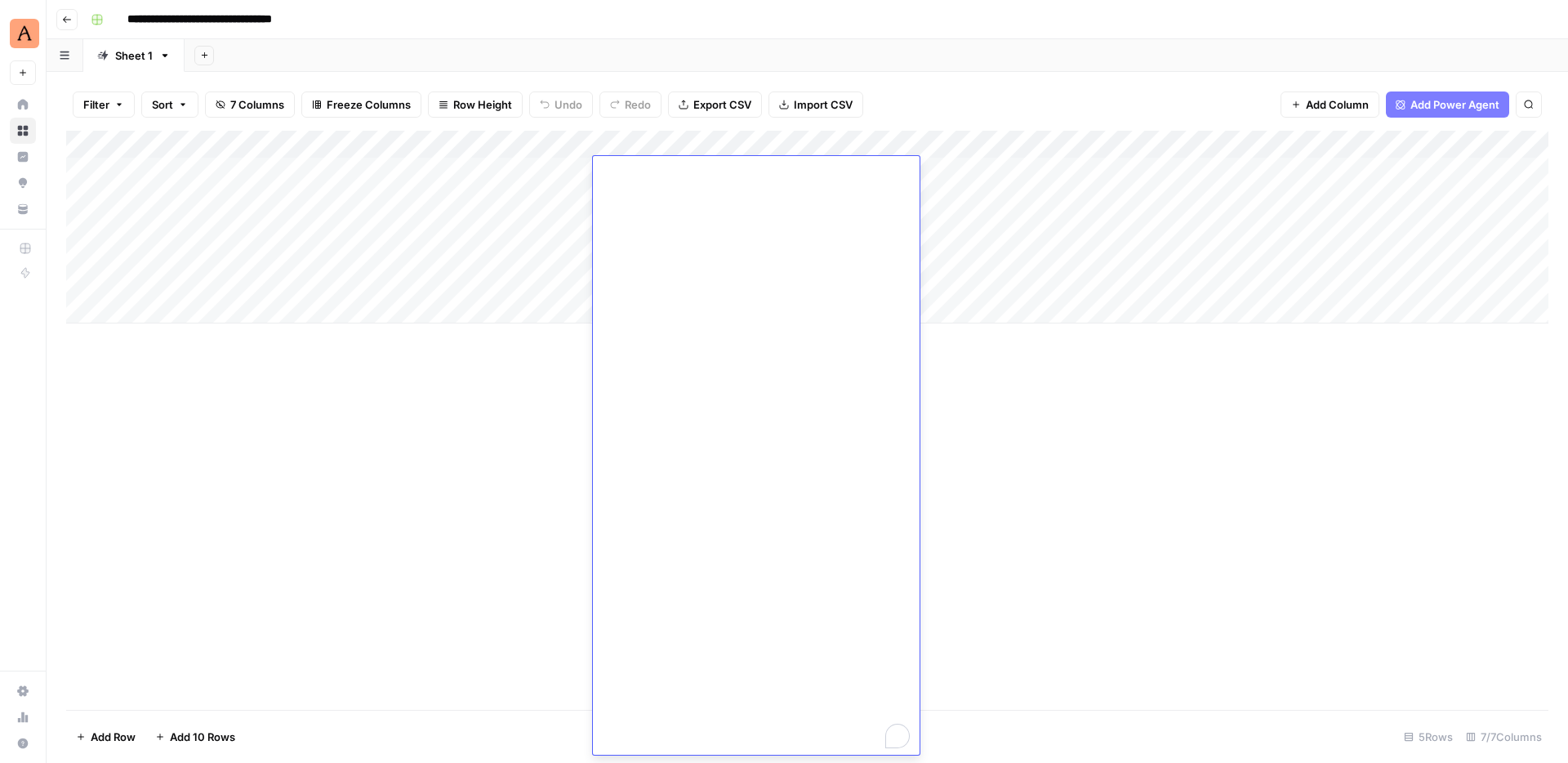
click at [965, 169] on div "Add Column" at bounding box center [808, 227] width 1483 height 193
click at [938, 169] on div "Add Column" at bounding box center [808, 227] width 1483 height 193
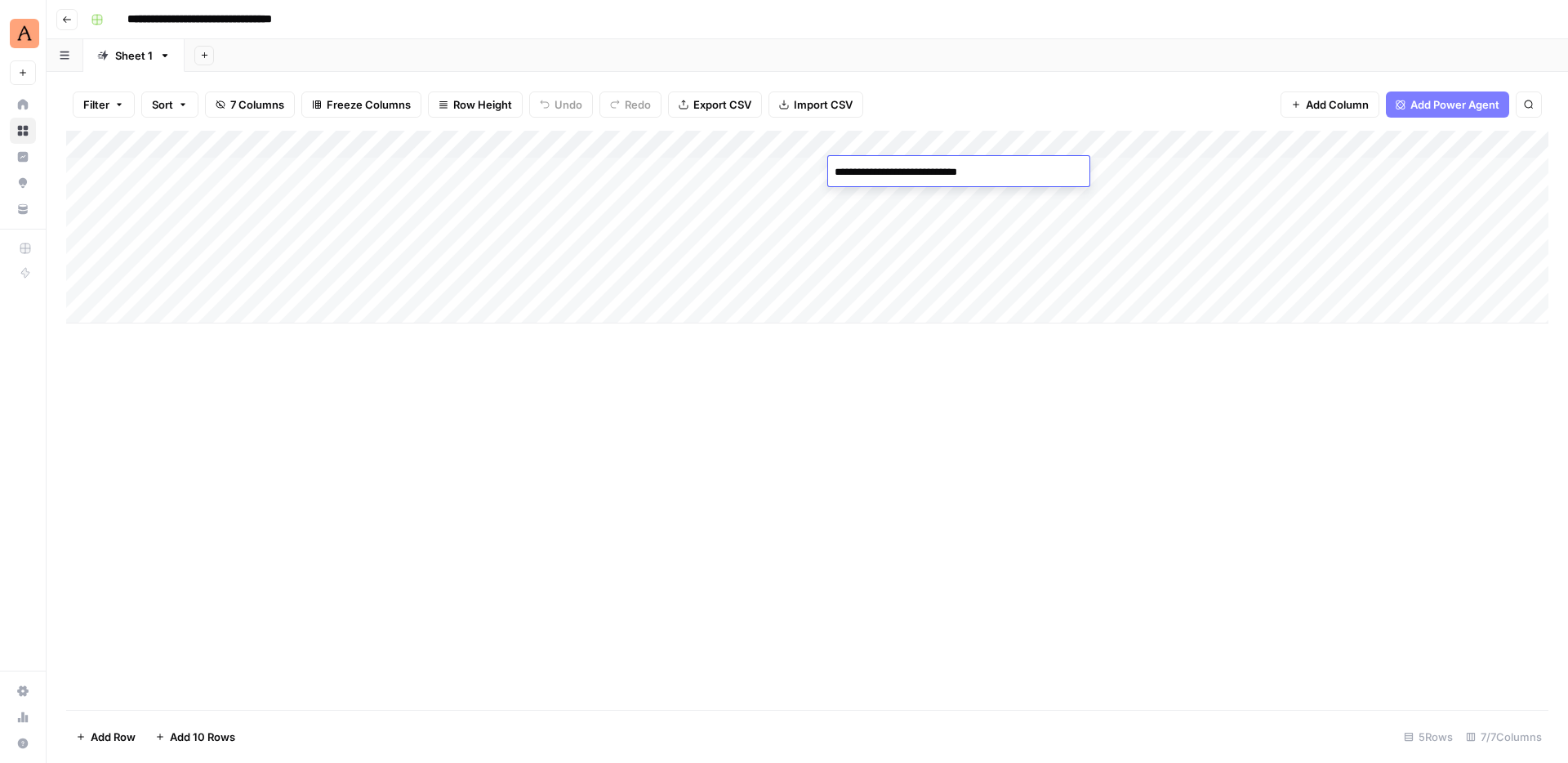
click at [1135, 173] on div "Add Column" at bounding box center [808, 227] width 1483 height 193
click at [1175, 140] on div "Add Column" at bounding box center [808, 227] width 1483 height 193
click at [1206, 85] on div "Filter Sort 7 Columns Freeze Columns Row Height Undo Redo Export CSV Import CSV…" at bounding box center [808, 104] width 1483 height 53
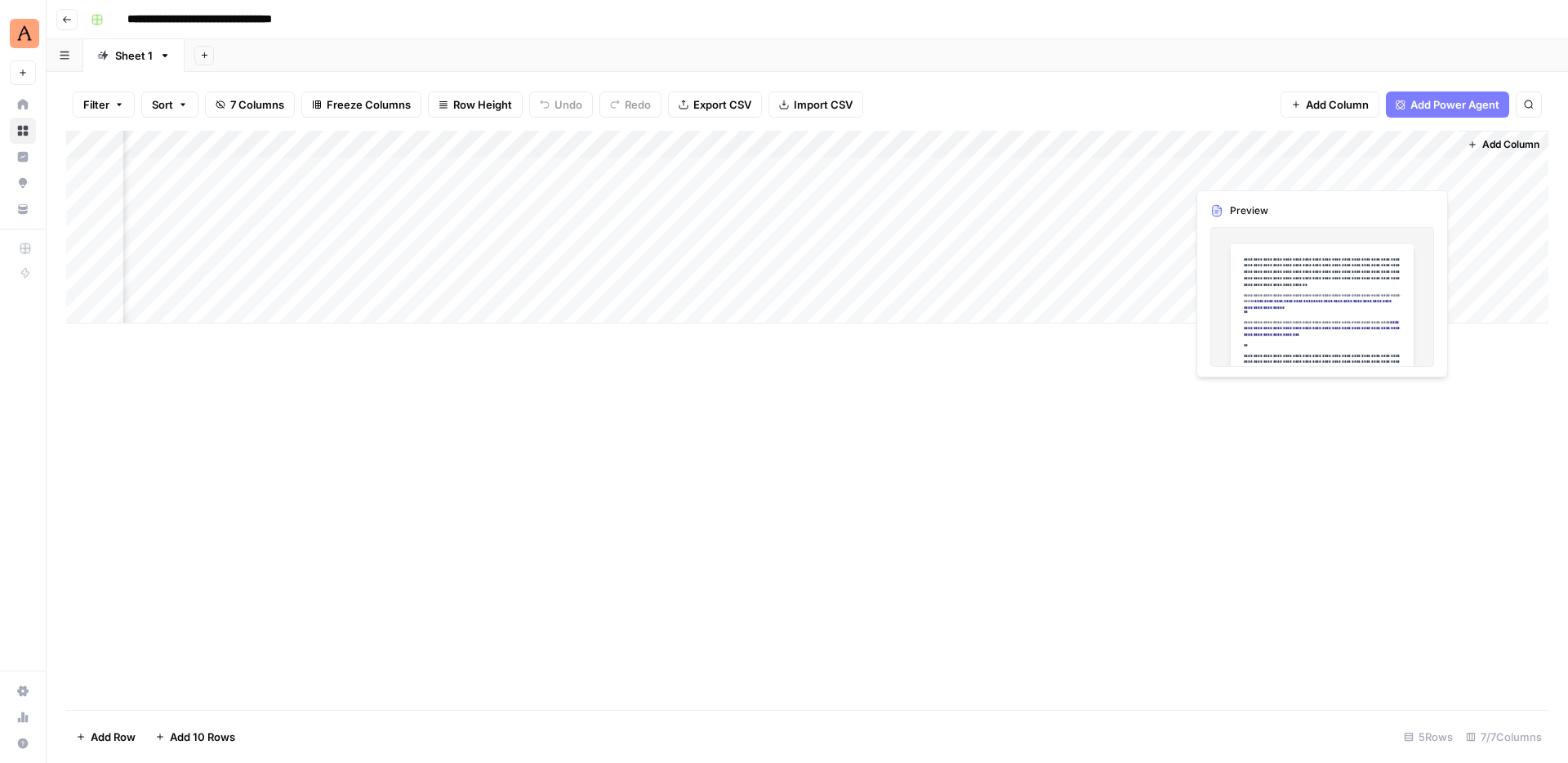
click at [1363, 166] on div "Add Column" at bounding box center [808, 227] width 1483 height 193
click at [1444, 169] on div "Add Column" at bounding box center [808, 227] width 1483 height 193
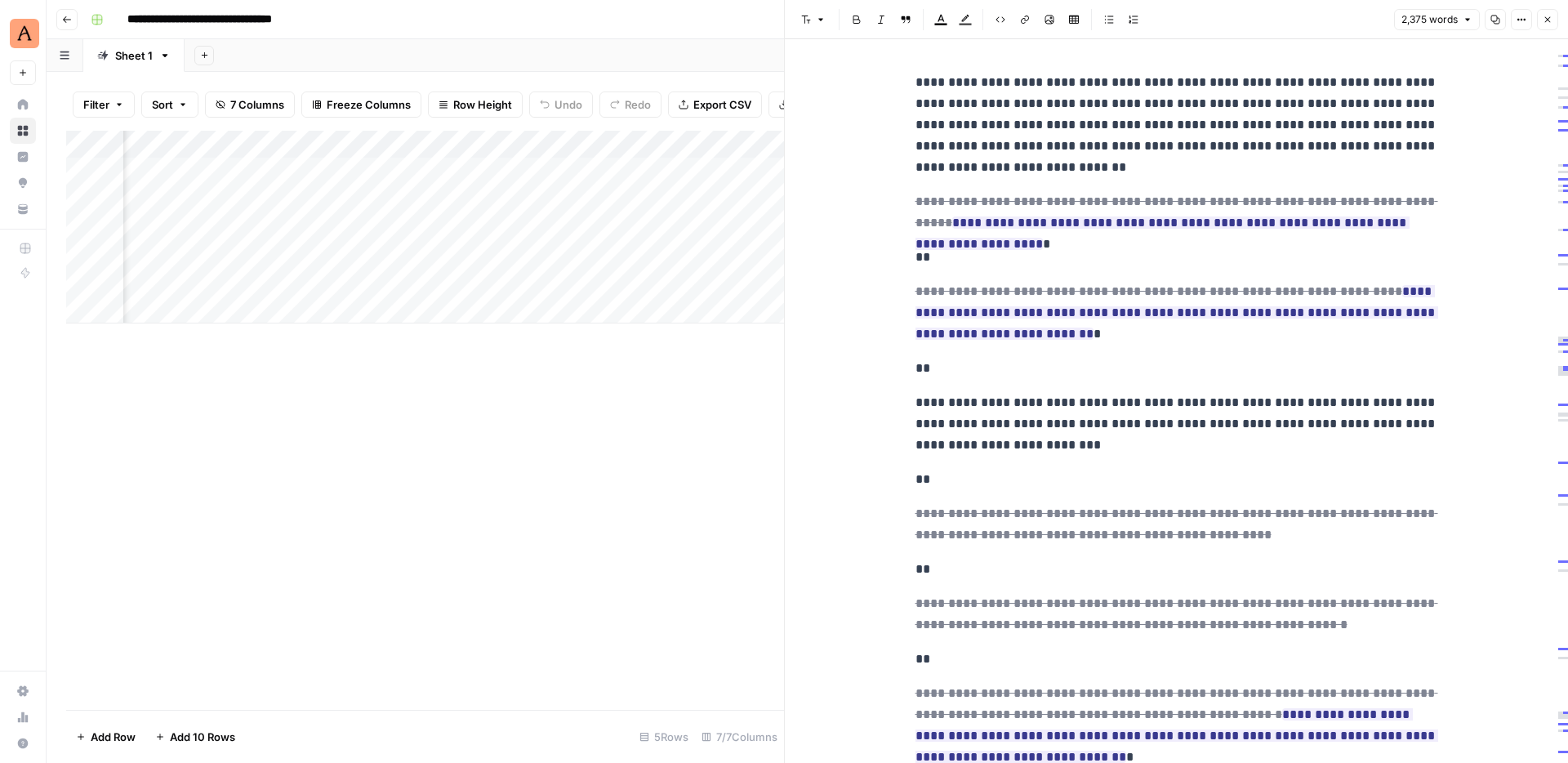
click at [1549, 23] on icon "button" at bounding box center [1547, 19] width 10 height 10
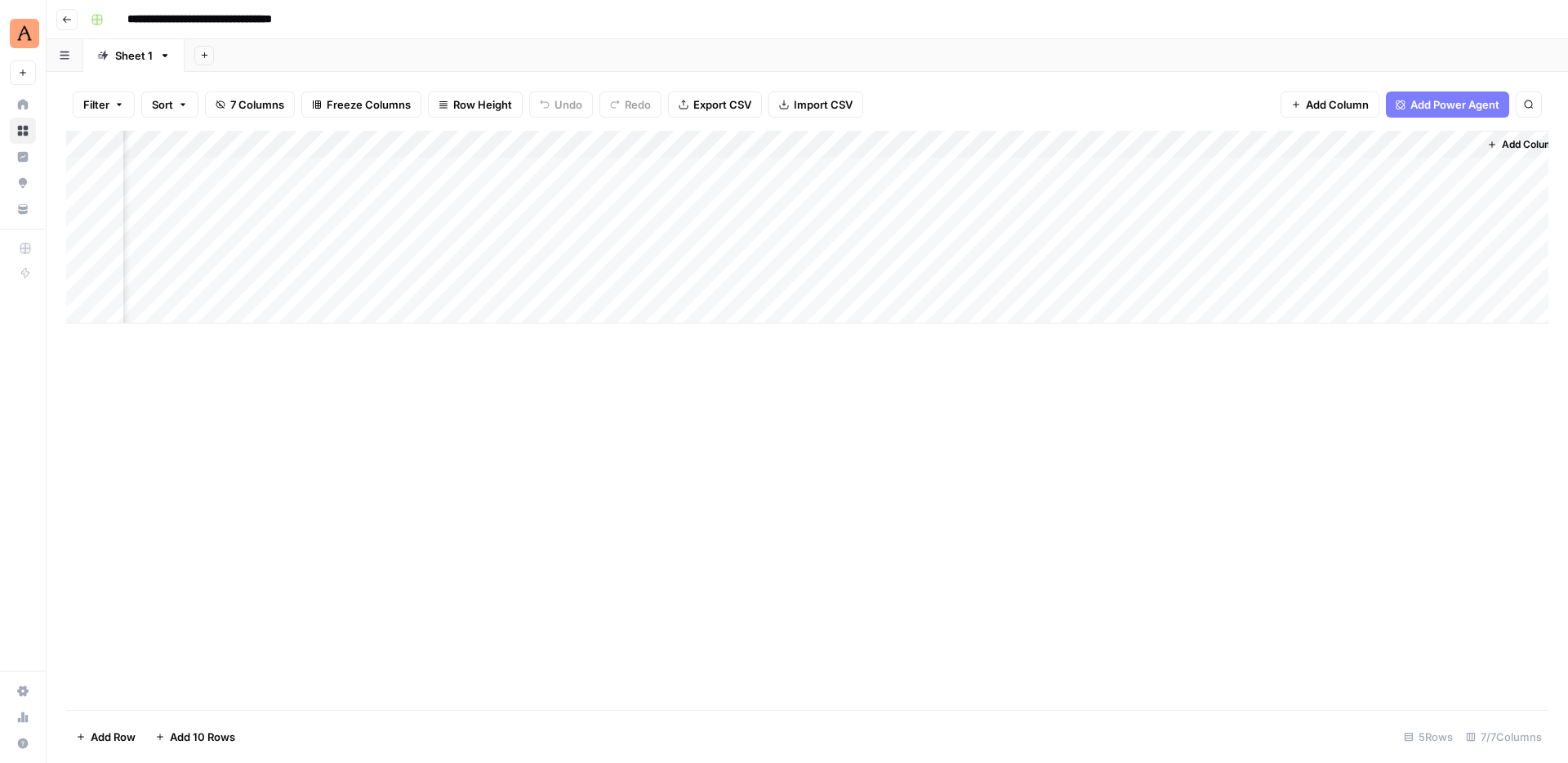
scroll to position [0, 211]
click at [1296, 148] on div "Add Column" at bounding box center [808, 227] width 1483 height 193
click at [1208, 104] on div "Filter Sort 7 Columns Freeze Columns Row Height Undo Redo Export CSV Import CSV…" at bounding box center [808, 104] width 1483 height 53
click at [1275, 144] on div "Add Column" at bounding box center [808, 227] width 1483 height 193
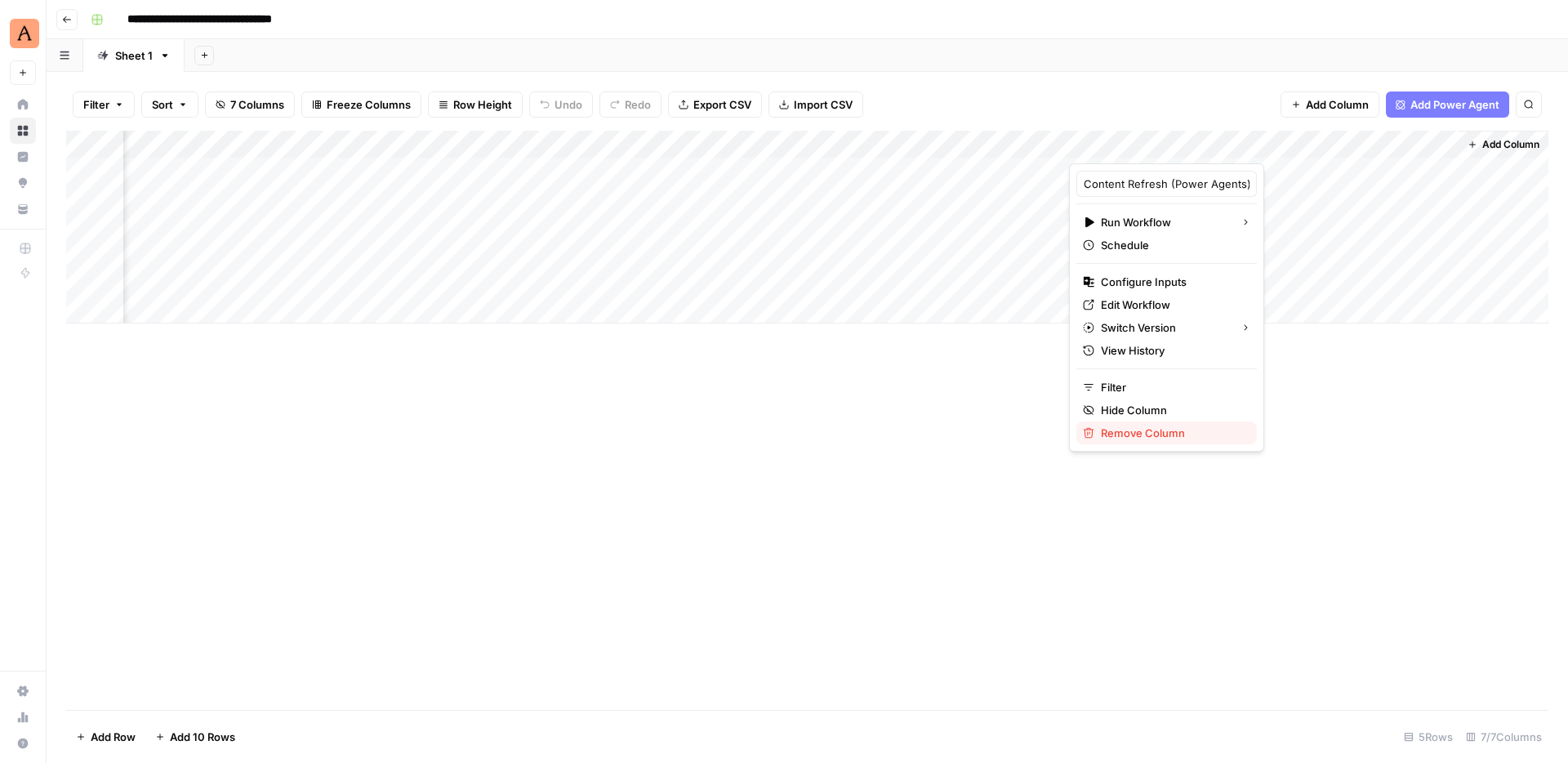
click at [1161, 434] on span "Remove Column" at bounding box center [1172, 432] width 143 height 16
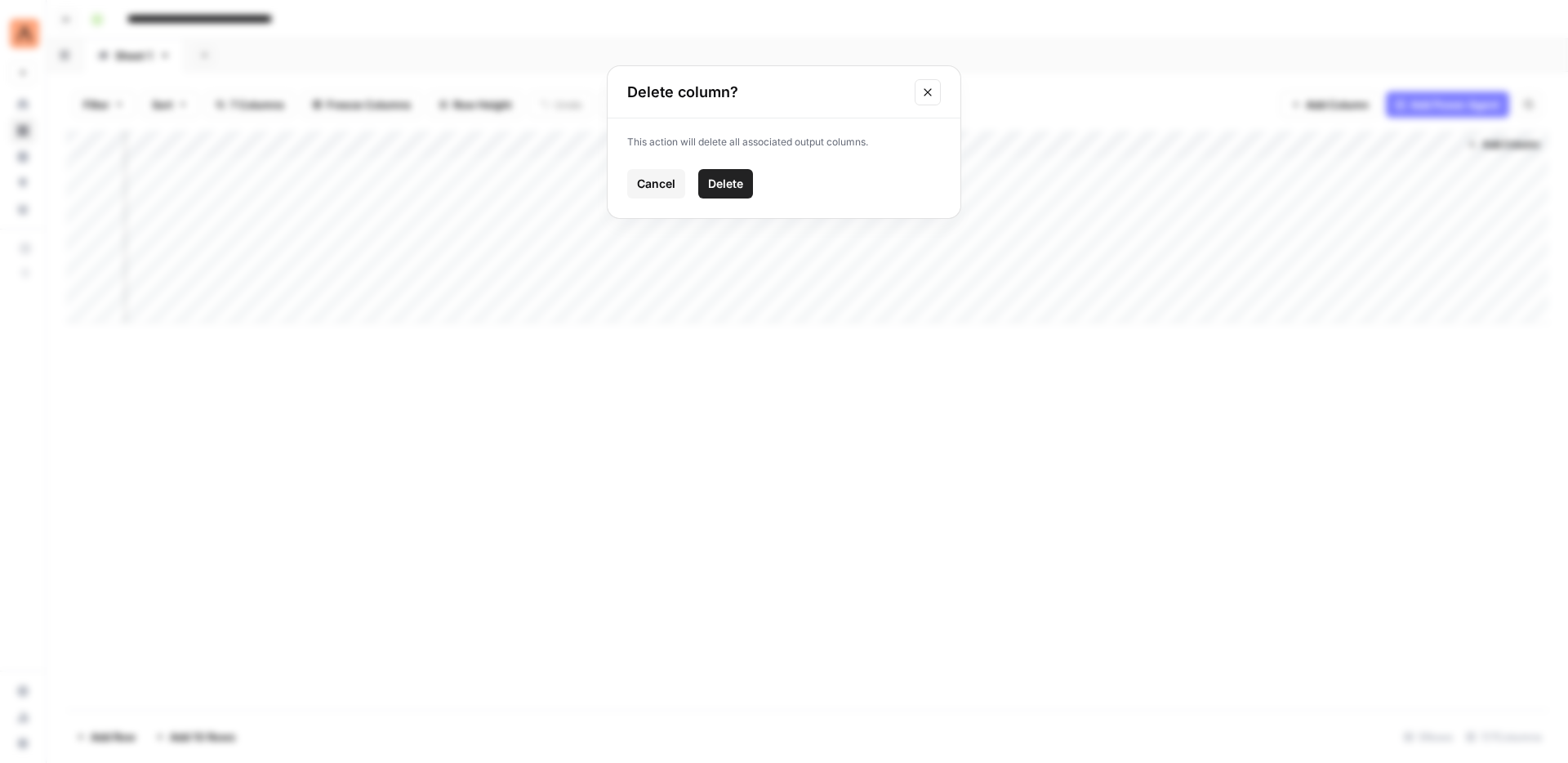
click at [729, 183] on span "Delete" at bounding box center [725, 183] width 35 height 16
click at [1313, 144] on icon "button" at bounding box center [1314, 144] width 10 height 10
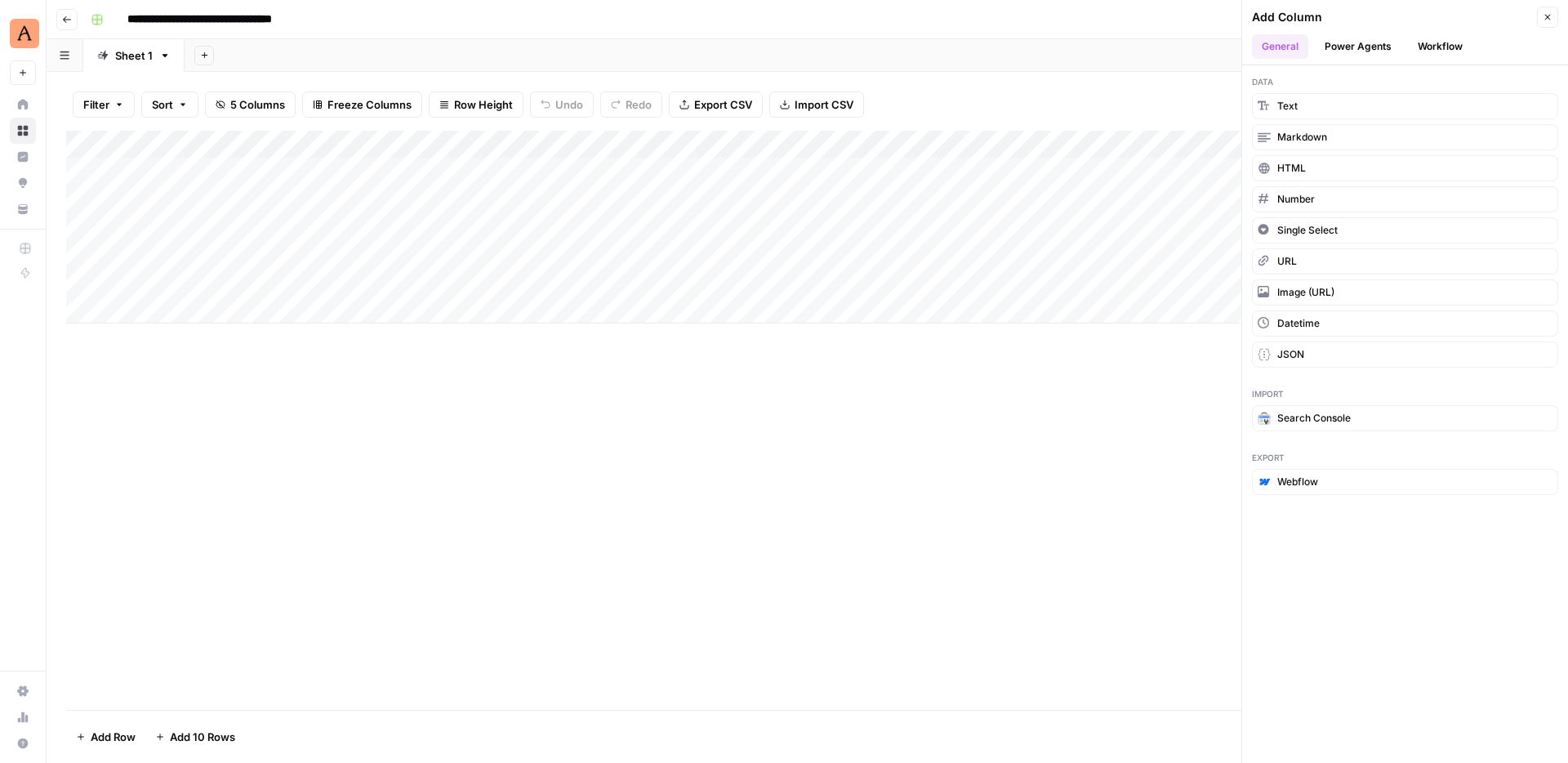
click at [1426, 30] on header "Add Column Close General Power Agents Workflow" at bounding box center [1404, 33] width 326 height 65
click at [1426, 45] on button "Workflow" at bounding box center [1440, 46] width 65 height 25
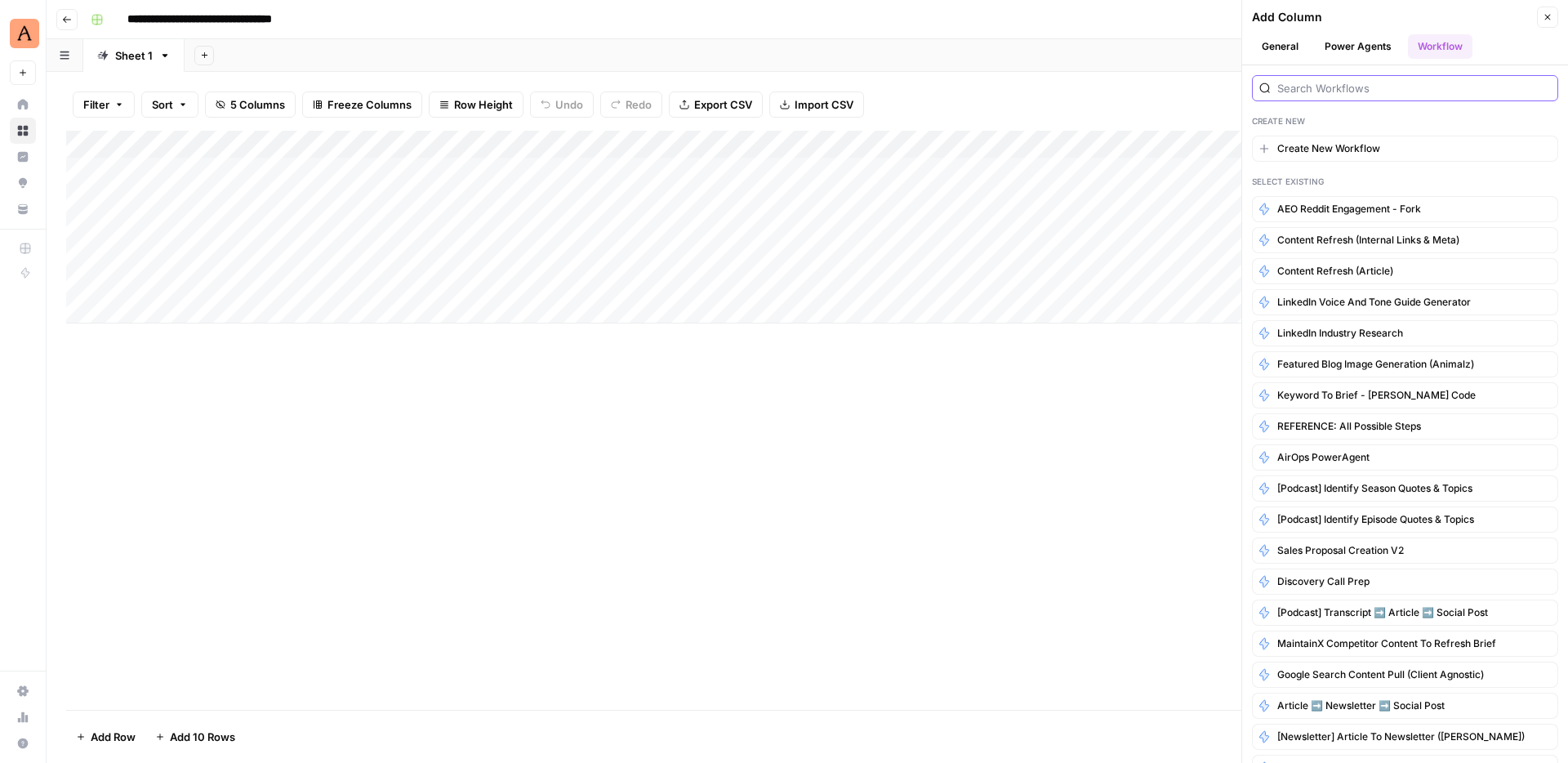
click at [1363, 89] on input "search" at bounding box center [1414, 88] width 273 height 16
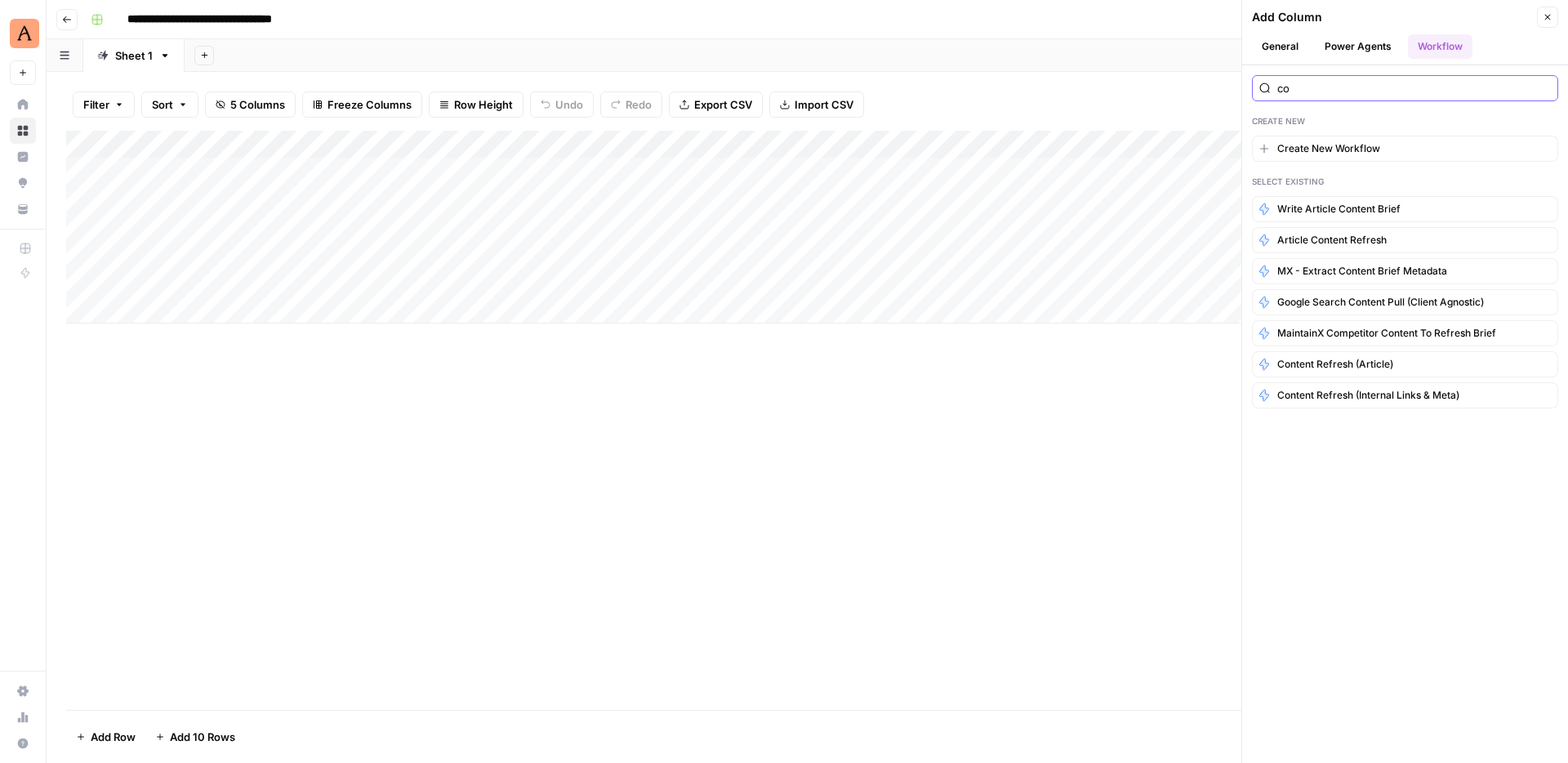
type input "c"
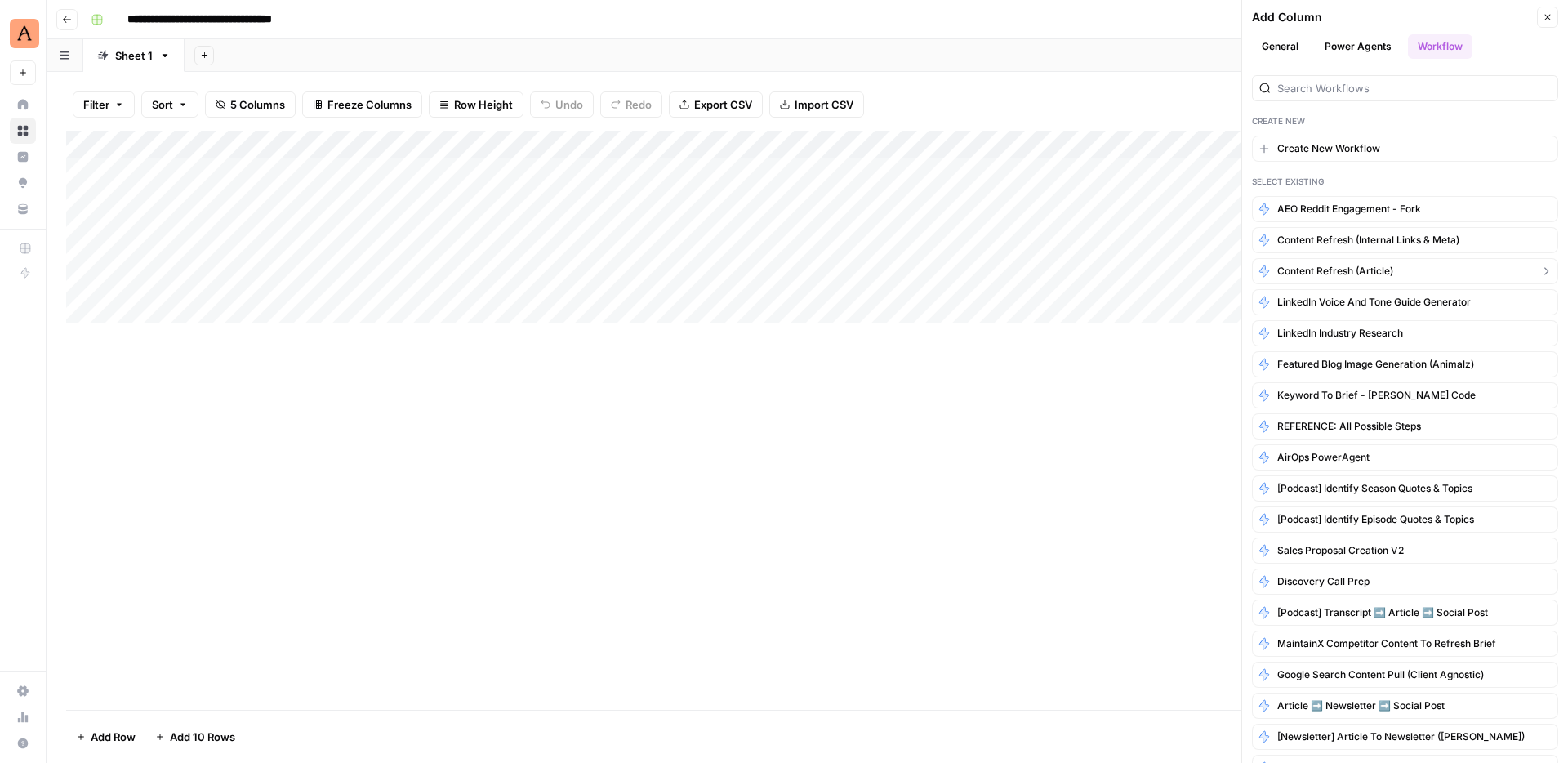
click at [1373, 267] on span "Content Refresh (Article)" at bounding box center [1335, 271] width 116 height 15
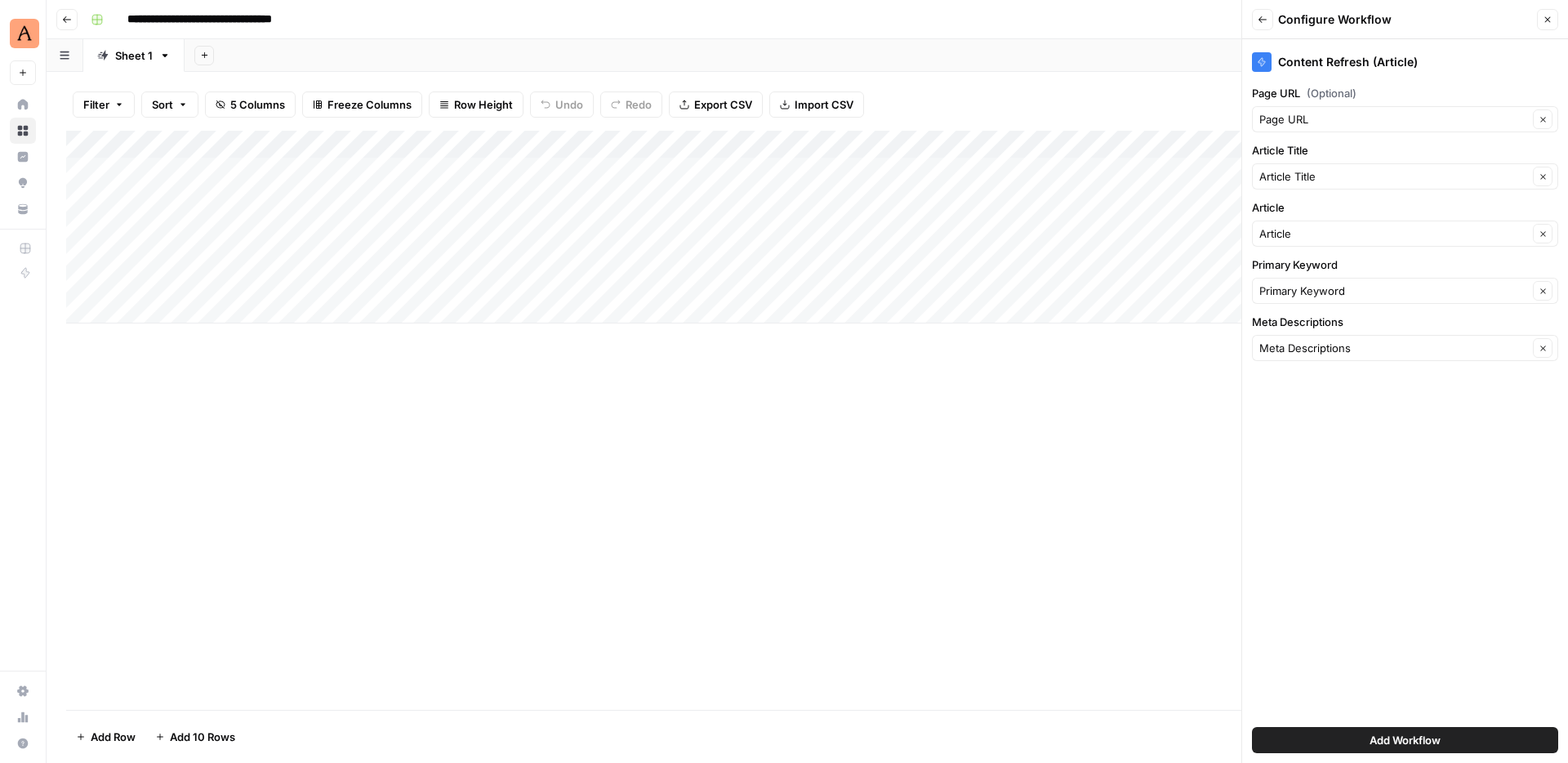
click at [1392, 748] on span "Add Workflow" at bounding box center [1405, 740] width 71 height 16
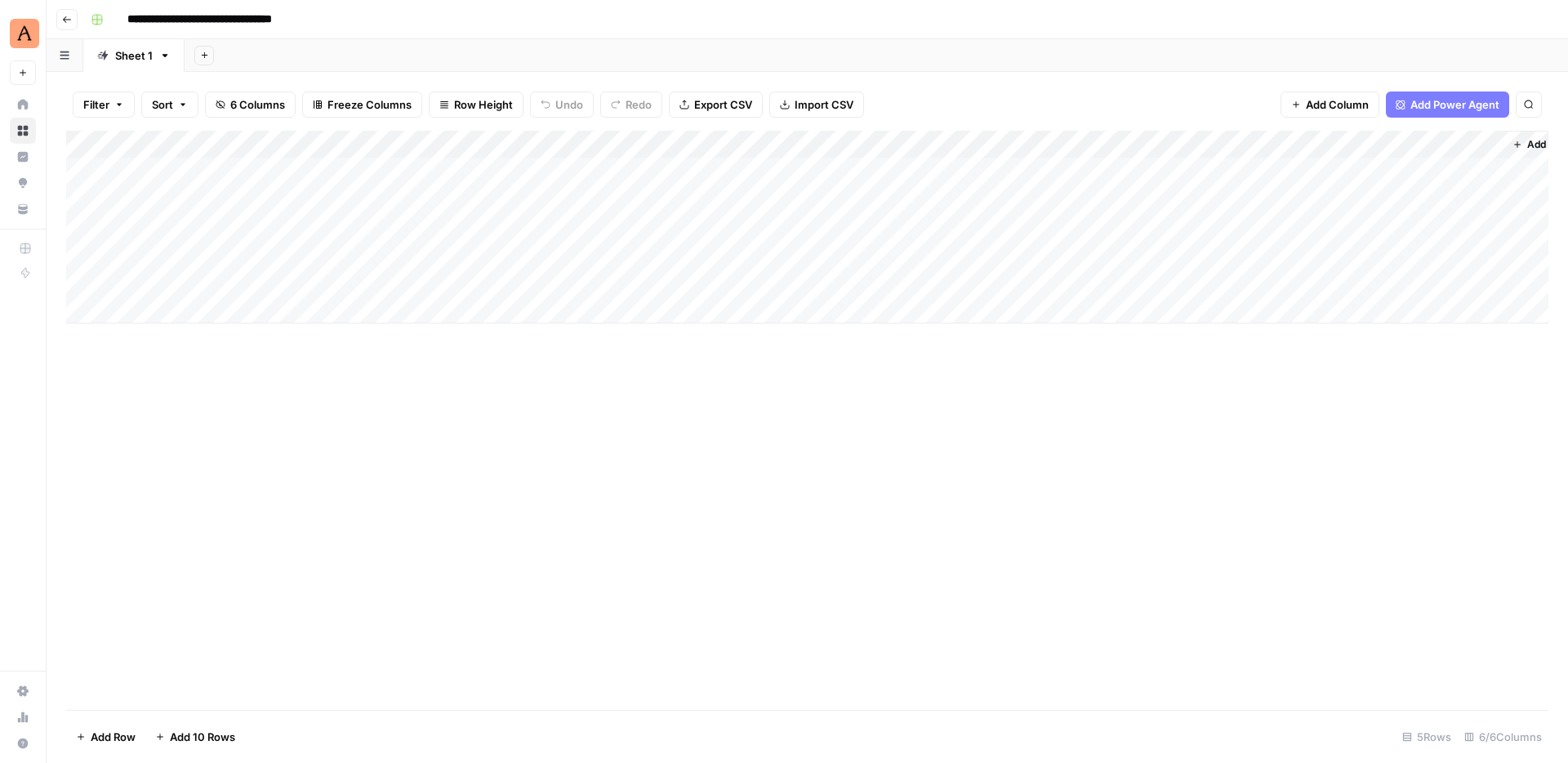
scroll to position [0, 45]
drag, startPoint x: 1017, startPoint y: 144, endPoint x: 966, endPoint y: 147, distance: 51.1
click at [966, 147] on div "Add Column" at bounding box center [808, 227] width 1483 height 193
click at [69, 20] on icon "button" at bounding box center [66, 19] width 10 height 10
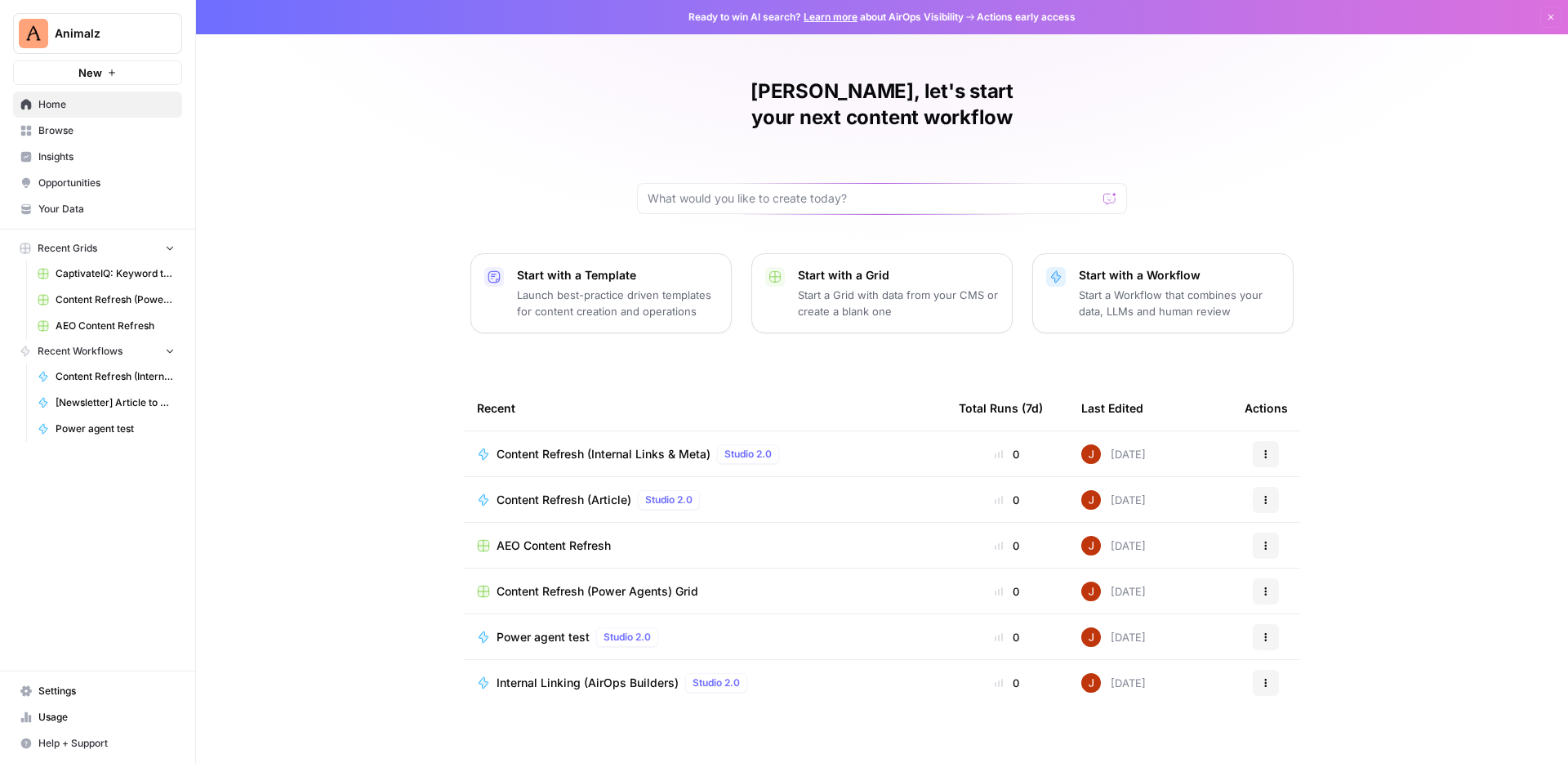
click at [584, 491] on span "Content Refresh (Article)" at bounding box center [564, 500] width 134 height 16
click at [657, 431] on td "Content Refresh (Internal Links & Meta) Studio 2.0" at bounding box center [705, 453] width 481 height 45
click at [655, 446] on span "Content Refresh (Internal Links & Meta)" at bounding box center [604, 454] width 214 height 16
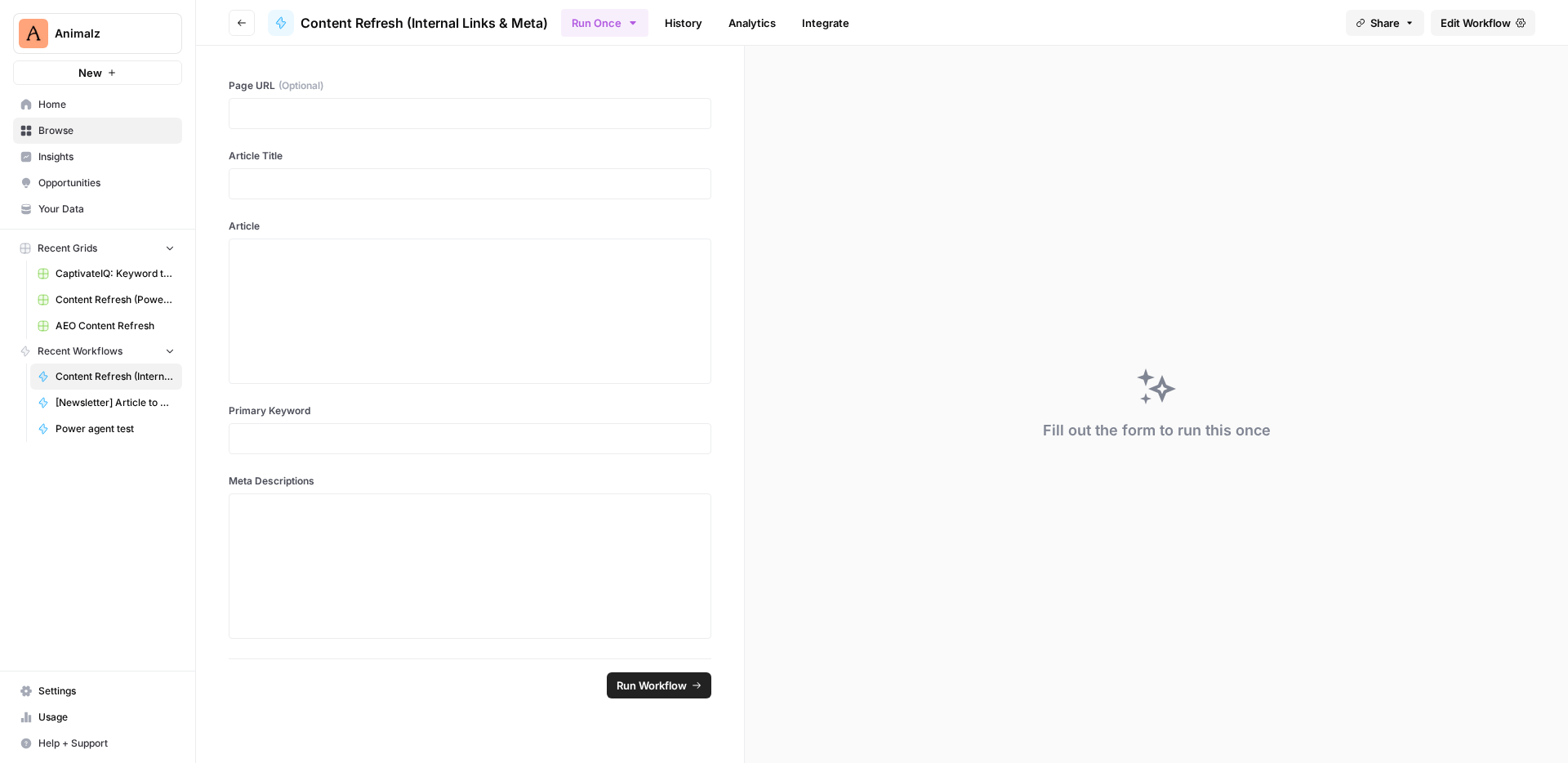
click at [1500, 20] on span "Edit Workflow" at bounding box center [1475, 23] width 70 height 16
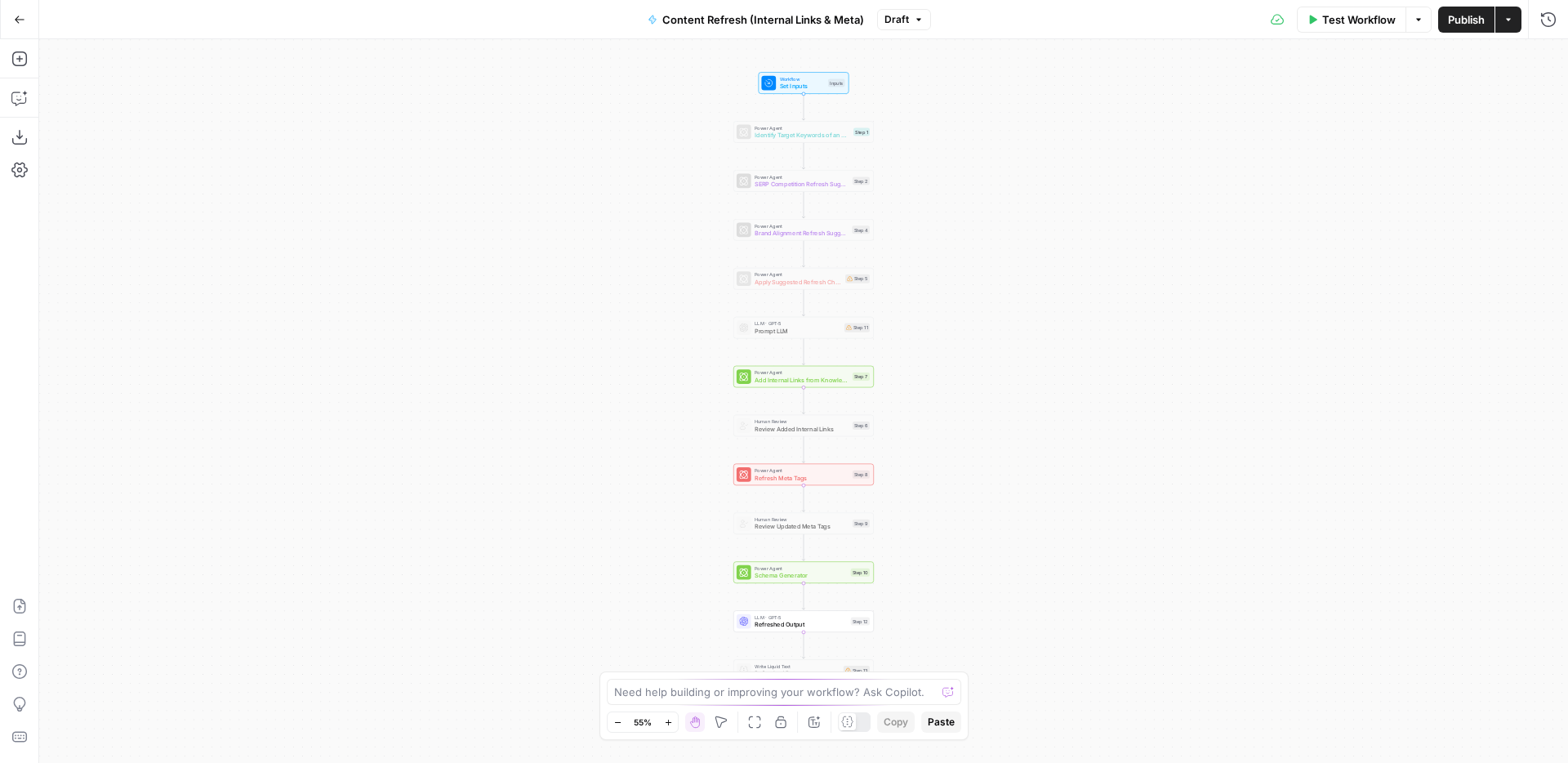
click at [943, 406] on div "Workflow Set Inputs Inputs Power Agent Identify Target Keywords of an Article S…" at bounding box center [803, 401] width 1529 height 724
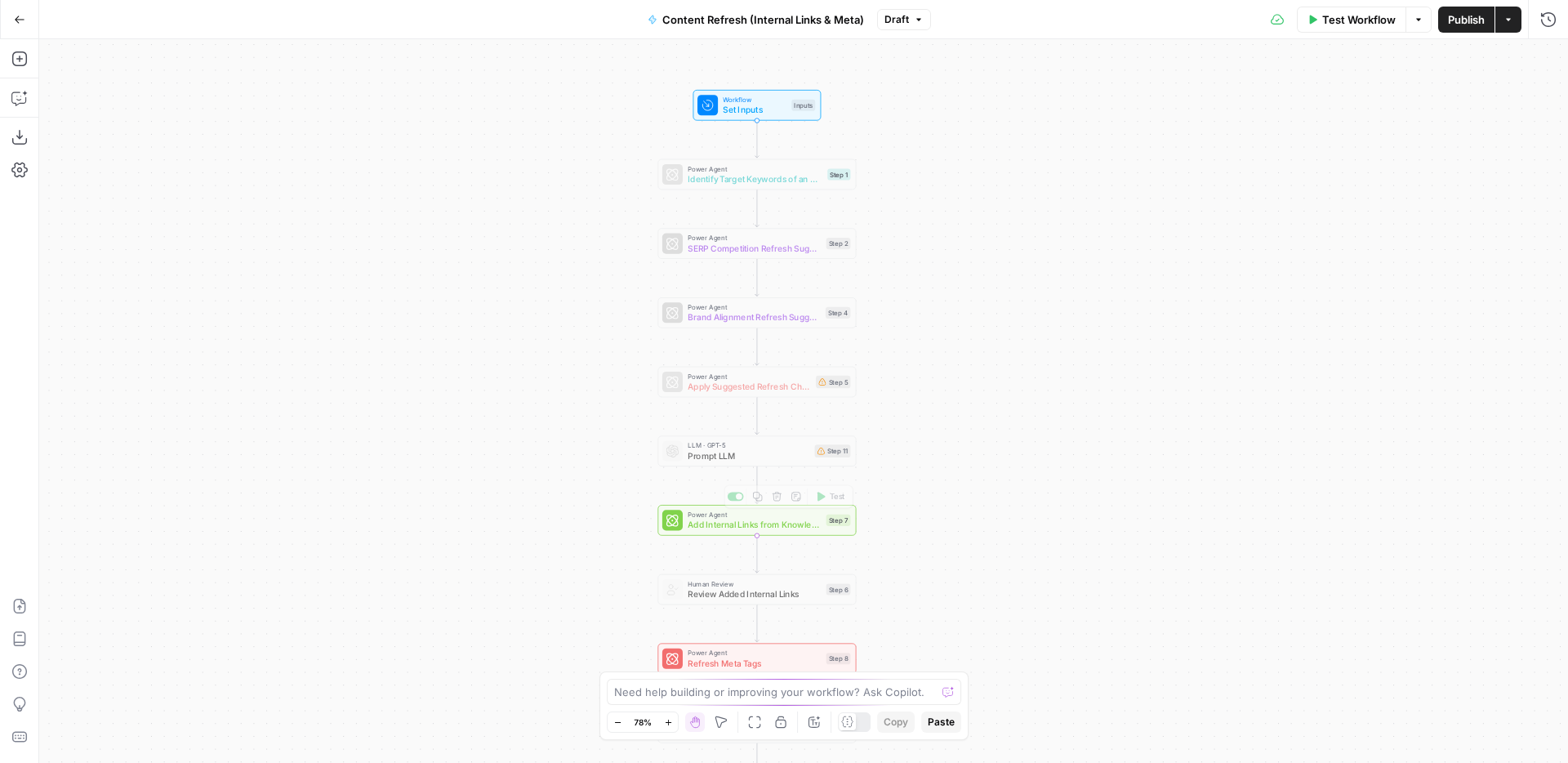
click at [778, 528] on span "Add Internal Links from Knowledge Base" at bounding box center [754, 525] width 134 height 13
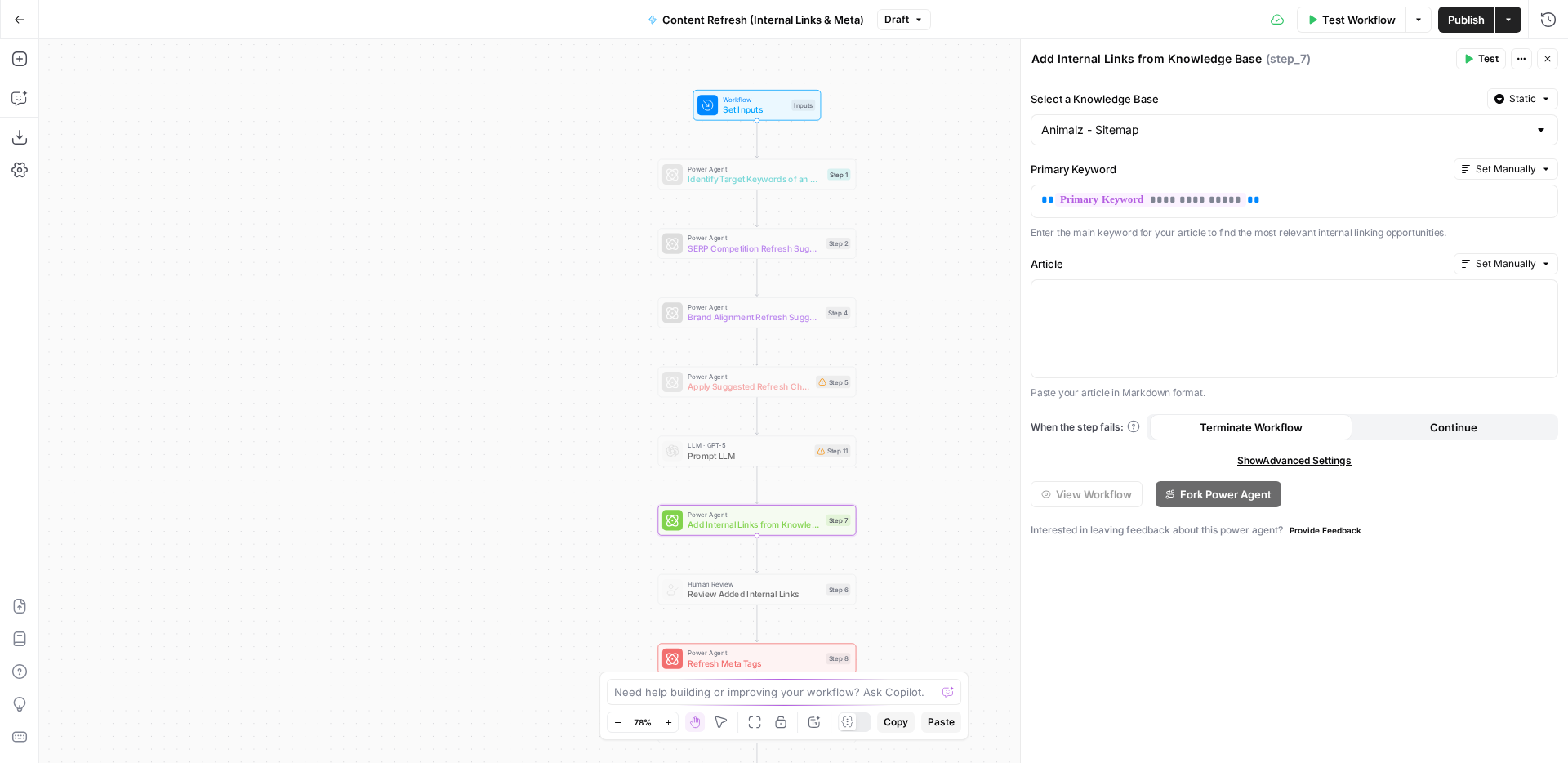
click at [1555, 54] on button "Close" at bounding box center [1547, 58] width 21 height 21
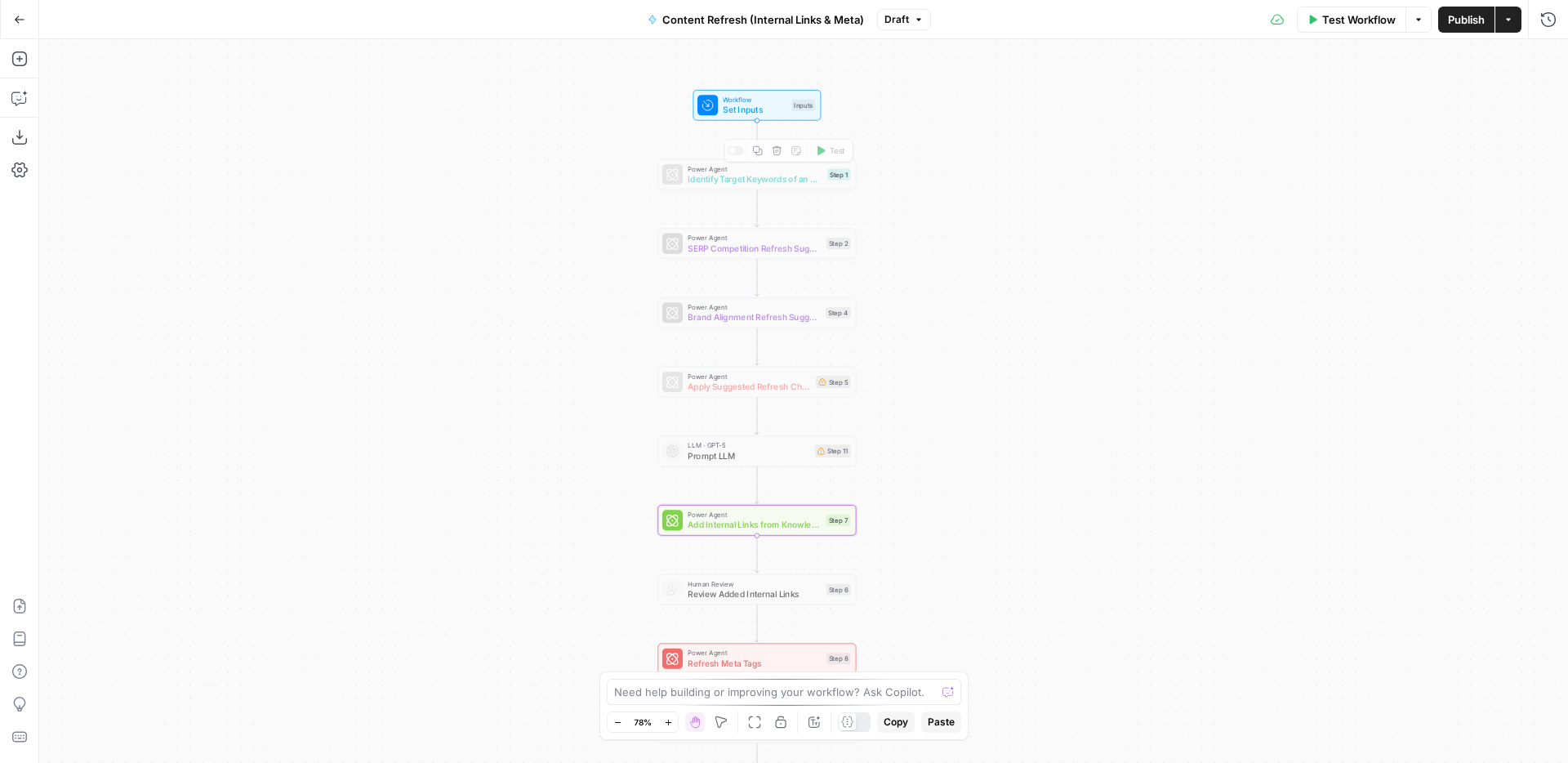
click at [746, 113] on span "Set Inputs" at bounding box center [755, 109] width 64 height 13
click at [1161, 127] on URL "Page URL (Optional)" at bounding box center [1304, 132] width 481 height 16
click at [1149, 191] on Title "Article Title" at bounding box center [1304, 197] width 481 height 16
click at [1141, 262] on input "Article" at bounding box center [1304, 263] width 481 height 16
click at [1146, 333] on Keyword "Primary Keyword" at bounding box center [1304, 328] width 481 height 16
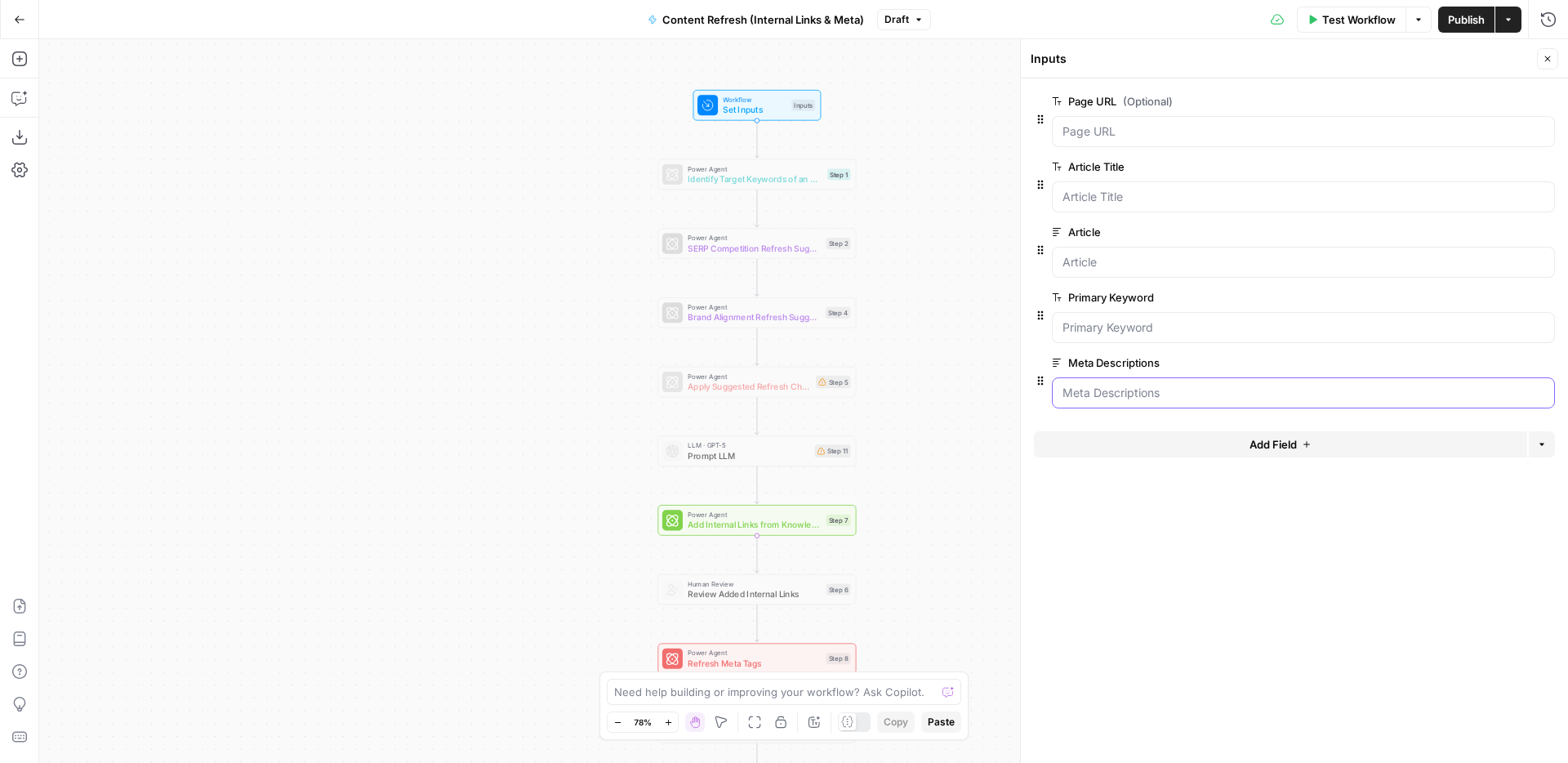
click at [1146, 387] on Descriptions "Meta Descriptions" at bounding box center [1304, 392] width 481 height 16
click at [1151, 330] on Keyword "Primary Keyword" at bounding box center [1304, 328] width 481 height 16
click at [1151, 372] on div "Meta Descriptions edit field Delete group" at bounding box center [1304, 362] width 503 height 20
click at [1543, 62] on icon "button" at bounding box center [1547, 58] width 10 height 10
click at [758, 248] on span "SERP Competition Refresh Suggestions" at bounding box center [754, 248] width 134 height 13
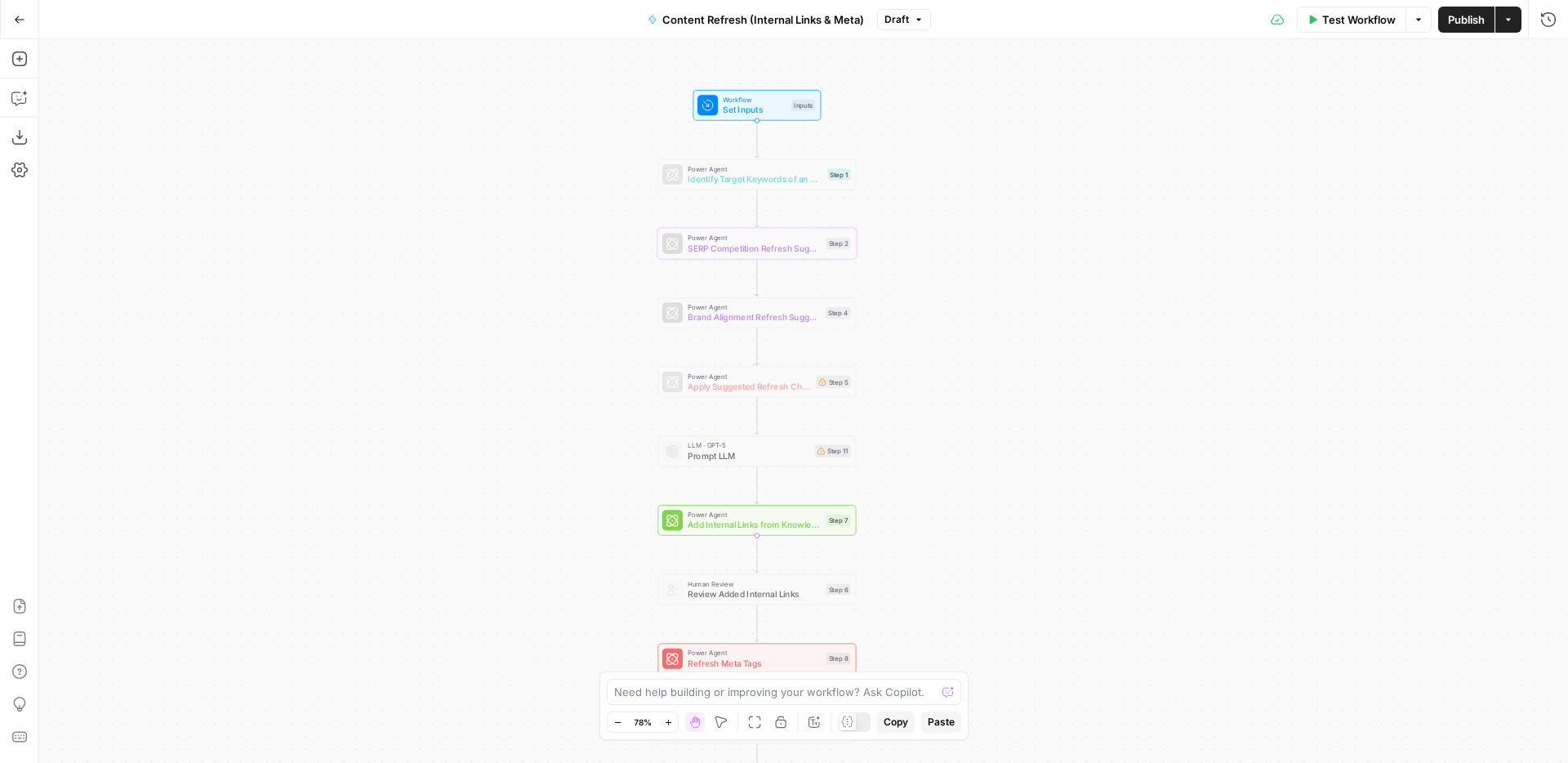
click at [1031, 376] on div "Workflow Set Inputs Inputs Power Agent Identify Target Keywords of an Article S…" at bounding box center [803, 401] width 1529 height 724
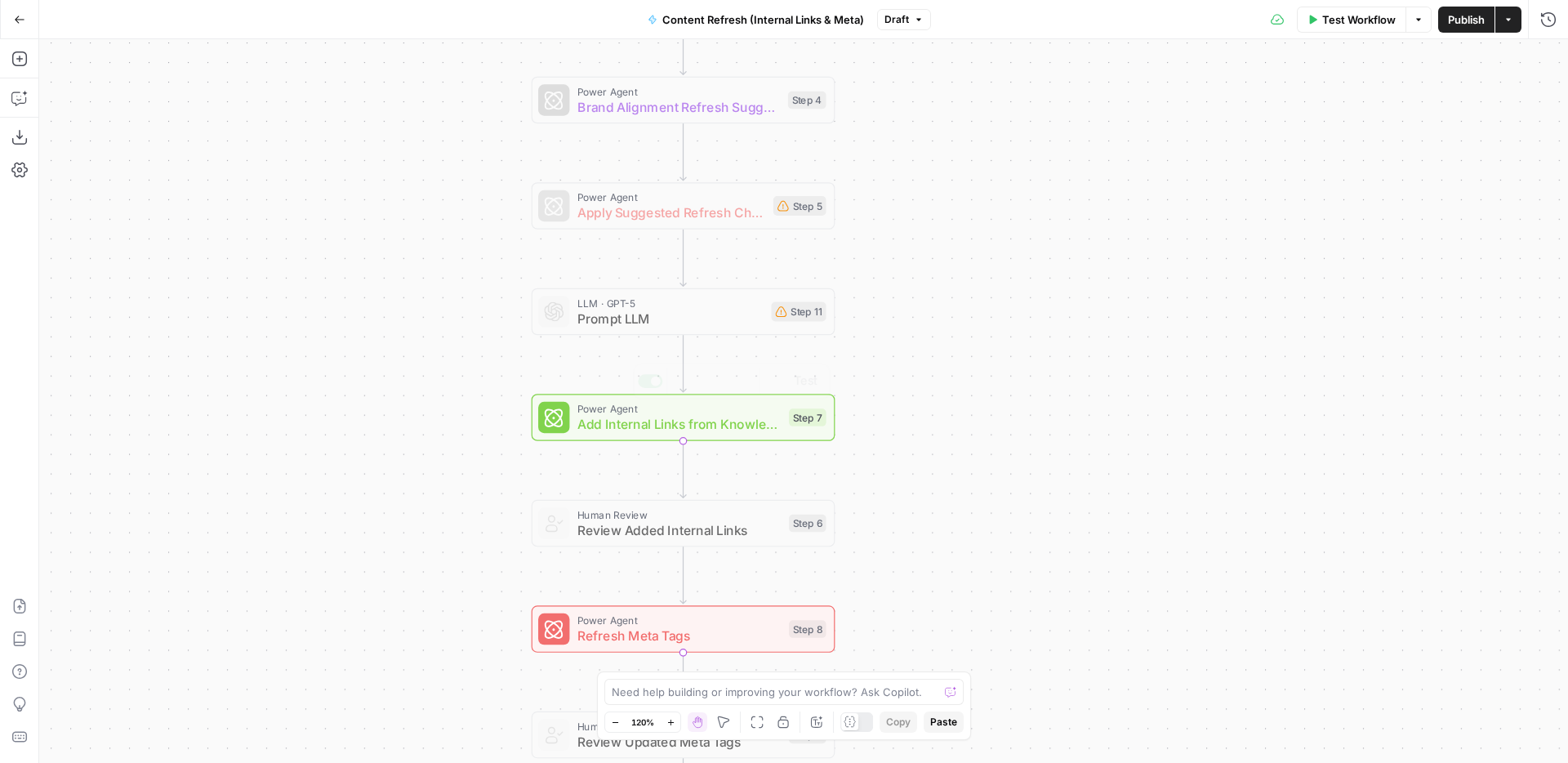
click at [743, 422] on span "Add Internal Links from Knowledge Base" at bounding box center [680, 424] width 203 height 20
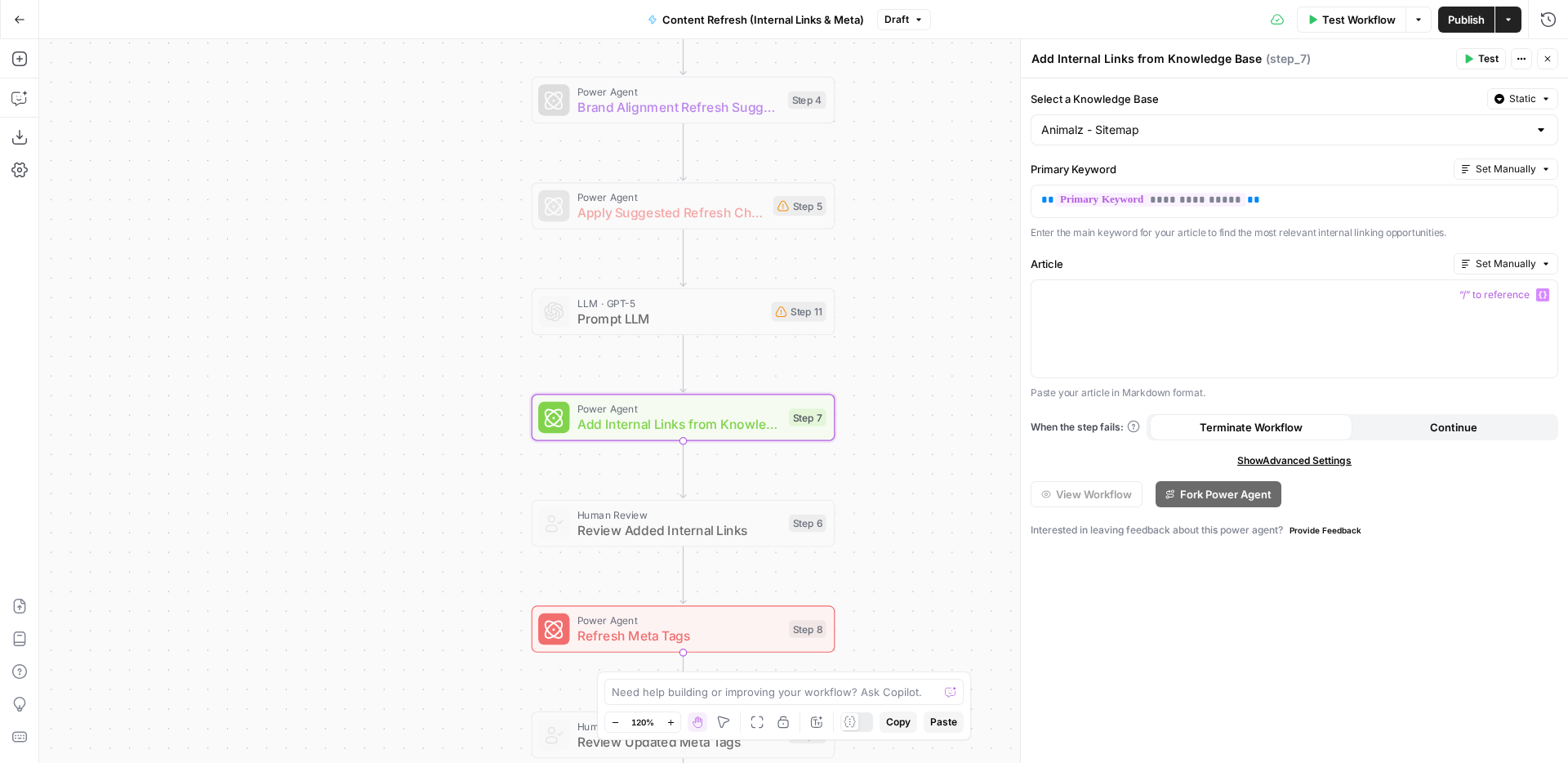
click at [854, 320] on div "Workflow Set Inputs Inputs Power Agent Identify Target Keywords of an Article S…" at bounding box center [803, 401] width 1529 height 724
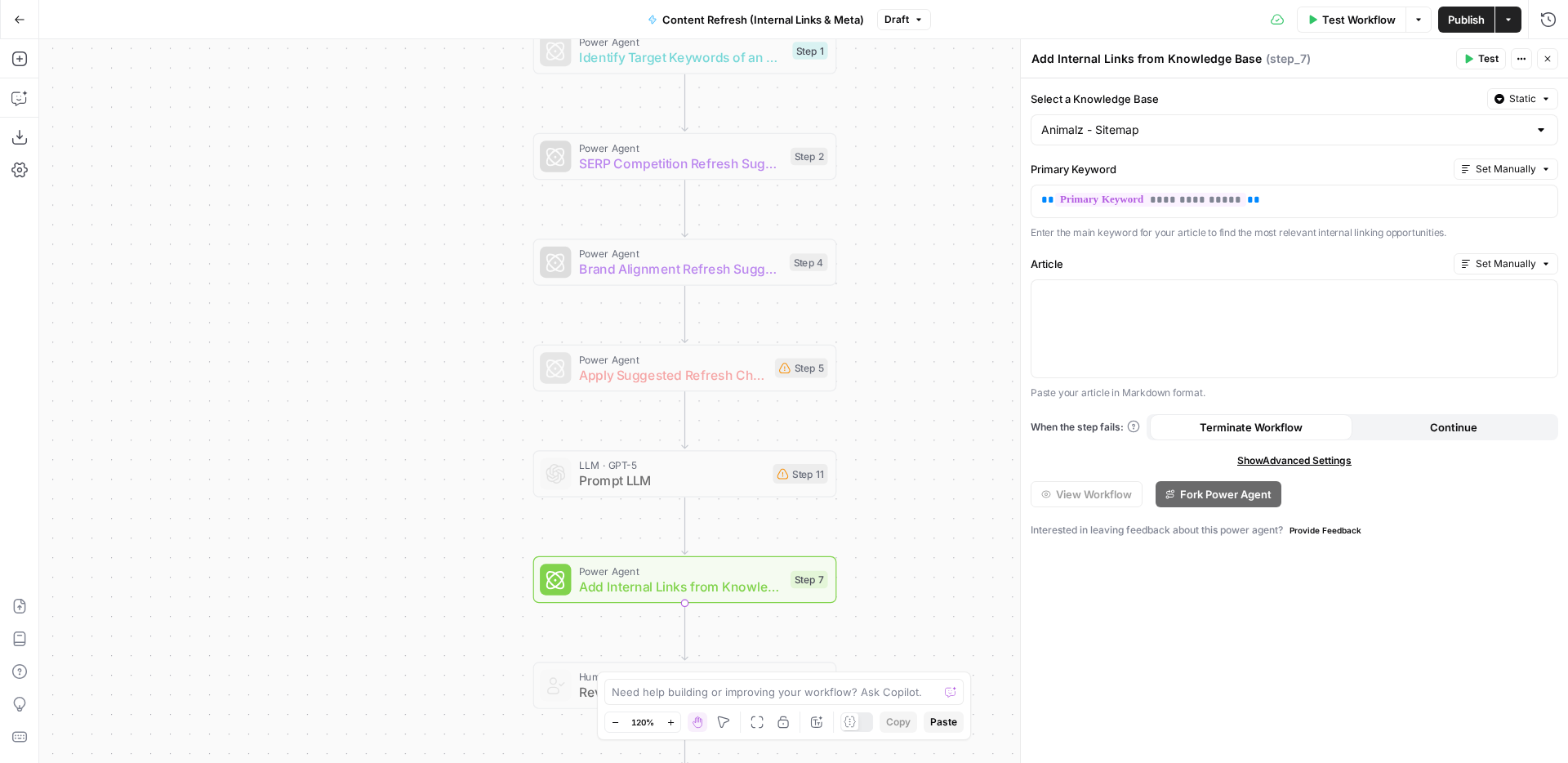
click at [727, 261] on span "Brand Alignment Refresh Suggestions" at bounding box center [680, 269] width 203 height 20
click at [719, 372] on span "Apply Suggested Refresh Changes" at bounding box center [672, 375] width 188 height 20
click at [718, 481] on span "Prompt LLM" at bounding box center [671, 481] width 186 height 20
click at [719, 592] on span "Add Internal Links from Knowledge Base" at bounding box center [680, 587] width 203 height 20
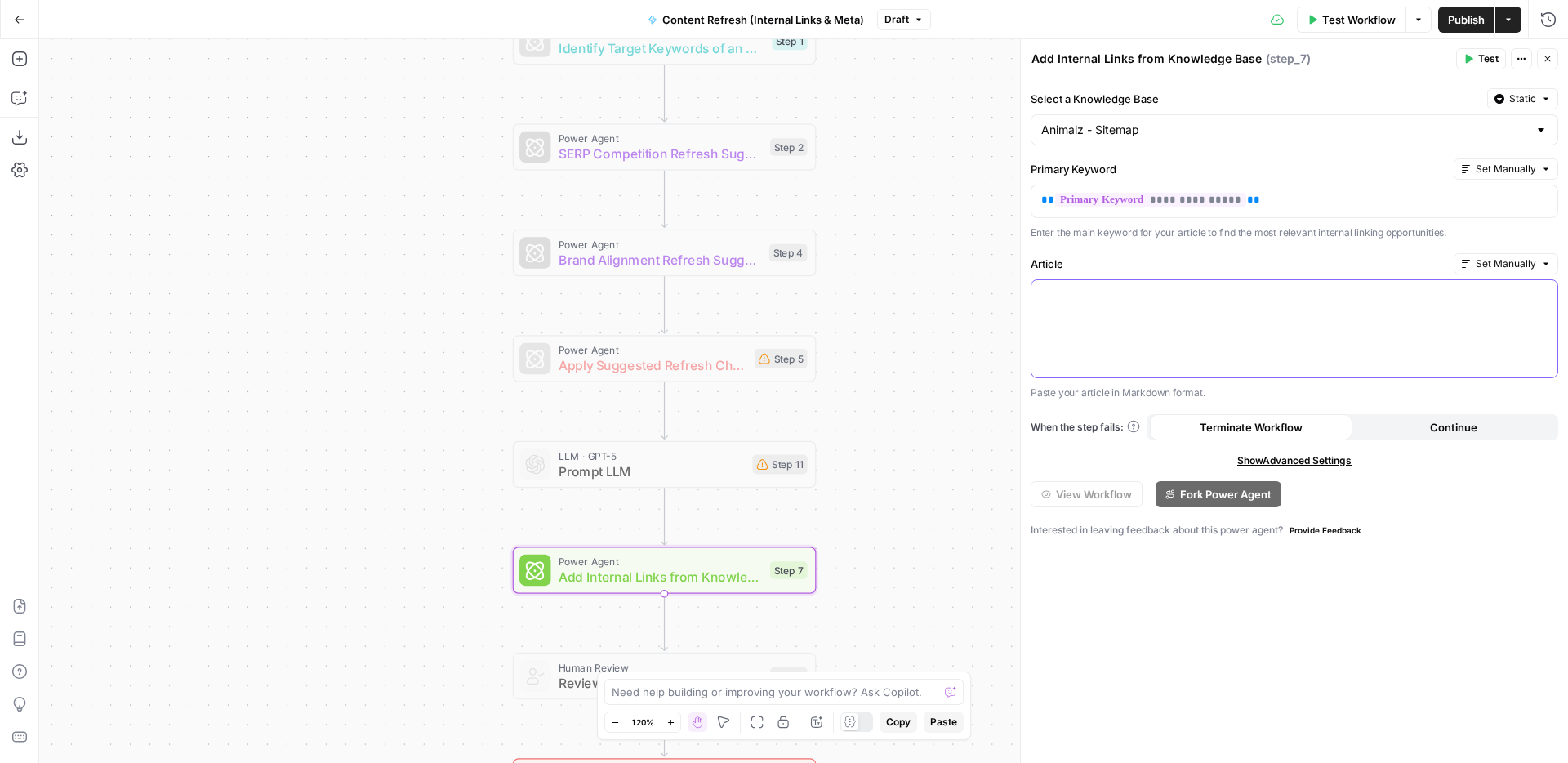
click at [1303, 325] on div at bounding box center [1294, 328] width 526 height 97
click at [1543, 298] on icon "button" at bounding box center [1543, 294] width 8 height 8
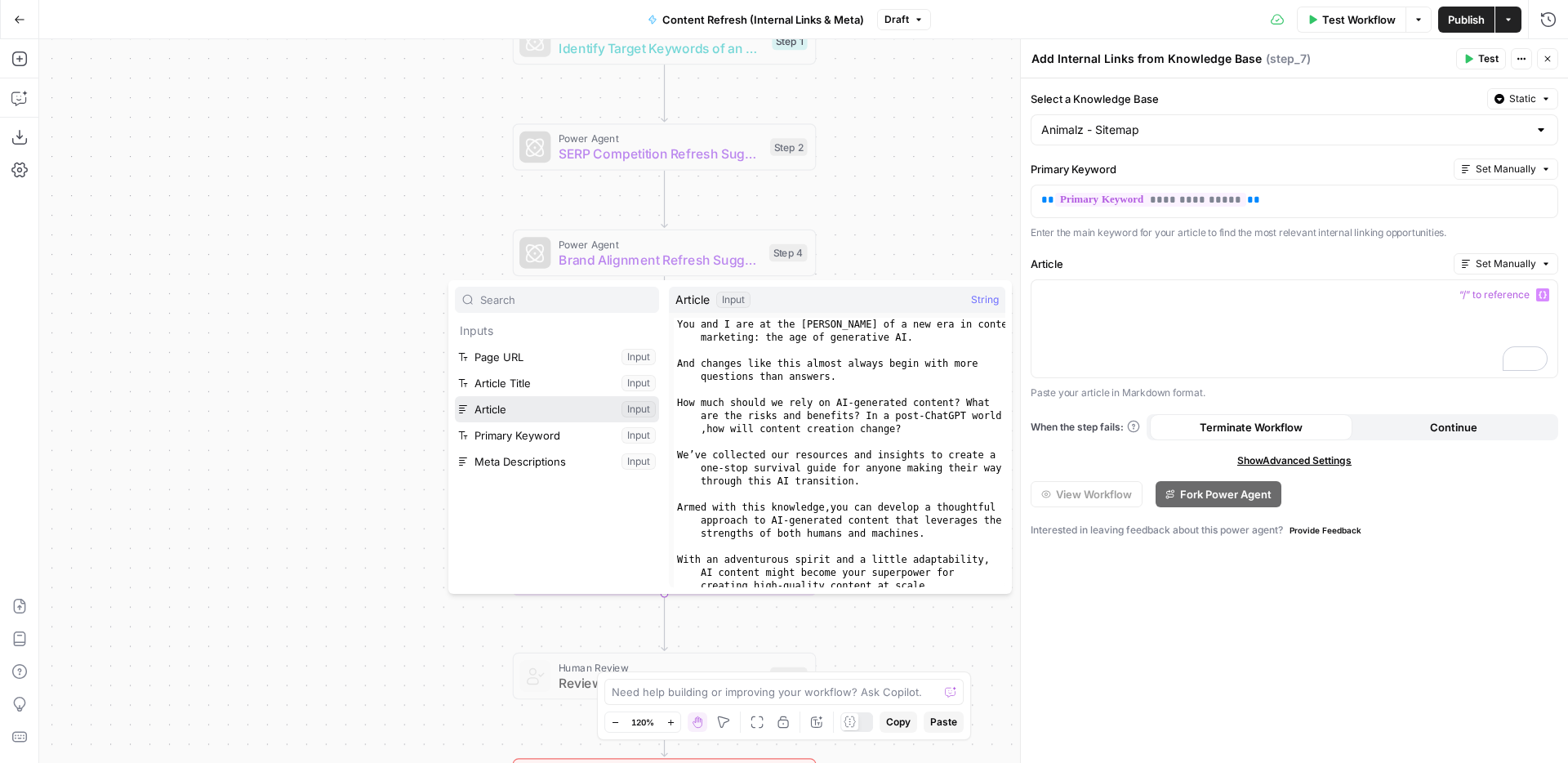
click at [539, 401] on button "Select variable Article" at bounding box center [557, 409] width 204 height 26
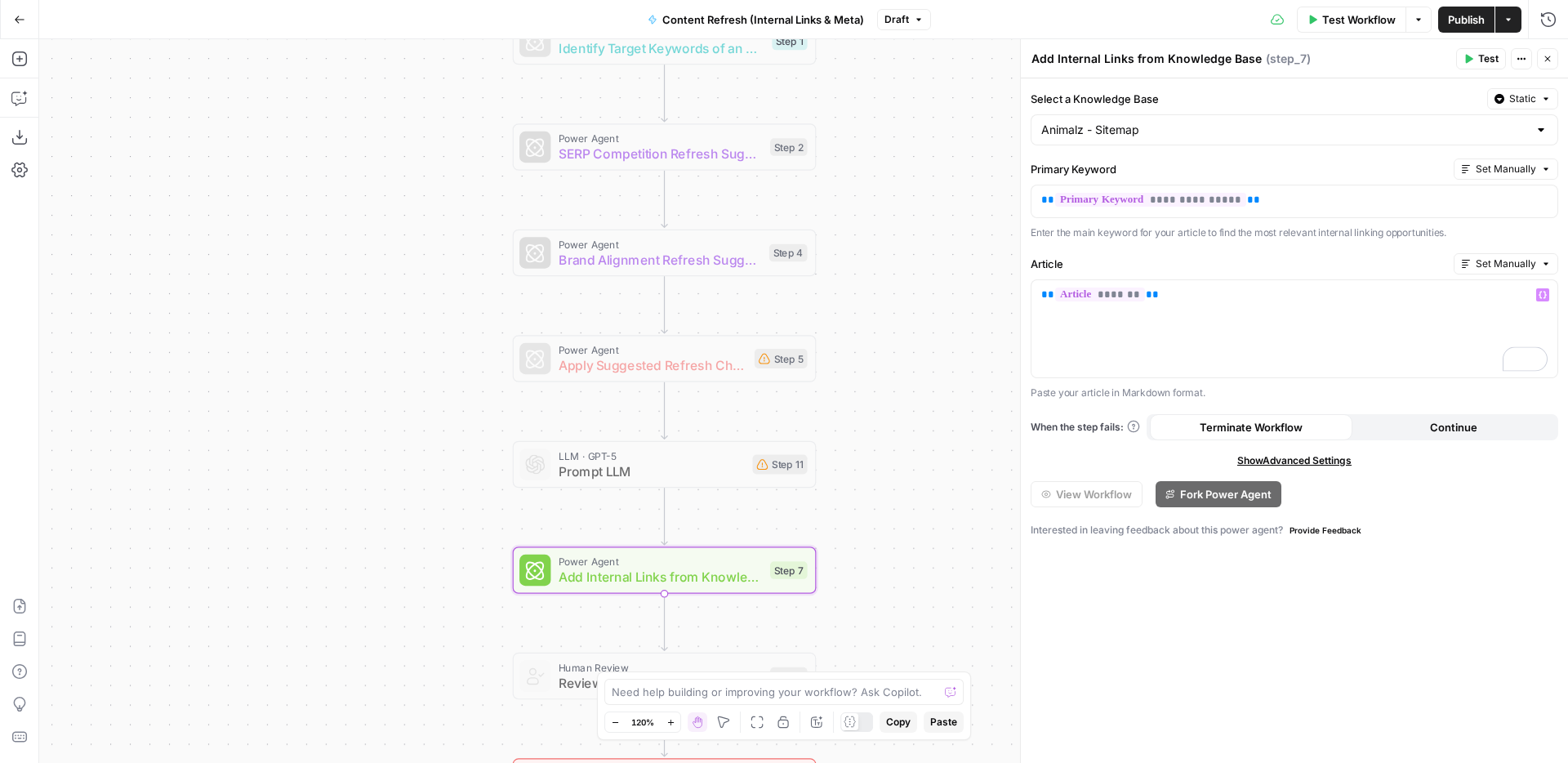
click at [929, 441] on div "Workflow Set Inputs Inputs Power Agent Identify Target Keywords of an Article S…" at bounding box center [803, 401] width 1529 height 724
click at [1546, 64] on button "Close" at bounding box center [1547, 58] width 21 height 21
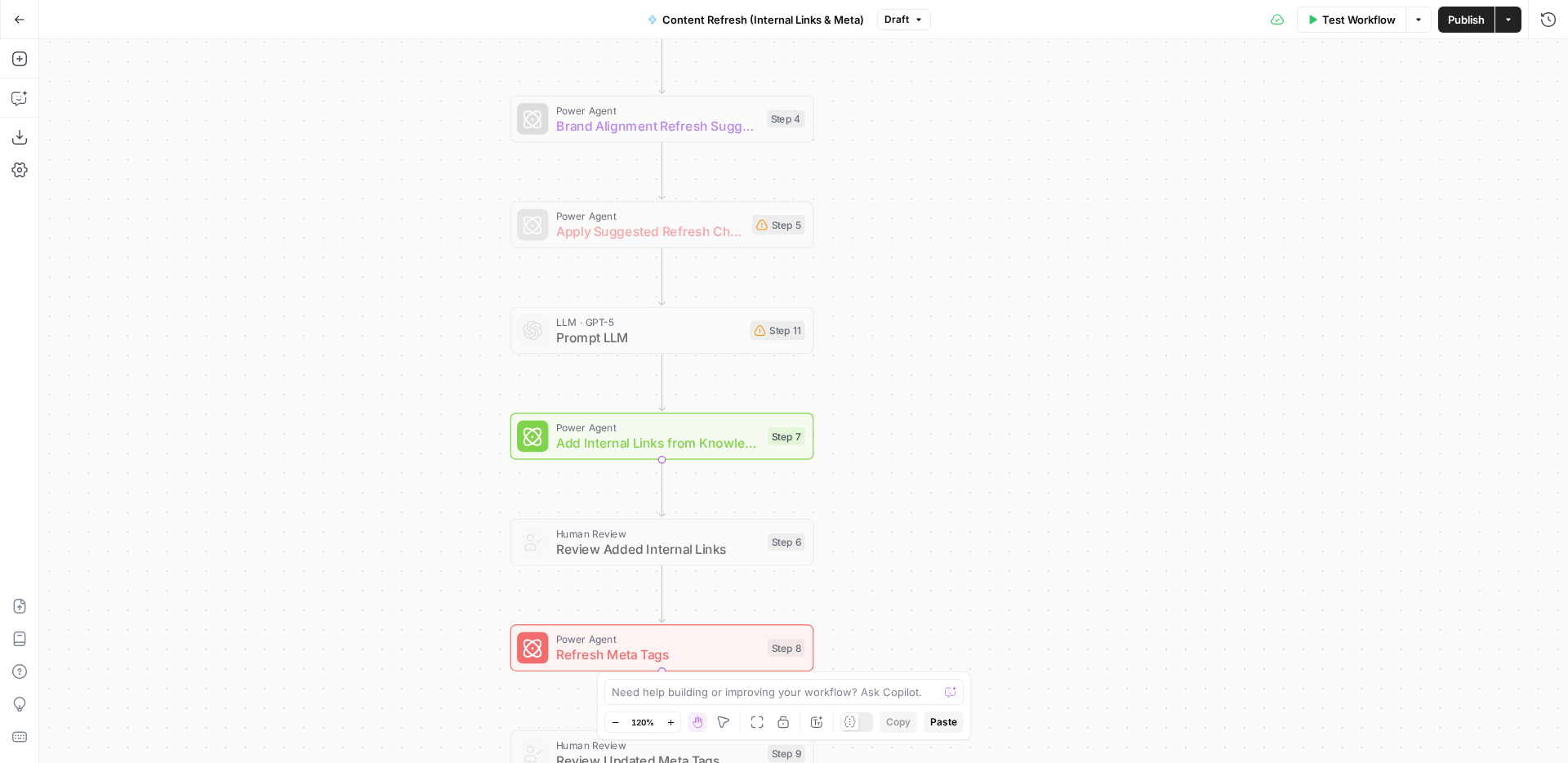
click at [713, 457] on div "Power Agent Add Internal Links from Knowledge Base Step 7 Copy step Delete step…" at bounding box center [662, 436] width 303 height 47
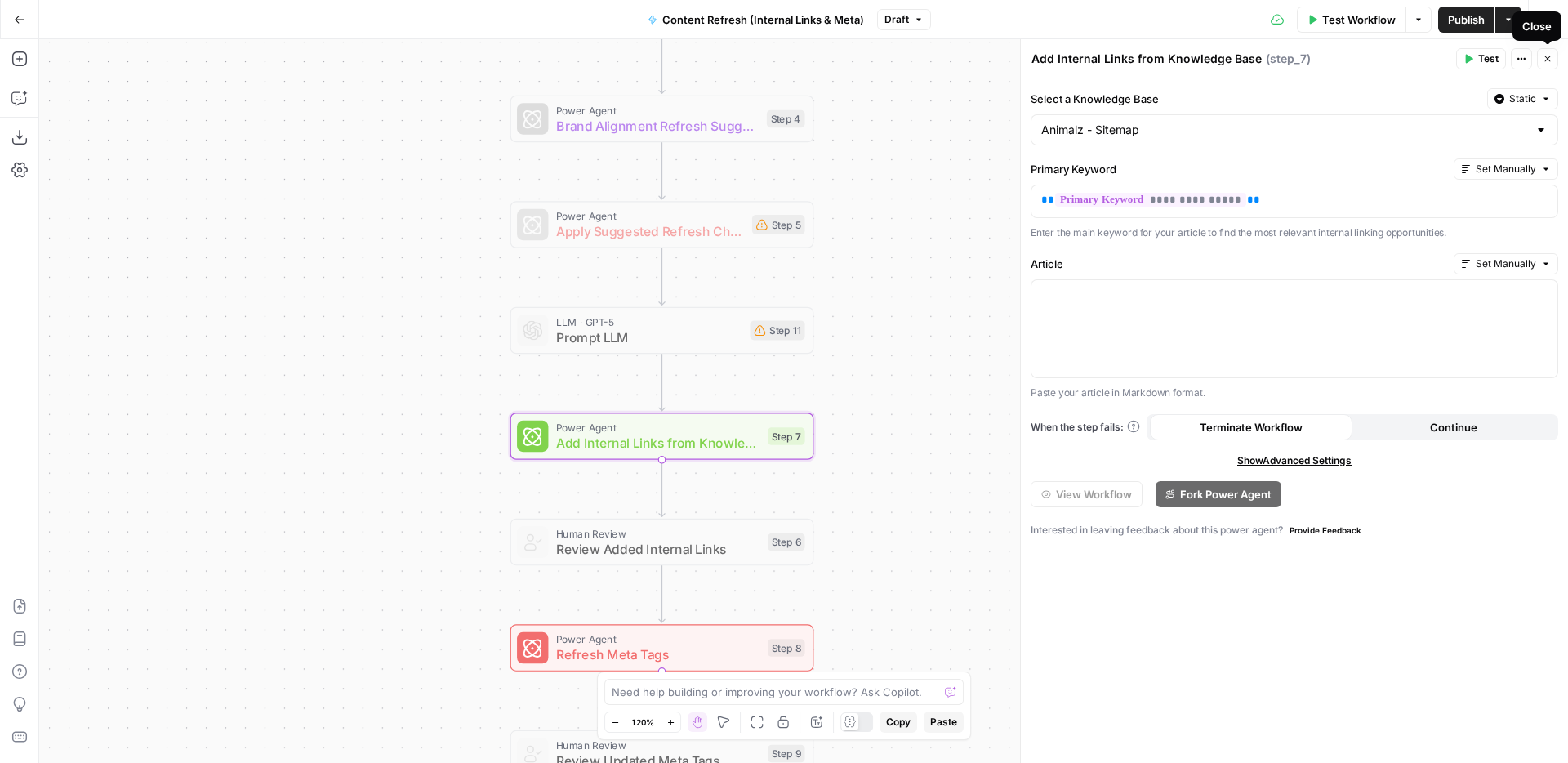
click at [1548, 54] on icon "button" at bounding box center [1547, 58] width 10 height 10
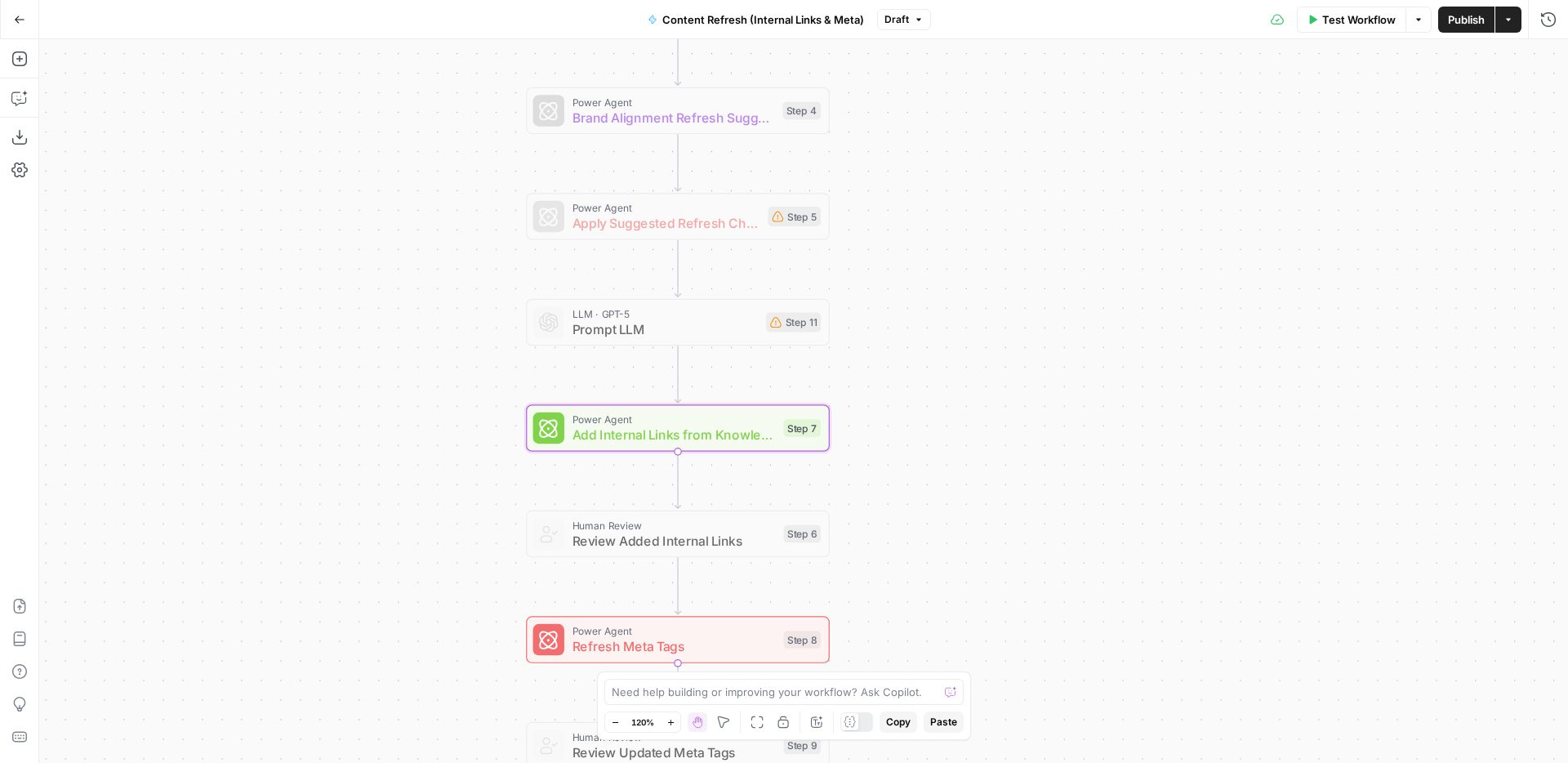
click at [698, 438] on span "Add Internal Links from Knowledge Base" at bounding box center [674, 434] width 203 height 20
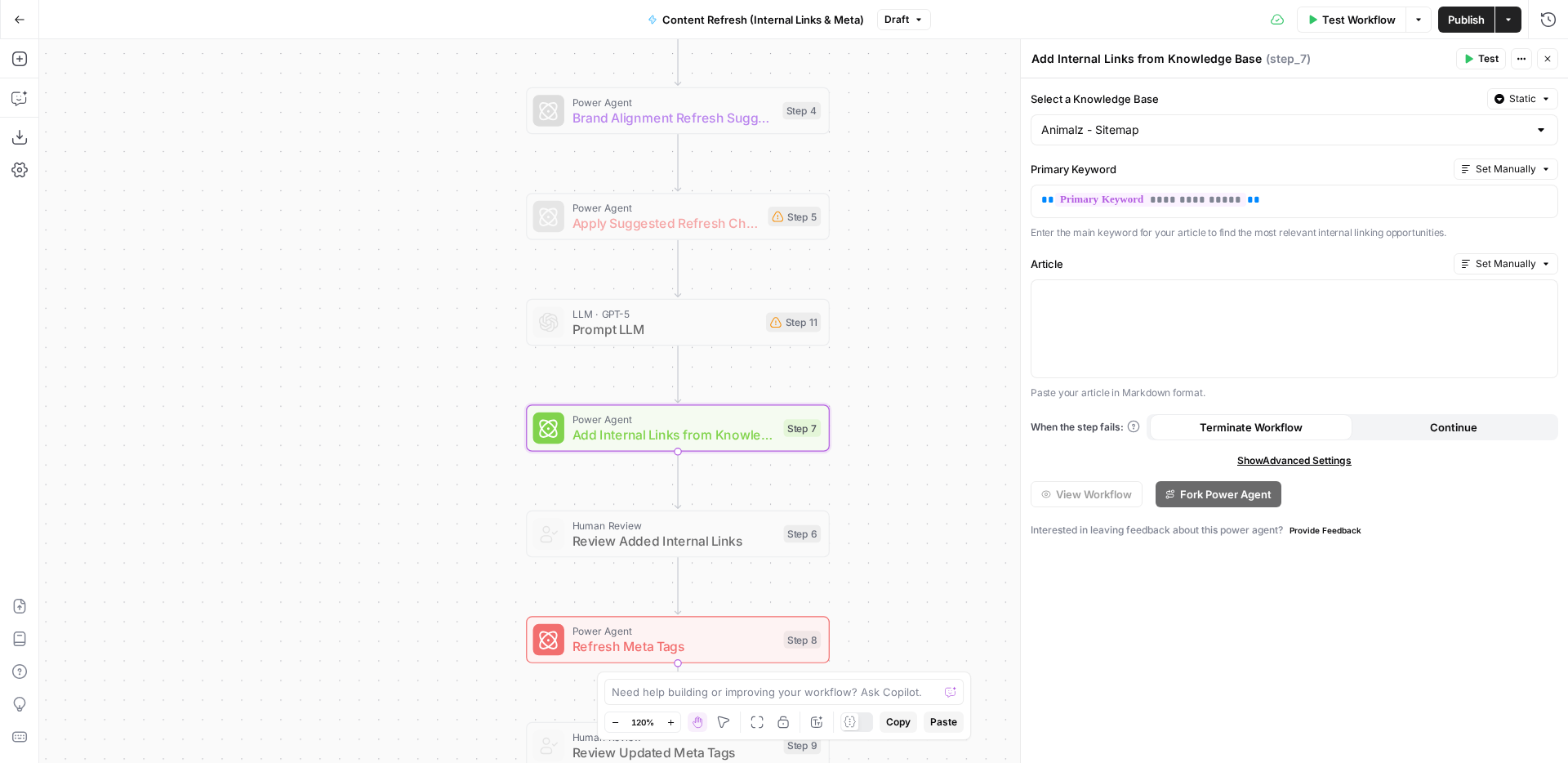
click at [1551, 54] on icon "button" at bounding box center [1547, 58] width 10 height 10
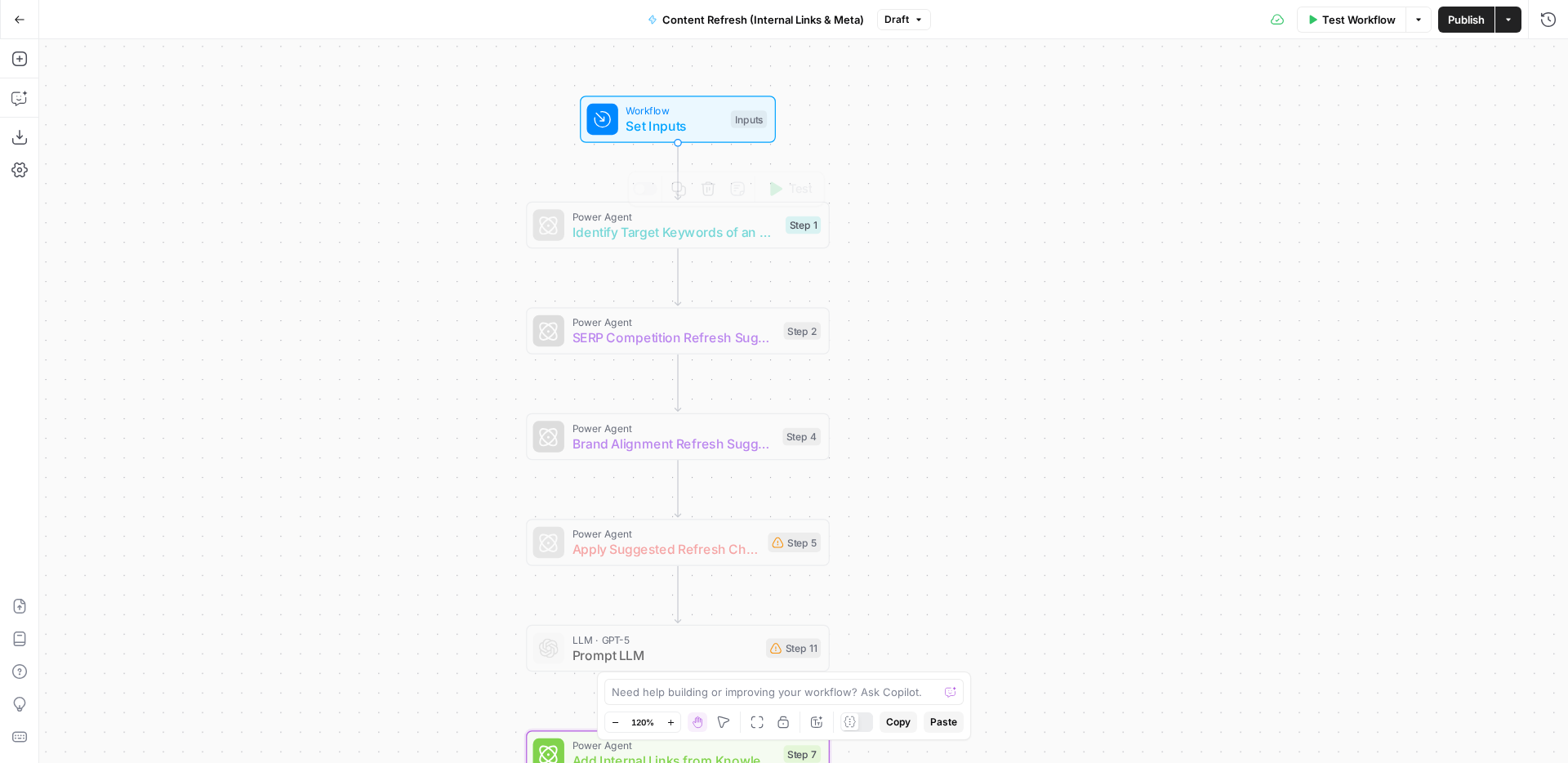
click at [708, 134] on span "Set Inputs" at bounding box center [674, 126] width 97 height 20
click at [1553, 61] on button "Close" at bounding box center [1547, 58] width 21 height 21
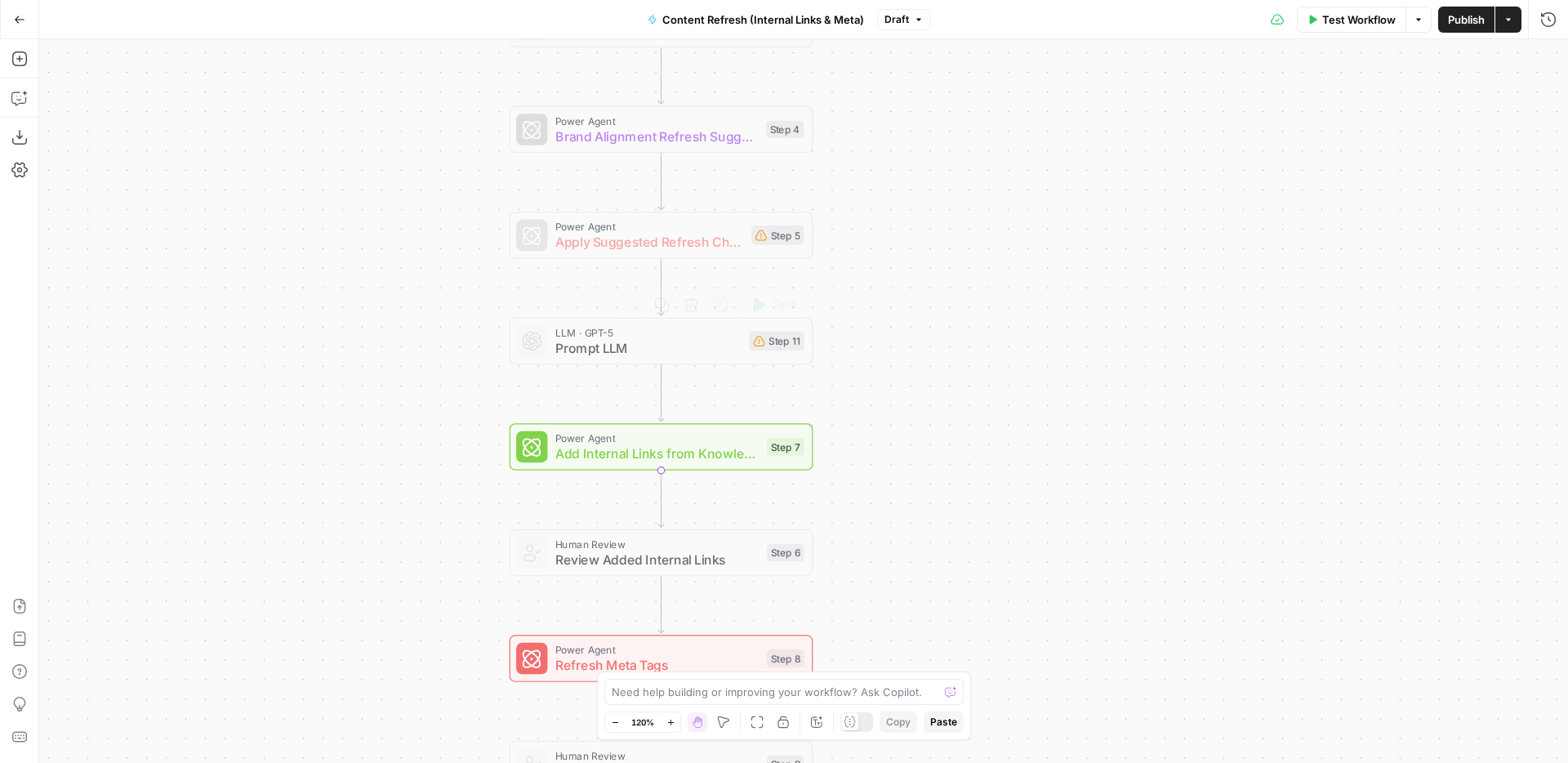
click at [720, 451] on span "Add Internal Links from Knowledge Base" at bounding box center [657, 453] width 203 height 20
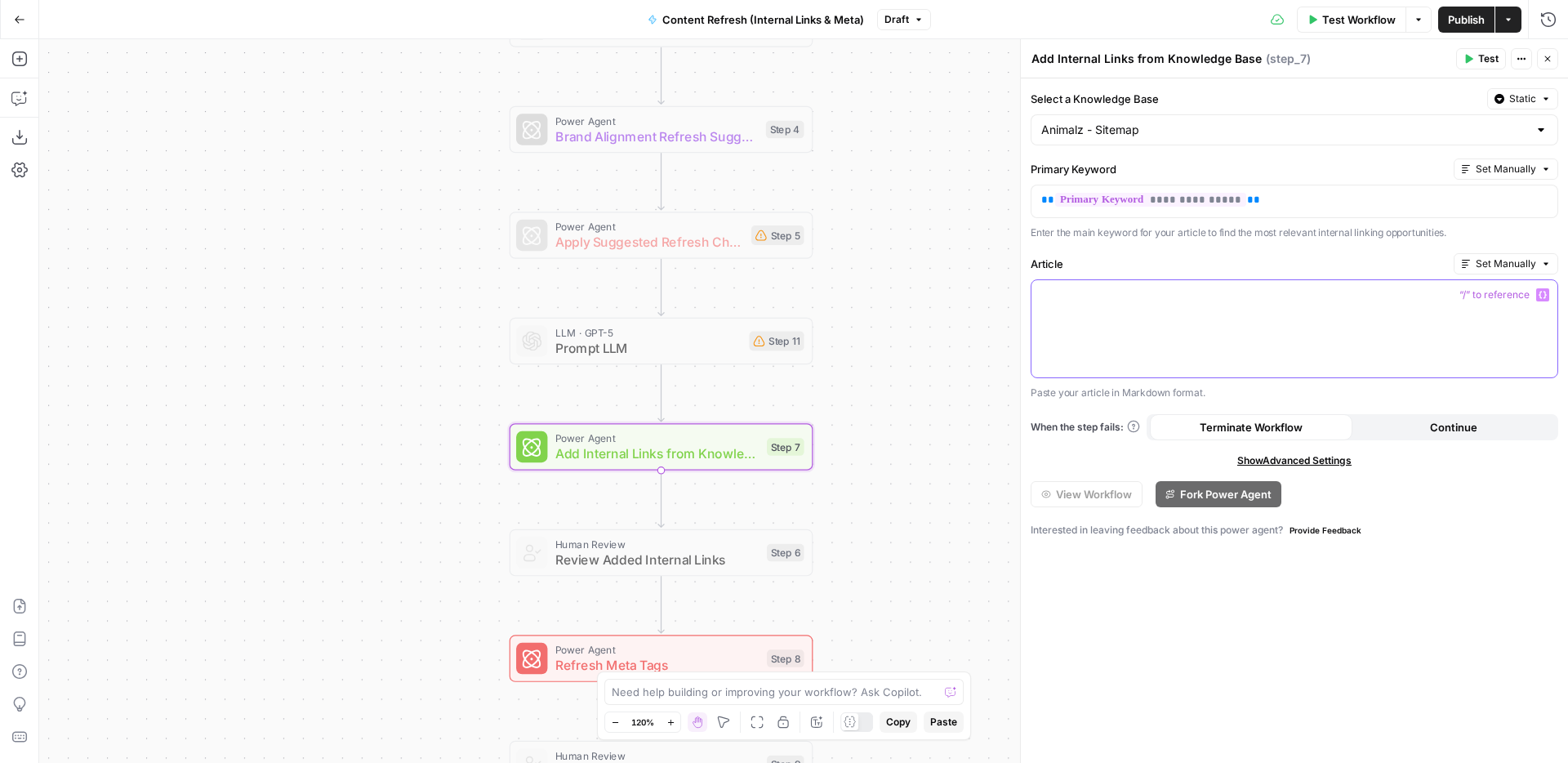
click at [1280, 352] on div at bounding box center [1294, 328] width 526 height 97
click at [886, 382] on div "Workflow Set Inputs Inputs Power Agent Identify Target Keywords of an Article S…" at bounding box center [803, 401] width 1529 height 724
click at [1509, 292] on span "“/” to reference" at bounding box center [1494, 294] width 84 height 13
click at [1541, 296] on icon "button" at bounding box center [1543, 294] width 8 height 8
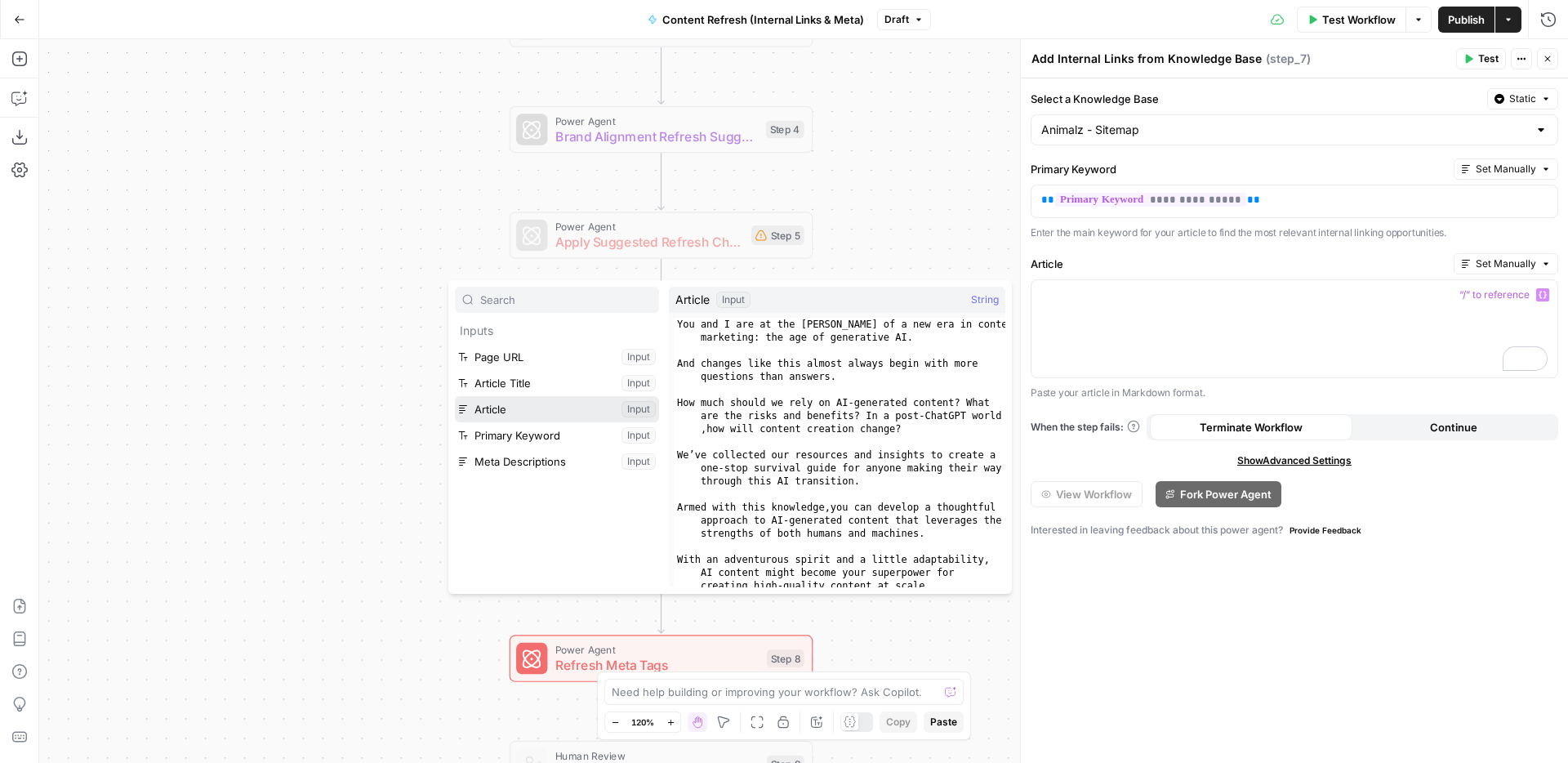
click at [497, 412] on button "Select variable Article" at bounding box center [557, 409] width 204 height 26
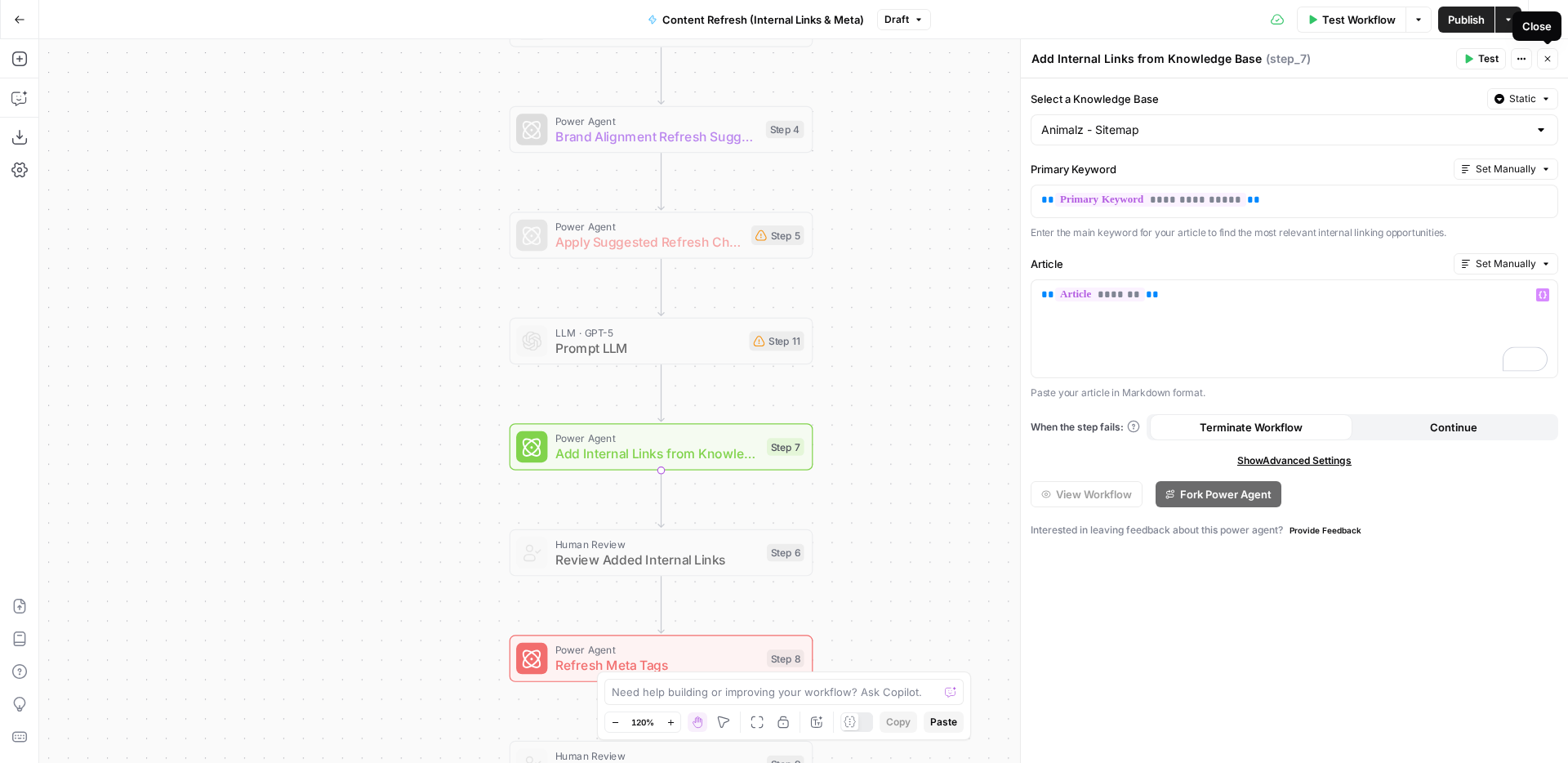
click at [1549, 54] on icon "button" at bounding box center [1547, 58] width 10 height 10
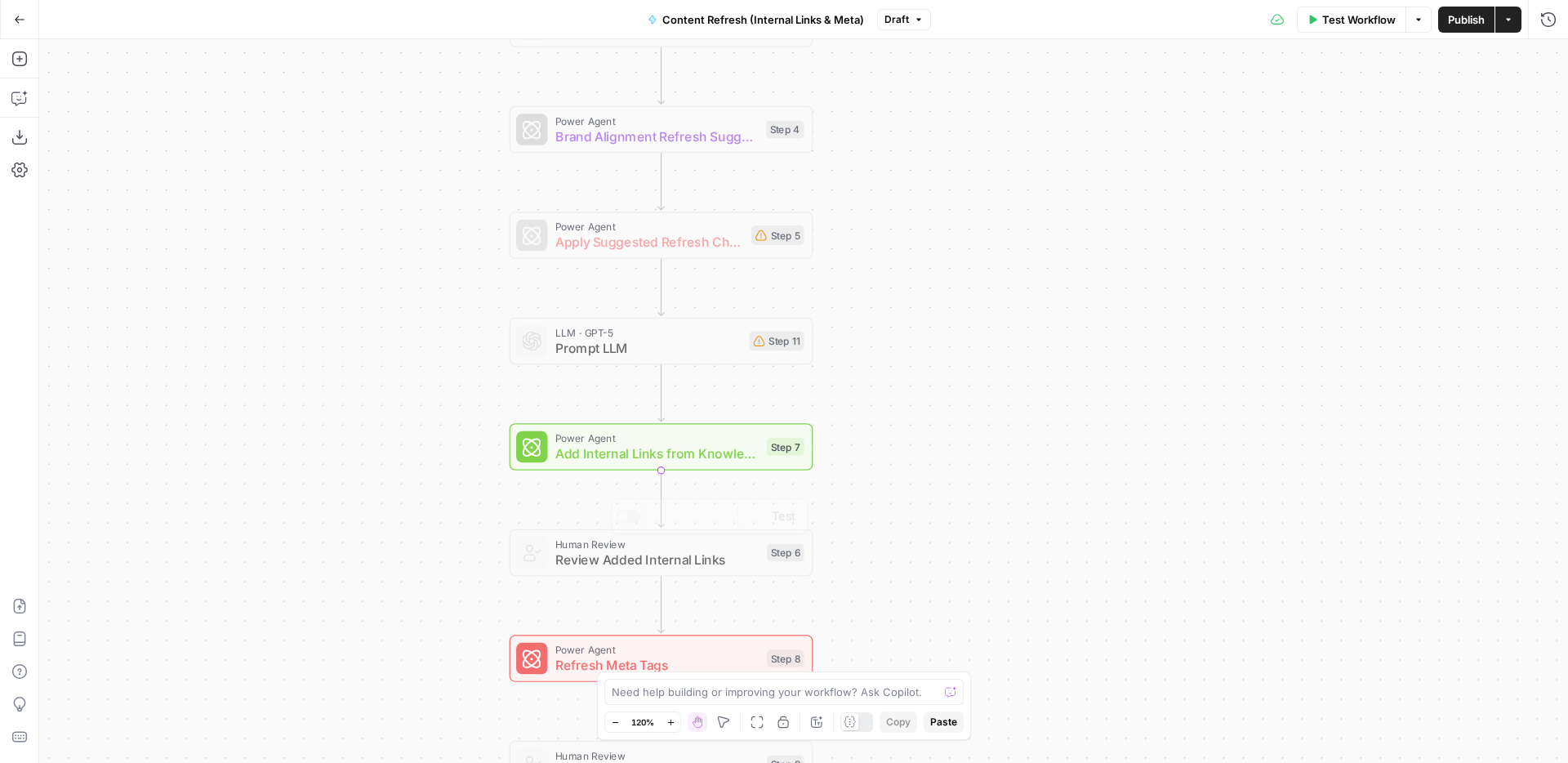
click at [719, 467] on div "Power Agent Add Internal Links from Knowledge Base Step 7" at bounding box center [661, 447] width 303 height 47
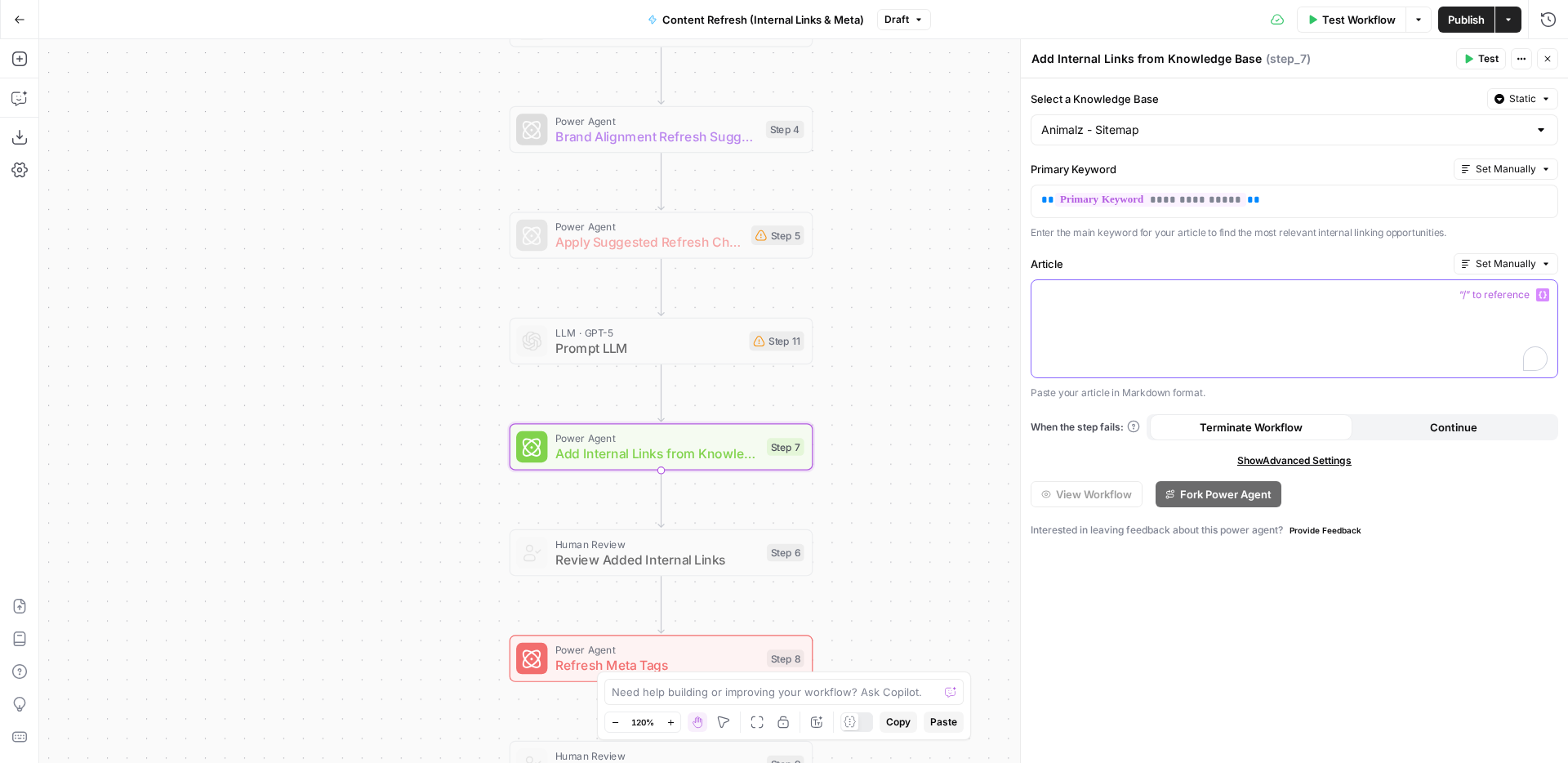
click at [1200, 320] on div "To enrich screen reader interactions, please activate Accessibility in Grammarl…" at bounding box center [1294, 328] width 526 height 97
click at [1543, 295] on icon "button" at bounding box center [1543, 294] width 8 height 8
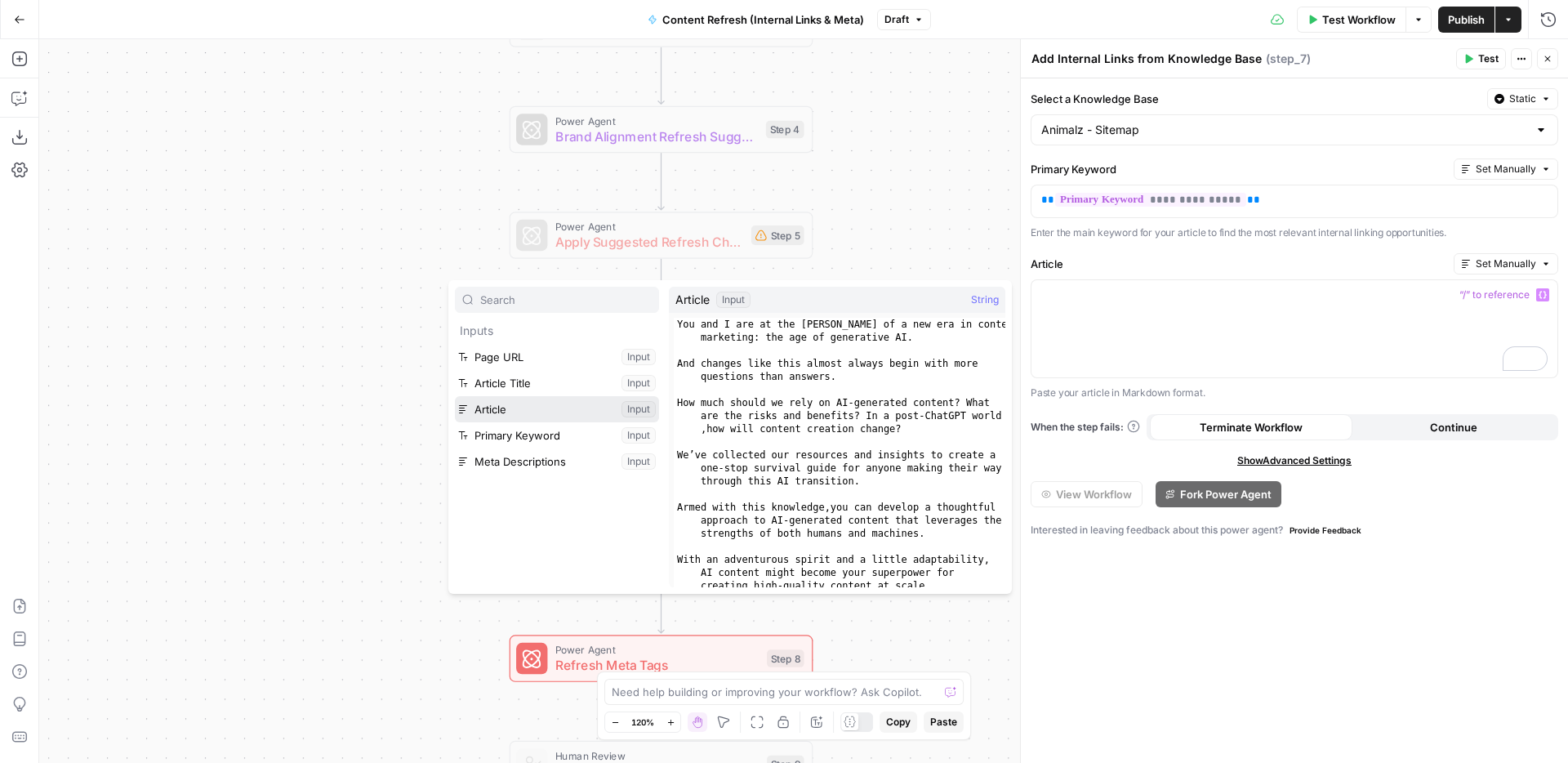
click at [547, 406] on button "Select variable Article" at bounding box center [557, 409] width 204 height 26
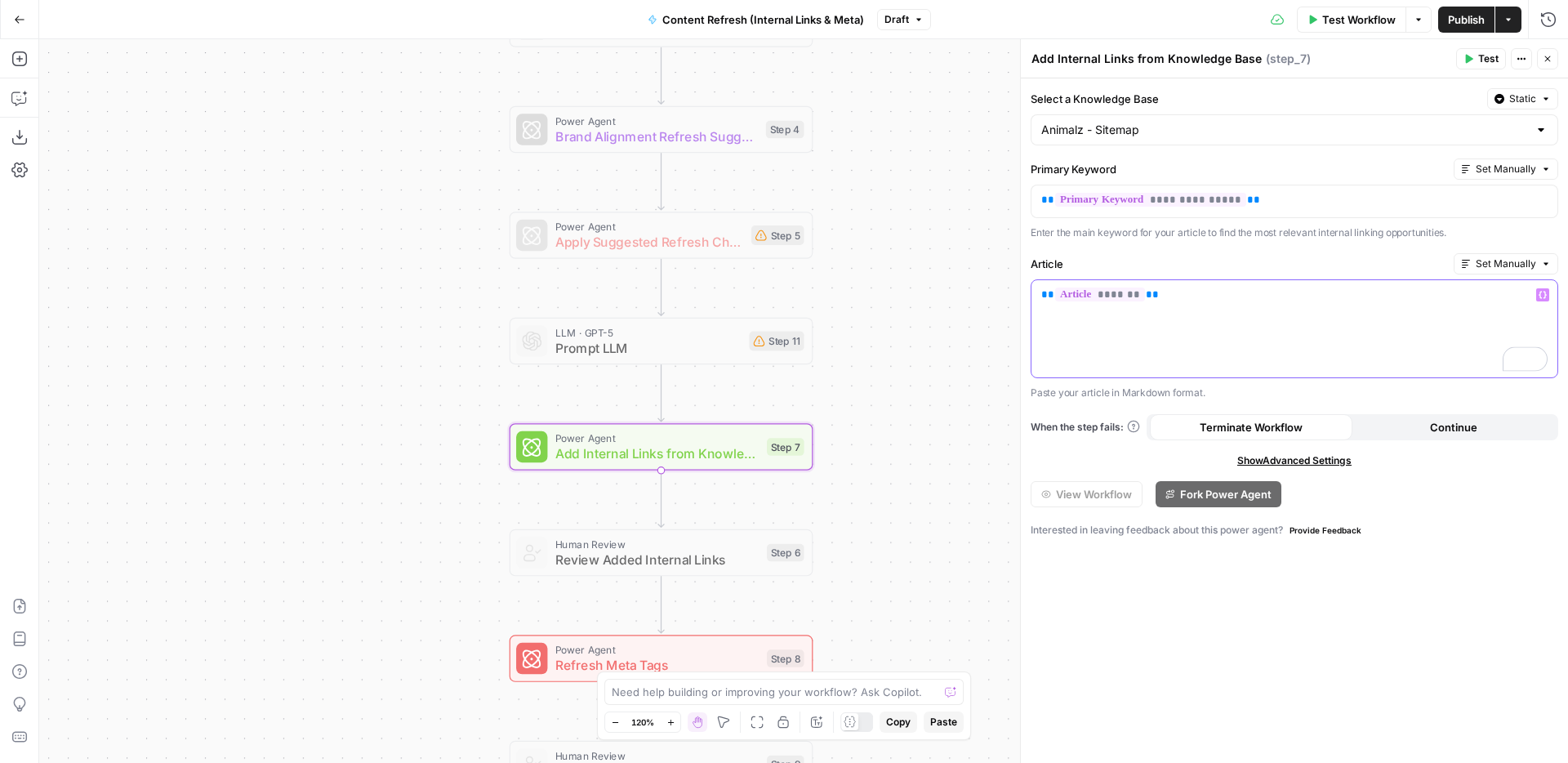
click at [1151, 321] on div "** ******* **" at bounding box center [1294, 328] width 526 height 97
click at [1186, 312] on div "** ******* **" at bounding box center [1294, 328] width 526 height 97
click at [1099, 370] on div "** ******* **" at bounding box center [1294, 328] width 526 height 97
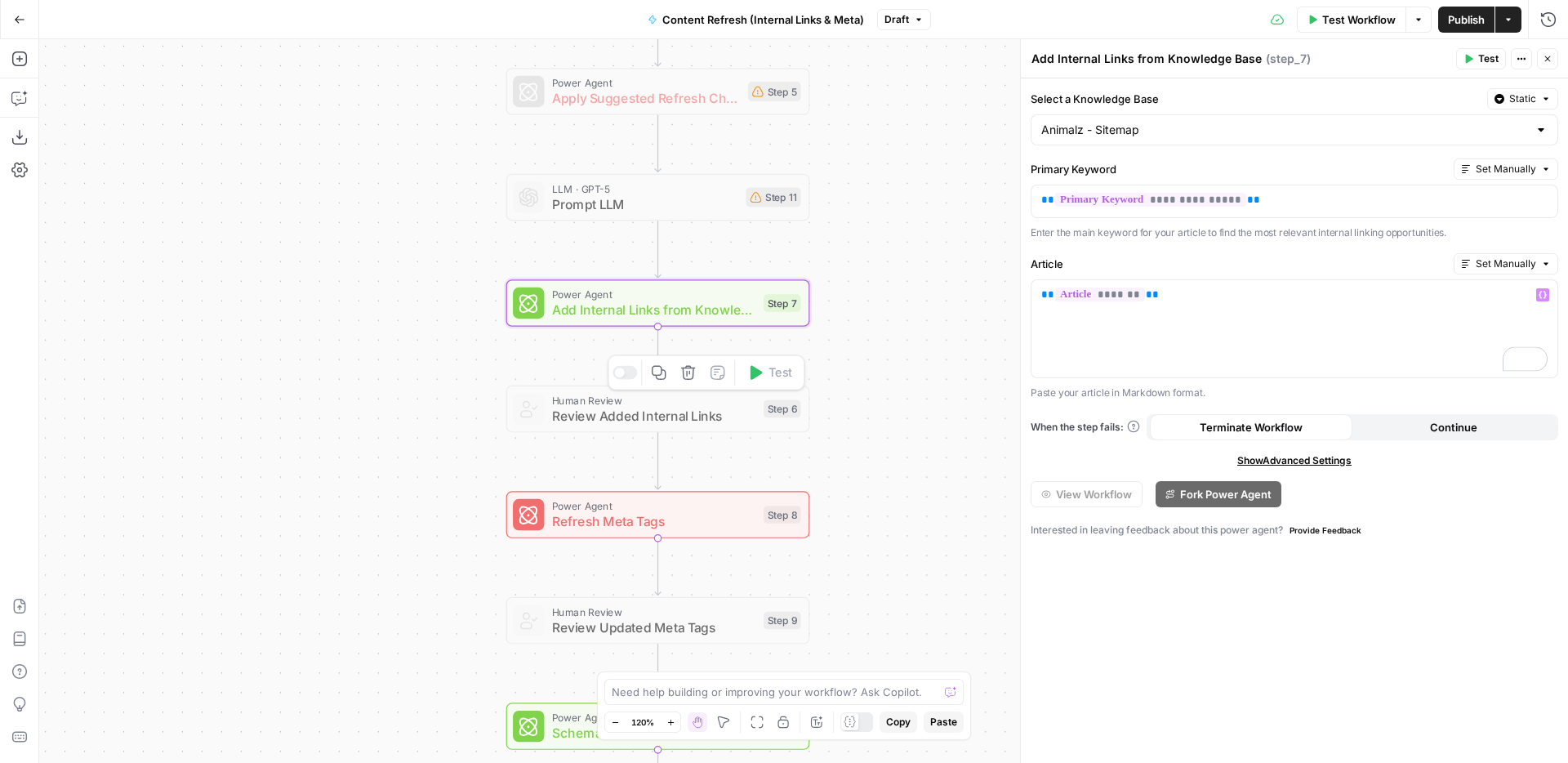
click at [629, 376] on div at bounding box center [624, 372] width 25 height 14
click at [722, 414] on span "Review Added Internal Links" at bounding box center [654, 416] width 203 height 20
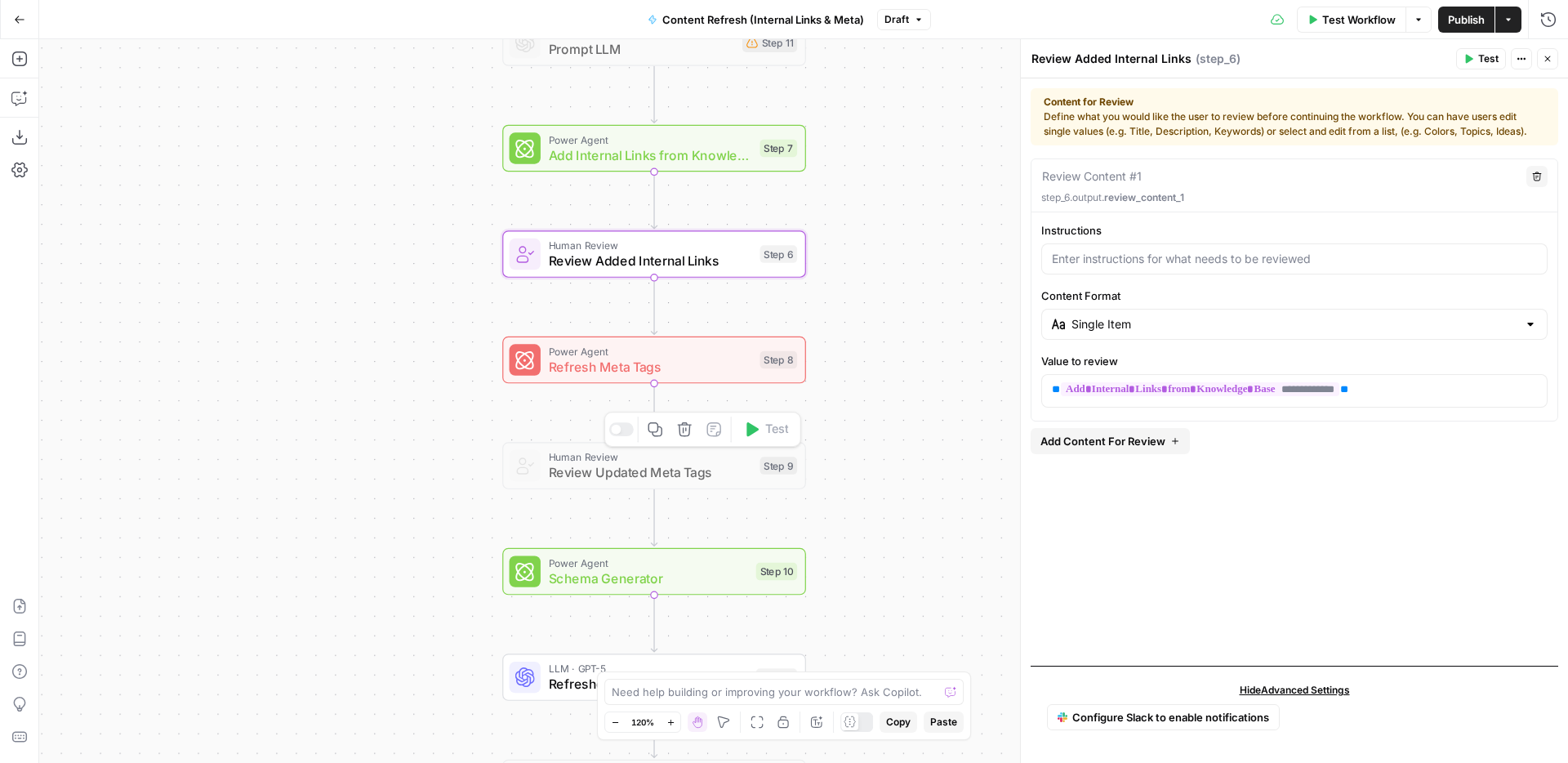
click at [613, 436] on div "Copy step Delete step Add Note Test" at bounding box center [702, 429] width 197 height 35
click at [620, 427] on div at bounding box center [615, 429] width 10 height 10
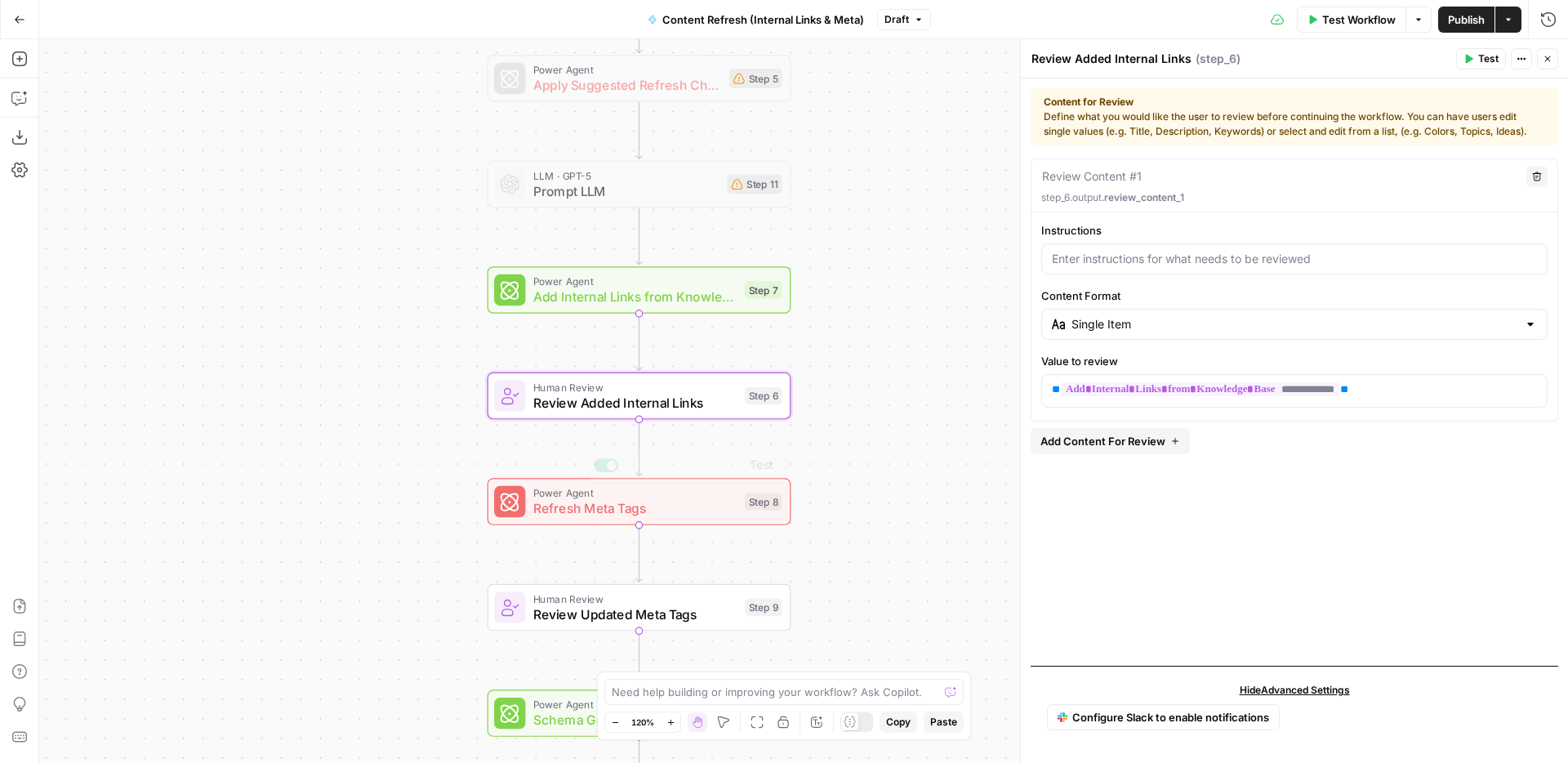
click at [670, 300] on span "Add Internal Links from Knowledge Base" at bounding box center [635, 297] width 203 height 20
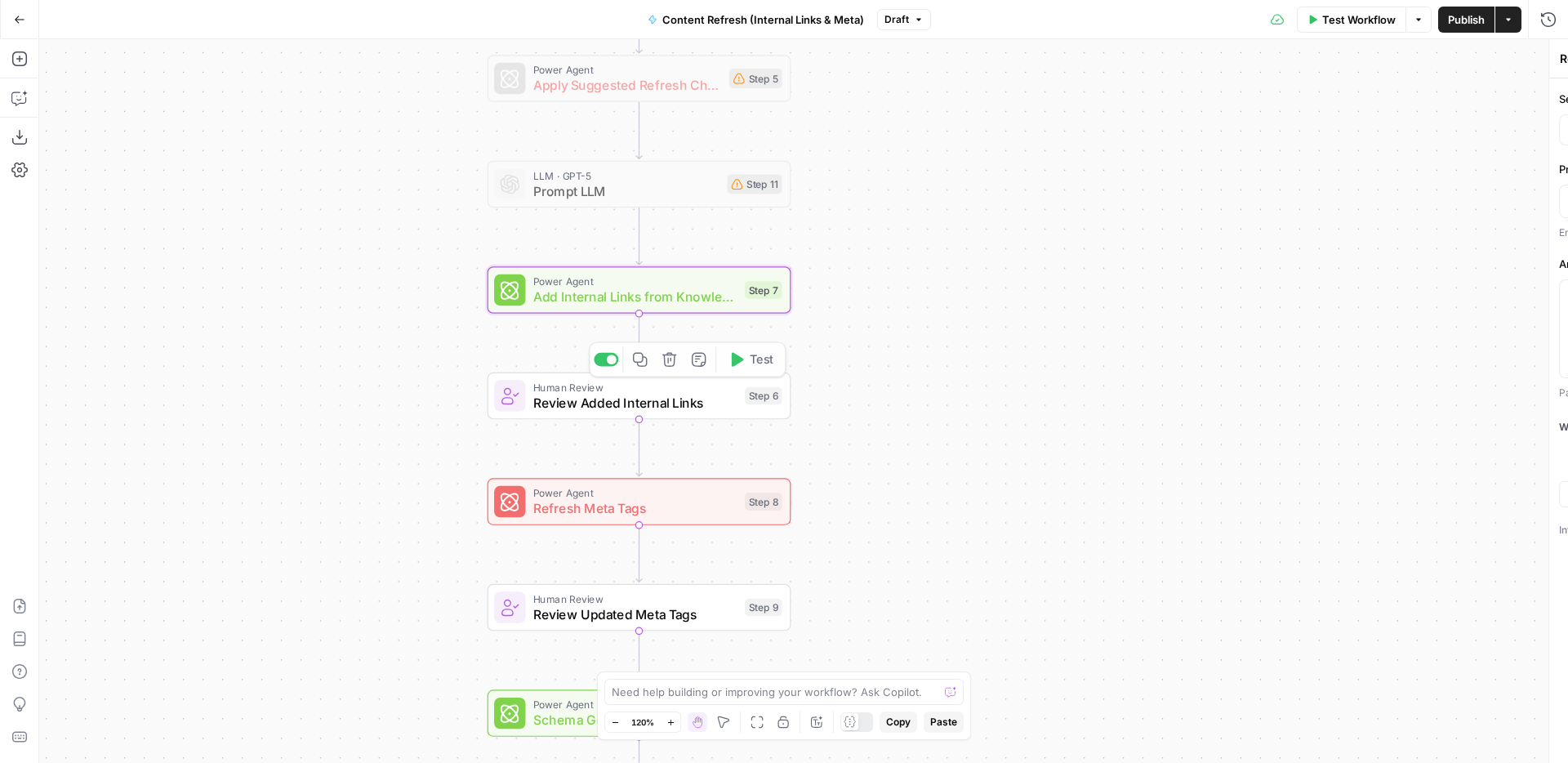
type textarea "Add Internal Links from Knowledge Base"
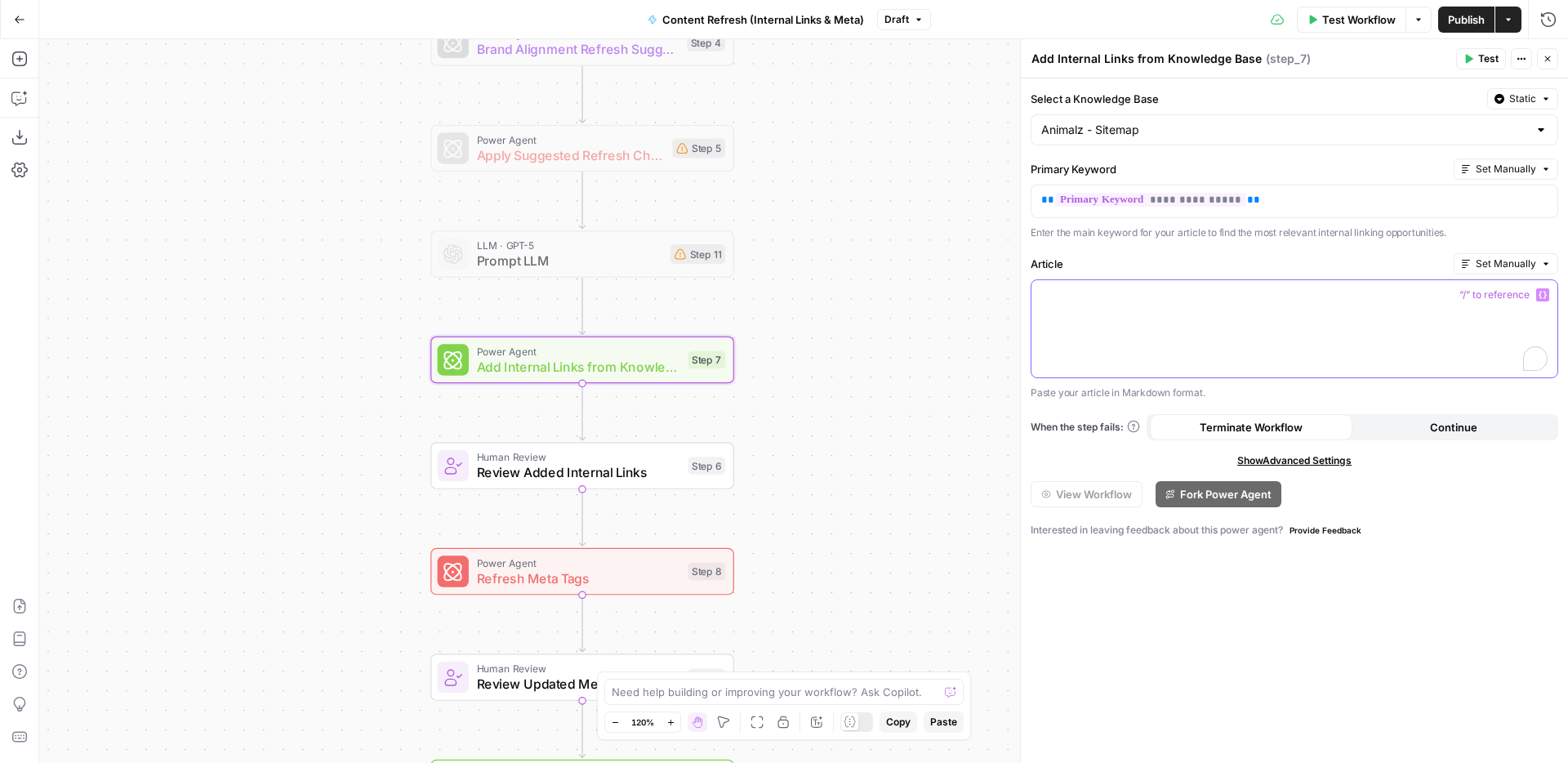
click at [1424, 313] on div "To enrich screen reader interactions, please activate Accessibility in Grammarl…" at bounding box center [1294, 328] width 526 height 97
click at [1542, 298] on icon "button" at bounding box center [1543, 294] width 8 height 8
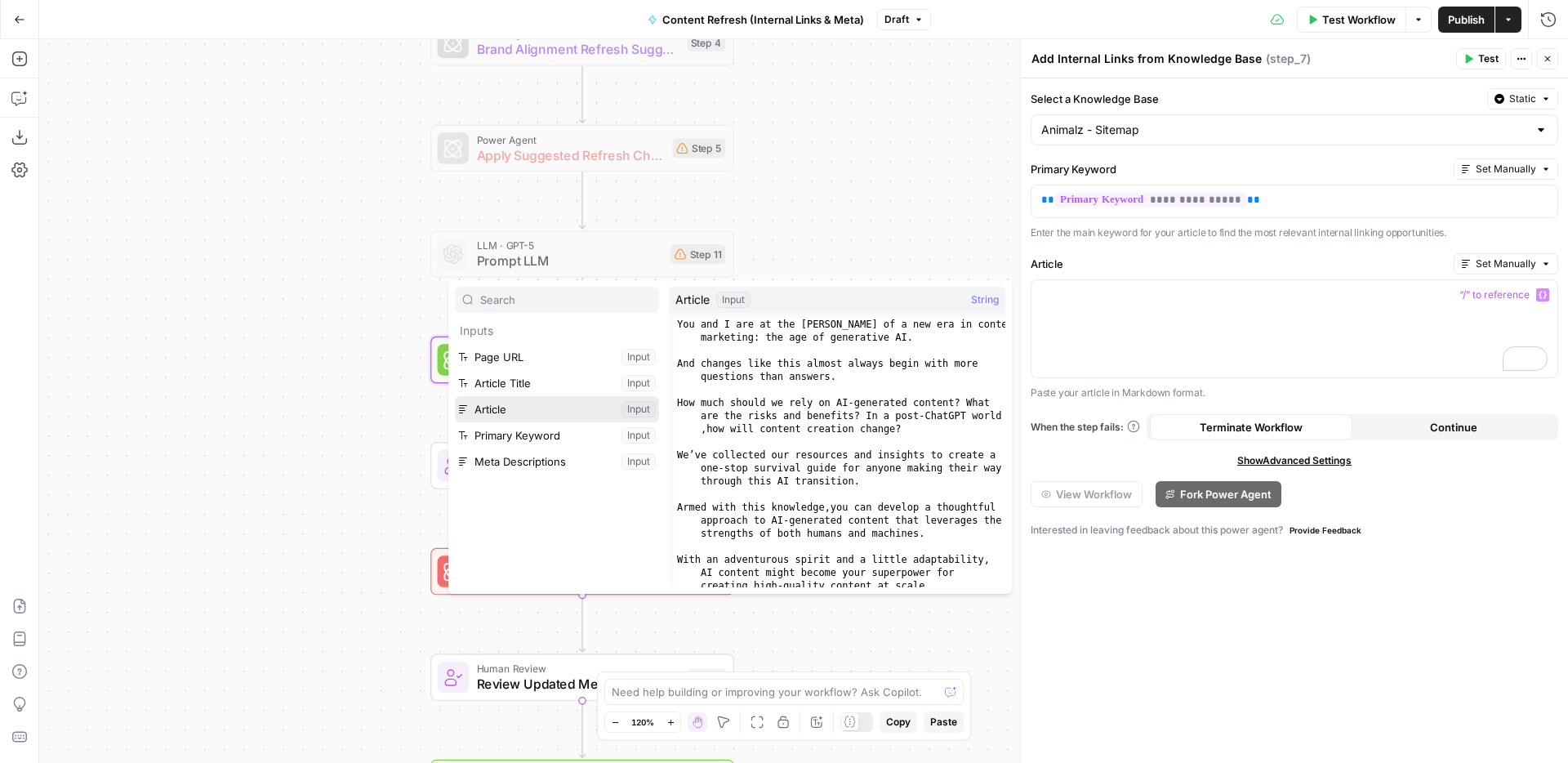
click at [571, 417] on button "Select variable Article" at bounding box center [557, 409] width 204 height 26
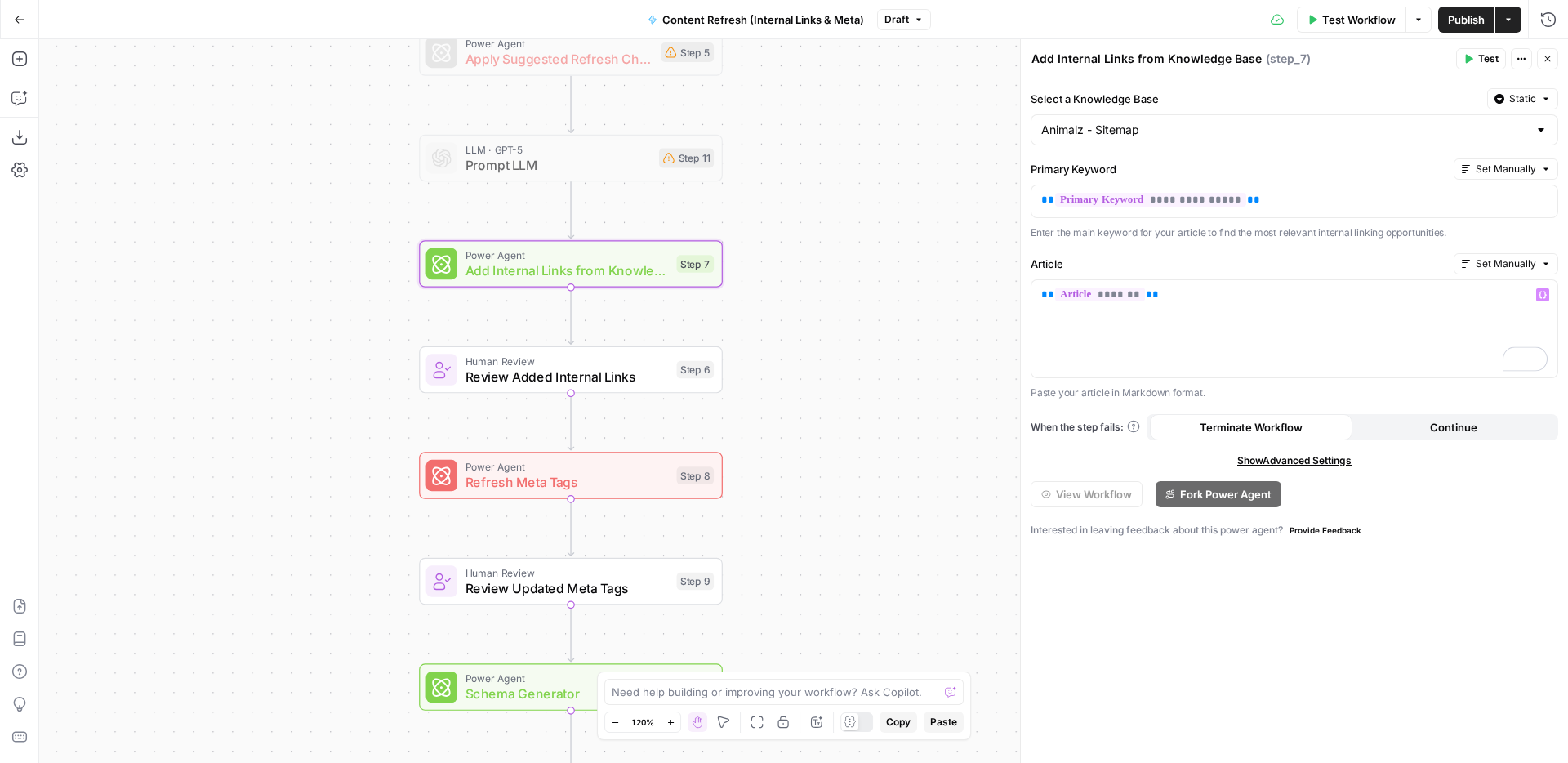
click at [640, 382] on span "Review Added Internal Links" at bounding box center [567, 377] width 203 height 20
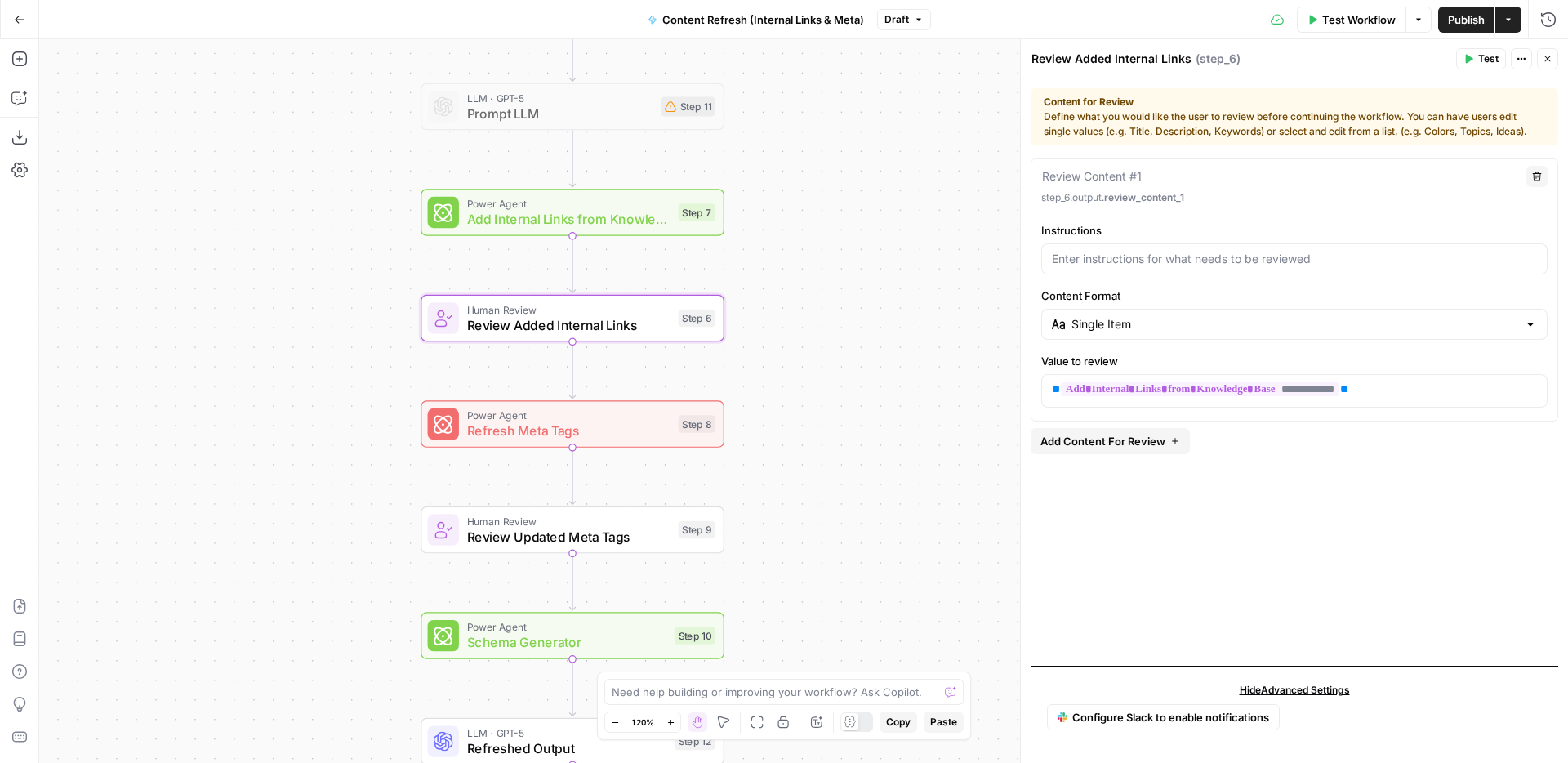
click at [648, 433] on span "Refresh Meta Tags" at bounding box center [569, 431] width 203 height 20
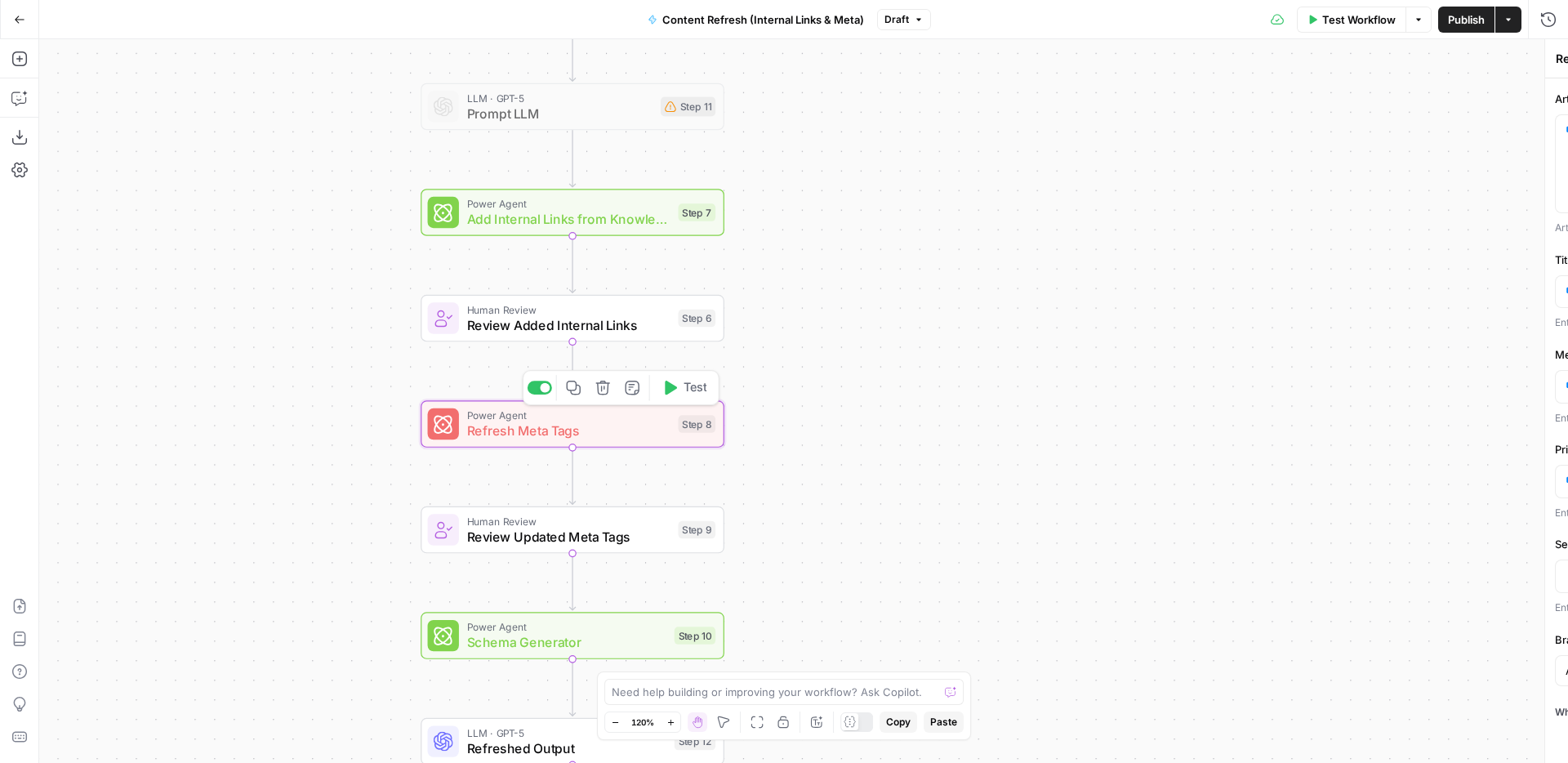
type textarea "Refresh Meta Tags"
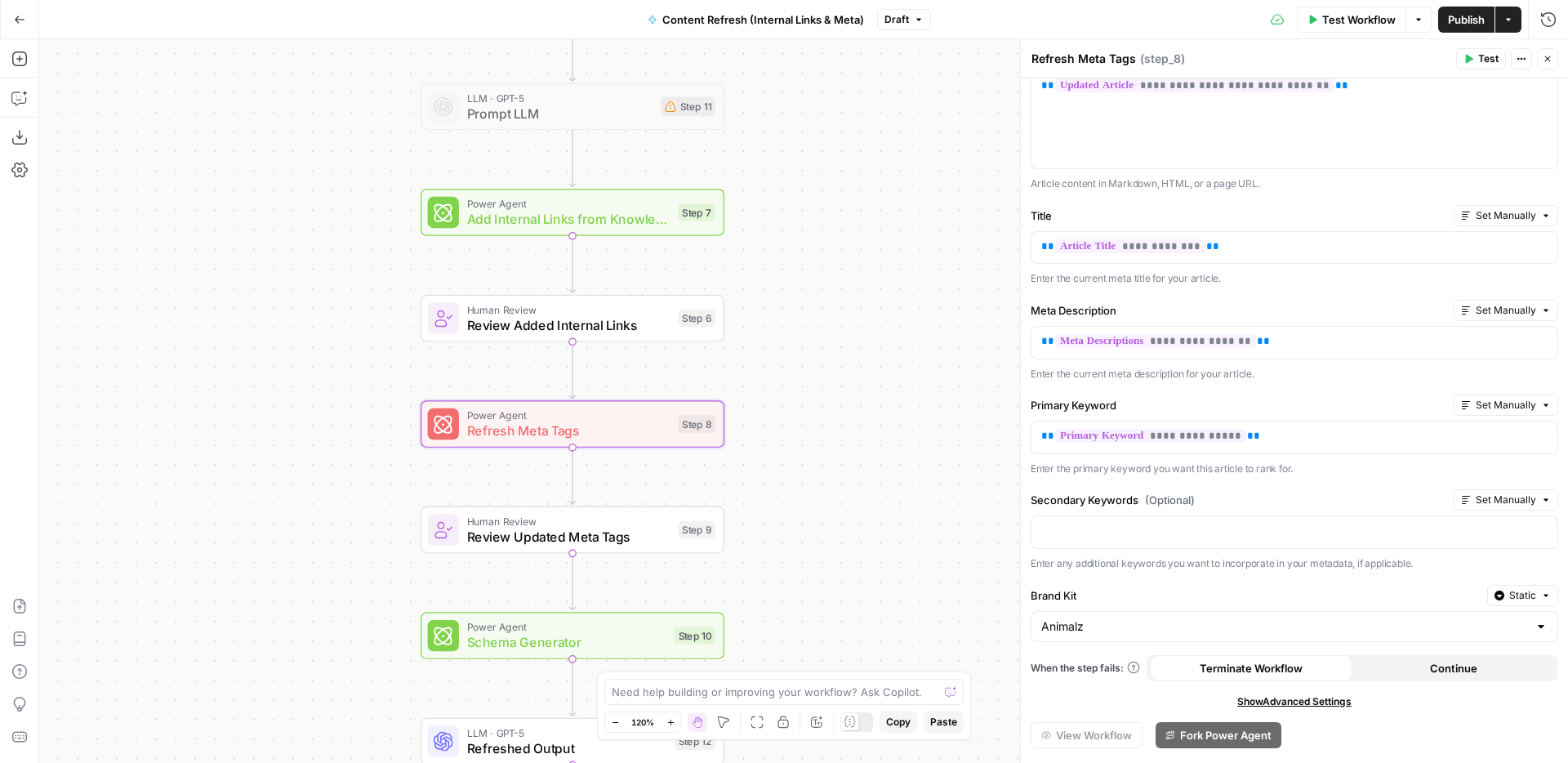
scroll to position [72, 0]
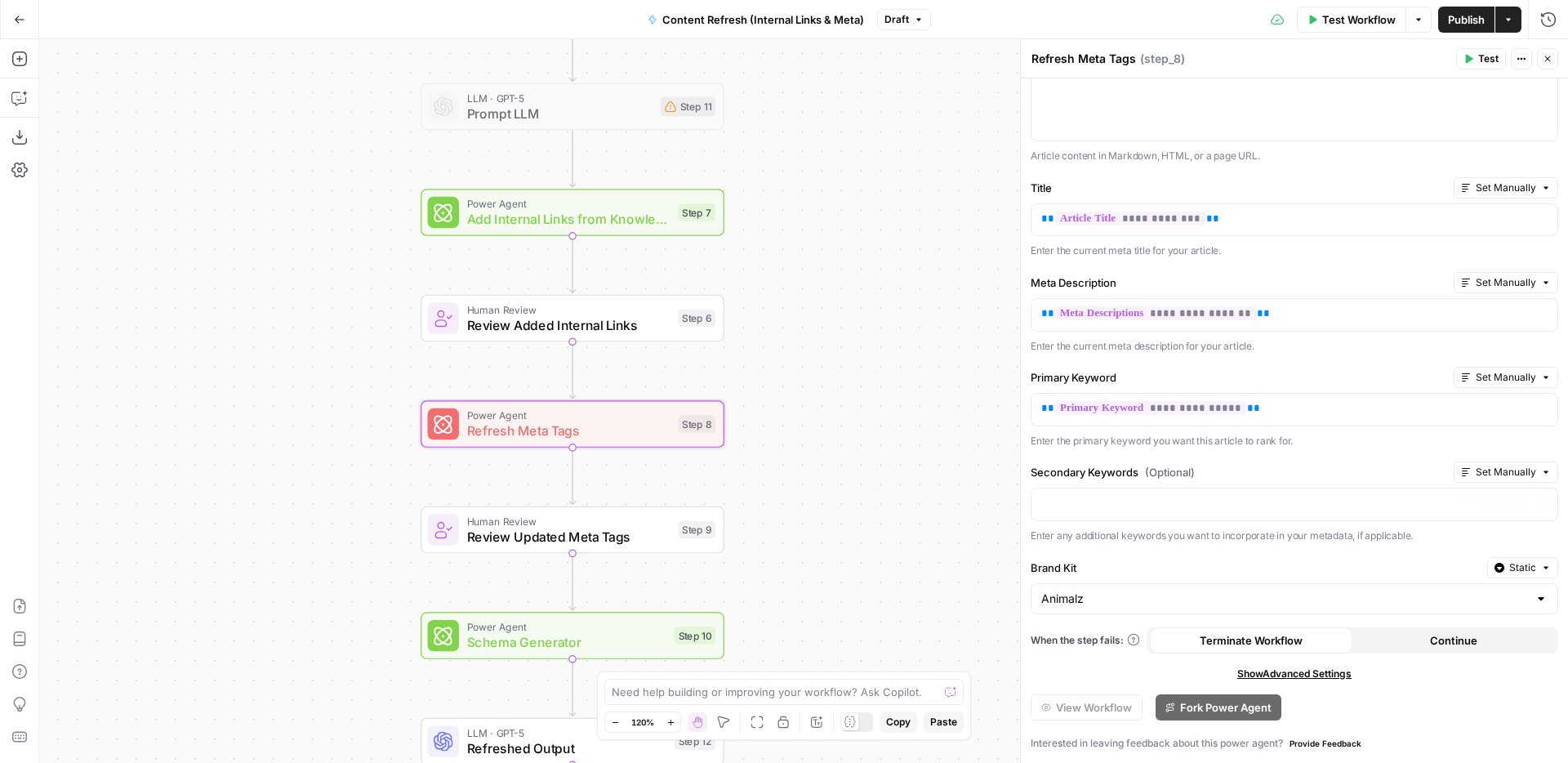
click at [644, 546] on div "Human Review Review Updated Meta Tags Step 9 Copy step Delete step Add Note Test" at bounding box center [572, 530] width 303 height 47
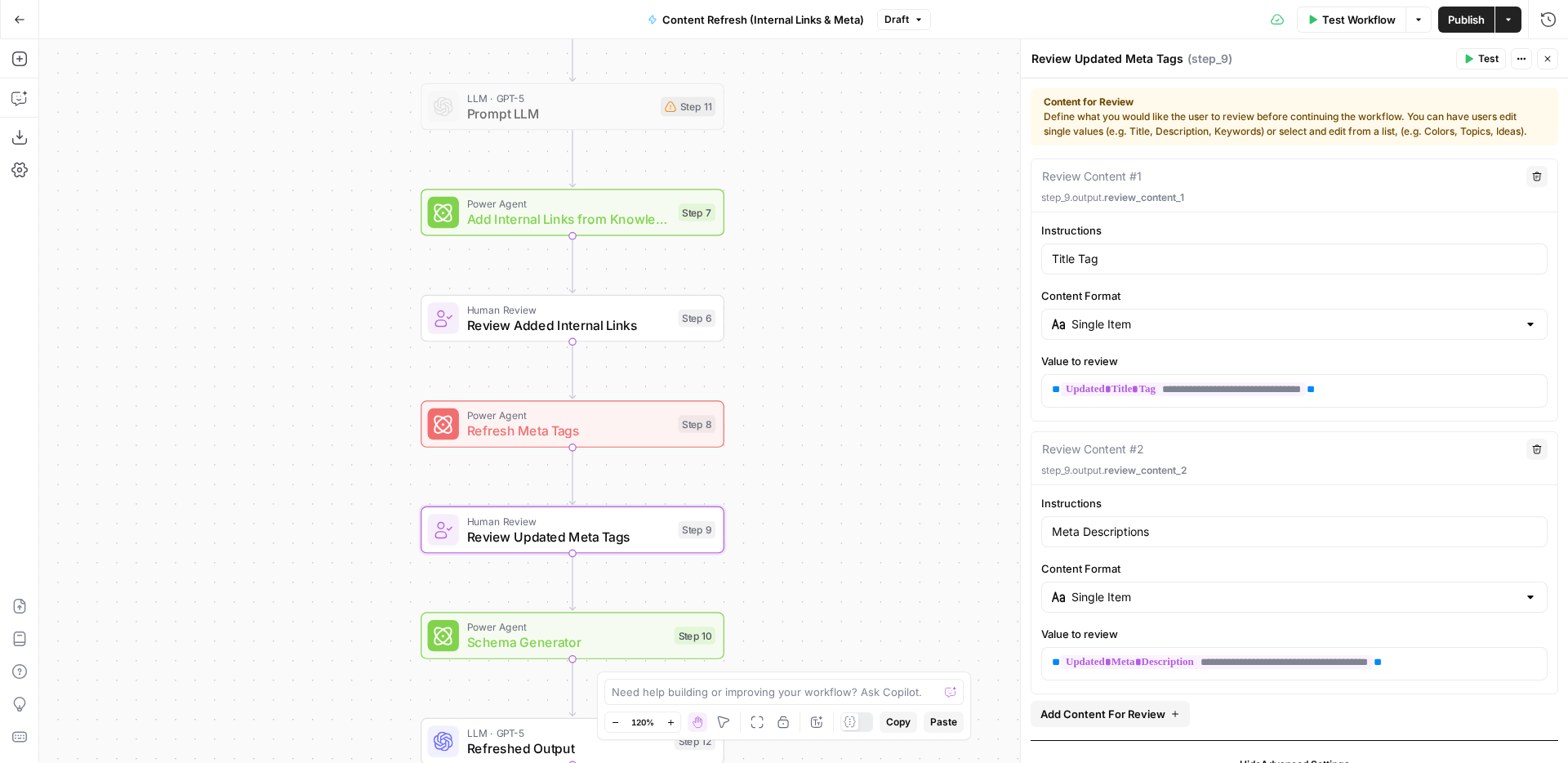
scroll to position [74, 0]
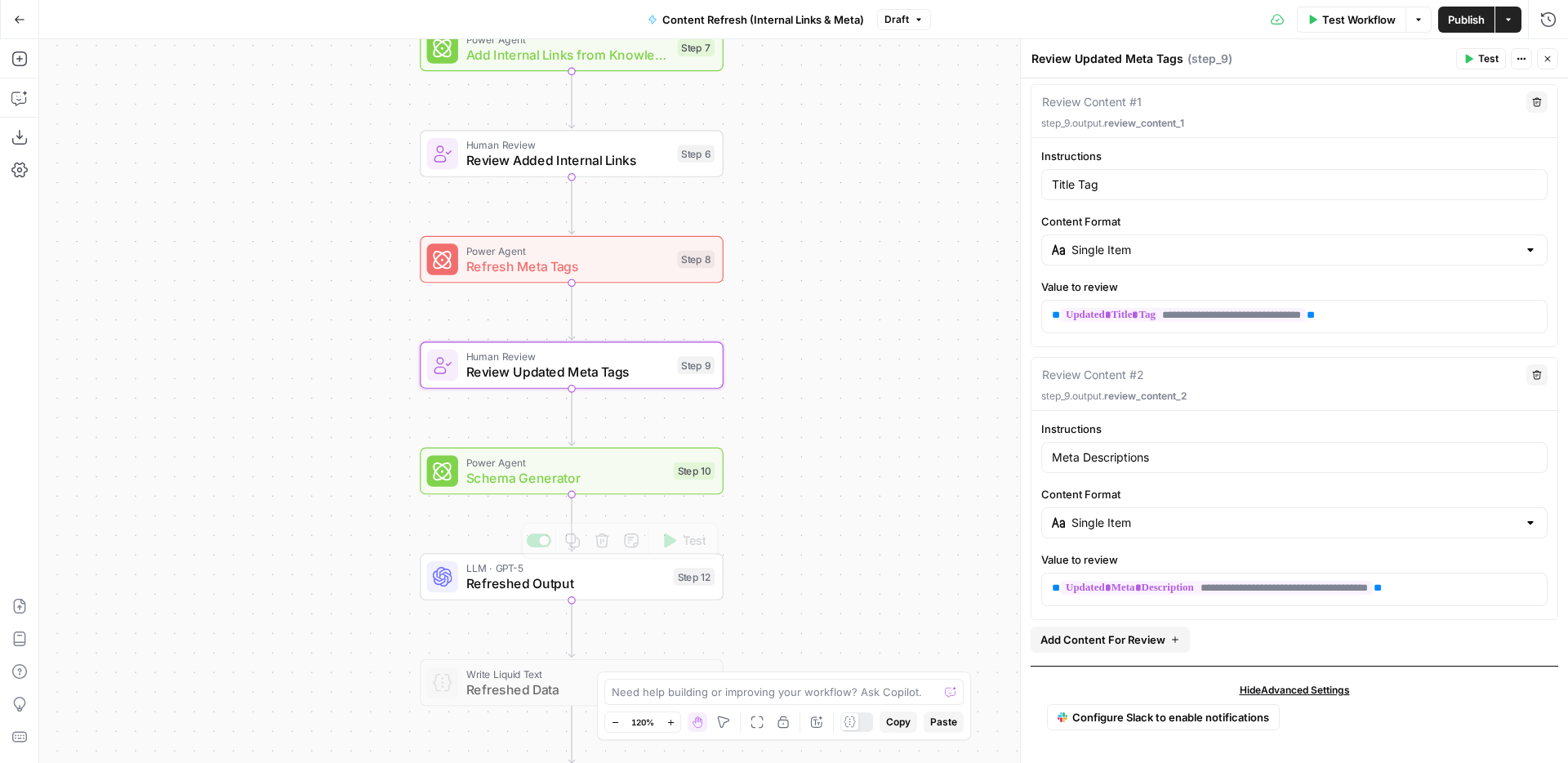
click at [640, 481] on span "Schema Generator" at bounding box center [566, 478] width 200 height 20
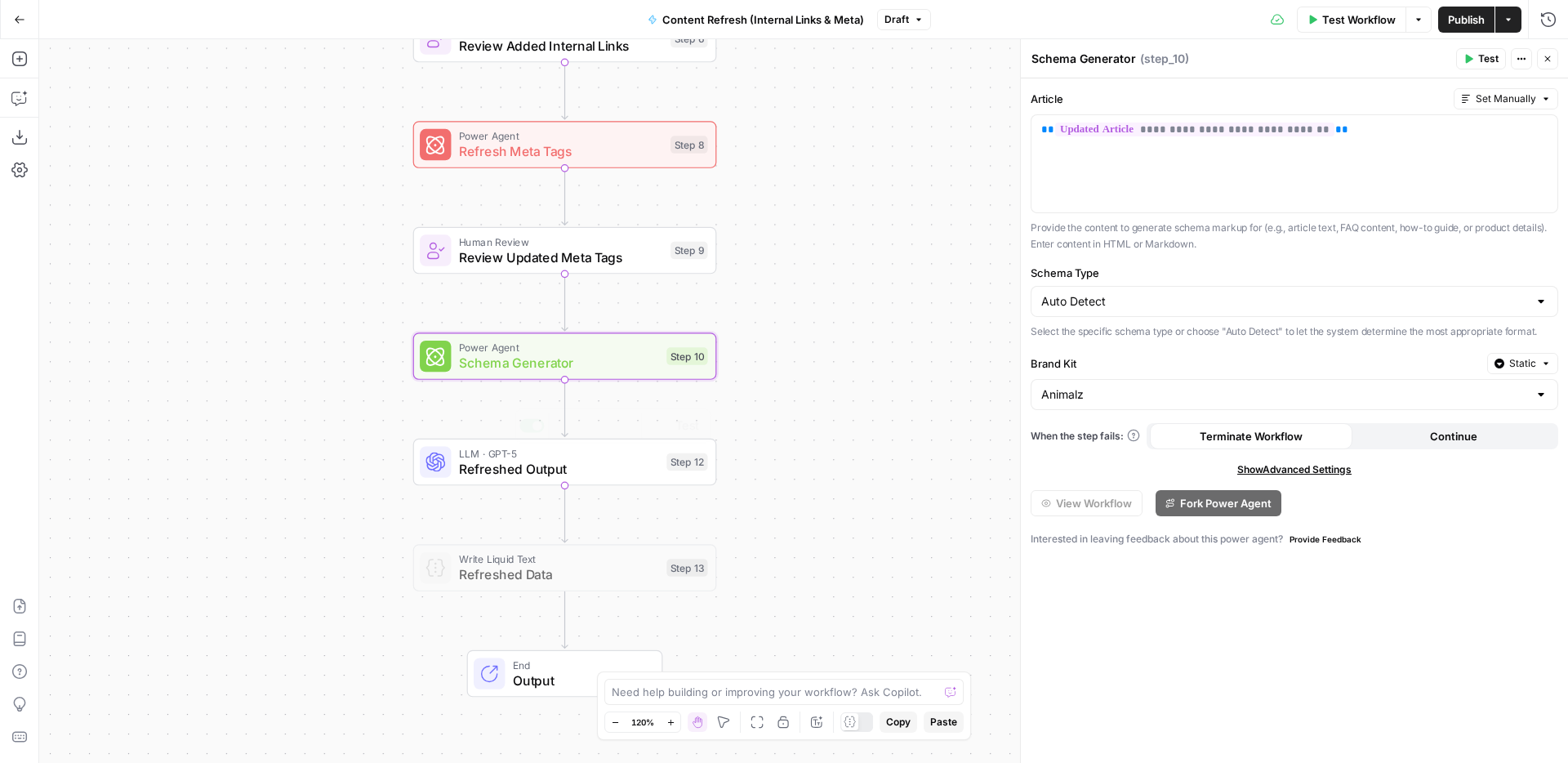
click at [605, 486] on div "Workflow Set Inputs Inputs Power Agent Identify Target Keywords of an Article S…" at bounding box center [803, 401] width 1529 height 724
click at [636, 476] on span "Refreshed Output" at bounding box center [559, 469] width 200 height 20
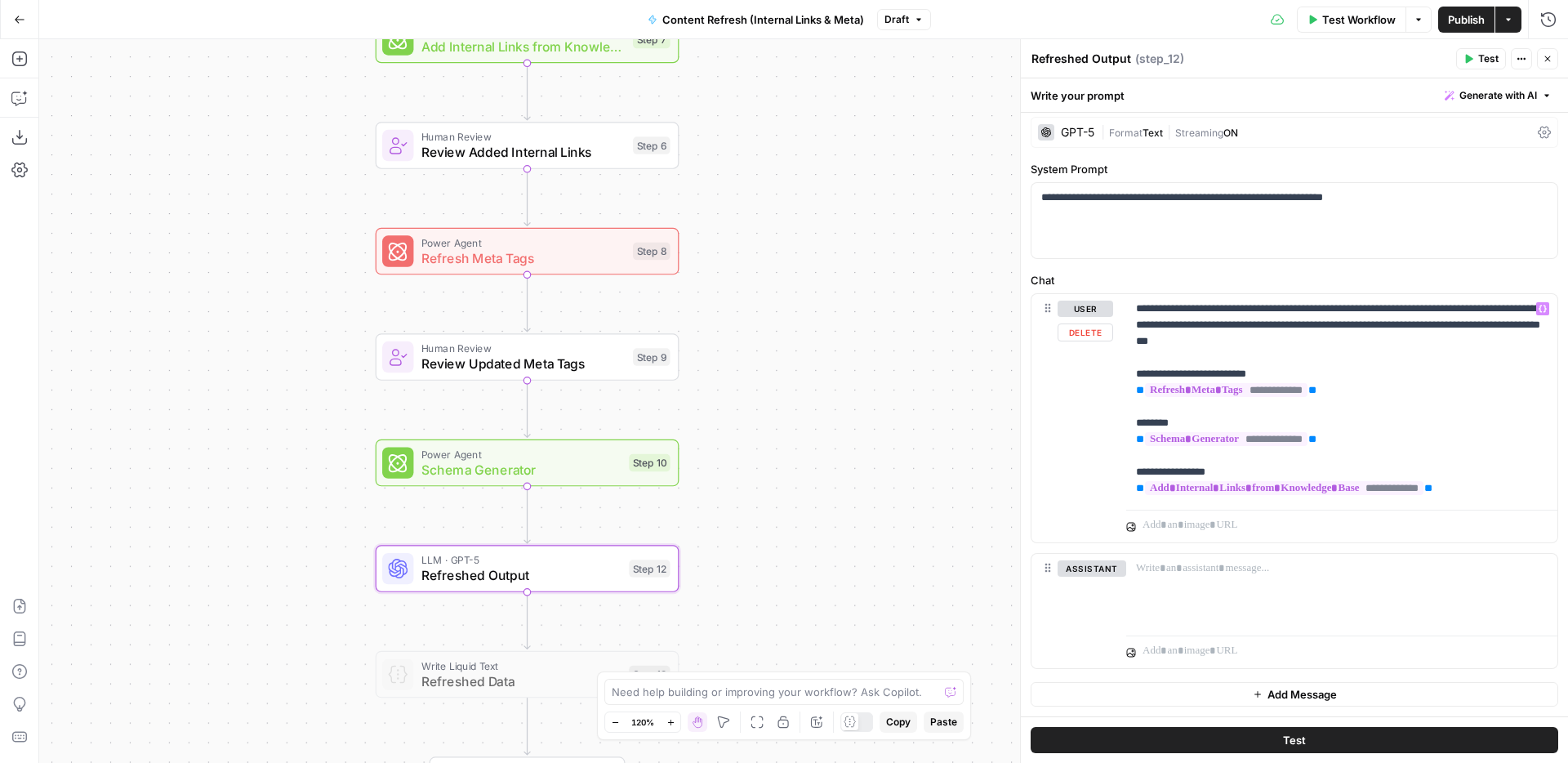
scroll to position [0, 0]
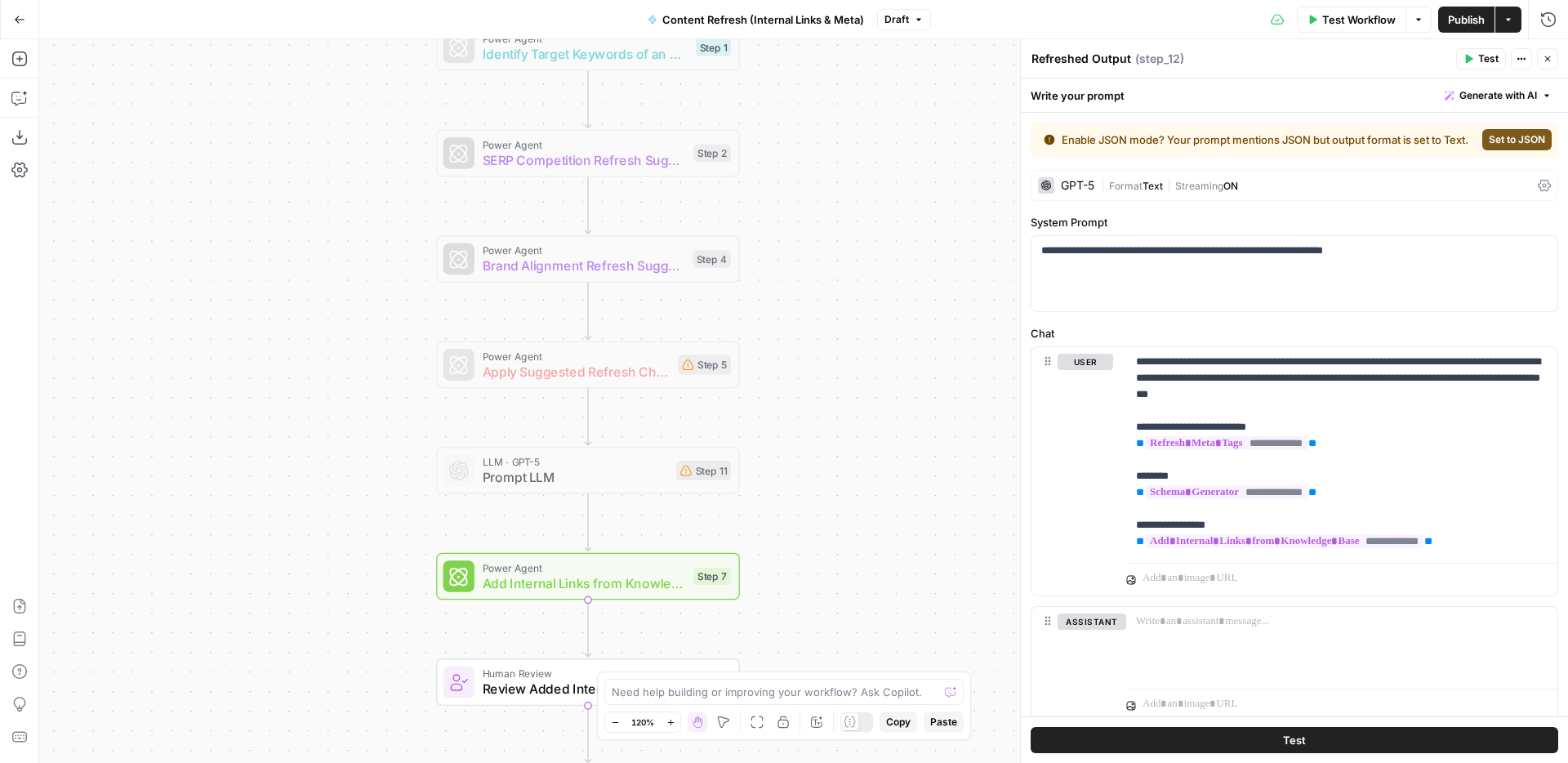
click at [648, 580] on span "Add Internal Links from Knowledge Base" at bounding box center [584, 583] width 203 height 20
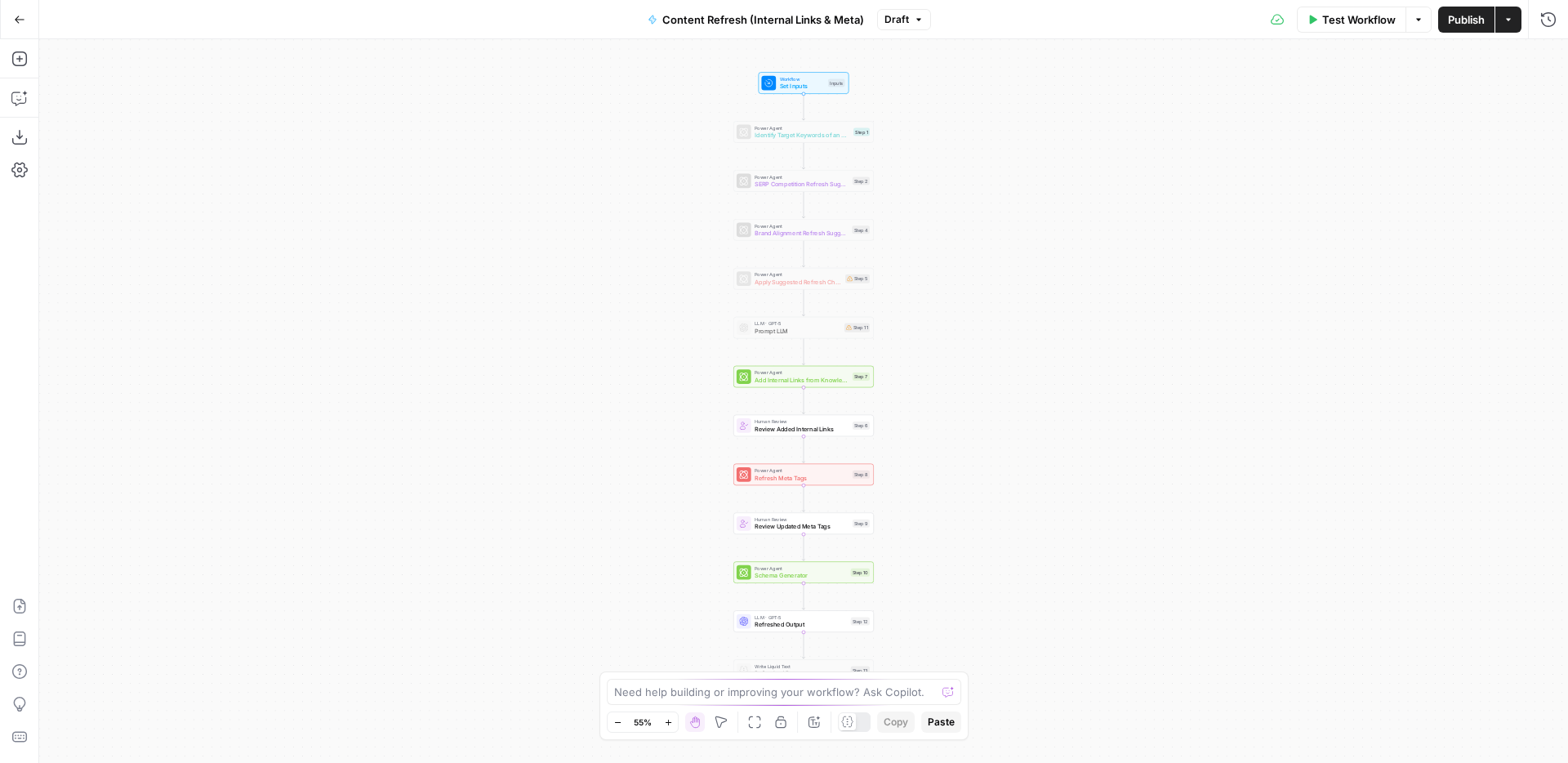
click at [942, 343] on div "Workflow Set Inputs Inputs Power Agent Identify Target Keywords of an Article S…" at bounding box center [803, 401] width 1529 height 724
click at [831, 380] on span "Add Internal Links from Knowledge Base" at bounding box center [801, 380] width 94 height 9
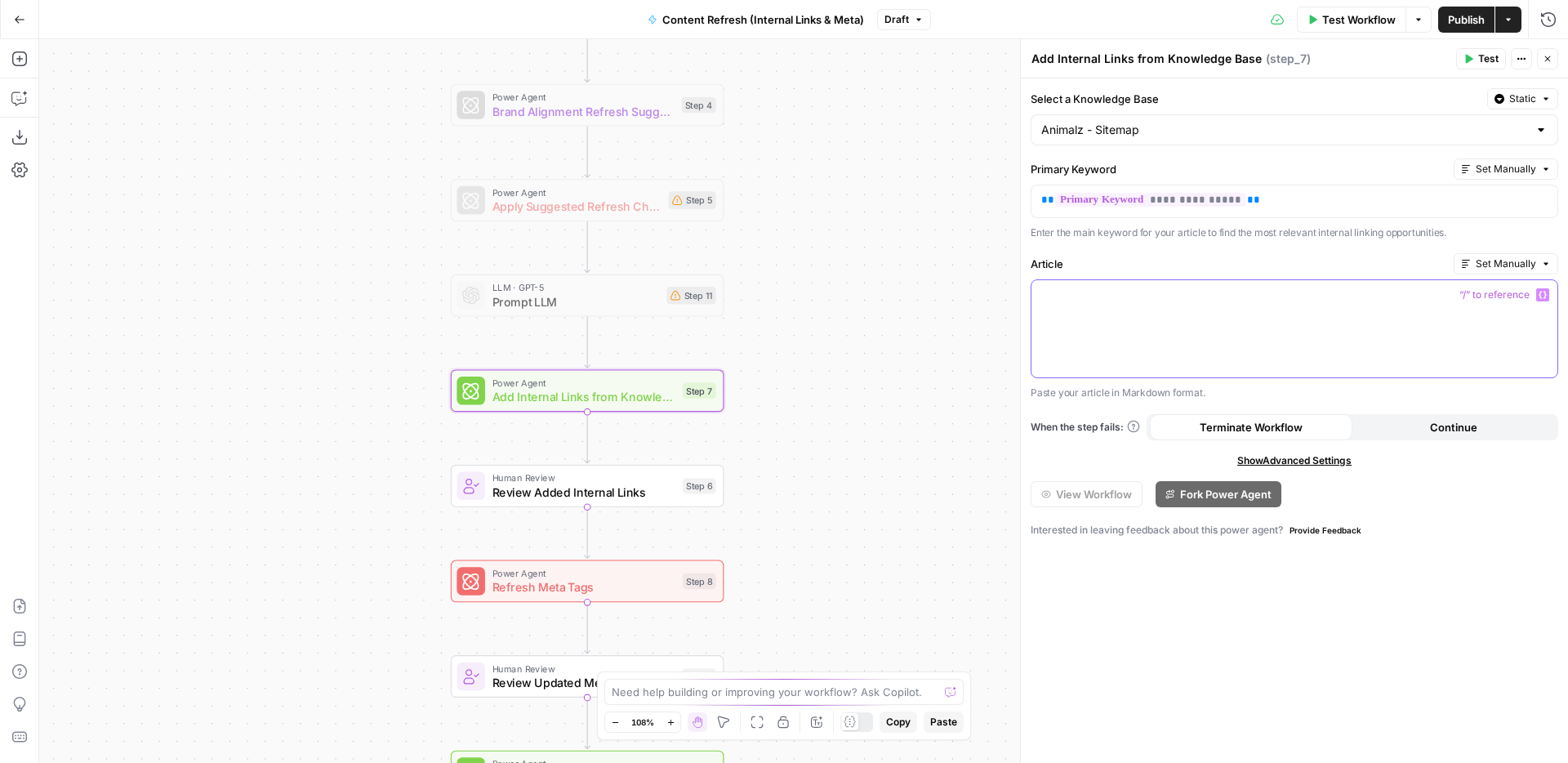
click at [1542, 295] on icon "button" at bounding box center [1543, 294] width 8 height 8
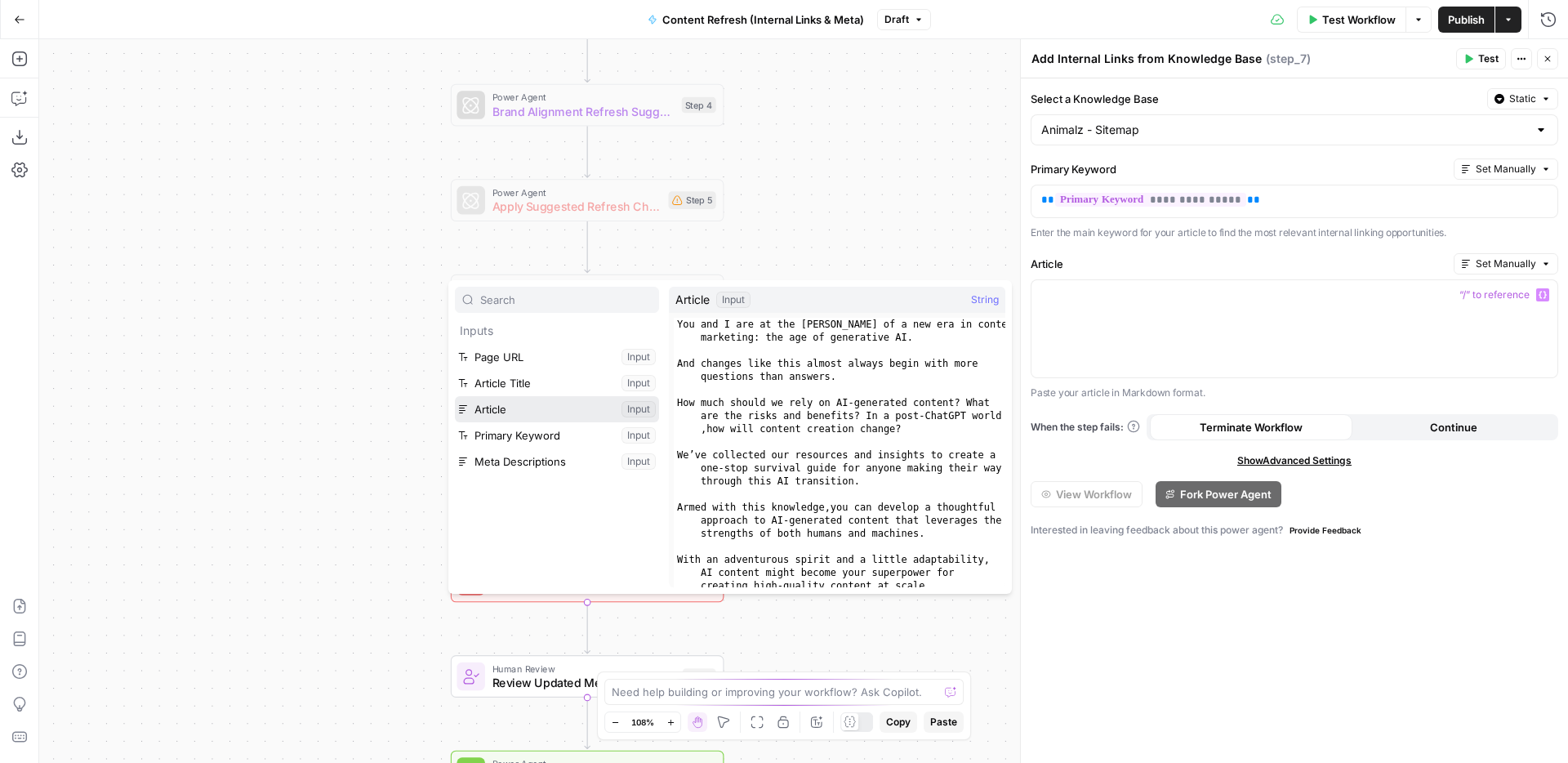
click at [569, 411] on button "Select variable Article" at bounding box center [557, 409] width 204 height 26
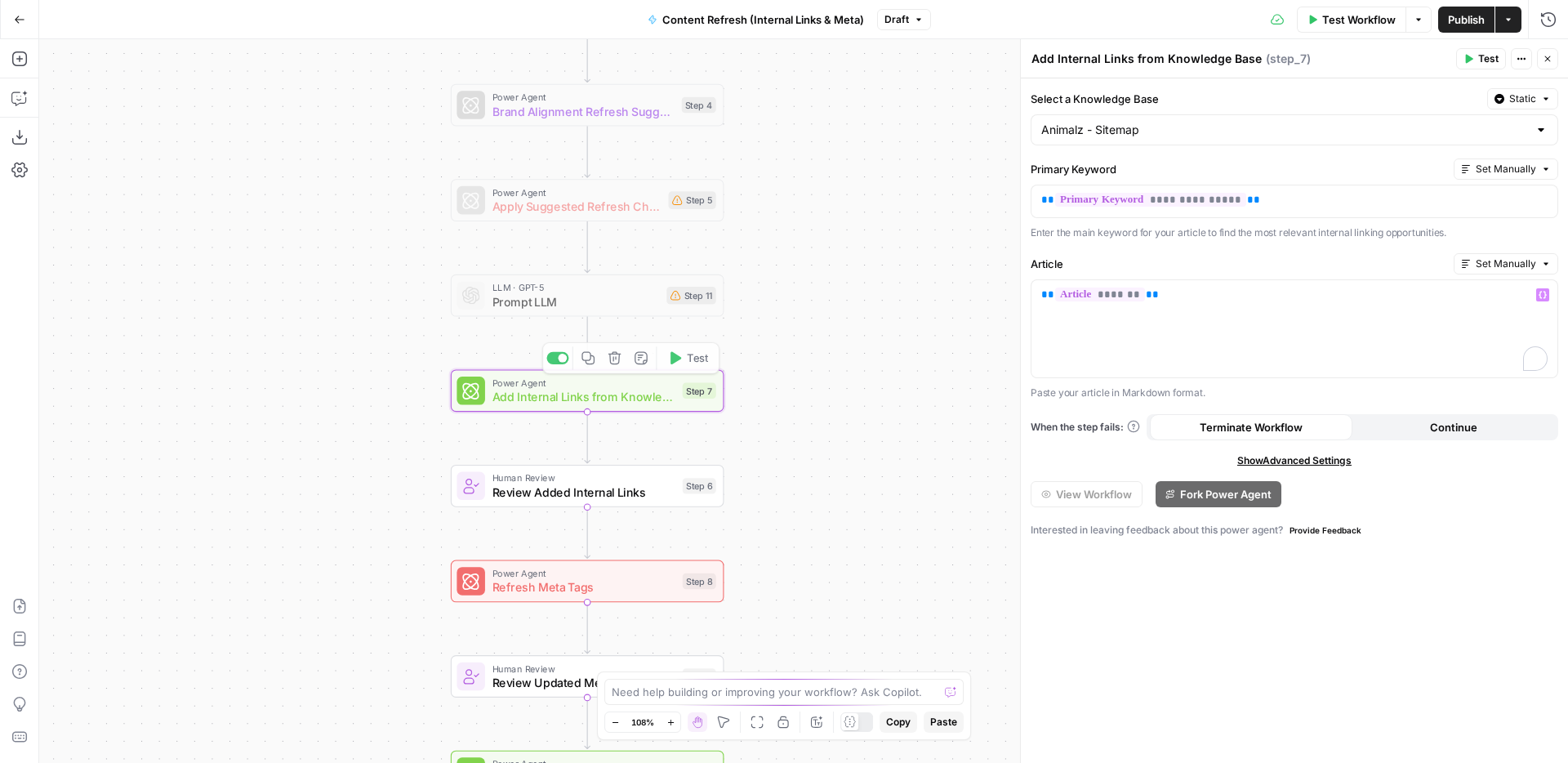
click at [836, 350] on div "Workflow Set Inputs Inputs Power Agent Identify Target Keywords of an Article S…" at bounding box center [803, 401] width 1529 height 724
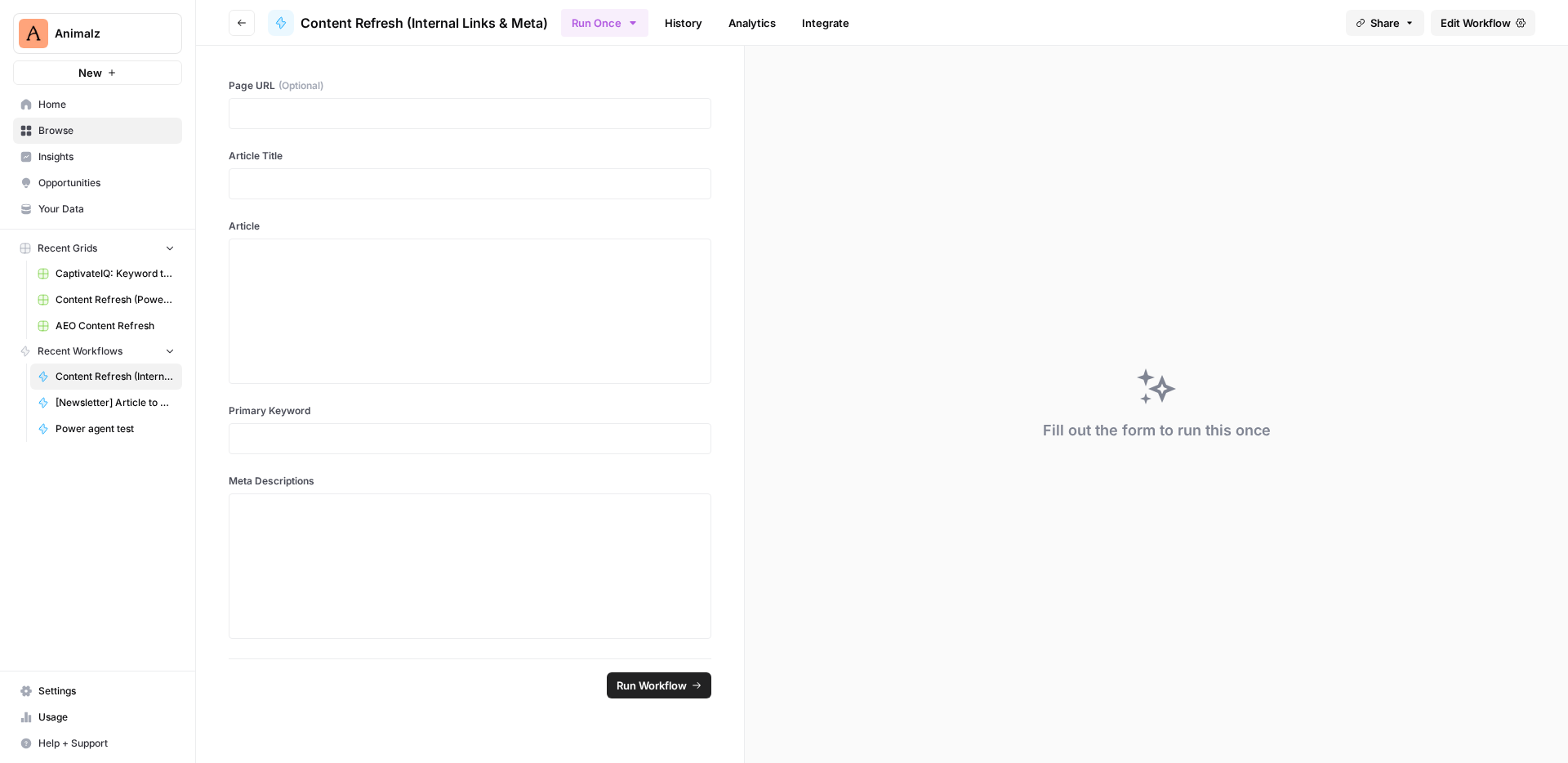
click at [1509, 15] on span "Edit Workflow" at bounding box center [1475, 23] width 70 height 16
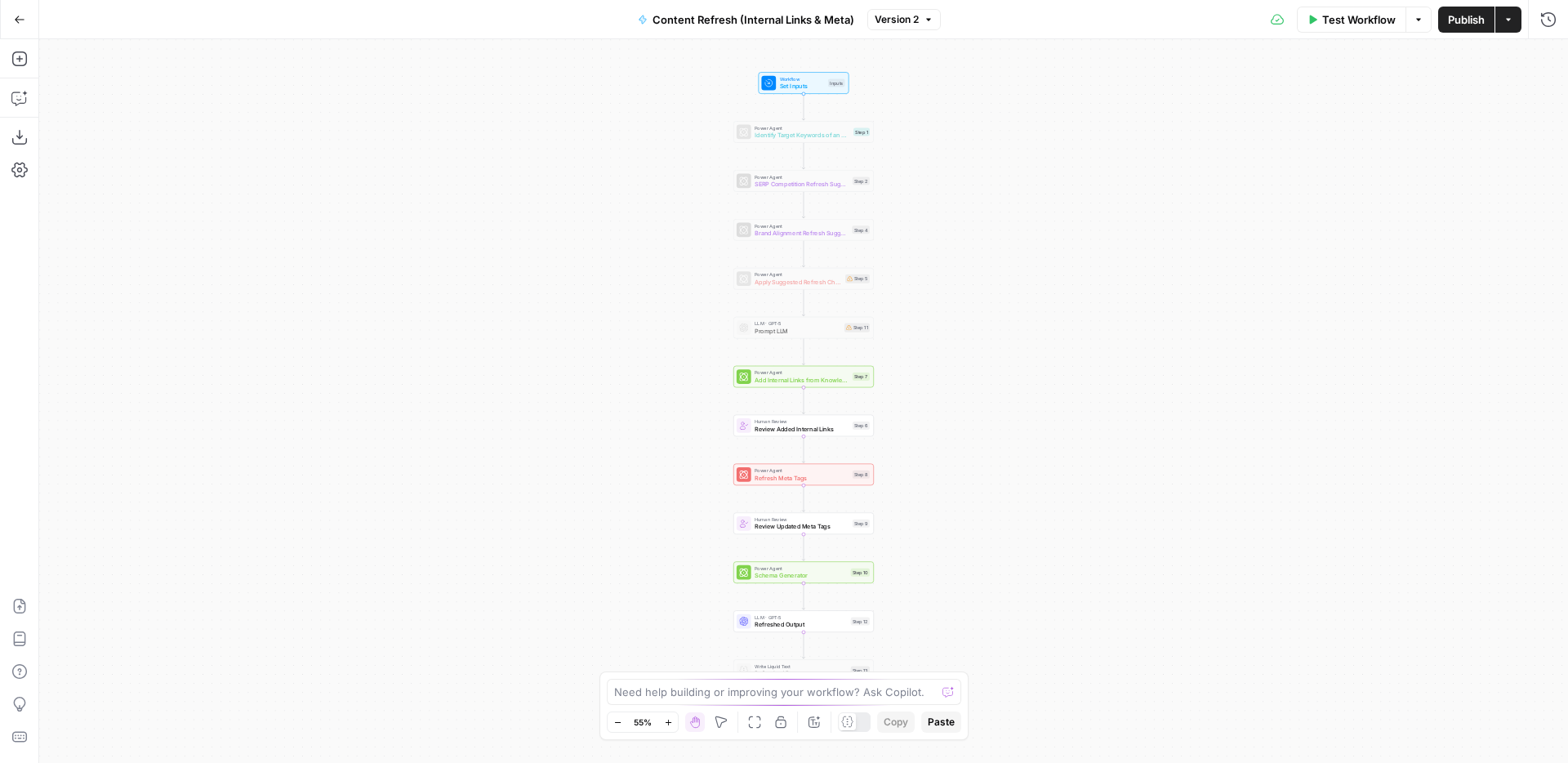
click at [827, 382] on span "Add Internal Links from Knowledge Base" at bounding box center [801, 380] width 94 height 9
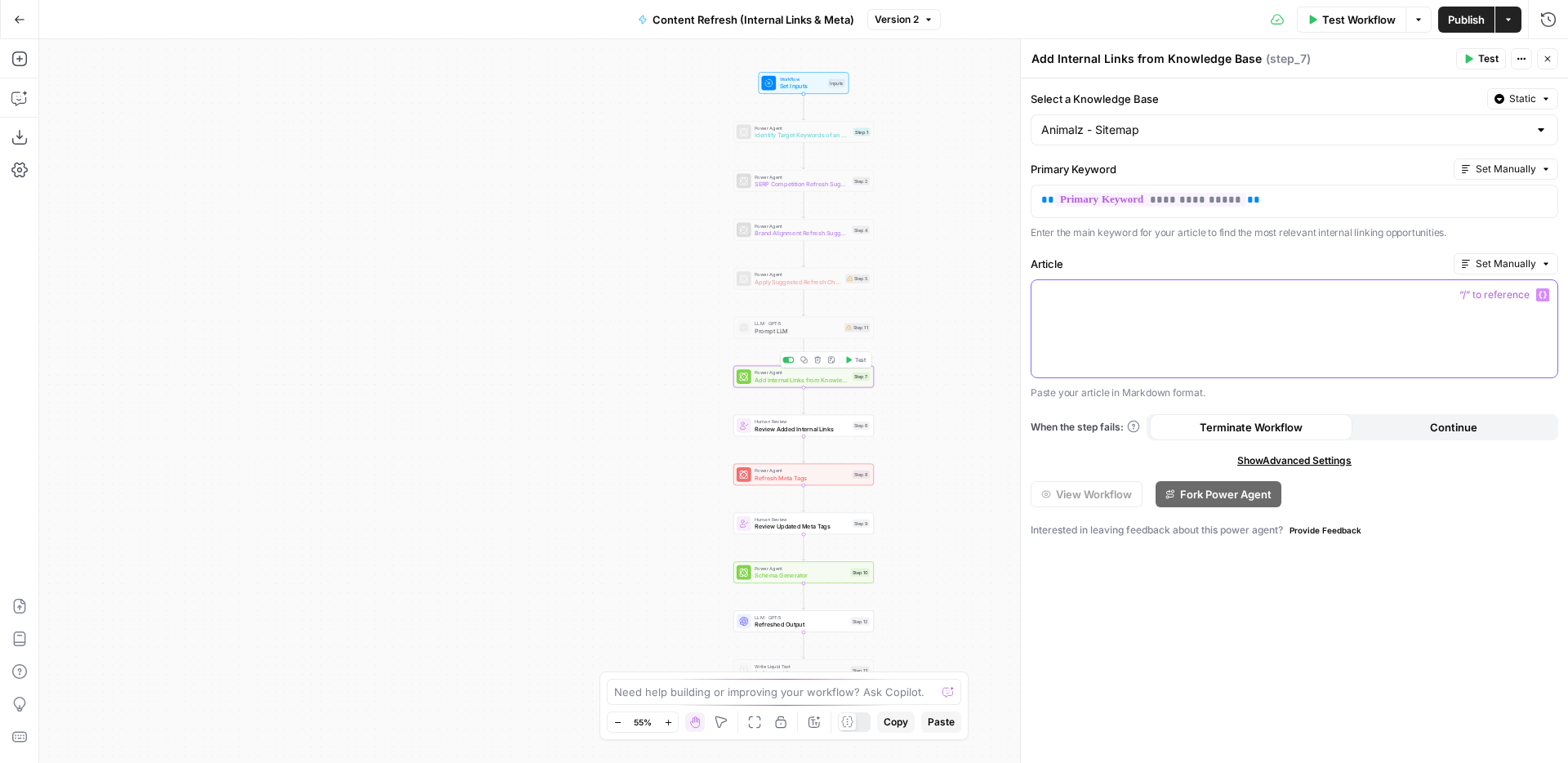
click at [1200, 287] on p at bounding box center [1294, 295] width 506 height 16
click at [25, 15] on button "Go Back" at bounding box center [19, 19] width 29 height 29
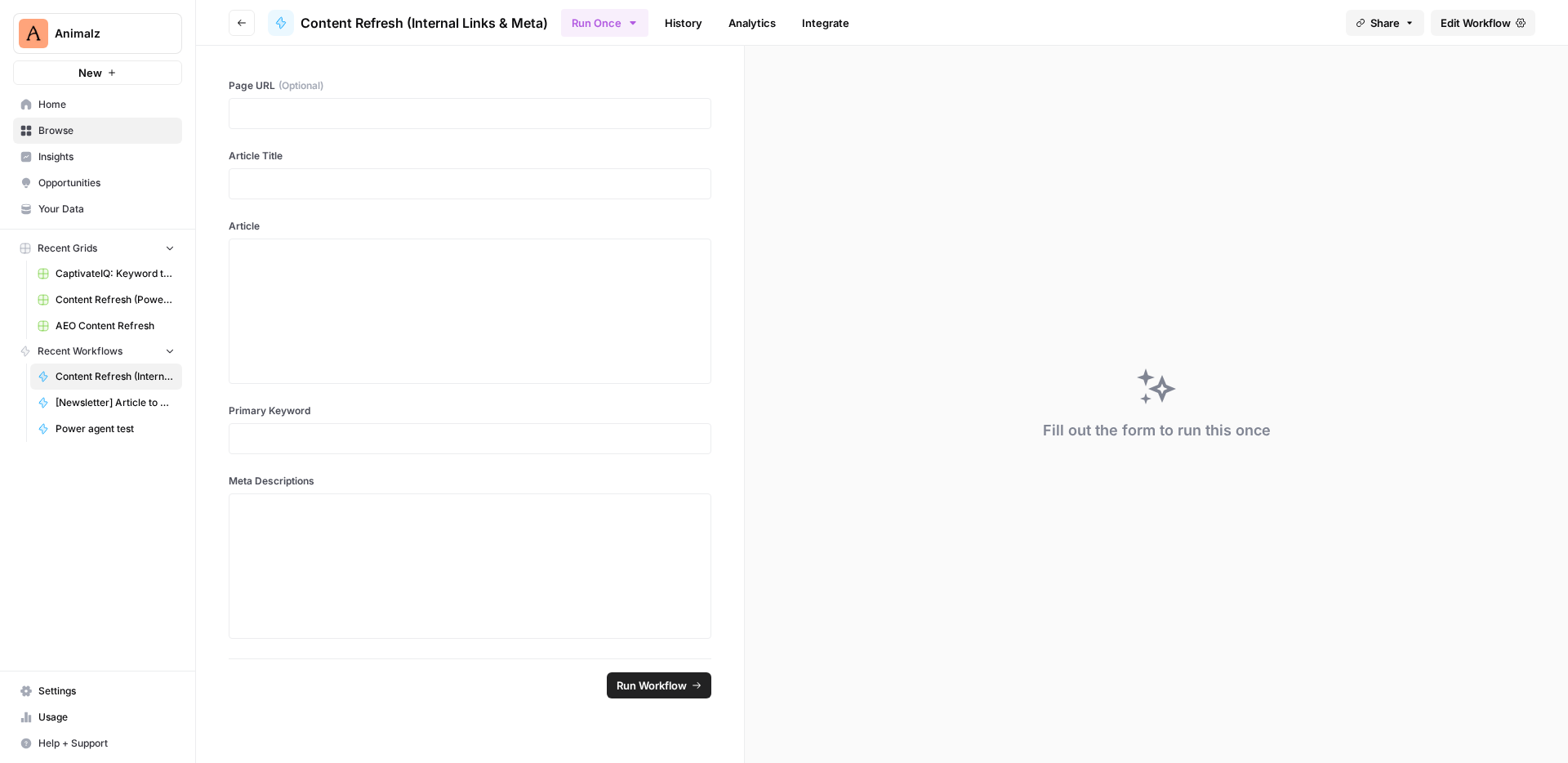
click at [235, 17] on button "Go back" at bounding box center [242, 23] width 26 height 26
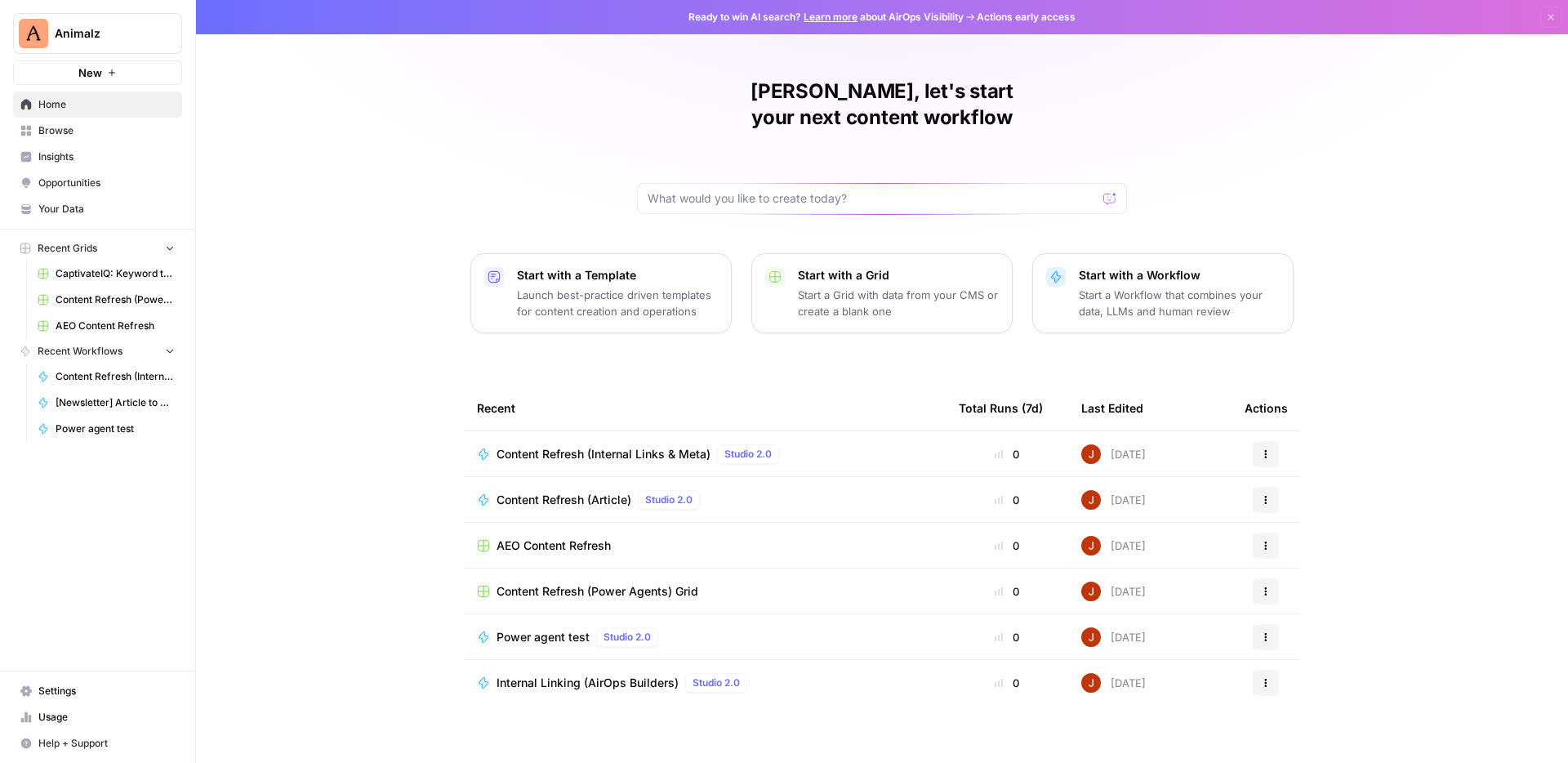
click at [584, 583] on span "Content Refresh (Power Agents) Grid" at bounding box center [598, 591] width 202 height 16
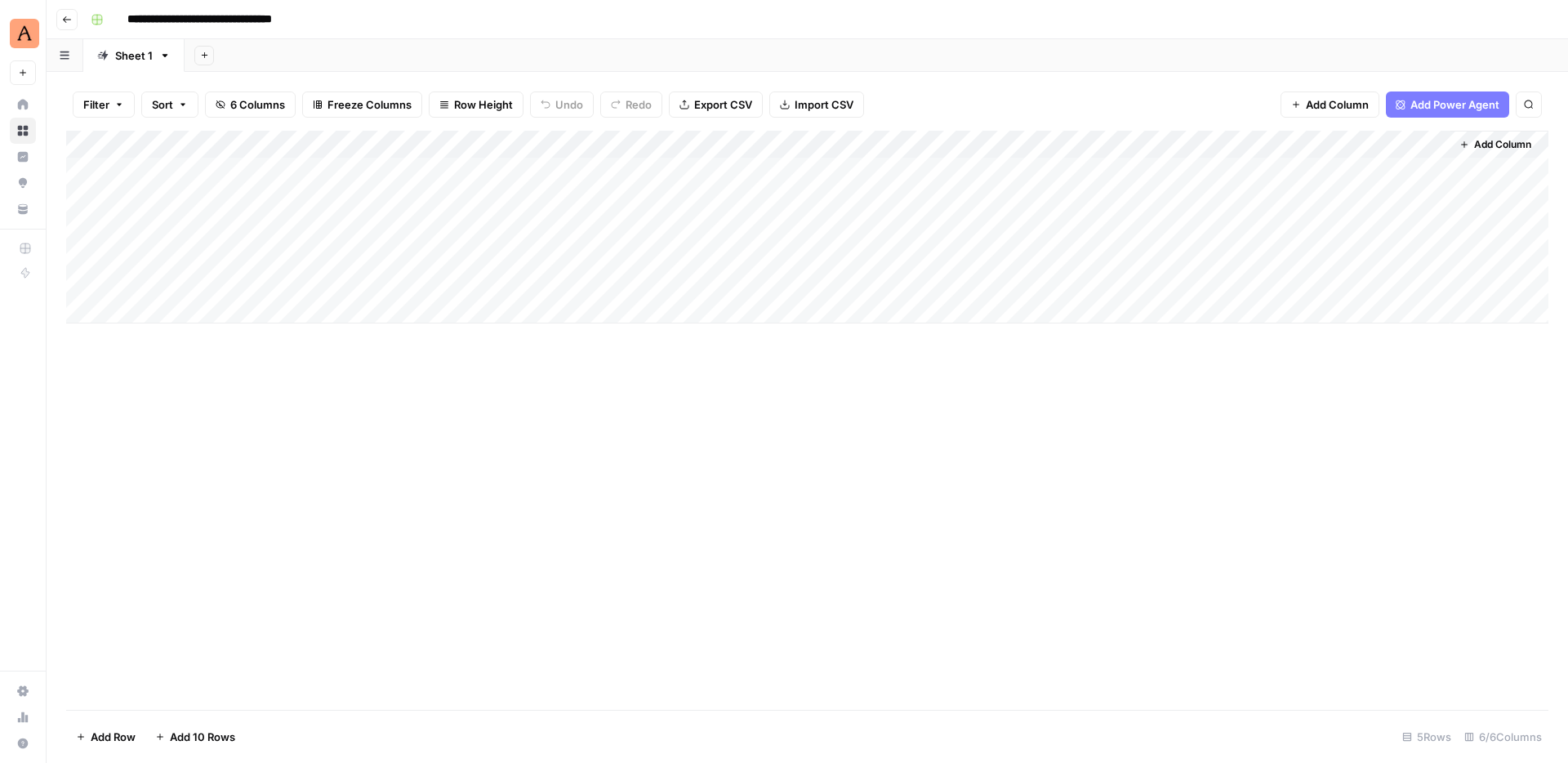
click at [1344, 167] on div "Add Column" at bounding box center [808, 227] width 1483 height 193
click at [1414, 142] on div "Add Column" at bounding box center [808, 227] width 1483 height 193
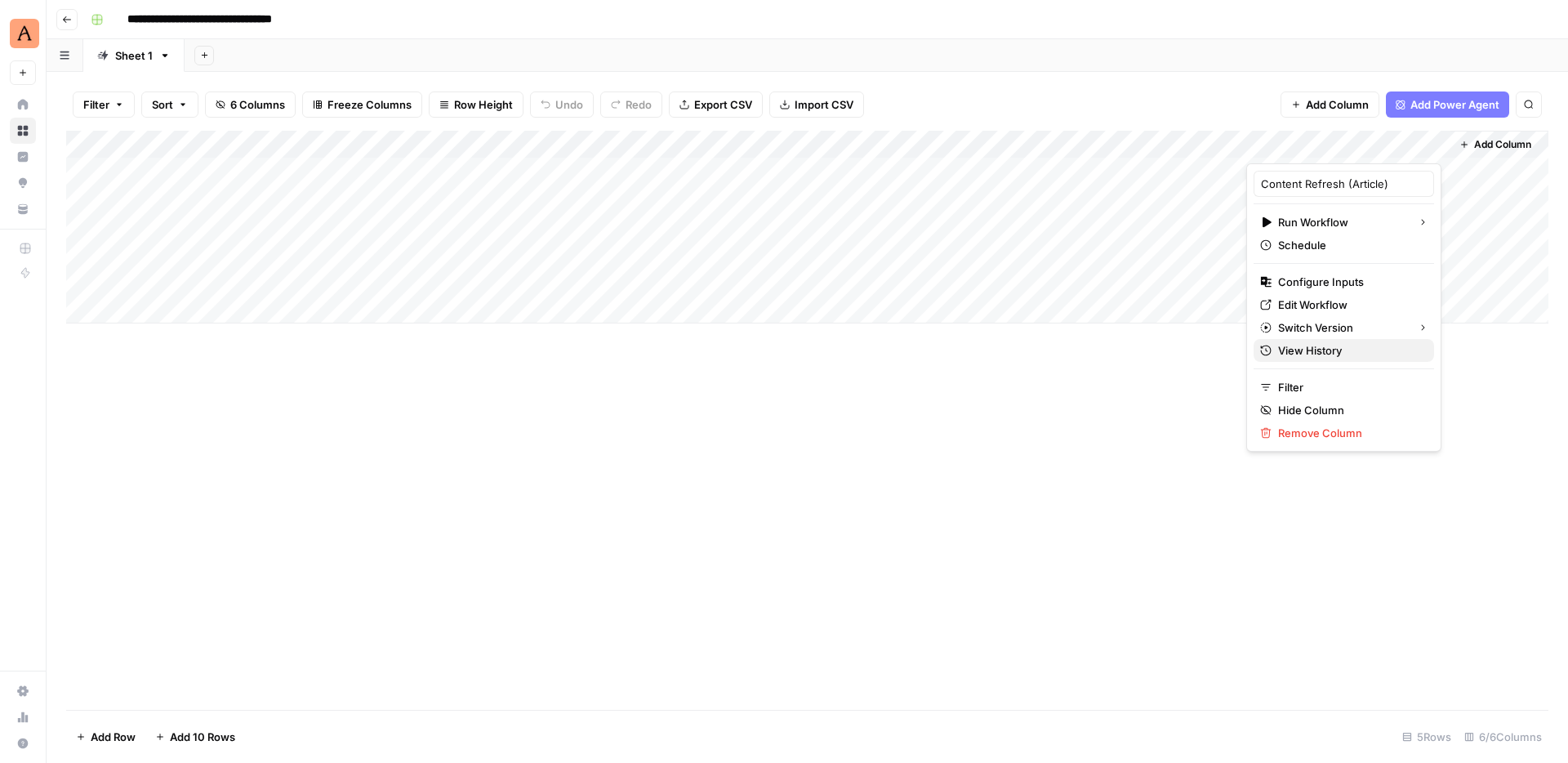
click at [1363, 355] on span "View History" at bounding box center [1349, 351] width 143 height 16
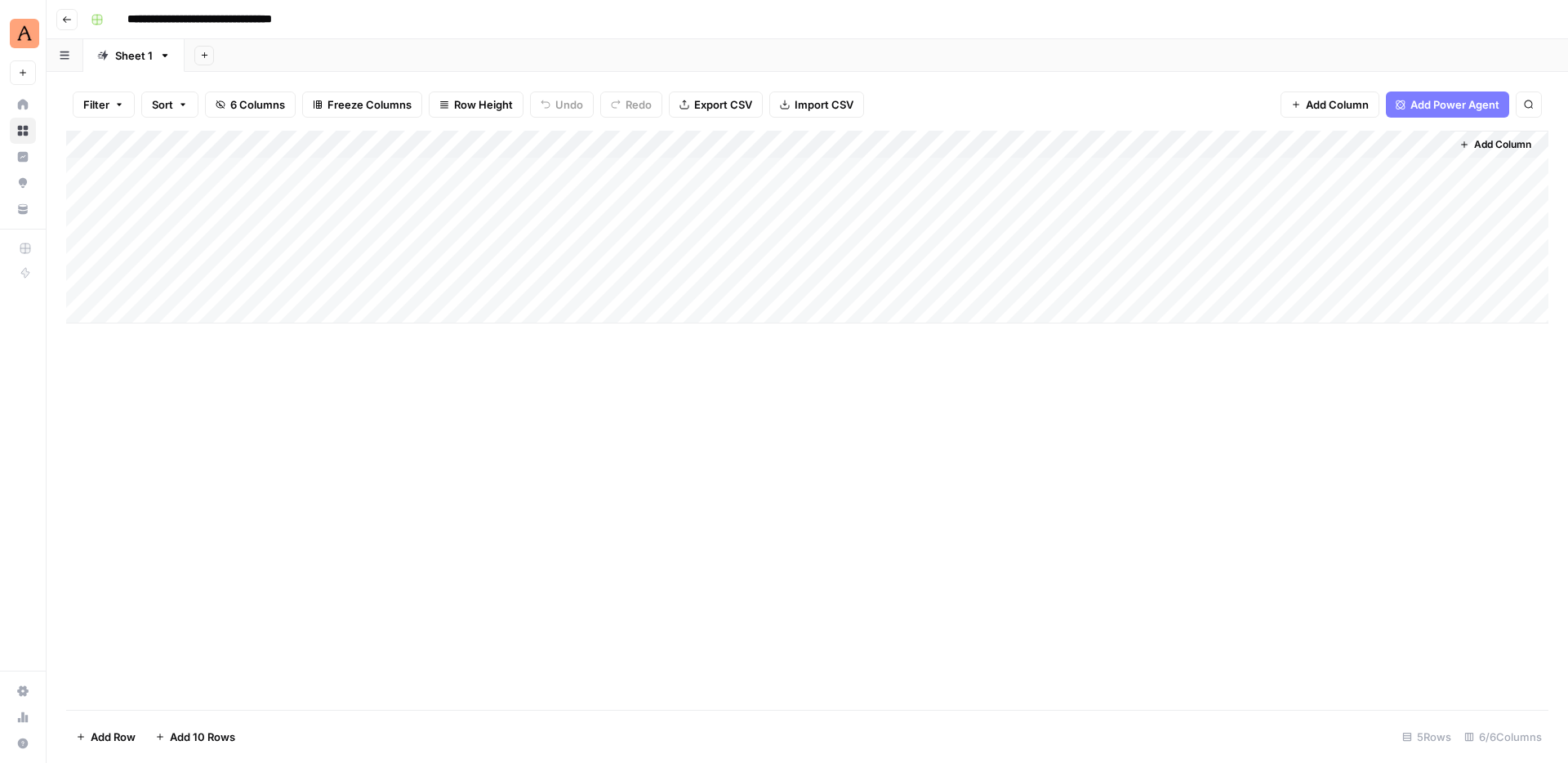
click at [1363, 171] on div "Add Column" at bounding box center [808, 227] width 1483 height 193
click at [1412, 171] on div "Add Column" at bounding box center [808, 227] width 1483 height 193
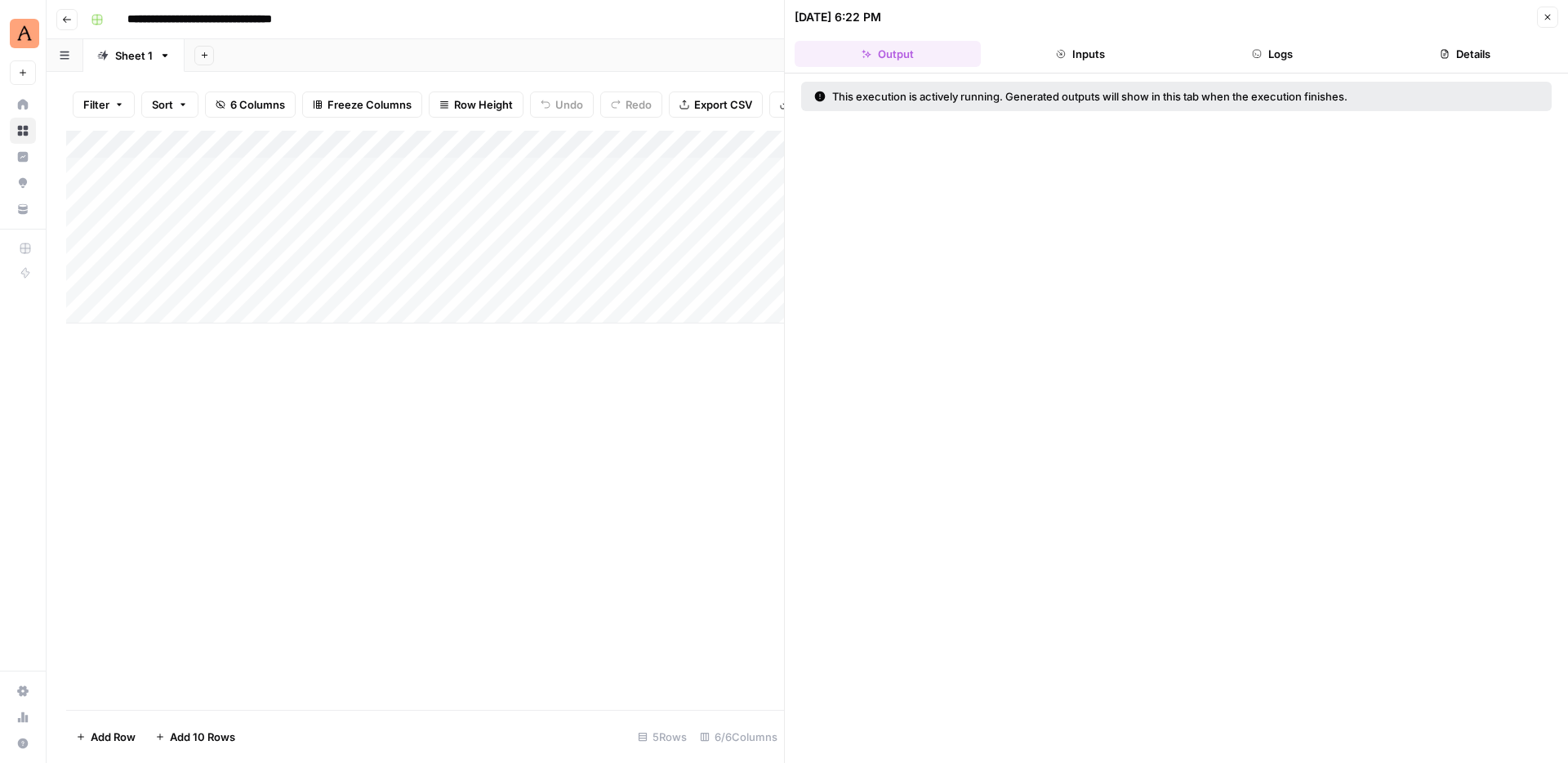
click at [1297, 41] on button "Logs" at bounding box center [1273, 54] width 186 height 26
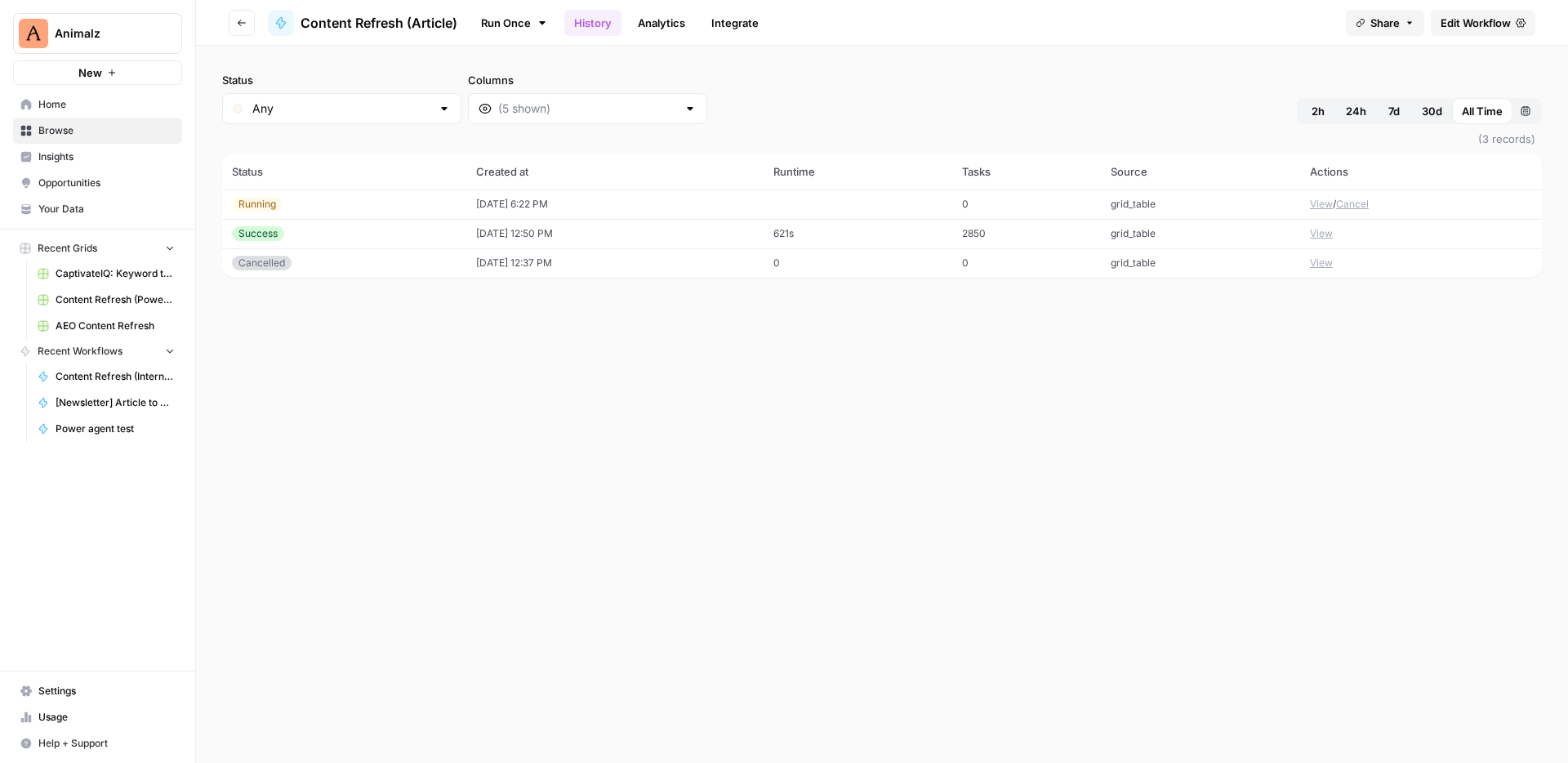
click at [1319, 197] on button "View" at bounding box center [1321, 204] width 23 height 15
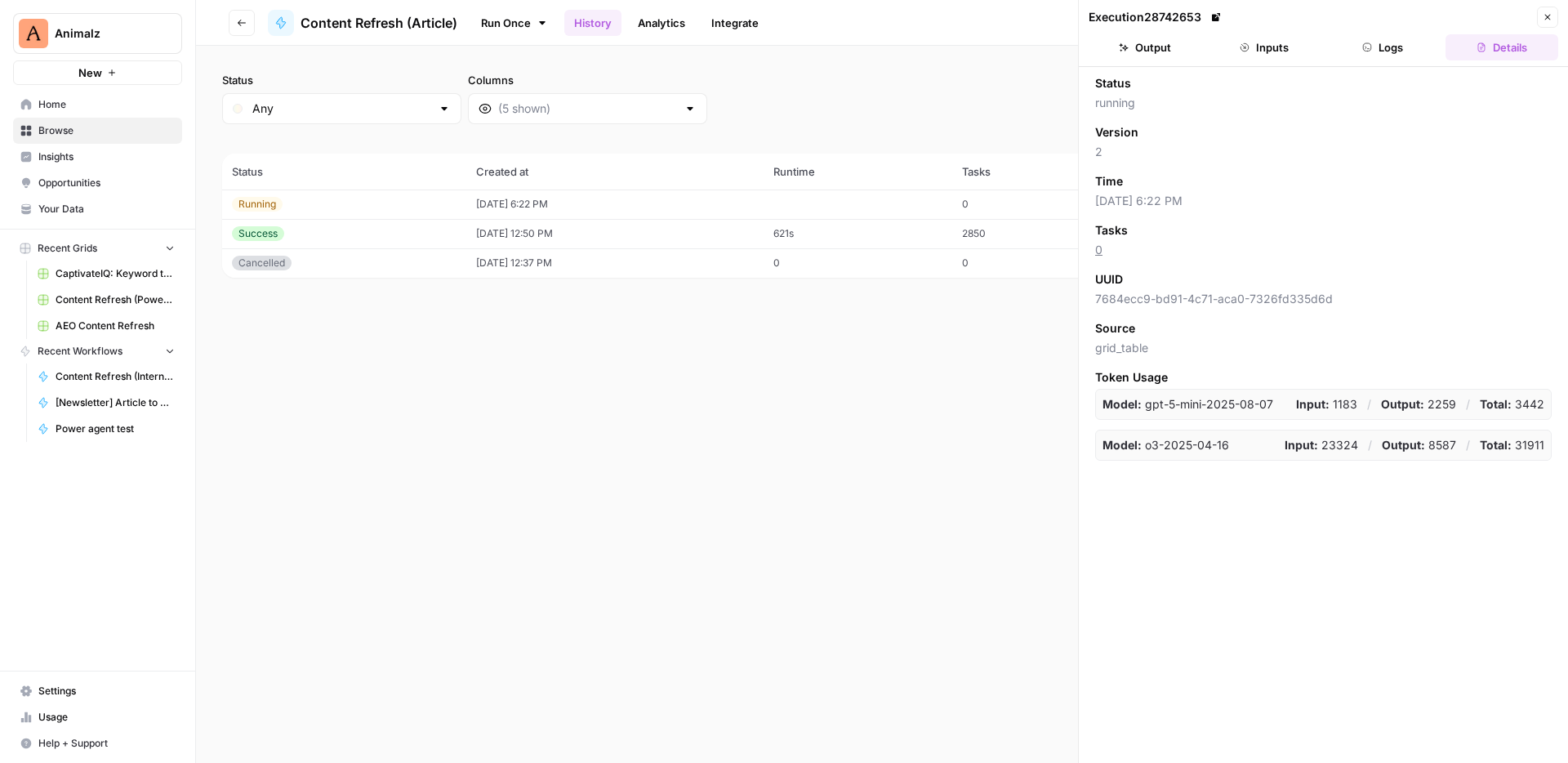
click at [1371, 51] on icon "button" at bounding box center [1367, 47] width 10 height 10
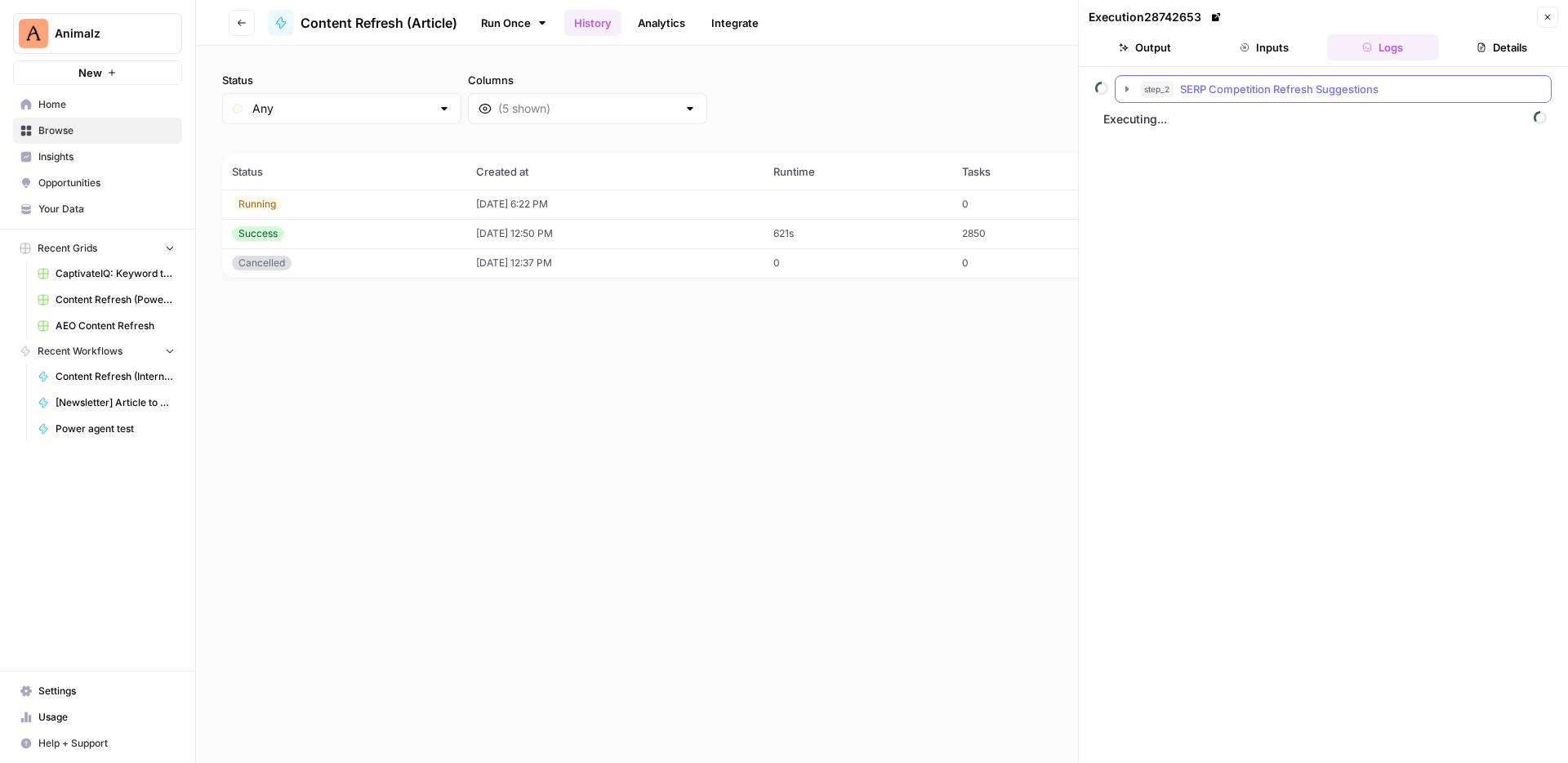
click at [1396, 88] on div "step_2 SERP Competition Refresh Suggestions" at bounding box center [1340, 89] width 401 height 16
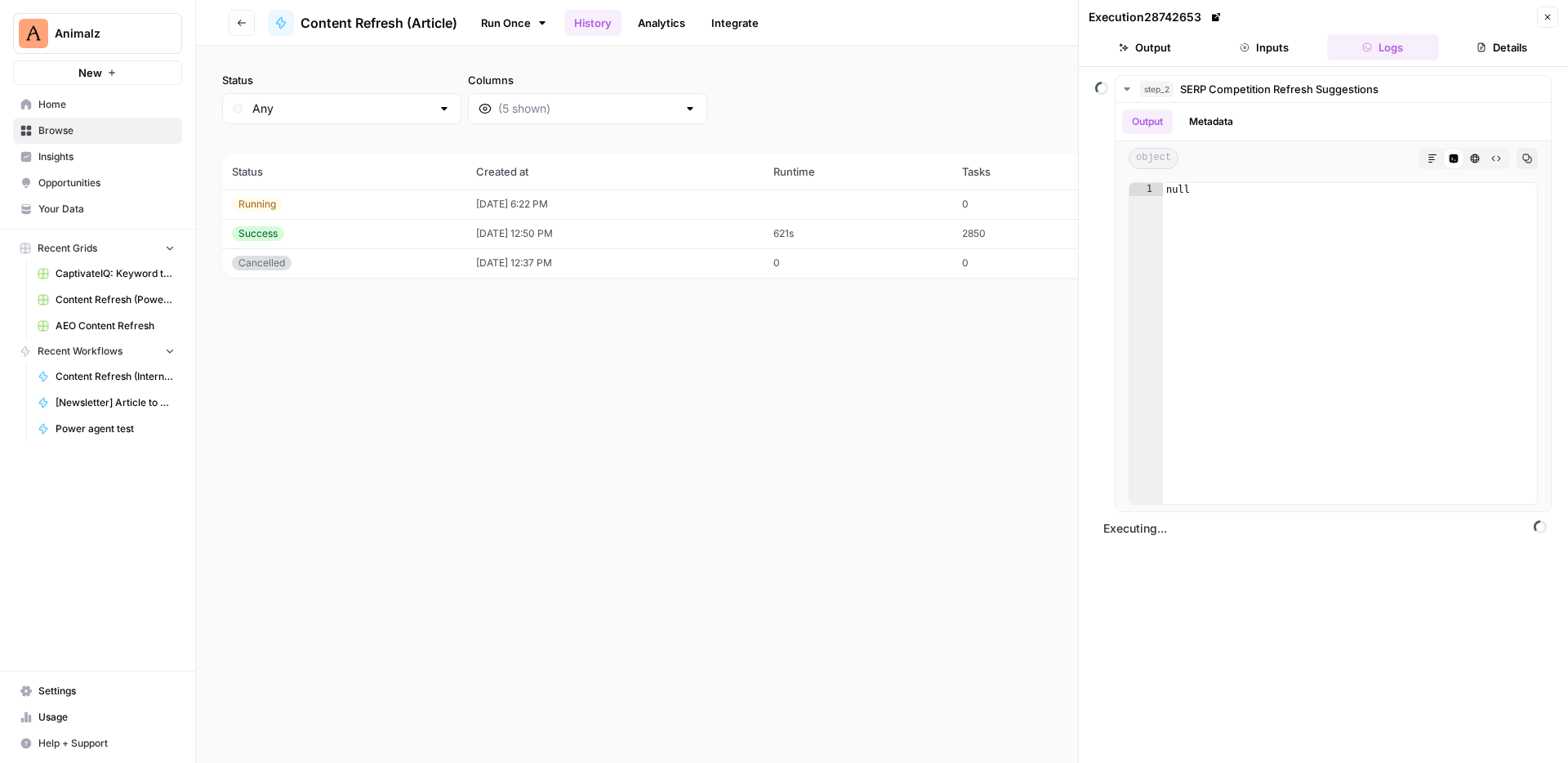
click at [1545, 12] on icon "button" at bounding box center [1547, 16] width 10 height 10
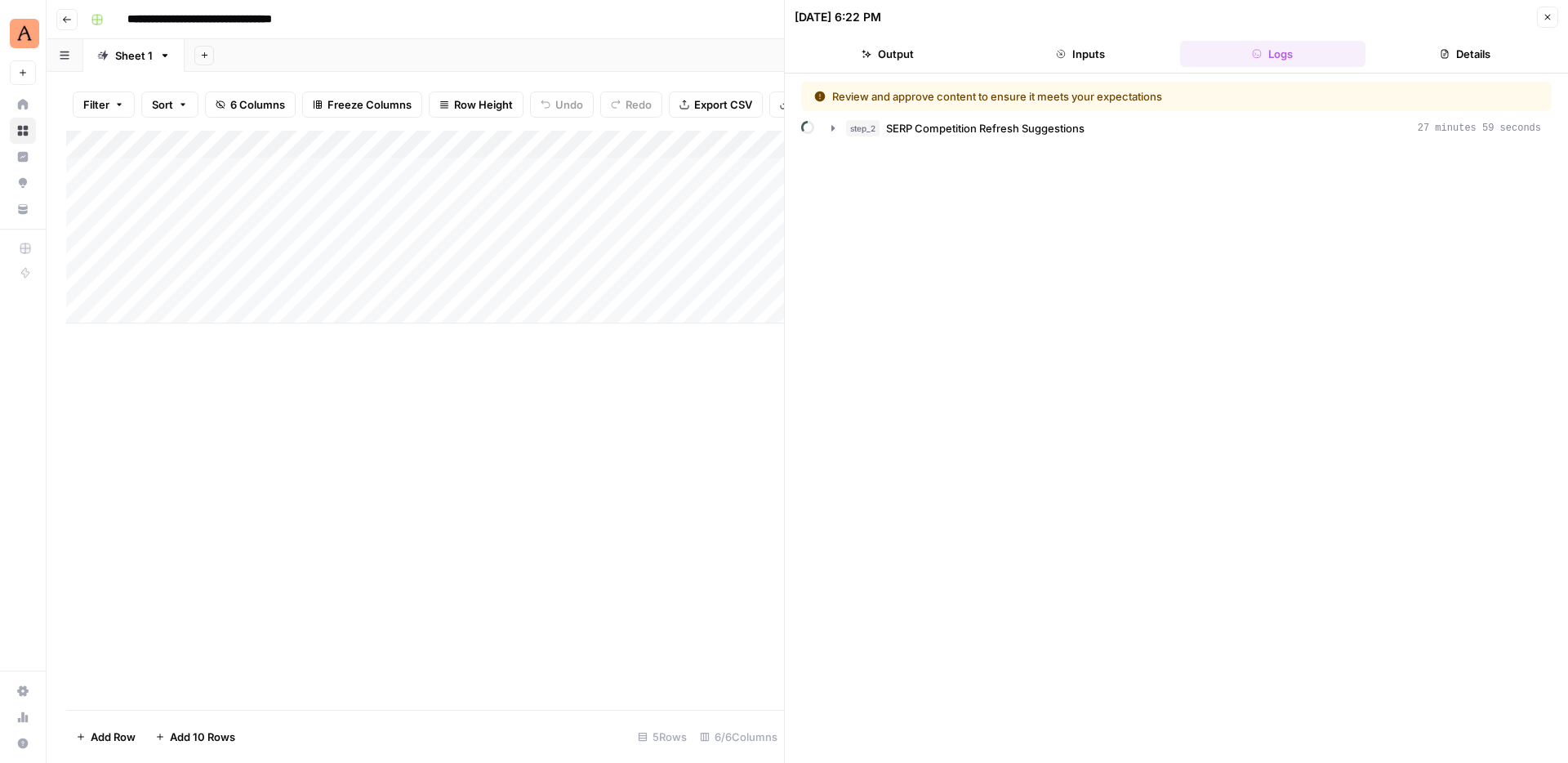
click at [1125, 97] on div "Review and approve content to ensure it meets your expectations" at bounding box center [1082, 96] width 537 height 16
click at [1096, 121] on div "step_2 SERP Competition Refresh Suggestions 27 minutes 59 seconds" at bounding box center [1193, 128] width 695 height 16
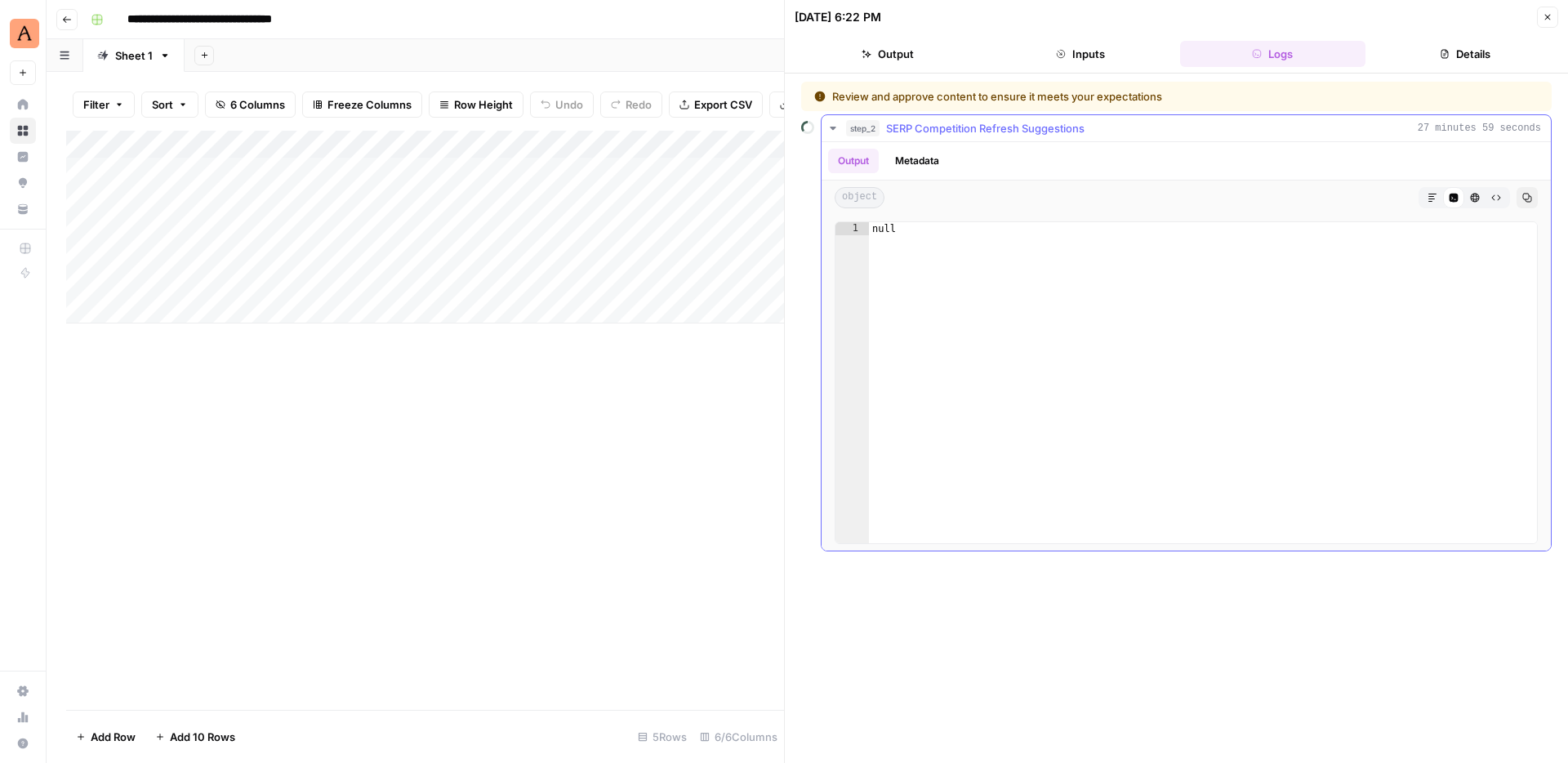
click at [1120, 118] on button "step_2 SERP Competition Refresh Suggestions 27 minutes 59 seconds" at bounding box center [1186, 128] width 729 height 26
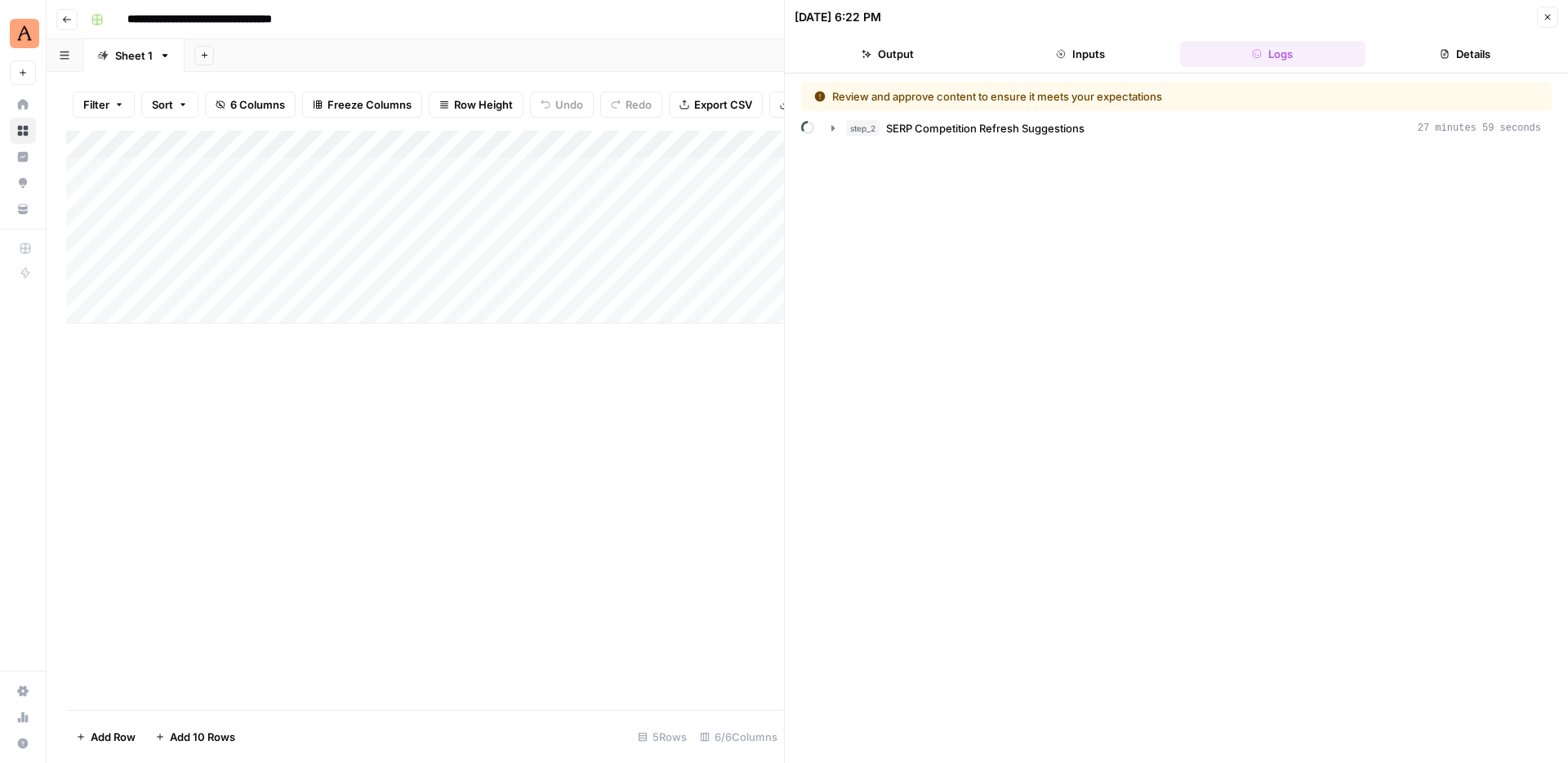
click at [1200, 79] on div "Review and approve content to ensure it meets your expectations step_2 SERP Com…" at bounding box center [1176, 418] width 783 height 689
click at [1548, 17] on icon "button" at bounding box center [1548, 17] width 5 height 5
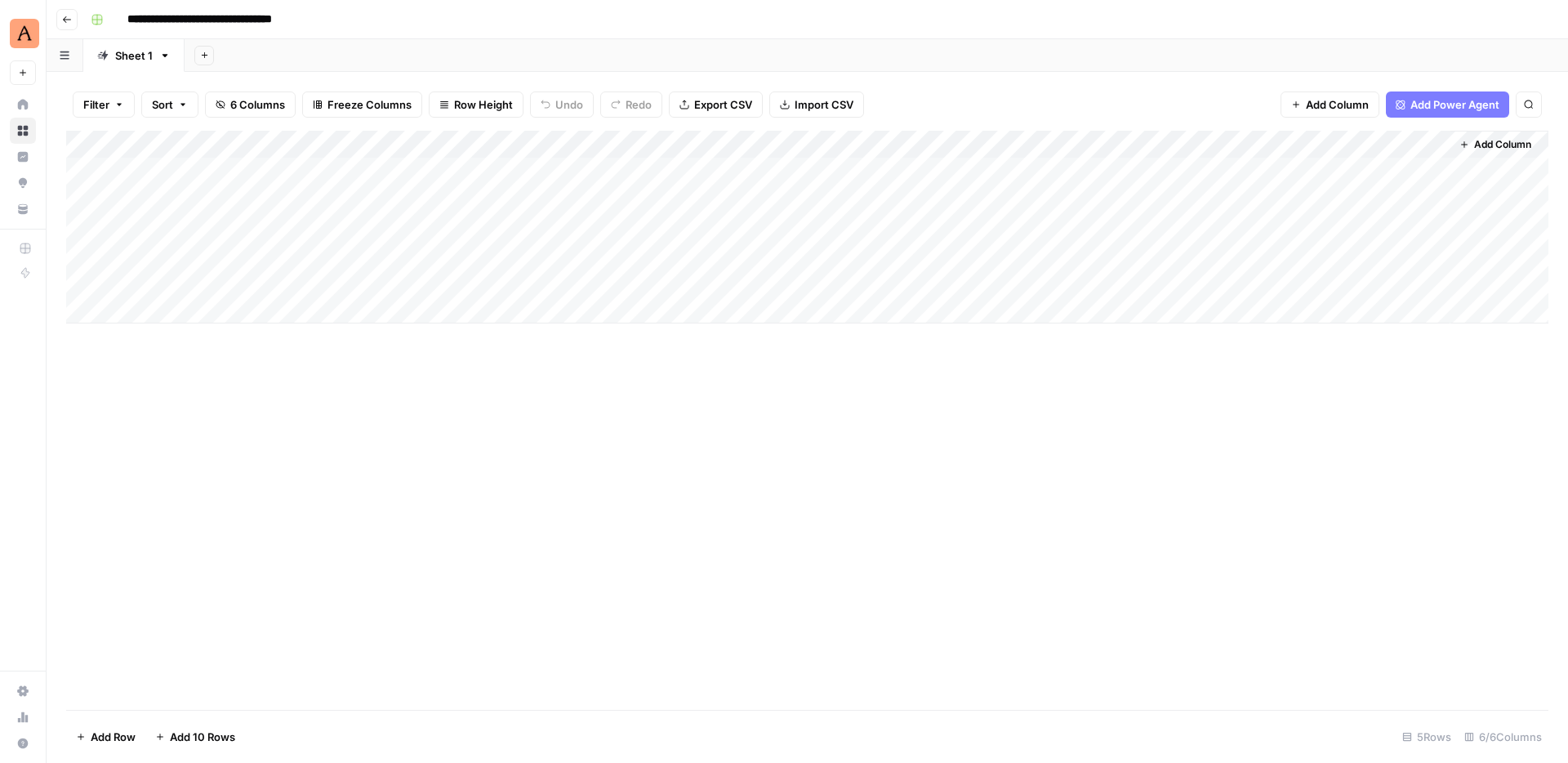
click at [1432, 166] on div "Add Column" at bounding box center [808, 227] width 1483 height 193
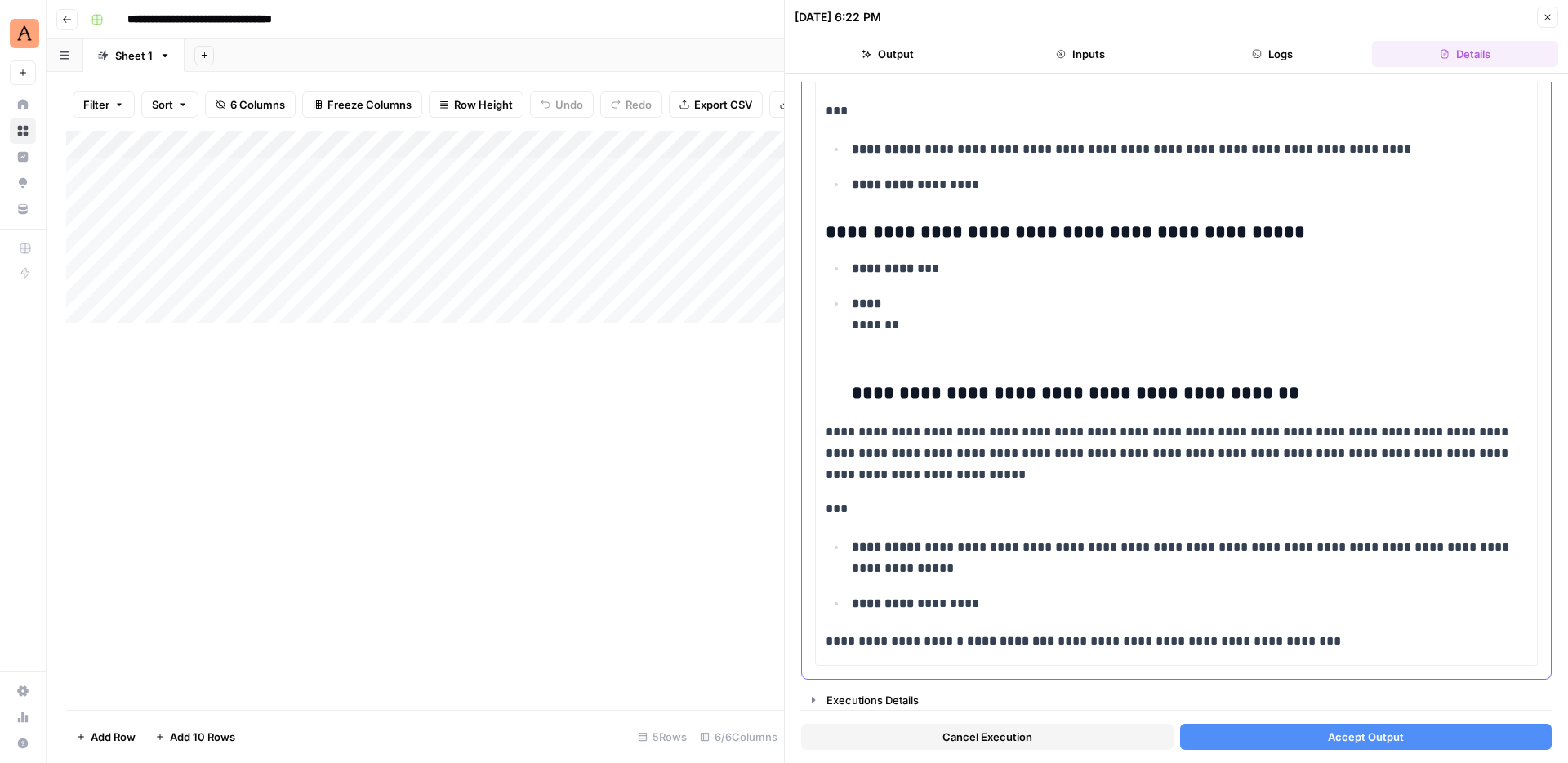
scroll to position [5366, 0]
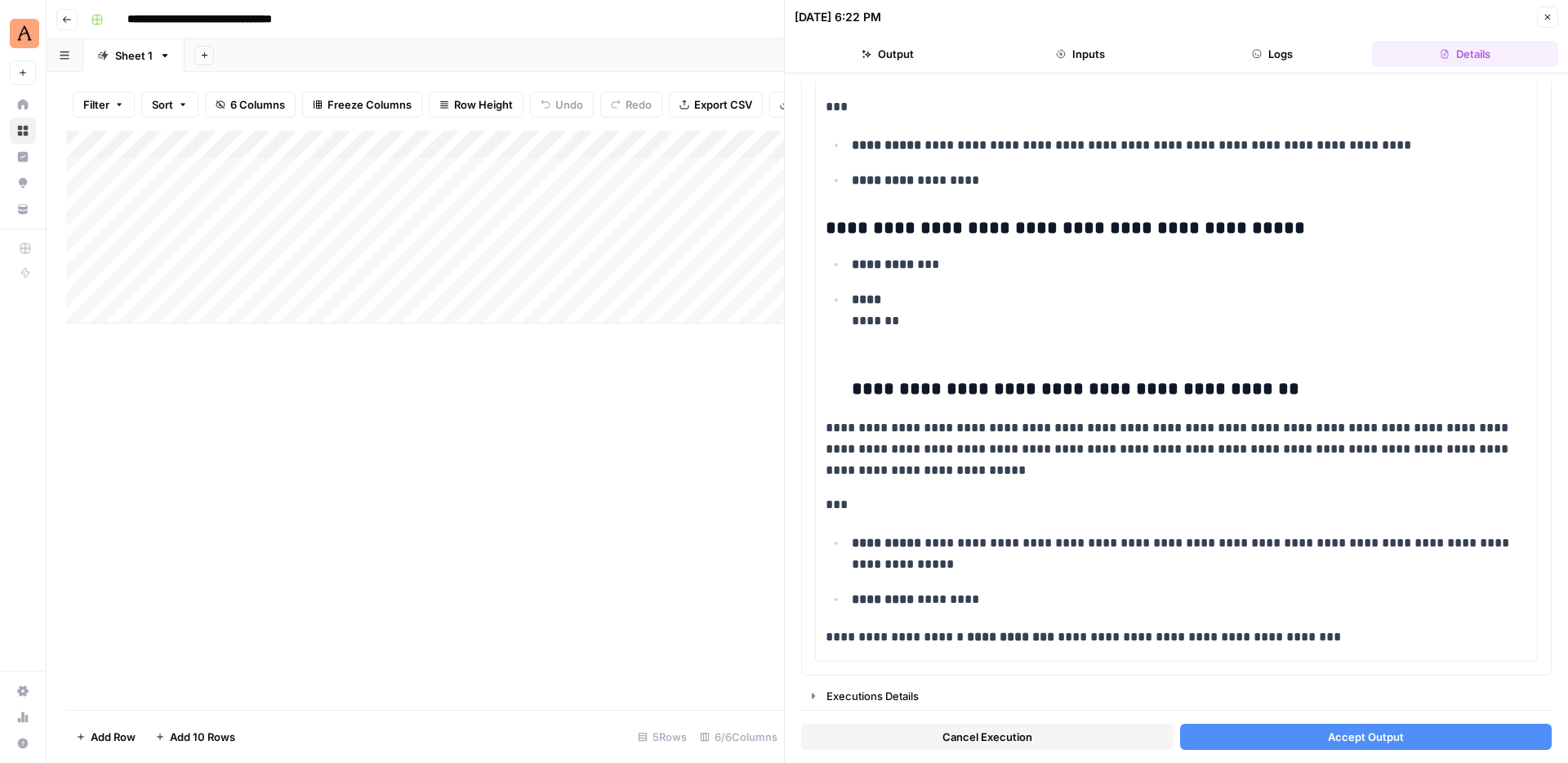
click at [1274, 735] on button "Accept Output" at bounding box center [1366, 737] width 372 height 26
